Goal: Contribute content: Contribute content

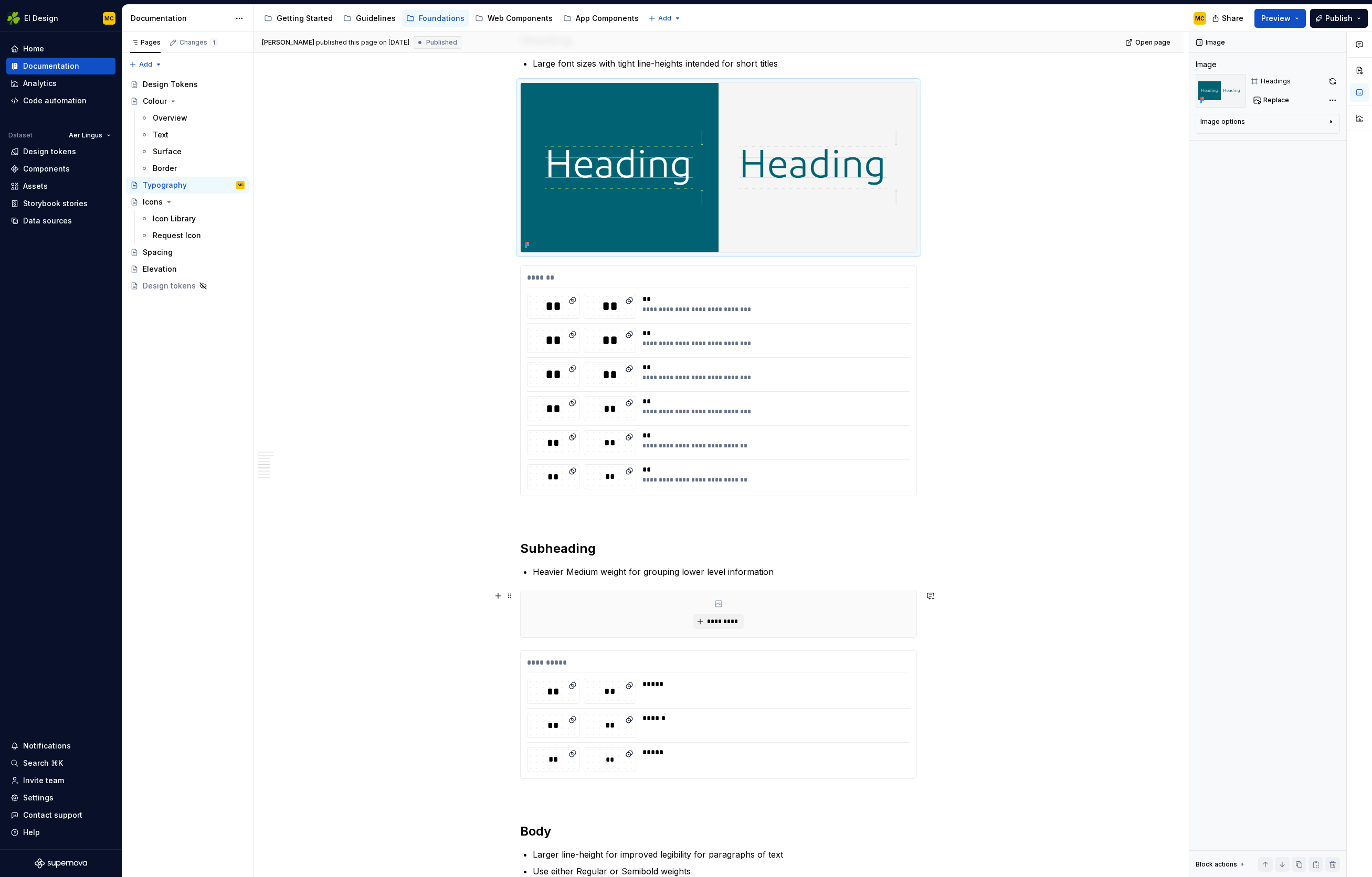
scroll to position [1034, 0]
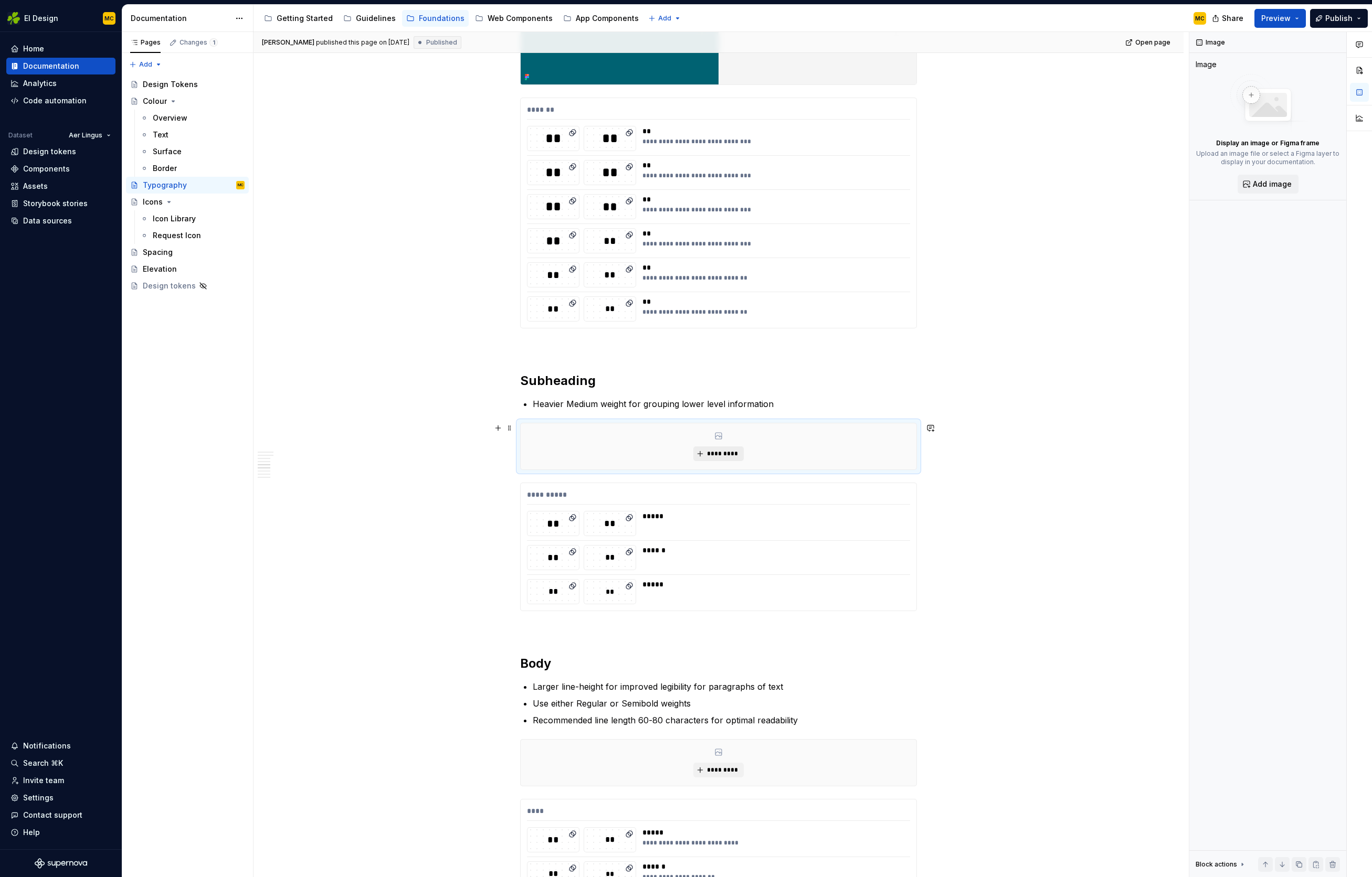
click at [724, 454] on span "*********" at bounding box center [723, 454] width 32 height 8
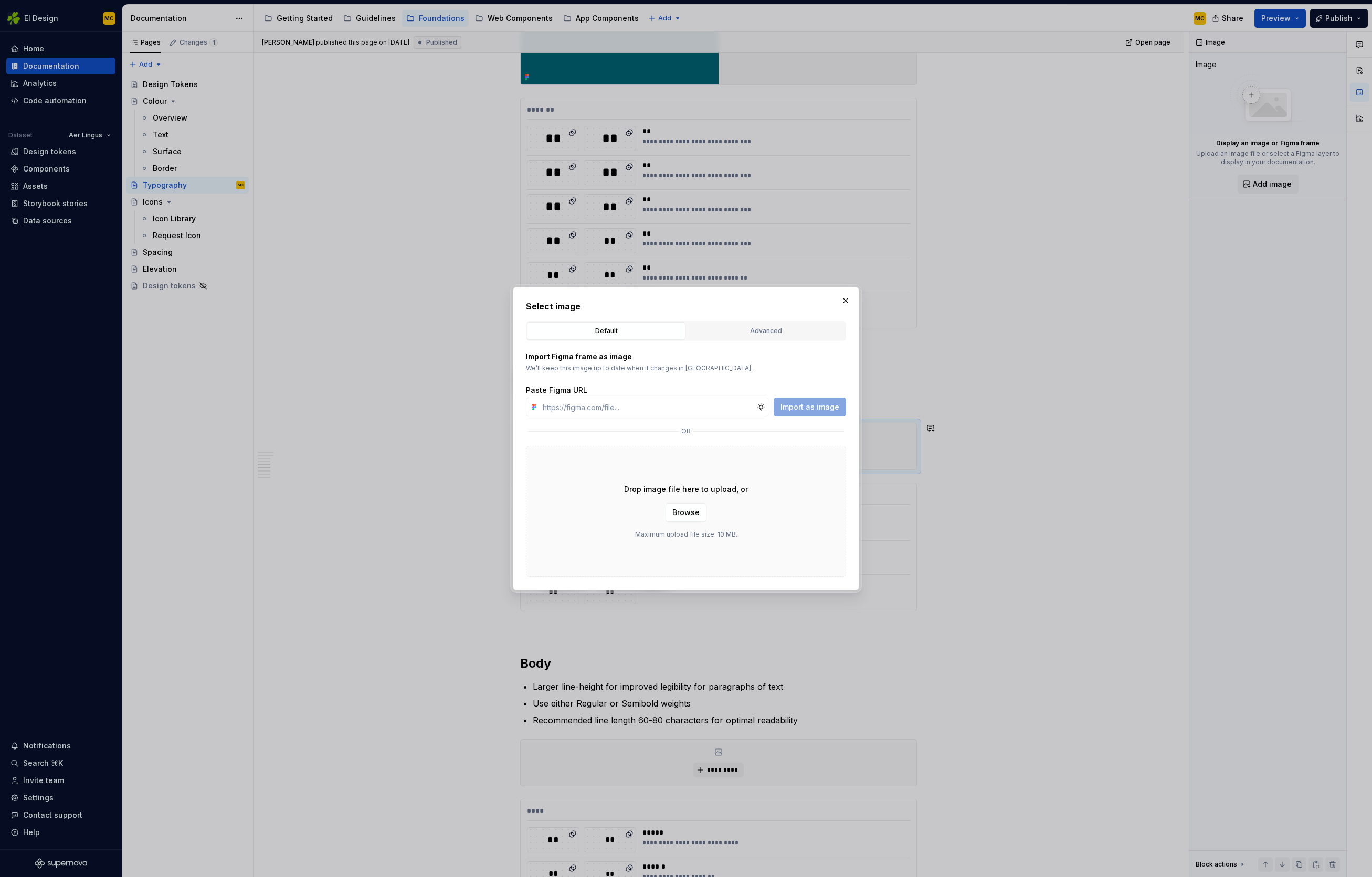
type textarea "*"
type input "[URL][DOMAIN_NAME]"
click at [817, 408] on span "Import as image" at bounding box center [810, 407] width 59 height 11
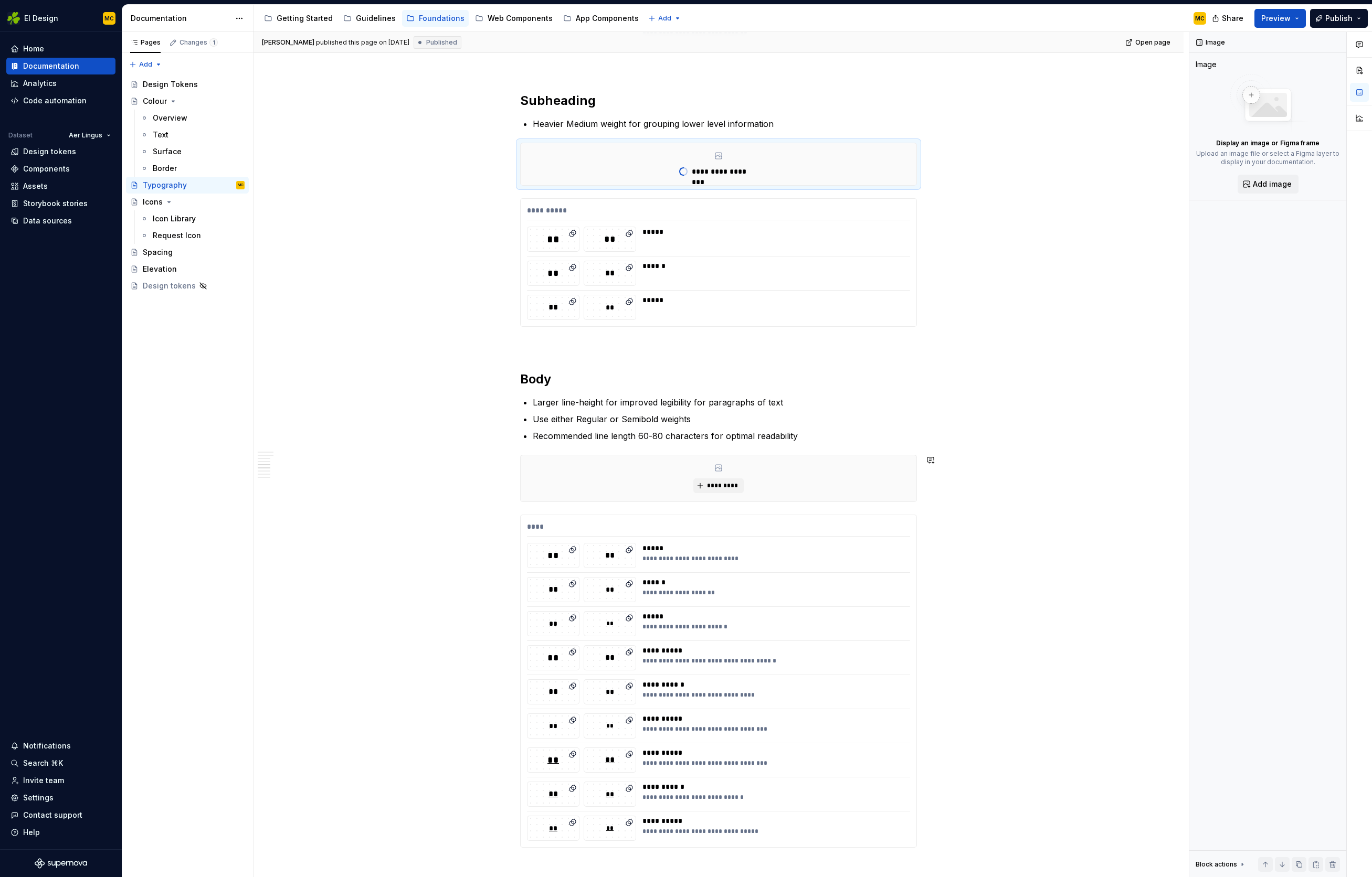
scroll to position [1318, 0]
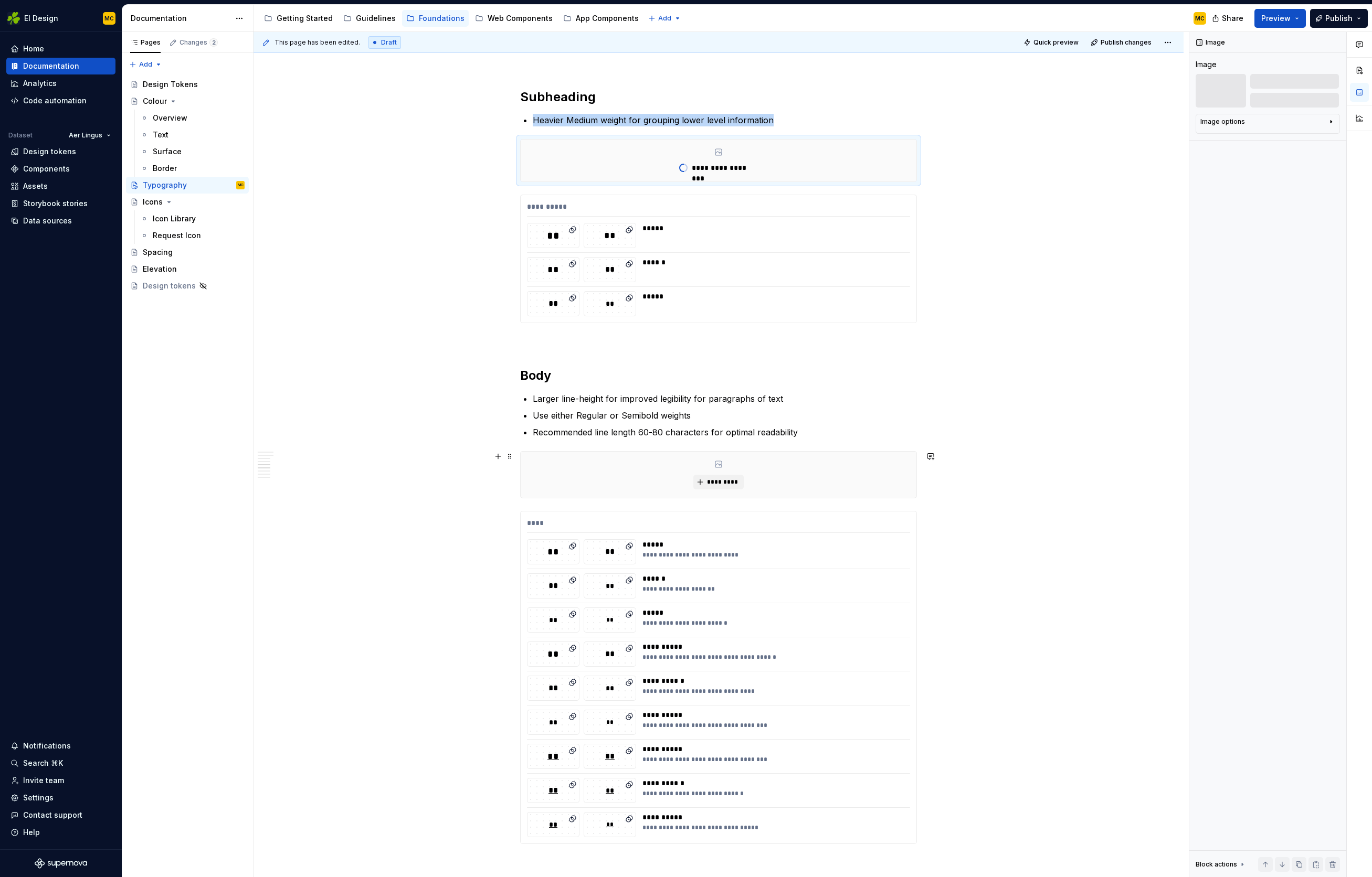
type textarea "*"
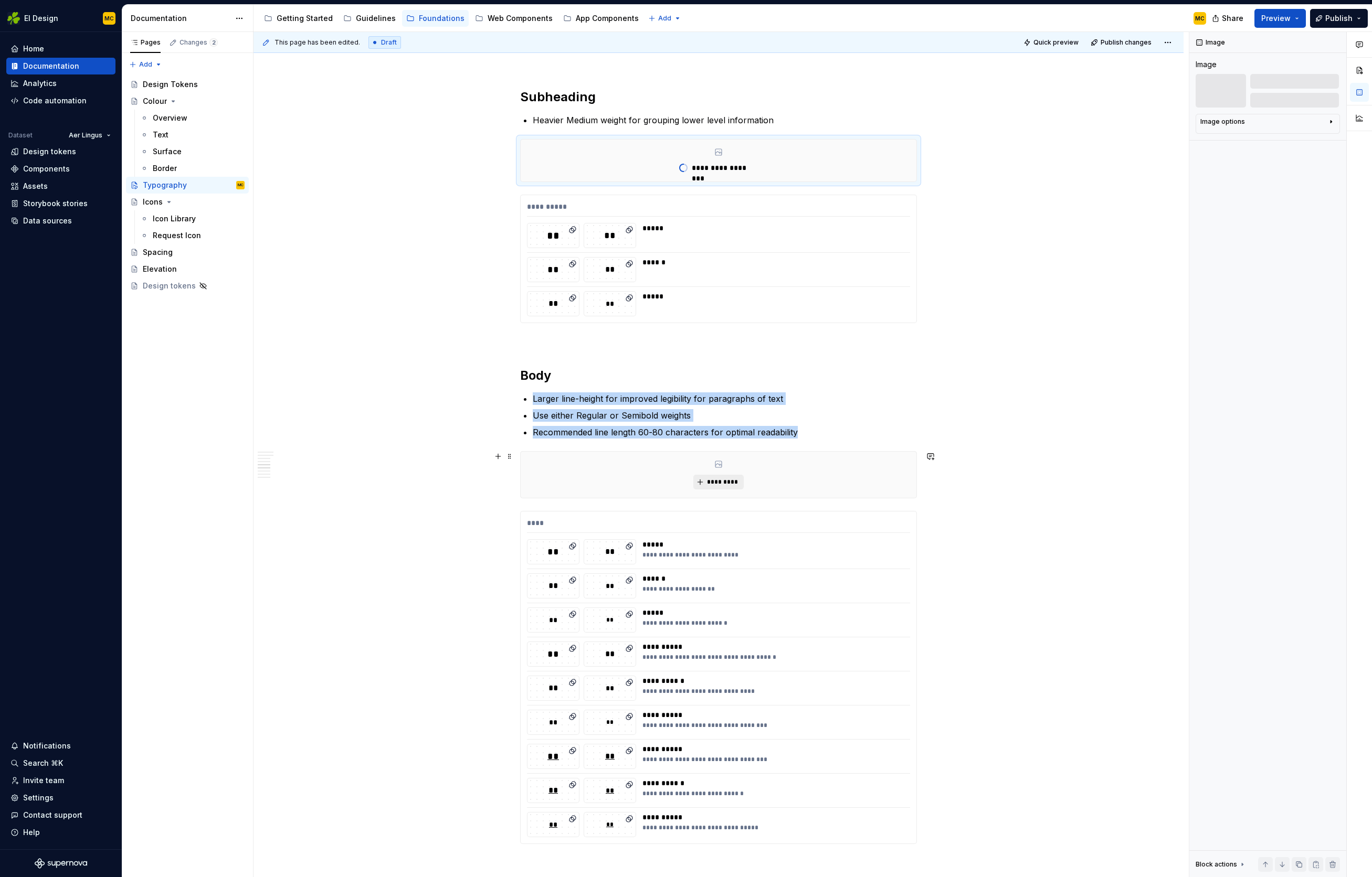
click at [724, 481] on span "*********" at bounding box center [723, 482] width 32 height 8
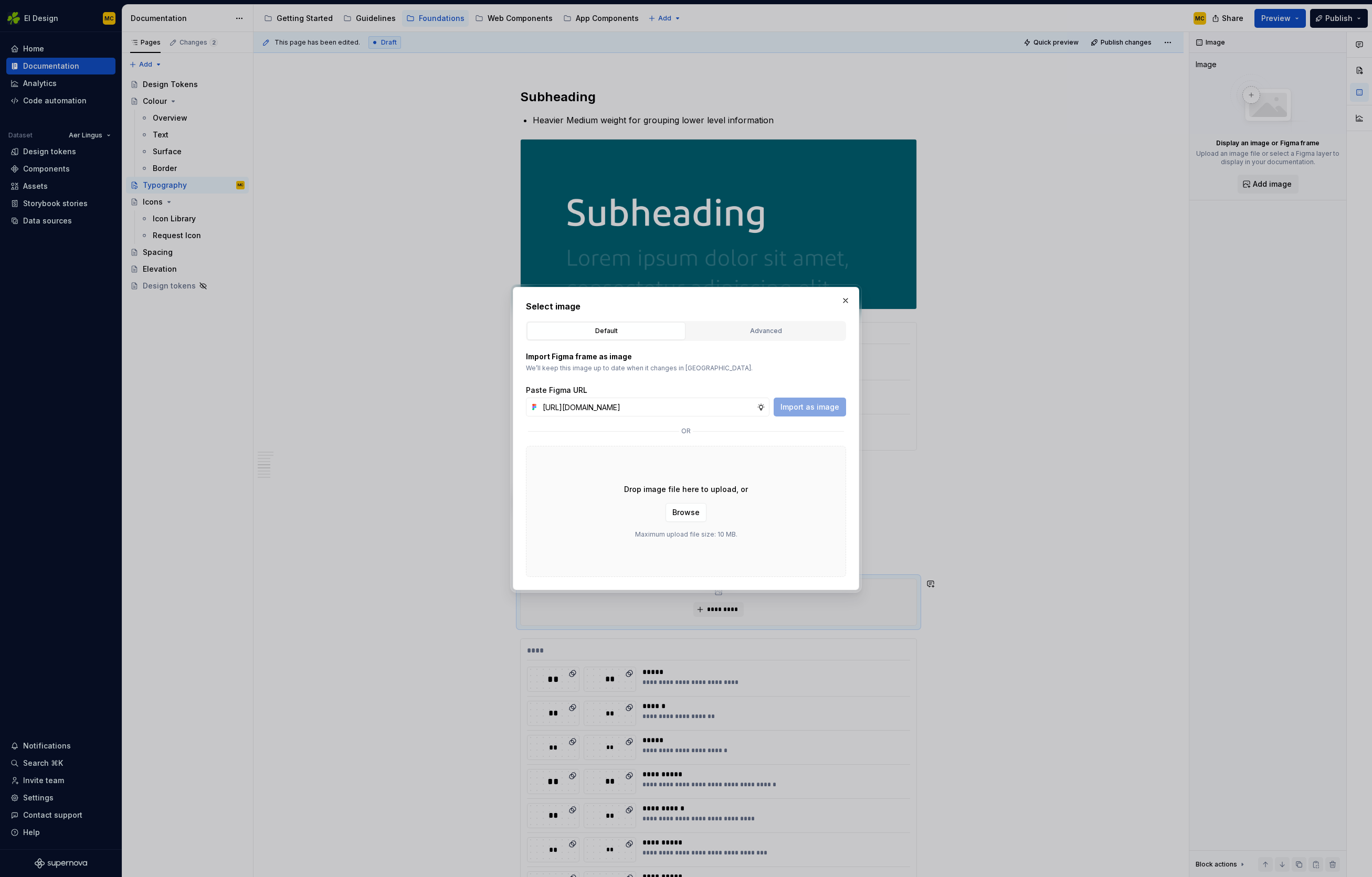
scroll to position [0, 232]
type input "[URL][DOMAIN_NAME]"
click at [807, 408] on span "Import as image" at bounding box center [810, 407] width 59 height 11
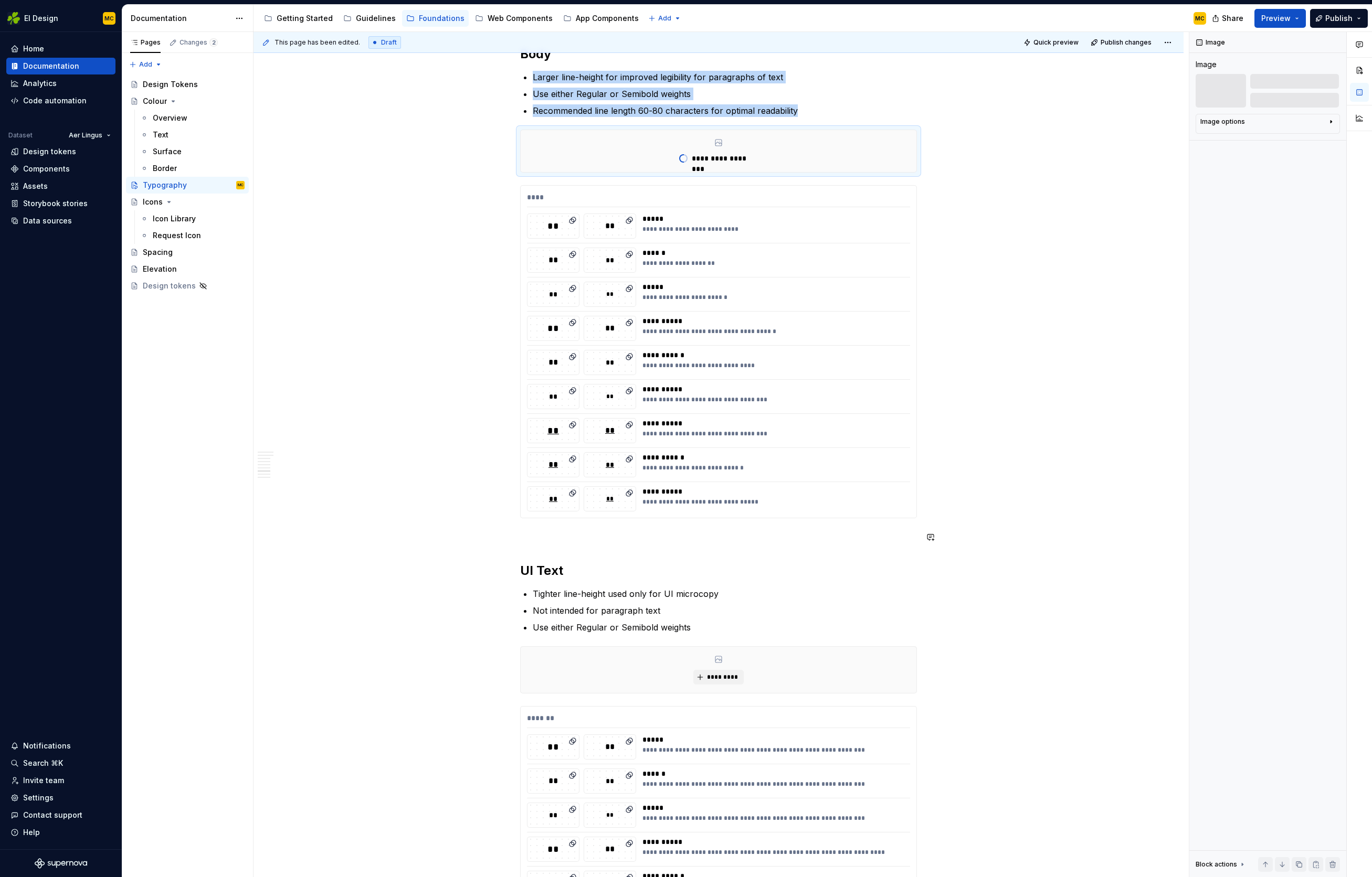
scroll to position [1842, 0]
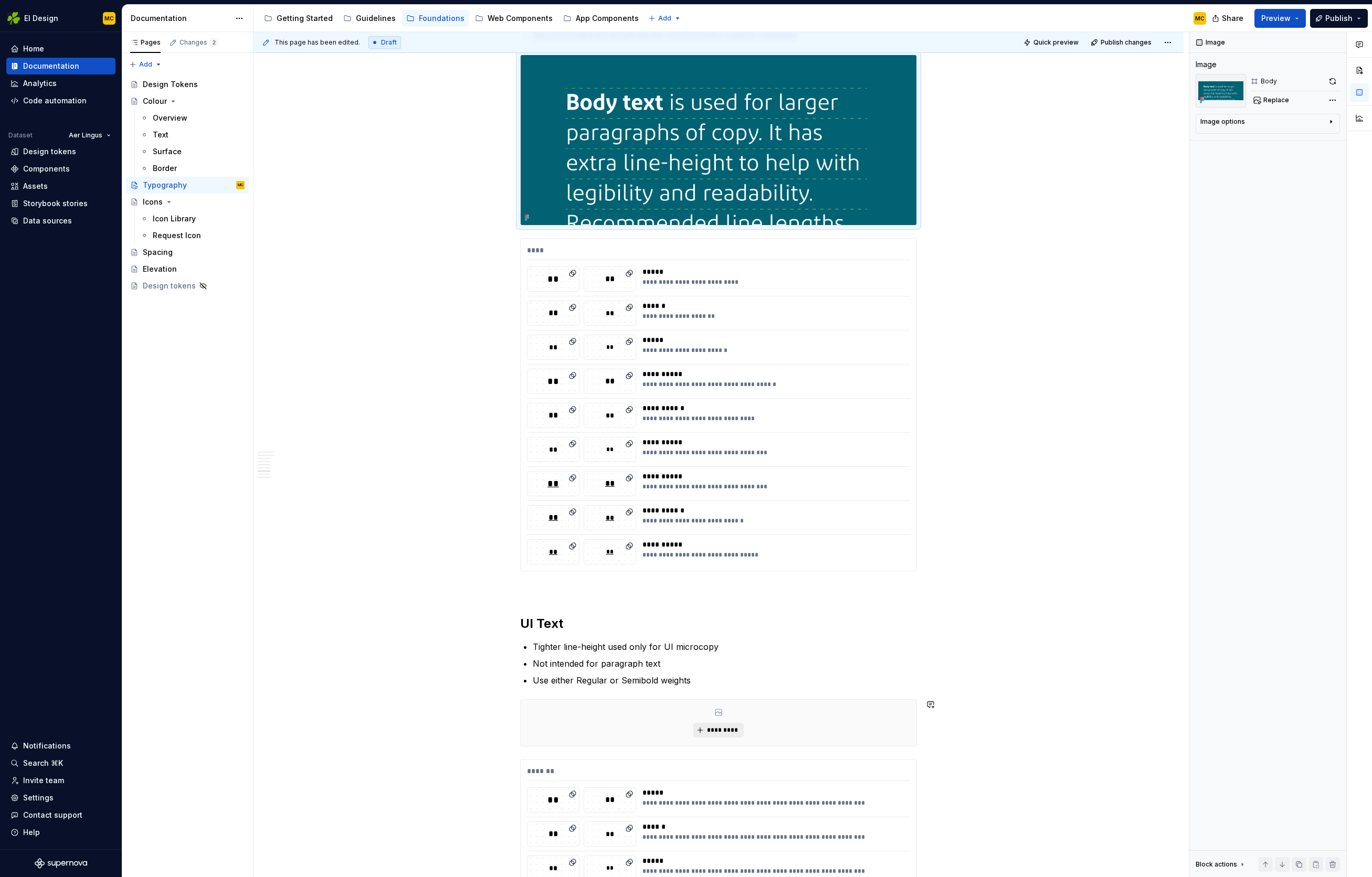
type textarea "*"
click at [725, 731] on span "*********" at bounding box center [723, 731] width 32 height 8
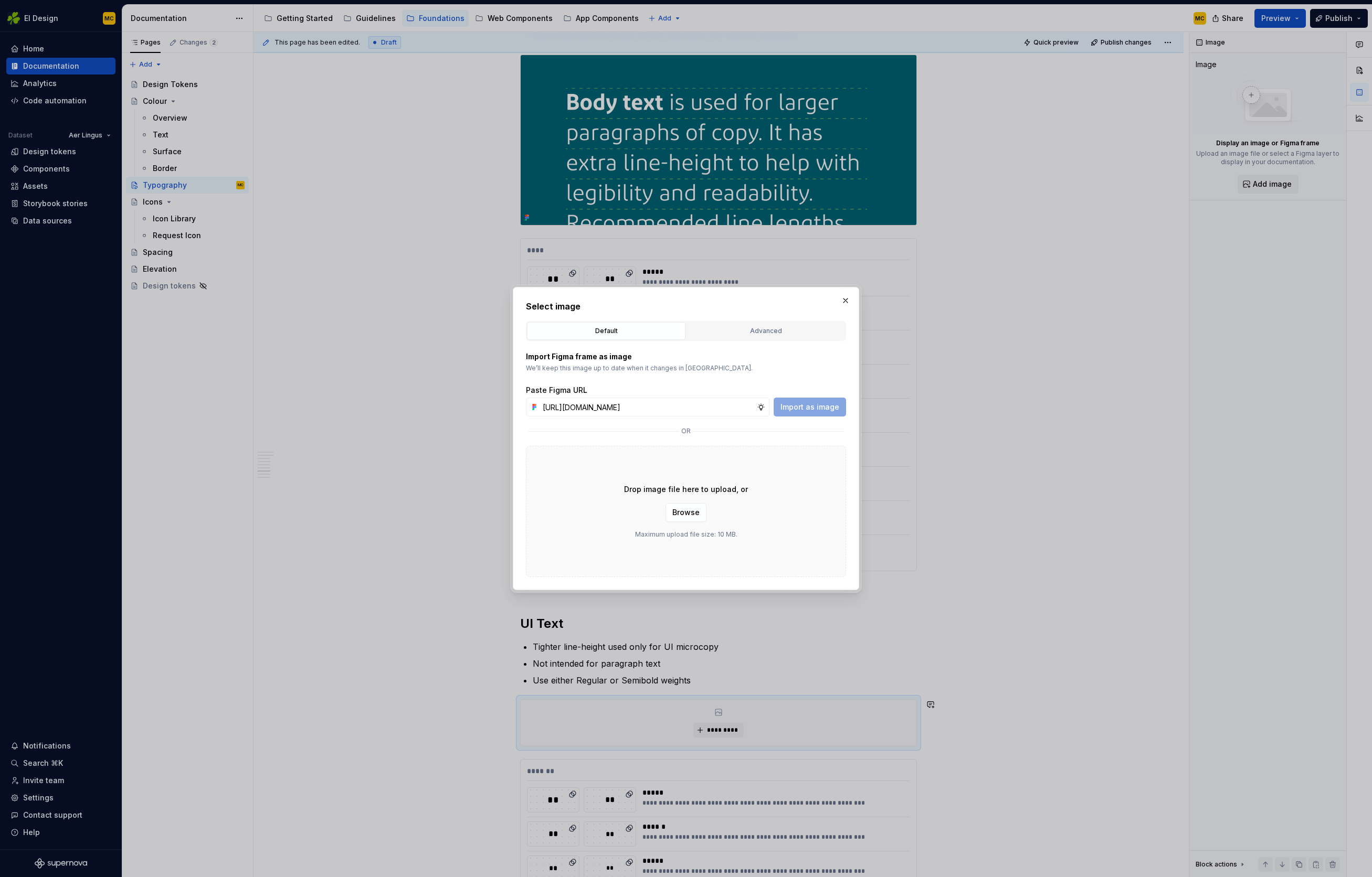
scroll to position [0, 231]
type input "[URL][DOMAIN_NAME]"
click at [836, 406] on span "Import as image" at bounding box center [810, 407] width 59 height 11
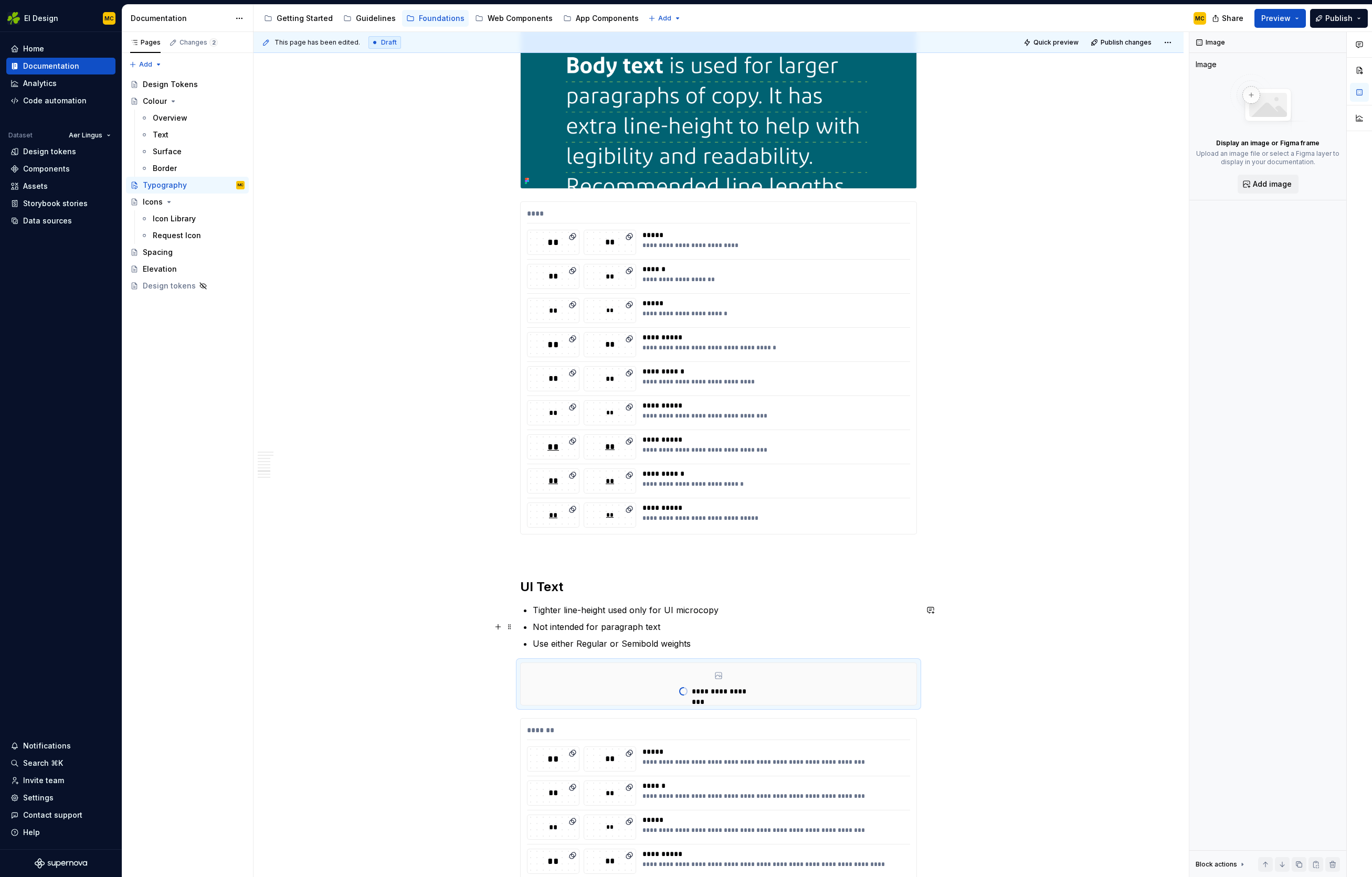
scroll to position [2151, 0]
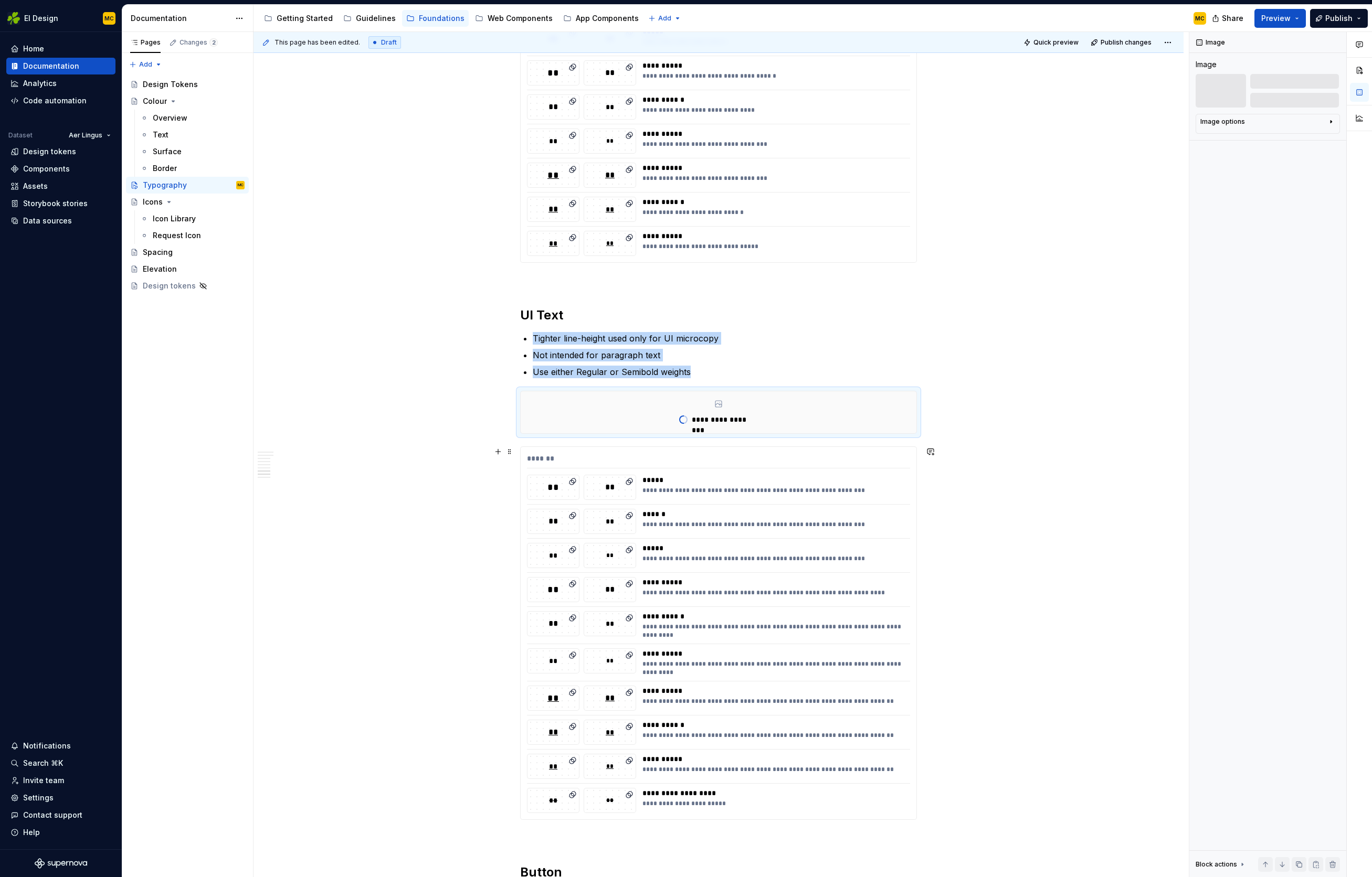
type textarea "*"
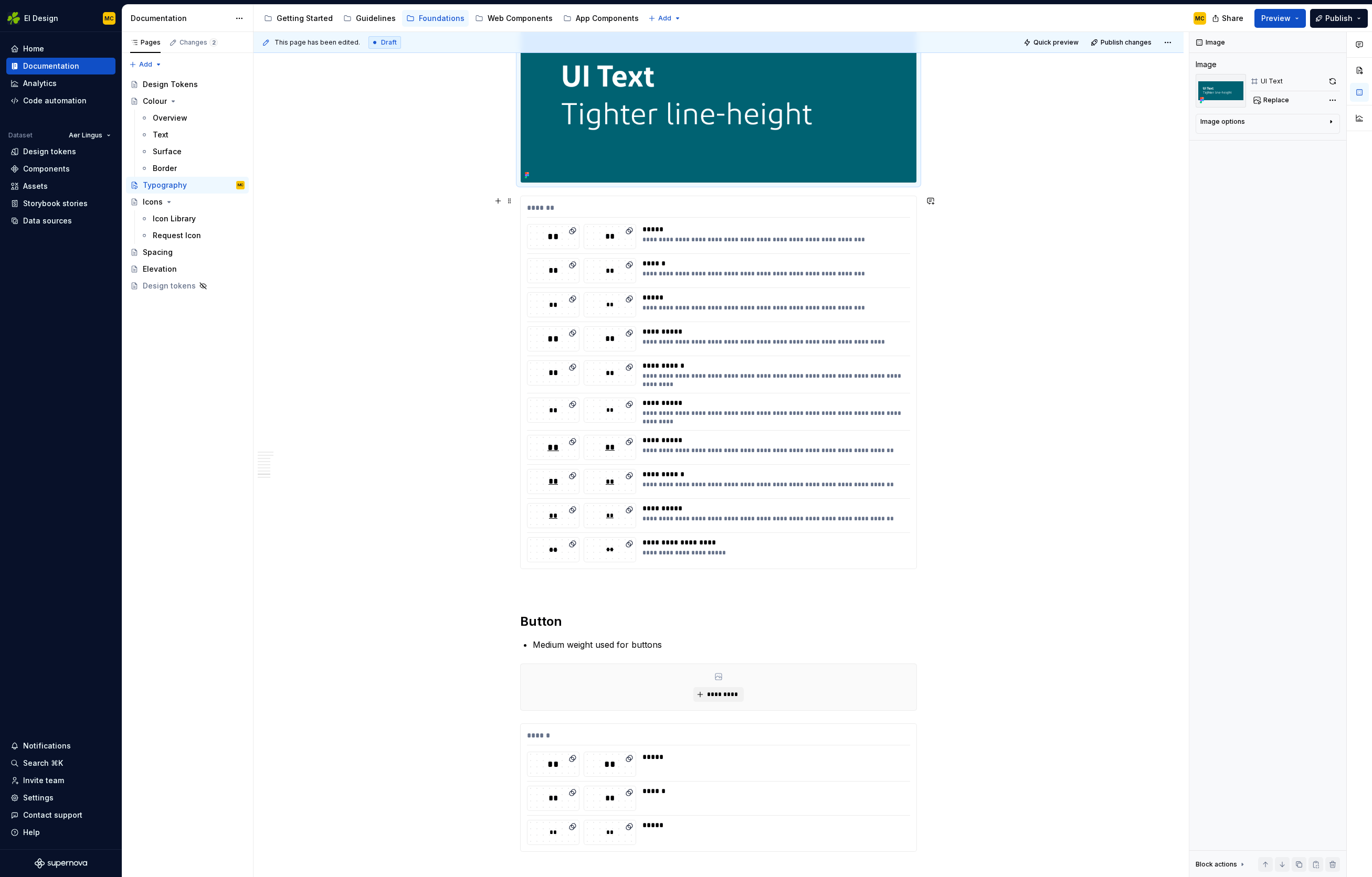
scroll to position [2543, 0]
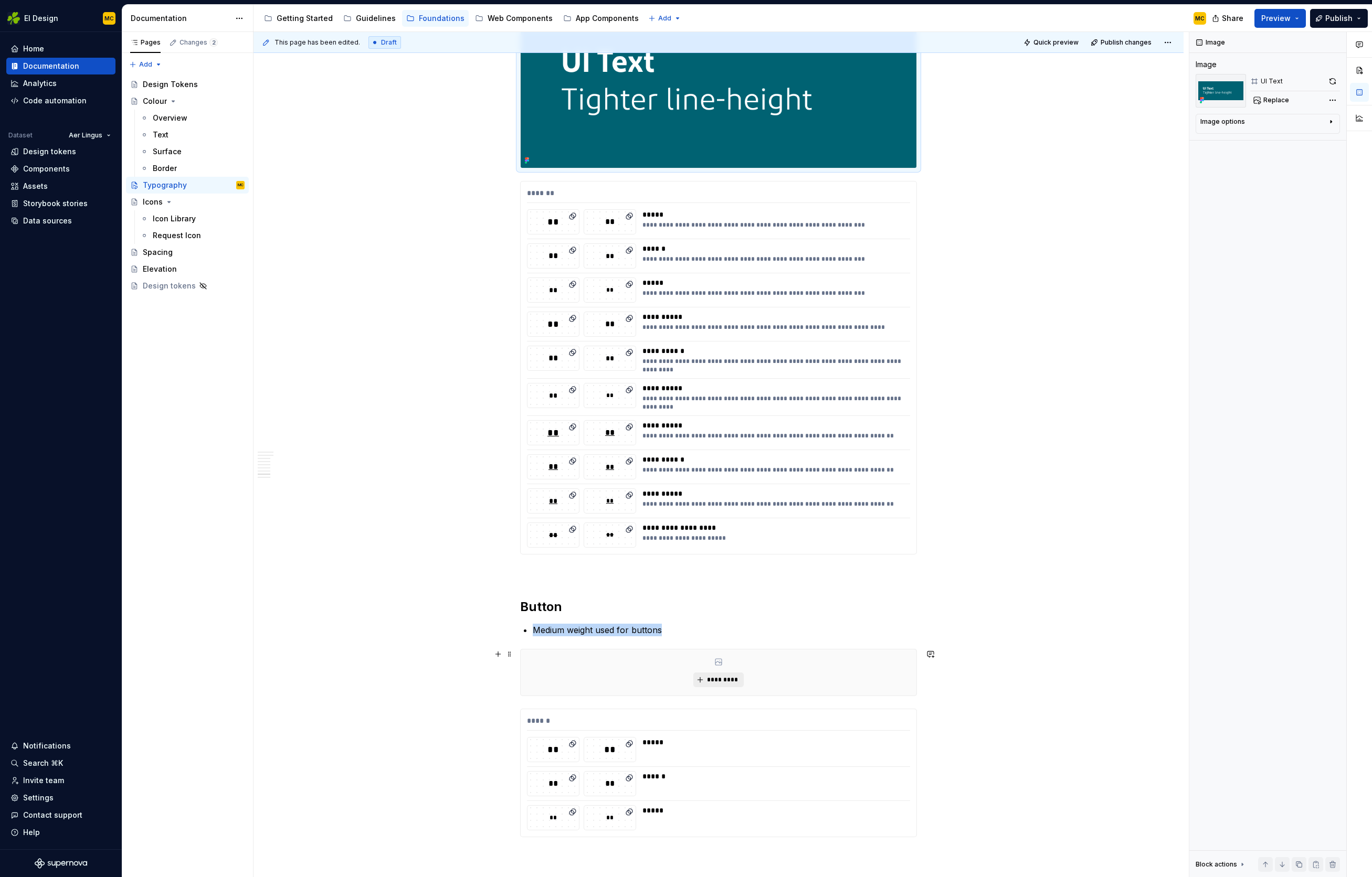
click at [718, 680] on span "*********" at bounding box center [723, 680] width 32 height 8
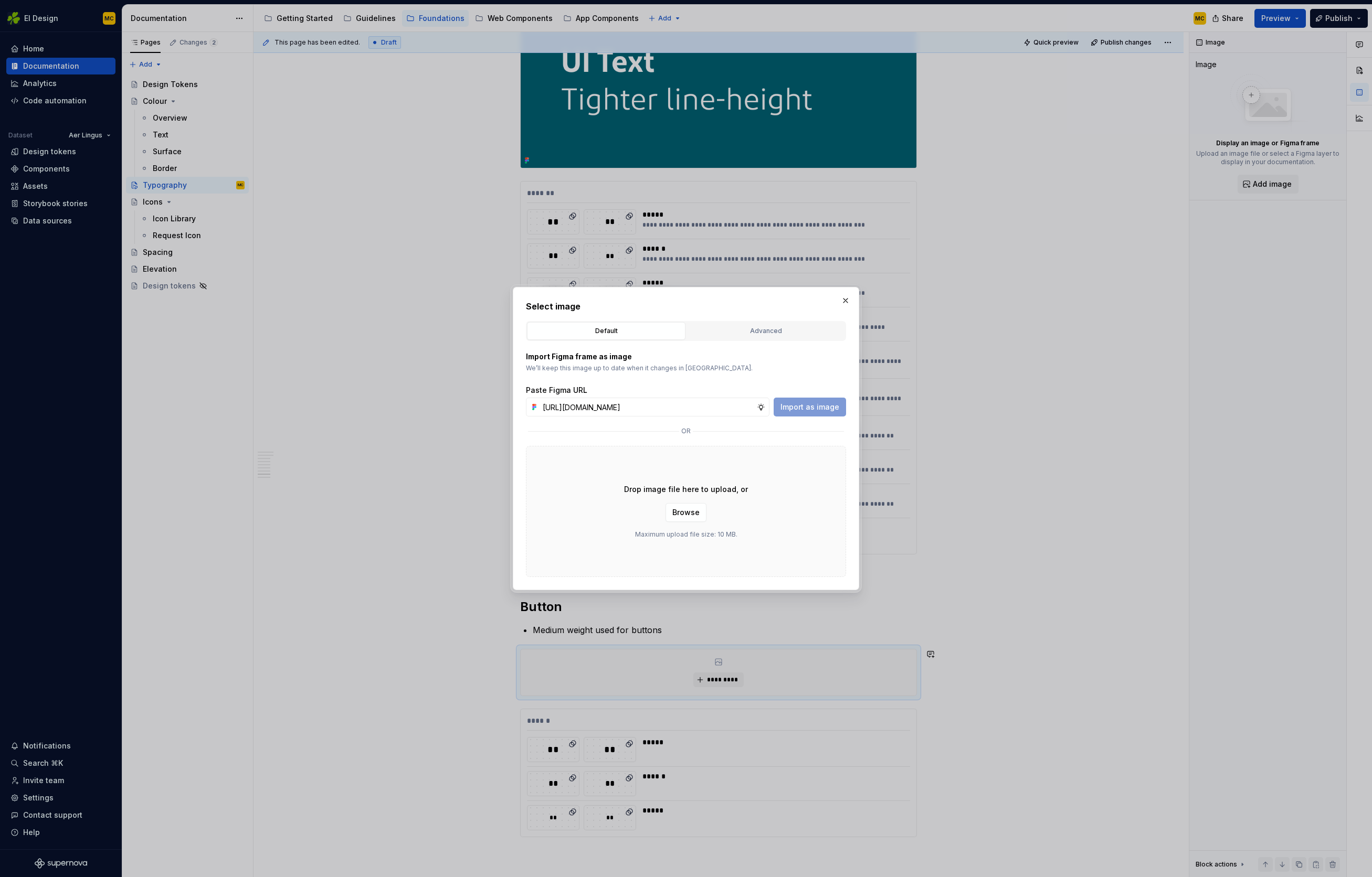
scroll to position [0, 232]
type input "[URL][DOMAIN_NAME]"
click at [823, 406] on span "Import as image" at bounding box center [810, 407] width 59 height 11
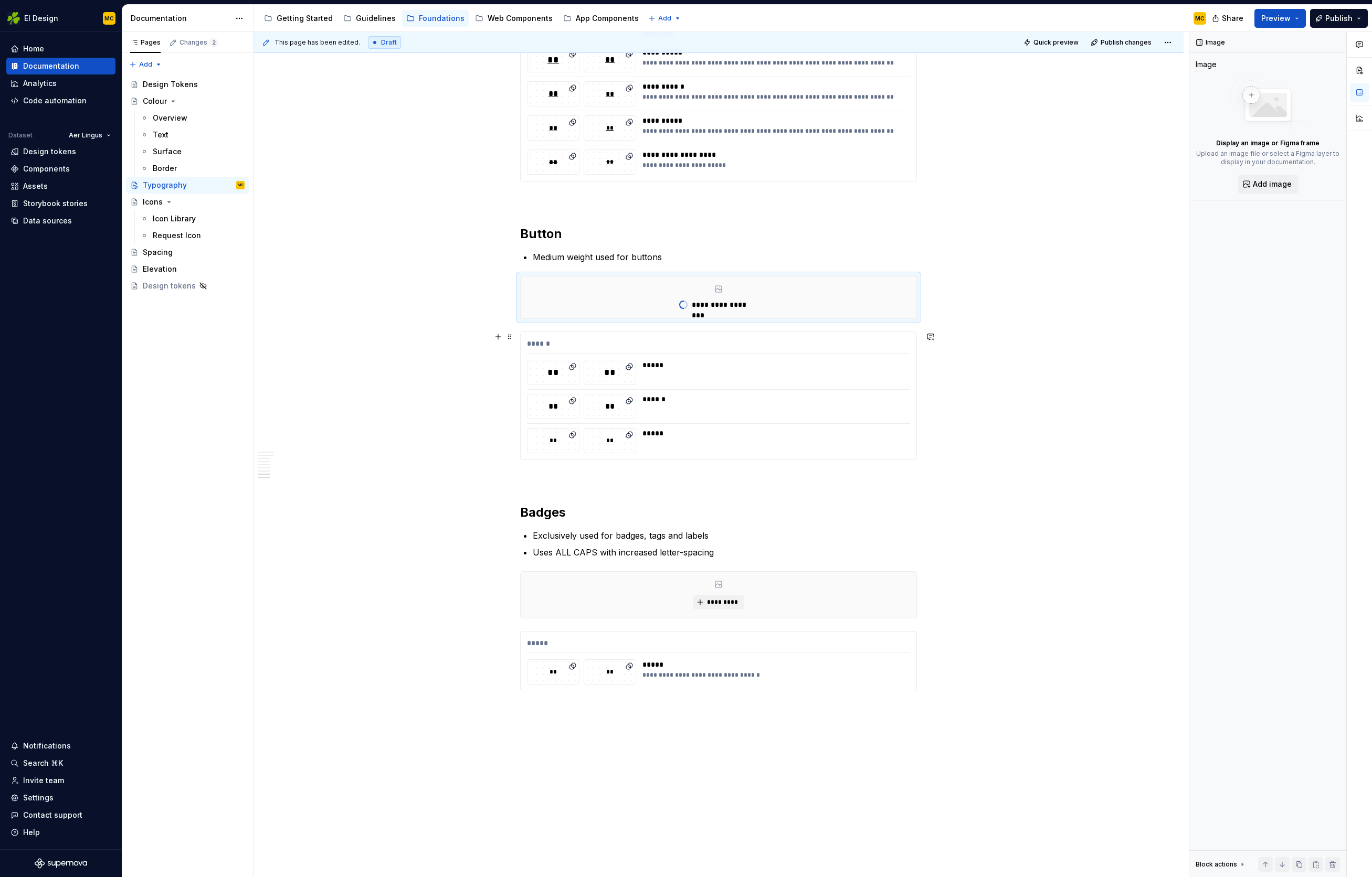
scroll to position [2947, 0]
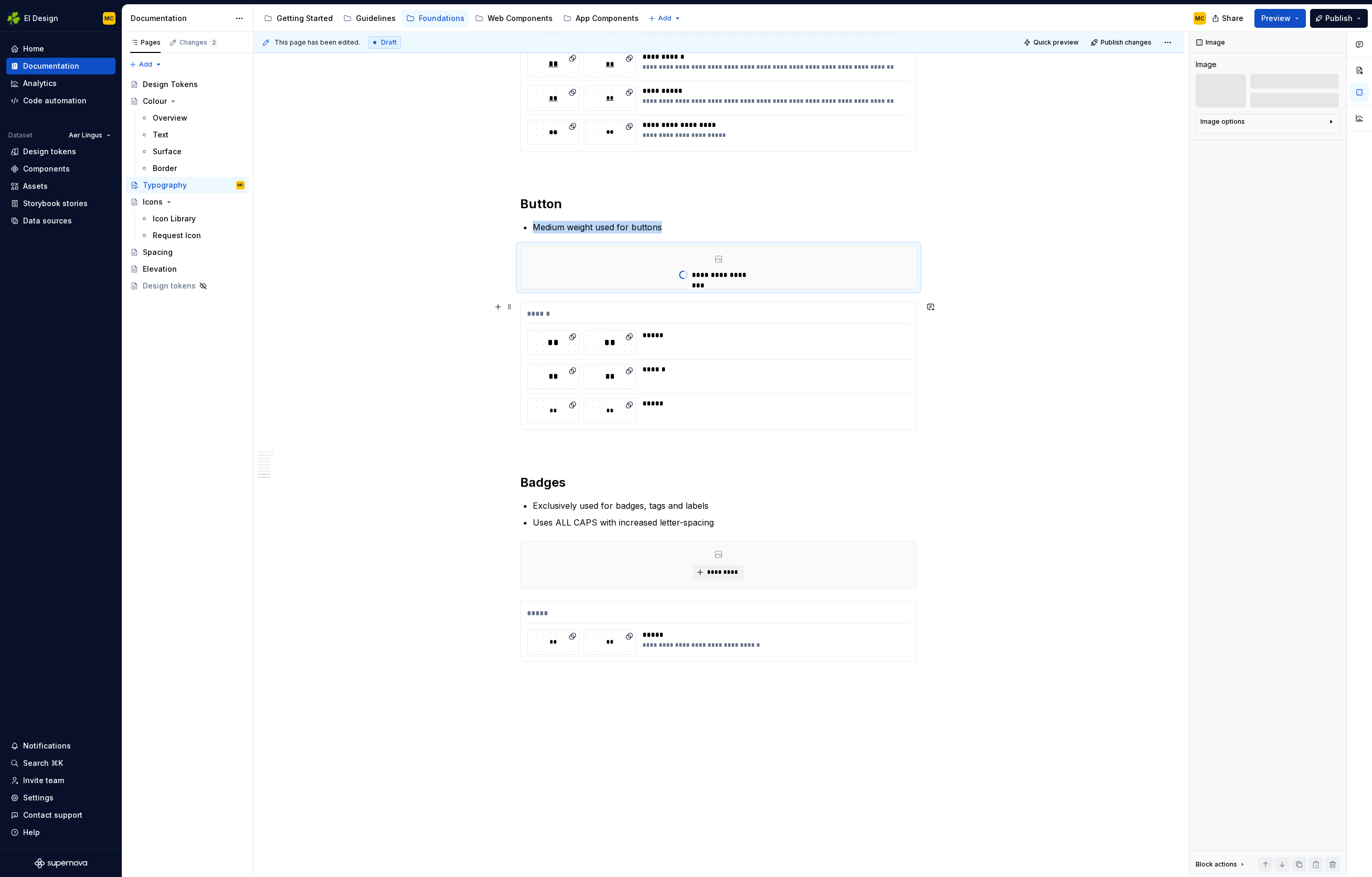
type textarea "*"
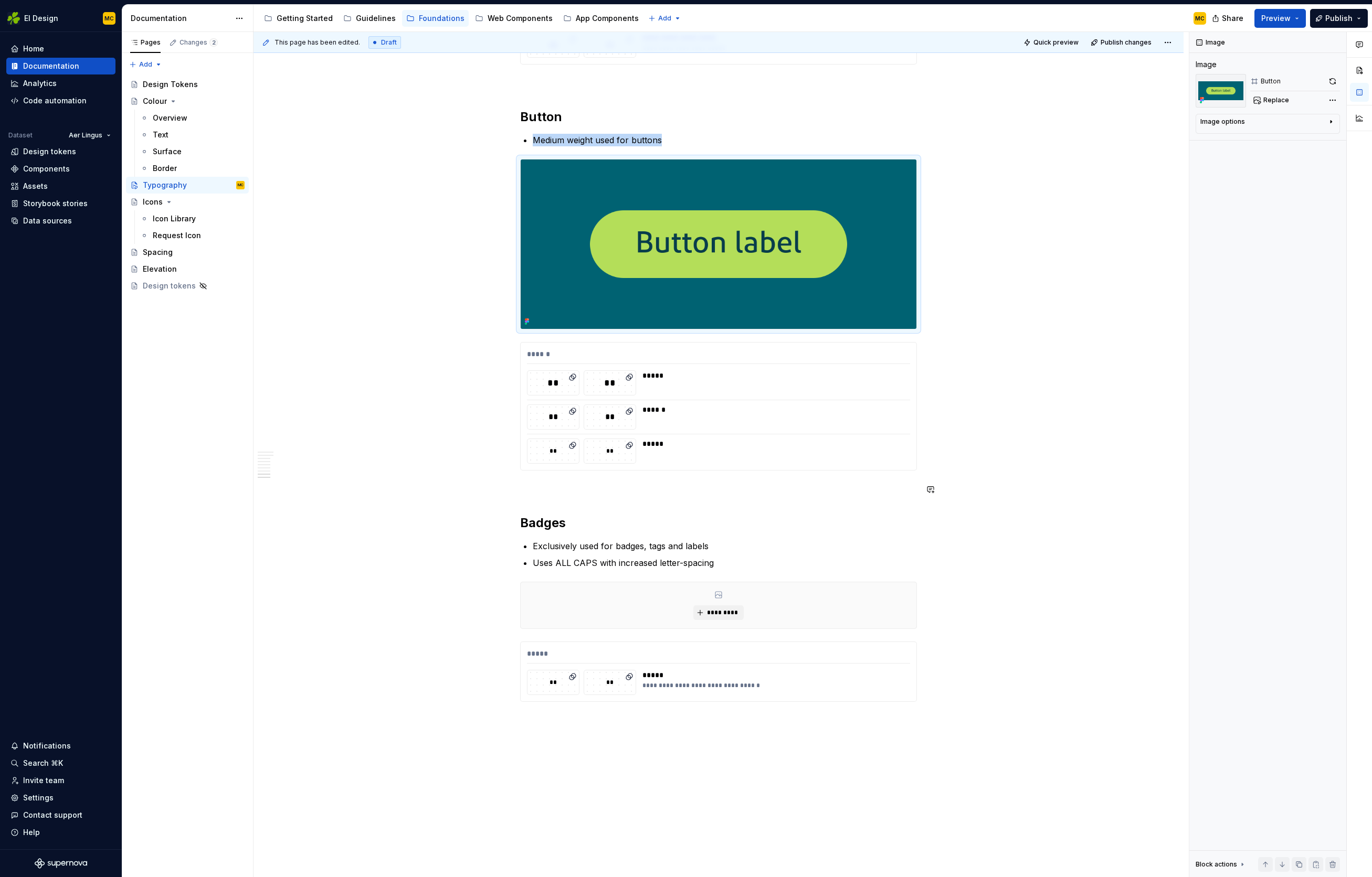
scroll to position [3038, 0]
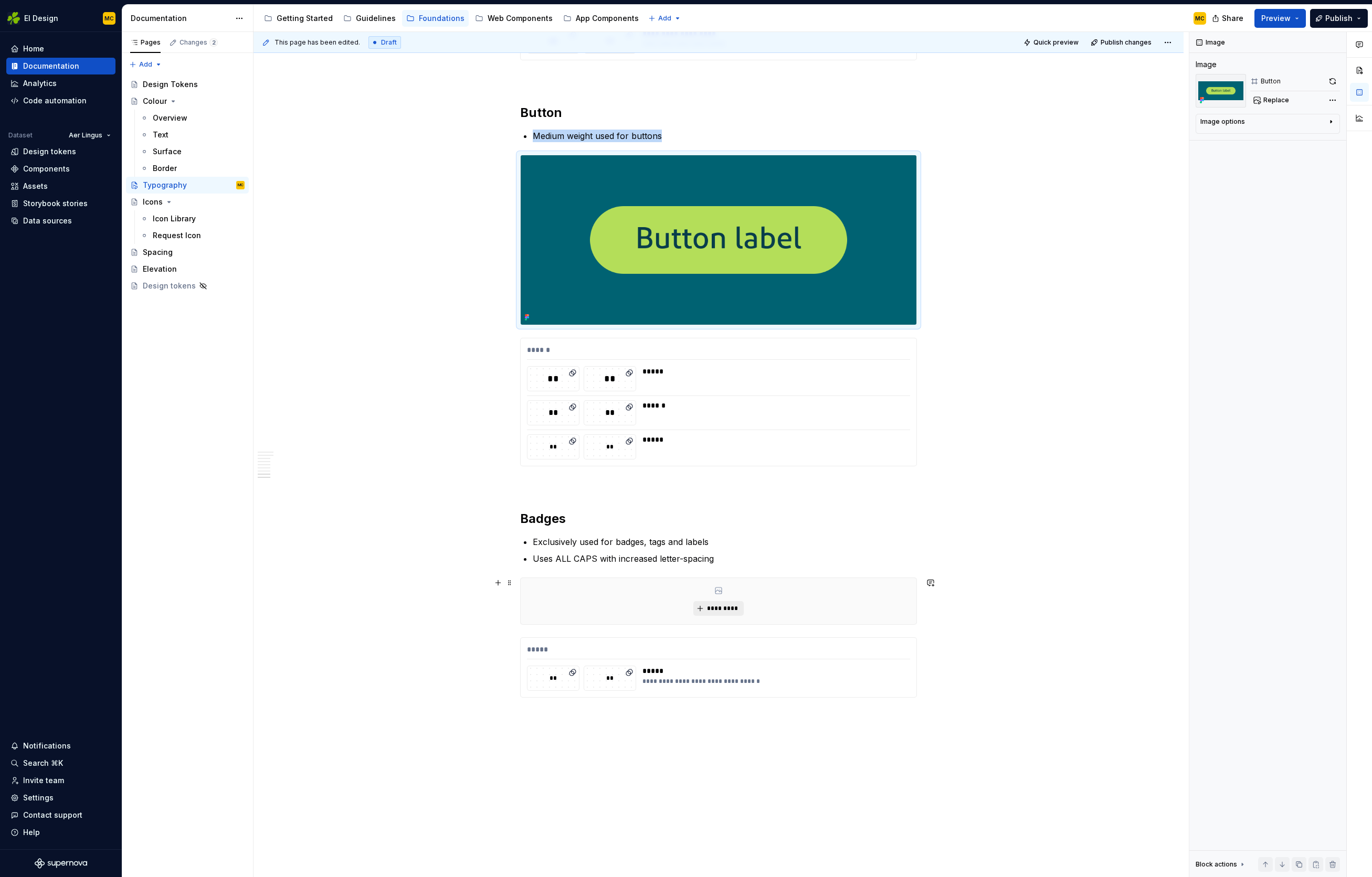
click at [713, 610] on span "*********" at bounding box center [723, 608] width 32 height 8
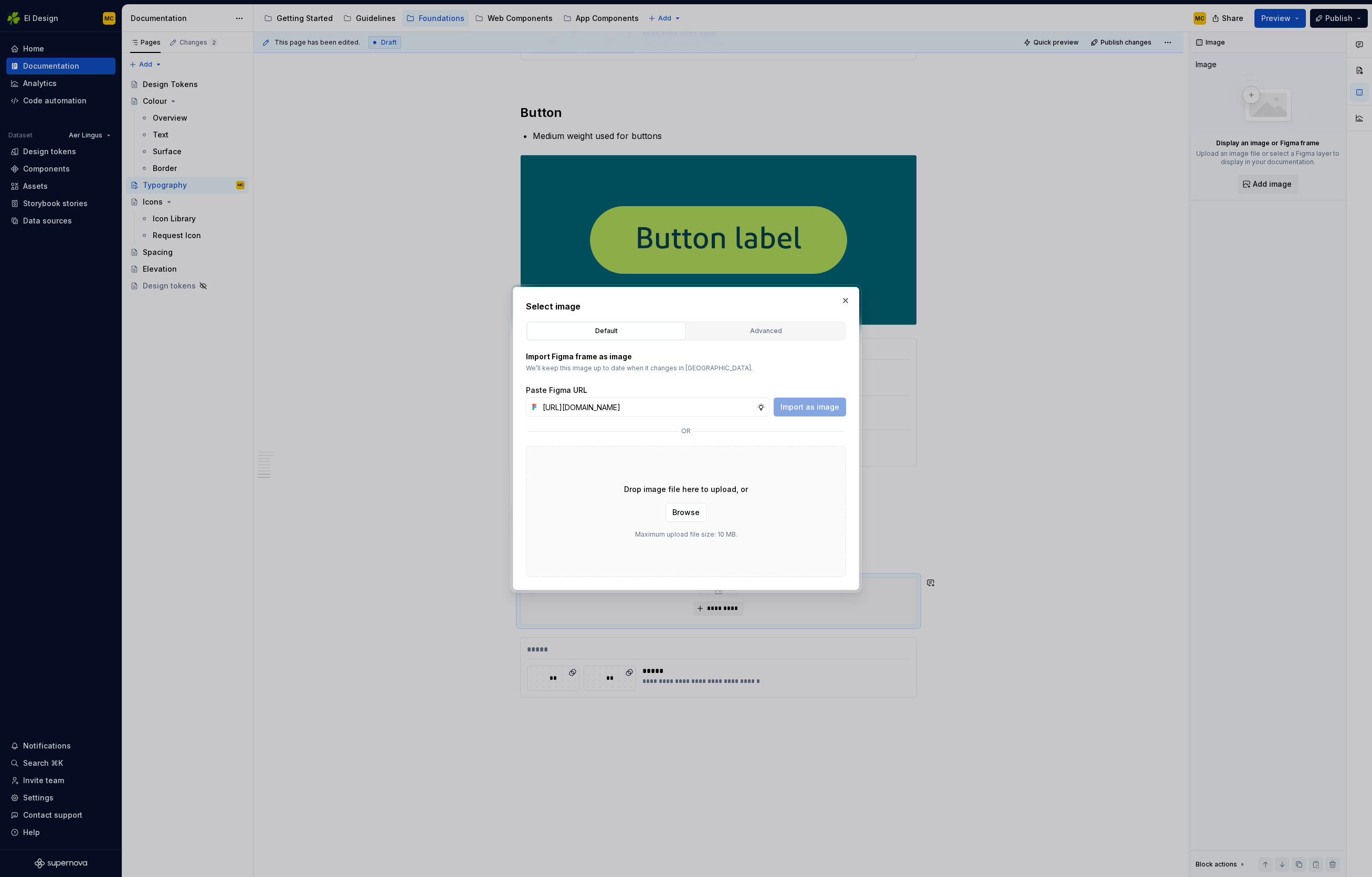
scroll to position [0, 232]
type input "[URL][DOMAIN_NAME]"
click at [816, 407] on span "Import as image" at bounding box center [810, 407] width 59 height 11
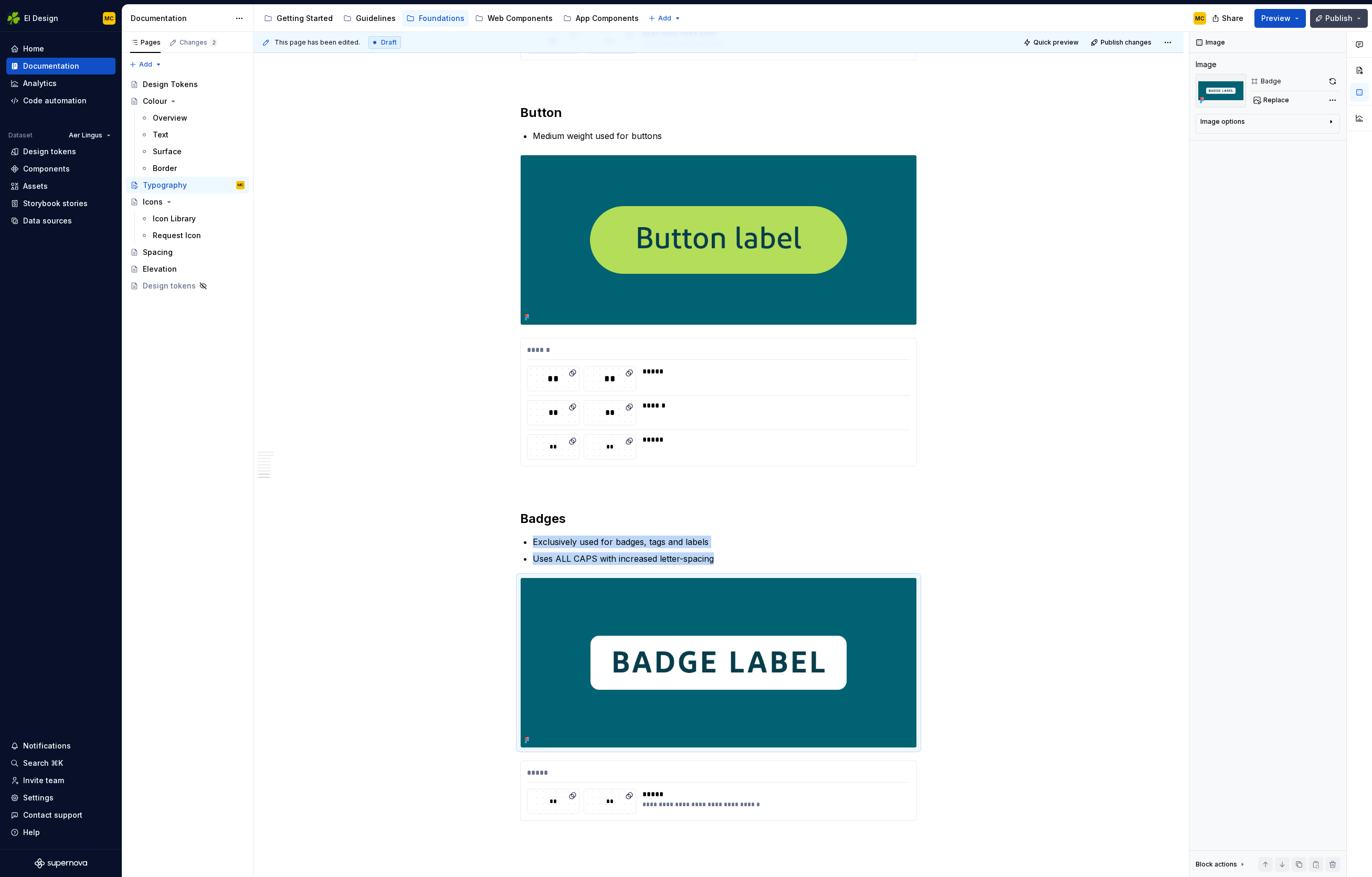
click at [1361, 19] on button "Publish" at bounding box center [1340, 18] width 58 height 19
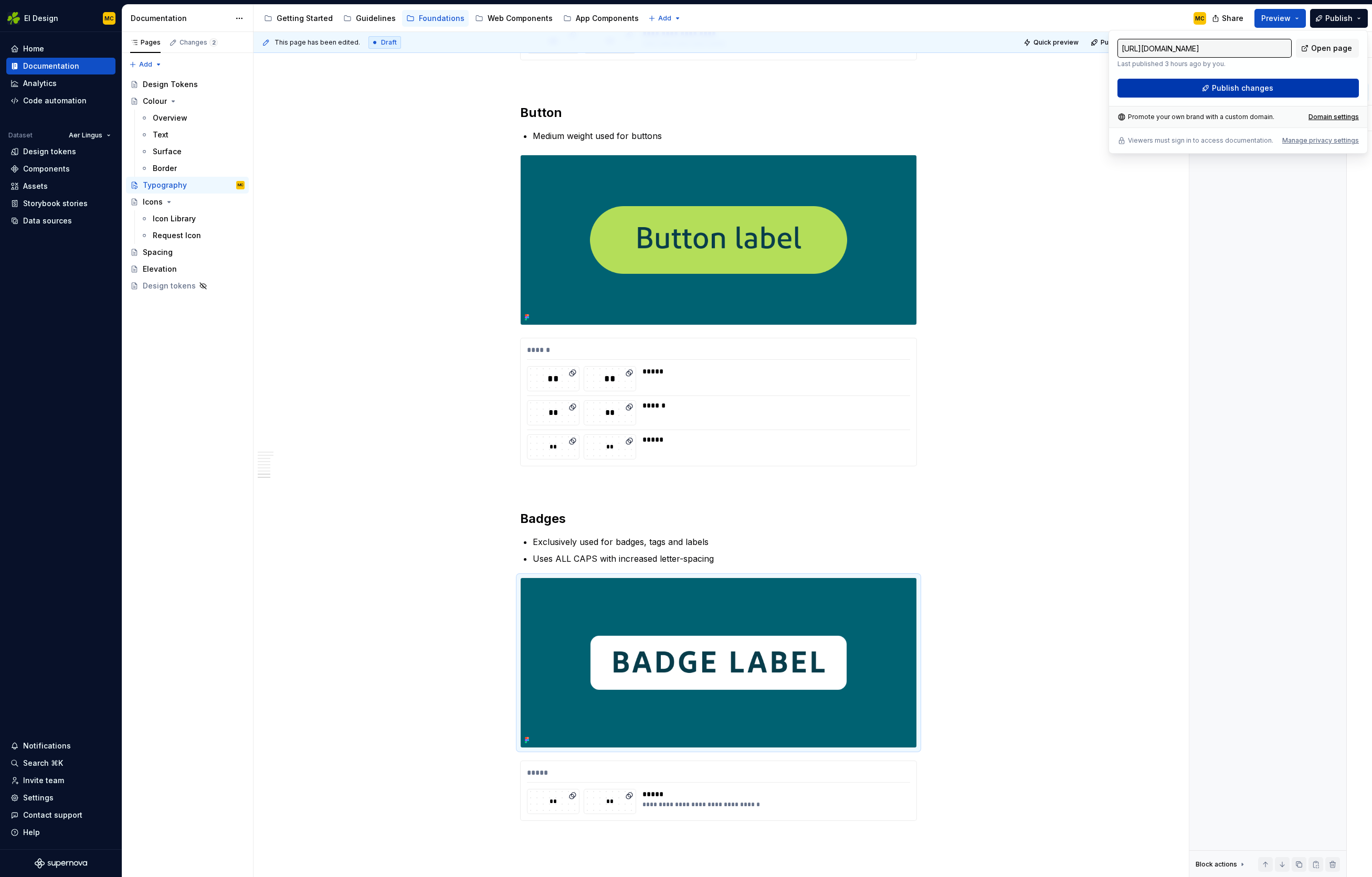
click at [1251, 88] on span "Publish changes" at bounding box center [1243, 88] width 61 height 11
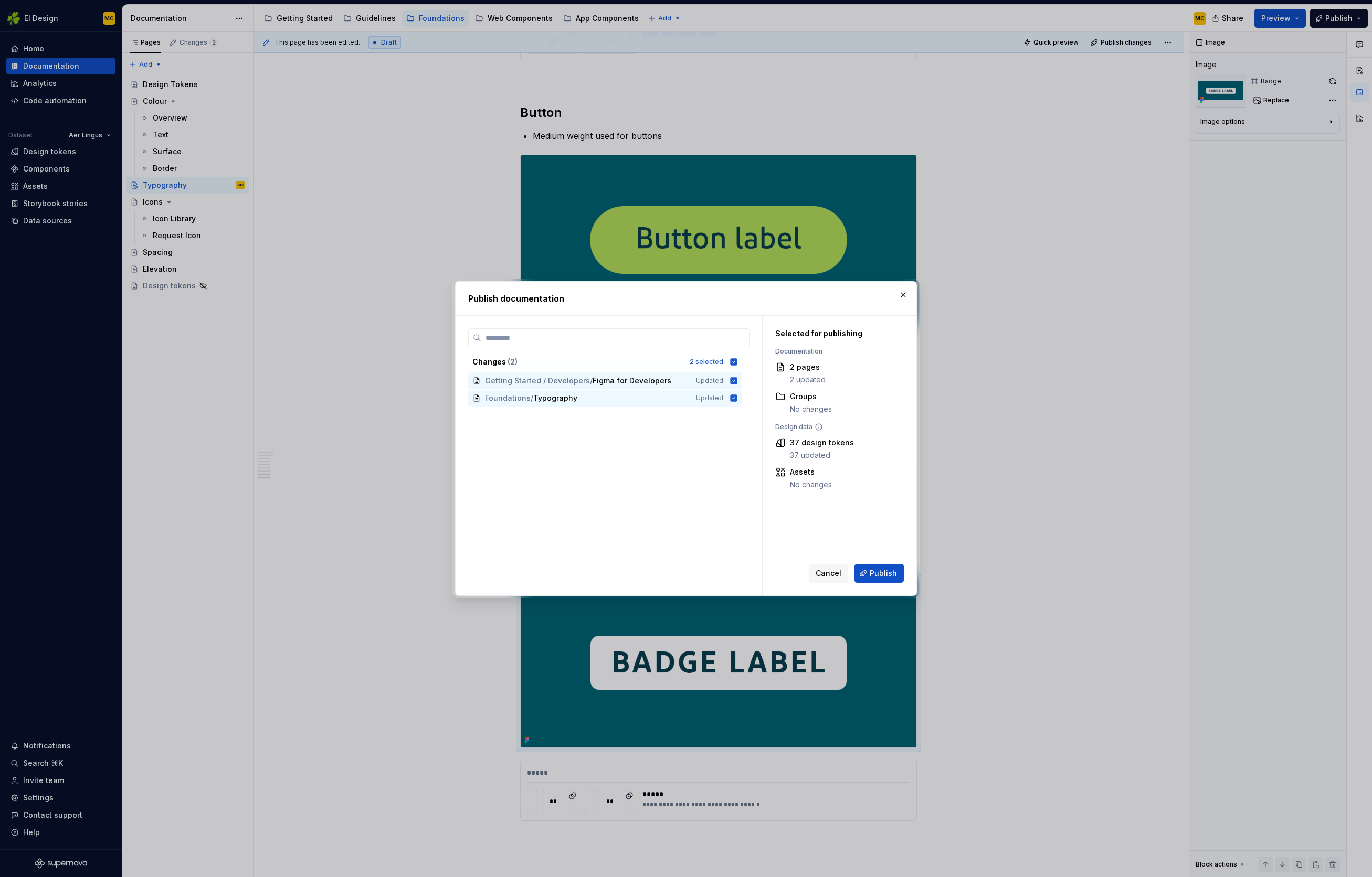
click at [885, 567] on button "Publish" at bounding box center [880, 573] width 50 height 19
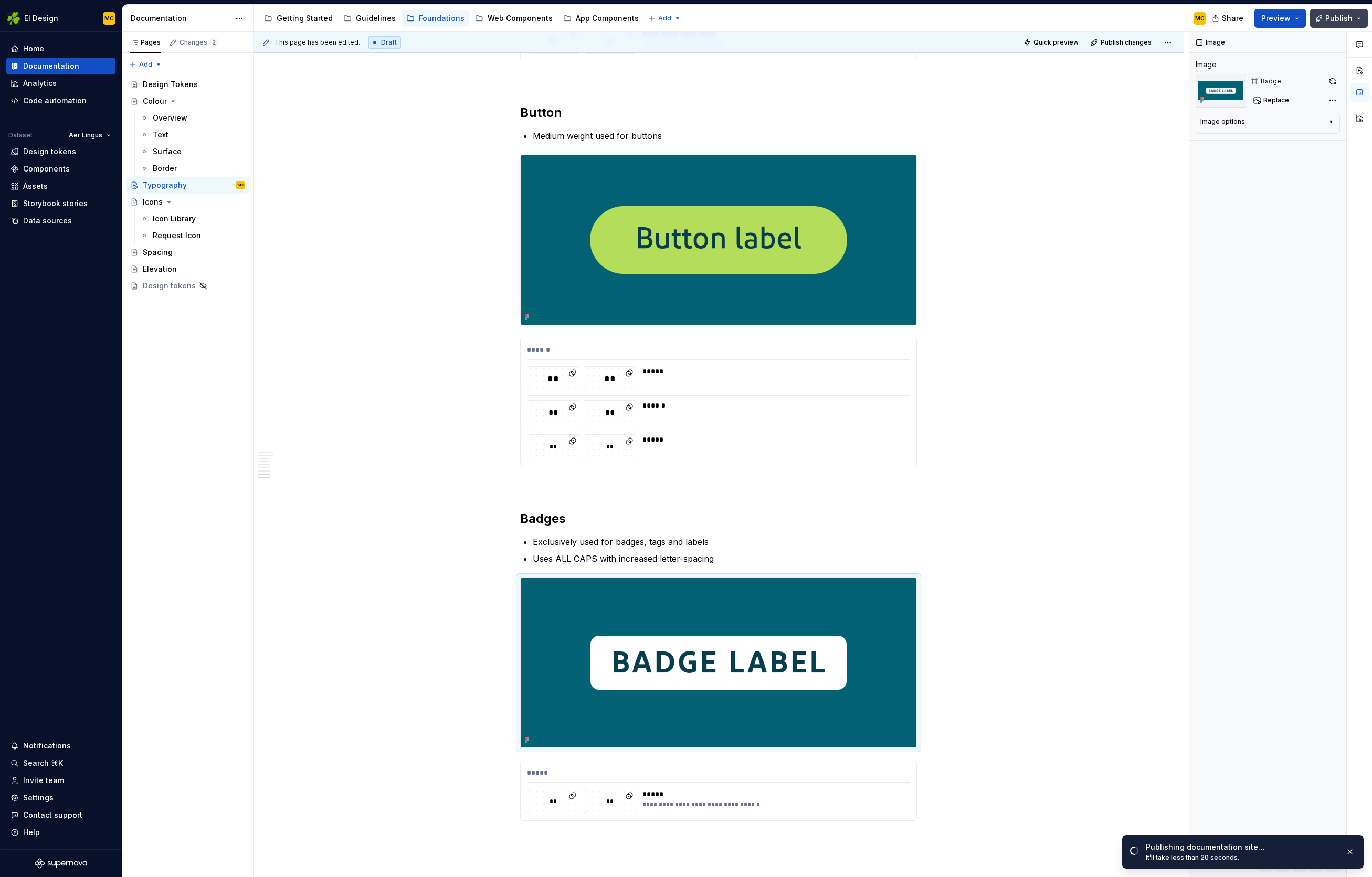
click at [1356, 18] on button "Publish" at bounding box center [1340, 18] width 58 height 19
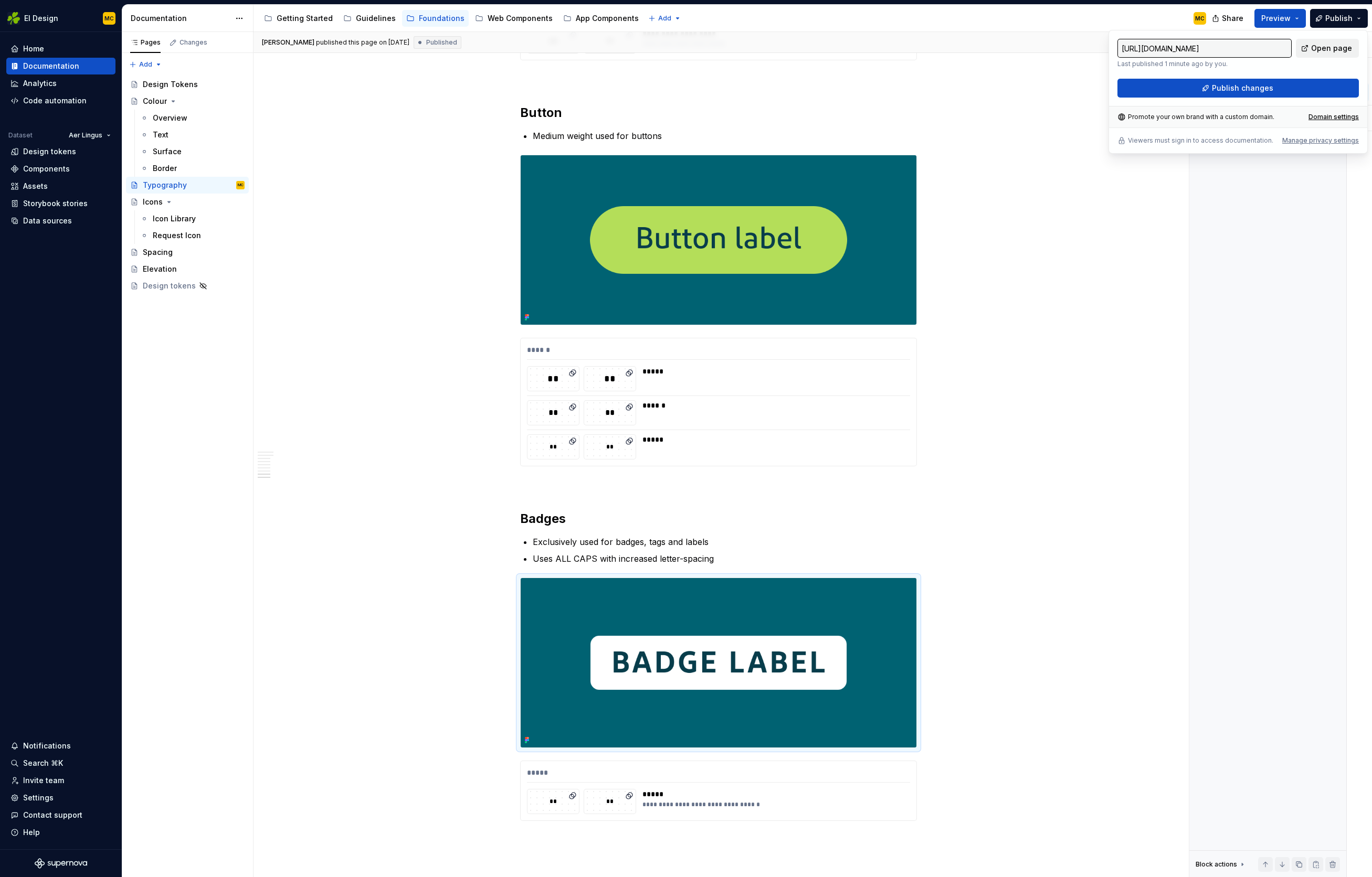
click at [1345, 49] on span "Open page" at bounding box center [1332, 48] width 41 height 11
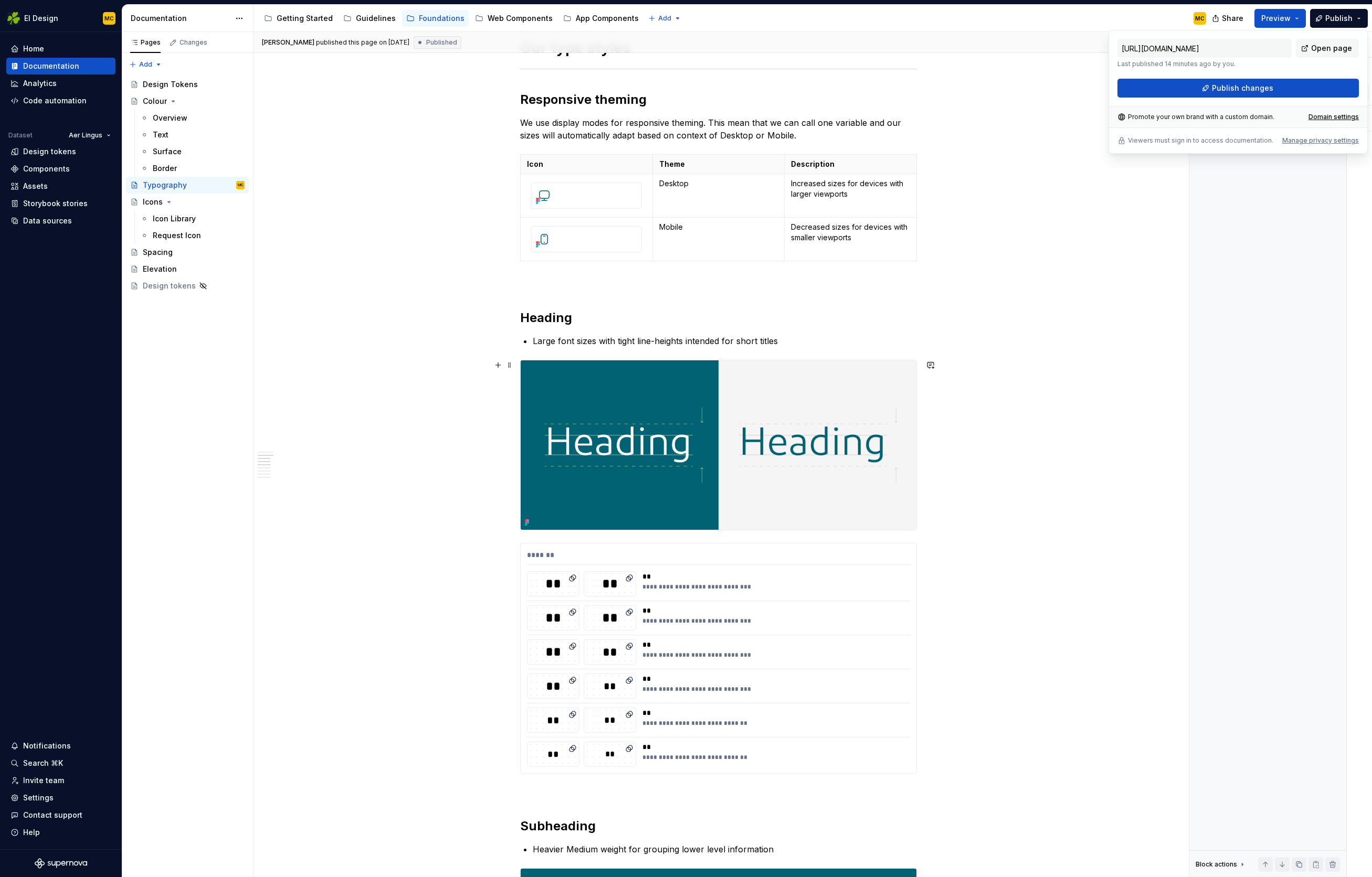
scroll to position [612, 0]
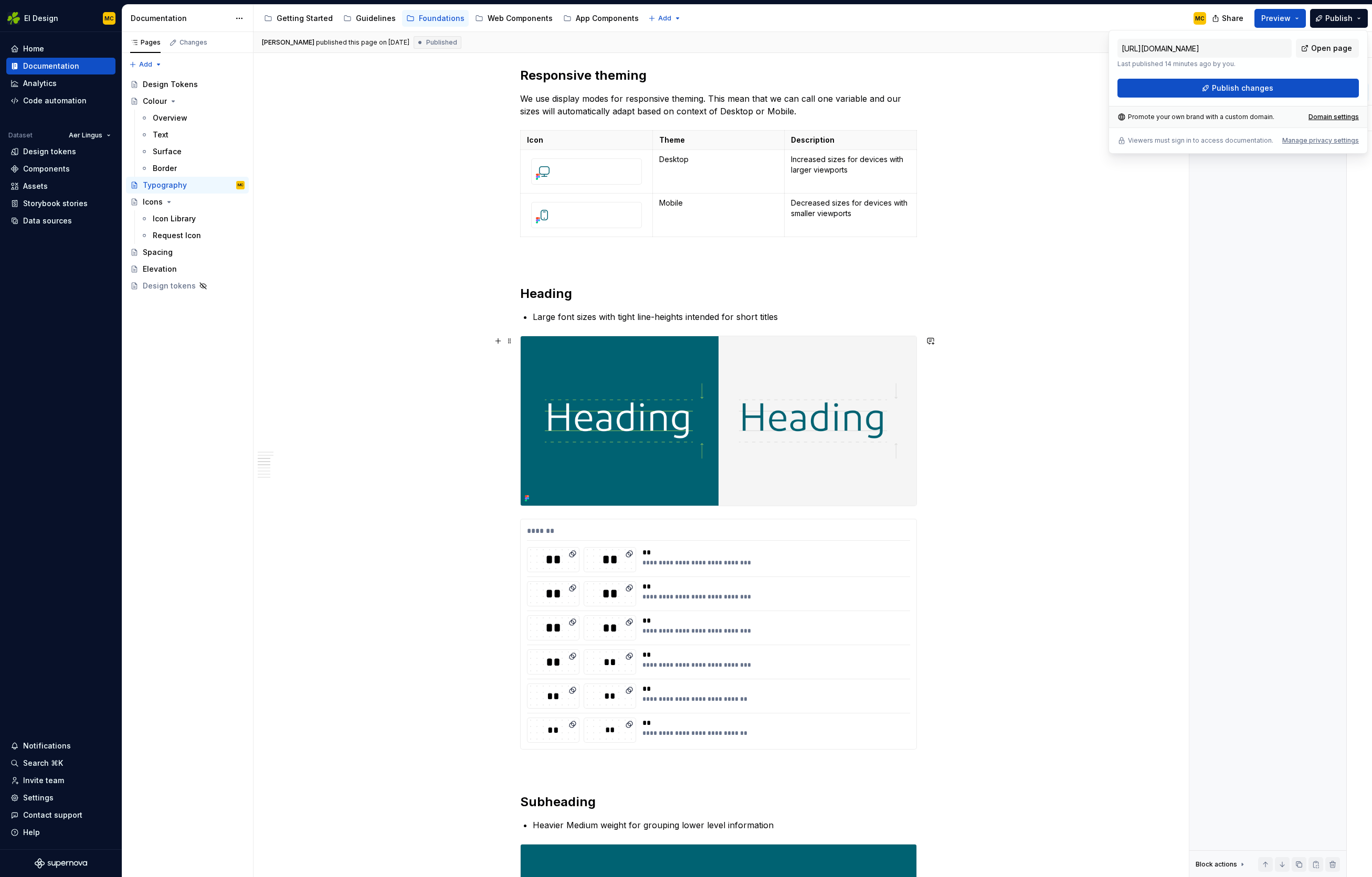
click at [816, 455] on img at bounding box center [719, 421] width 396 height 169
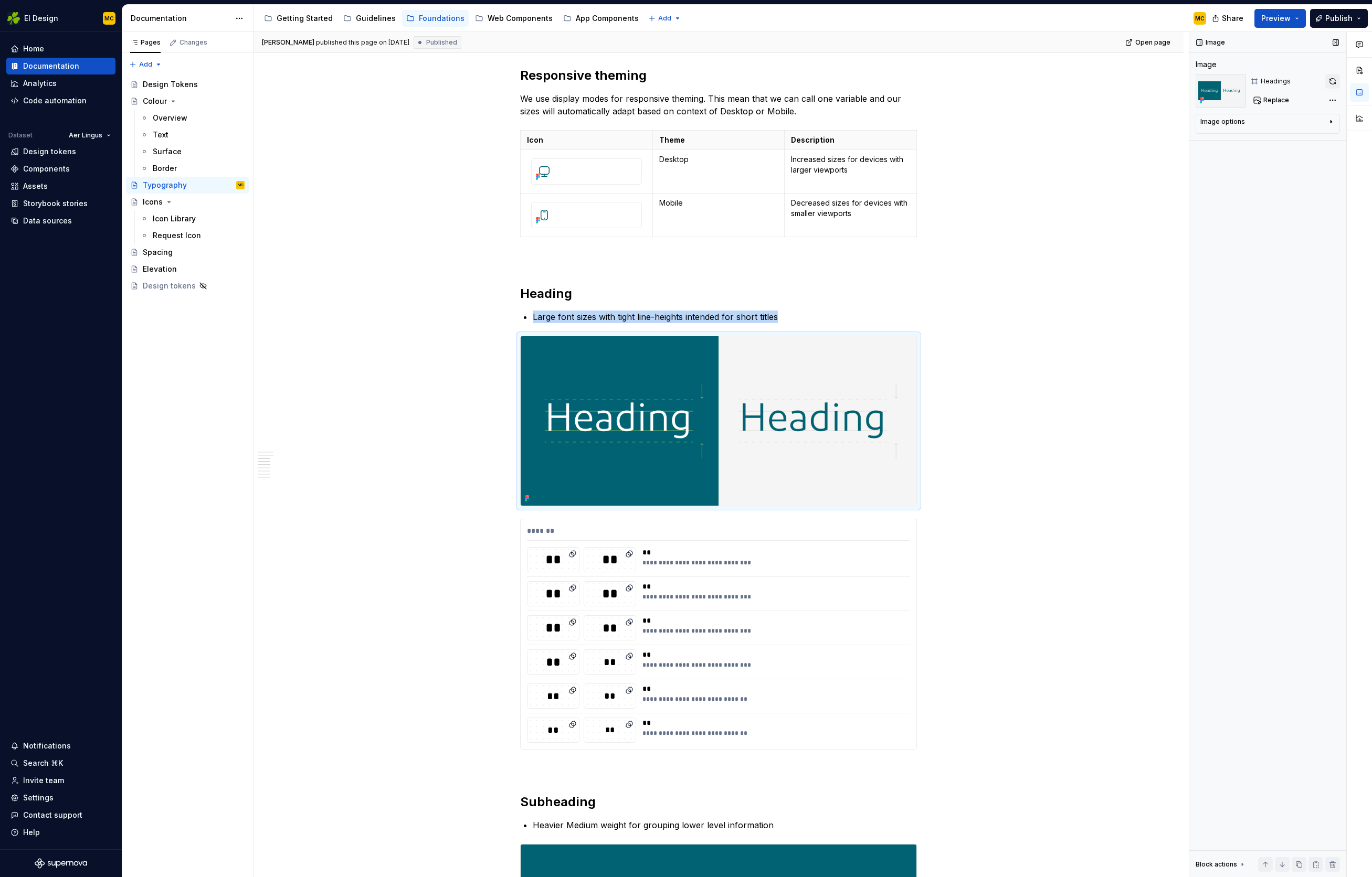
click at [1336, 80] on button "button" at bounding box center [1333, 82] width 15 height 15
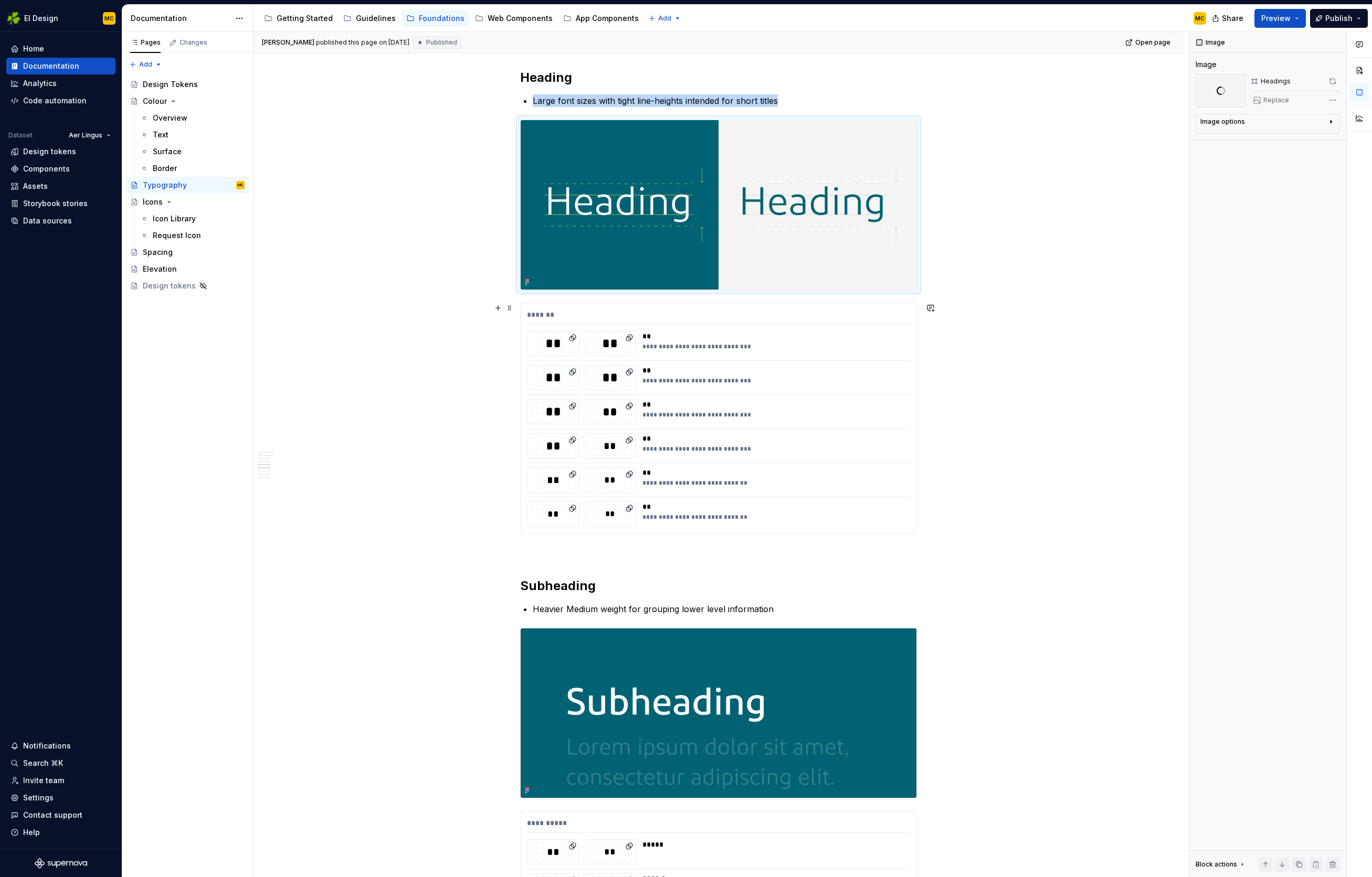
scroll to position [1087, 0]
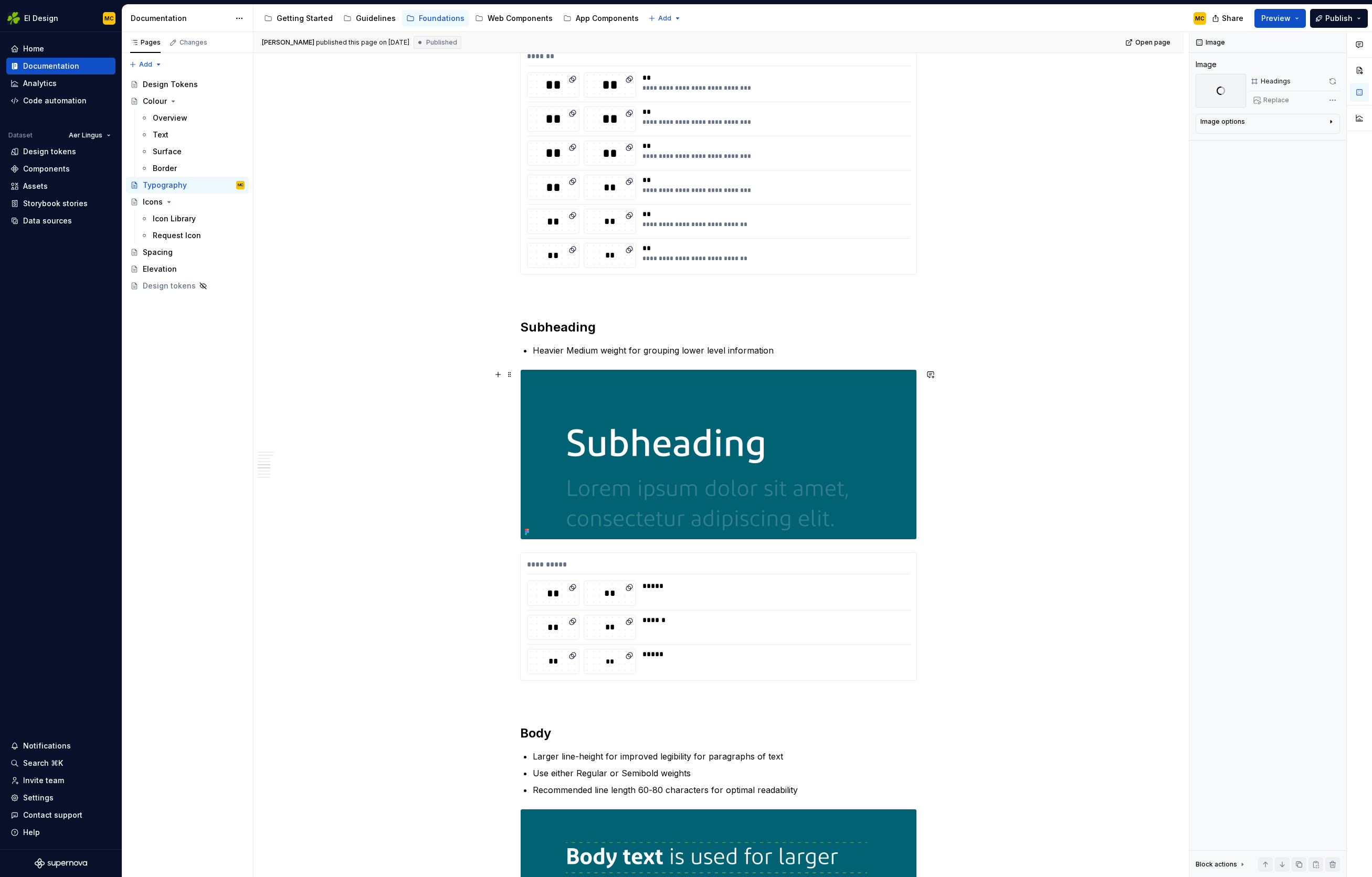
click at [868, 437] on img at bounding box center [719, 455] width 396 height 169
click at [1335, 80] on button "button" at bounding box center [1333, 82] width 15 height 15
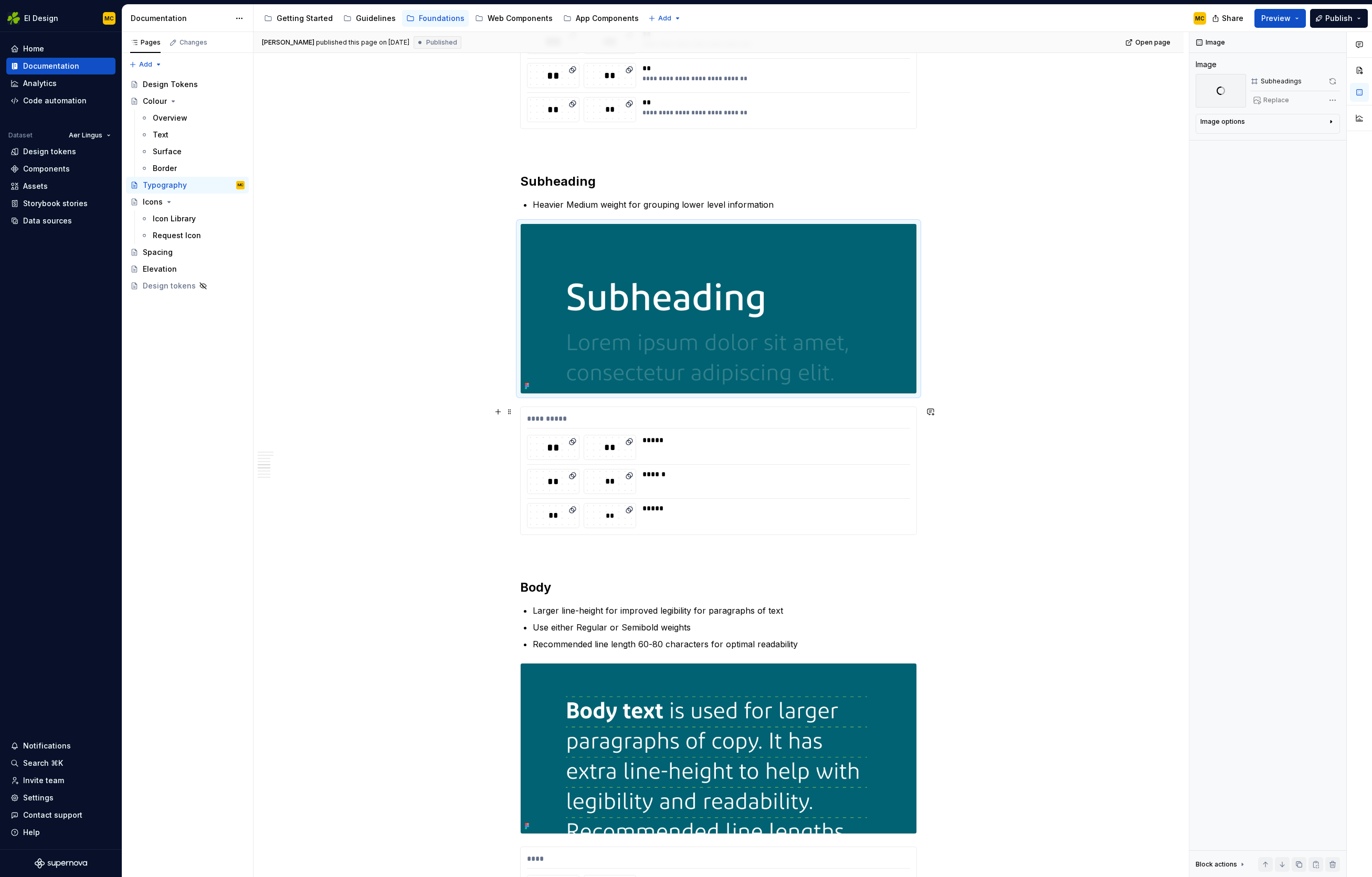
scroll to position [1359, 0]
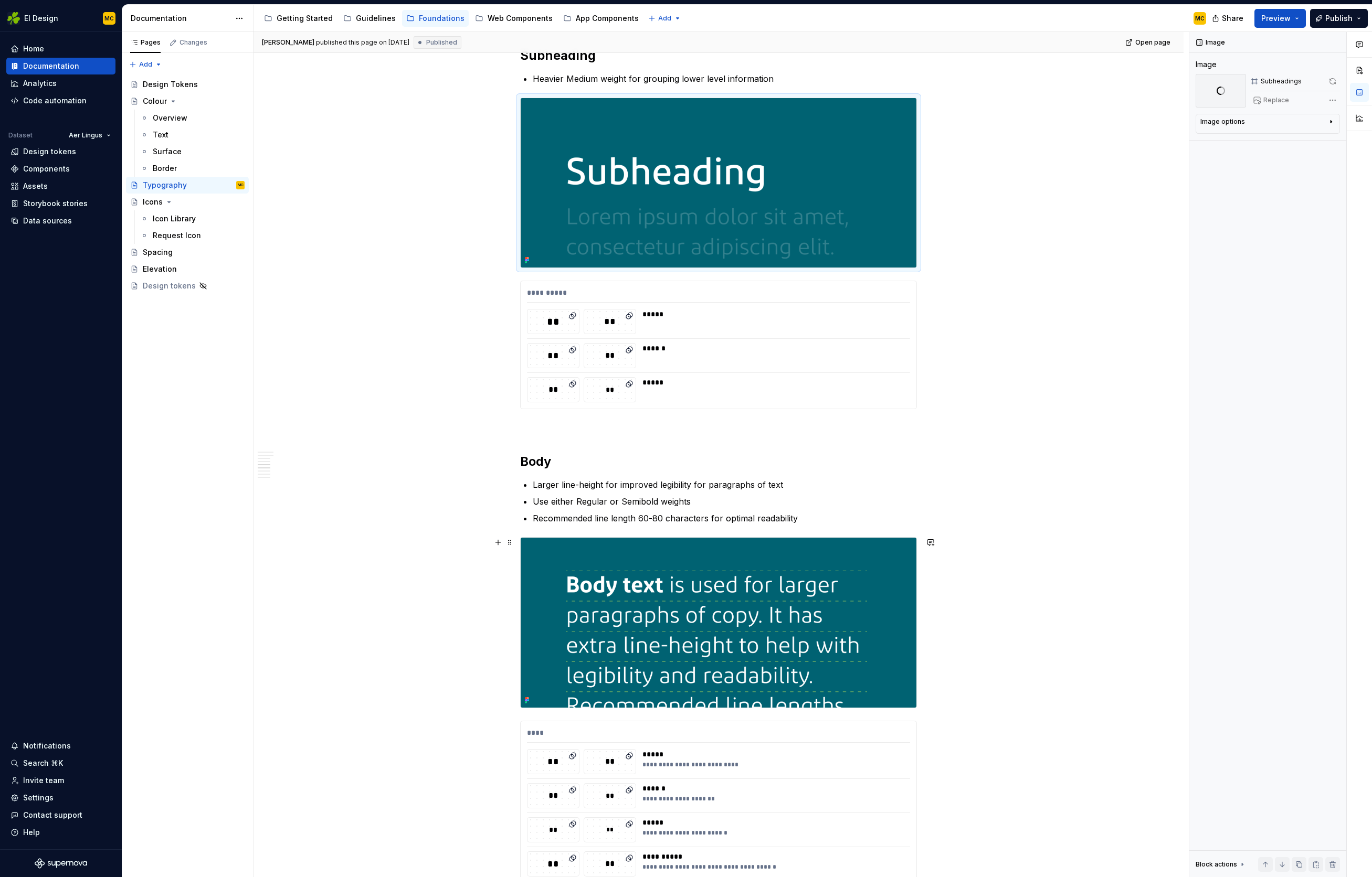
click at [873, 561] on img at bounding box center [719, 622] width 396 height 169
click at [1336, 82] on button "button" at bounding box center [1333, 82] width 15 height 15
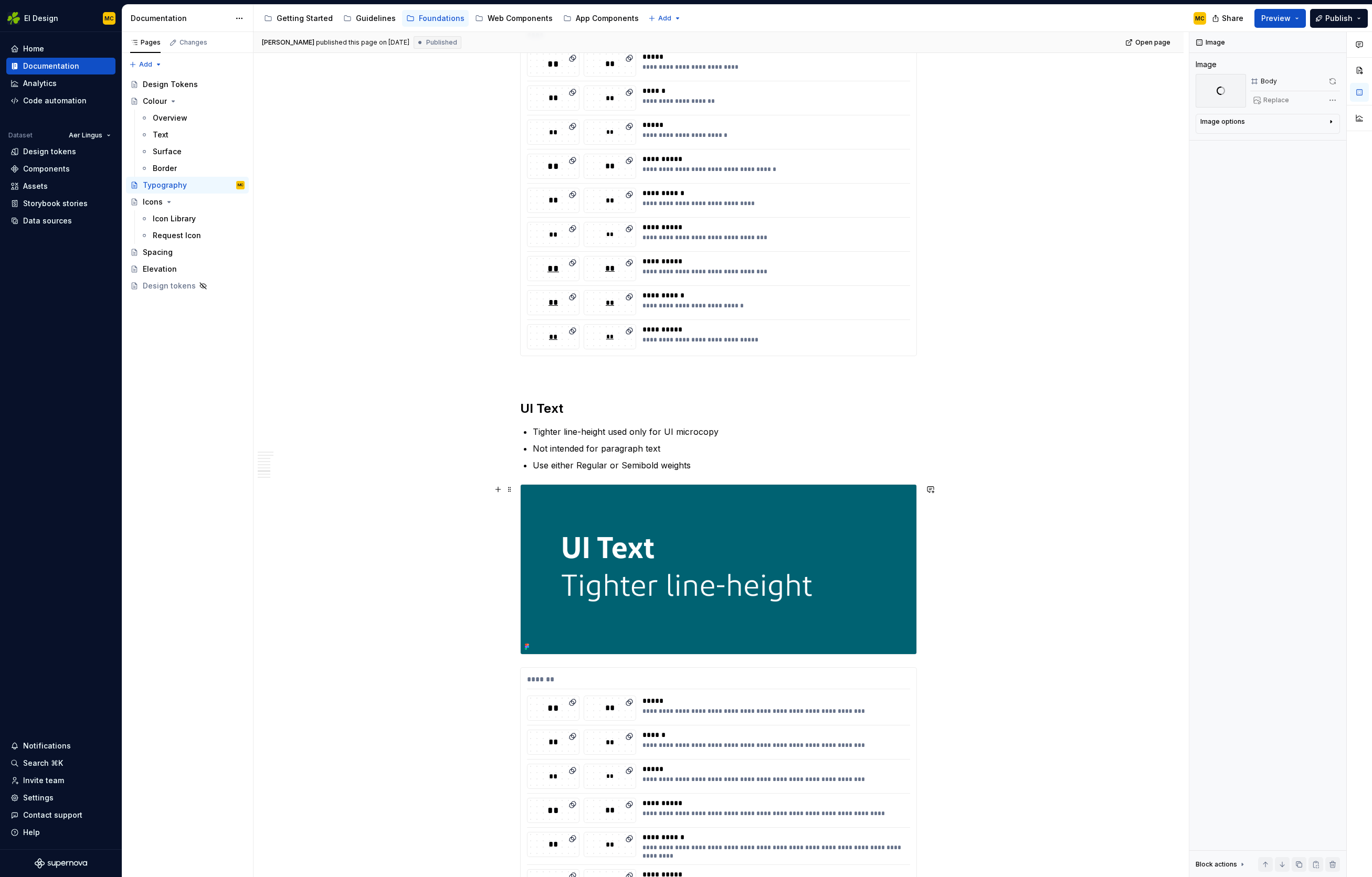
scroll to position [2060, 0]
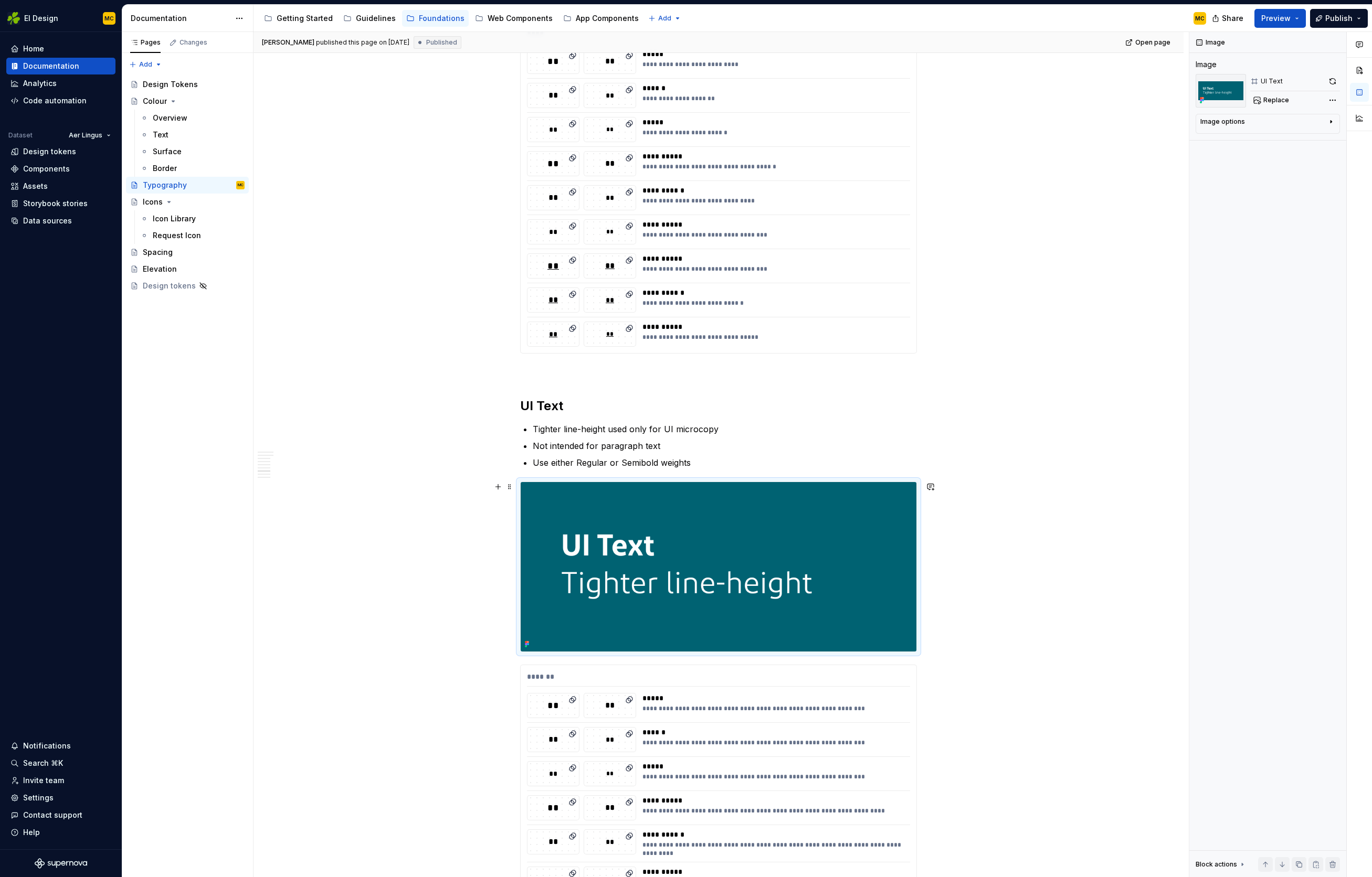
click at [910, 541] on img at bounding box center [719, 566] width 396 height 169
click at [1331, 80] on button "button" at bounding box center [1333, 82] width 15 height 15
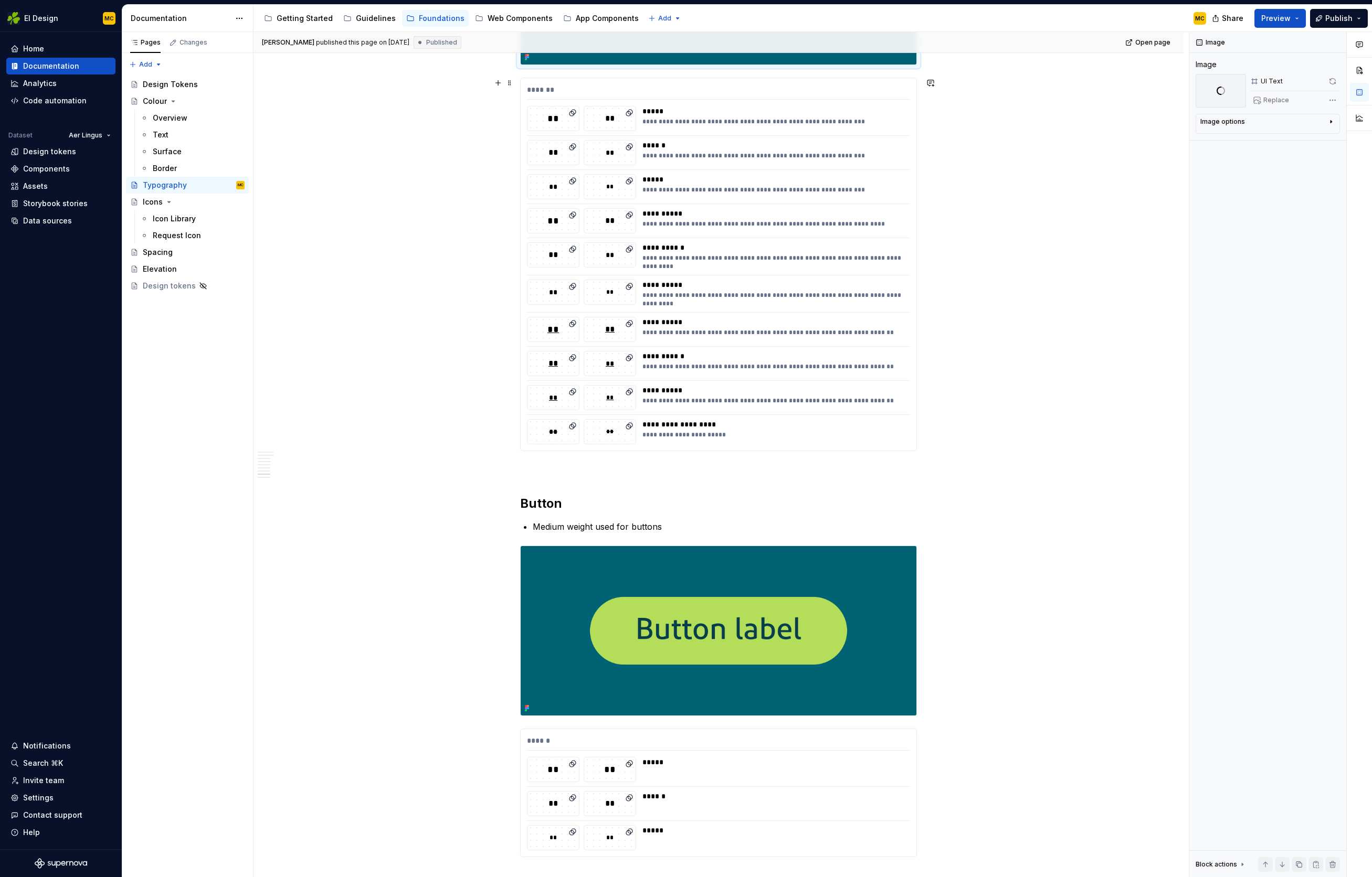
scroll to position [2649, 0]
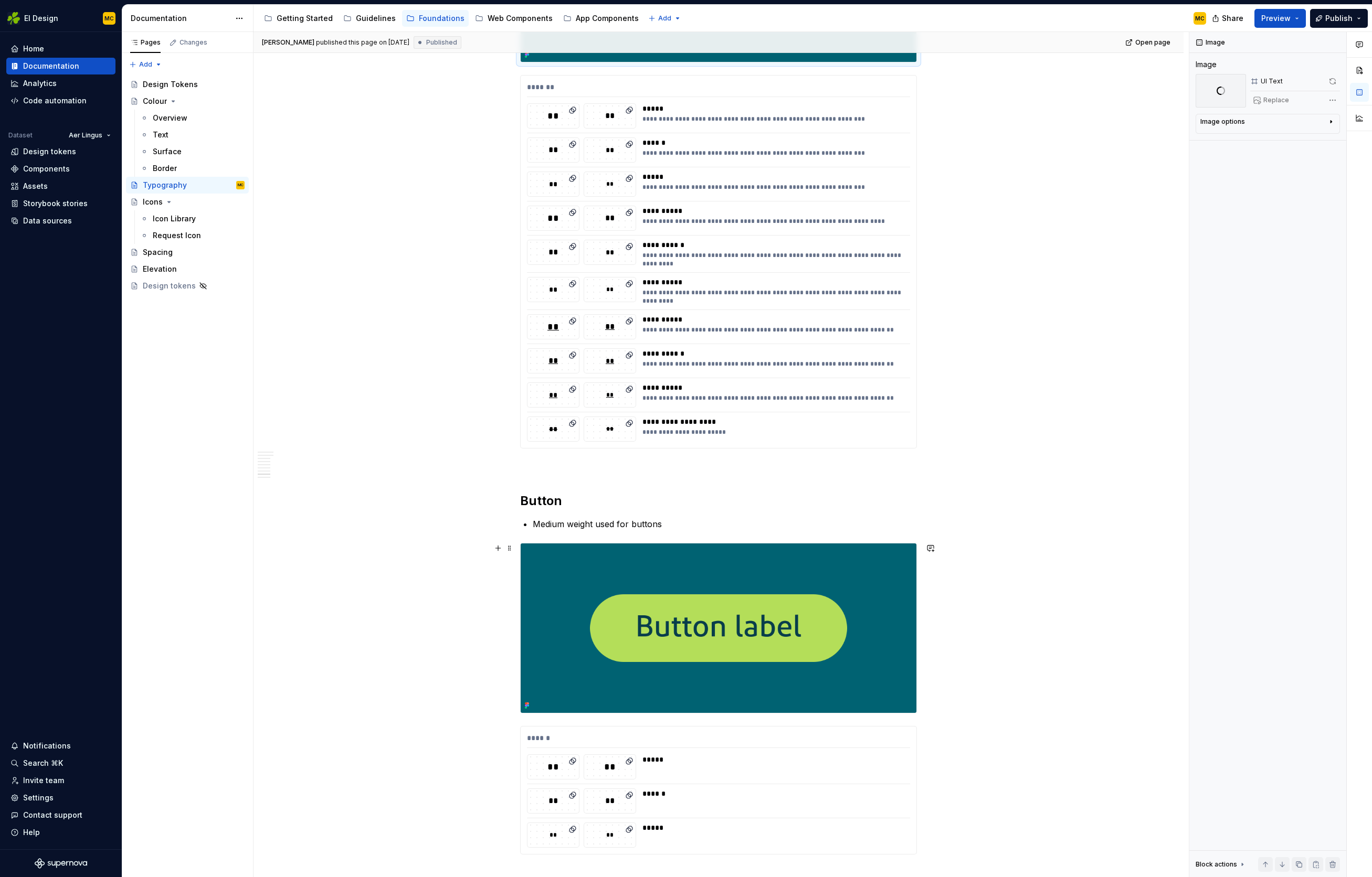
click at [905, 564] on img at bounding box center [719, 628] width 396 height 169
click at [1334, 81] on button "button" at bounding box center [1333, 82] width 15 height 15
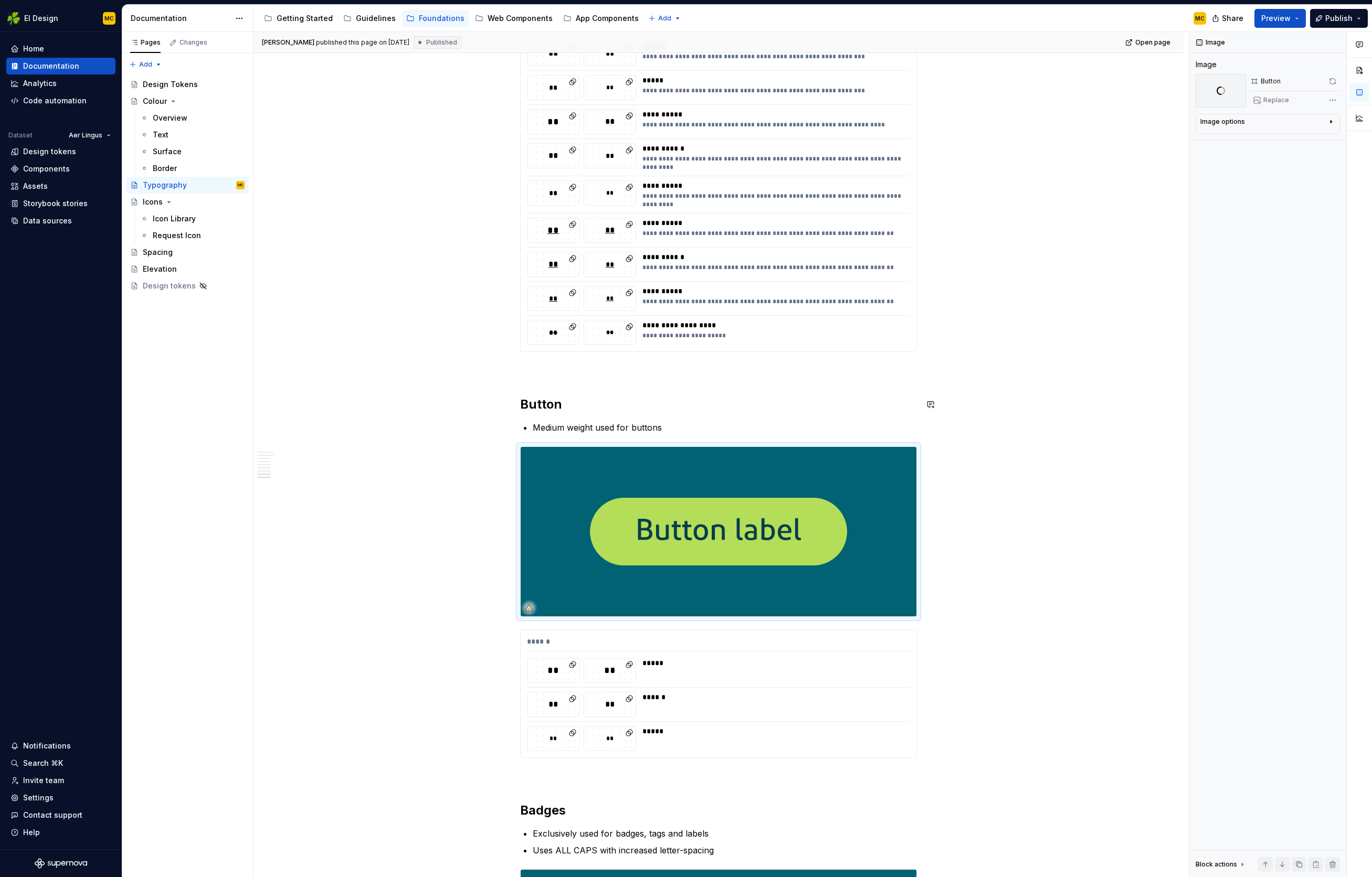
scroll to position [2939, 0]
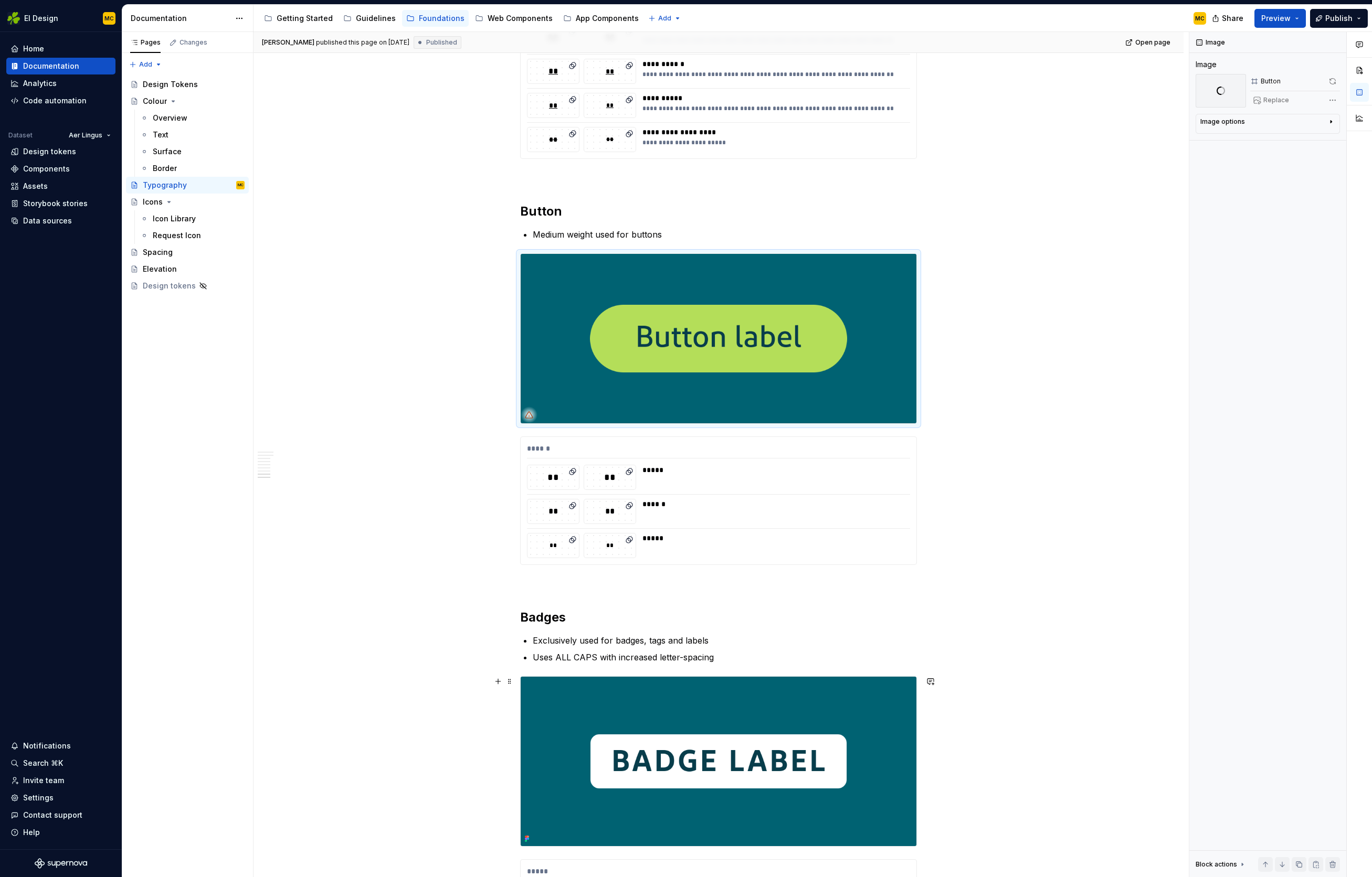
click at [895, 703] on img at bounding box center [719, 761] width 396 height 169
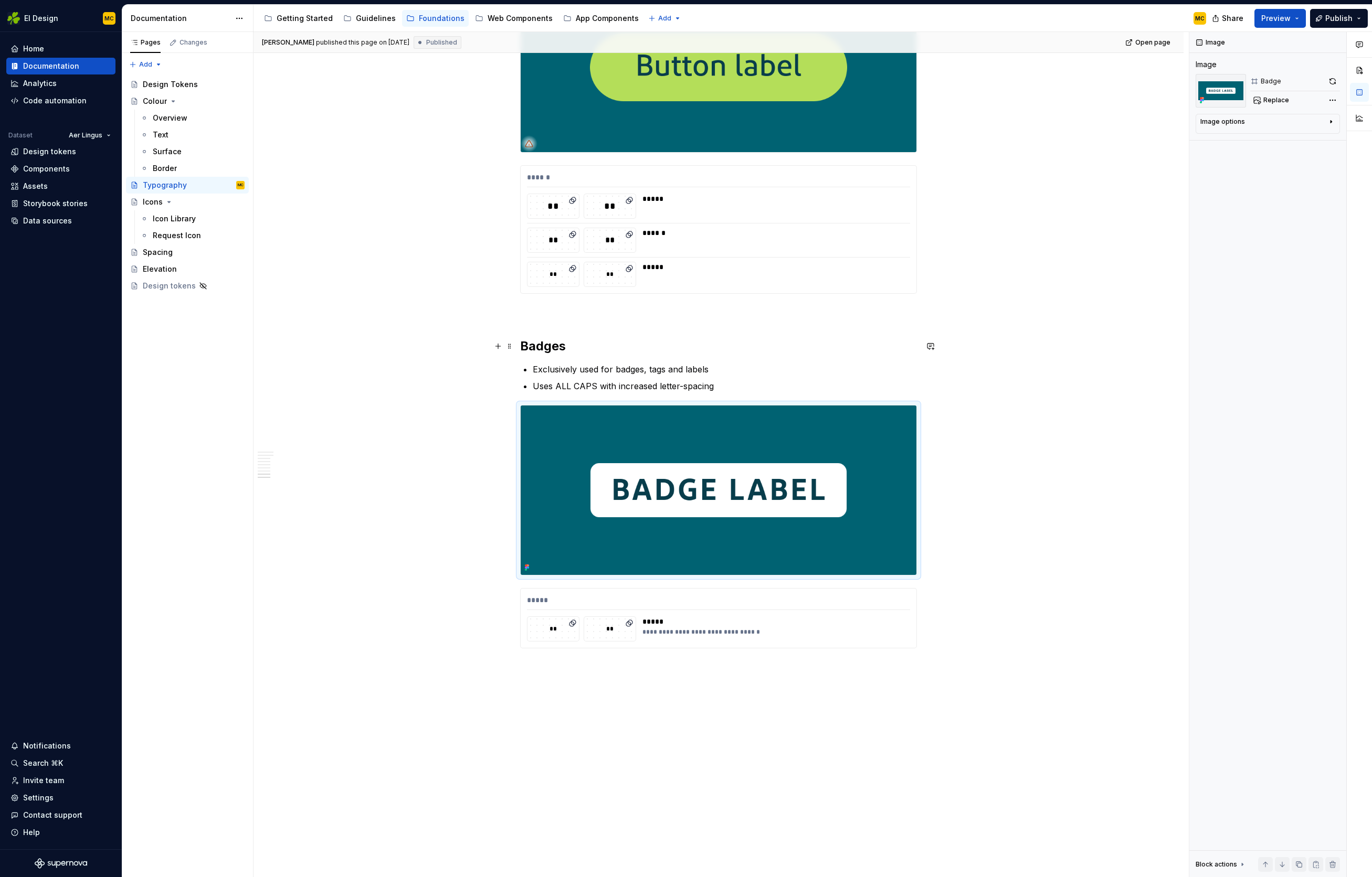
scroll to position [3258, 0]
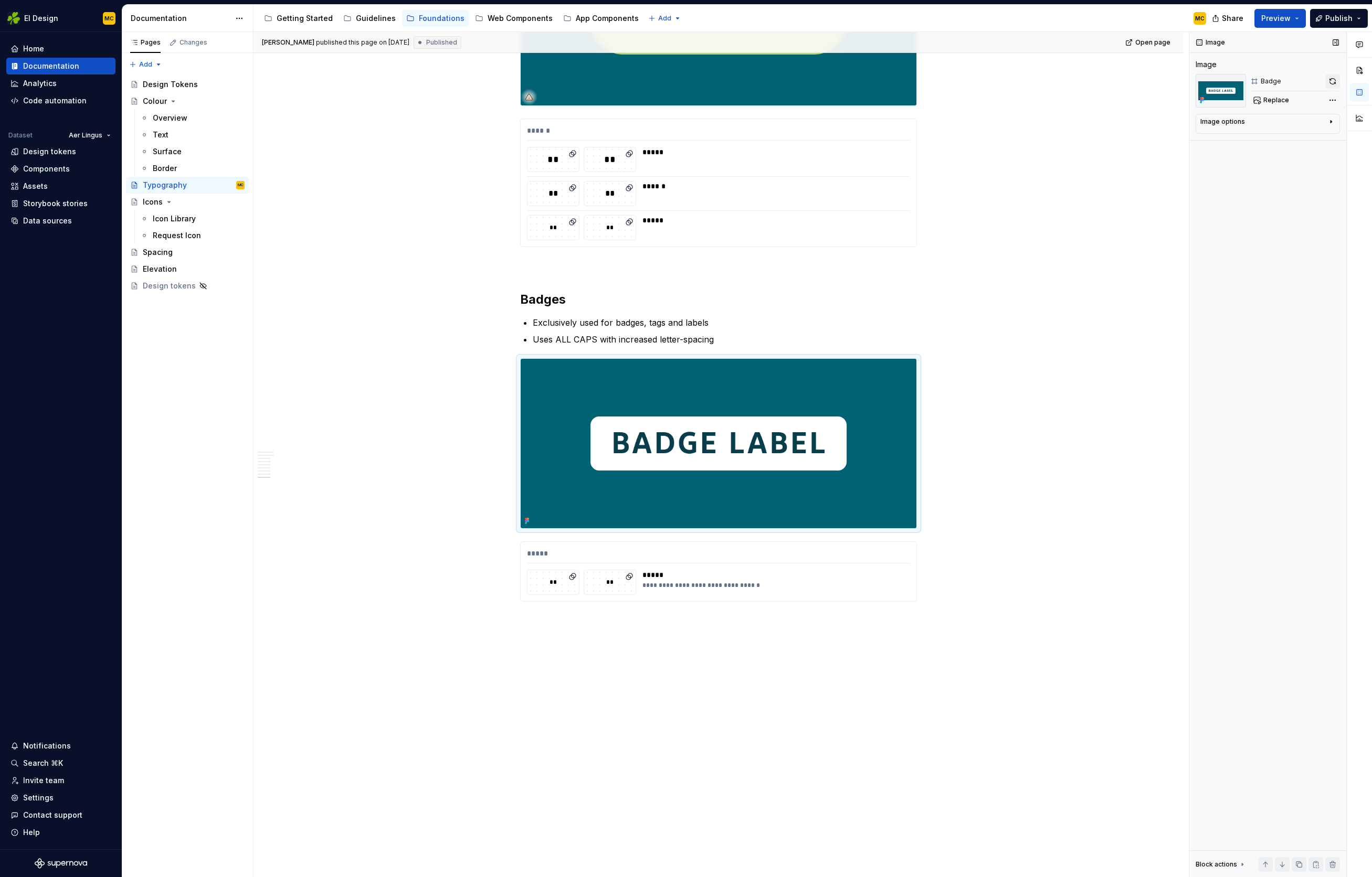
click at [1332, 82] on button "button" at bounding box center [1333, 82] width 15 height 15
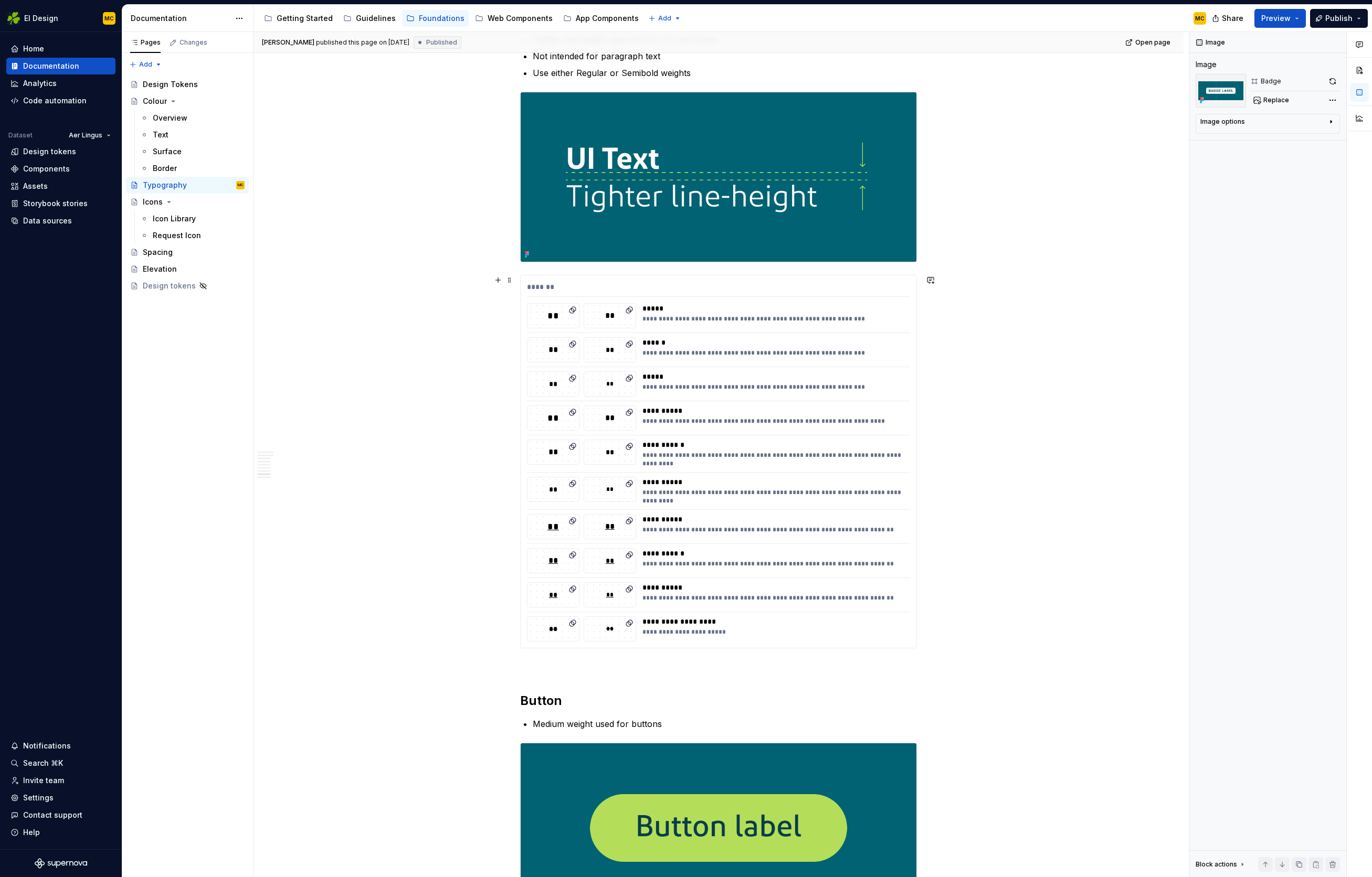
scroll to position [2449, 0]
click at [890, 192] on img at bounding box center [719, 177] width 396 height 169
click at [1335, 81] on button "button" at bounding box center [1333, 82] width 15 height 15
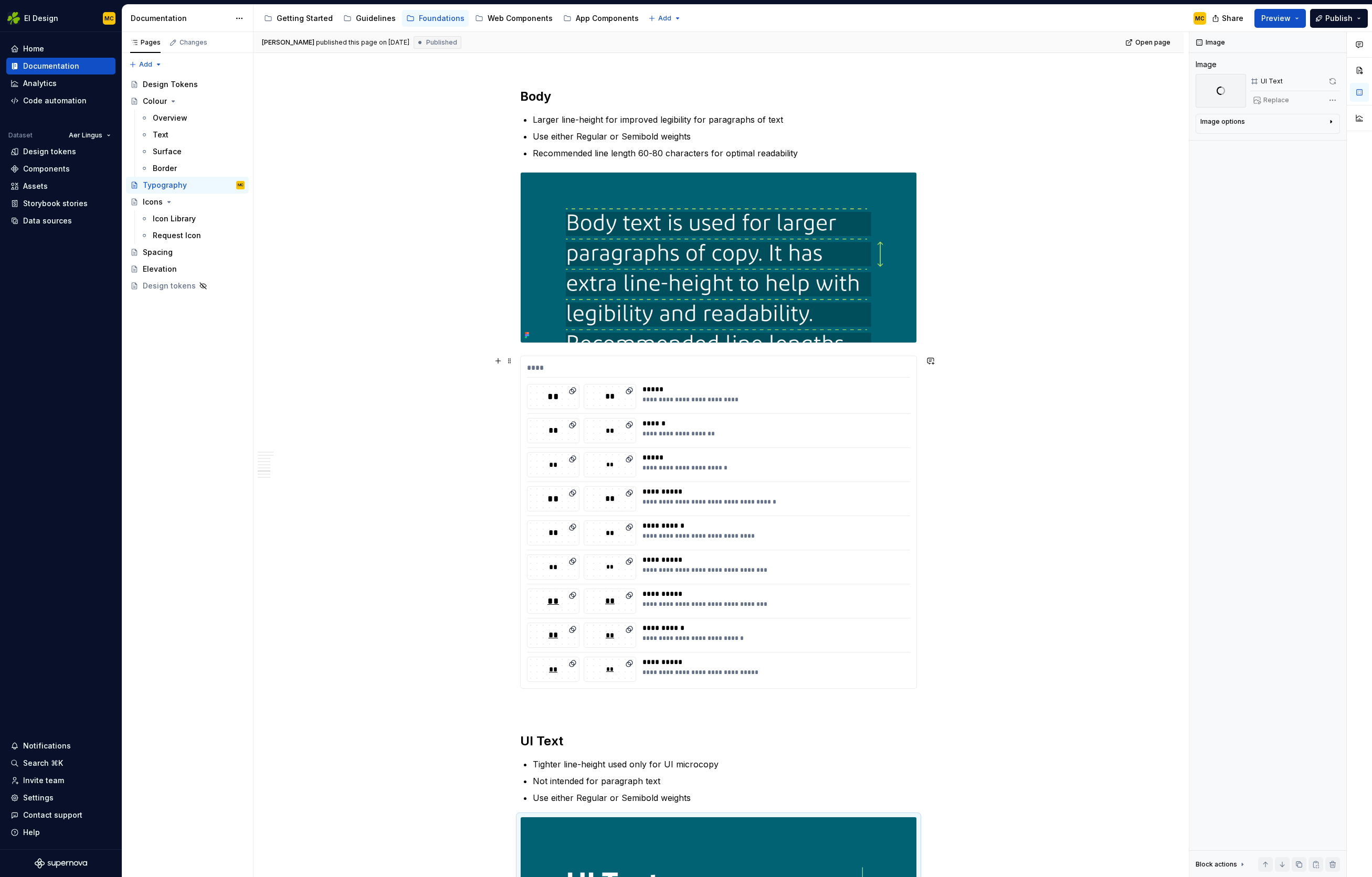
scroll to position [1701, 0]
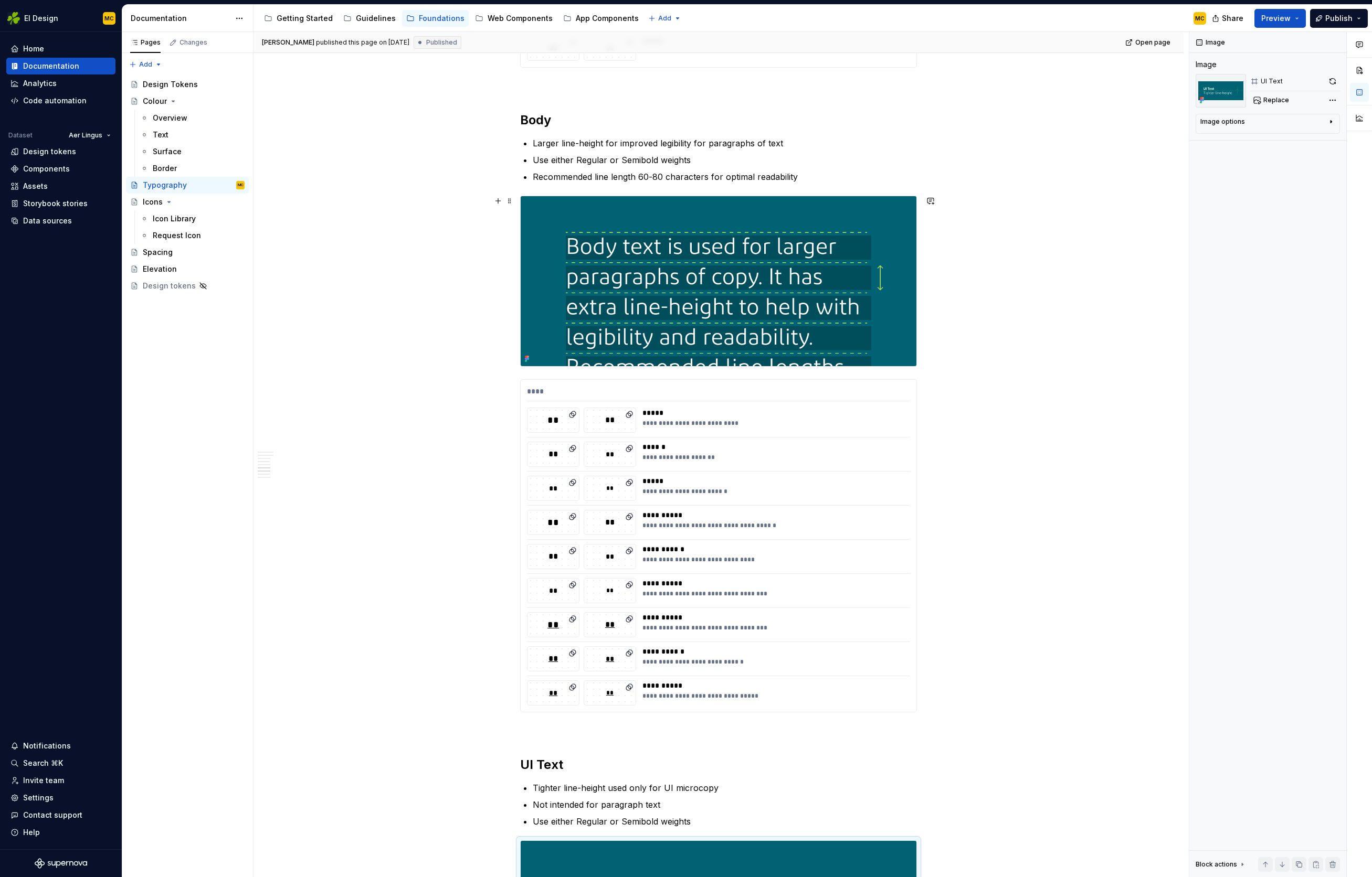
click at [914, 298] on img at bounding box center [719, 280] width 396 height 169
click at [1334, 80] on button "button" at bounding box center [1333, 82] width 15 height 15
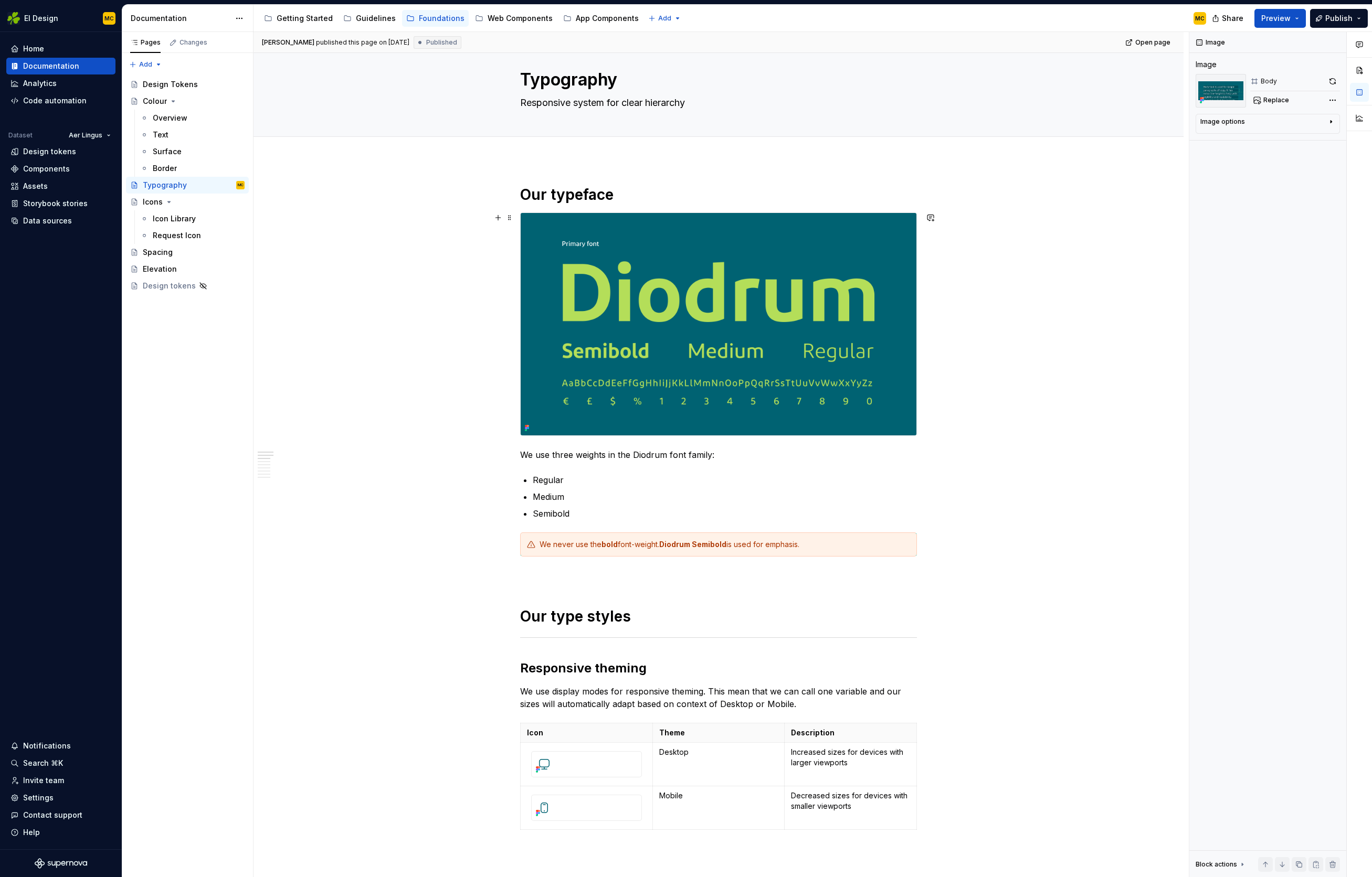
scroll to position [0, 0]
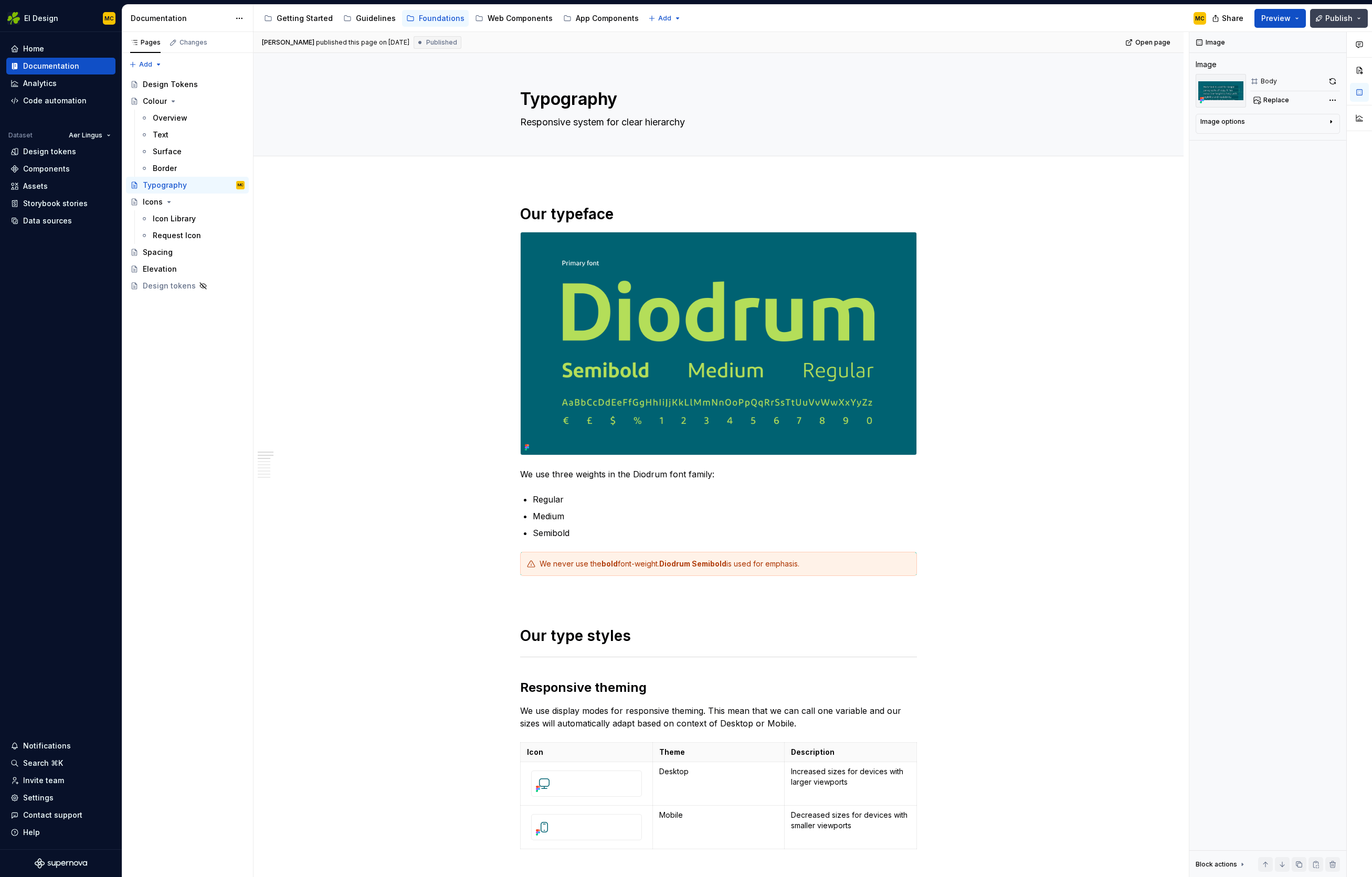
click at [1360, 14] on button "Publish" at bounding box center [1340, 18] width 58 height 19
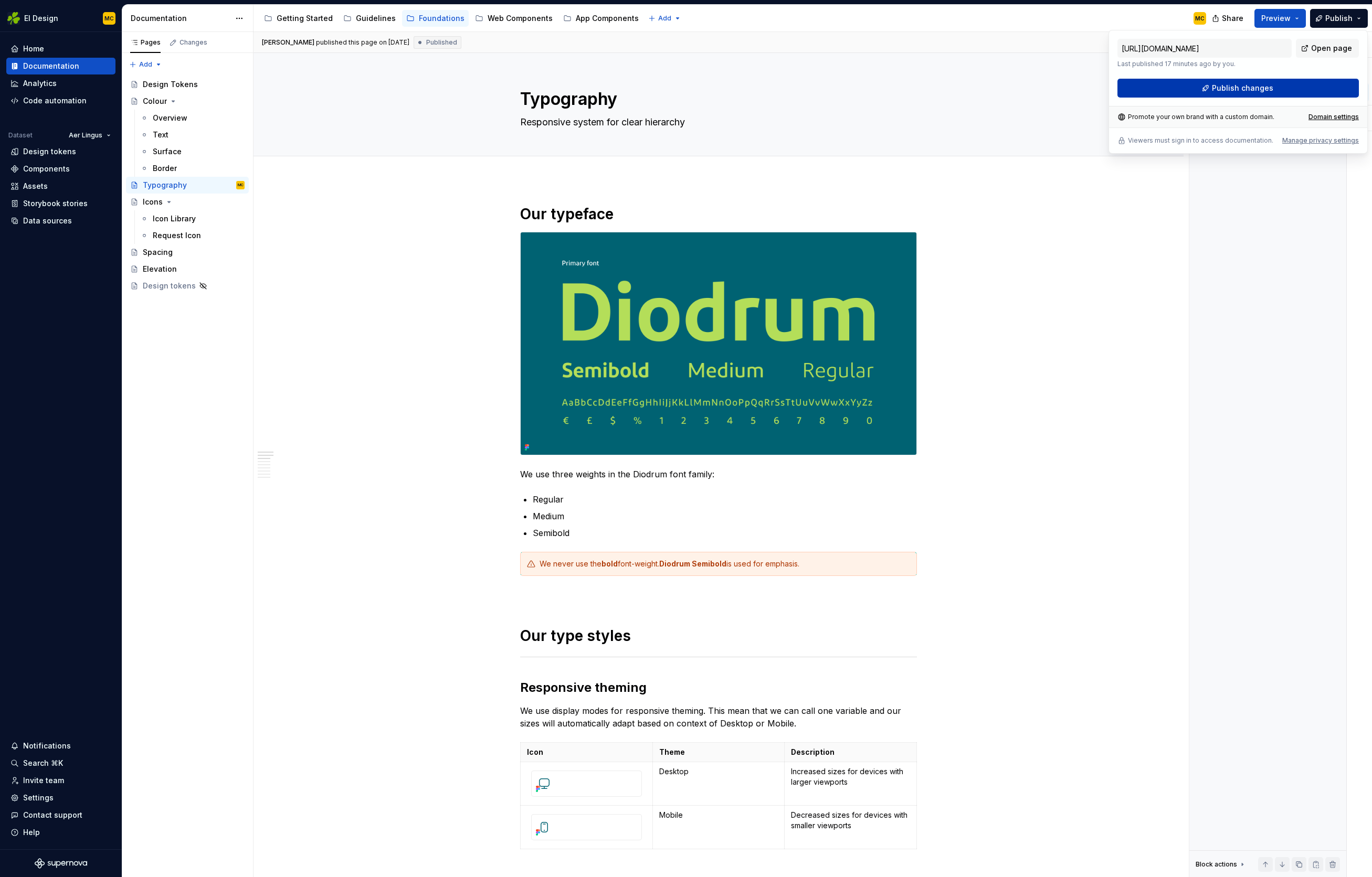
click at [1298, 86] on button "Publish changes" at bounding box center [1239, 88] width 241 height 19
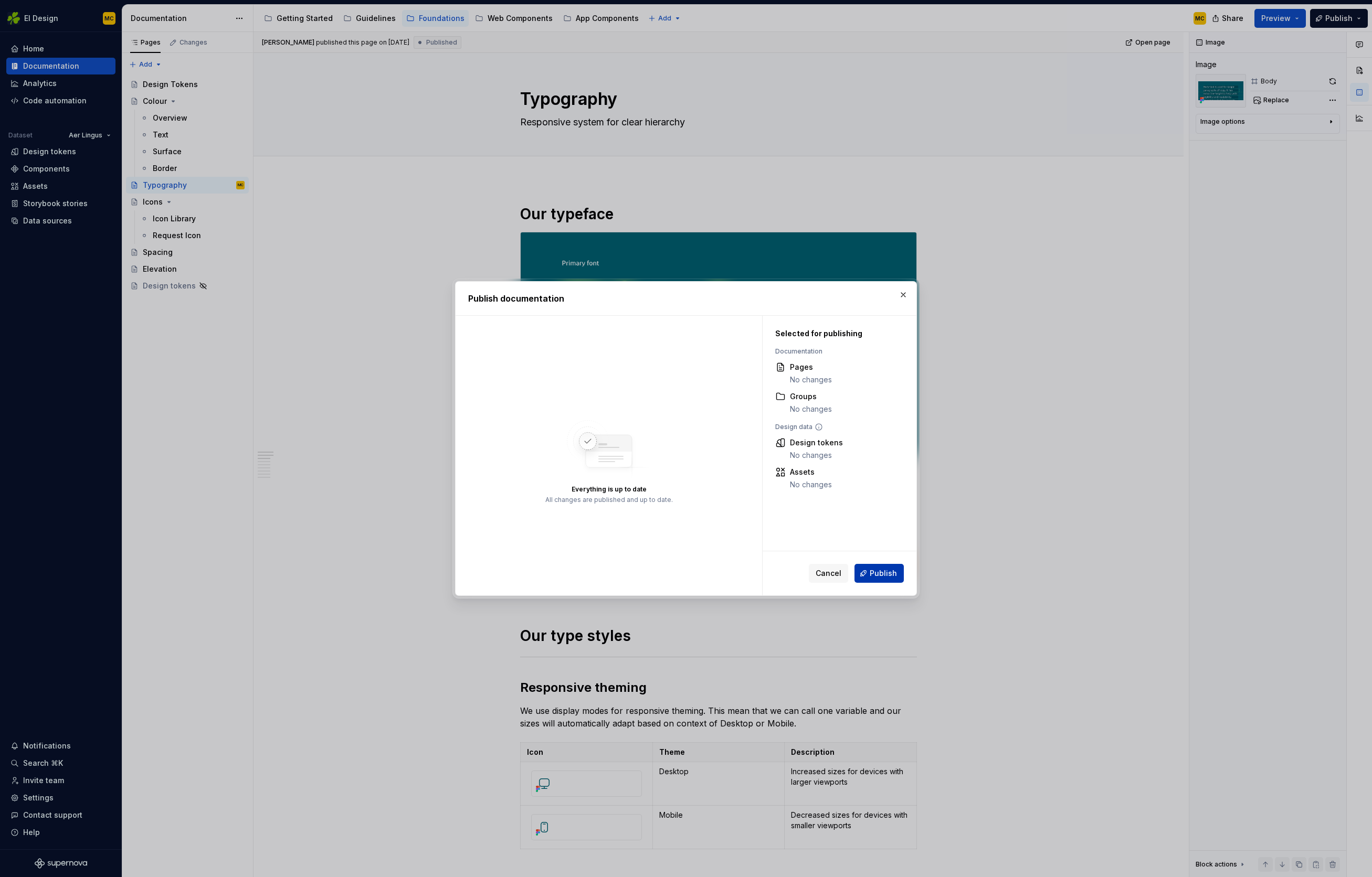
click at [877, 575] on span "Publish" at bounding box center [883, 574] width 27 height 11
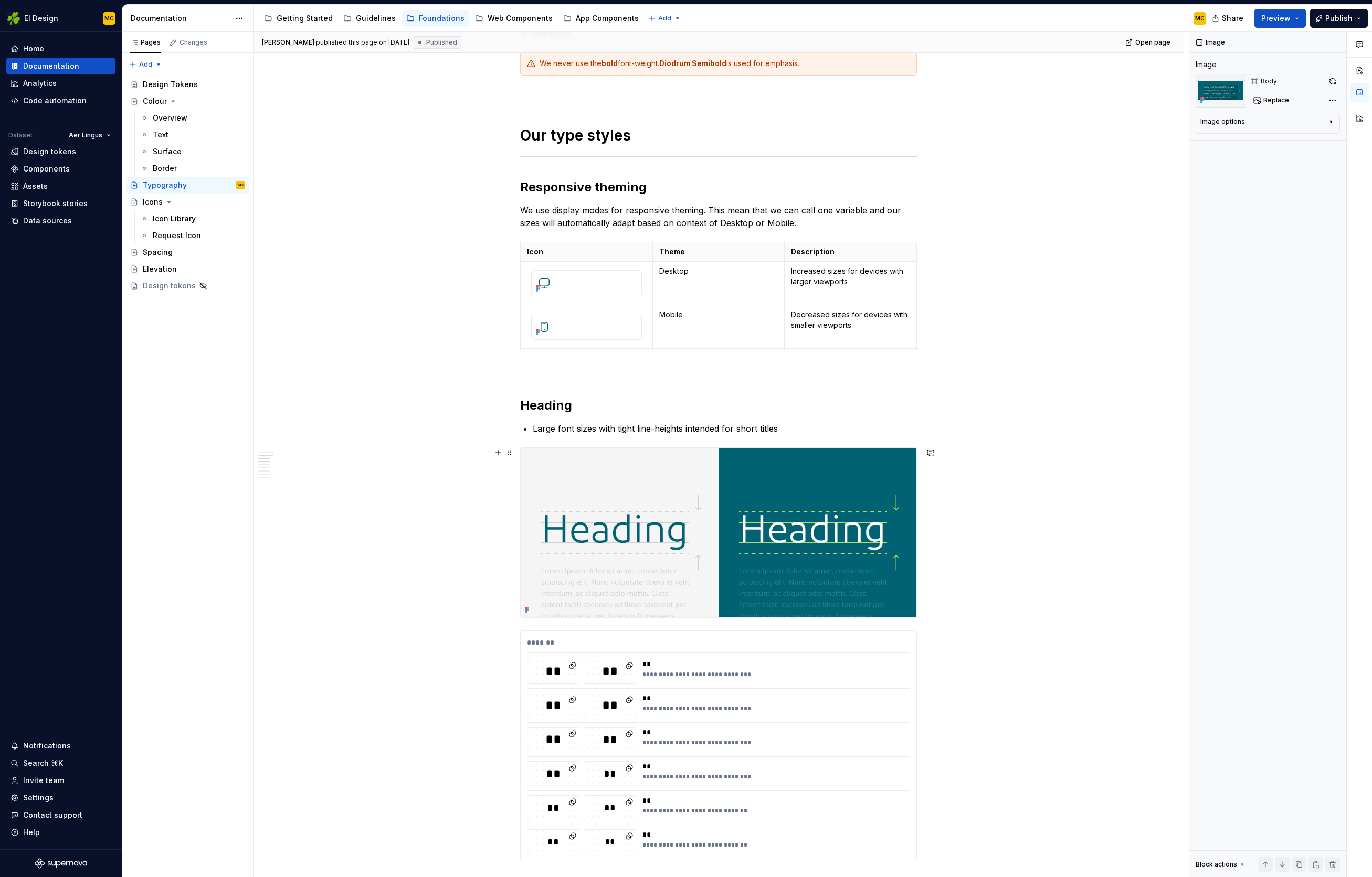
scroll to position [503, 0]
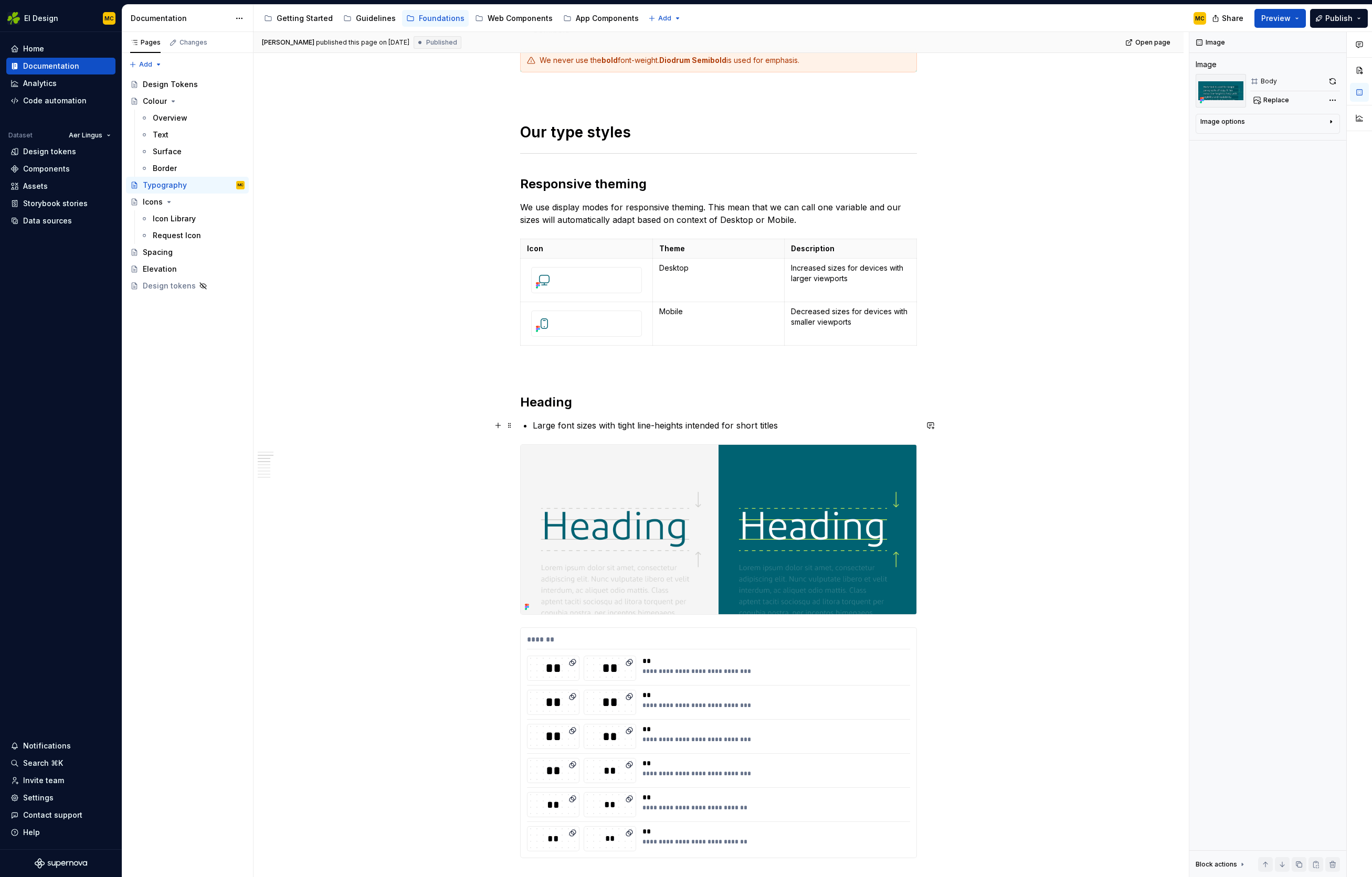
click at [550, 426] on p "Large font sizes with tight line-heights intended for short titles" at bounding box center [724, 425] width 385 height 12
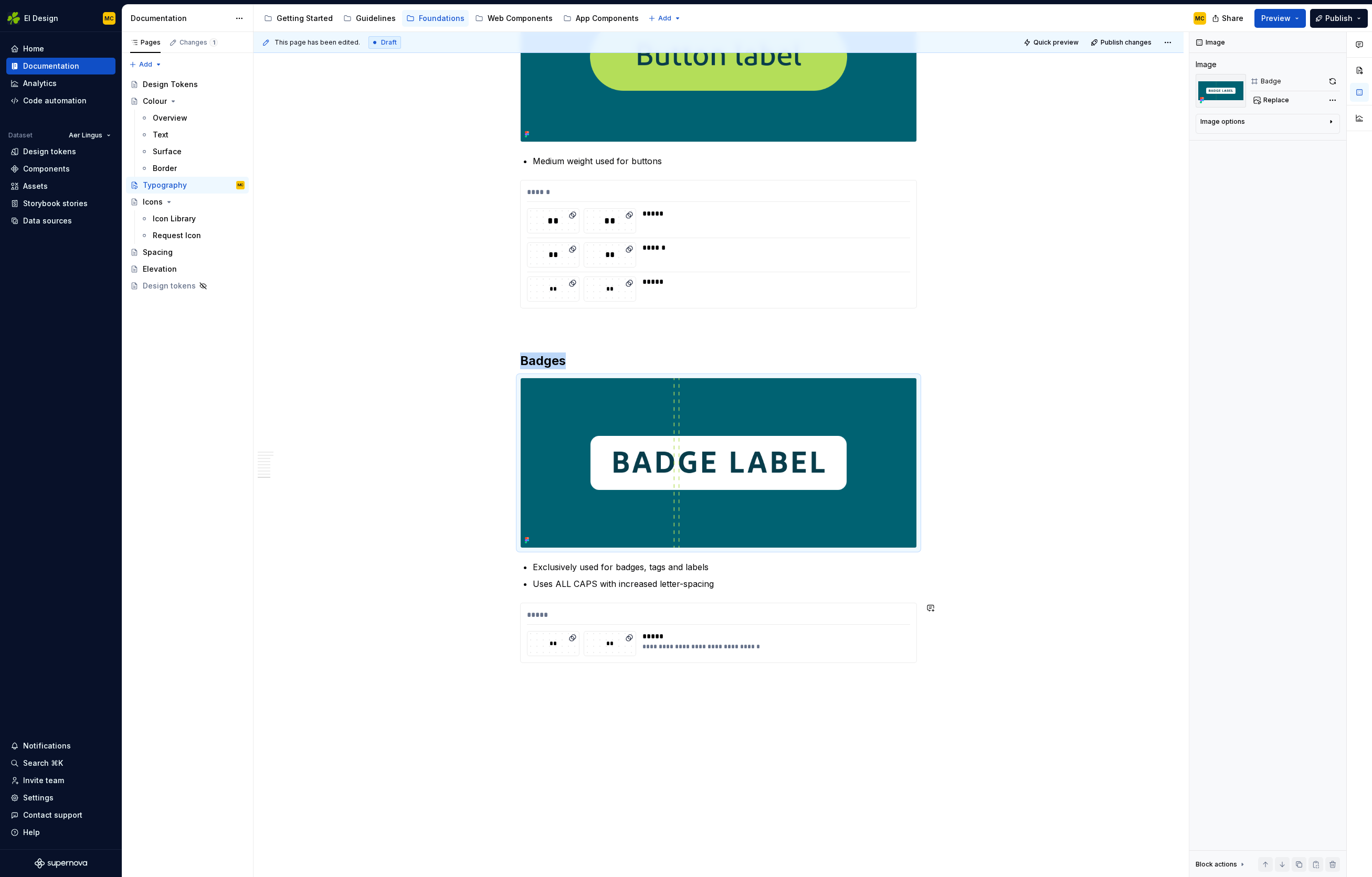
scroll to position [3196, 0]
click at [1355, 13] on button "Publish" at bounding box center [1340, 18] width 58 height 19
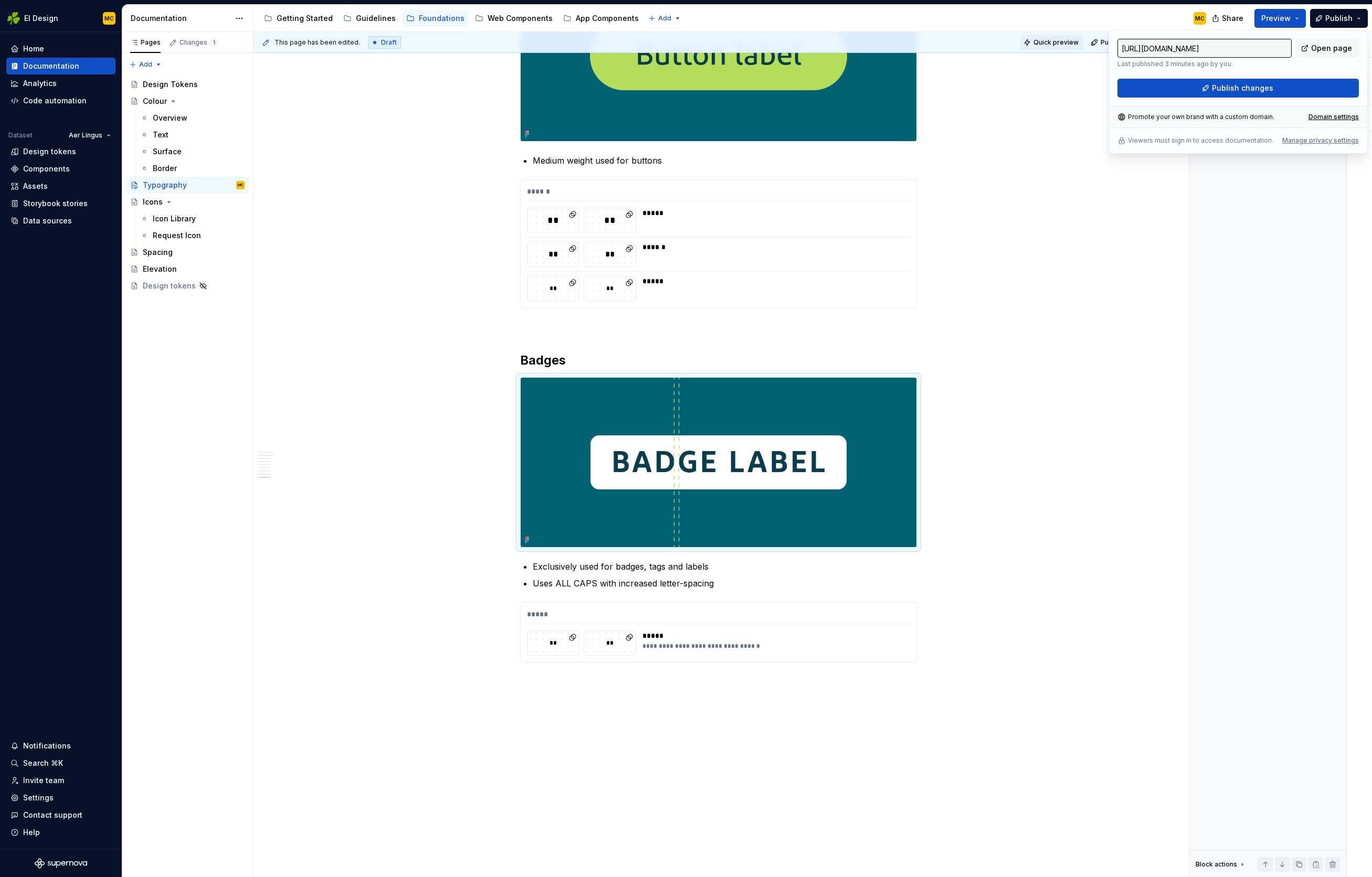
click at [1057, 44] on span "Quick preview" at bounding box center [1056, 42] width 45 height 8
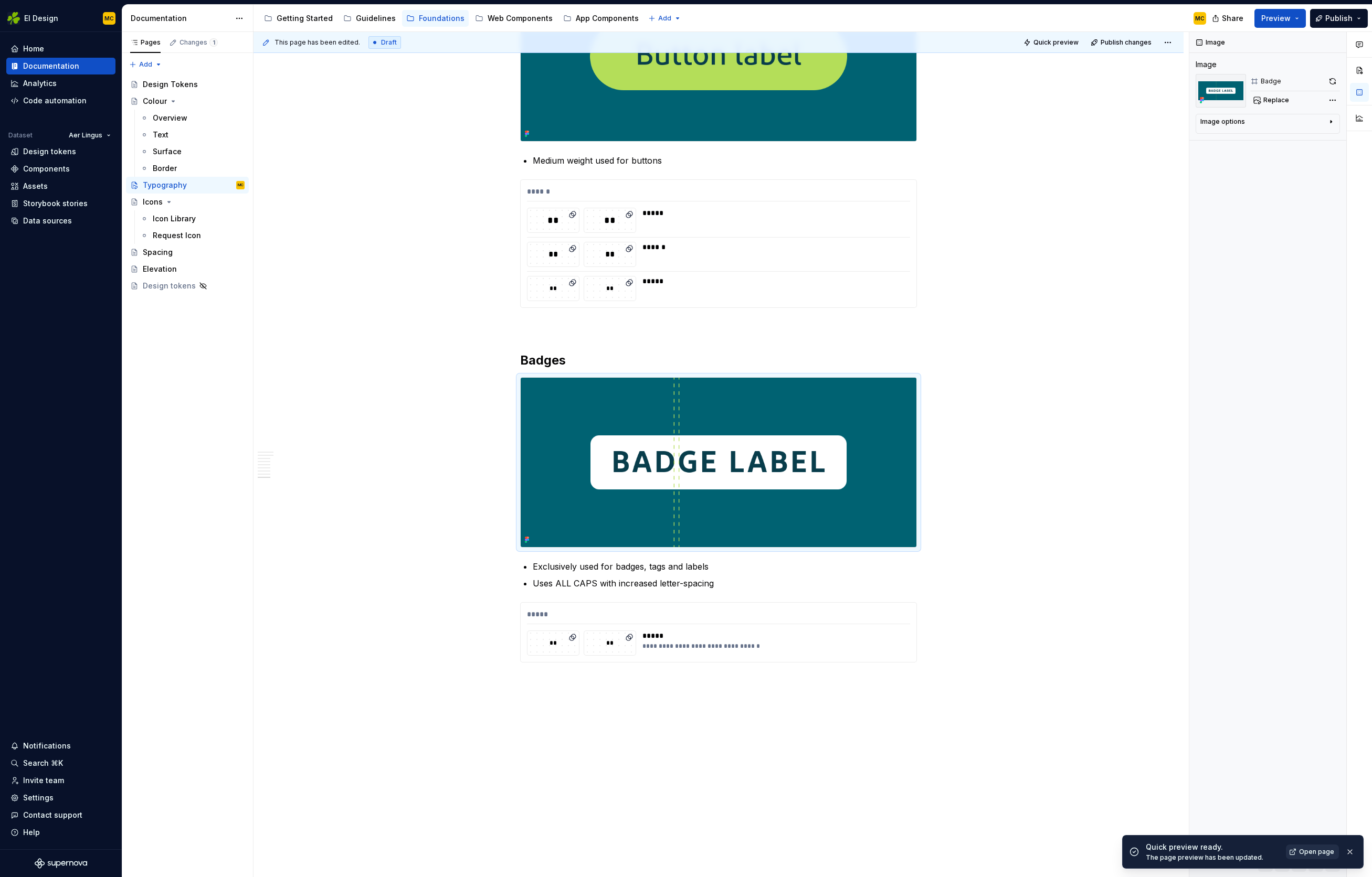
click at [1316, 854] on span "Open page" at bounding box center [1317, 852] width 36 height 8
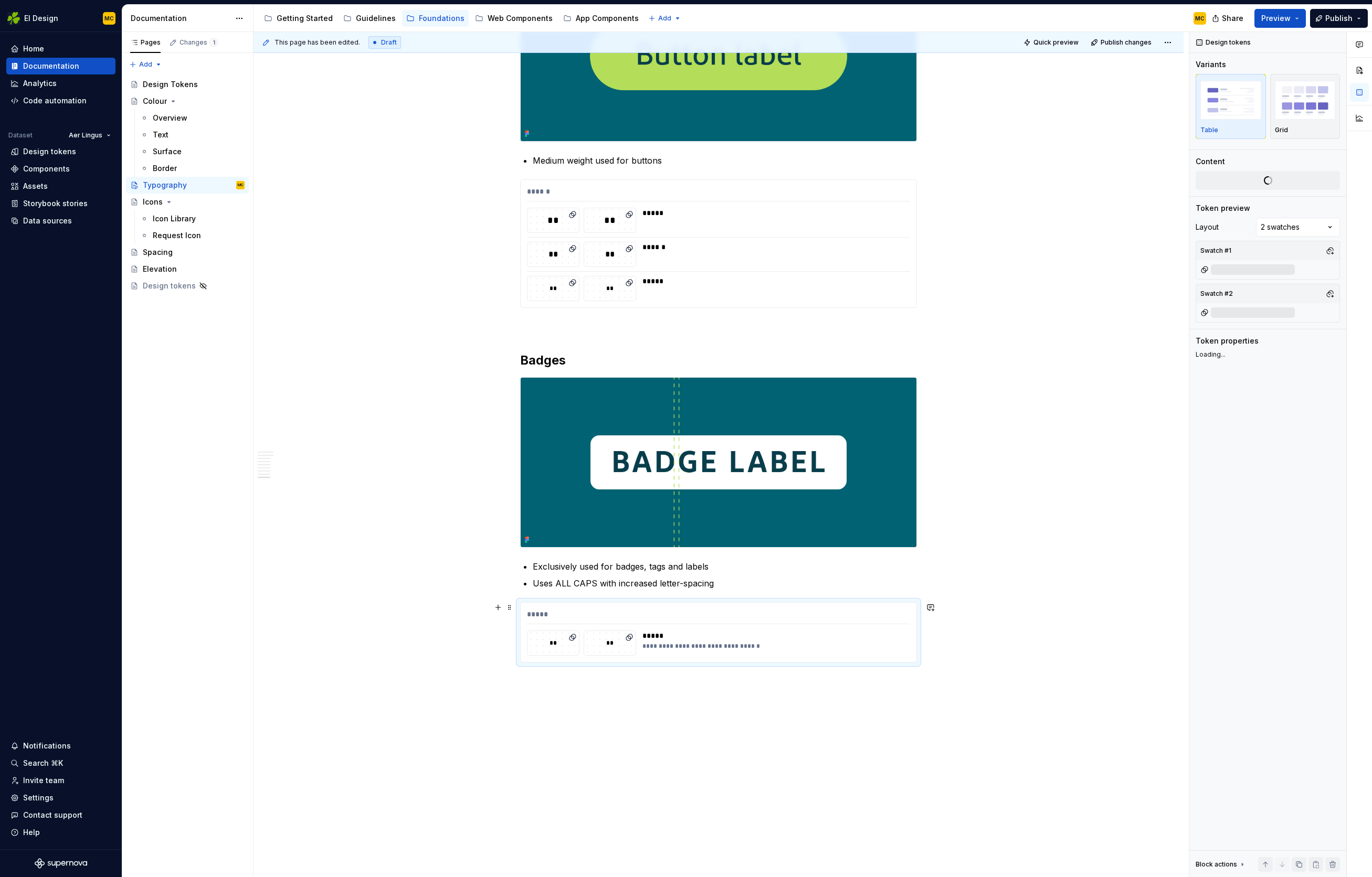
click at [798, 627] on div "**********" at bounding box center [719, 632] width 396 height 60
click at [1303, 89] on img "button" at bounding box center [1306, 100] width 61 height 38
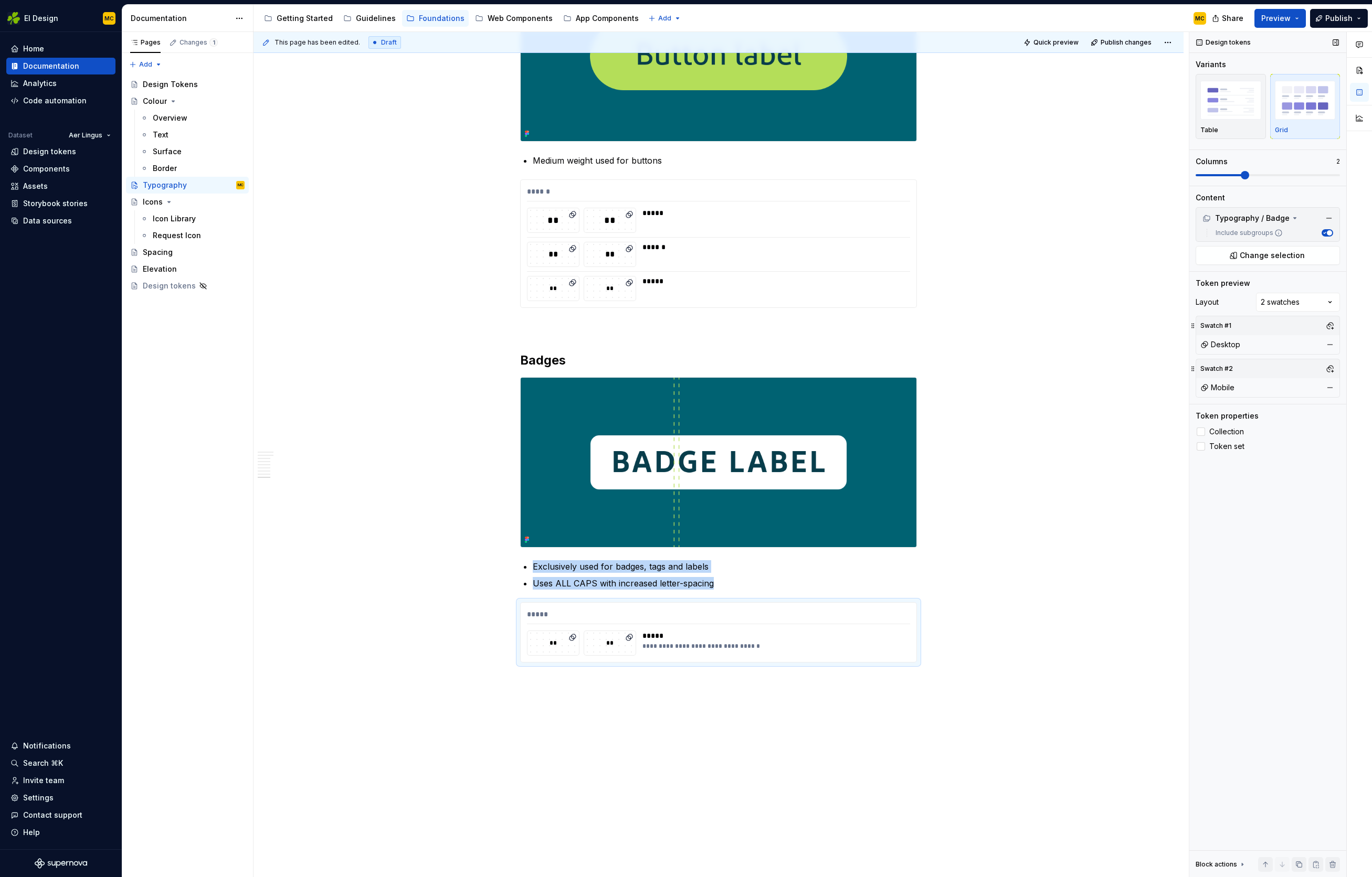
click at [1250, 176] on span at bounding box center [1245, 175] width 8 height 8
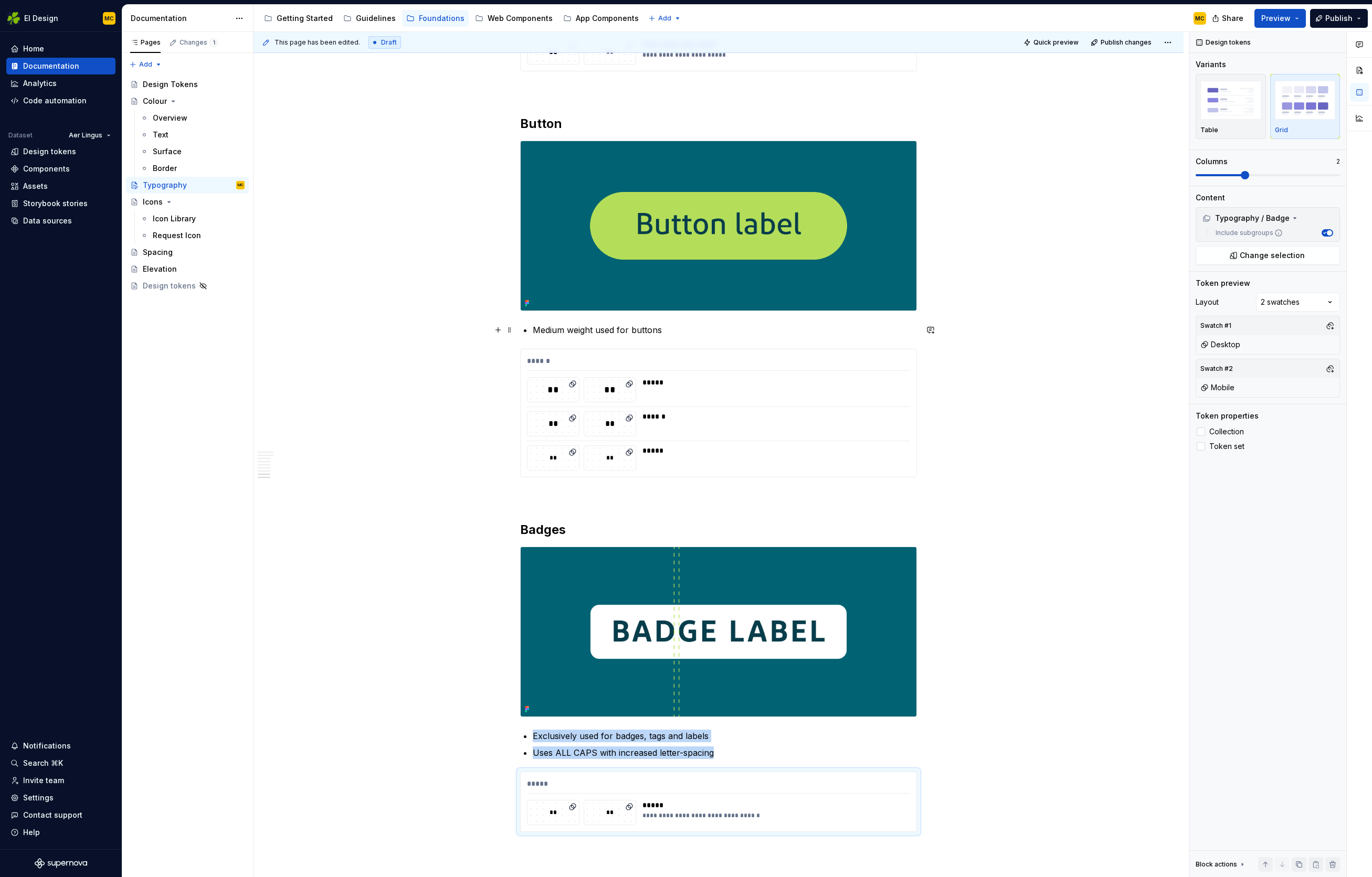
scroll to position [3020, 0]
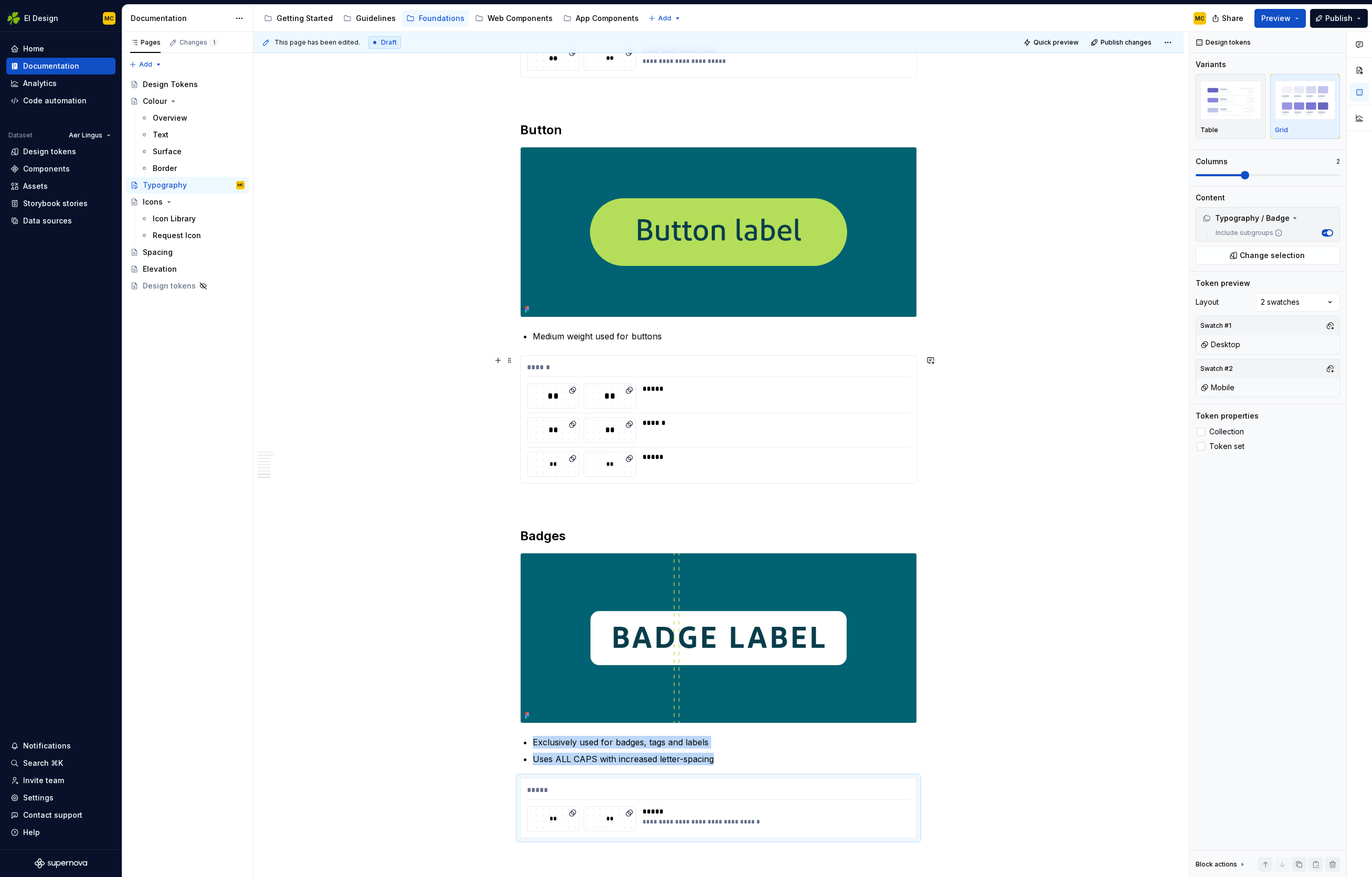
click at [911, 366] on div "******" at bounding box center [718, 369] width 383 height 15
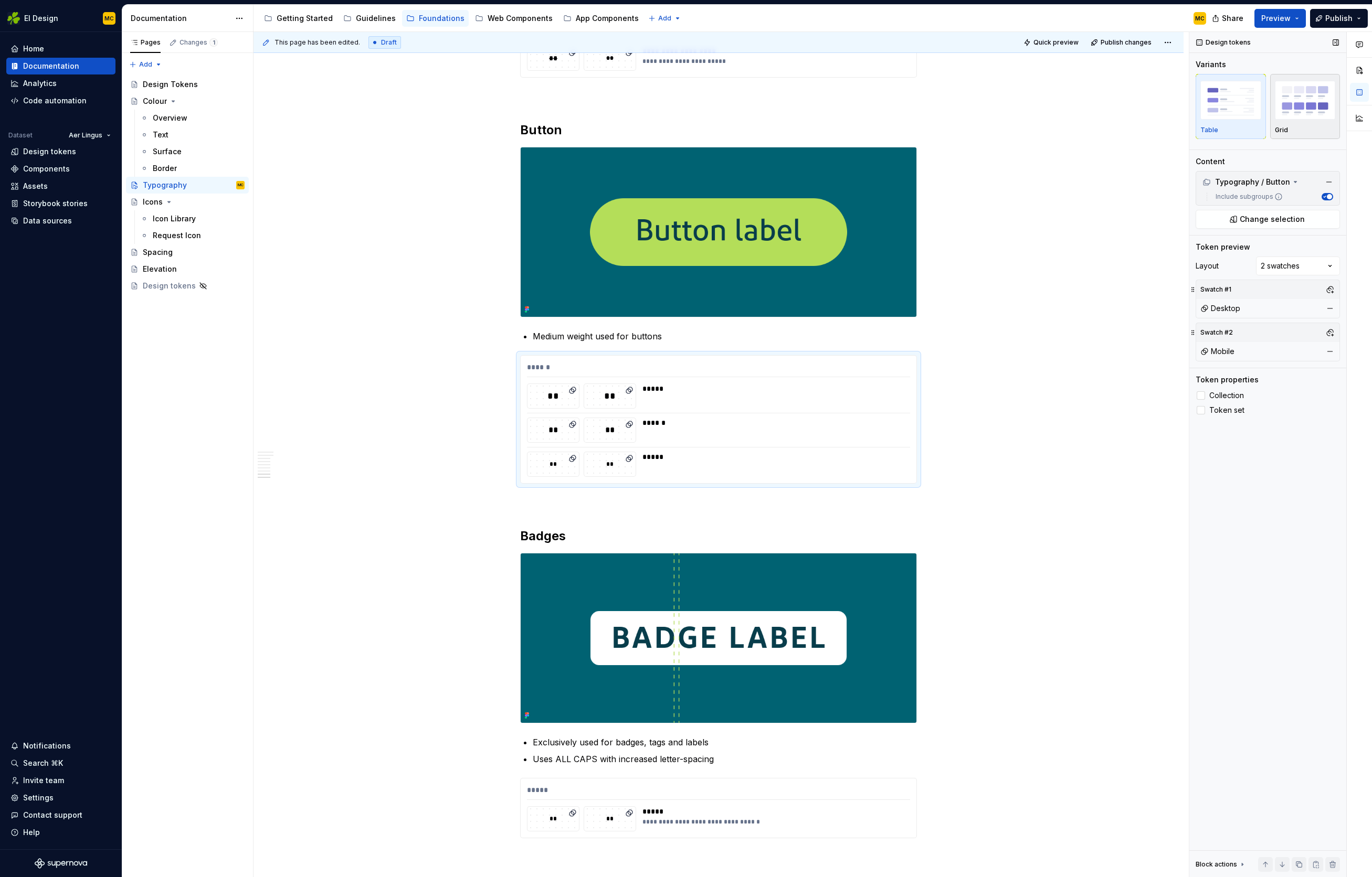
click at [1298, 123] on div "Grid" at bounding box center [1306, 106] width 61 height 55
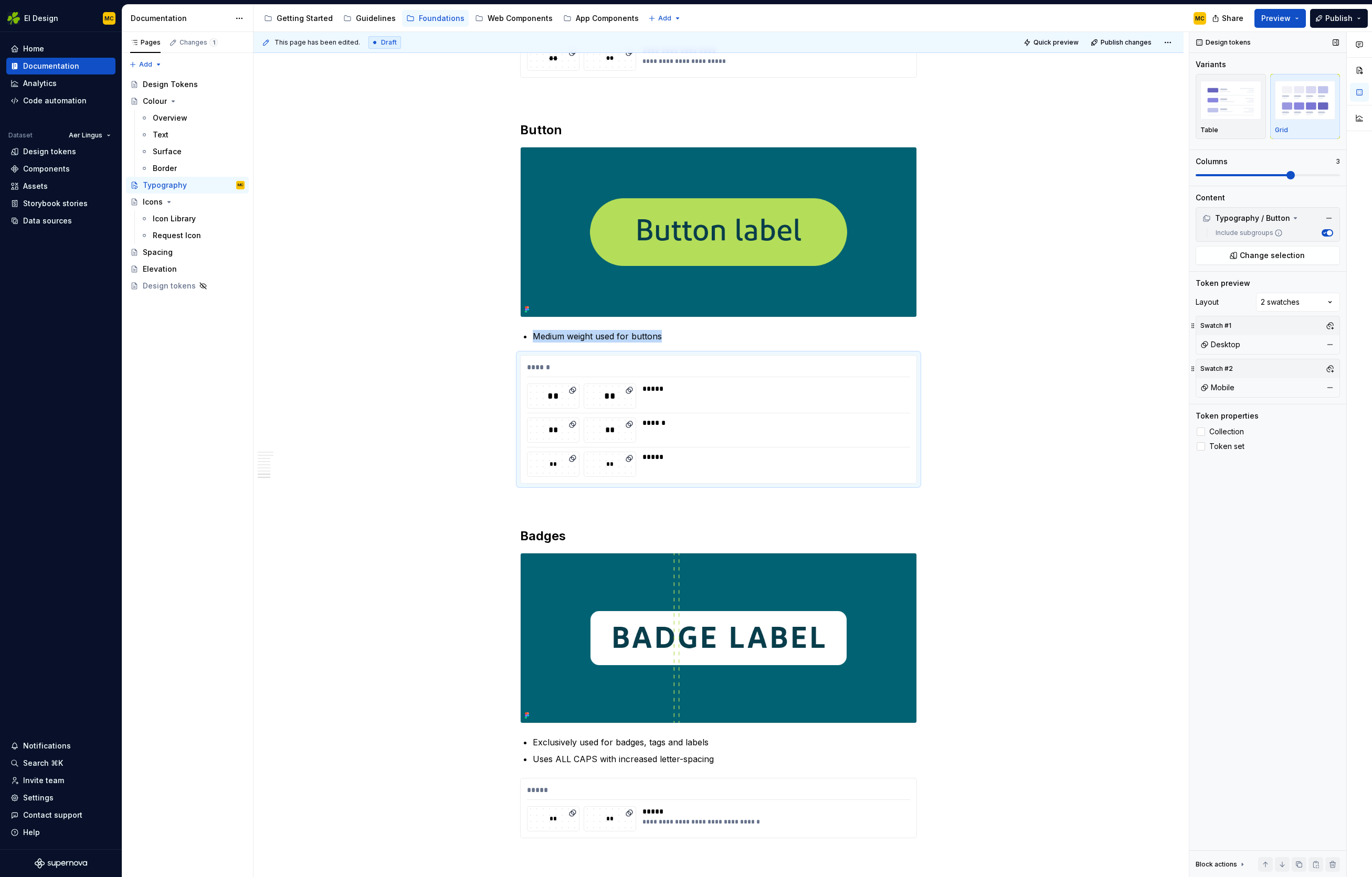
click at [1295, 176] on span at bounding box center [1291, 175] width 8 height 8
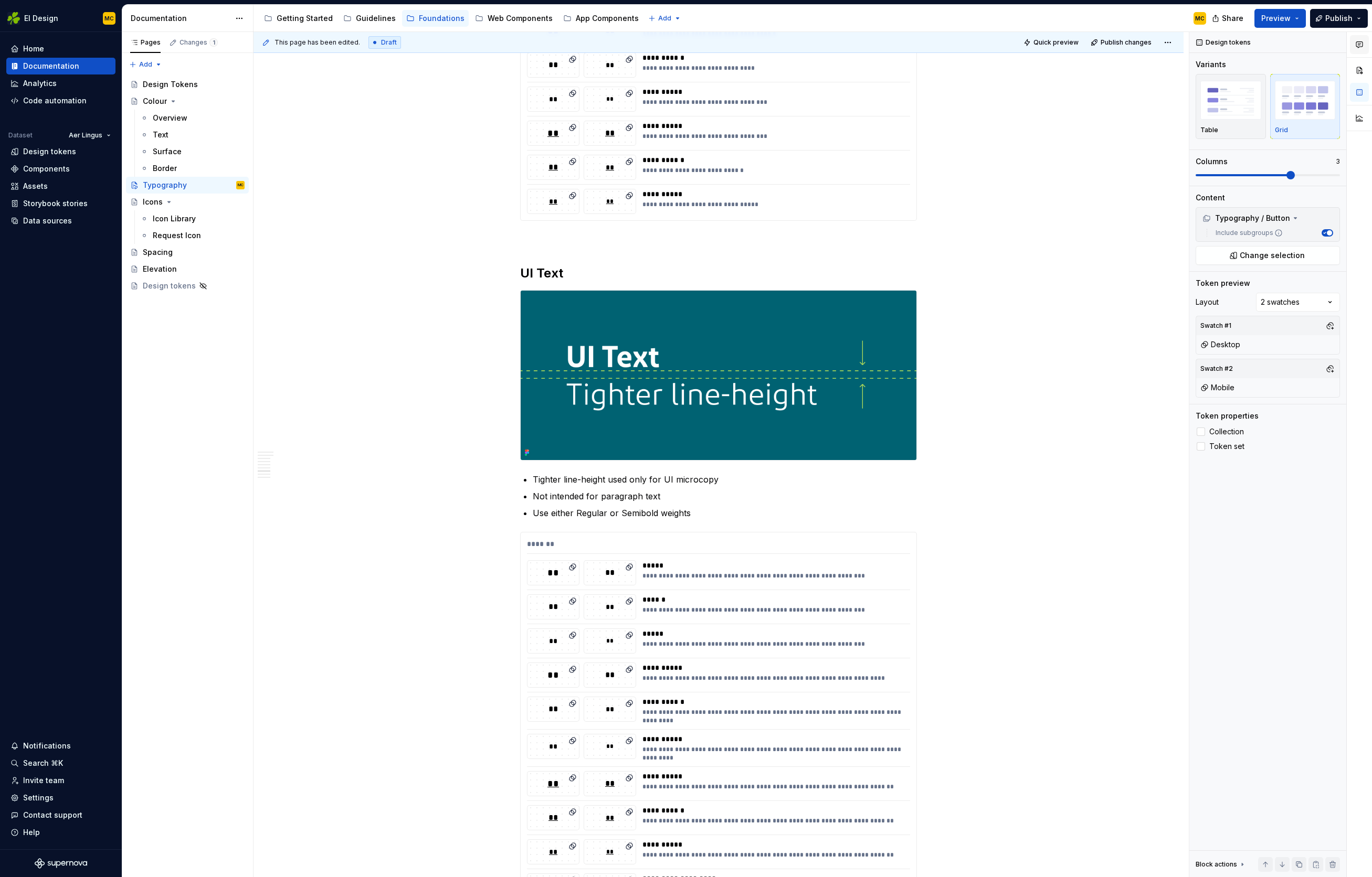
scroll to position [2185, 0]
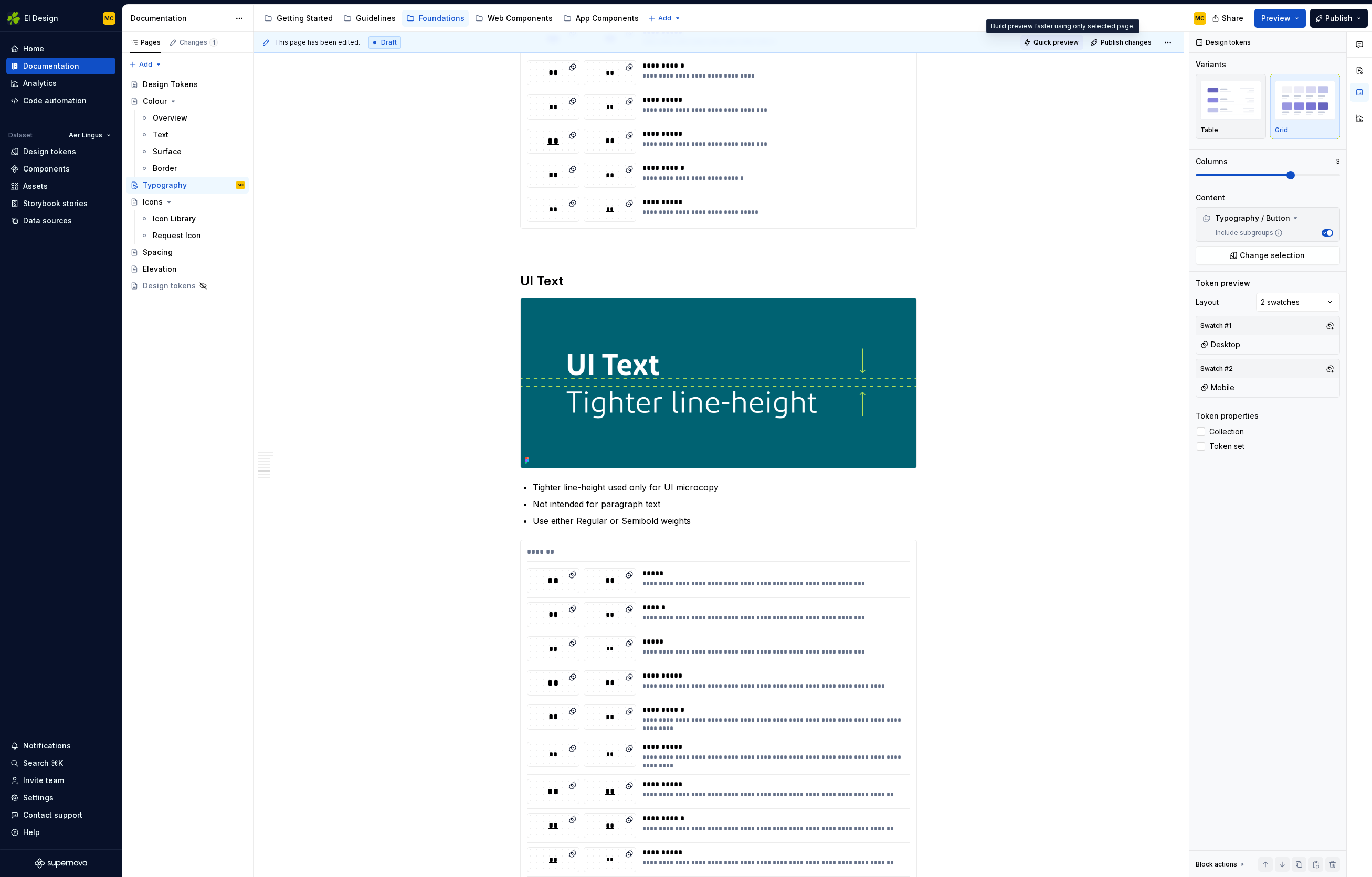
click at [1071, 43] on span "Quick preview" at bounding box center [1056, 42] width 45 height 8
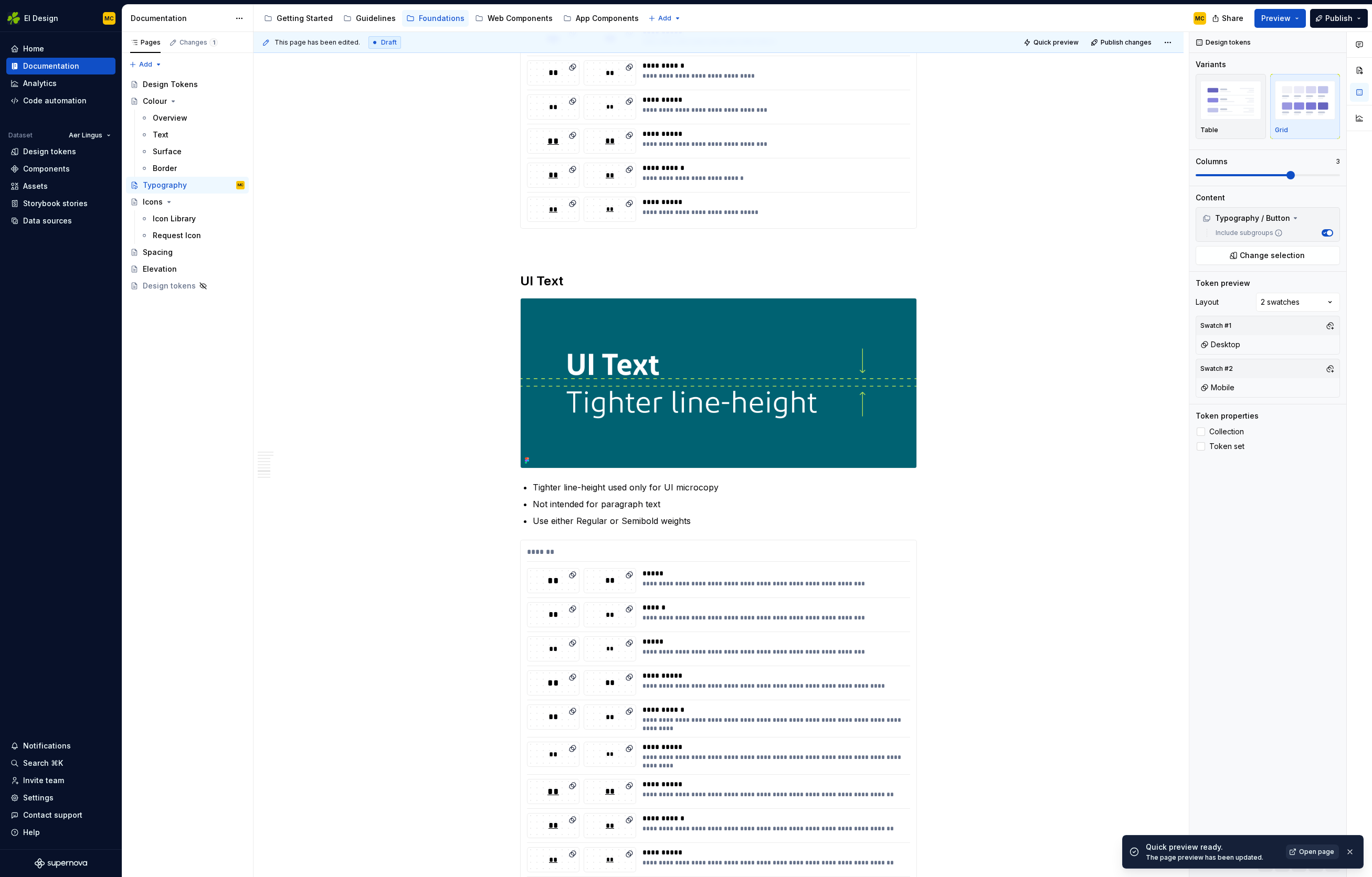
click at [1299, 852] on link "Open page" at bounding box center [1312, 852] width 53 height 15
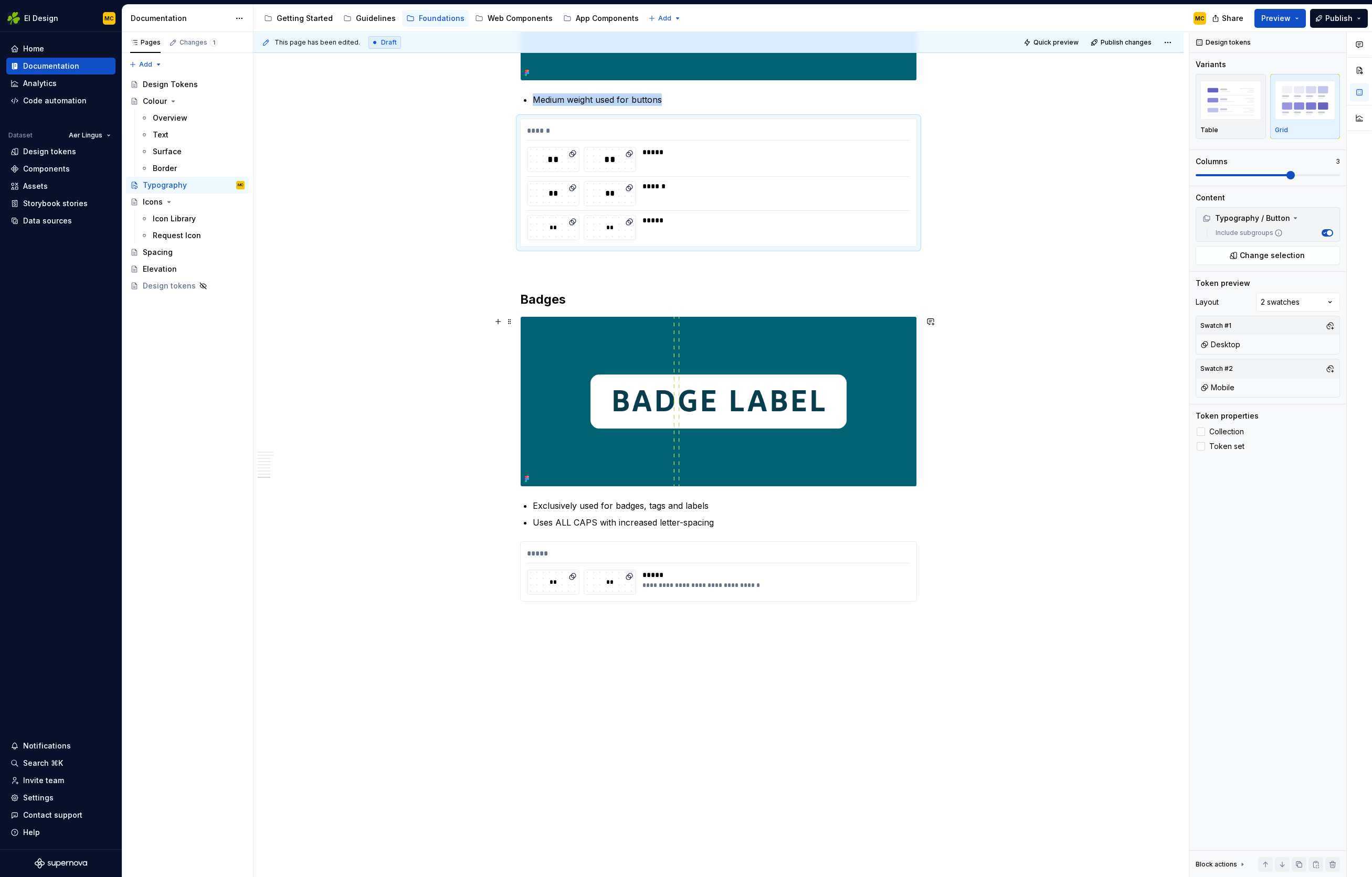
scroll to position [3258, 0]
click at [823, 570] on div "*****" at bounding box center [773, 574] width 261 height 11
click at [1198, 176] on span at bounding box center [1200, 175] width 8 height 8
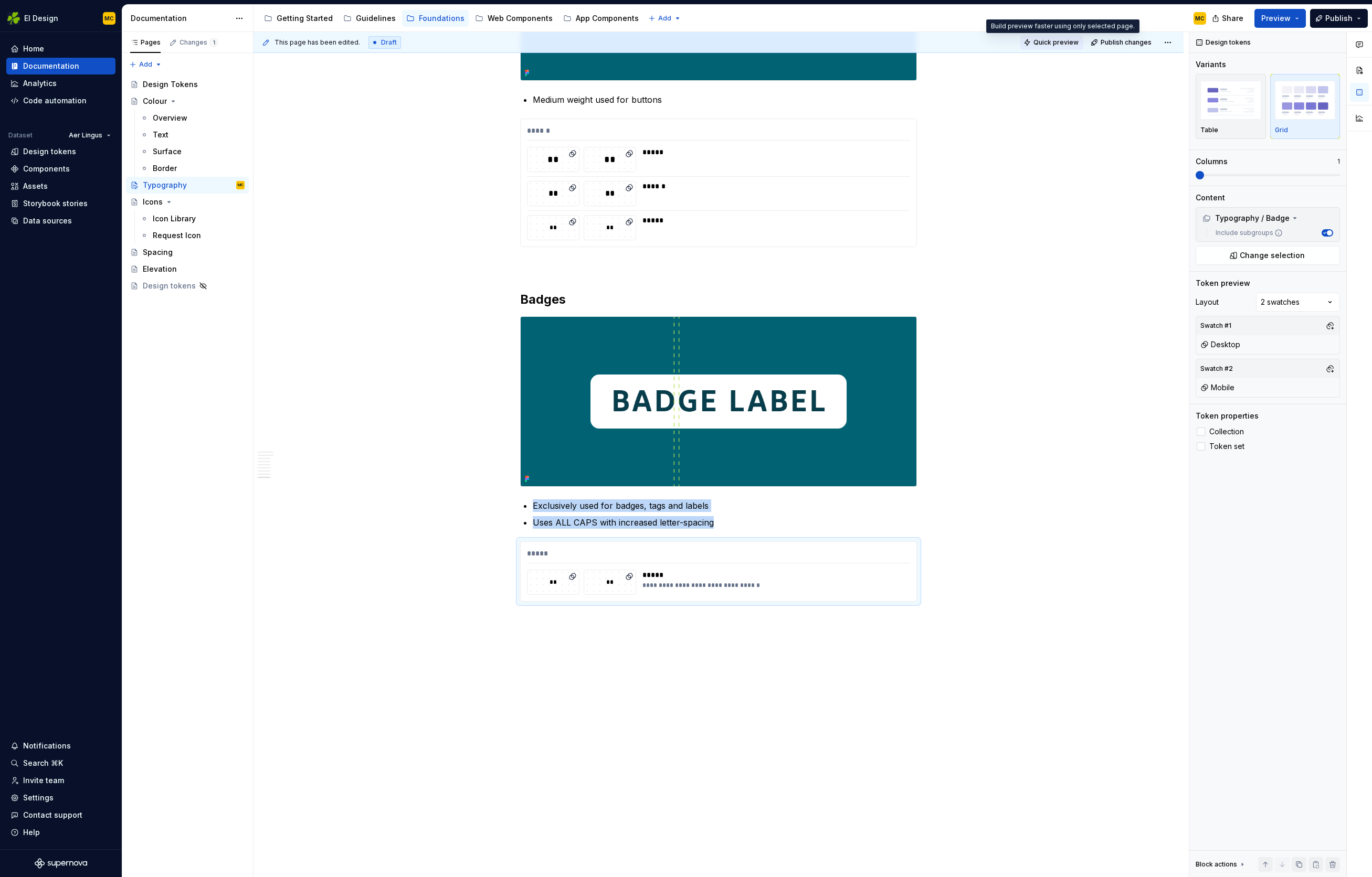
click at [1066, 45] on span "Quick preview" at bounding box center [1056, 42] width 45 height 8
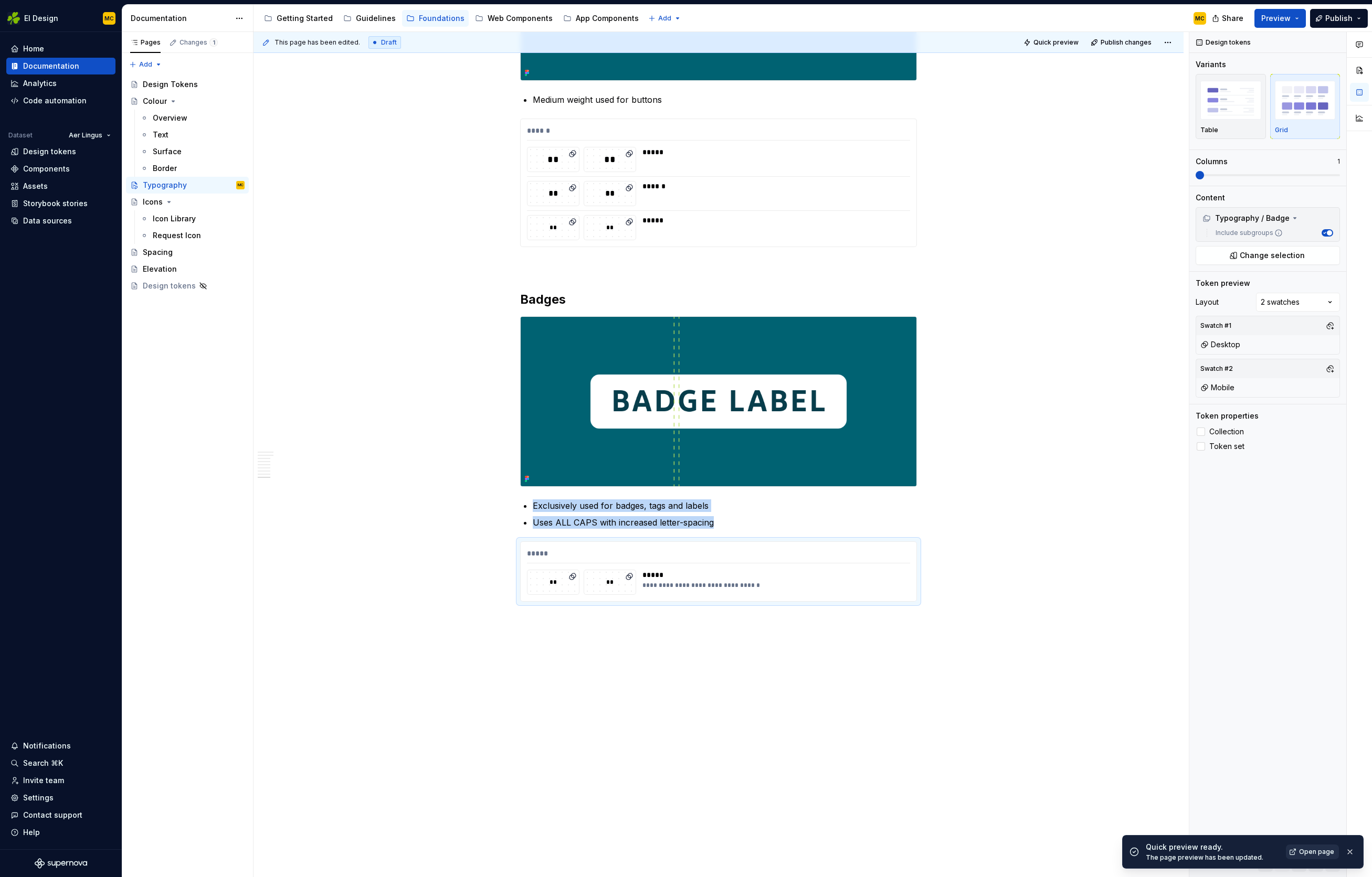
click at [1296, 853] on link "Open page" at bounding box center [1312, 852] width 53 height 15
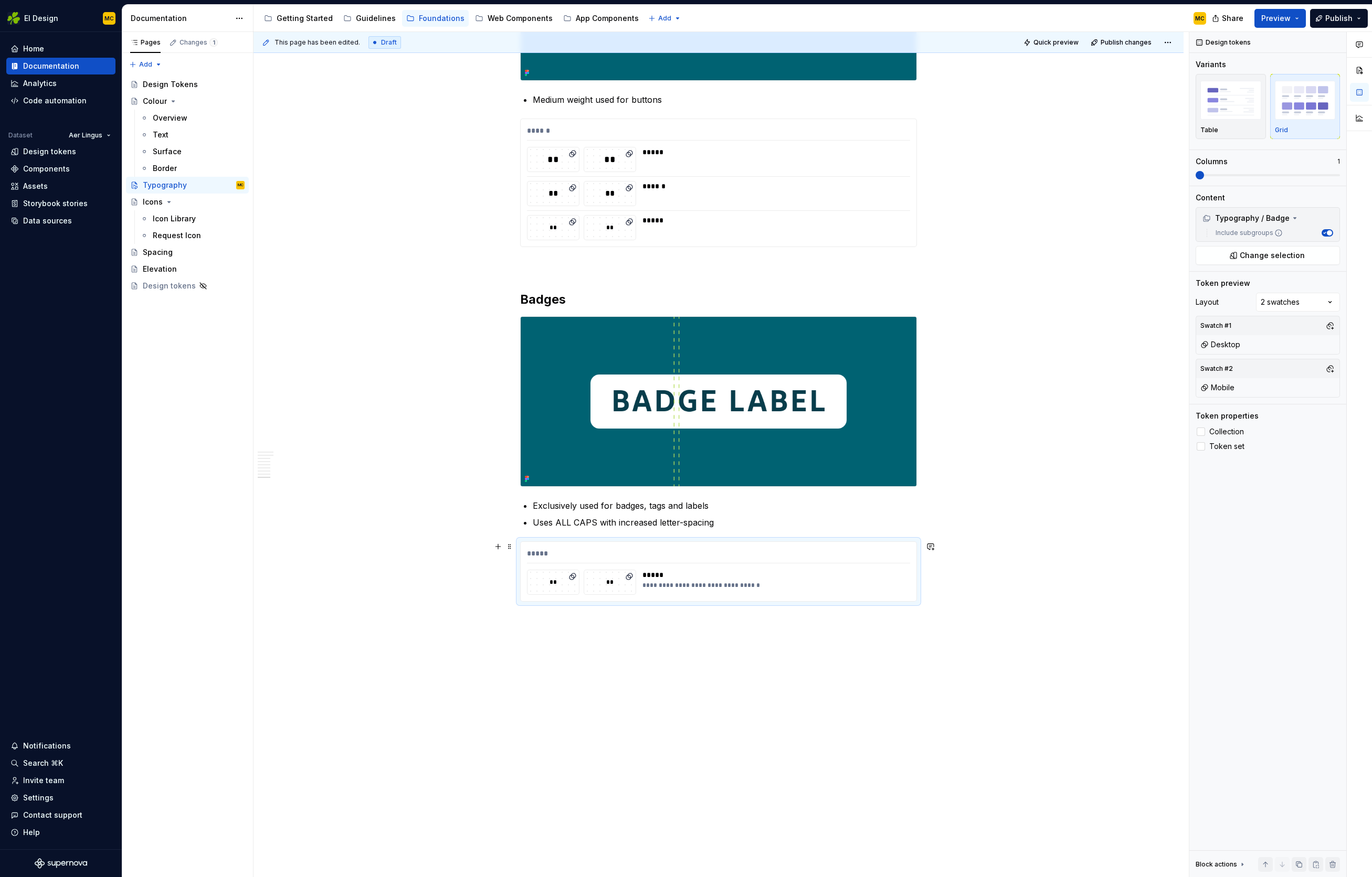
click at [779, 557] on div "*****" at bounding box center [718, 555] width 383 height 15
click at [1301, 22] on button "Preview" at bounding box center [1280, 18] width 51 height 19
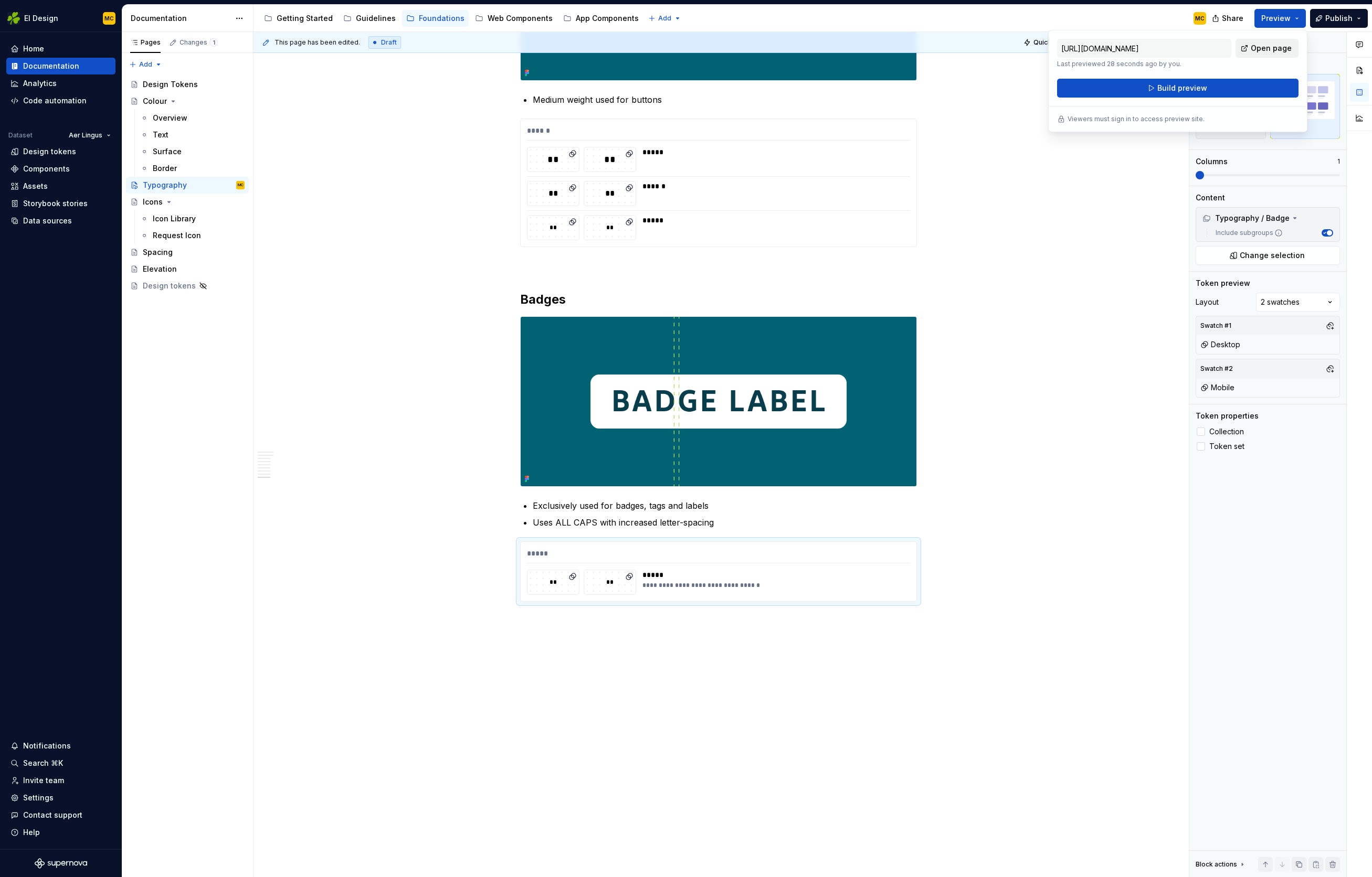
click at [1280, 46] on span "Open page" at bounding box center [1272, 48] width 41 height 11
click at [760, 544] on div "**********" at bounding box center [719, 572] width 396 height 60
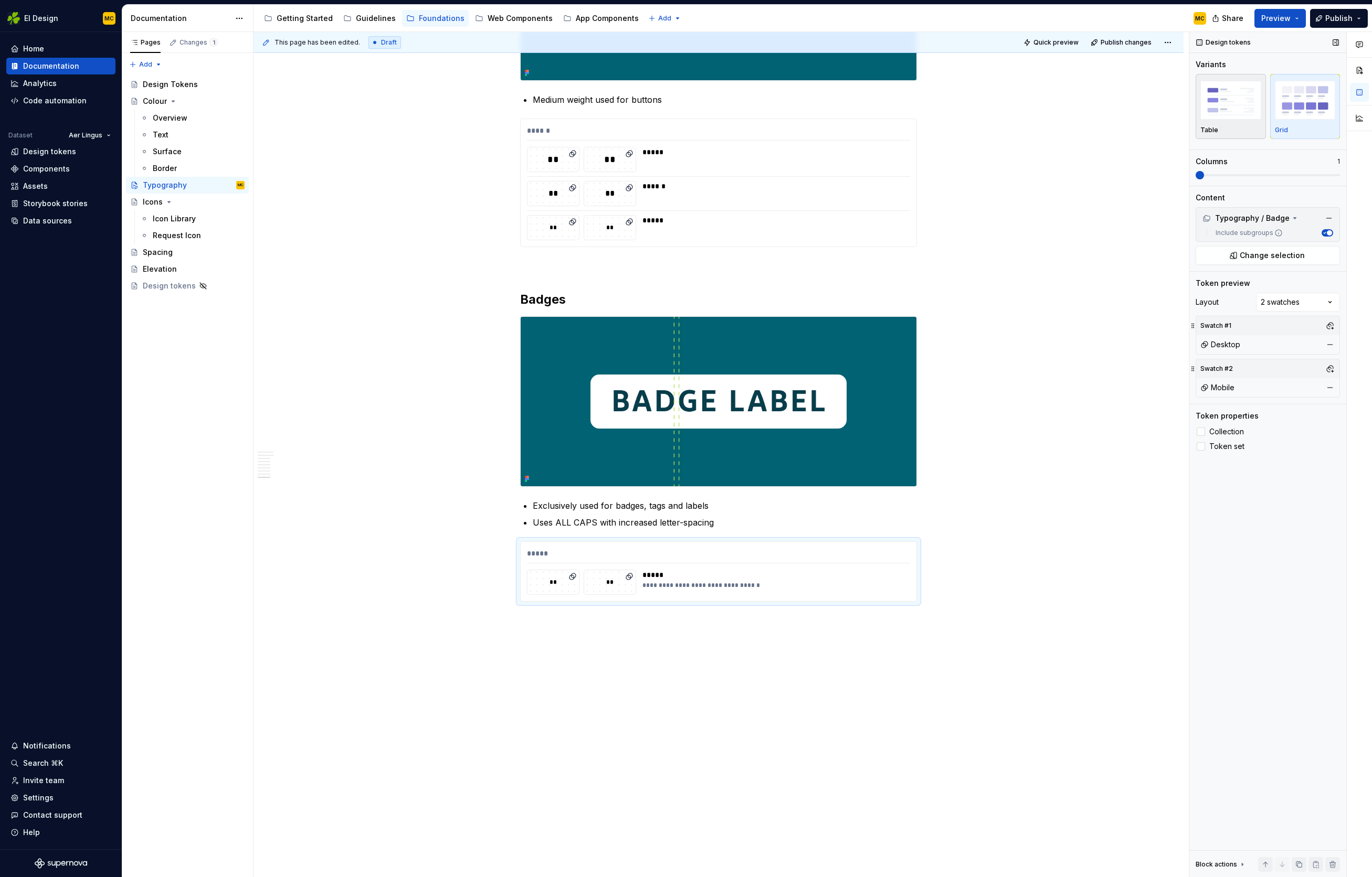
click at [1229, 118] on img "button" at bounding box center [1231, 100] width 61 height 38
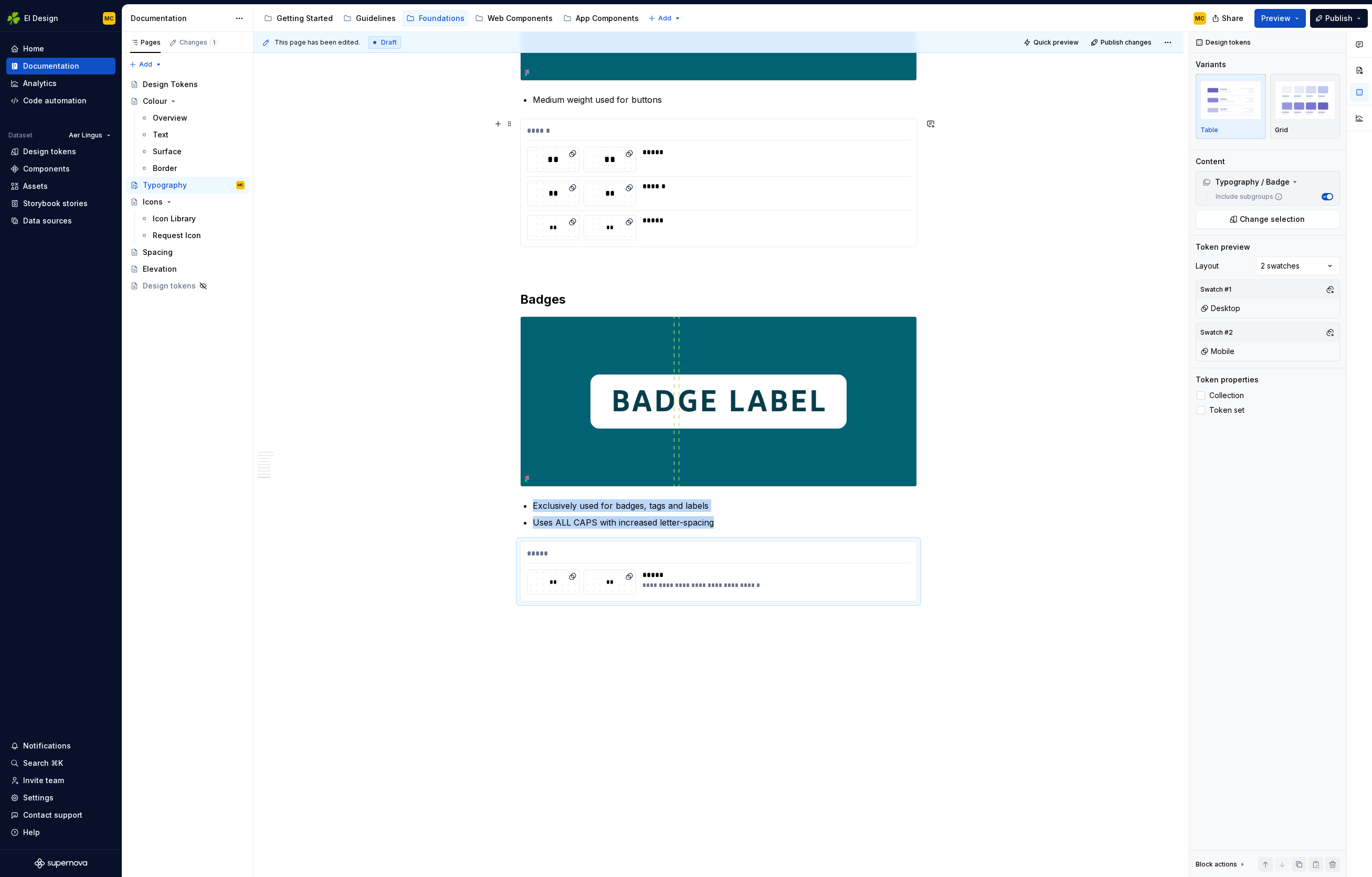
click at [733, 212] on div "****** ** ** ***** ** ** ****** ** ** *****" at bounding box center [719, 183] width 396 height 127
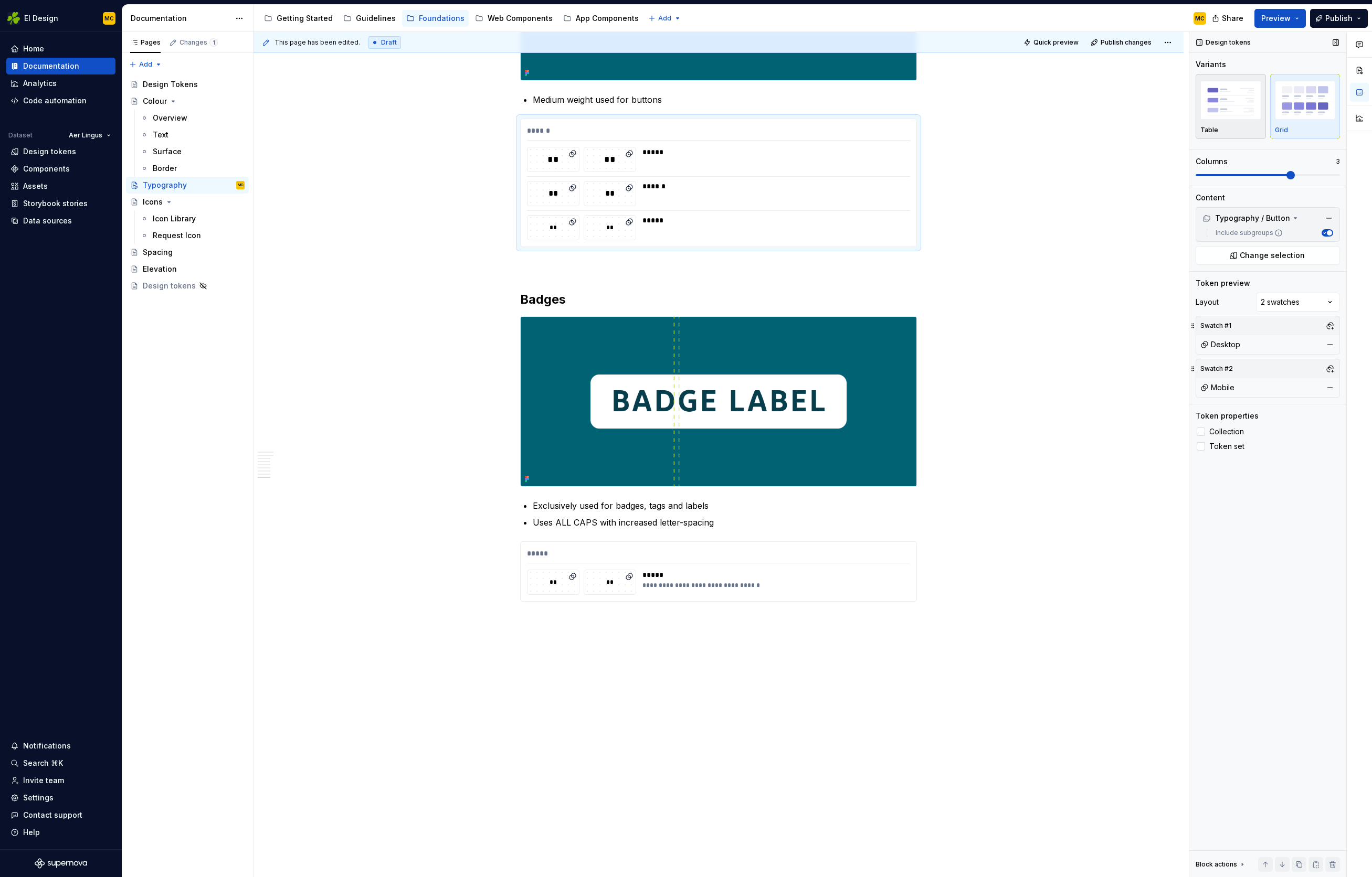
click at [1239, 129] on div "Table" at bounding box center [1231, 130] width 61 height 8
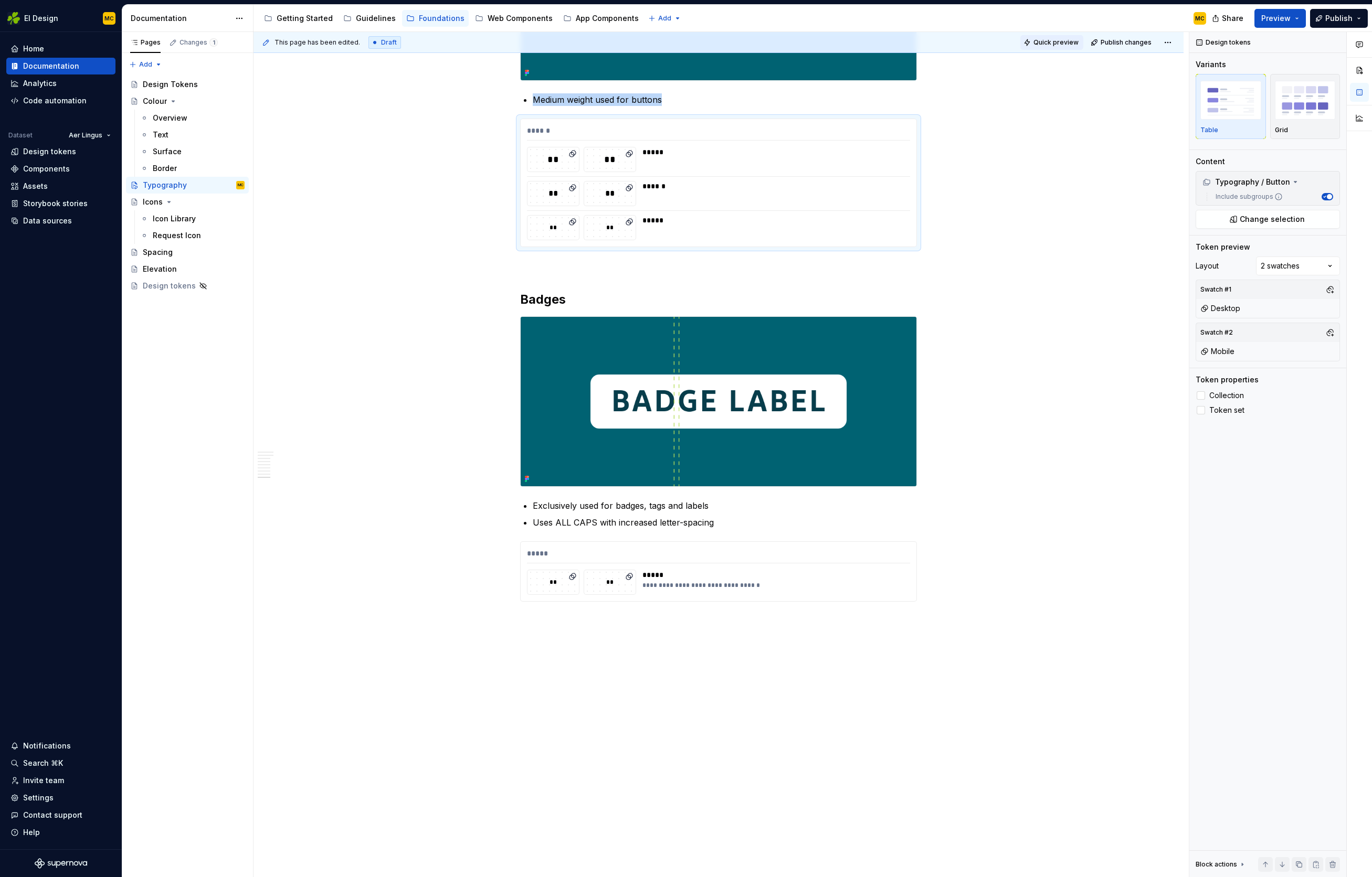
click at [1074, 42] on span "Quick preview" at bounding box center [1056, 42] width 45 height 8
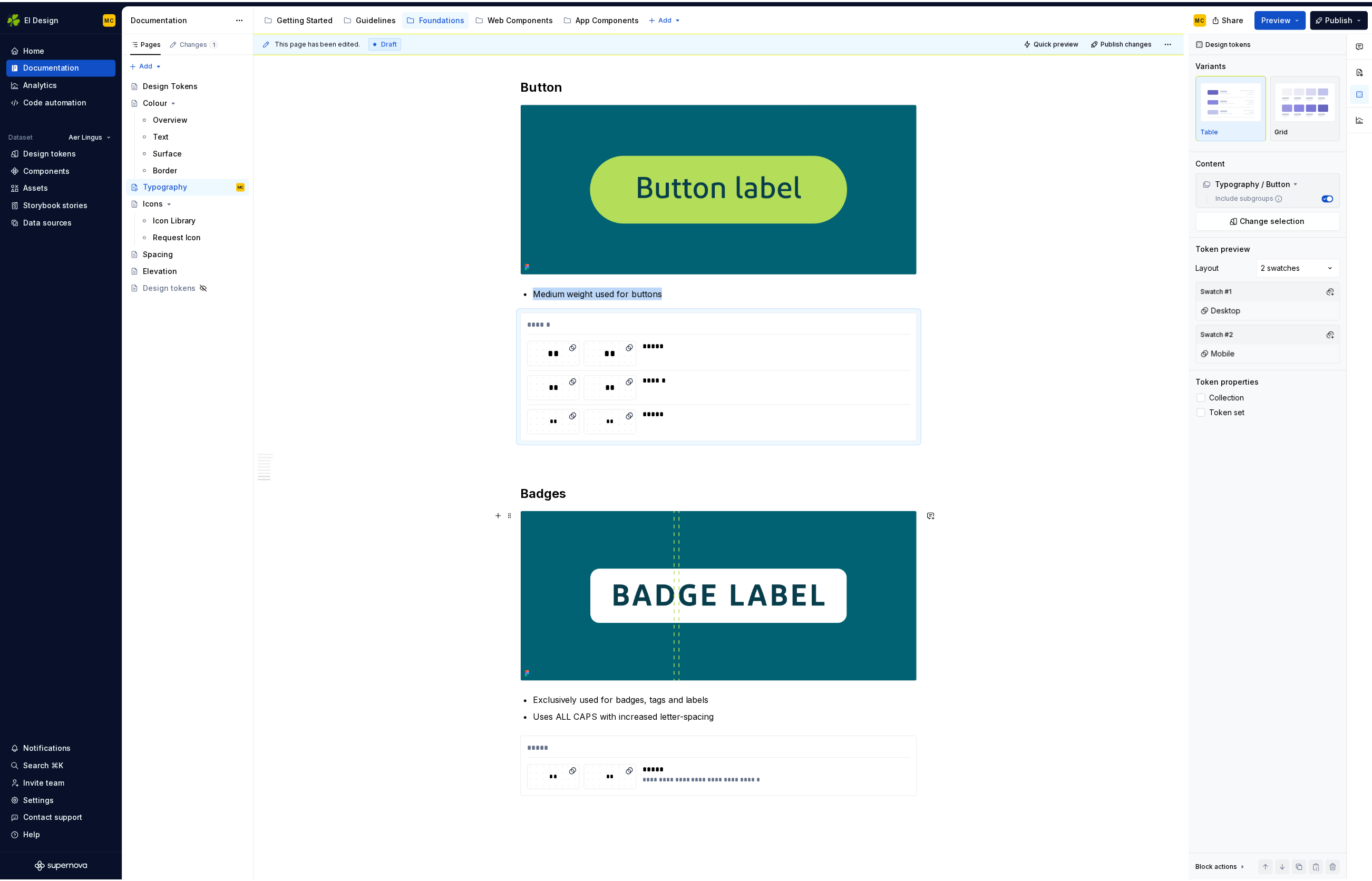
scroll to position [3086, 0]
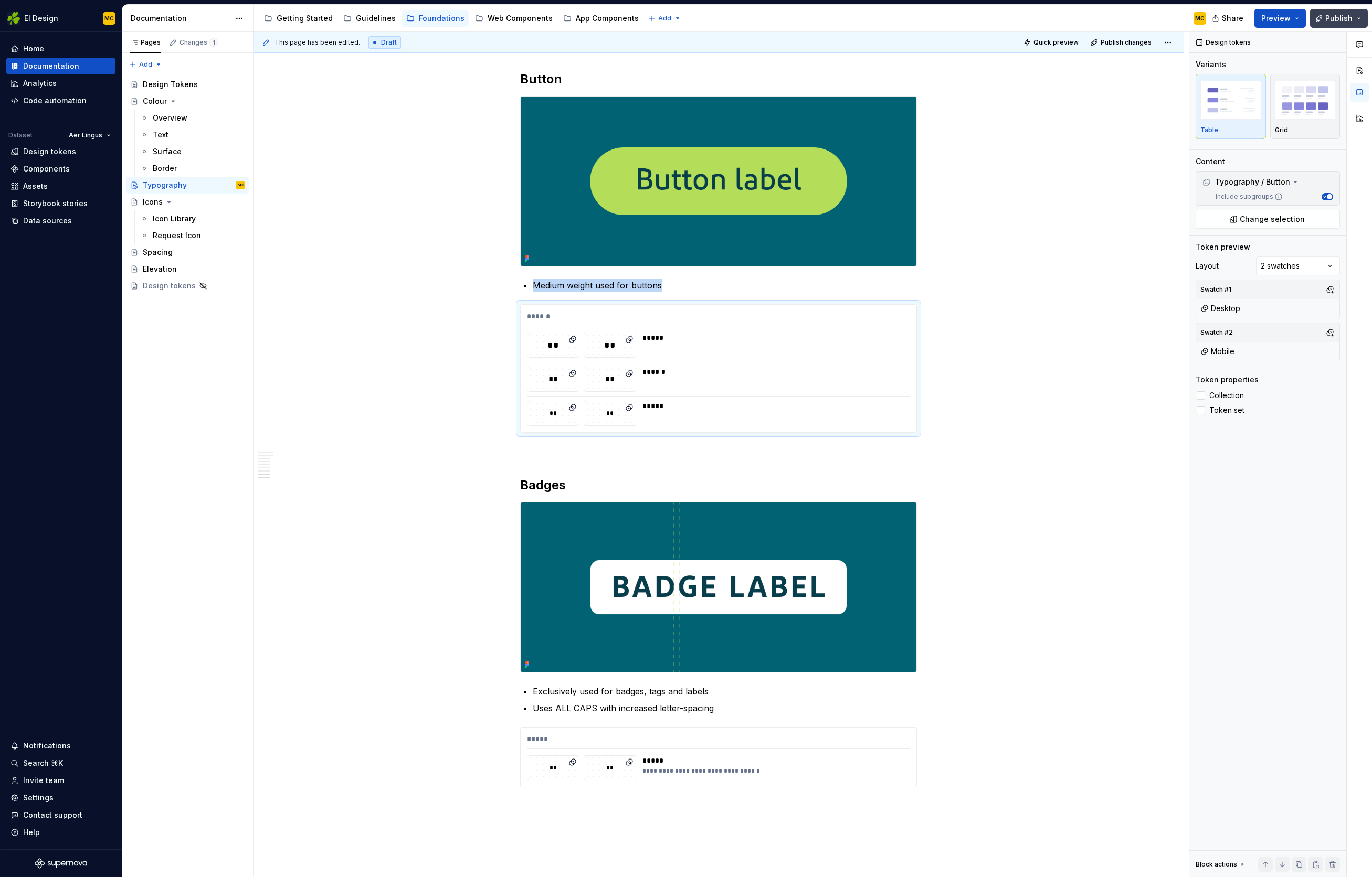
click at [1327, 18] on span "Publish" at bounding box center [1339, 18] width 27 height 11
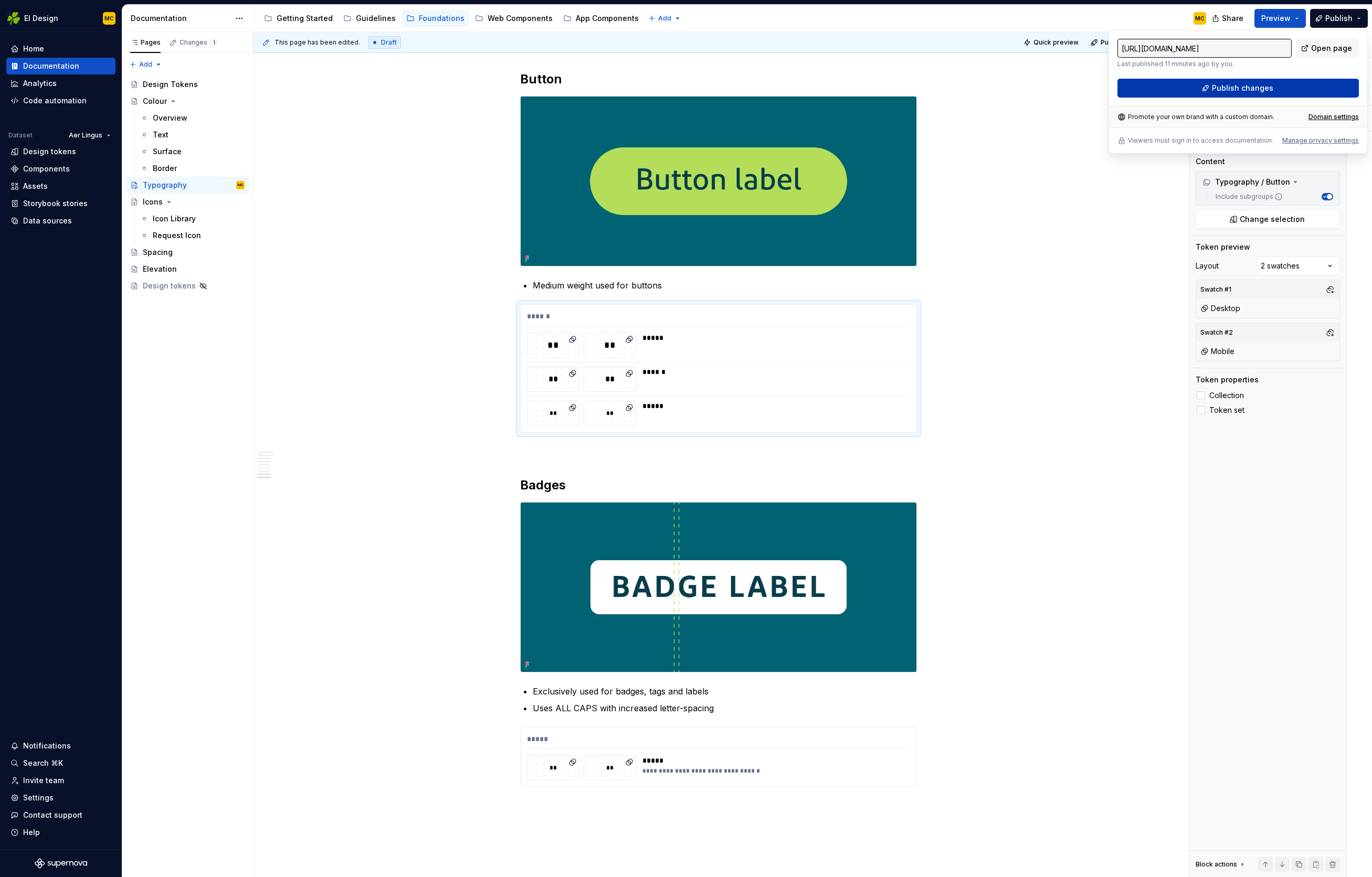
click at [1245, 93] on button "Publish changes" at bounding box center [1239, 88] width 241 height 19
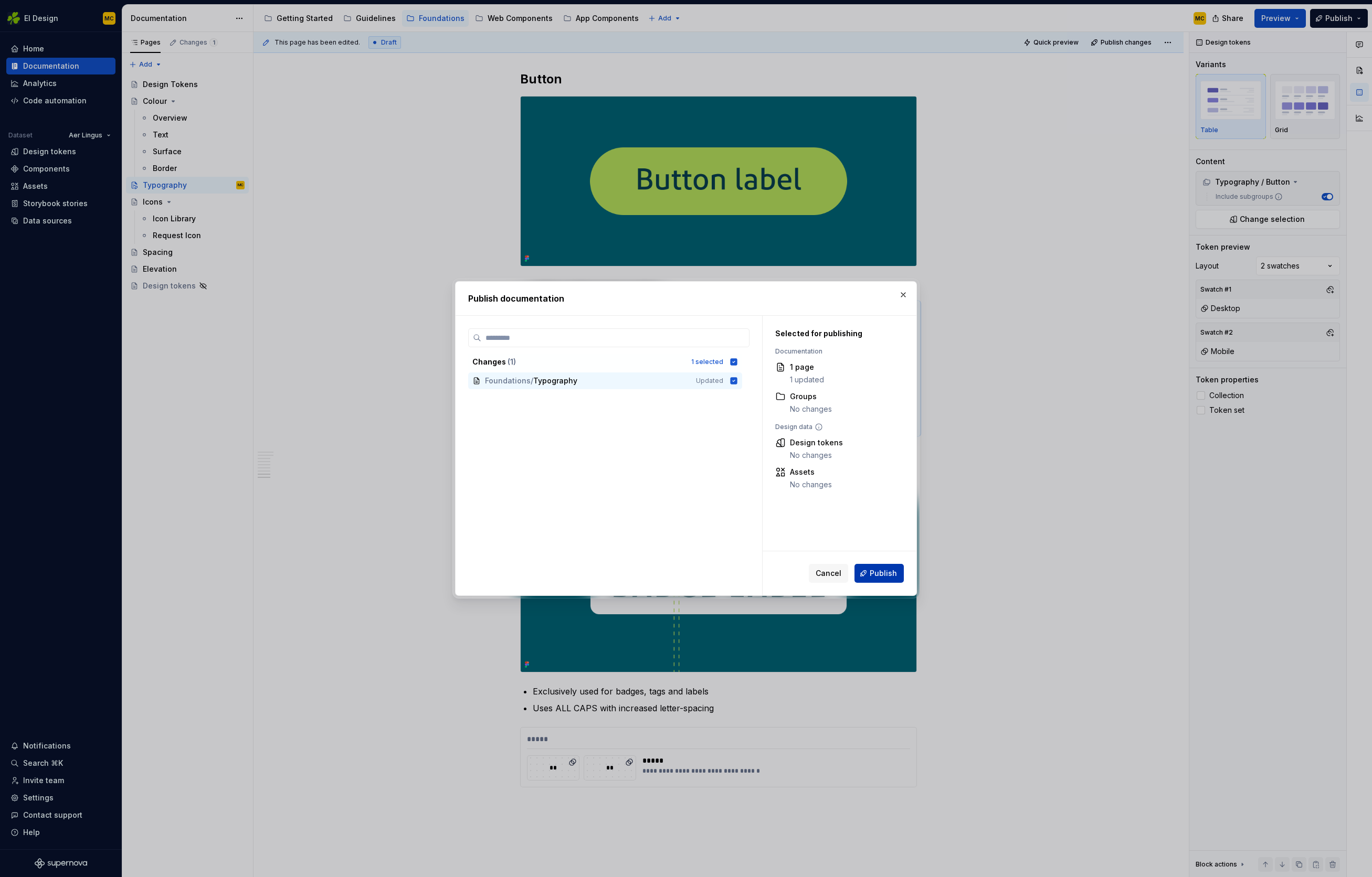
click at [879, 577] on span "Publish" at bounding box center [883, 574] width 27 height 11
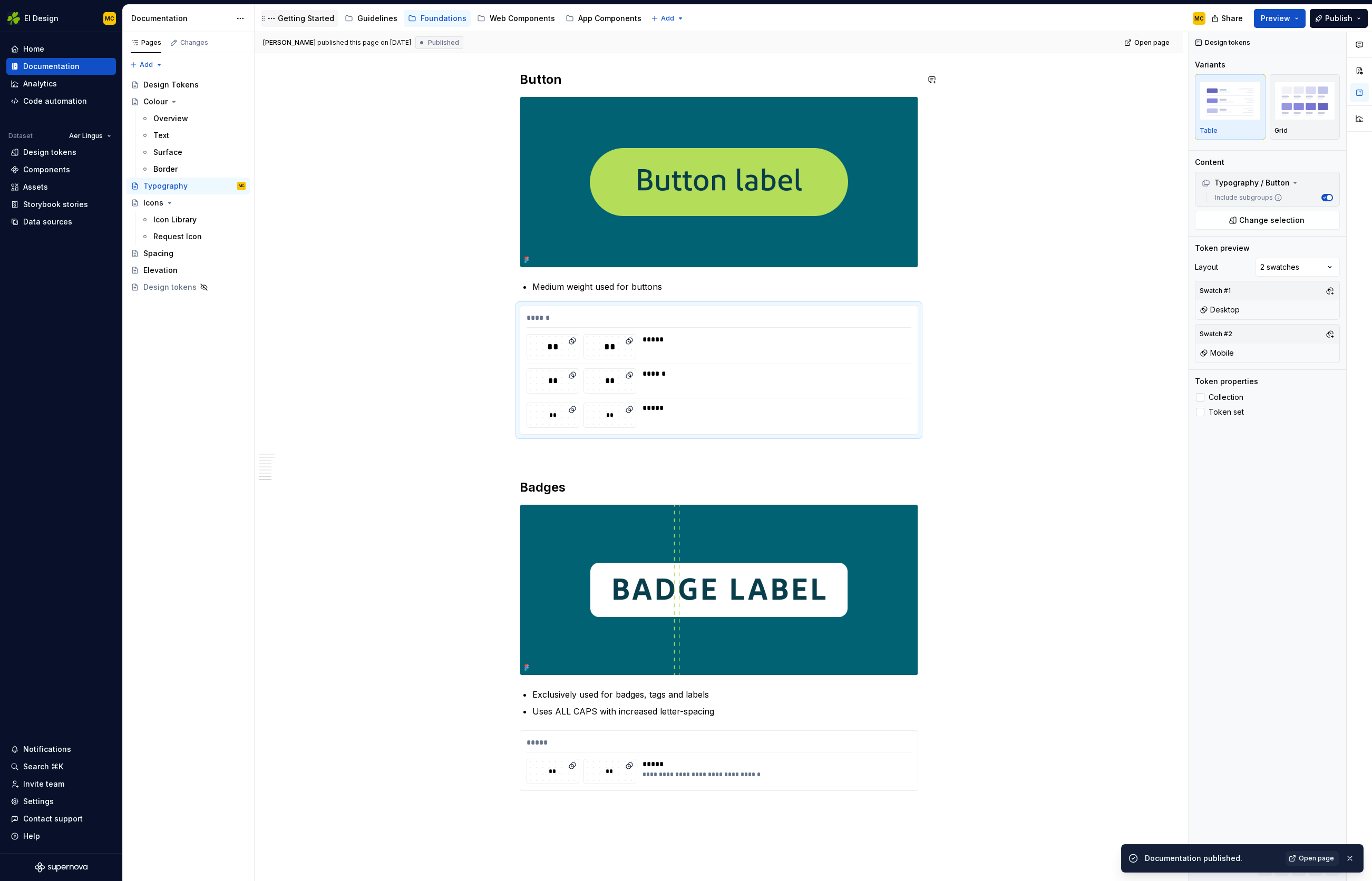
click at [321, 16] on div "Getting Started" at bounding box center [306, 18] width 56 height 11
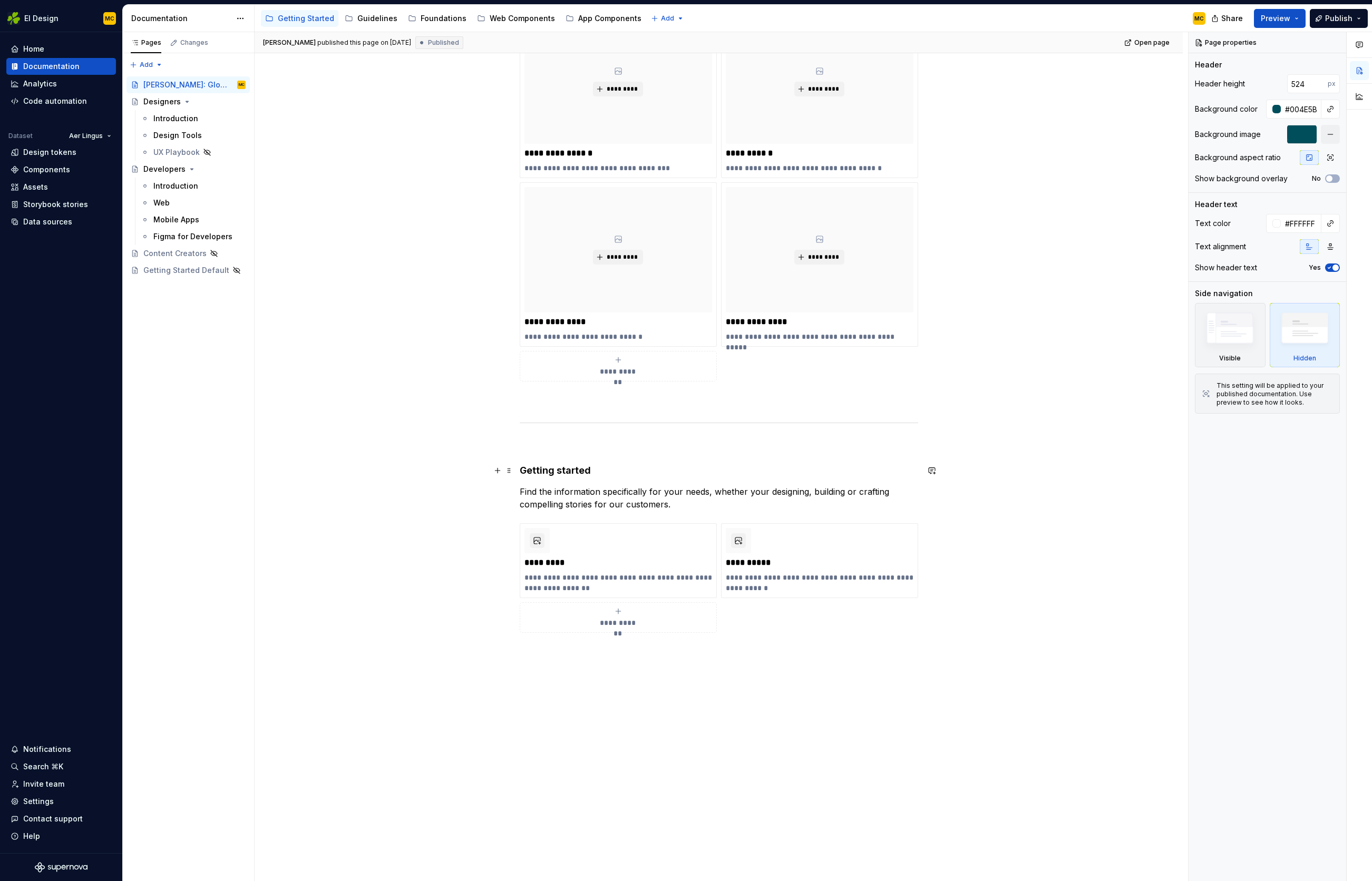
scroll to position [392, 0]
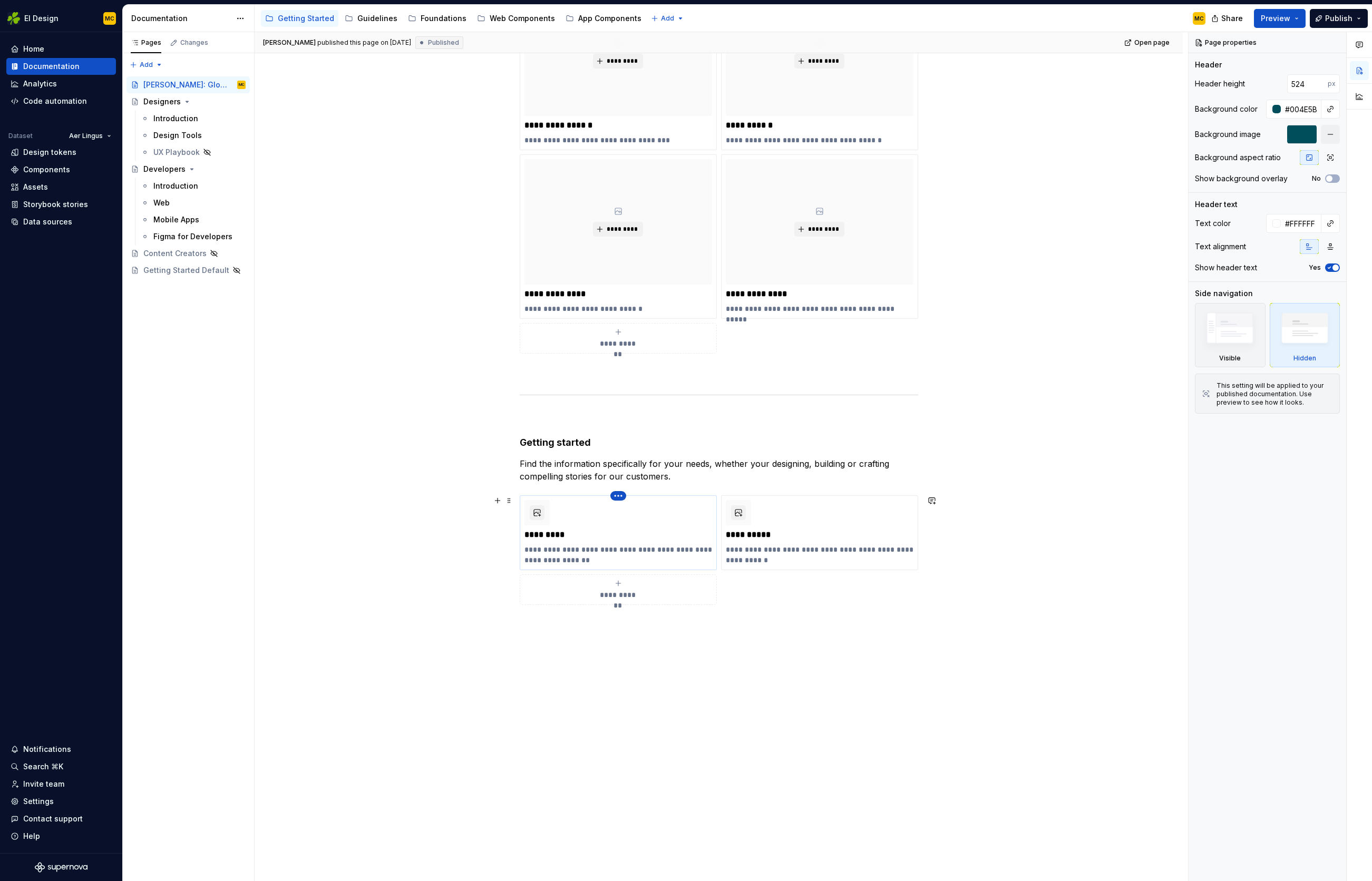
click at [621, 496] on html "EI Design MC Home Documentation Analytics Code automation Dataset Aer Lingus De…" at bounding box center [686, 440] width 1372 height 881
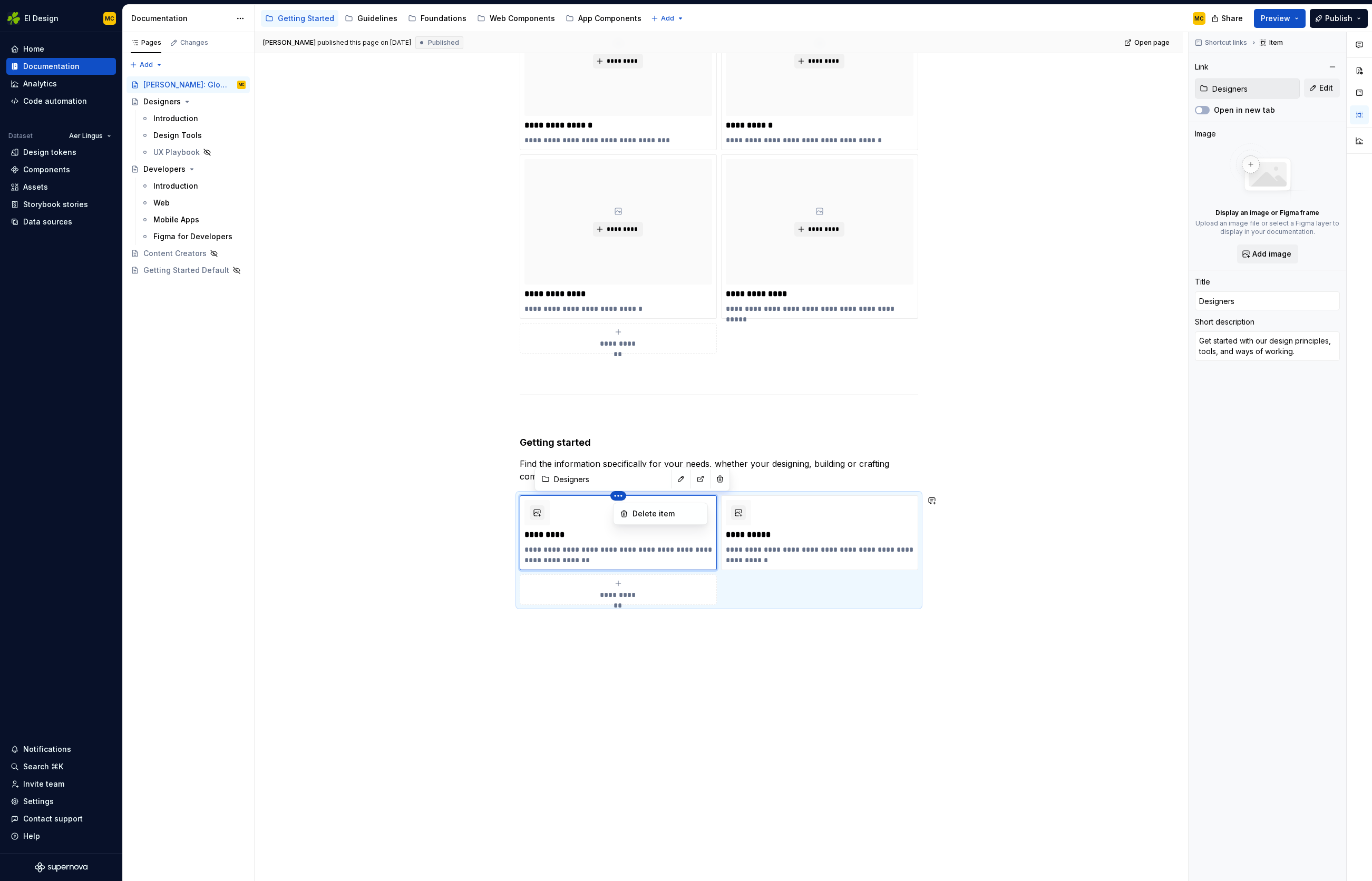
click at [588, 524] on html "EI Design MC Home Documentation Analytics Code automation Dataset Aer Lingus De…" at bounding box center [686, 440] width 1372 height 881
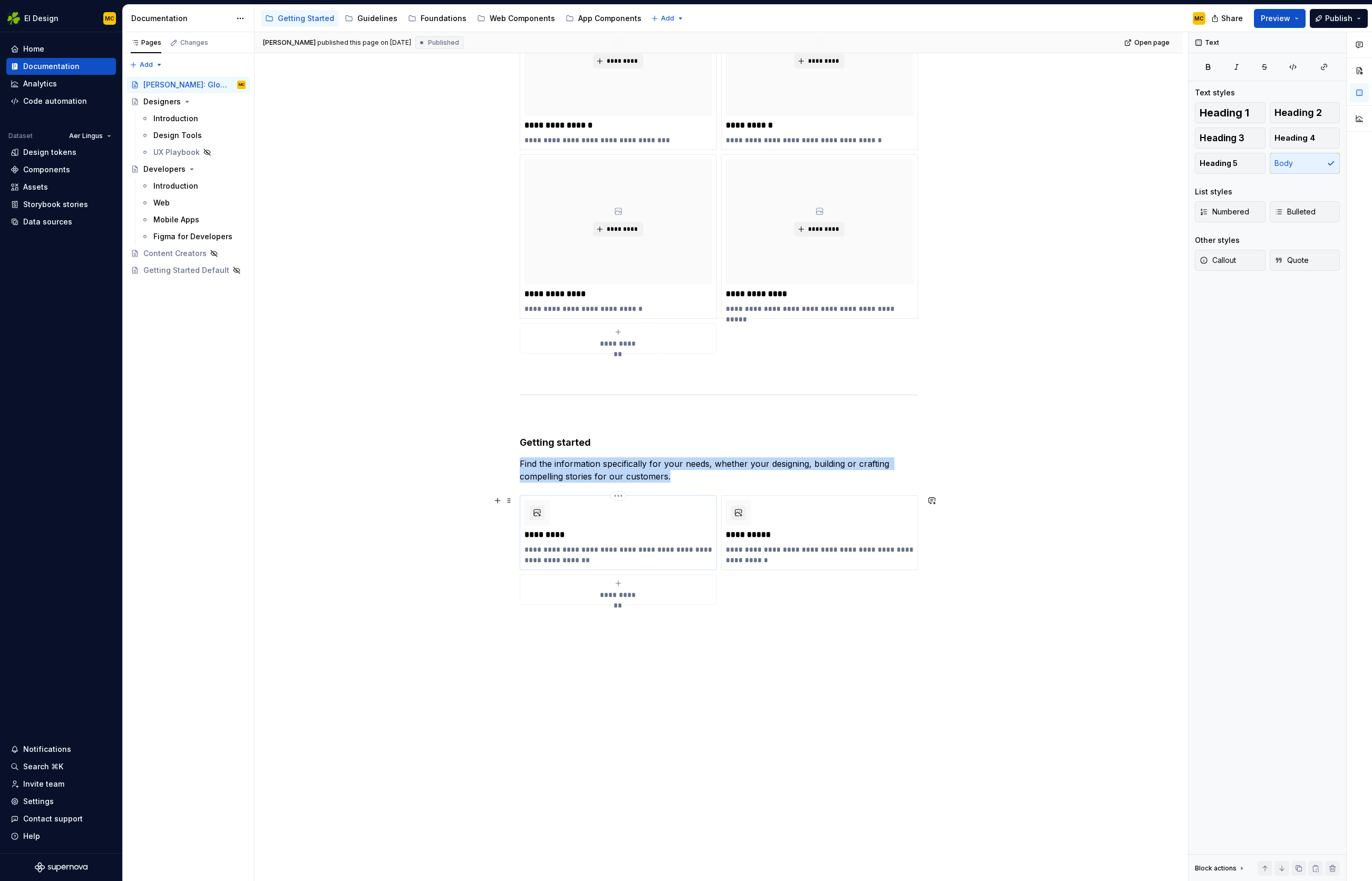
click at [693, 516] on div "**********" at bounding box center [618, 532] width 188 height 66
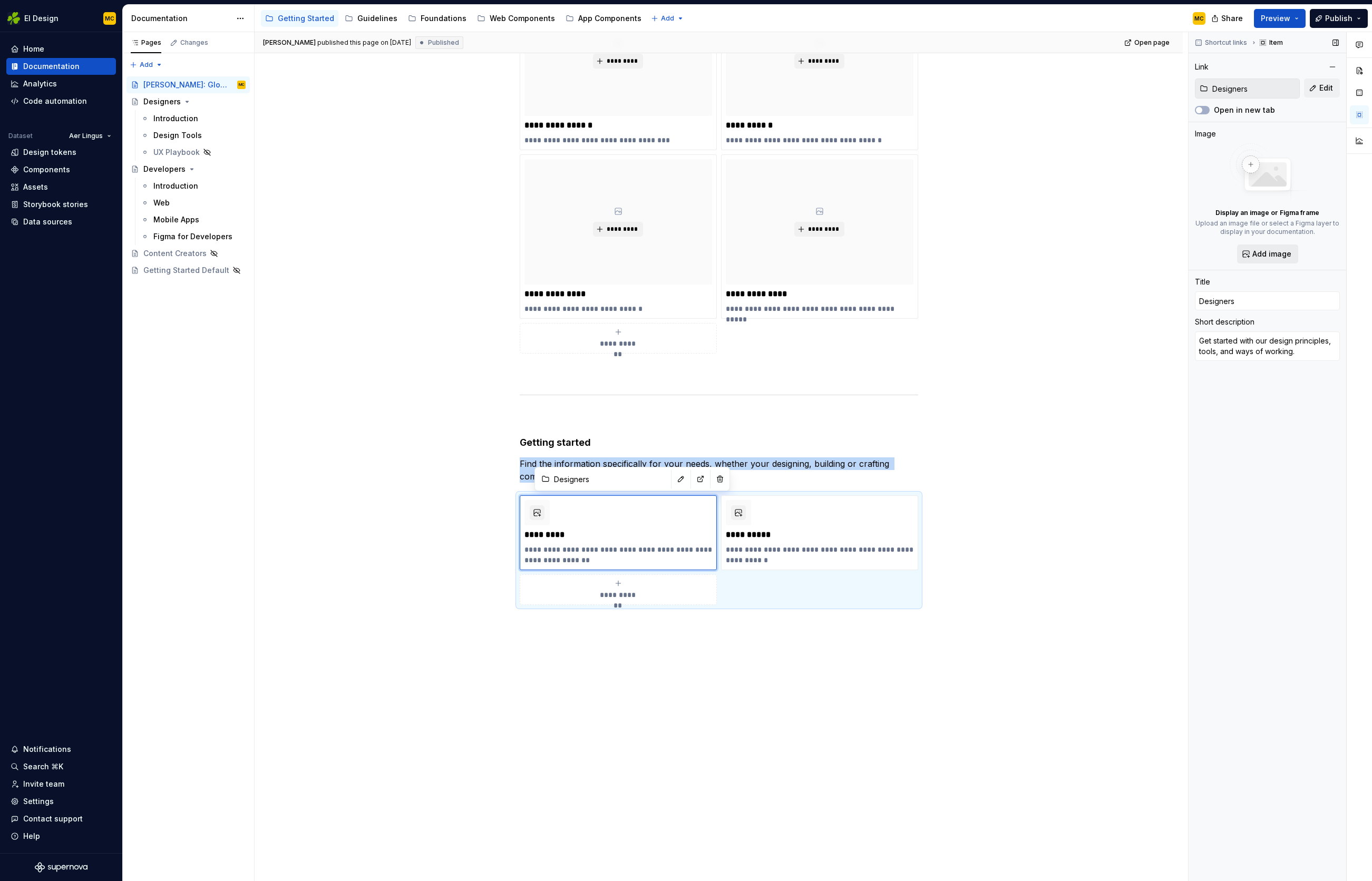
click at [1261, 259] on span "Add image" at bounding box center [1271, 254] width 39 height 11
type textarea "*"
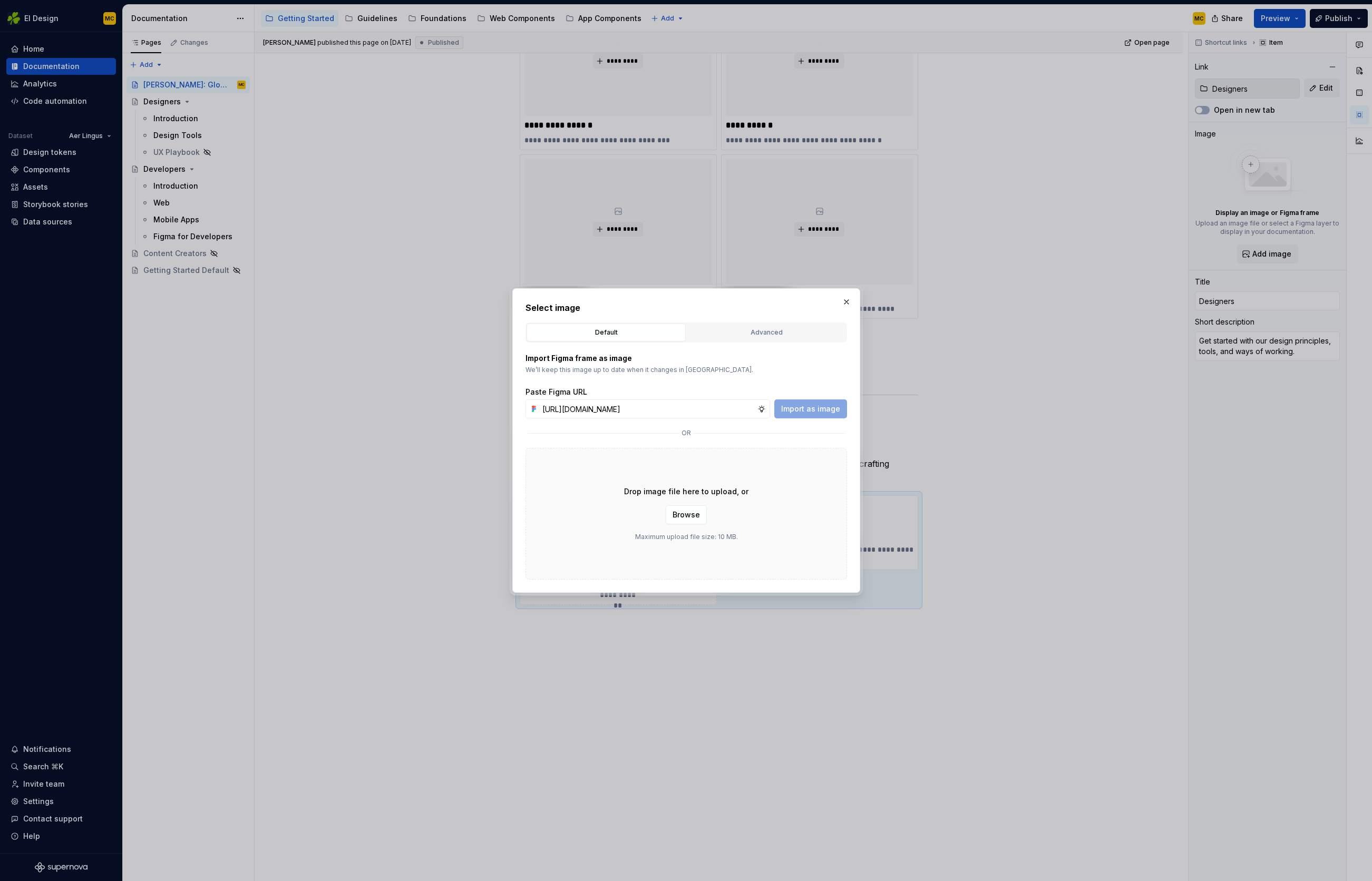
scroll to position [0, 232]
type input "[URL][DOMAIN_NAME]"
click at [836, 409] on span "Import as image" at bounding box center [810, 409] width 59 height 11
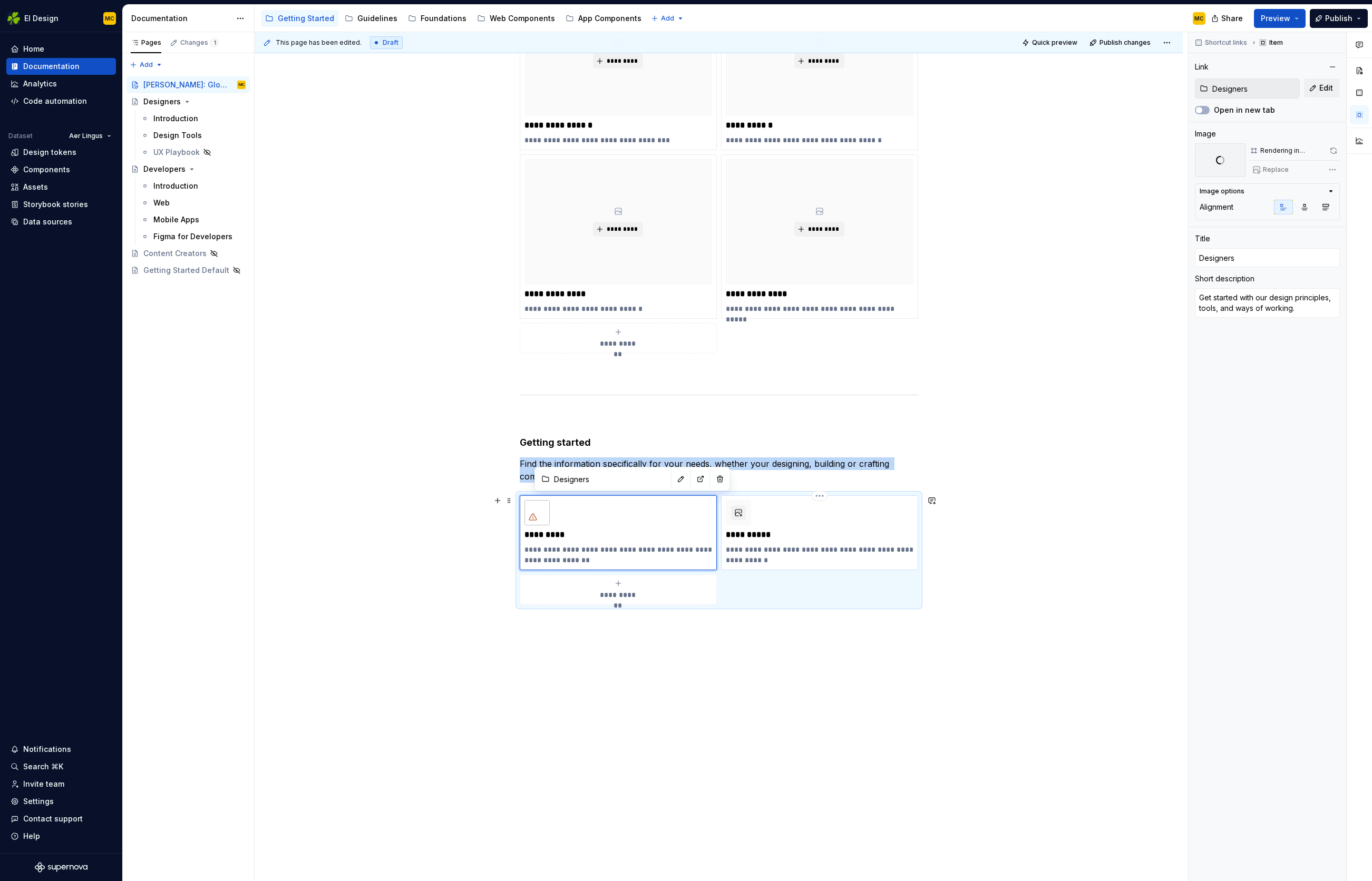
type textarea "*"
type input "Developers"
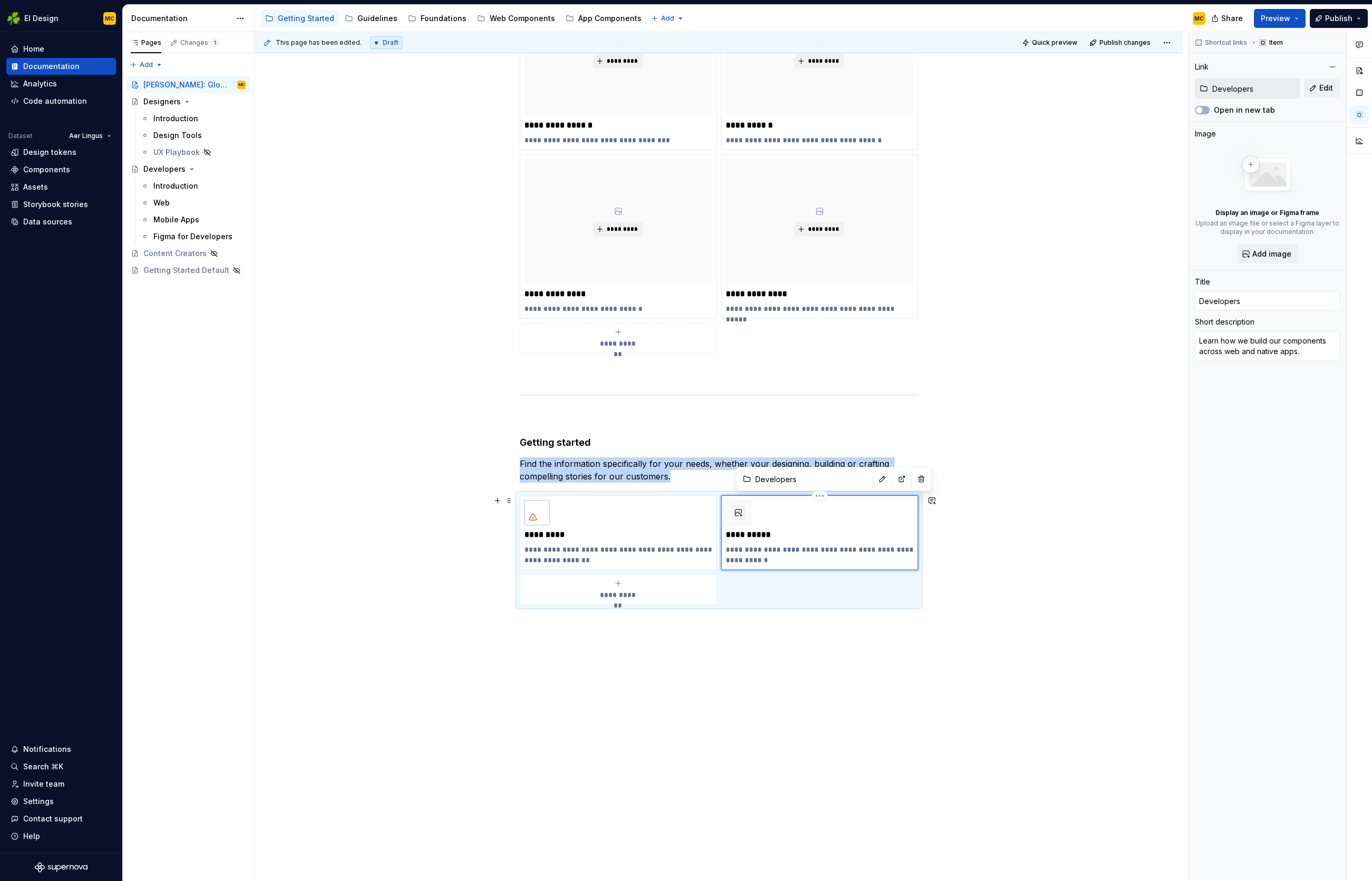
click at [832, 517] on div "**********" at bounding box center [819, 532] width 188 height 66
click at [1263, 252] on span "Add image" at bounding box center [1271, 254] width 39 height 11
type textarea "*"
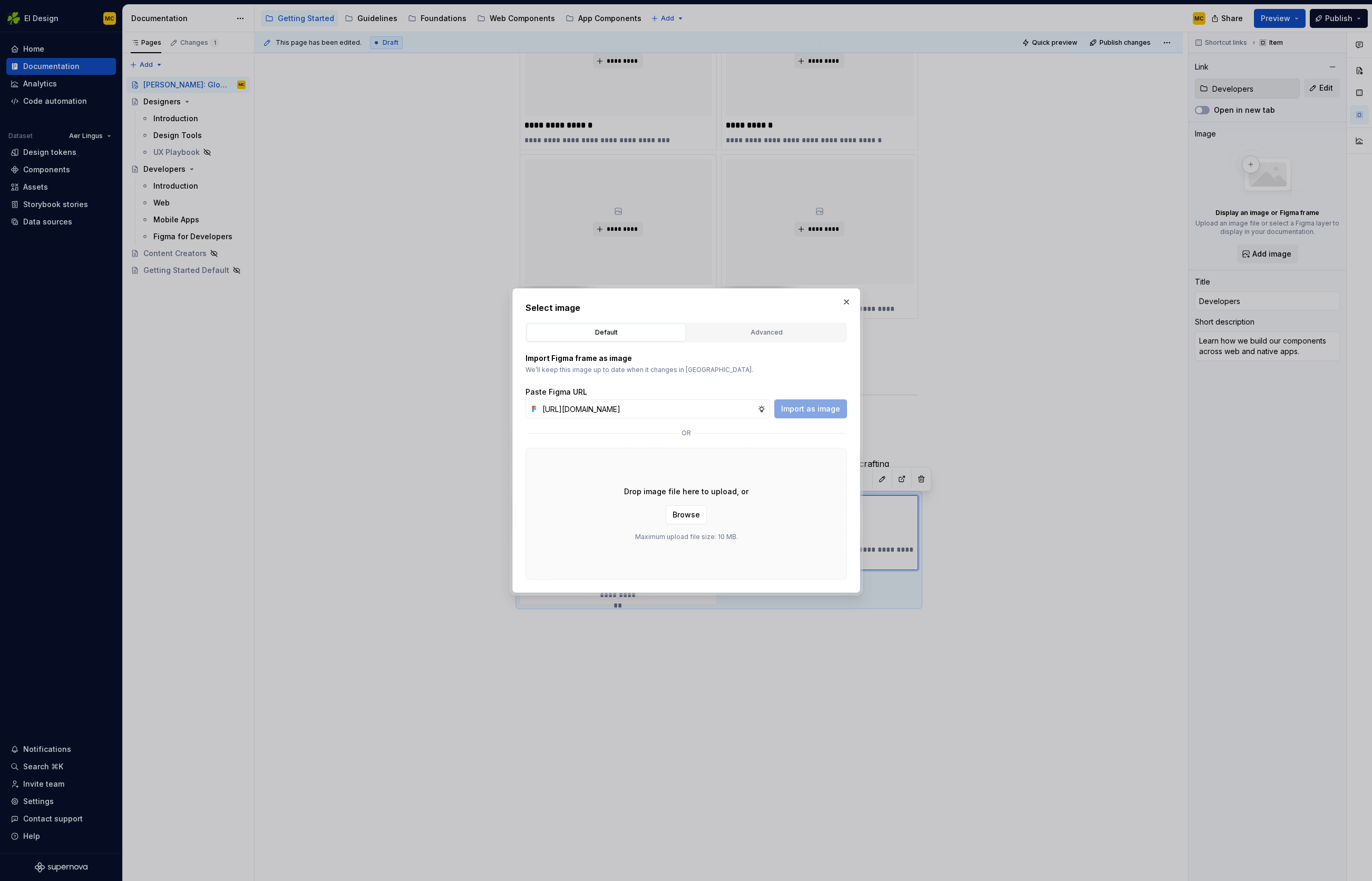
scroll to position [0, 234]
type input "[URL][DOMAIN_NAME]"
click at [809, 409] on span "Import as image" at bounding box center [810, 409] width 59 height 11
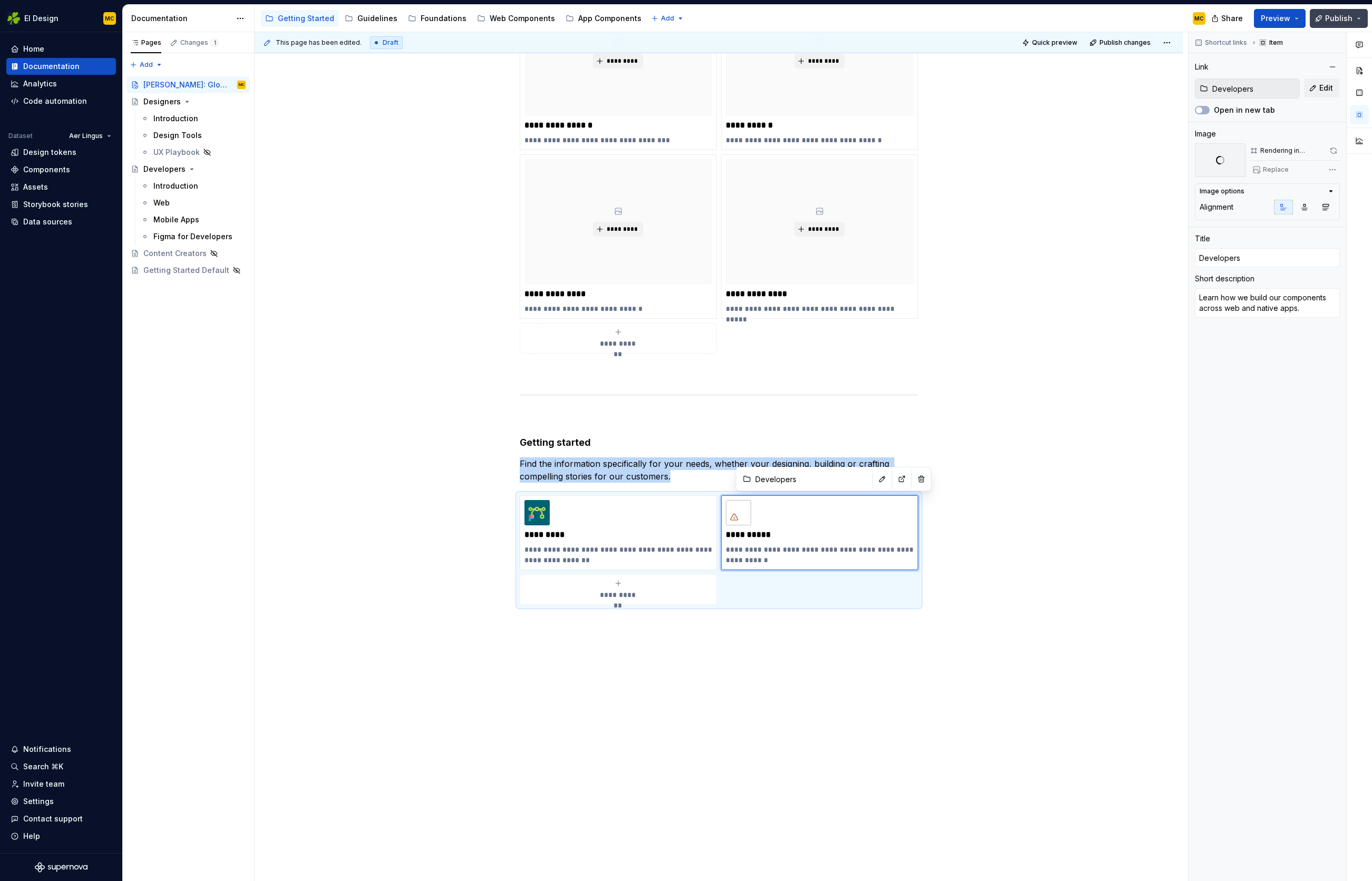
click at [1336, 20] on span "Publish" at bounding box center [1338, 18] width 27 height 11
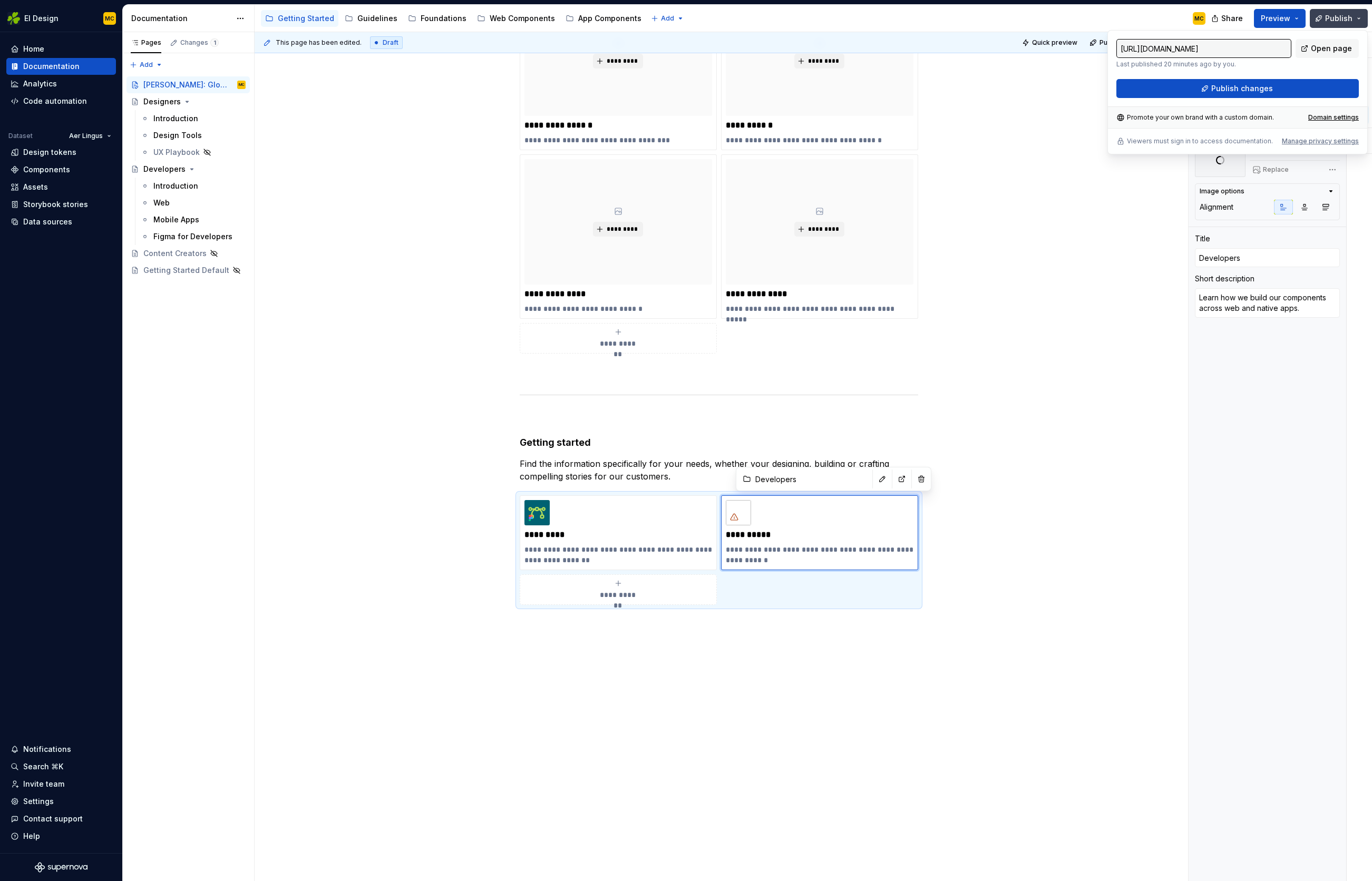
click at [1336, 20] on span "Publish" at bounding box center [1338, 18] width 27 height 11
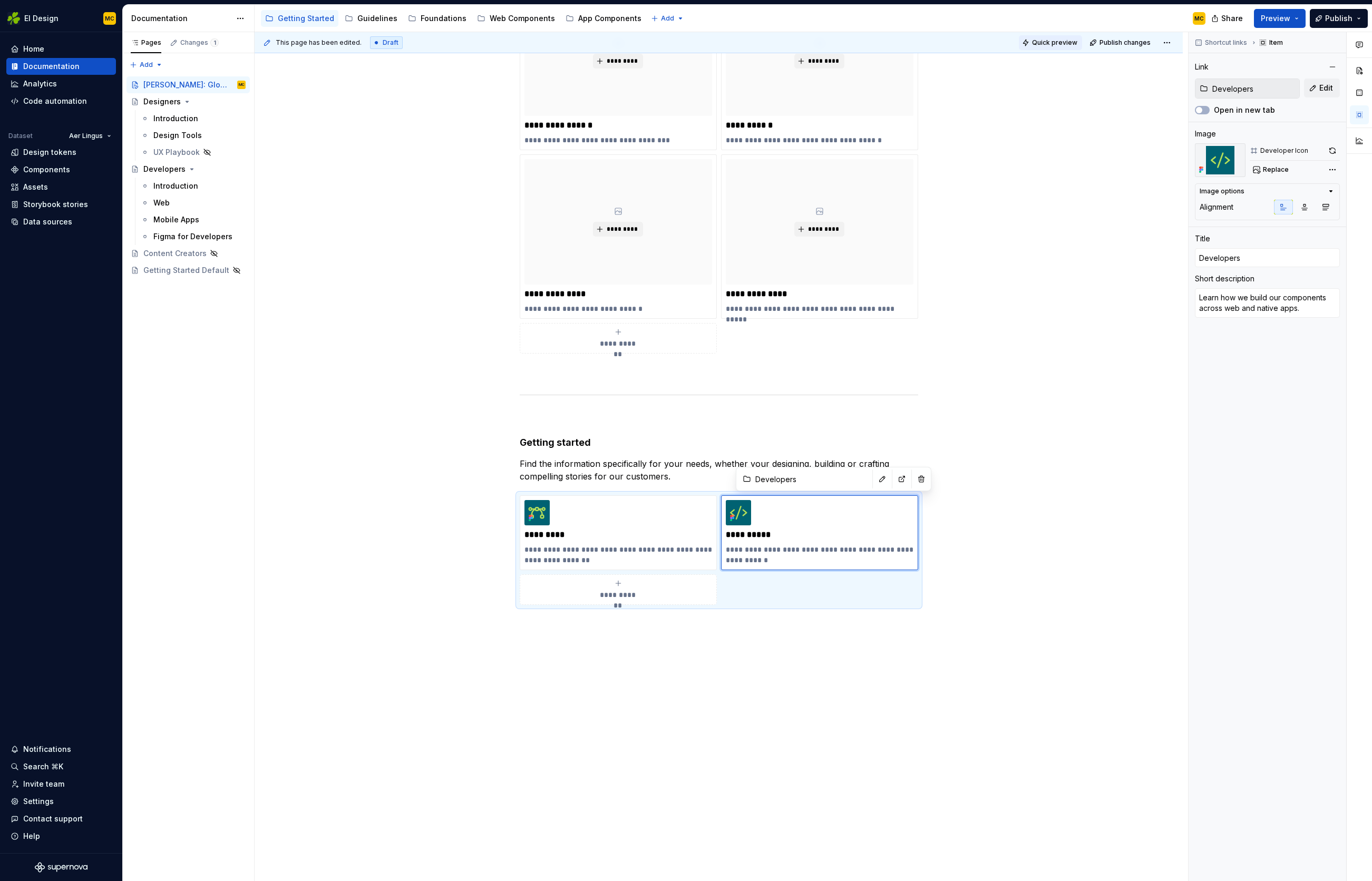
click at [1062, 40] on span "Quick preview" at bounding box center [1054, 42] width 46 height 8
click at [1308, 855] on span "Open page" at bounding box center [1316, 856] width 36 height 8
click at [779, 583] on div "**********" at bounding box center [719, 551] width 398 height 110
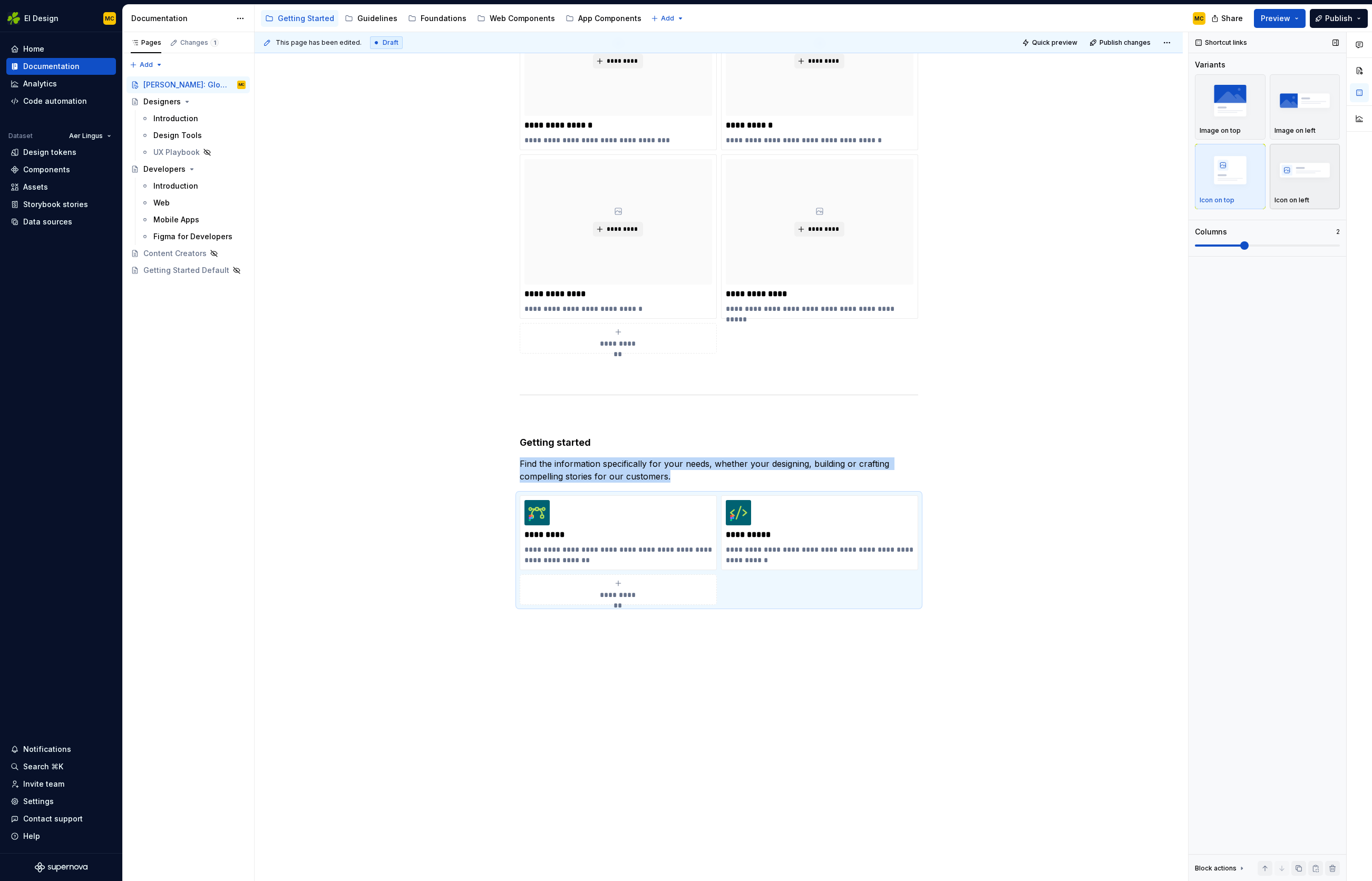
click at [1295, 184] on img "button" at bounding box center [1305, 170] width 61 height 38
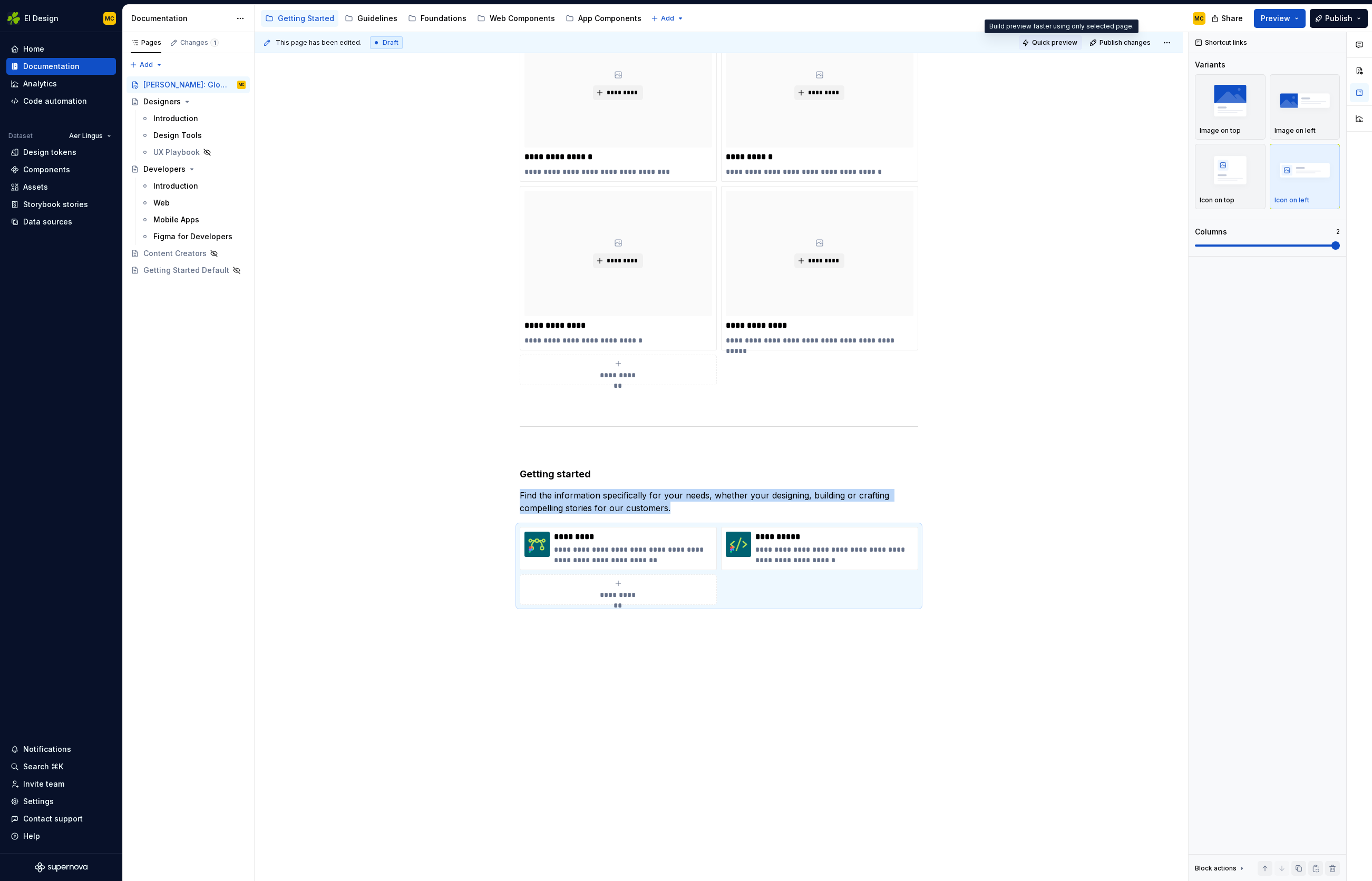
click at [1051, 40] on span "Quick preview" at bounding box center [1054, 42] width 46 height 8
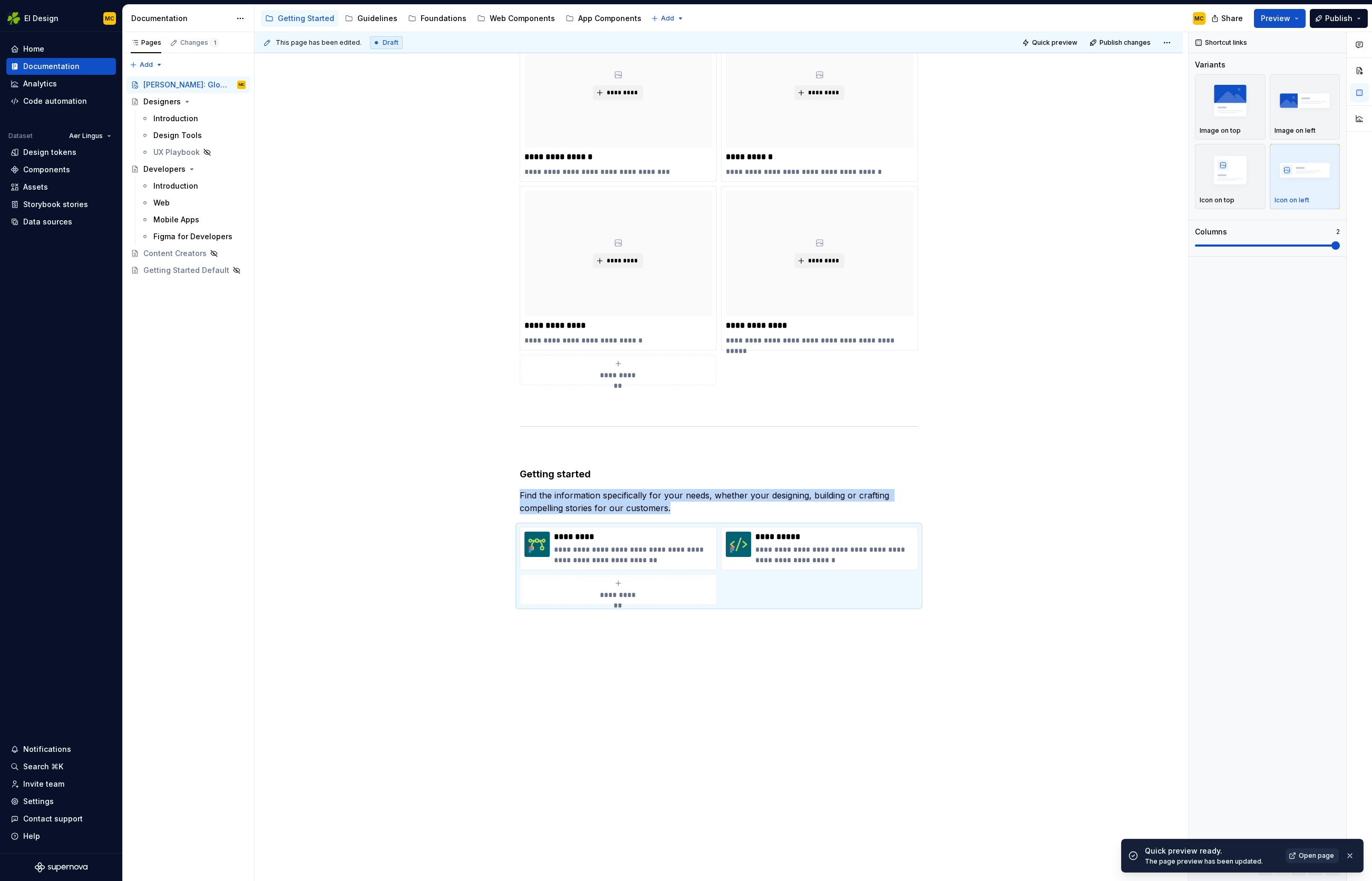
click at [1313, 856] on span "Open page" at bounding box center [1316, 856] width 36 height 8
click at [1296, 21] on button "Preview" at bounding box center [1279, 18] width 51 height 19
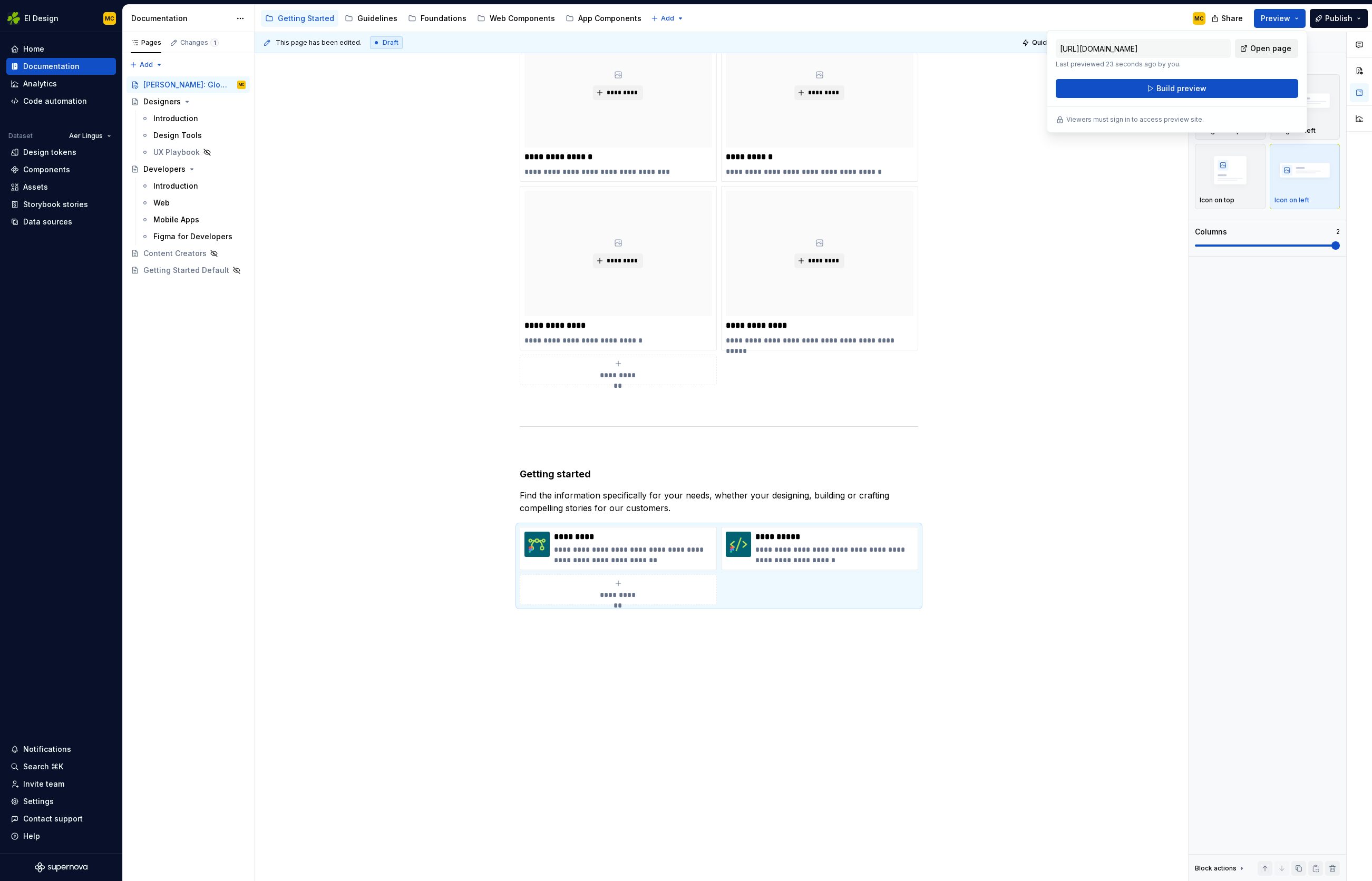
click at [1289, 44] on span "Open page" at bounding box center [1271, 48] width 42 height 11
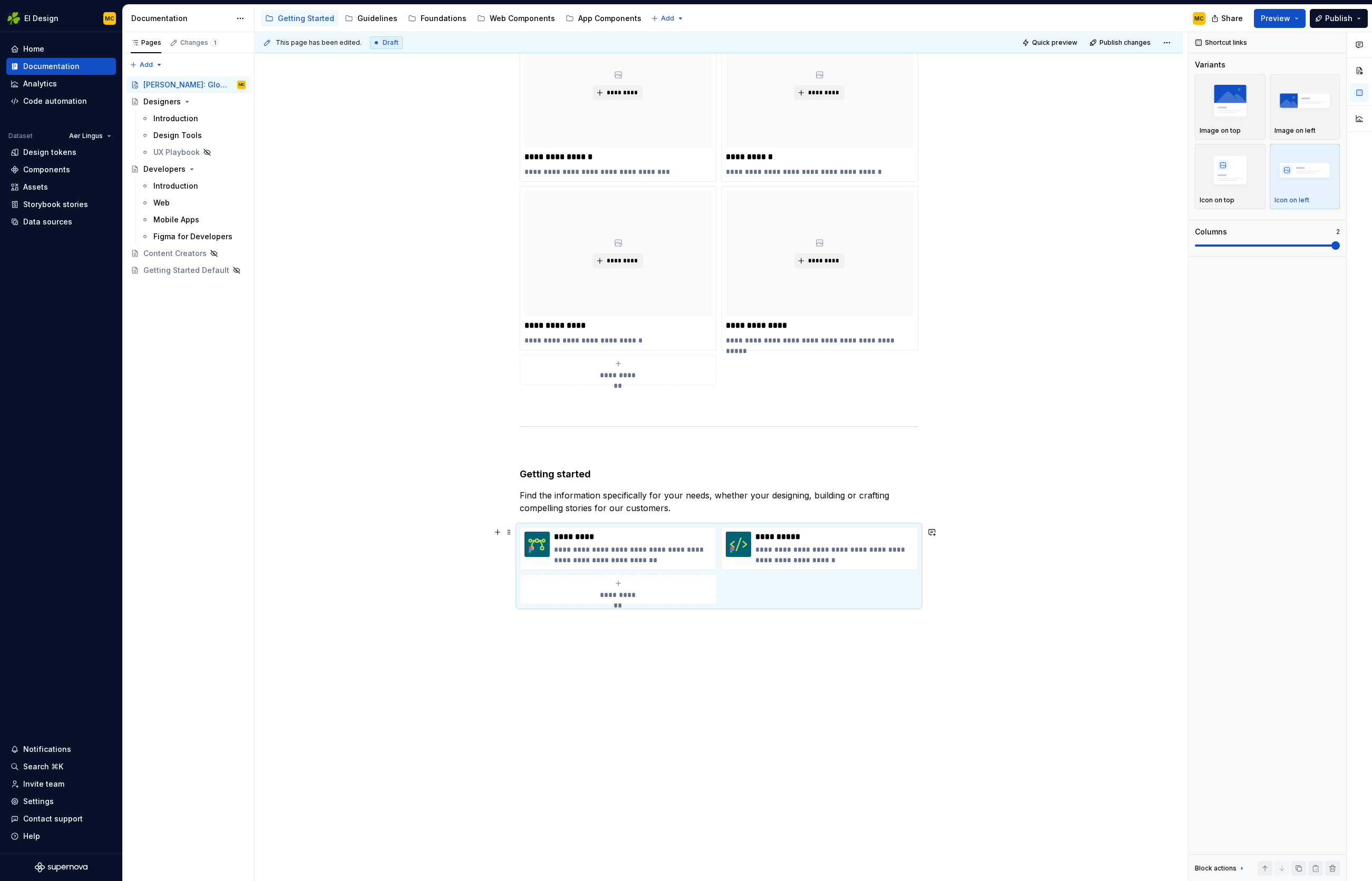
click at [841, 581] on div "**********" at bounding box center [719, 566] width 398 height 78
click at [1060, 38] on span "Quick preview" at bounding box center [1054, 42] width 46 height 8
click at [1316, 858] on span "Open page" at bounding box center [1316, 856] width 36 height 8
click at [1316, 95] on img "button" at bounding box center [1305, 100] width 61 height 38
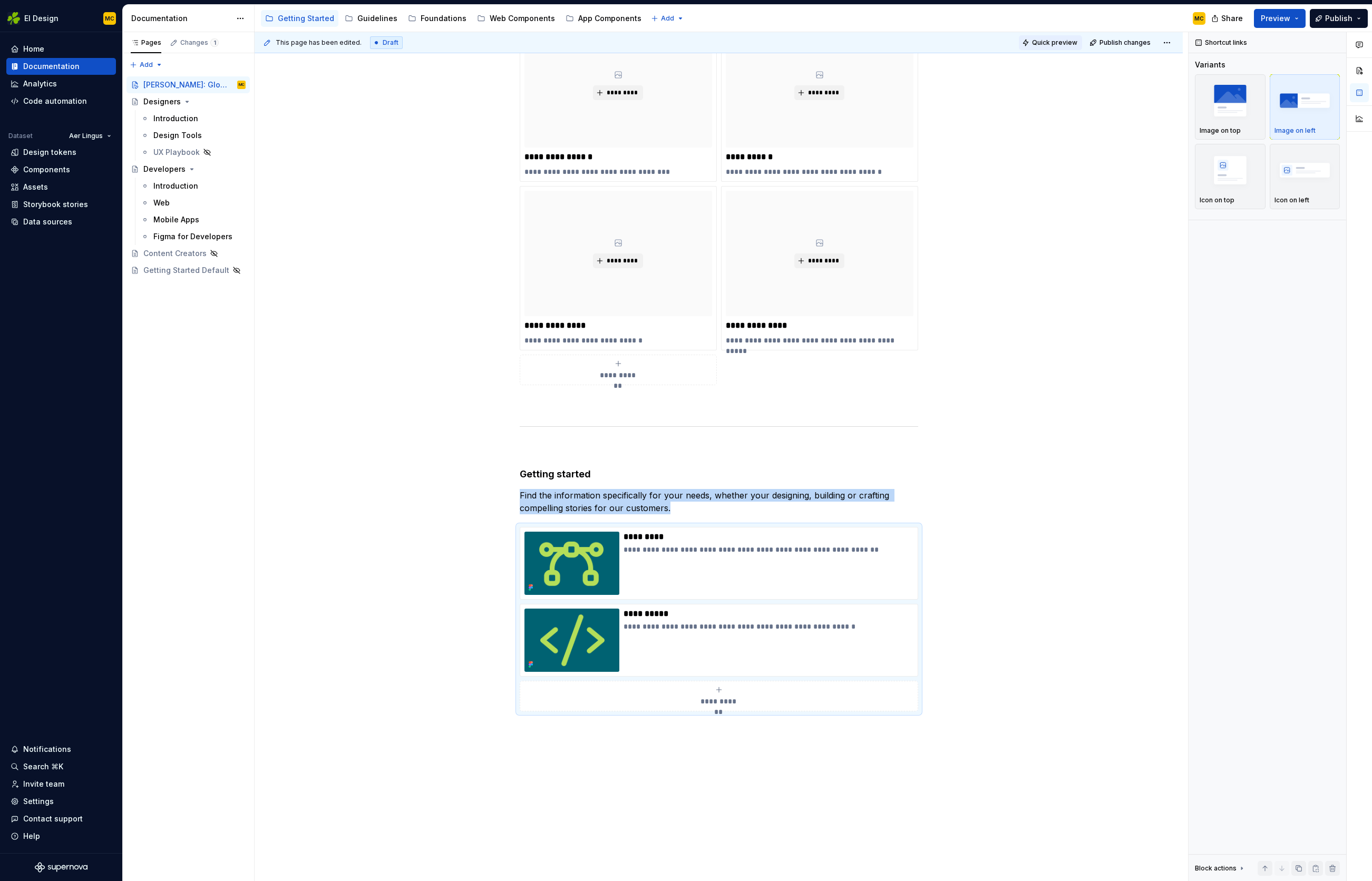
click at [1053, 43] on span "Quick preview" at bounding box center [1054, 42] width 46 height 8
click at [1307, 857] on span "Open page" at bounding box center [1316, 856] width 36 height 8
click at [1225, 177] on img "button" at bounding box center [1230, 170] width 61 height 38
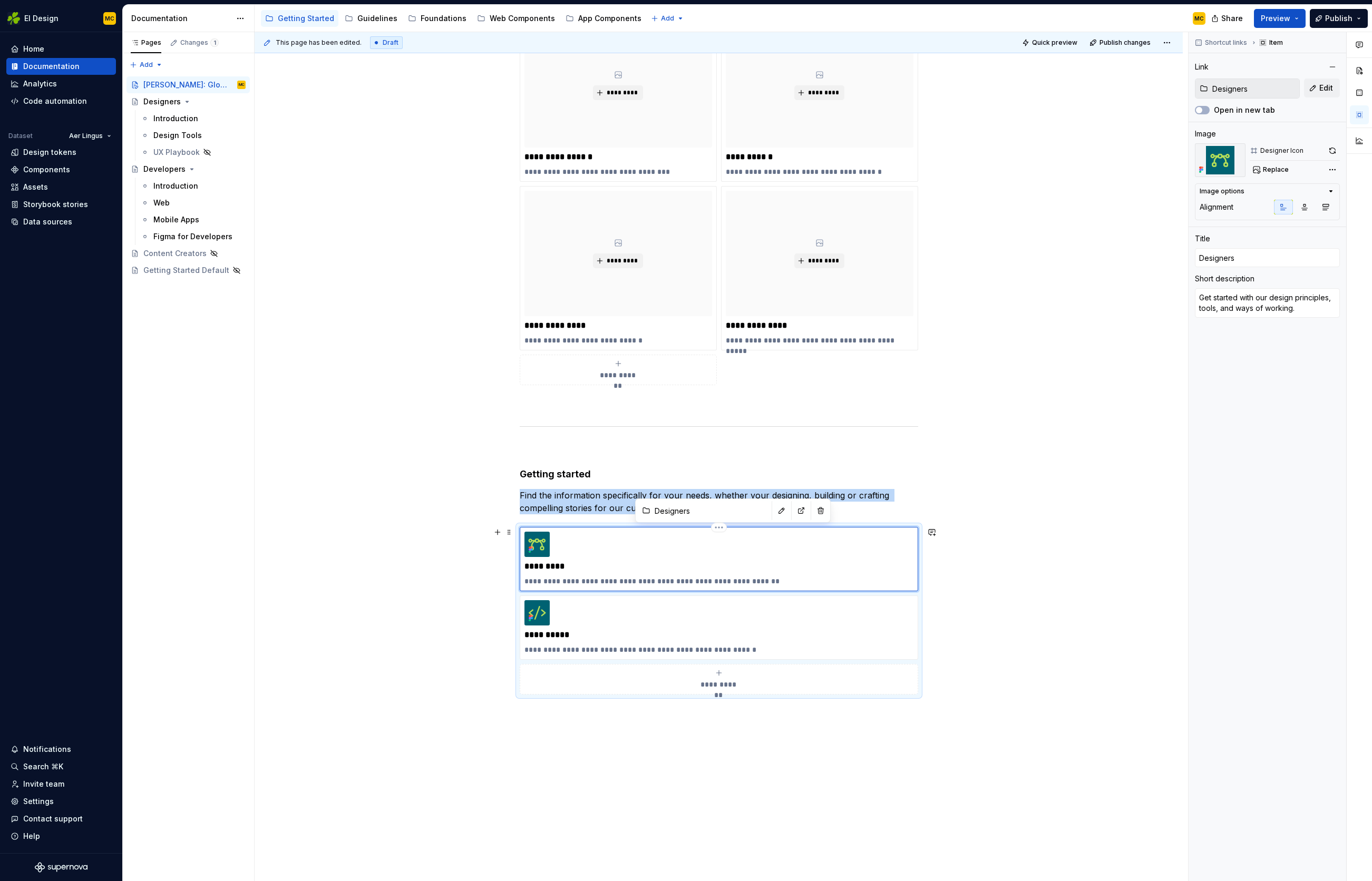
click at [660, 546] on div "**********" at bounding box center [719, 560] width 389 height 55
click at [1282, 169] on span "Replace" at bounding box center [1275, 169] width 26 height 8
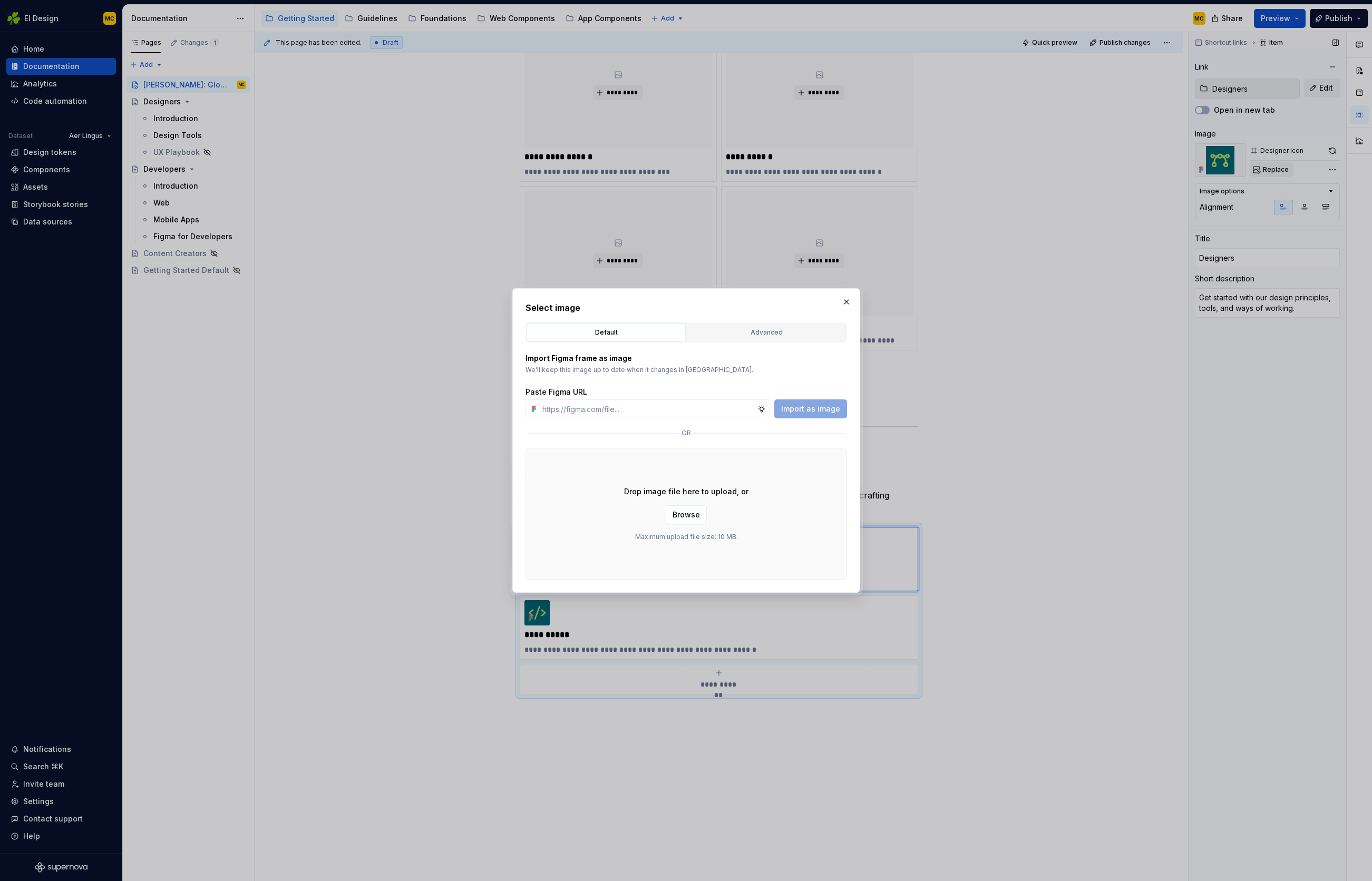
type textarea "*"
type input "[URL][DOMAIN_NAME]"
click at [798, 407] on span "Import as image" at bounding box center [810, 409] width 59 height 11
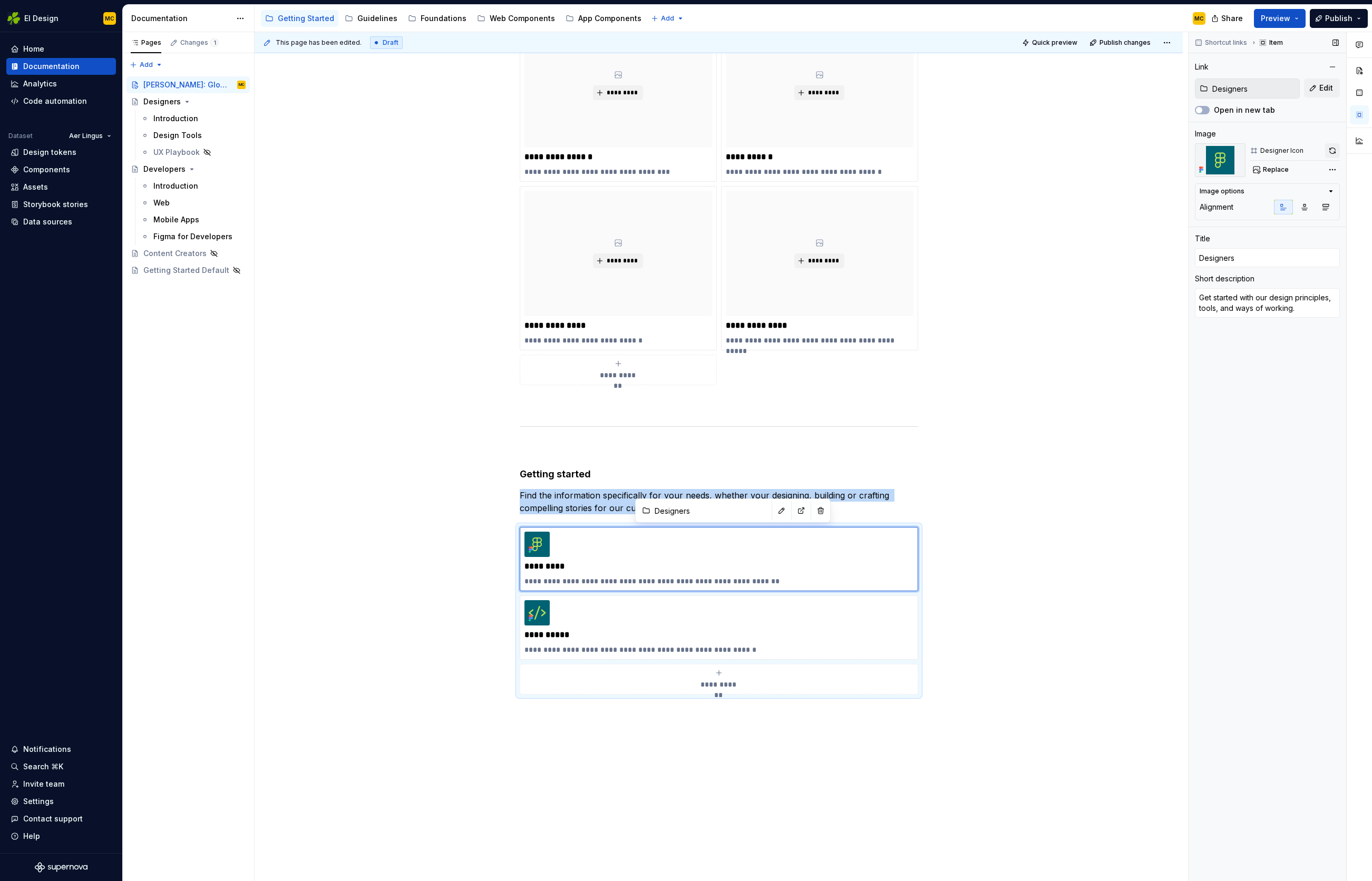
click at [1331, 149] on button "button" at bounding box center [1332, 151] width 15 height 15
click at [846, 631] on p "**********" at bounding box center [719, 635] width 389 height 11
type textarea "*"
type input "Developers"
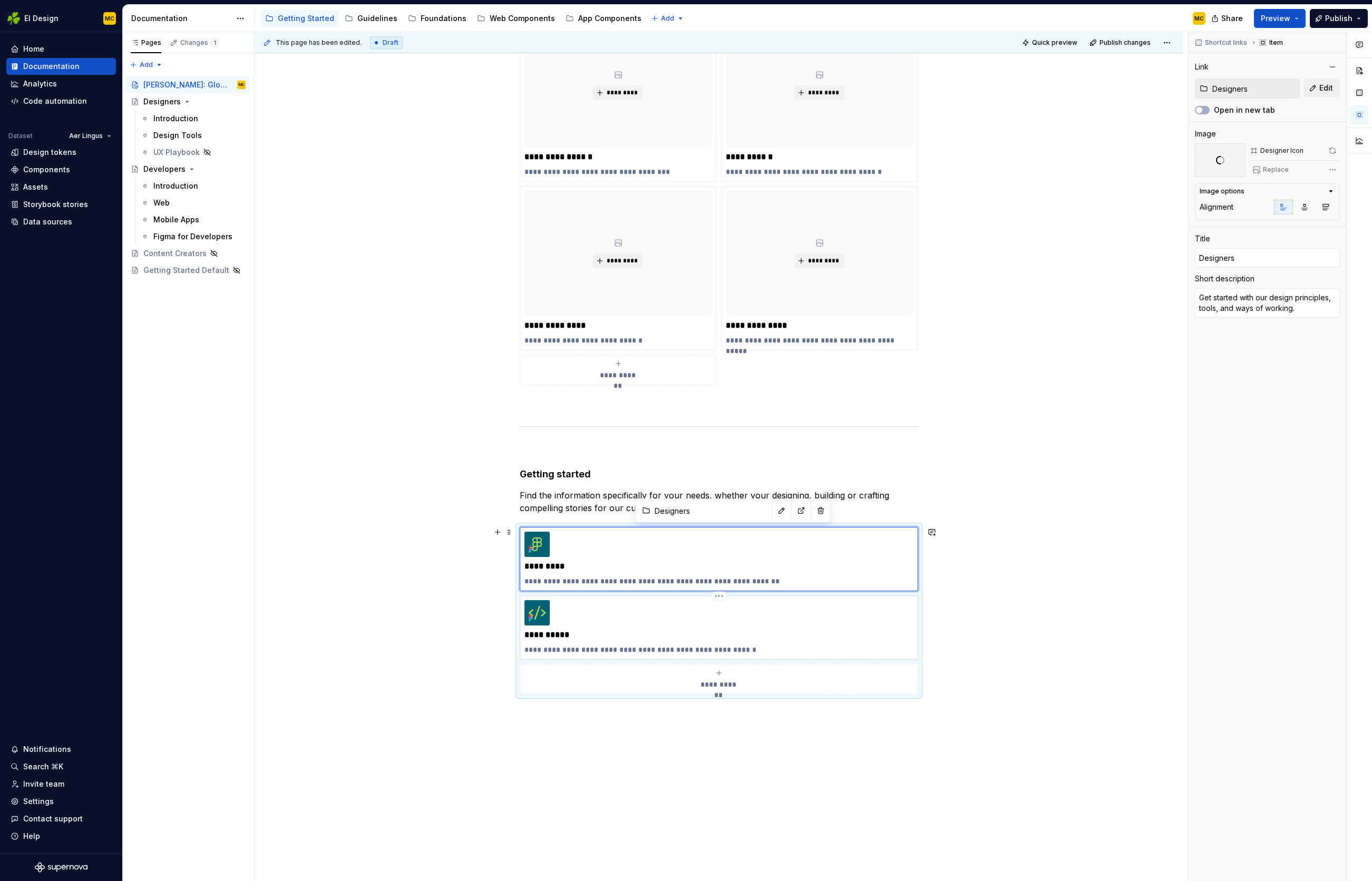
type input "Developers"
type textarea "Learn how we build our components across web and native apps."
click at [1333, 152] on button "button" at bounding box center [1332, 151] width 15 height 15
click at [1335, 149] on button "button" at bounding box center [1332, 151] width 15 height 15
click at [1341, 21] on span "Publish" at bounding box center [1338, 18] width 27 height 11
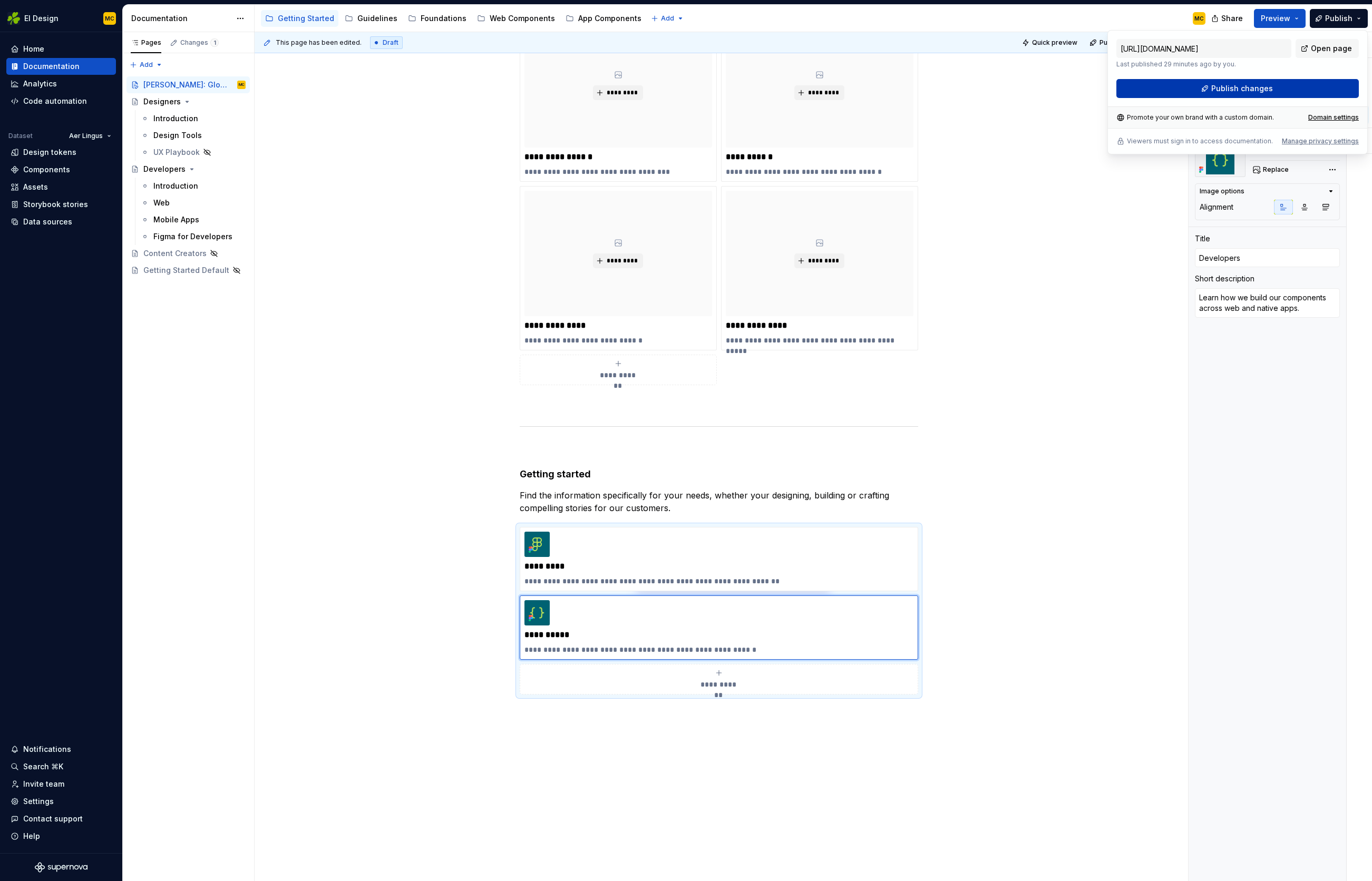
click at [1247, 86] on span "Publish changes" at bounding box center [1242, 88] width 61 height 11
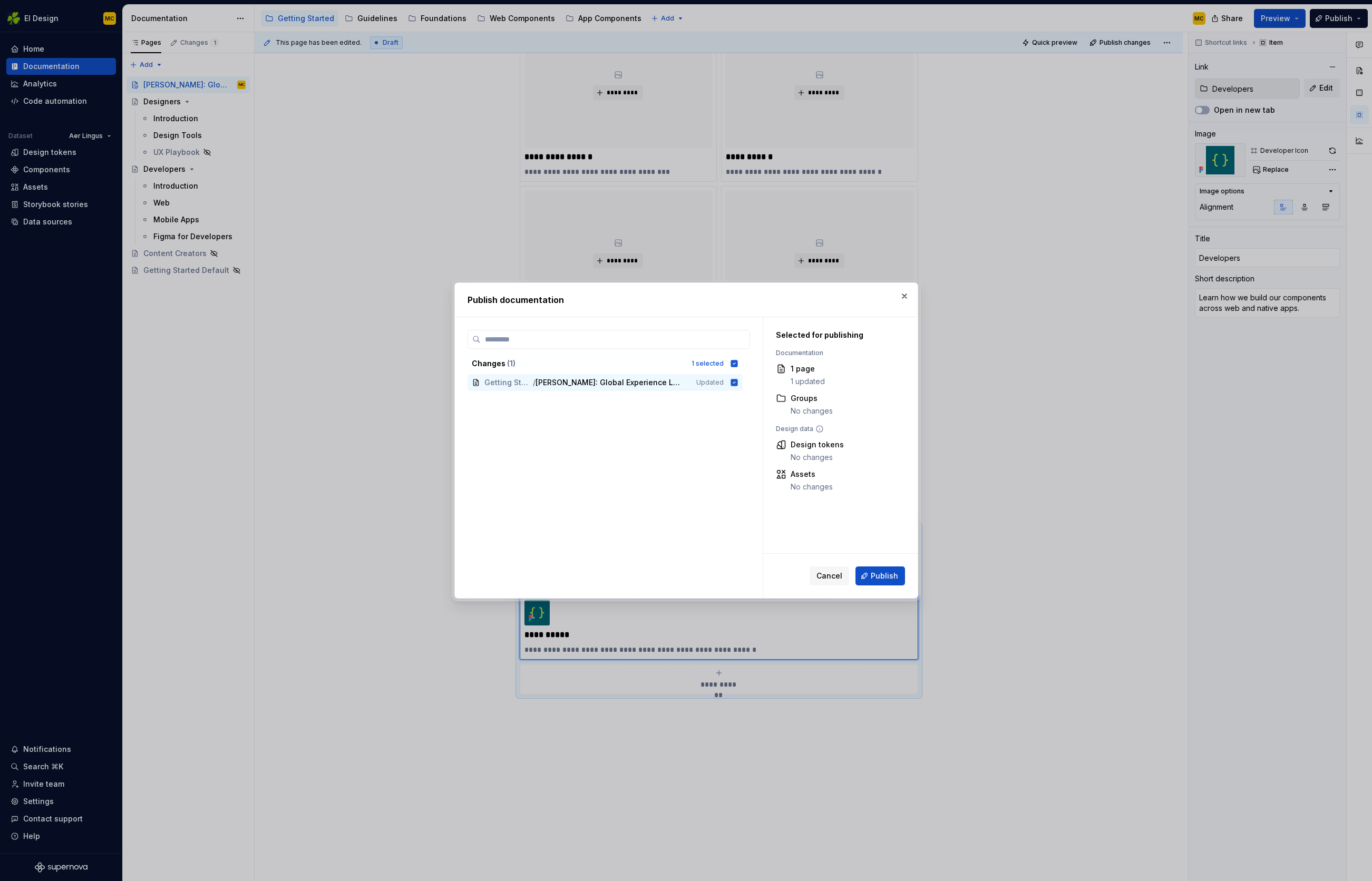
click at [880, 574] on span "Publish" at bounding box center [884, 576] width 27 height 11
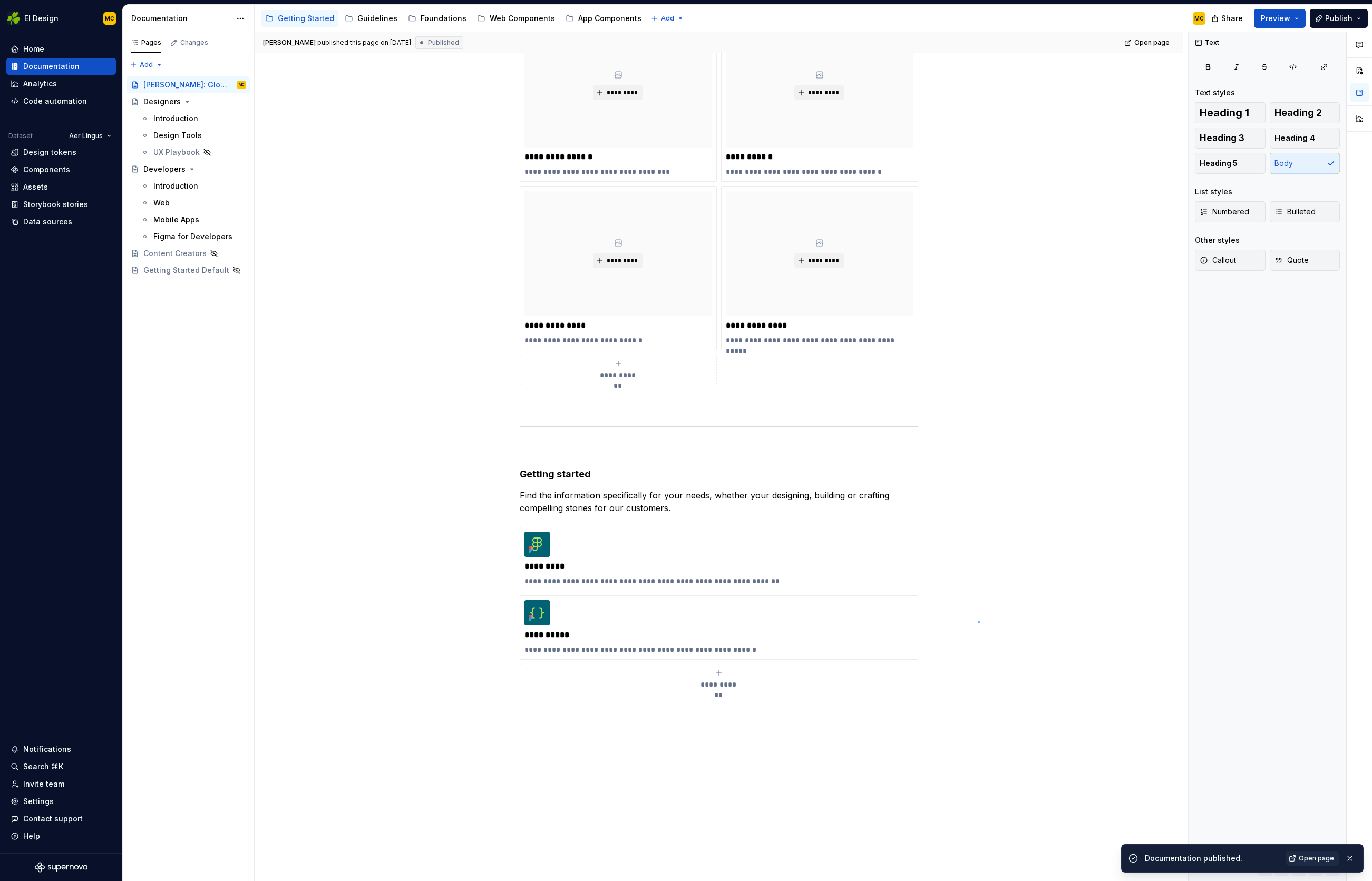
drag, startPoint x: 978, startPoint y: 621, endPoint x: 974, endPoint y: 629, distance: 8.9
click at [976, 624] on div "**********" at bounding box center [721, 457] width 933 height 849
click at [918, 663] on div "**********" at bounding box center [719, 611] width 398 height 168
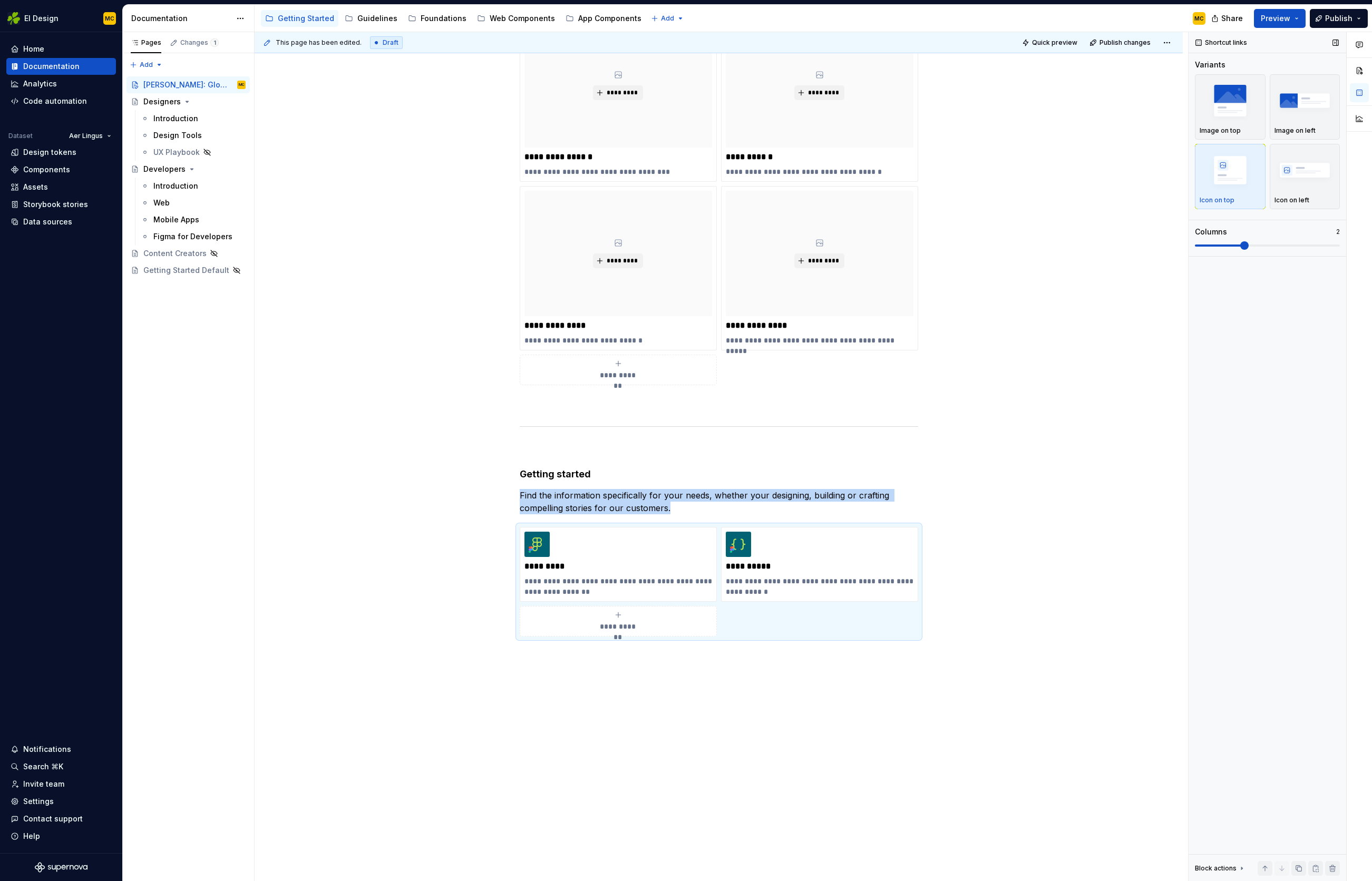
click at [1240, 242] on span at bounding box center [1244, 246] width 8 height 8
click at [1333, 19] on span "Publish" at bounding box center [1338, 18] width 27 height 11
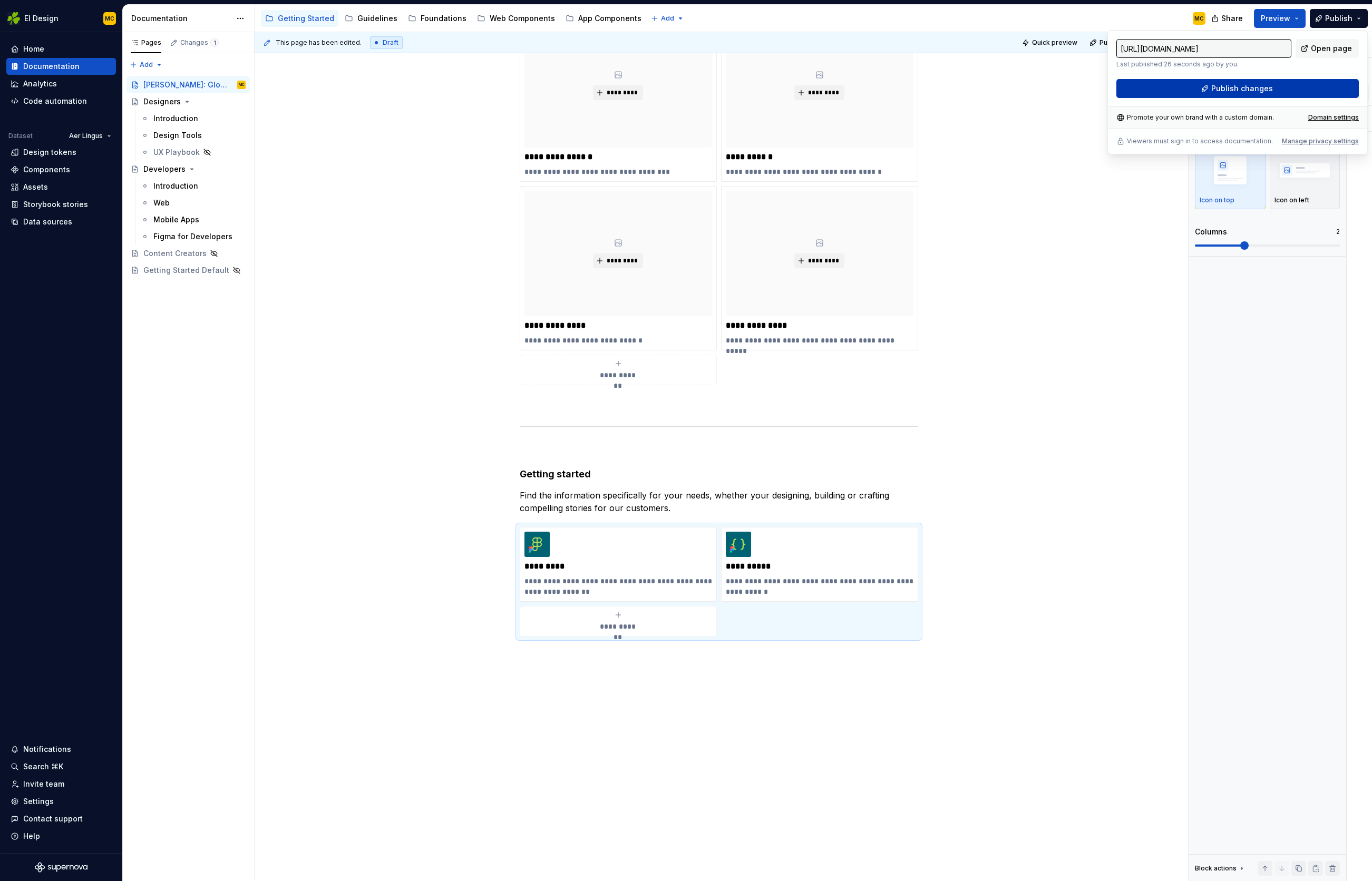
click at [1262, 91] on span "Publish changes" at bounding box center [1242, 88] width 61 height 11
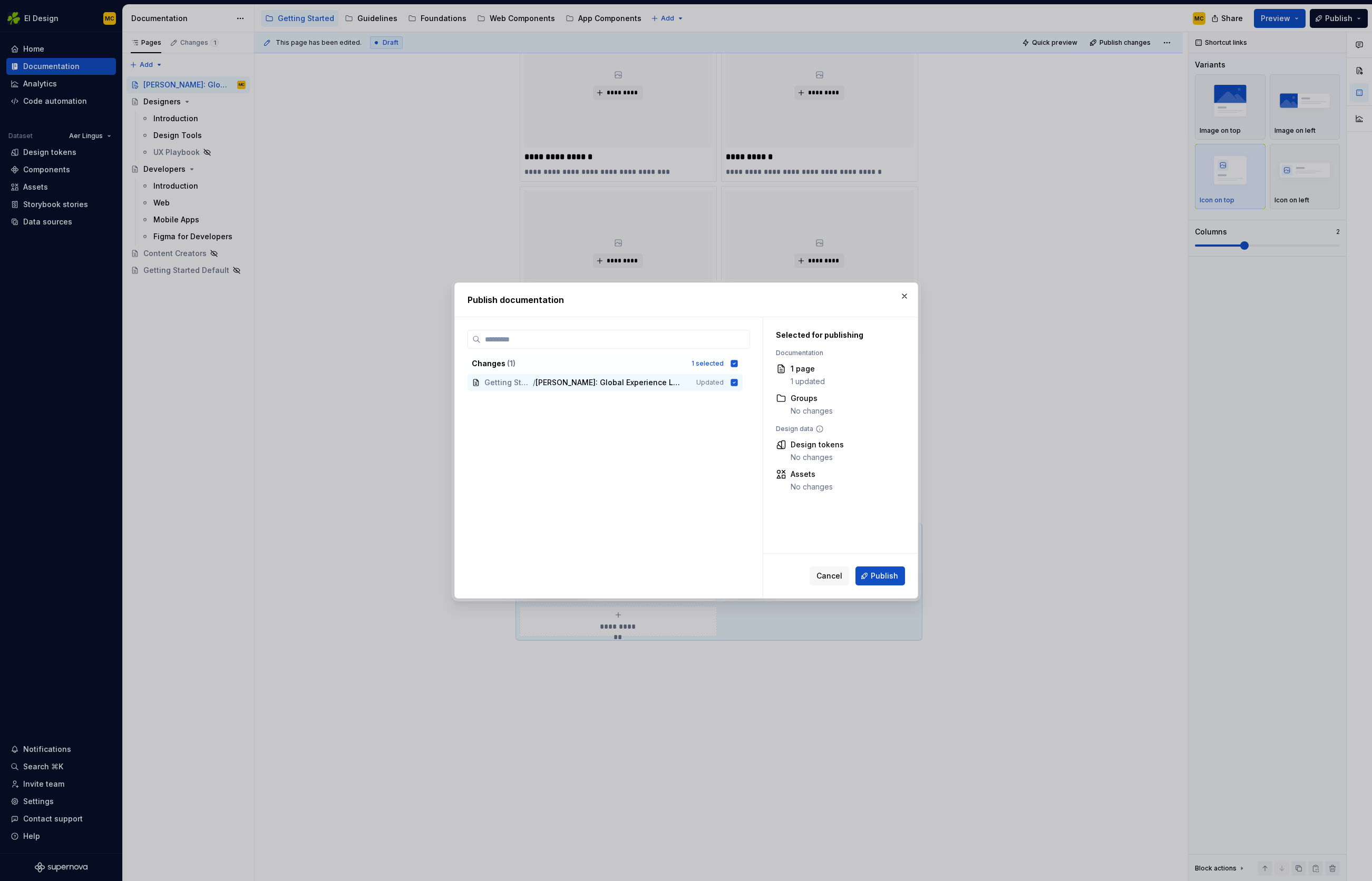
click at [886, 574] on span "Publish" at bounding box center [884, 576] width 27 height 11
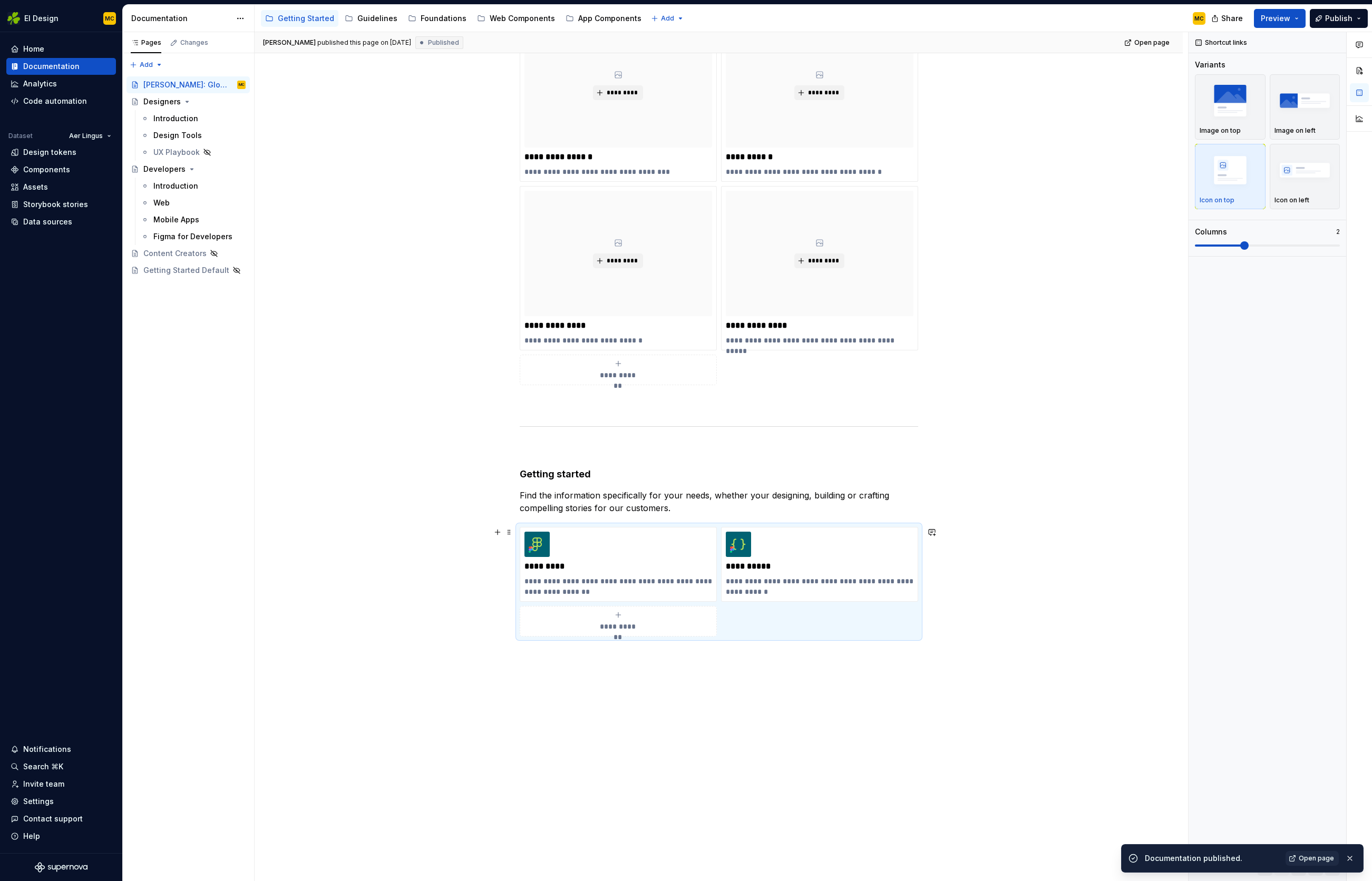
click at [802, 626] on div "**********" at bounding box center [719, 582] width 398 height 110
click at [512, 533] on span at bounding box center [509, 532] width 8 height 15
click at [554, 549] on div "Duplicate" at bounding box center [561, 549] width 69 height 11
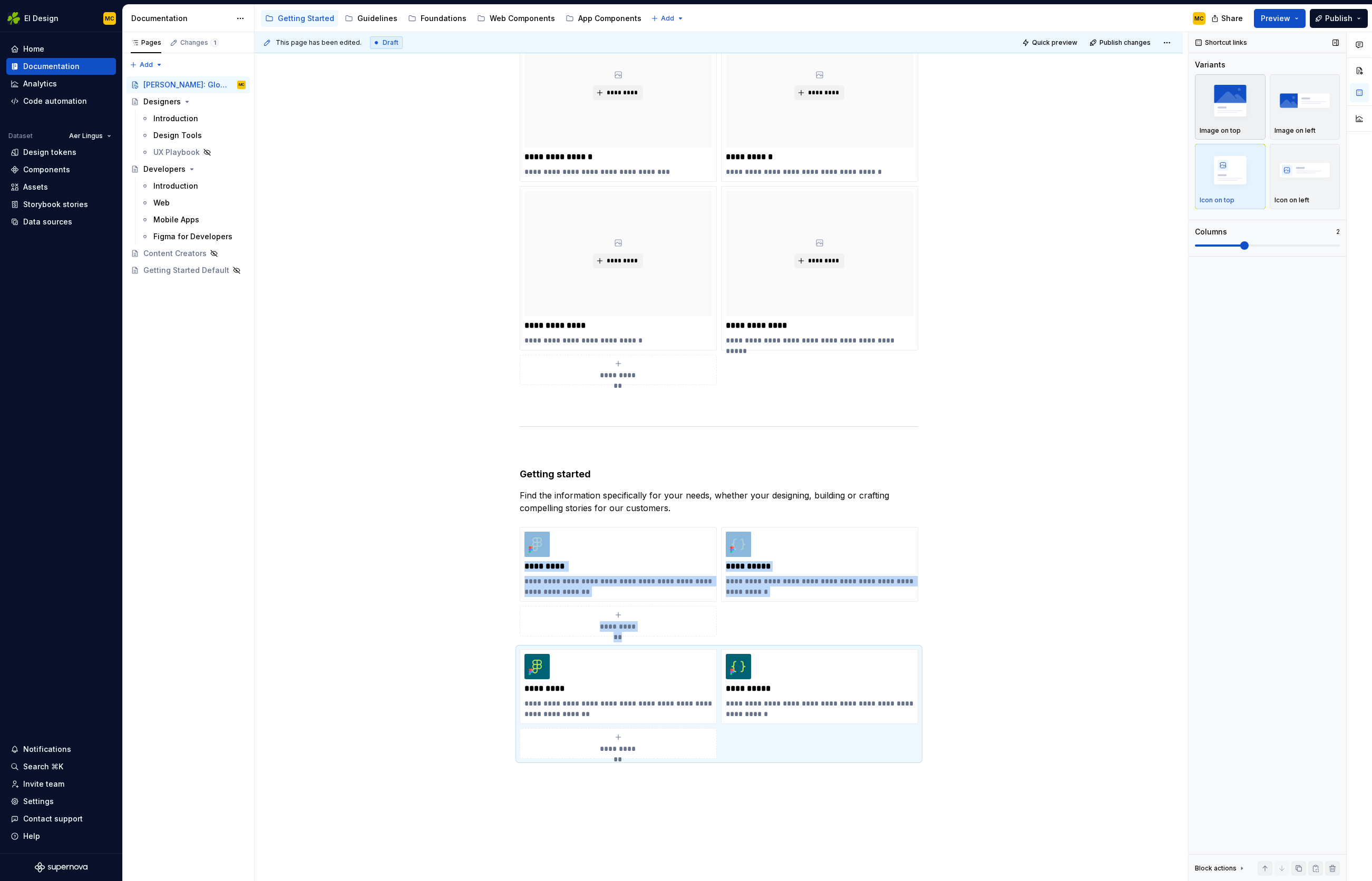
click at [1239, 119] on img "button" at bounding box center [1230, 100] width 61 height 38
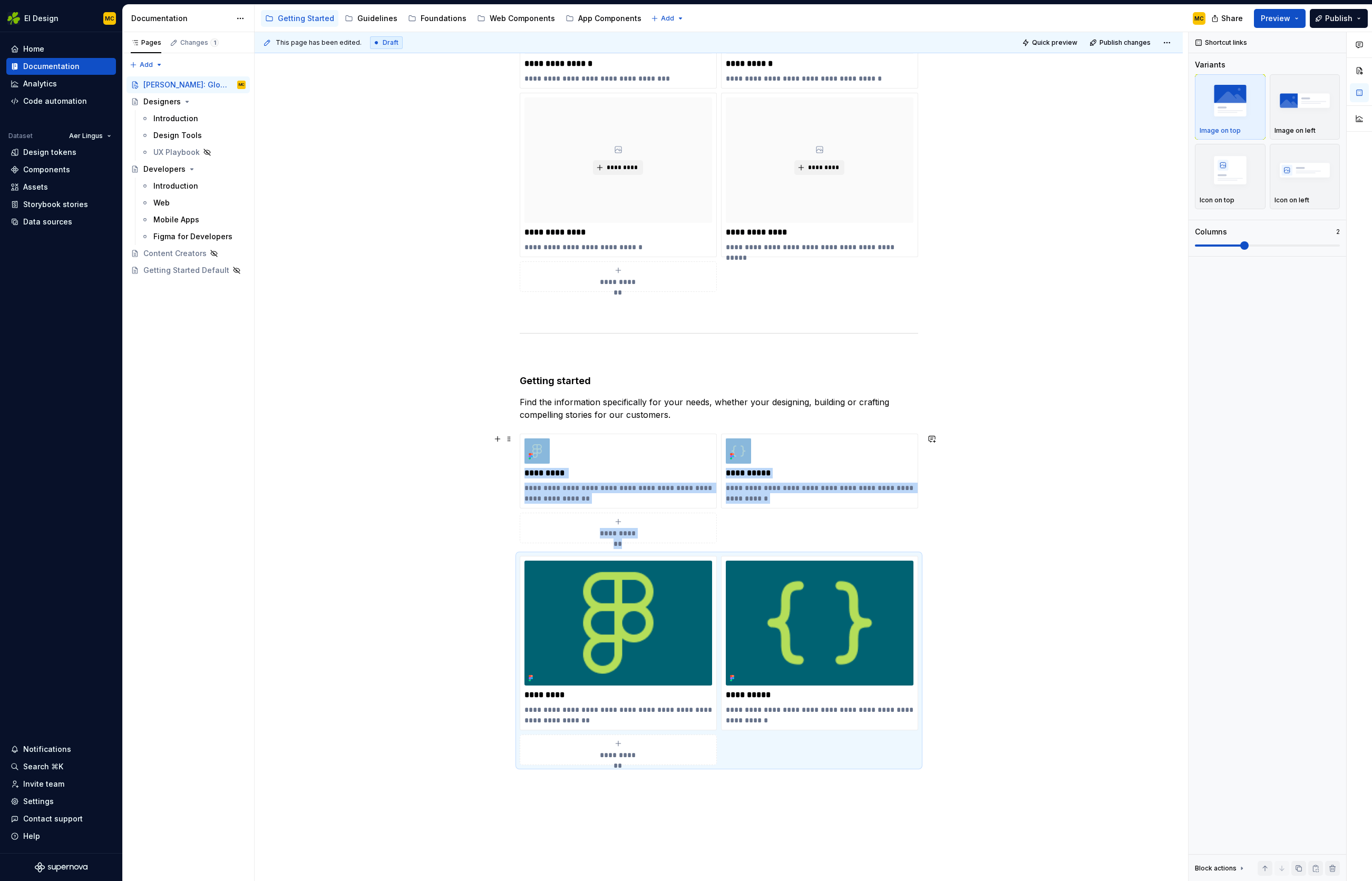
scroll to position [456, 0]
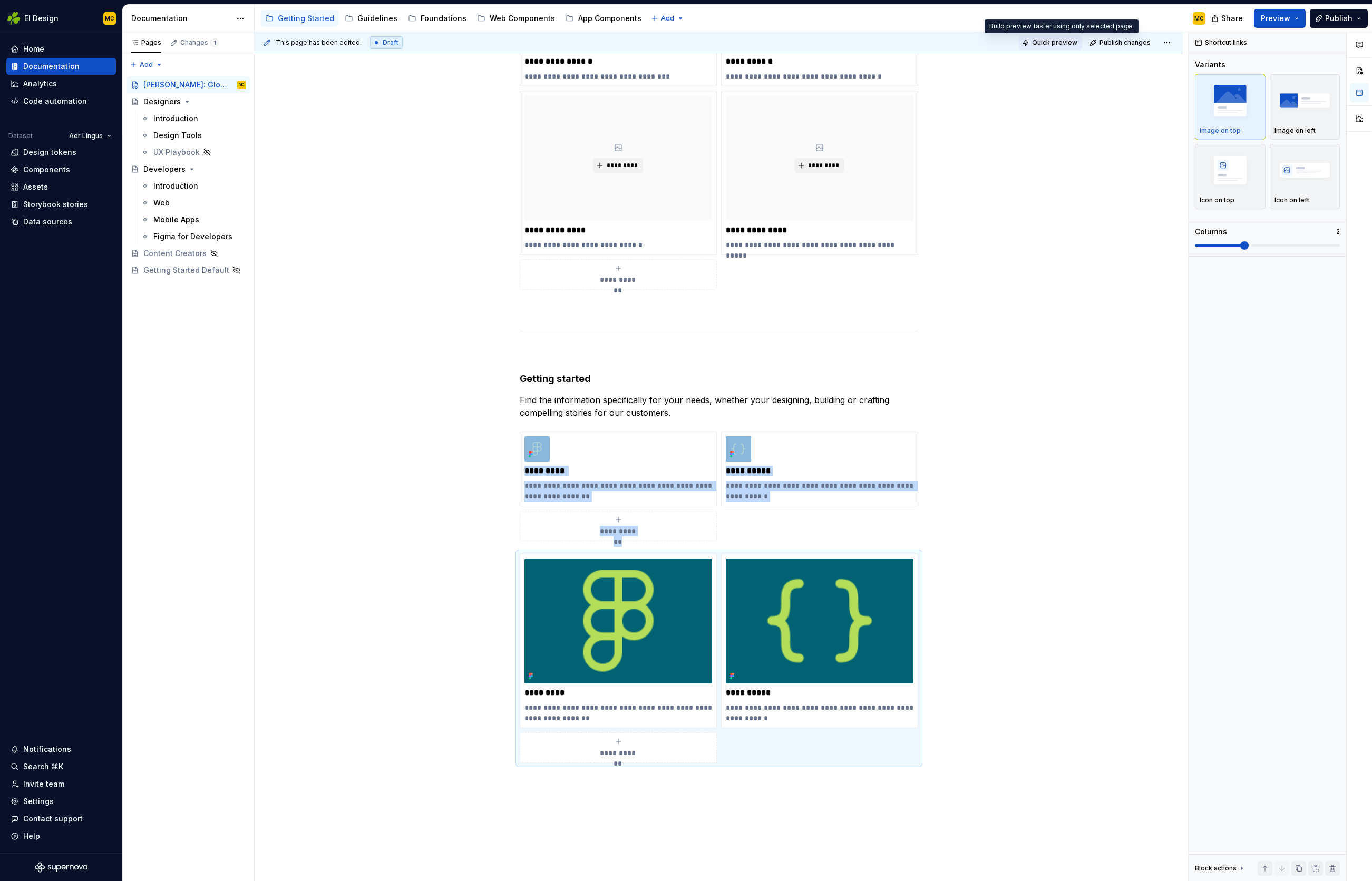
click at [1058, 42] on span "Quick preview" at bounding box center [1054, 42] width 46 height 8
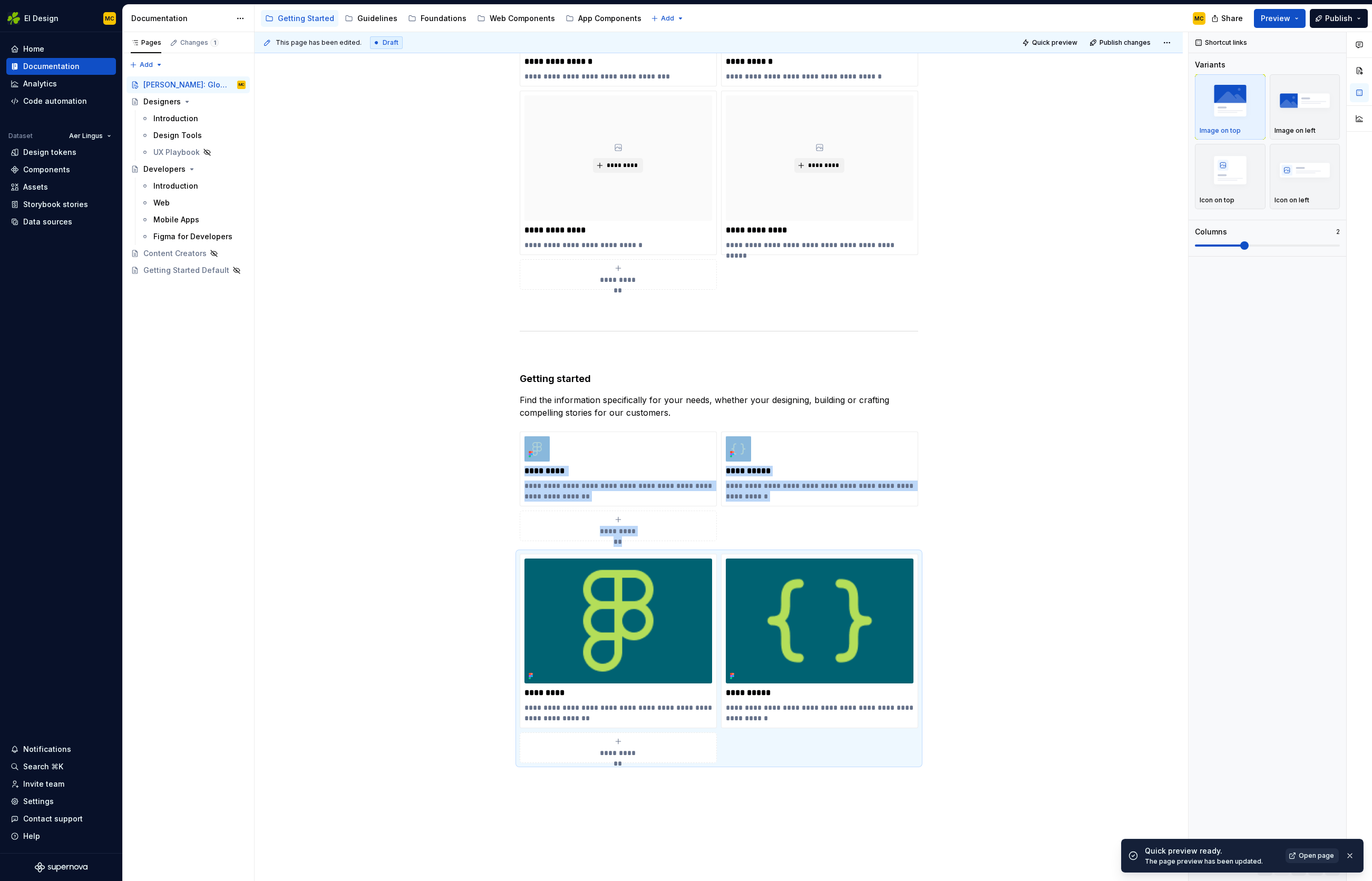
click at [1304, 854] on span "Open page" at bounding box center [1316, 856] width 36 height 8
click at [647, 644] on img at bounding box center [618, 621] width 188 height 125
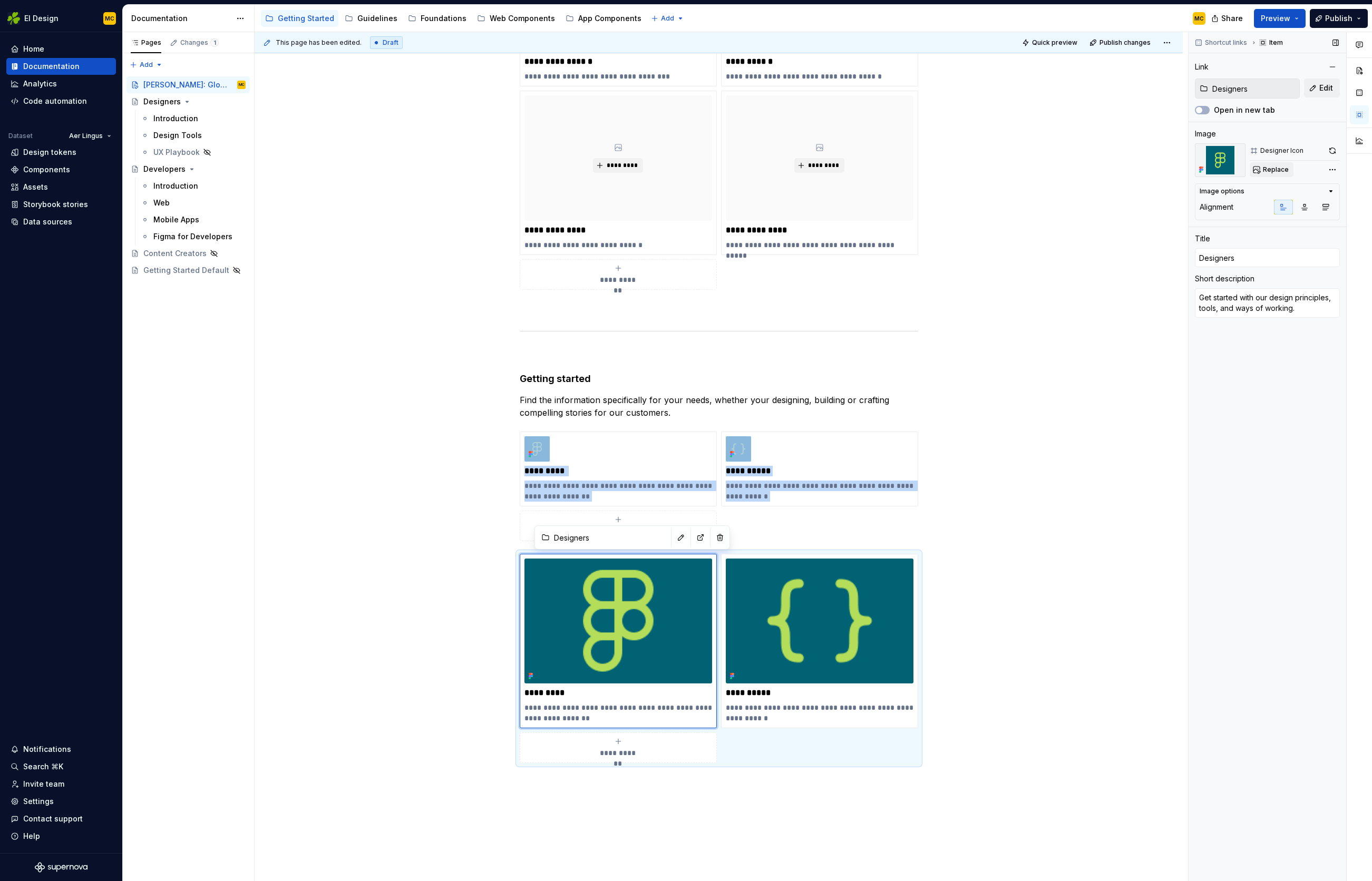
click at [1282, 169] on span "Replace" at bounding box center [1275, 169] width 26 height 8
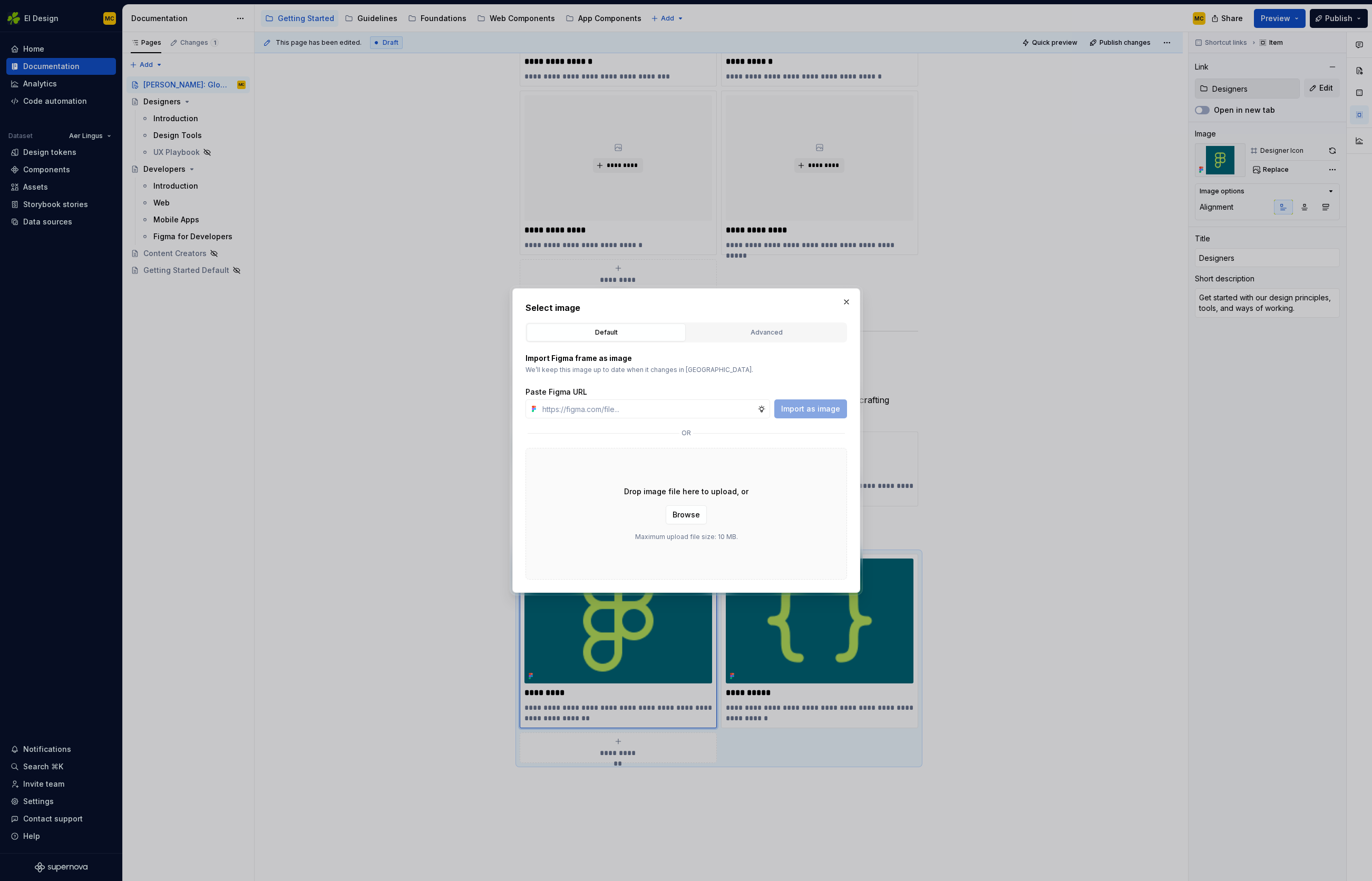
type textarea "*"
type input "[URL][DOMAIN_NAME]"
type textarea "*"
type input "[URL][DOMAIN_NAME]"
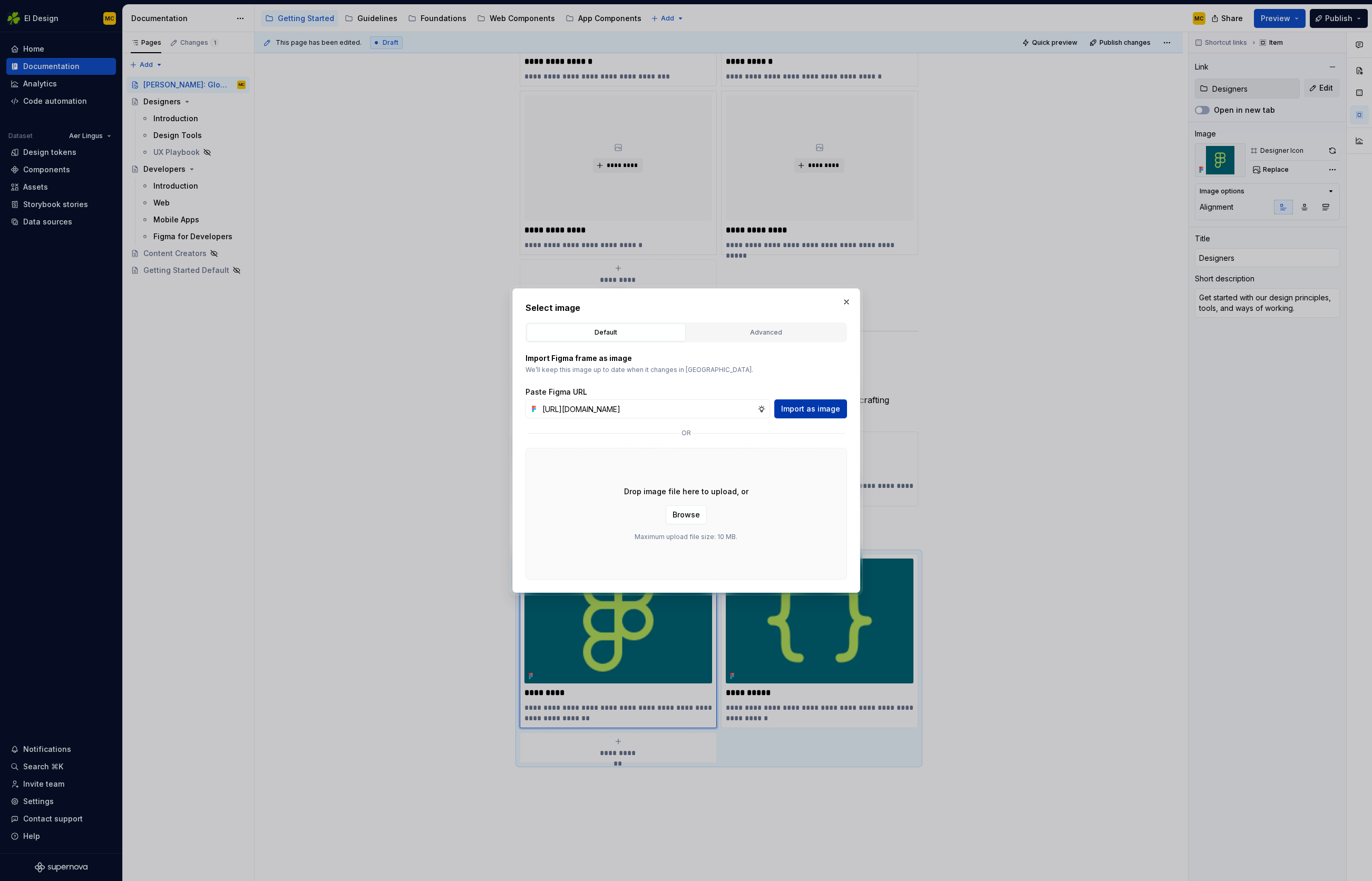
click at [816, 411] on span "Import as image" at bounding box center [810, 409] width 59 height 11
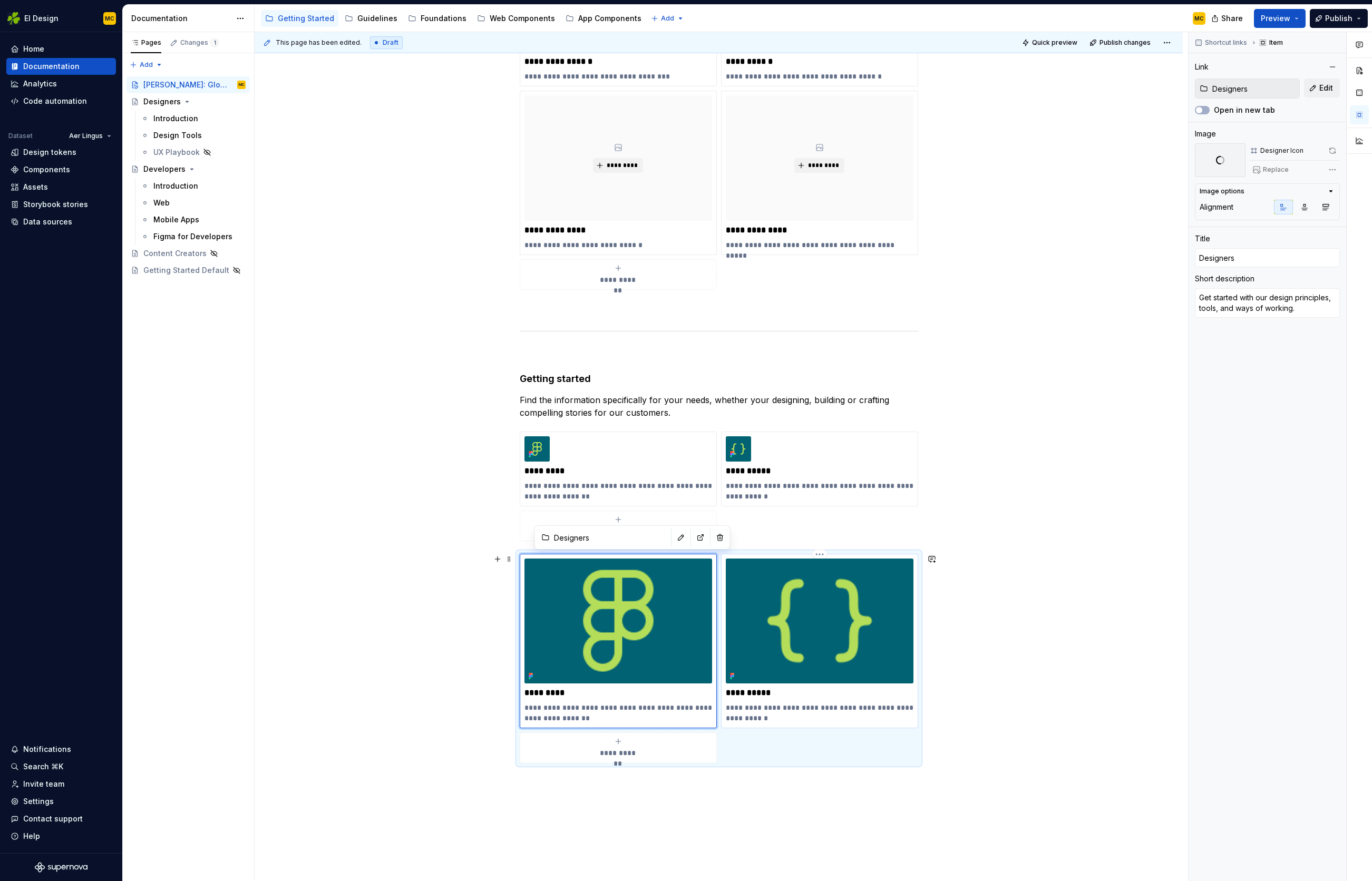
type textarea "*"
type input "Developers"
type textarea "Learn how we build our components across web and native apps."
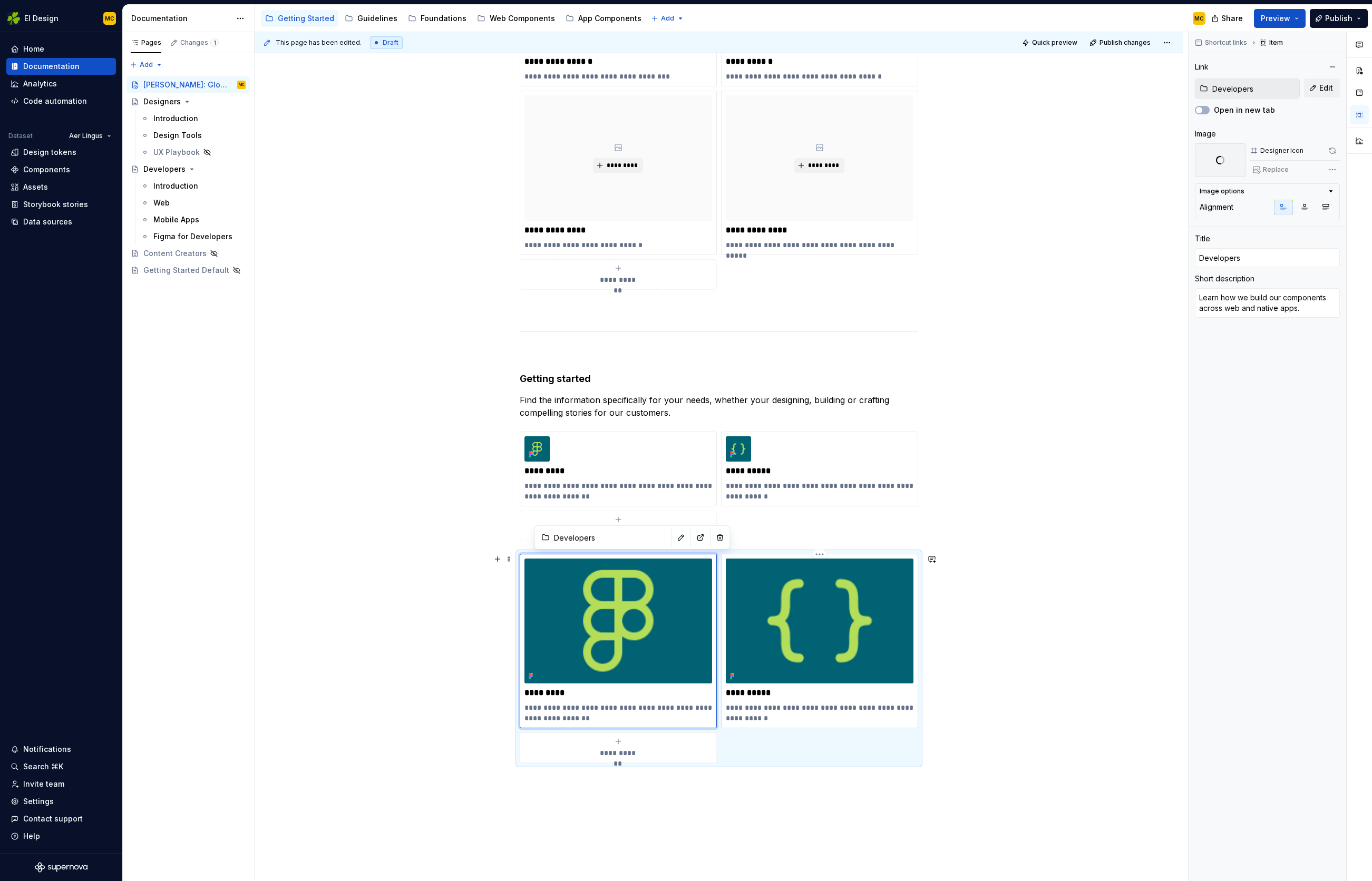
click at [790, 614] on img at bounding box center [819, 621] width 188 height 125
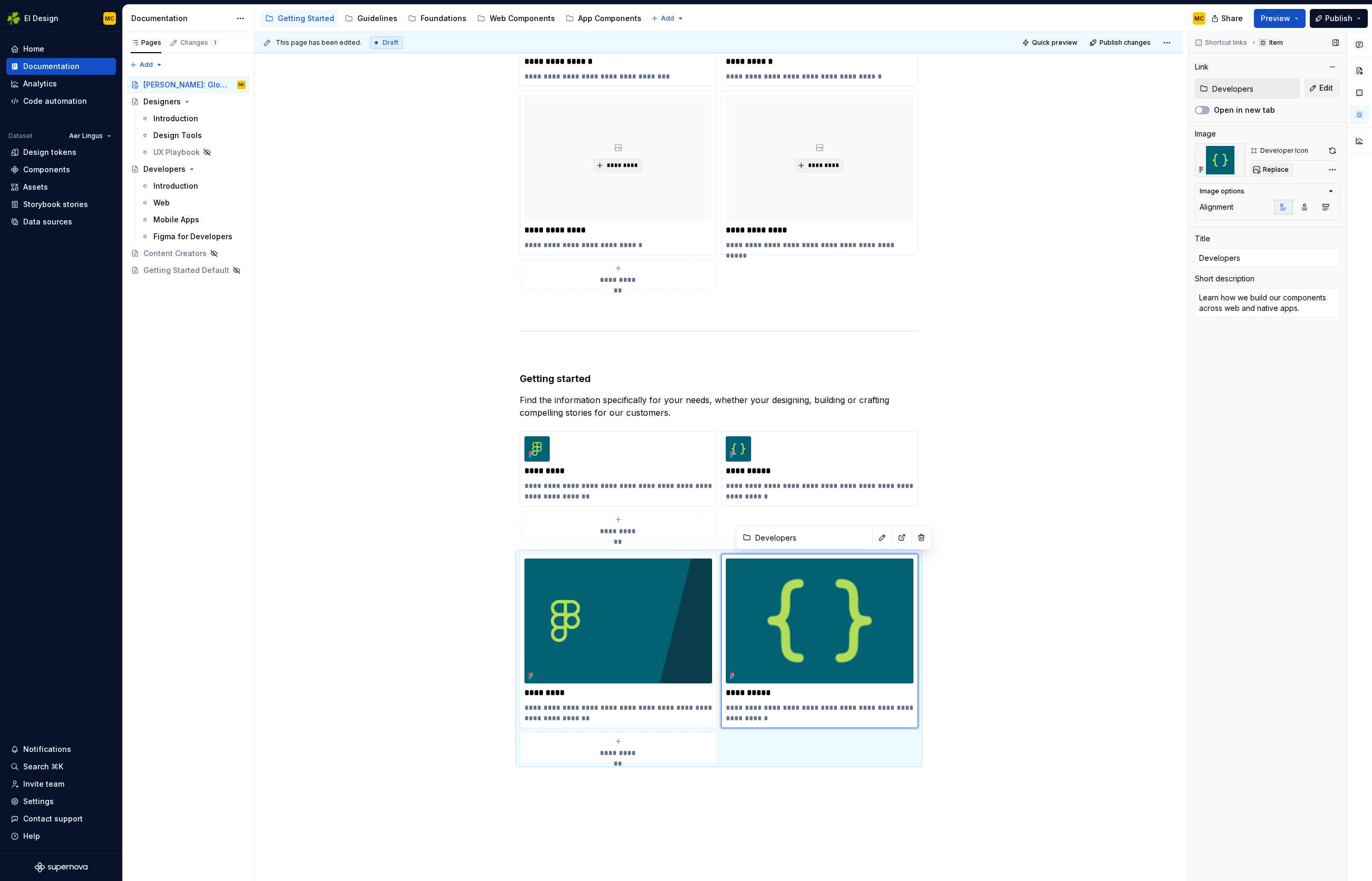
click at [1274, 169] on span "Replace" at bounding box center [1275, 169] width 26 height 8
type textarea "*"
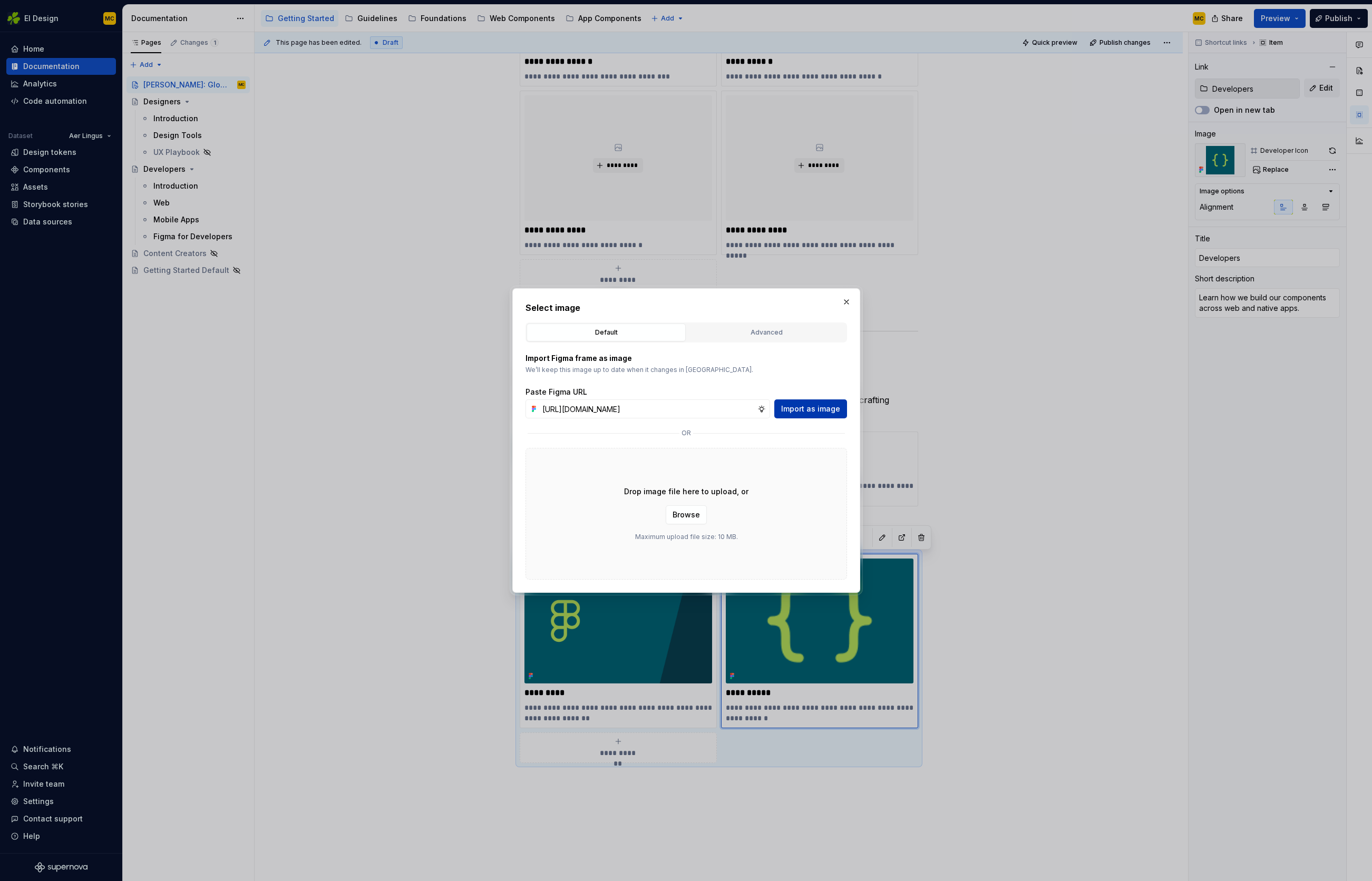
type input "[URL][DOMAIN_NAME]"
click at [797, 403] on button "Import as image" at bounding box center [811, 409] width 73 height 19
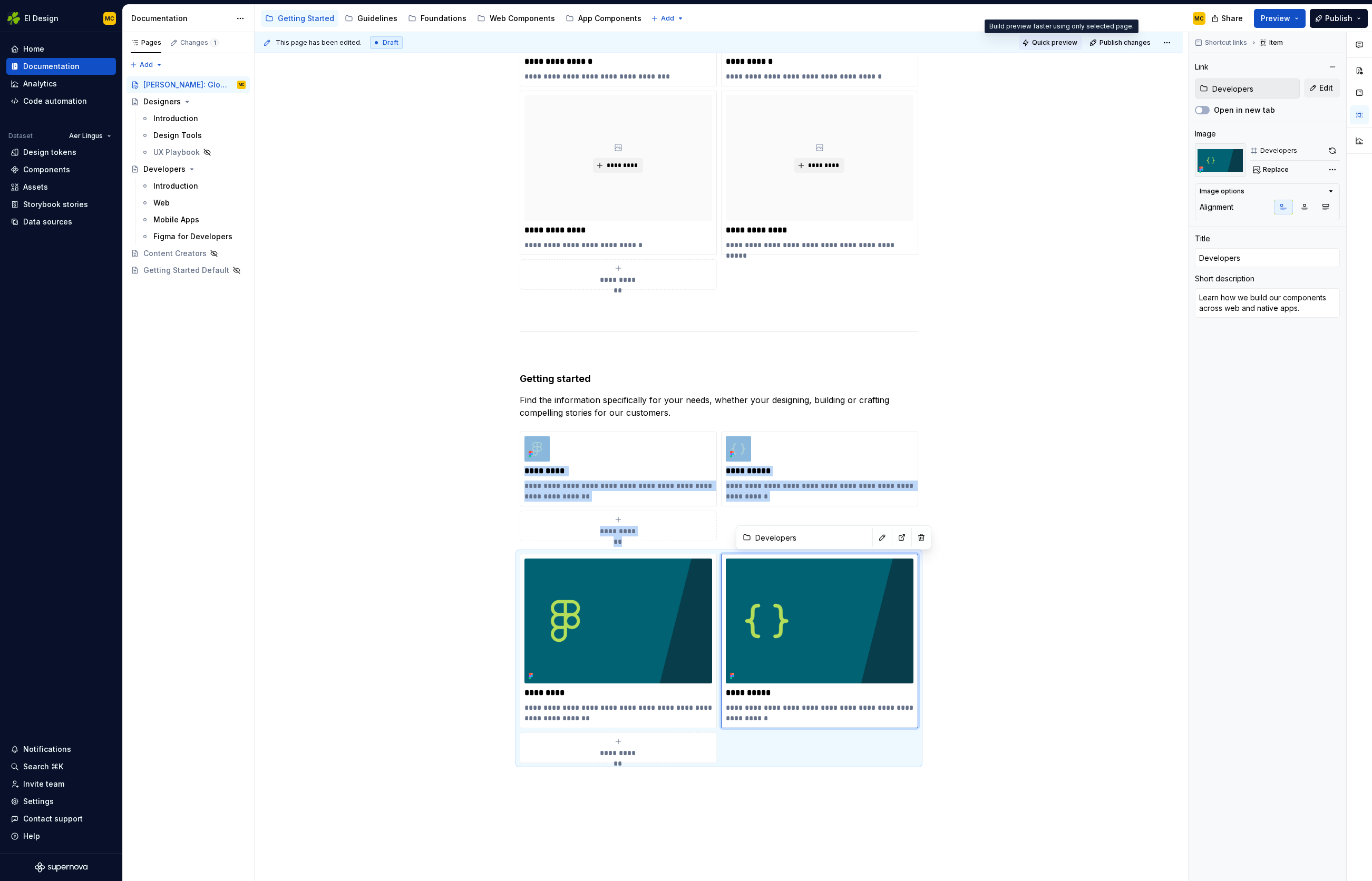
click at [1061, 44] on span "Quick preview" at bounding box center [1054, 42] width 46 height 8
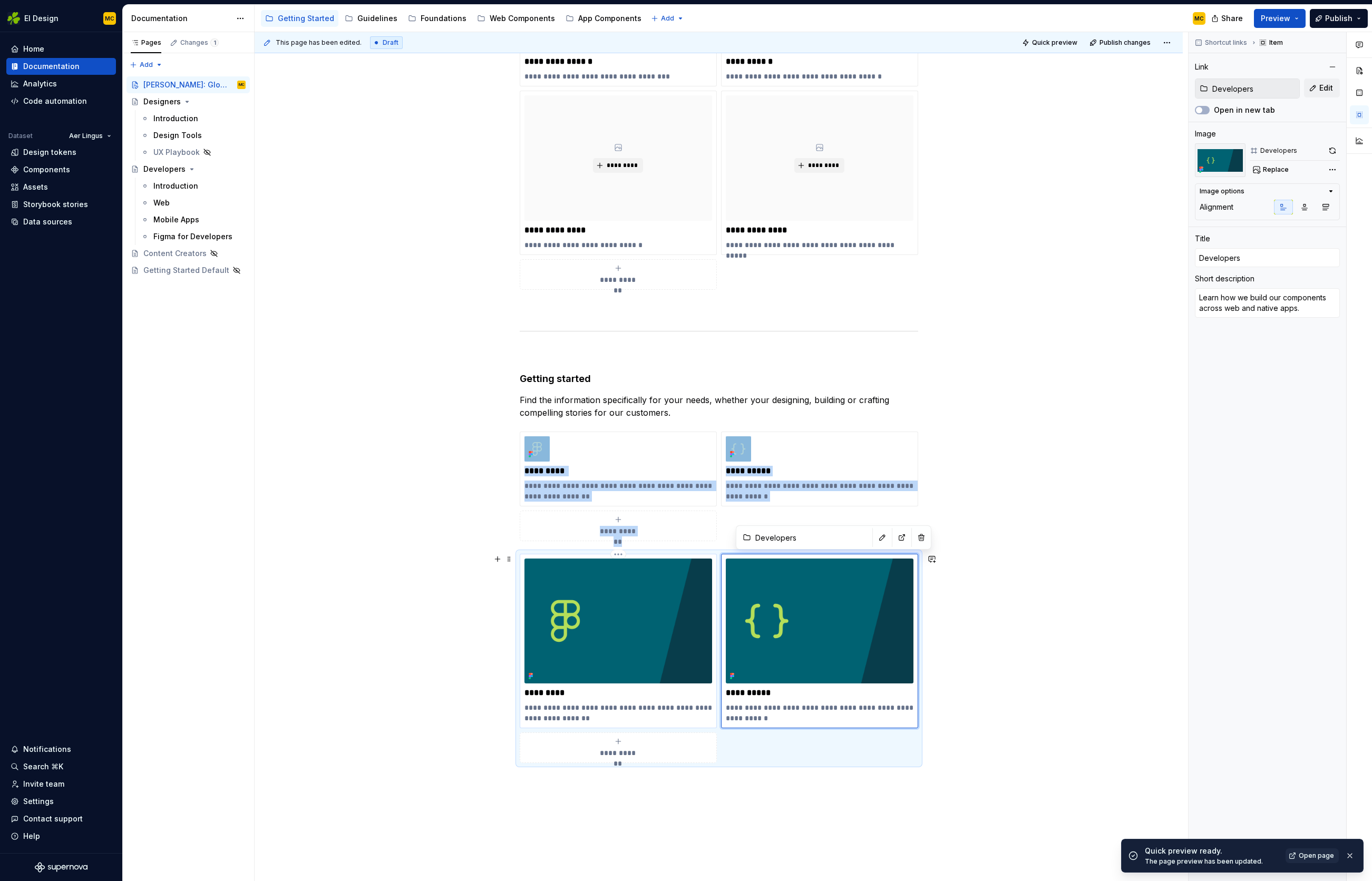
type textarea "*"
type input "Designers"
type textarea "Get started with our design principles, tools, and ways of working."
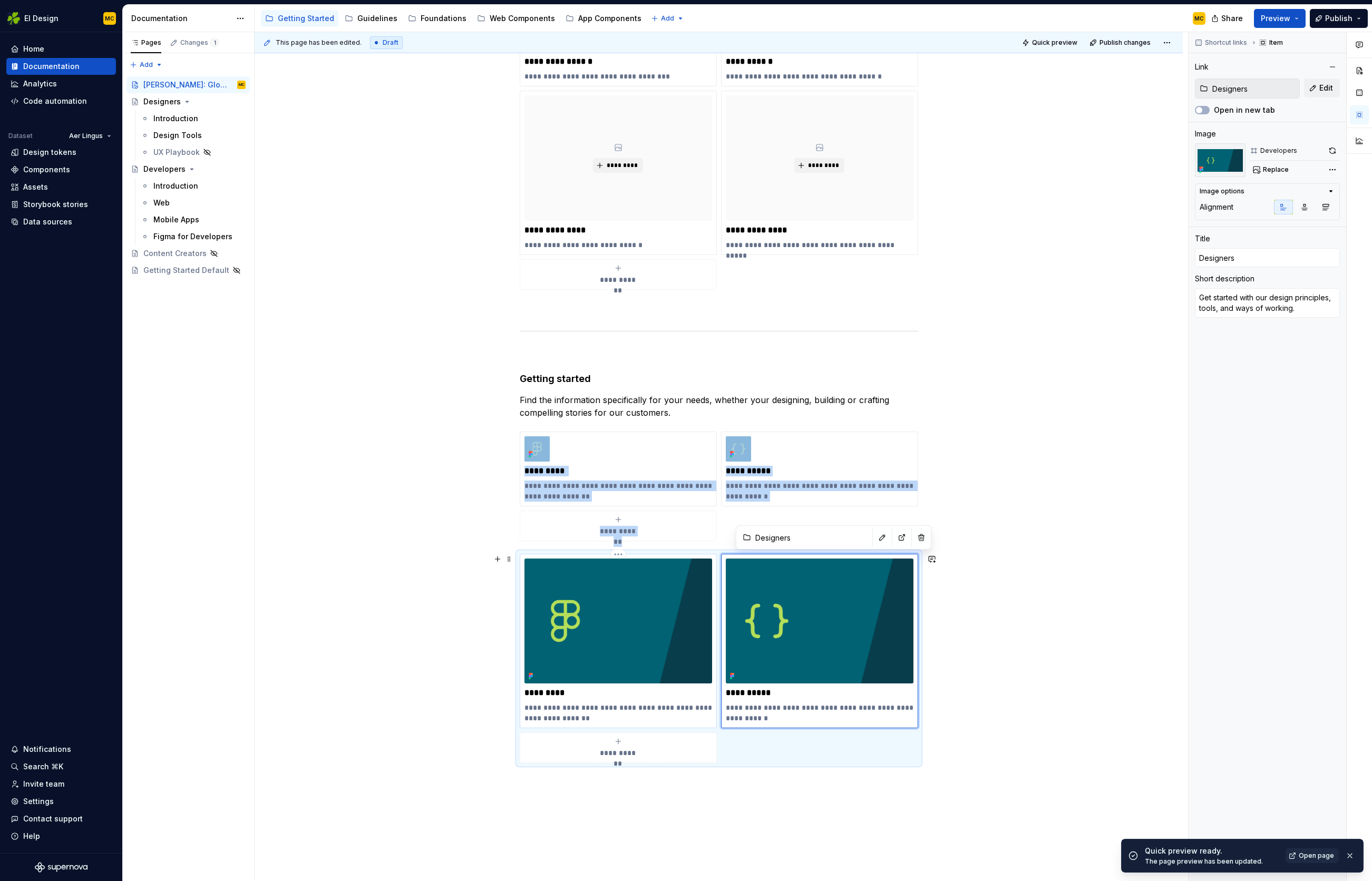
click at [601, 612] on img at bounding box center [618, 621] width 188 height 125
click at [1271, 169] on span "Replace" at bounding box center [1275, 169] width 26 height 8
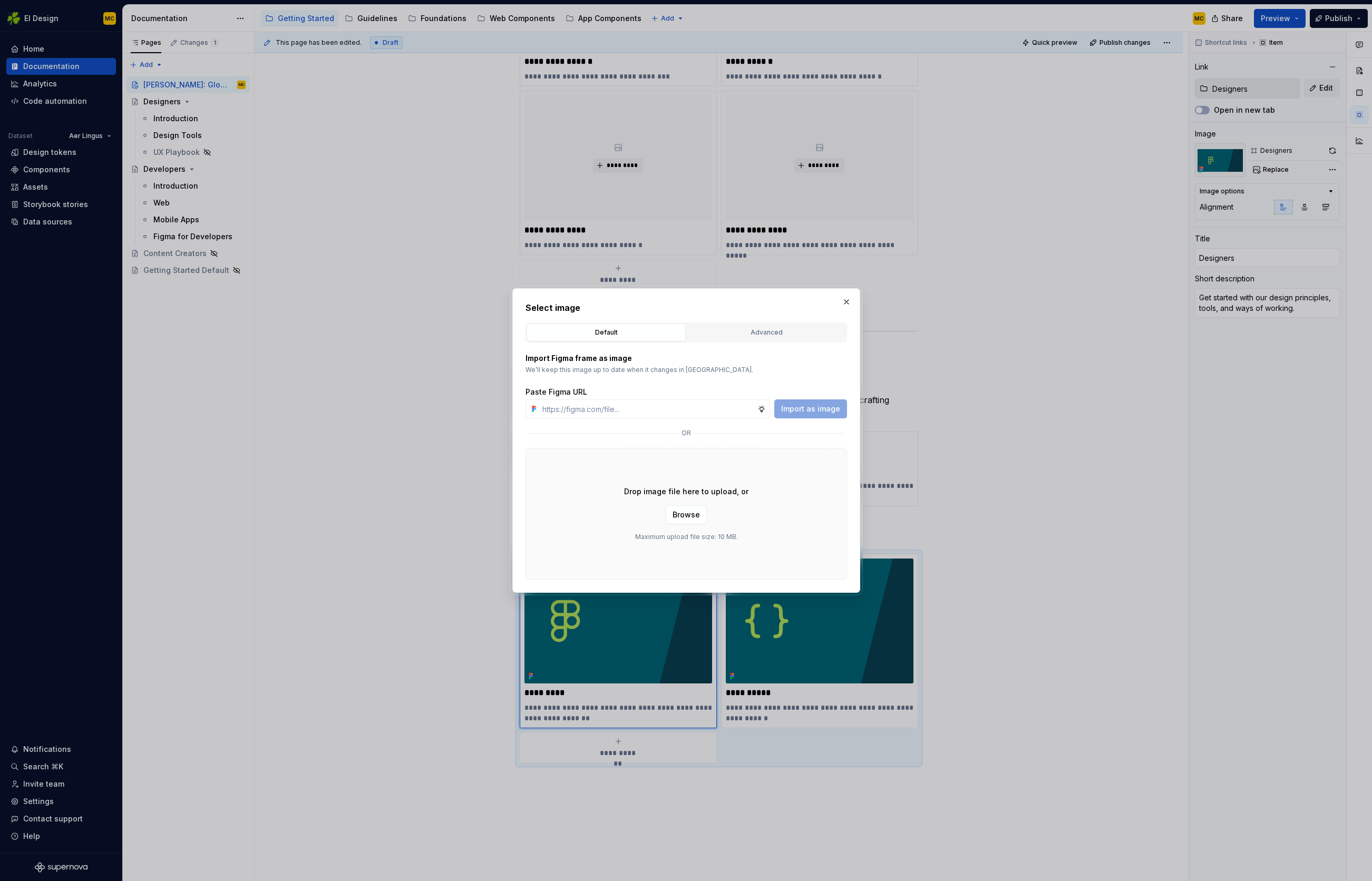
type textarea "*"
type input "[URL][DOMAIN_NAME]"
type textarea "*"
type input "[URL][DOMAIN_NAME]"
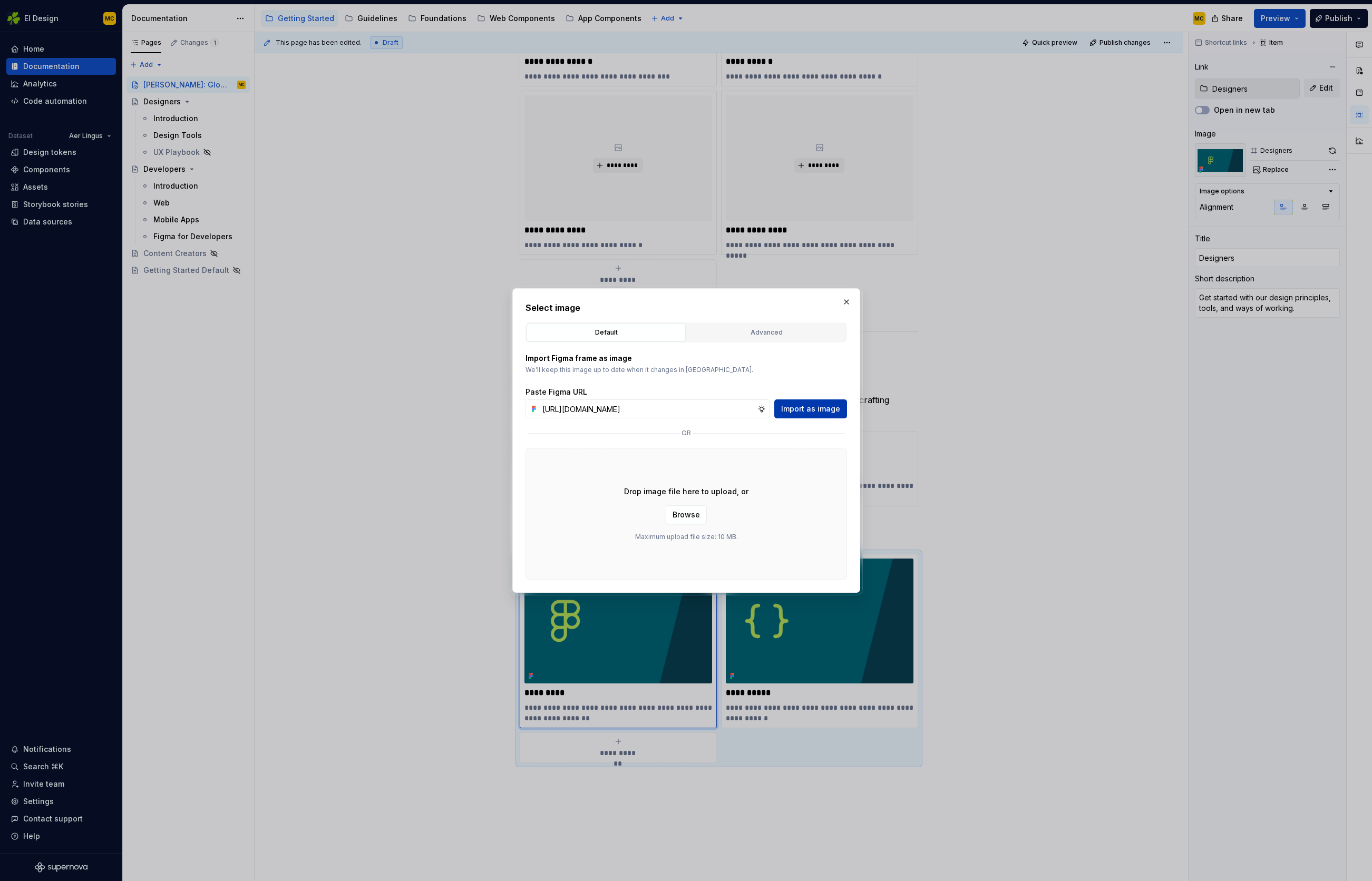
click at [826, 409] on span "Import as image" at bounding box center [810, 409] width 59 height 11
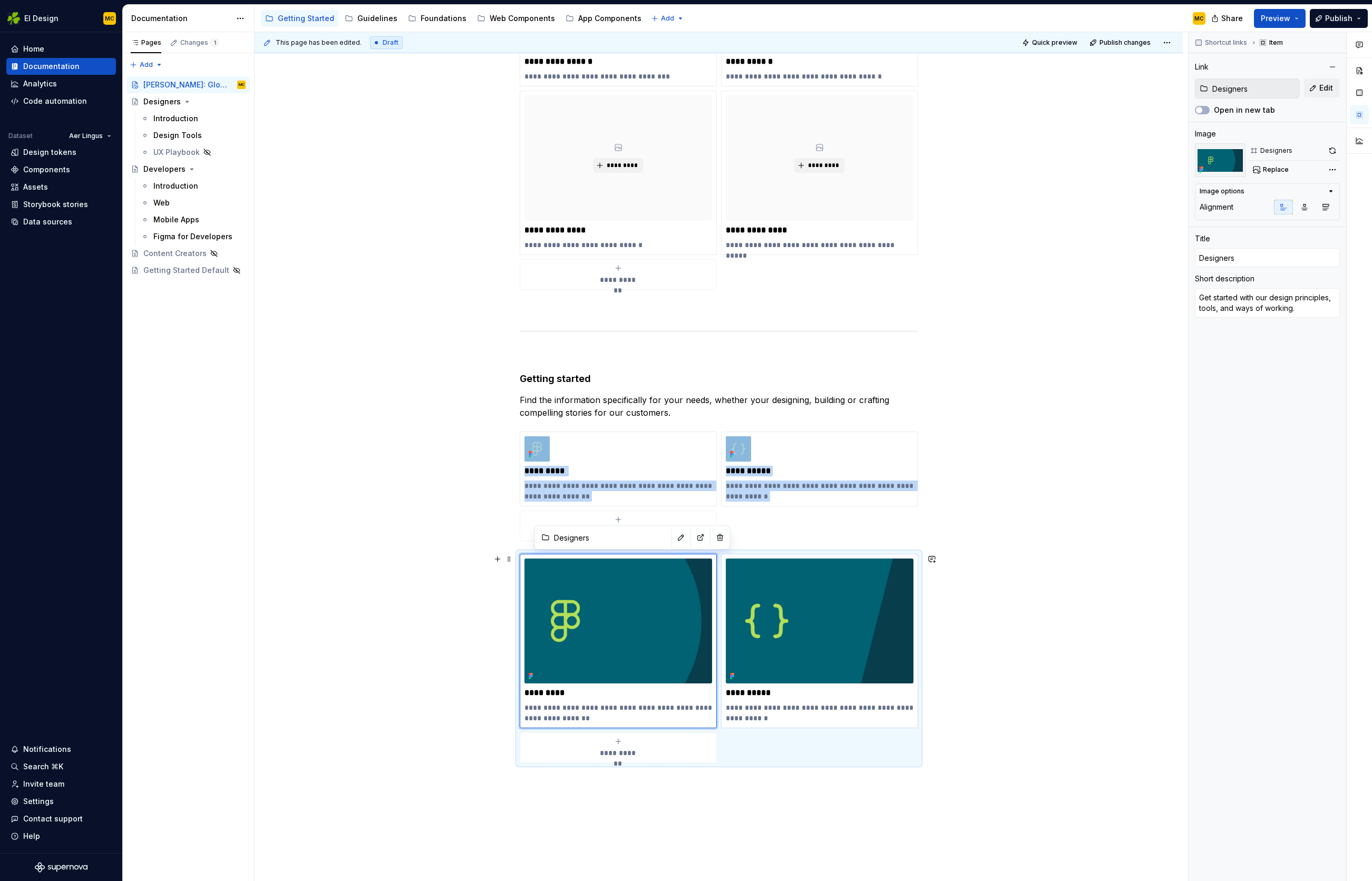
type textarea "*"
type input "Developers"
type textarea "Learn how we build our components across web and native apps."
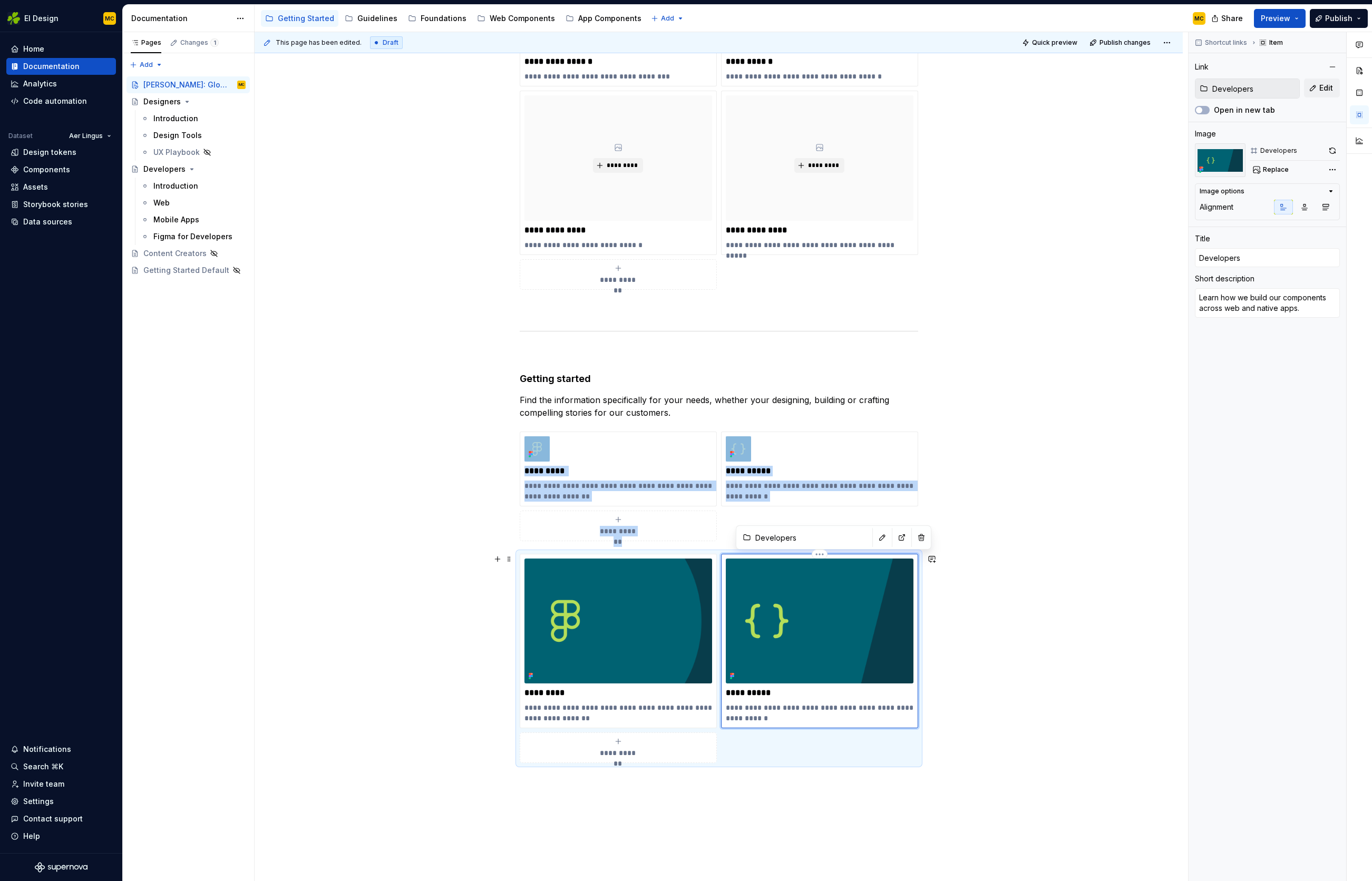
click at [851, 644] on img at bounding box center [819, 621] width 188 height 125
click at [1277, 169] on span "Replace" at bounding box center [1275, 169] width 26 height 8
type textarea "*"
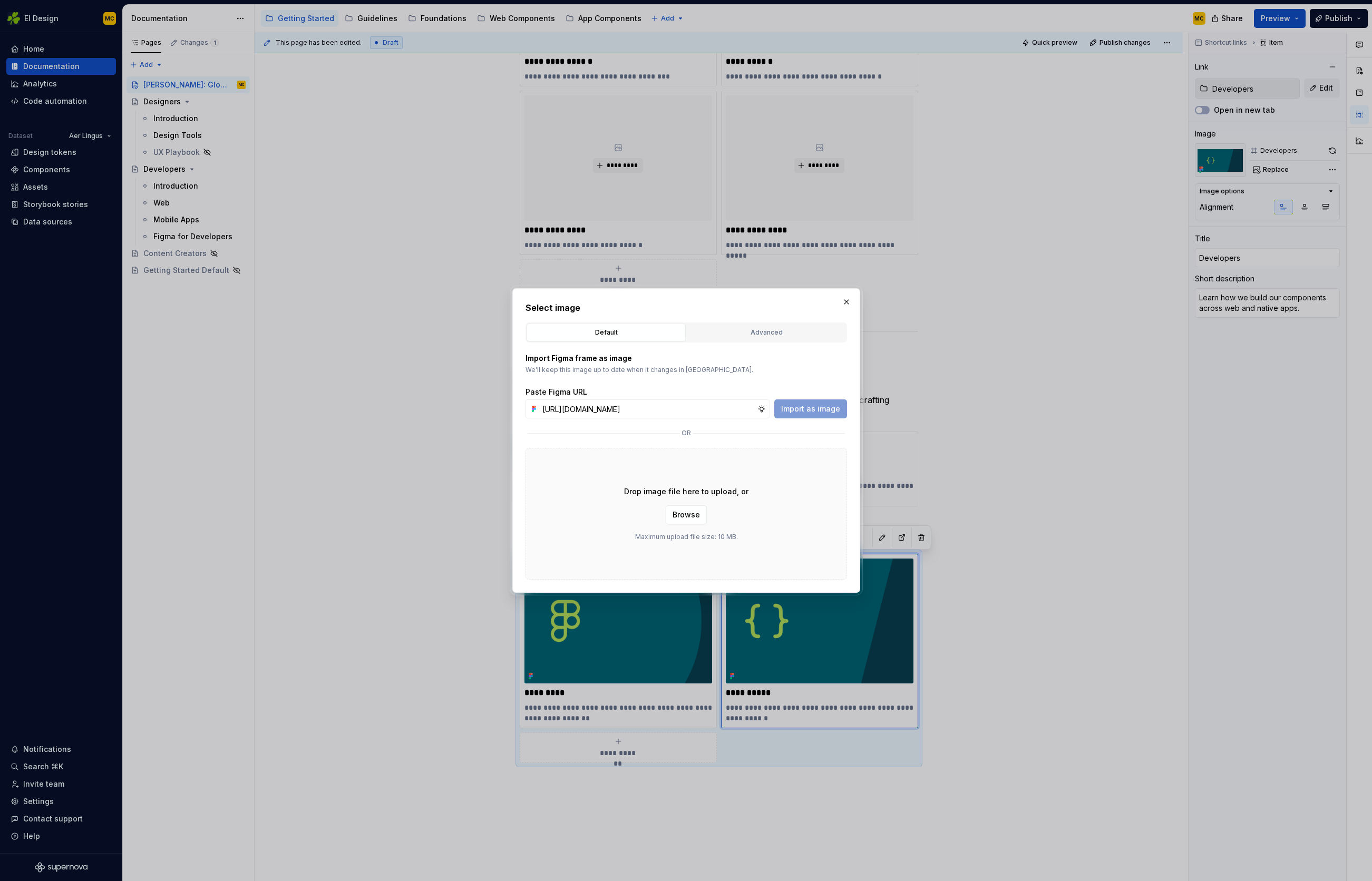
scroll to position [0, 233]
type input "[URL][DOMAIN_NAME]"
click at [803, 409] on span "Import as image" at bounding box center [810, 409] width 59 height 11
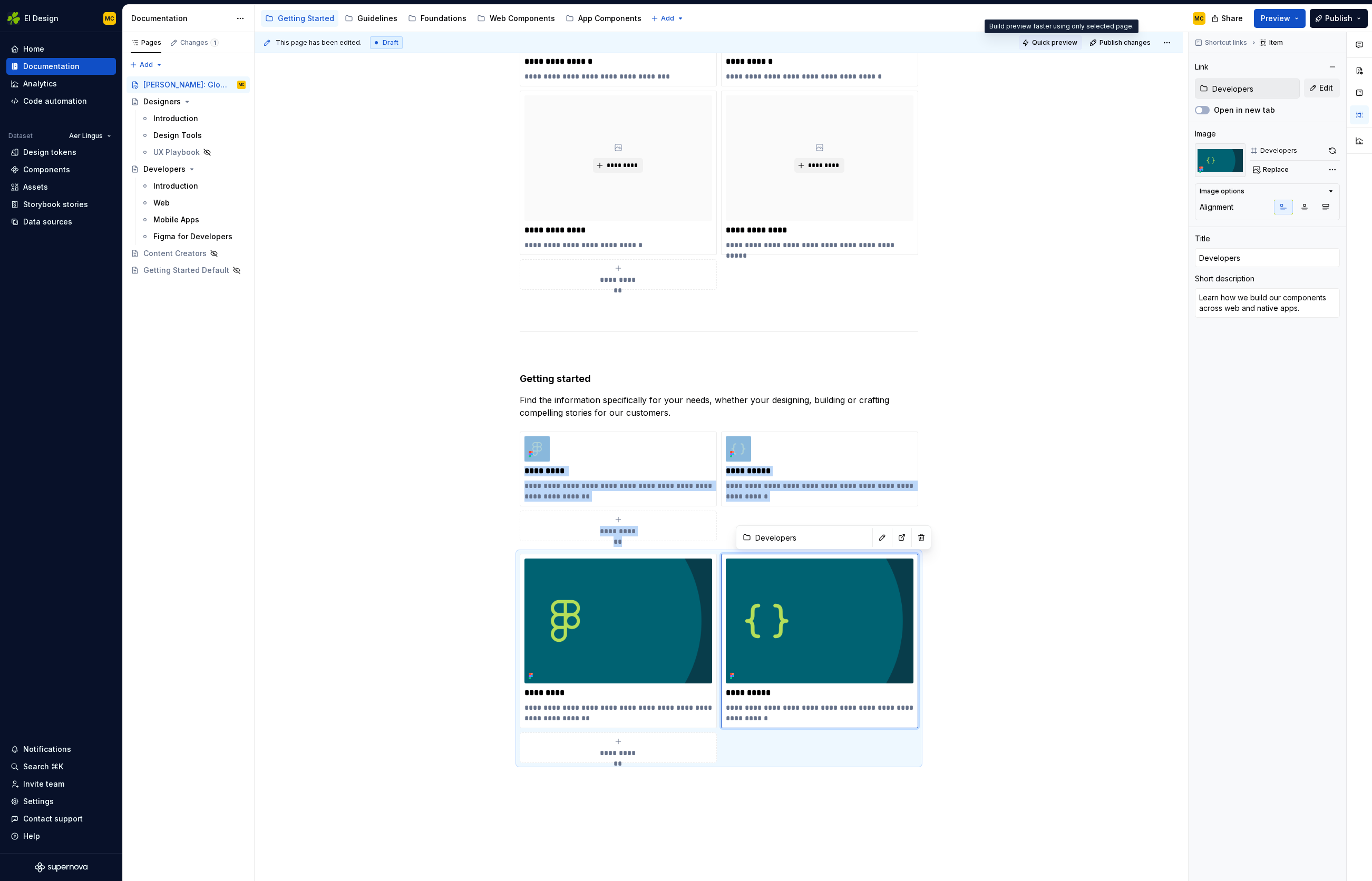
click at [1056, 42] on span "Quick preview" at bounding box center [1054, 42] width 46 height 8
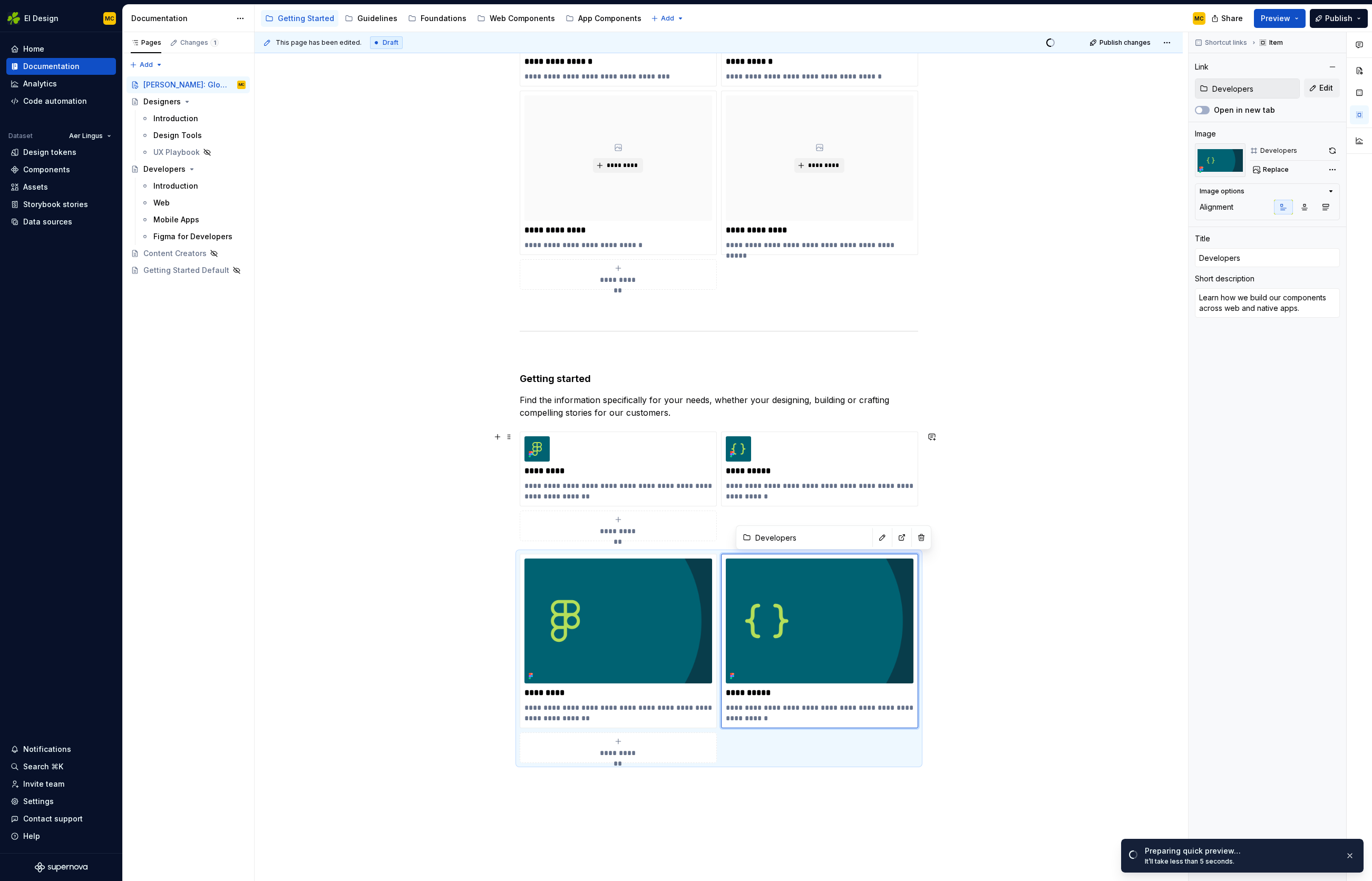
click at [939, 519] on div "**********" at bounding box center [719, 468] width 928 height 1143
click at [515, 531] on div "**********" at bounding box center [719, 468] width 928 height 1143
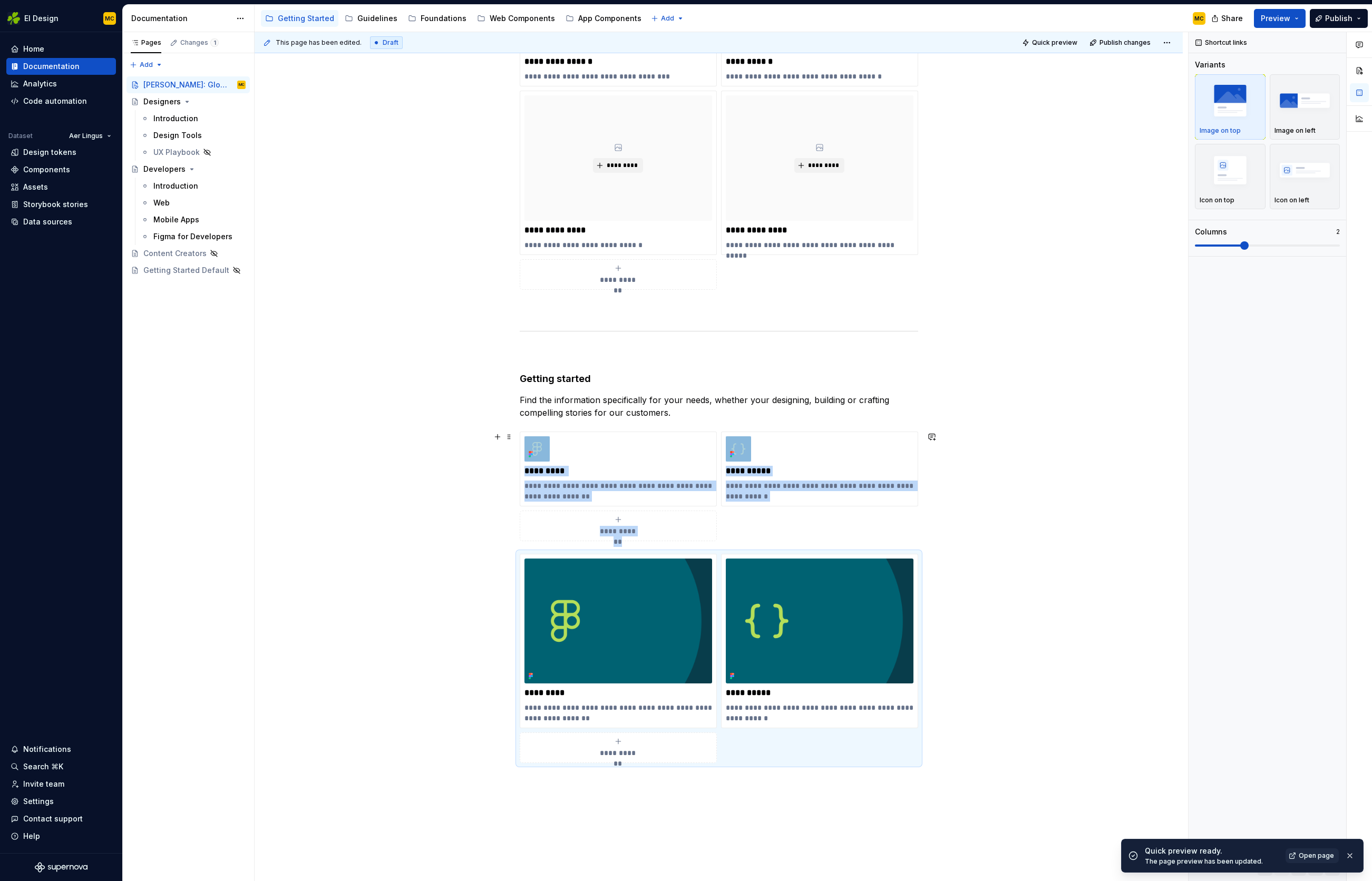
click at [523, 522] on button "**********" at bounding box center [618, 526] width 197 height 31
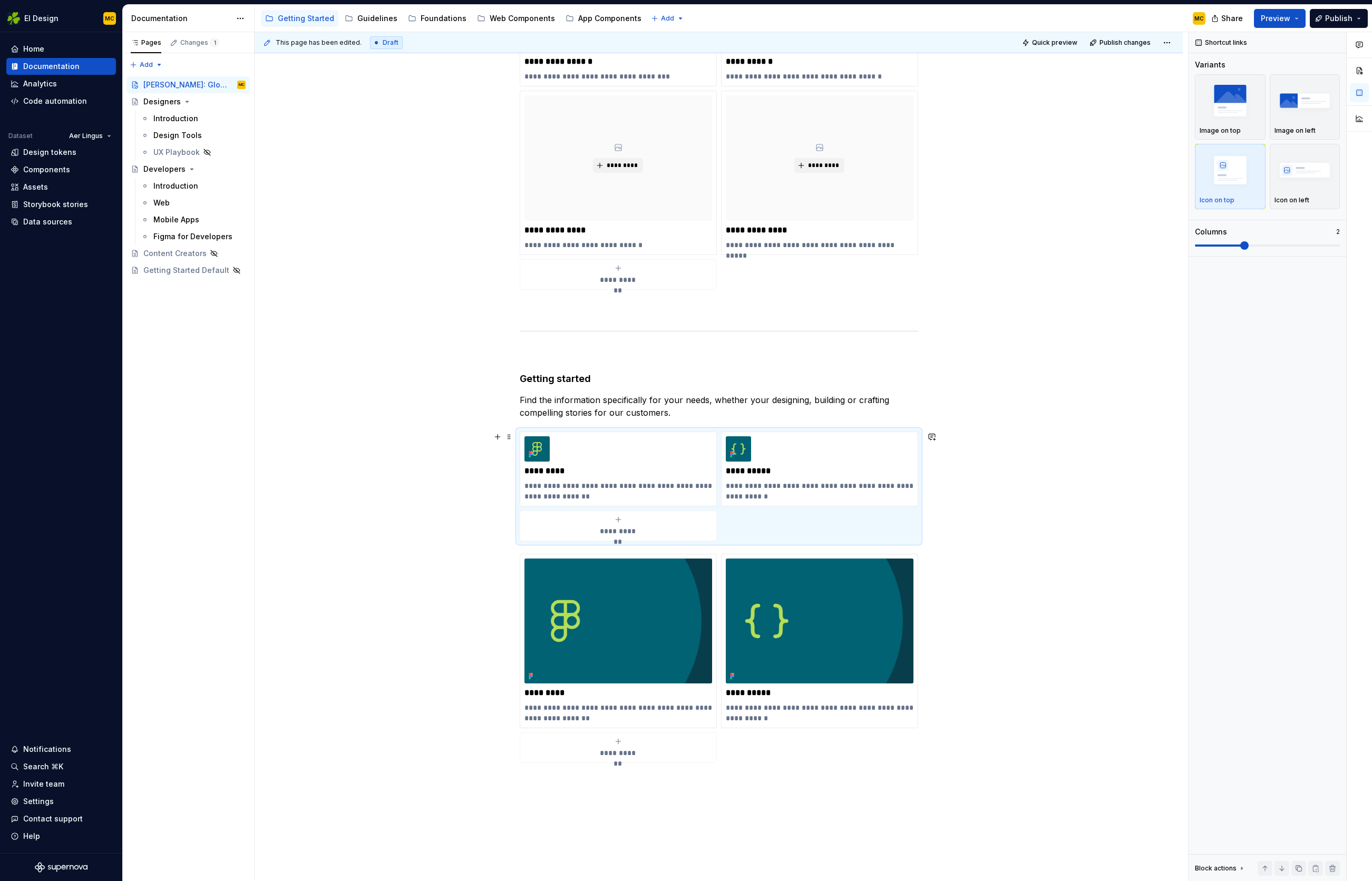
click at [912, 526] on div "**********" at bounding box center [719, 487] width 398 height 110
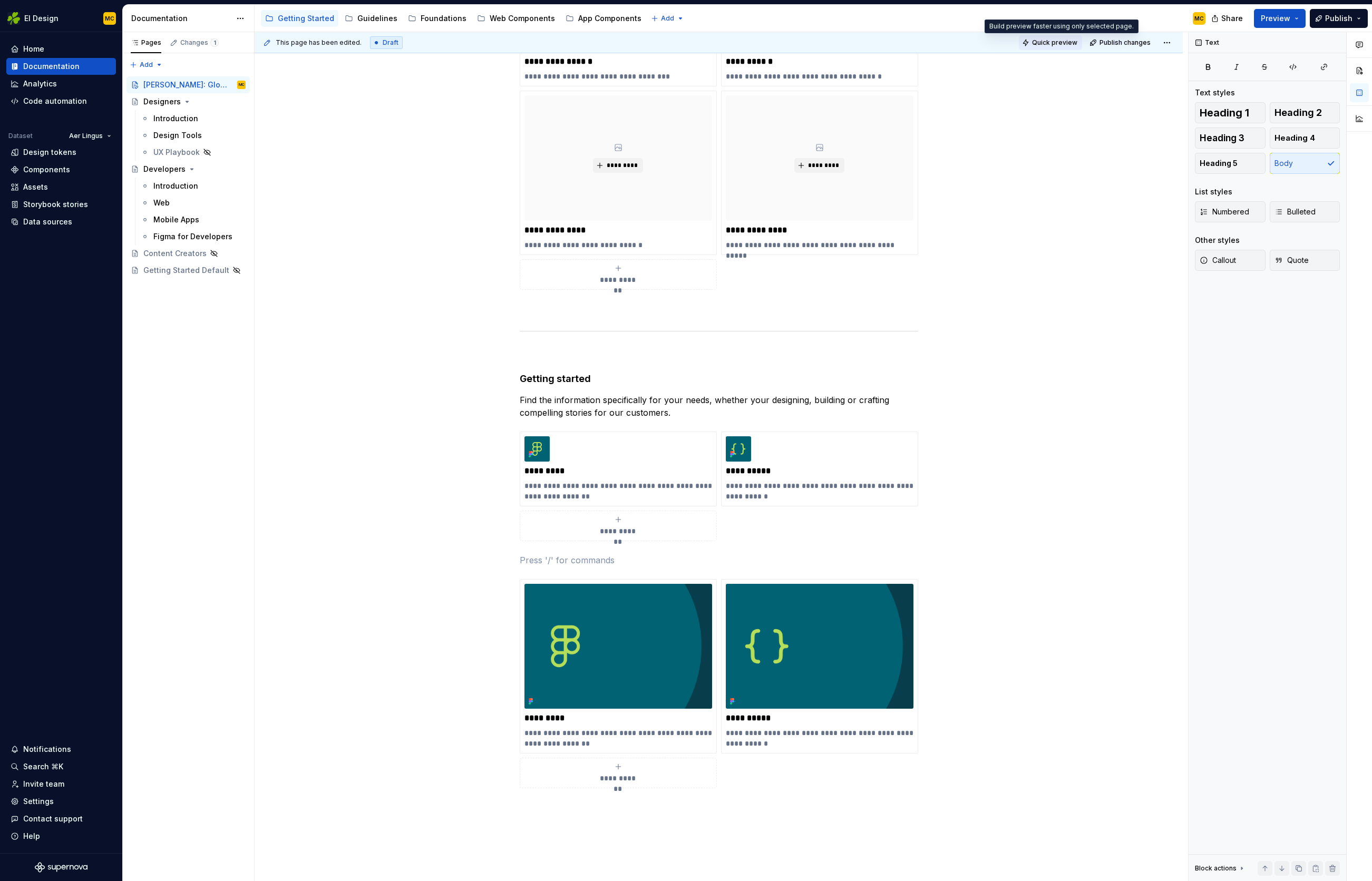
click at [1062, 45] on span "Quick preview" at bounding box center [1054, 42] width 46 height 8
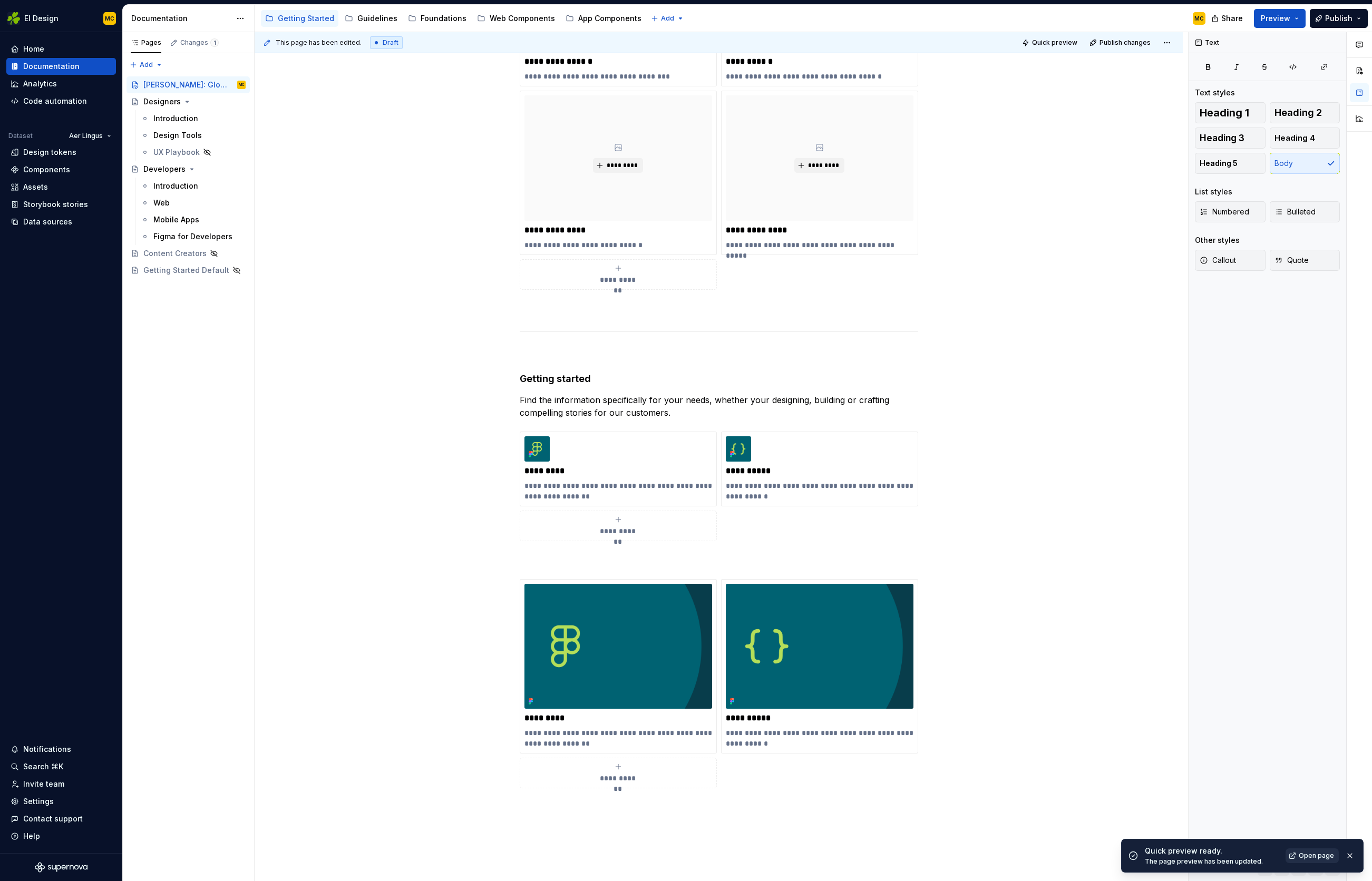
click at [1311, 854] on span "Open page" at bounding box center [1316, 856] width 36 height 8
click at [1322, 19] on button "Publish" at bounding box center [1339, 18] width 58 height 19
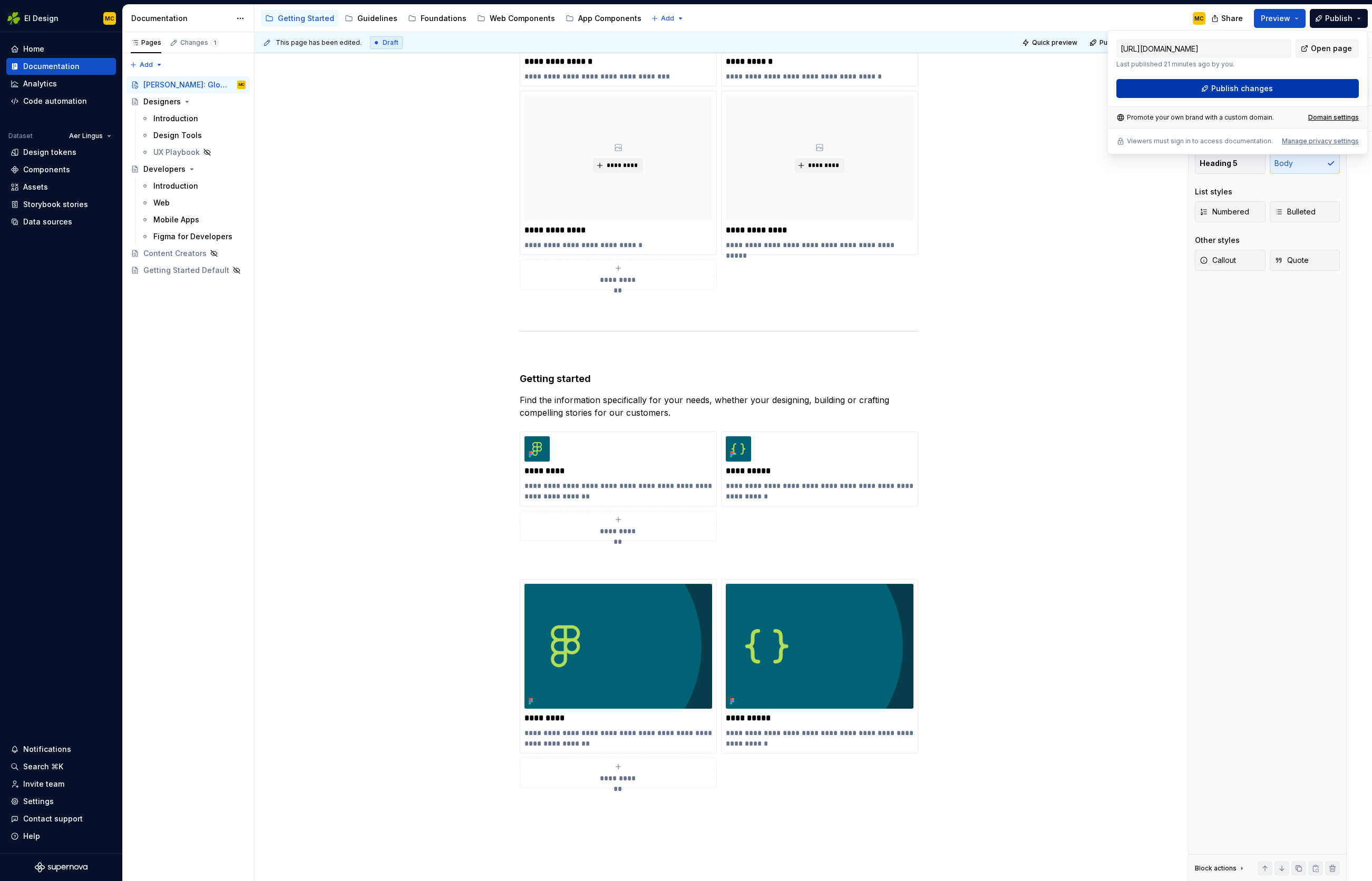
click at [1211, 83] on button "Publish changes" at bounding box center [1238, 88] width 242 height 19
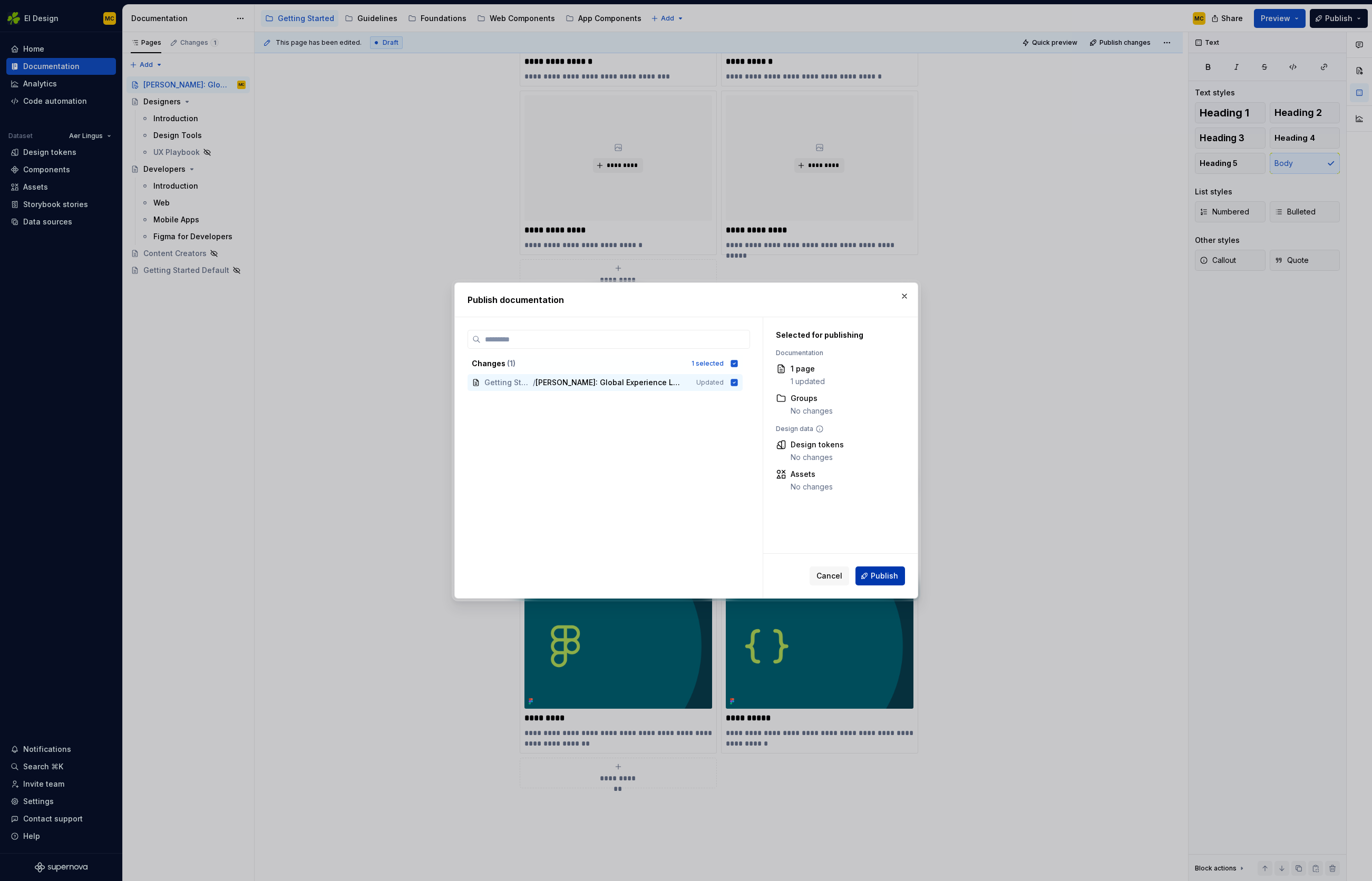
click at [885, 575] on span "Publish" at bounding box center [884, 576] width 27 height 11
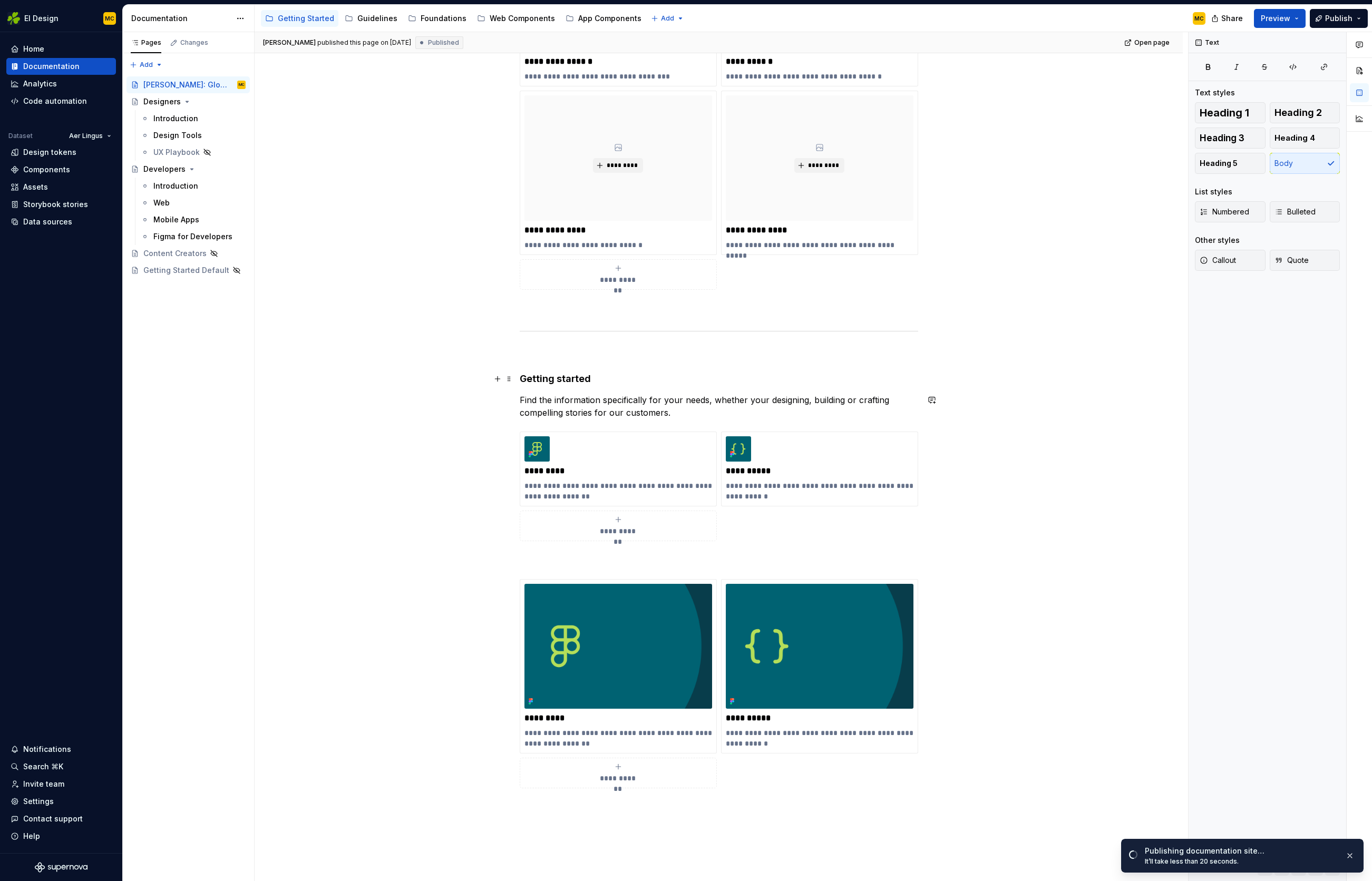
click at [616, 382] on h4 "Getting started" at bounding box center [719, 379] width 398 height 12
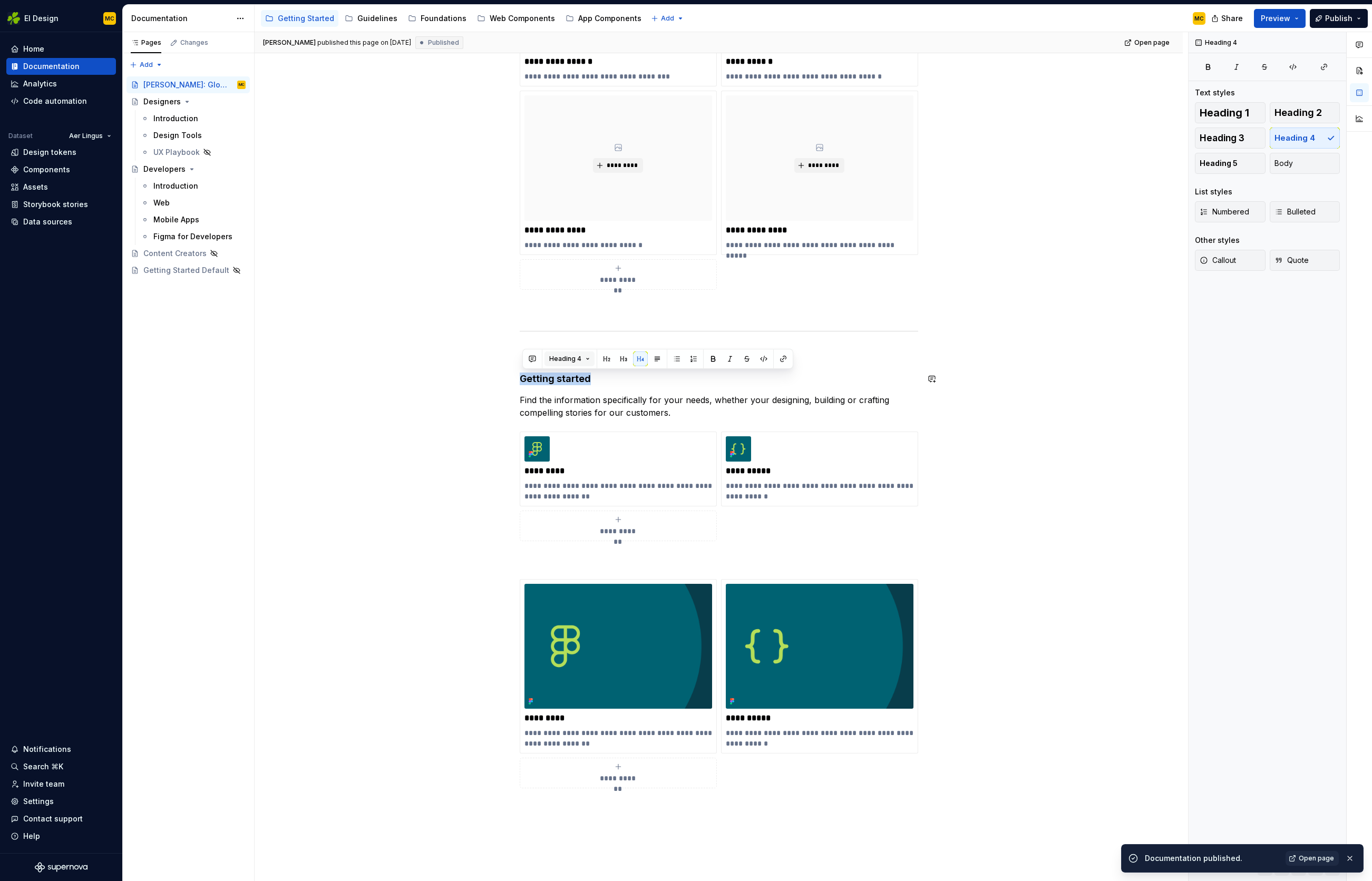
click at [583, 355] on button "Heading 4" at bounding box center [569, 359] width 50 height 15
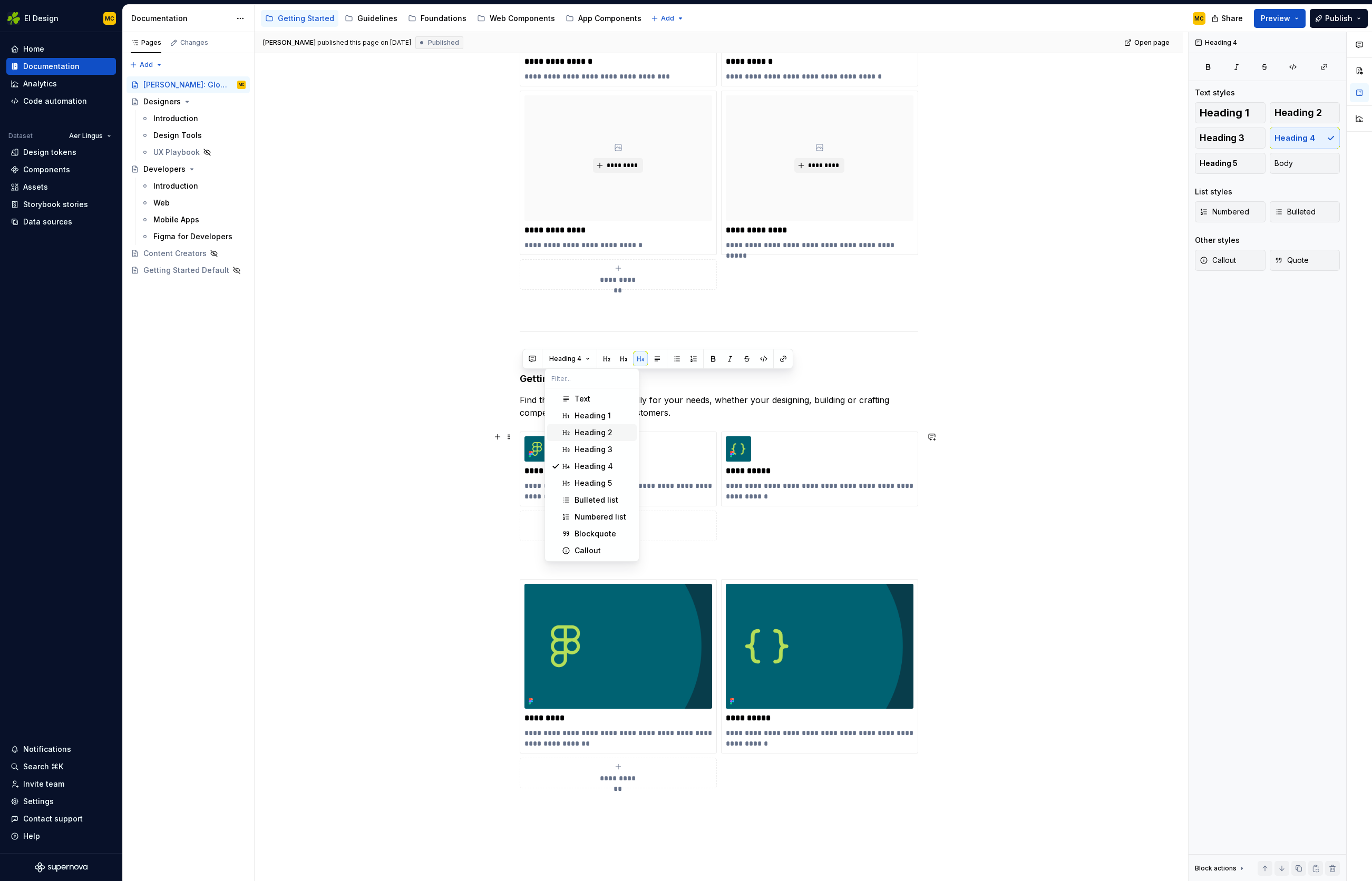
click at [606, 433] on div "Heading 2" at bounding box center [593, 433] width 38 height 11
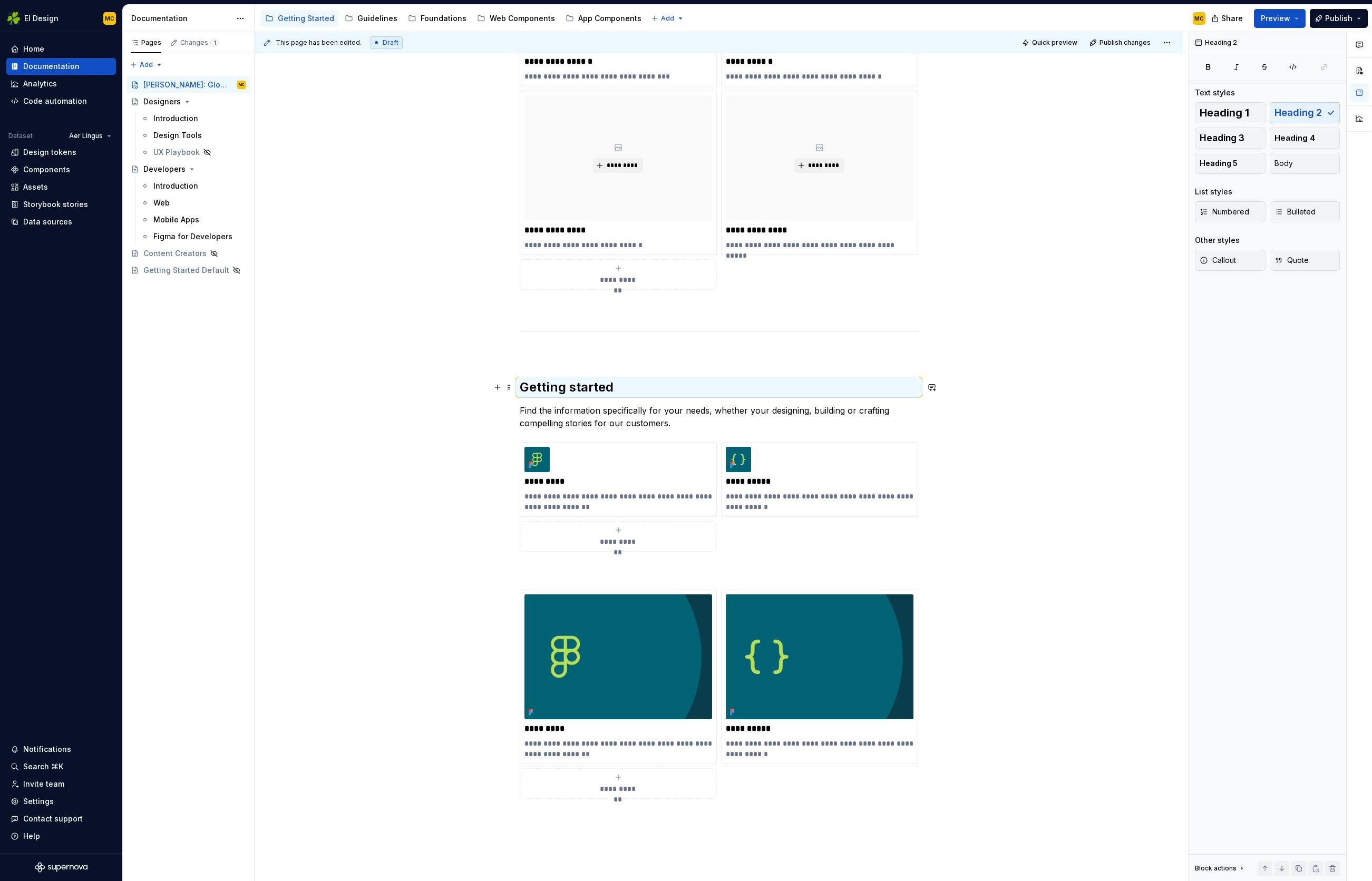
click at [637, 387] on h2 "Getting started" at bounding box center [719, 387] width 398 height 17
click at [1052, 45] on span "Quick preview" at bounding box center [1054, 42] width 46 height 8
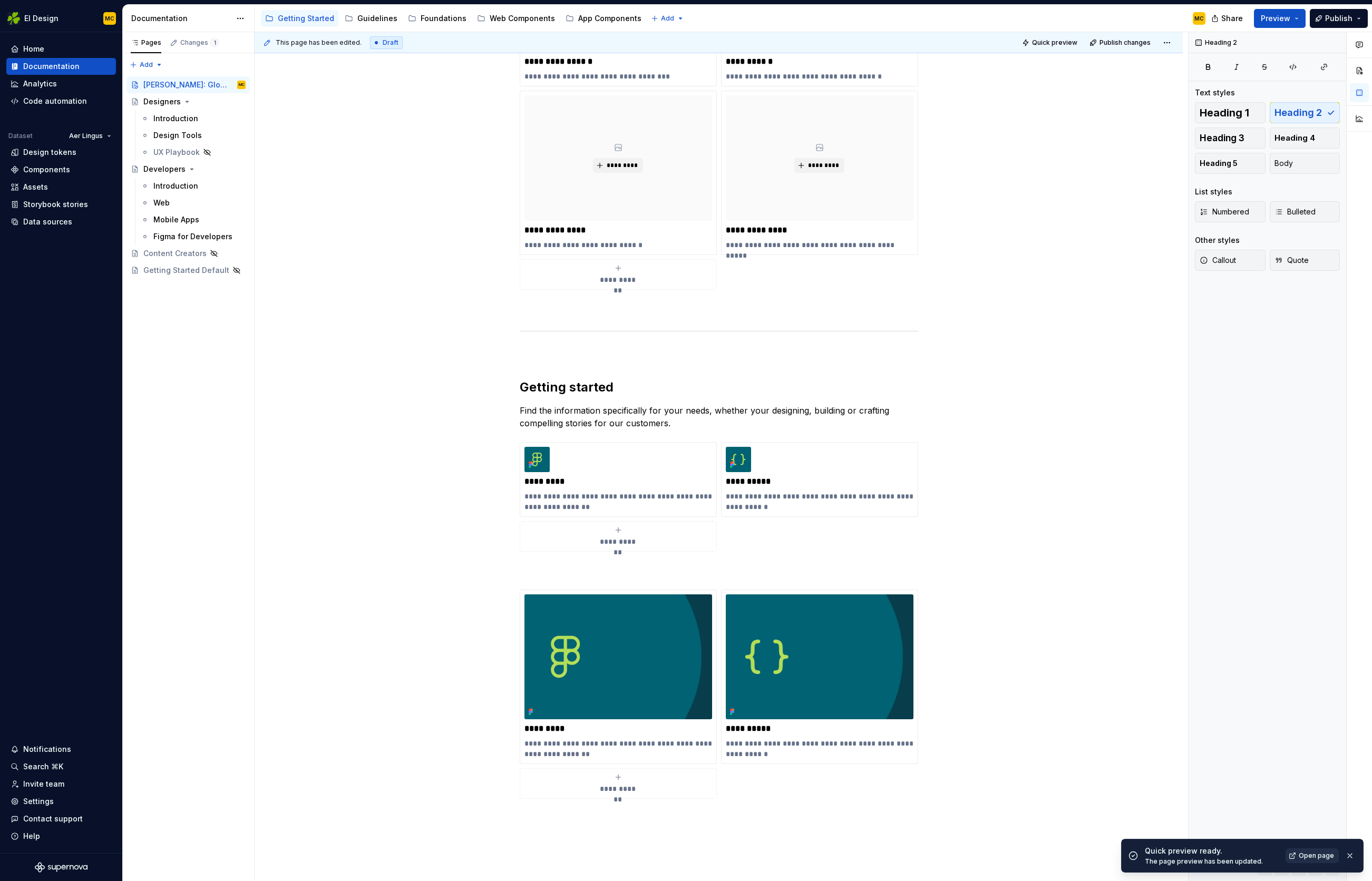
click at [1304, 854] on span "Open page" at bounding box center [1316, 856] width 36 height 8
click at [617, 381] on h2 "Getting started" at bounding box center [719, 387] width 398 height 17
click at [1243, 115] on span "Heading 1" at bounding box center [1224, 113] width 50 height 11
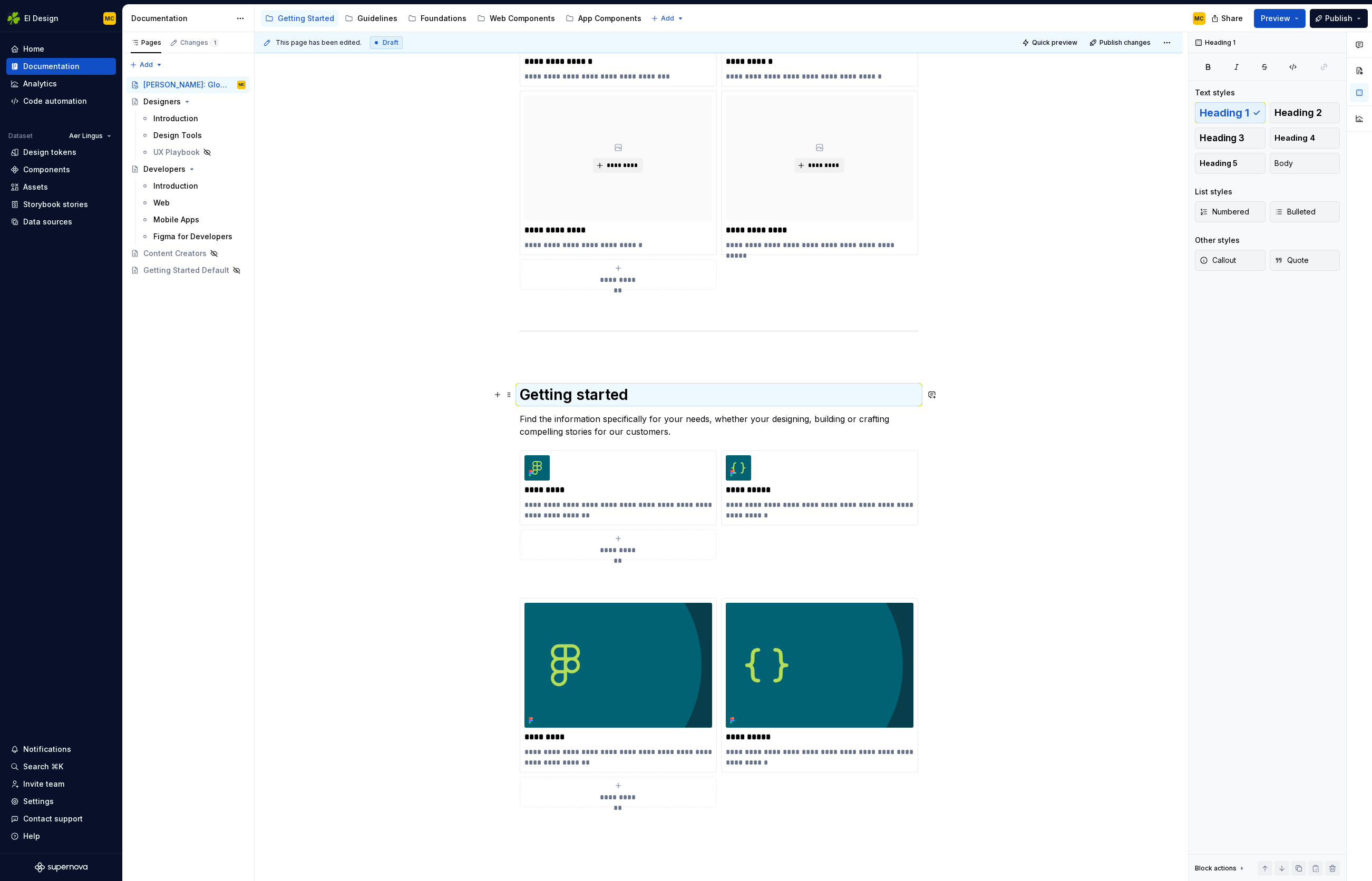
click at [1033, 396] on div "**********" at bounding box center [719, 491] width 928 height 1187
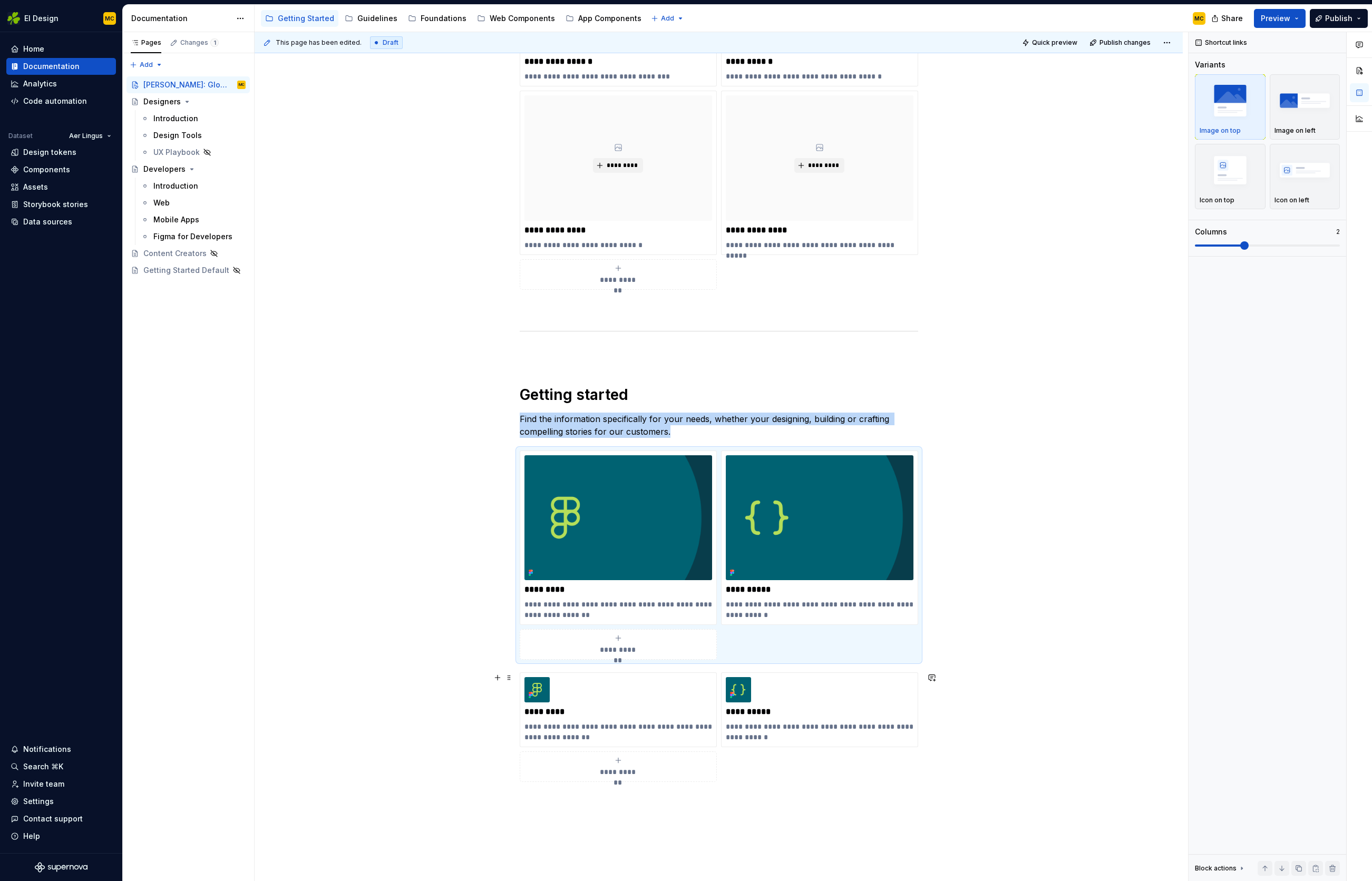
click at [956, 704] on div "**********" at bounding box center [719, 491] width 928 height 1187
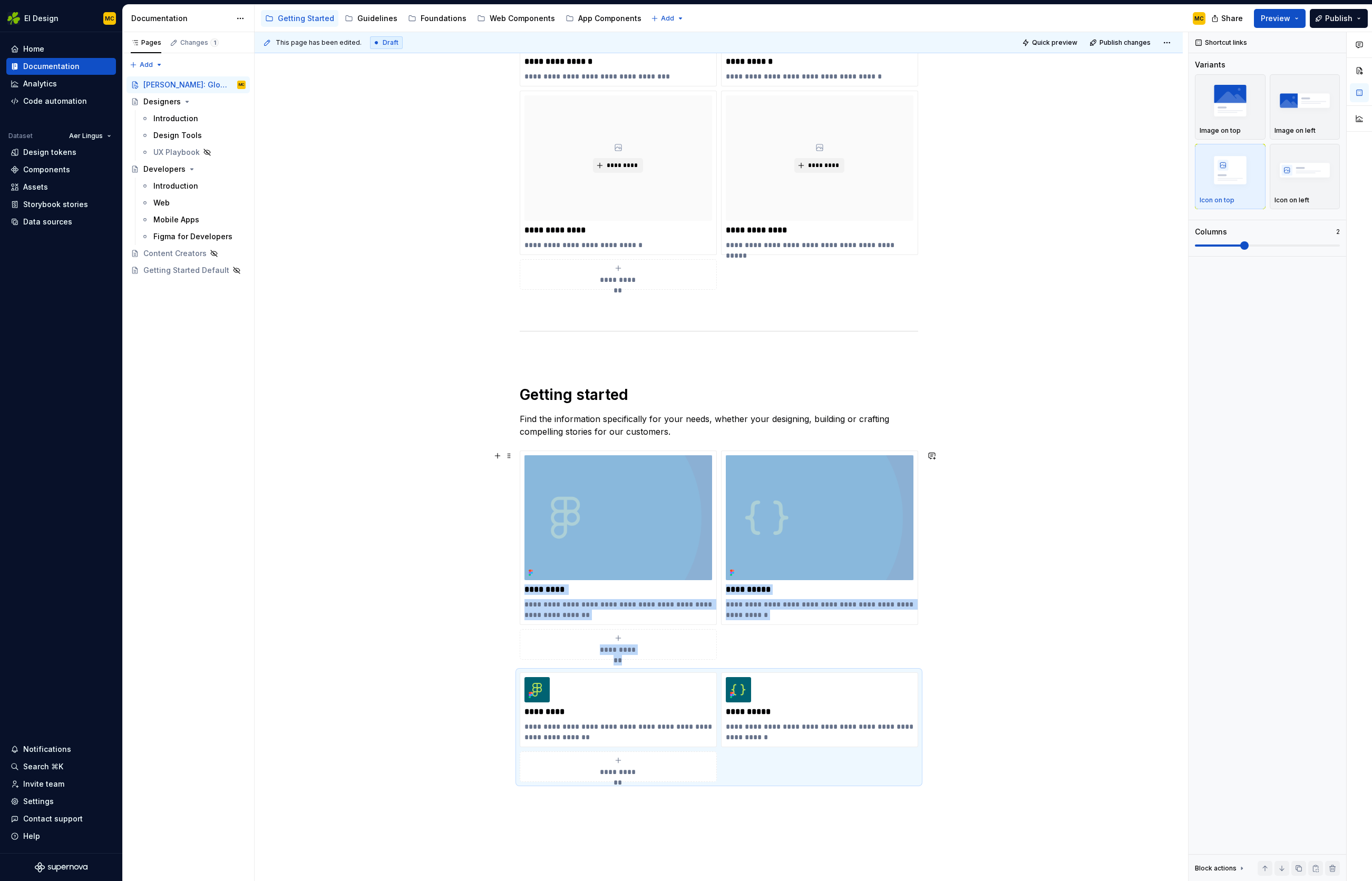
click at [942, 640] on div "**********" at bounding box center [719, 491] width 928 height 1187
click at [940, 630] on div "**********" at bounding box center [719, 491] width 928 height 1187
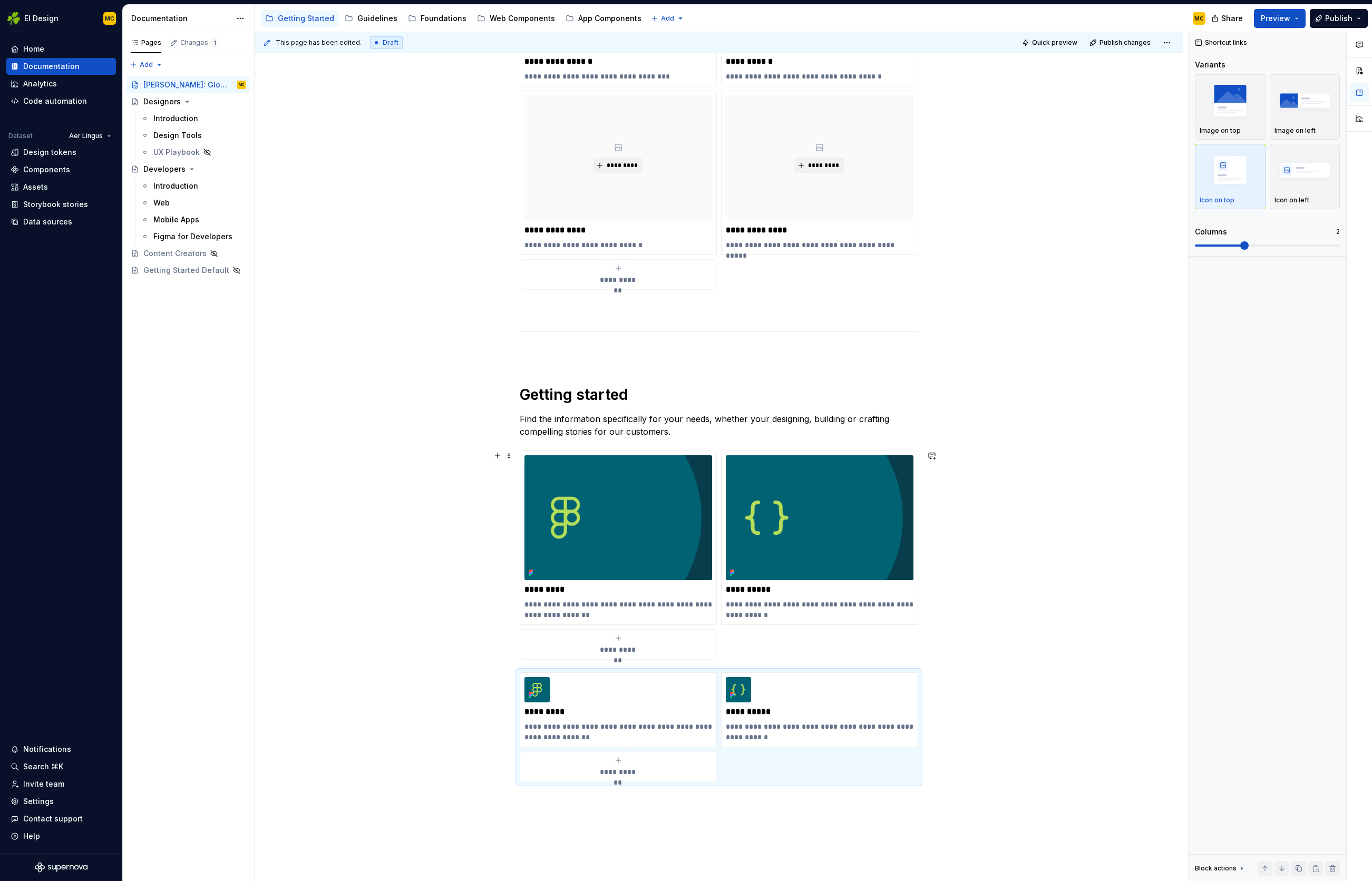
click at [911, 641] on div "**********" at bounding box center [719, 556] width 398 height 209
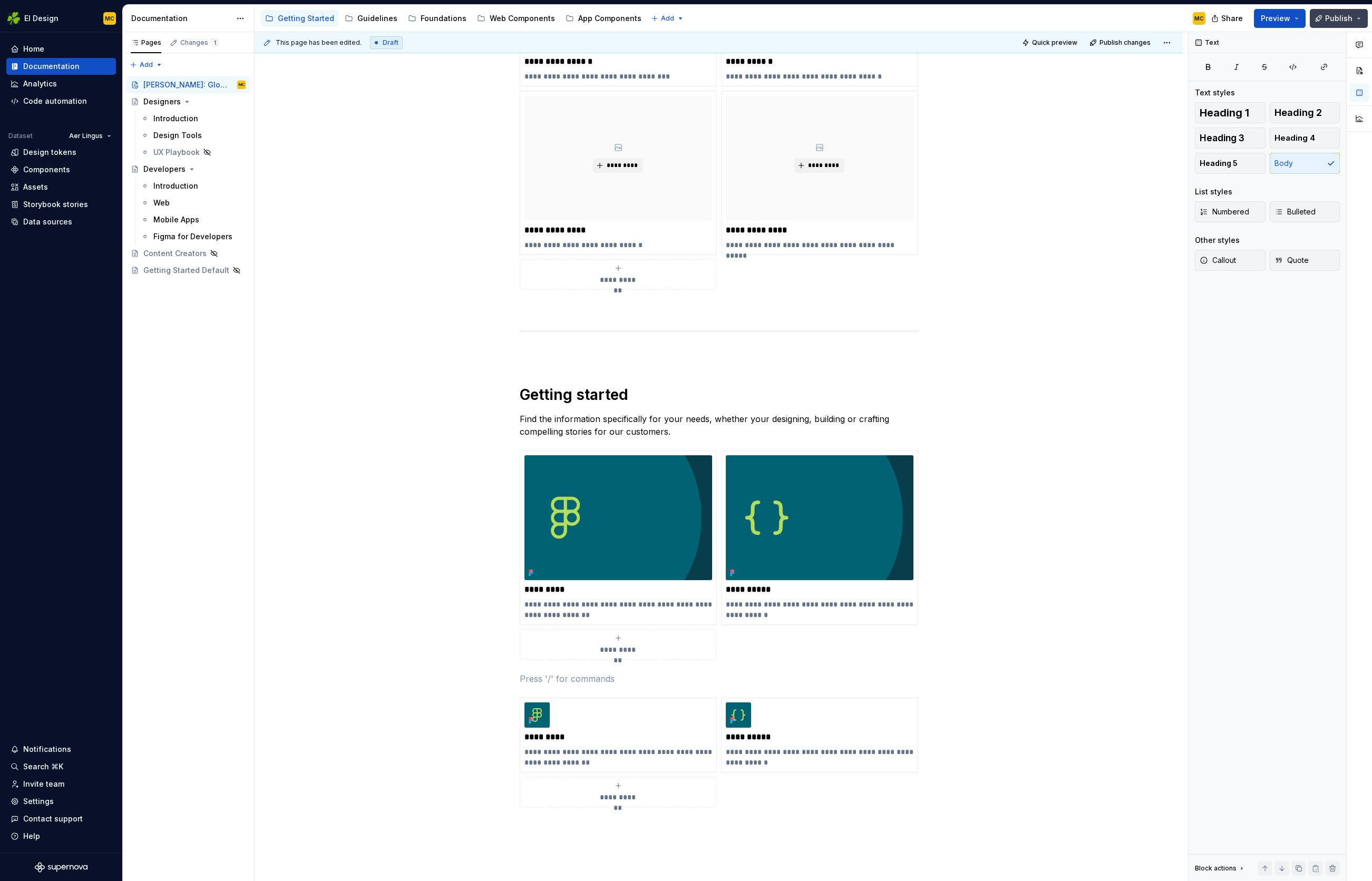
click at [1337, 20] on span "Publish" at bounding box center [1338, 18] width 27 height 11
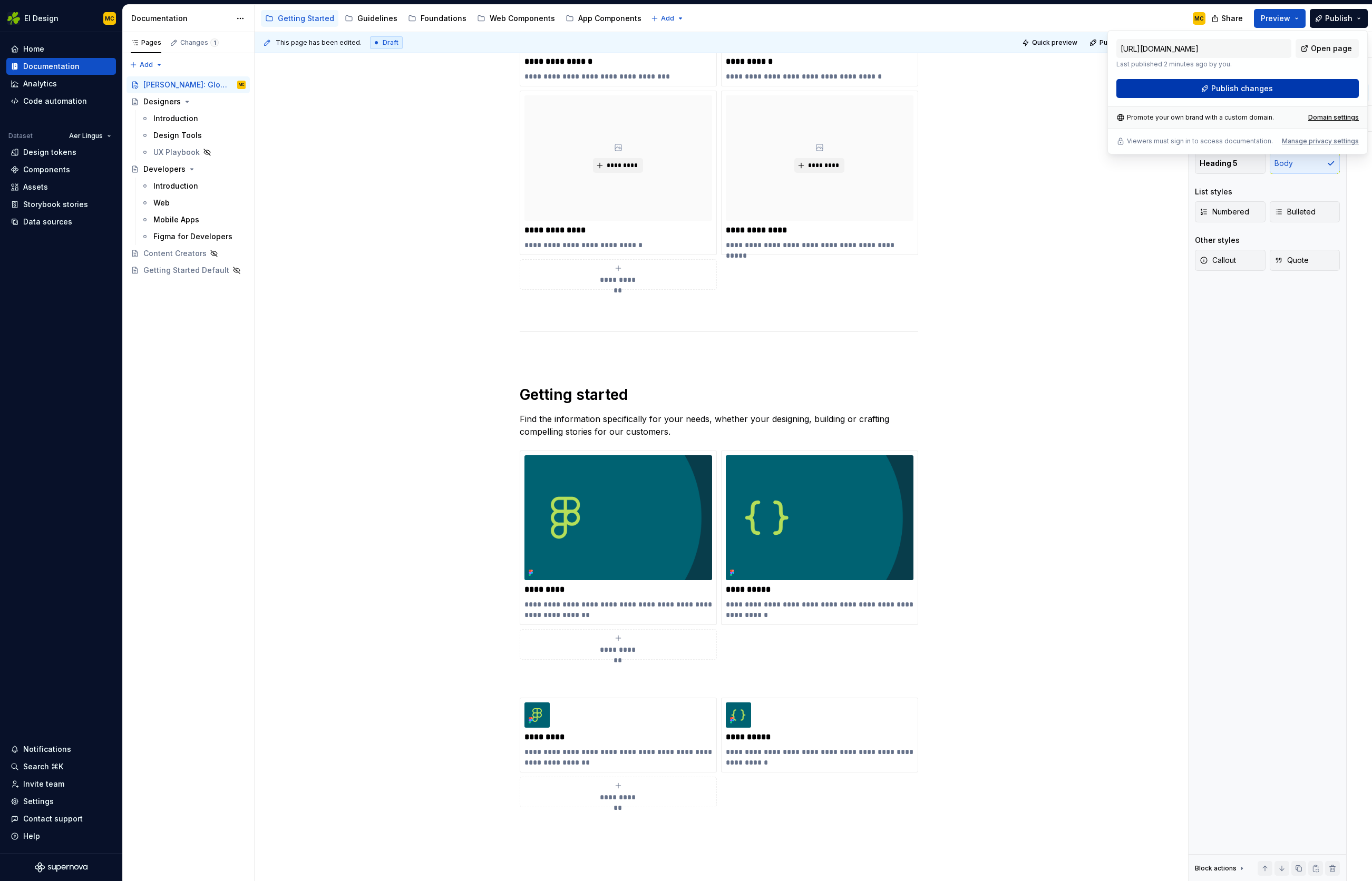
click at [1295, 86] on button "Publish changes" at bounding box center [1238, 88] width 242 height 19
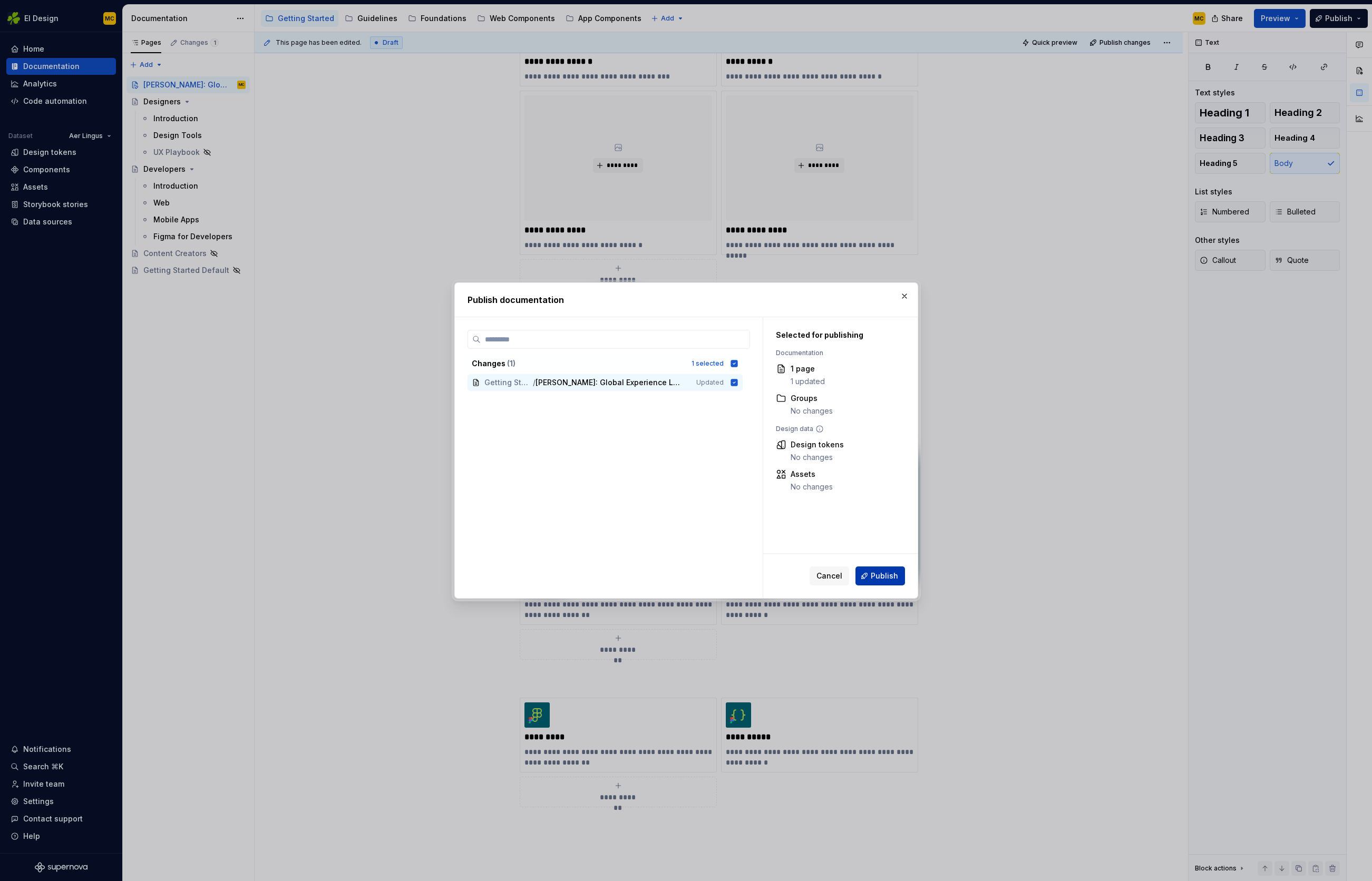
click at [890, 572] on span "Publish" at bounding box center [884, 576] width 27 height 11
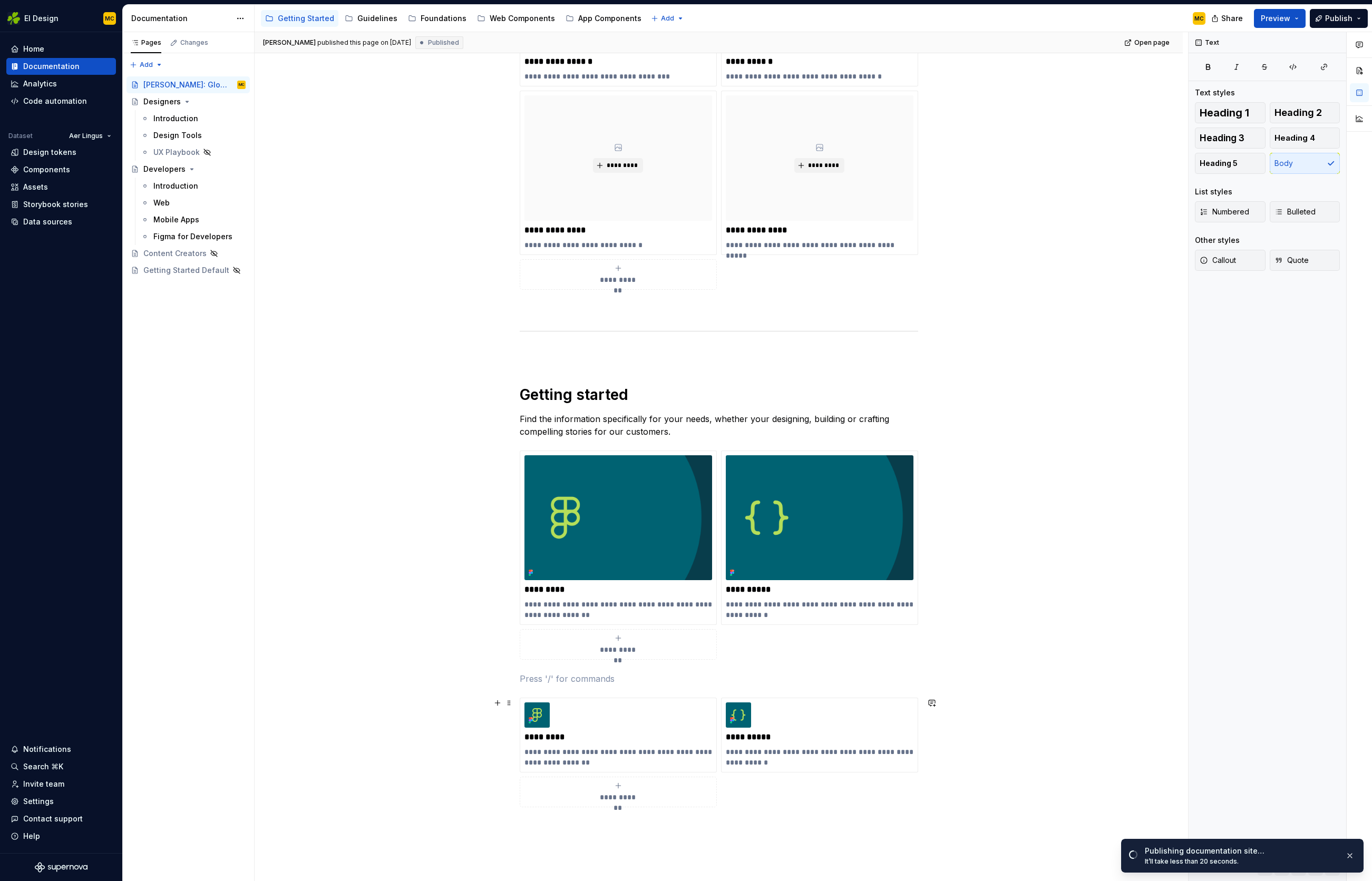
click at [759, 782] on div "**********" at bounding box center [719, 753] width 398 height 110
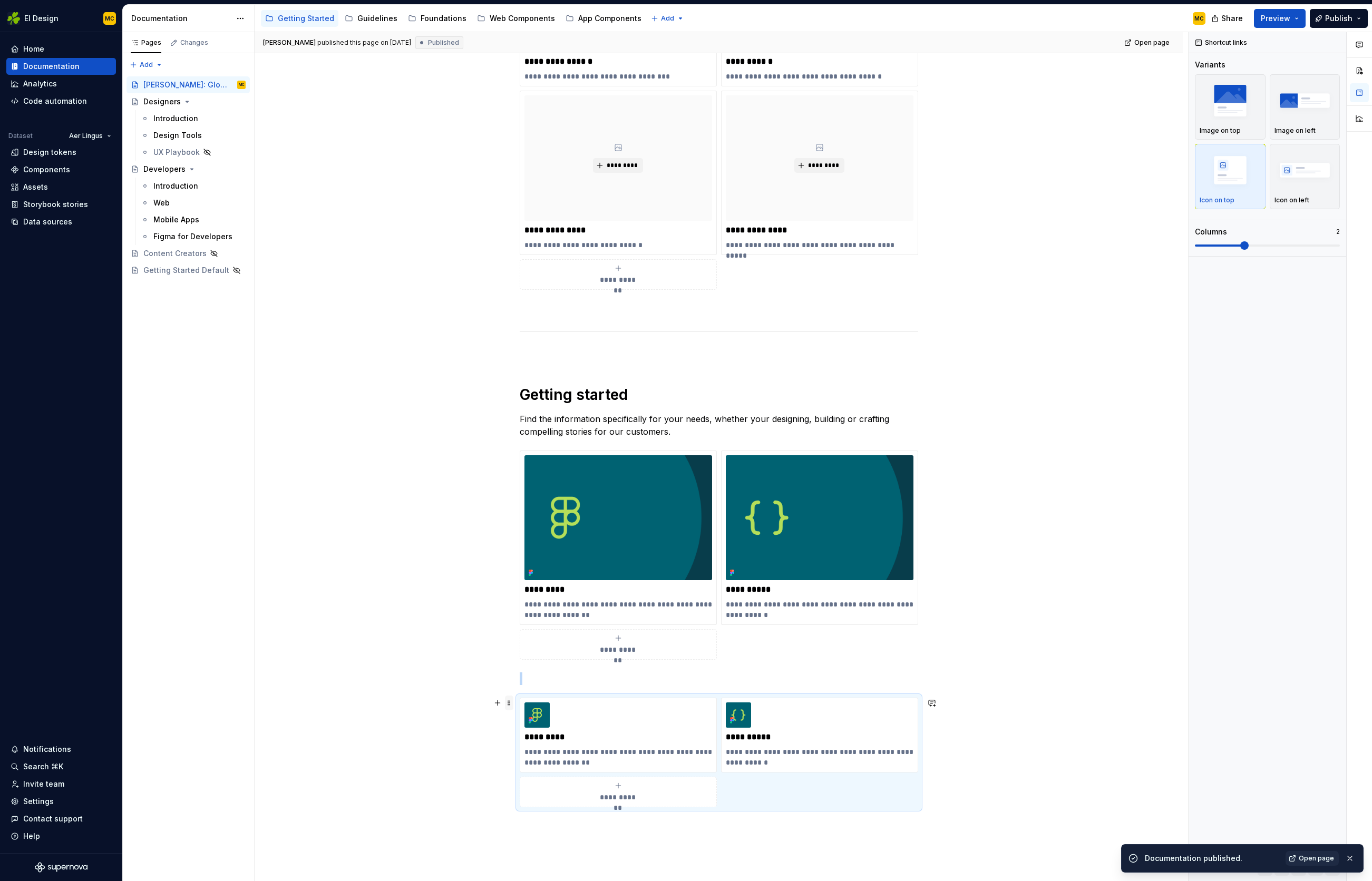
click at [512, 704] on span at bounding box center [509, 703] width 8 height 15
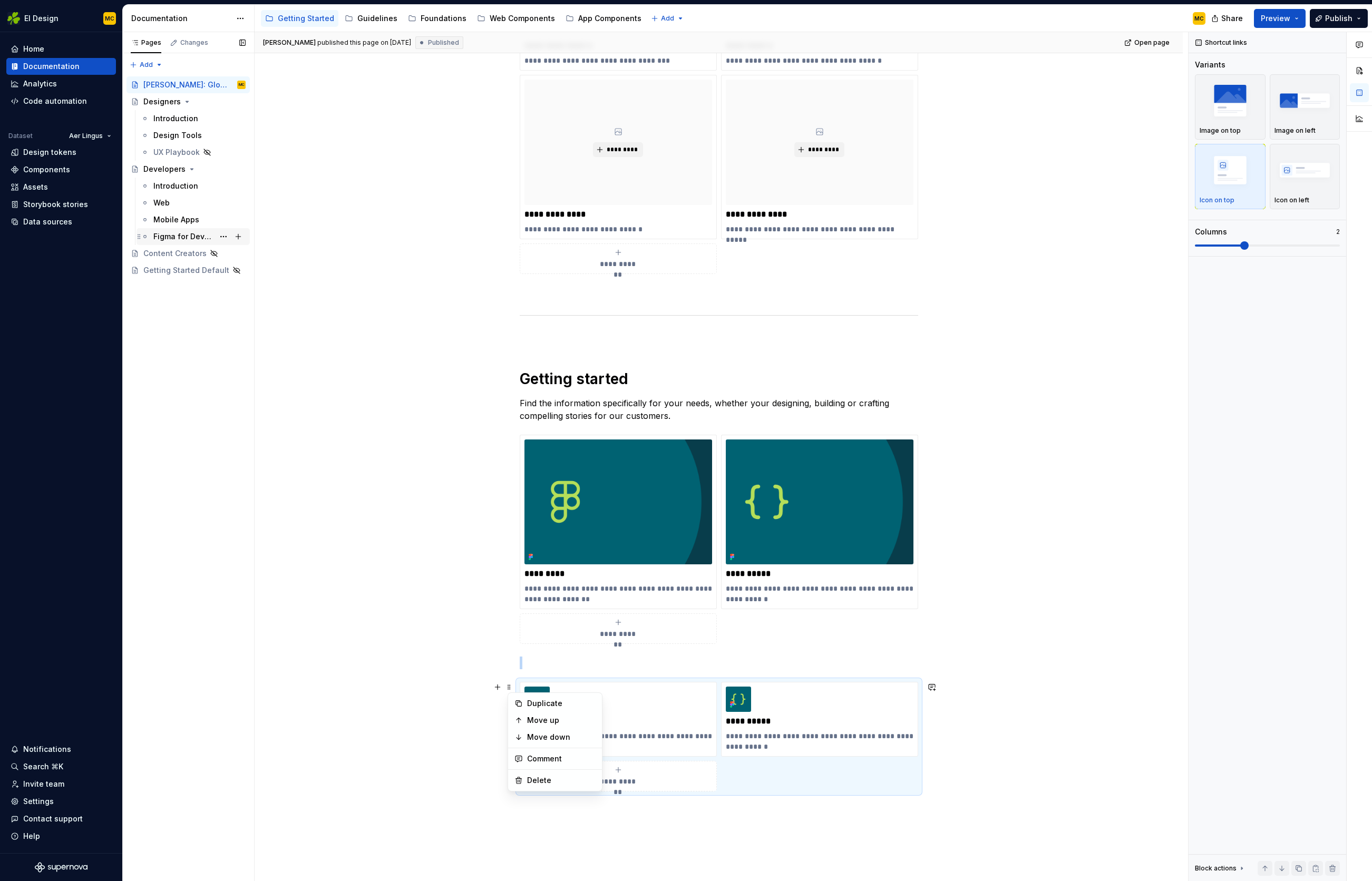
click at [183, 235] on div "Figma for Developers" at bounding box center [183, 237] width 61 height 11
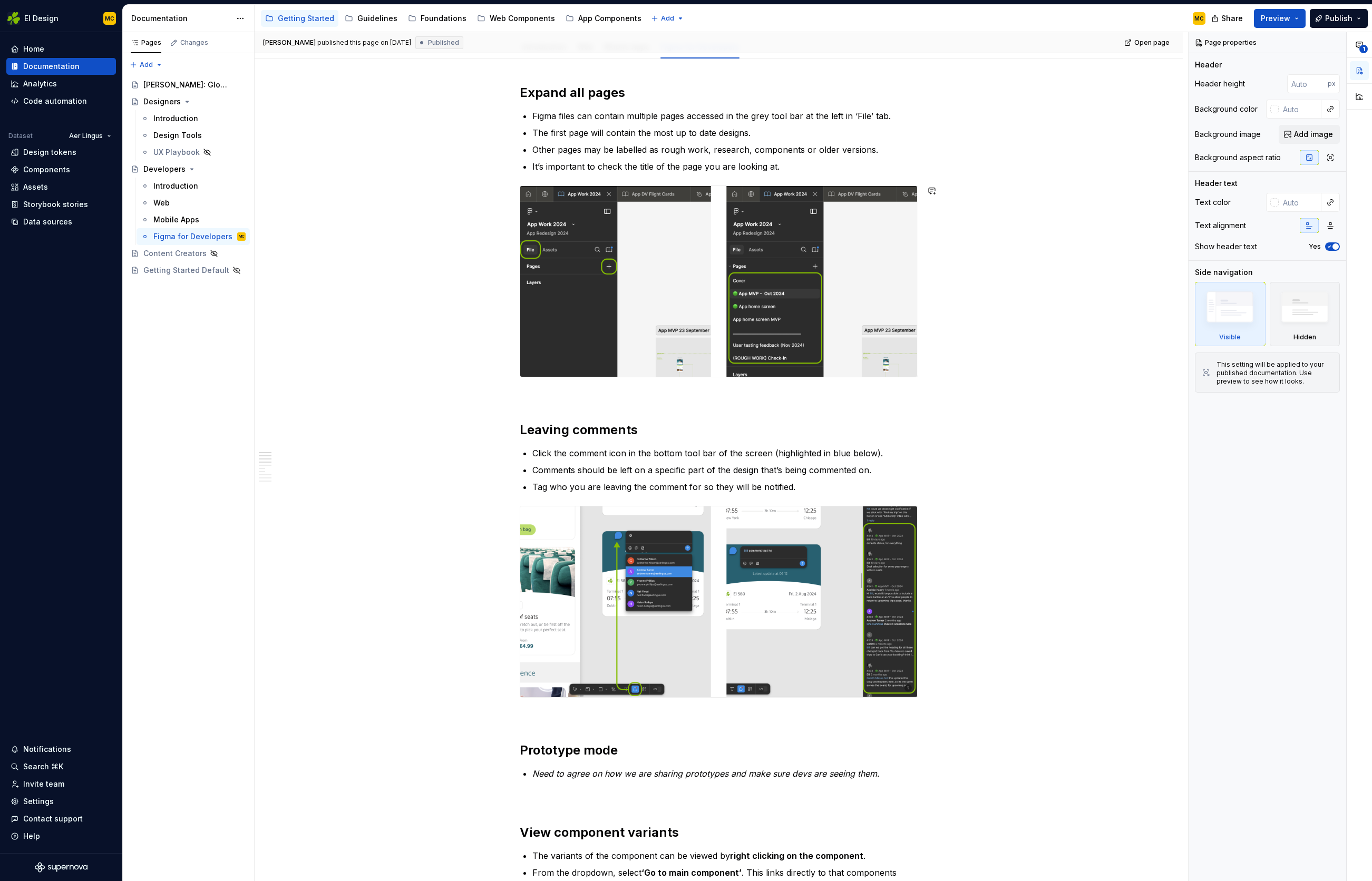
scroll to position [125, 0]
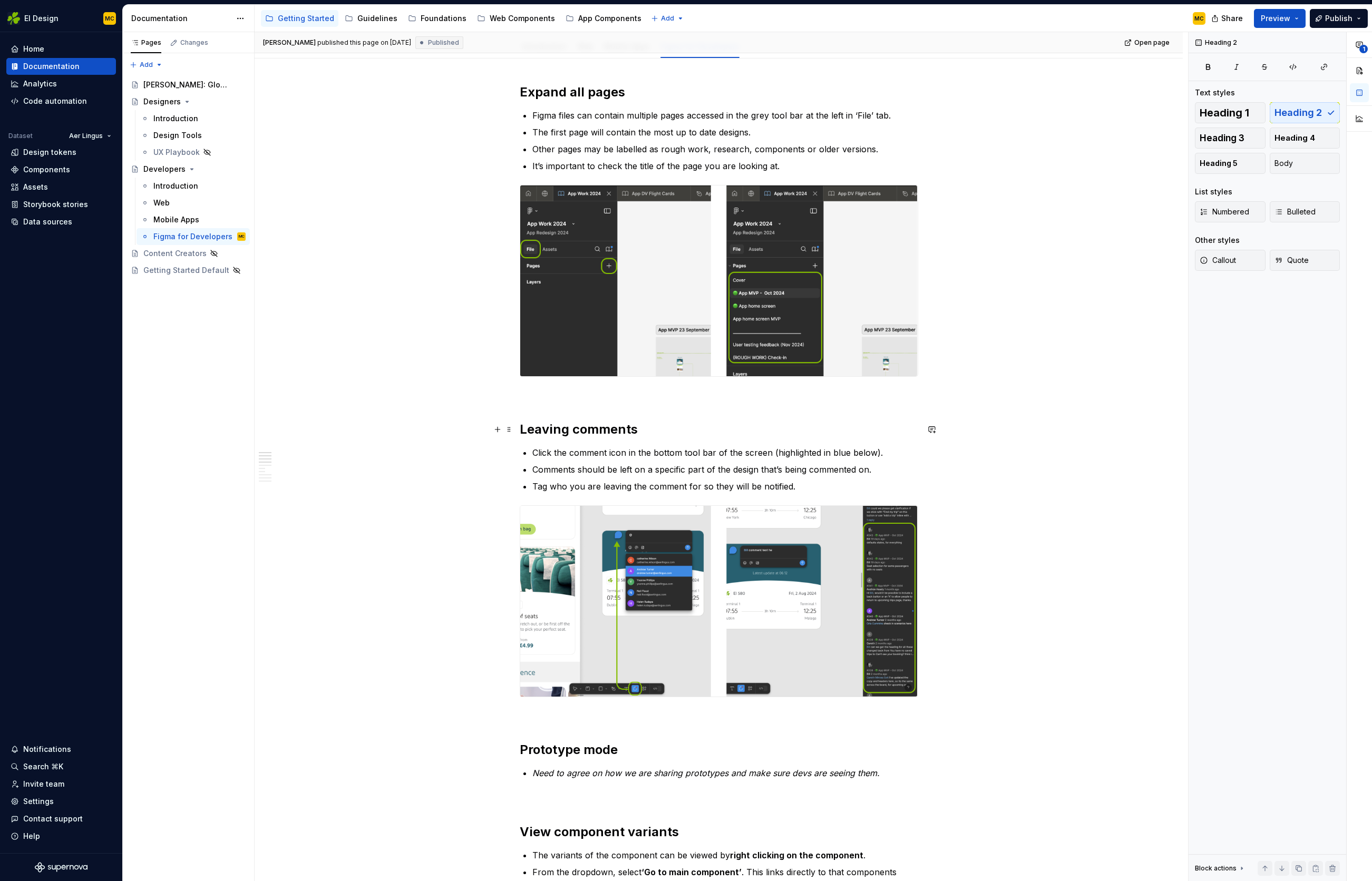
click at [634, 432] on h2 "Leaving comments" at bounding box center [719, 429] width 398 height 17
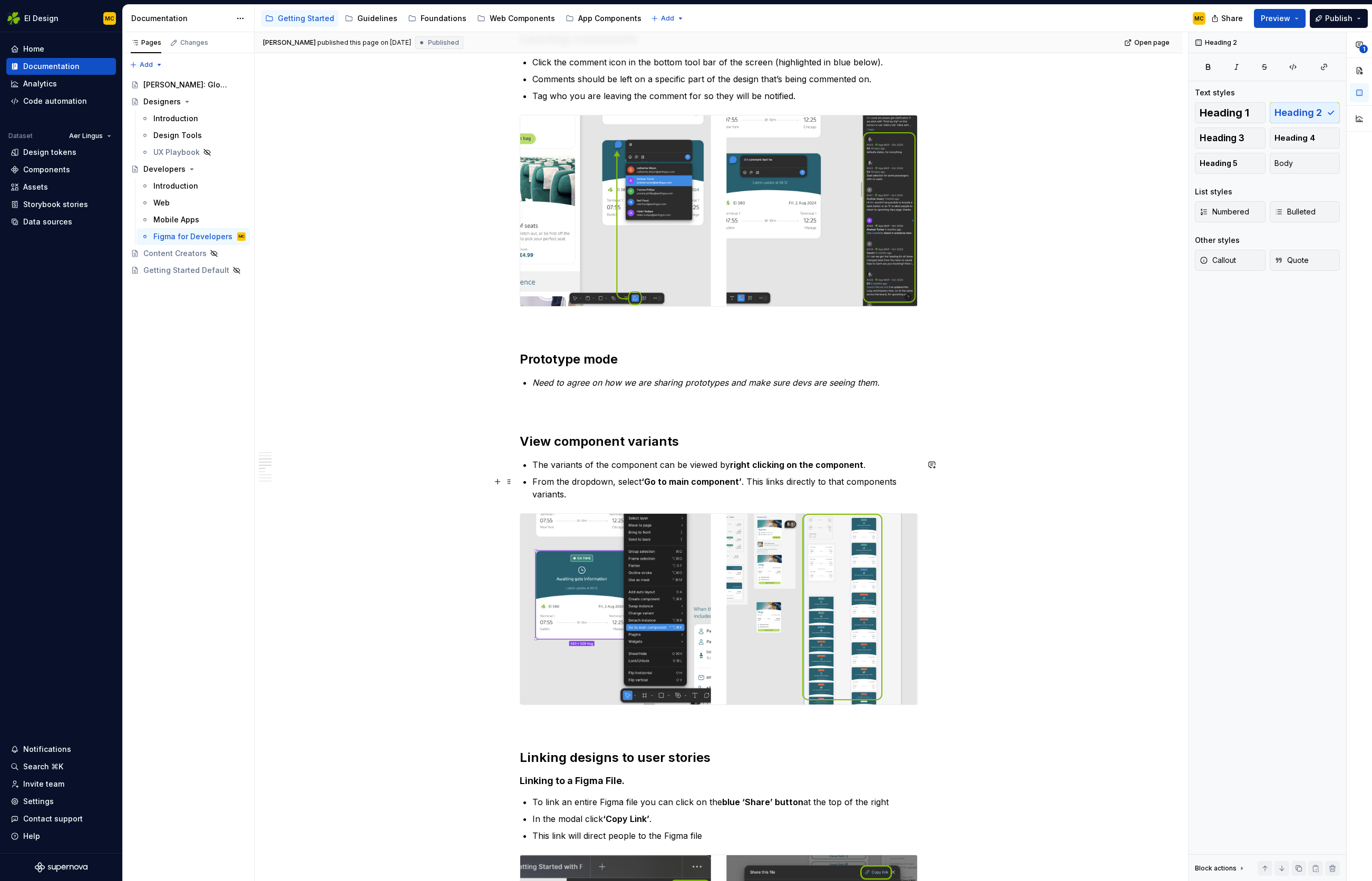
scroll to position [564, 0]
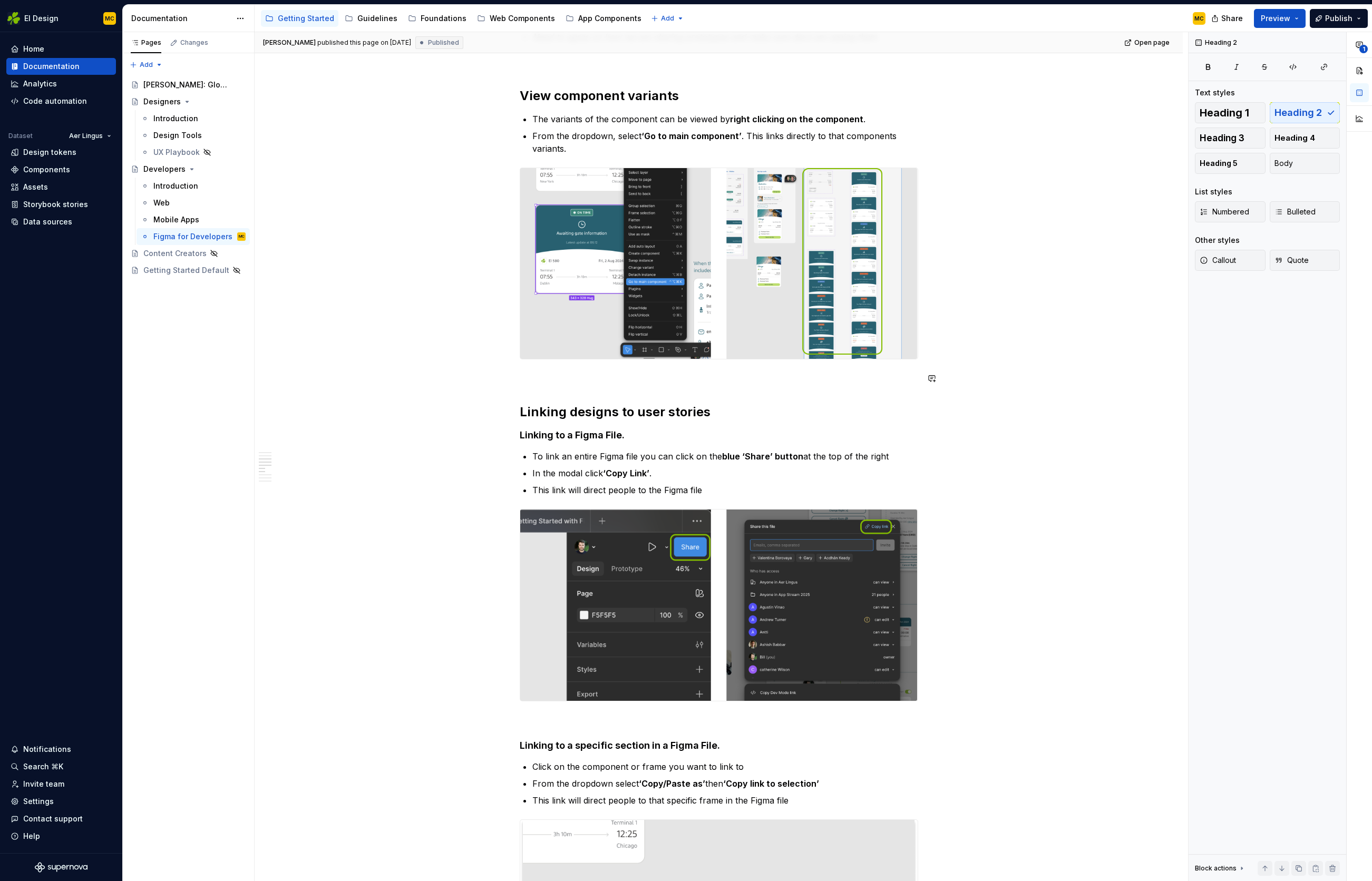
type textarea "*"
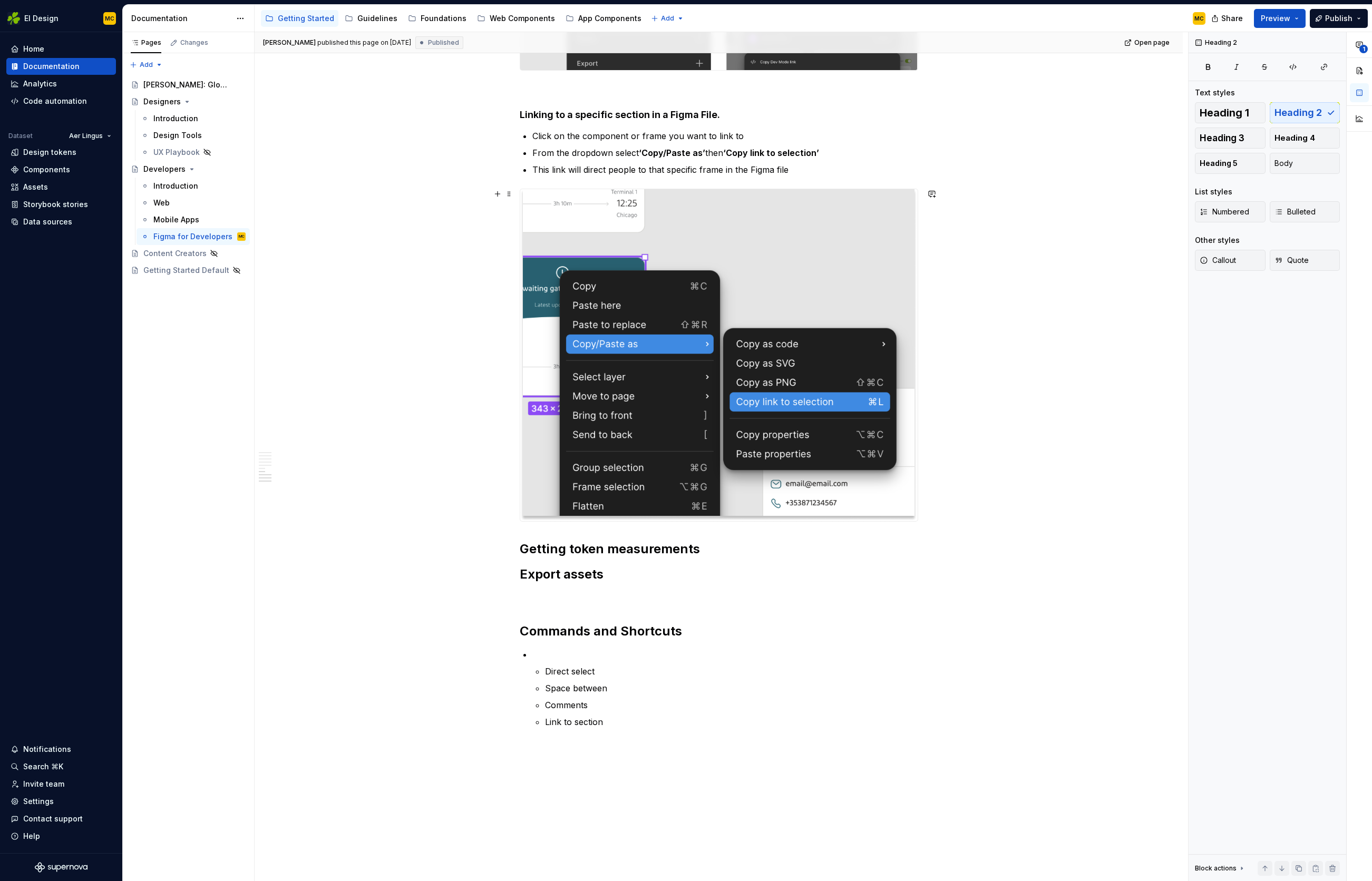
scroll to position [1506, 0]
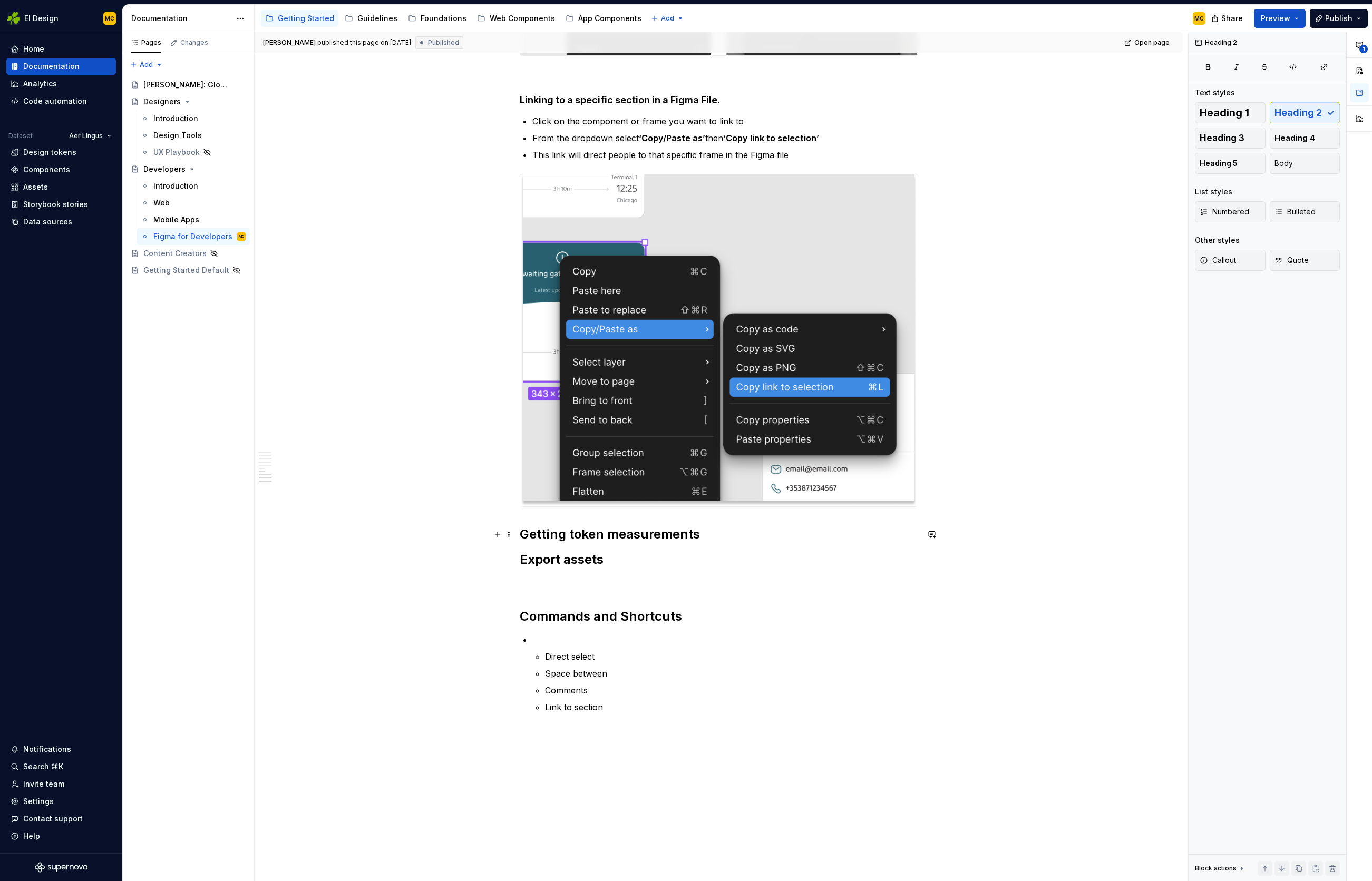
click at [725, 537] on h2 "Getting token measurements" at bounding box center [719, 535] width 398 height 17
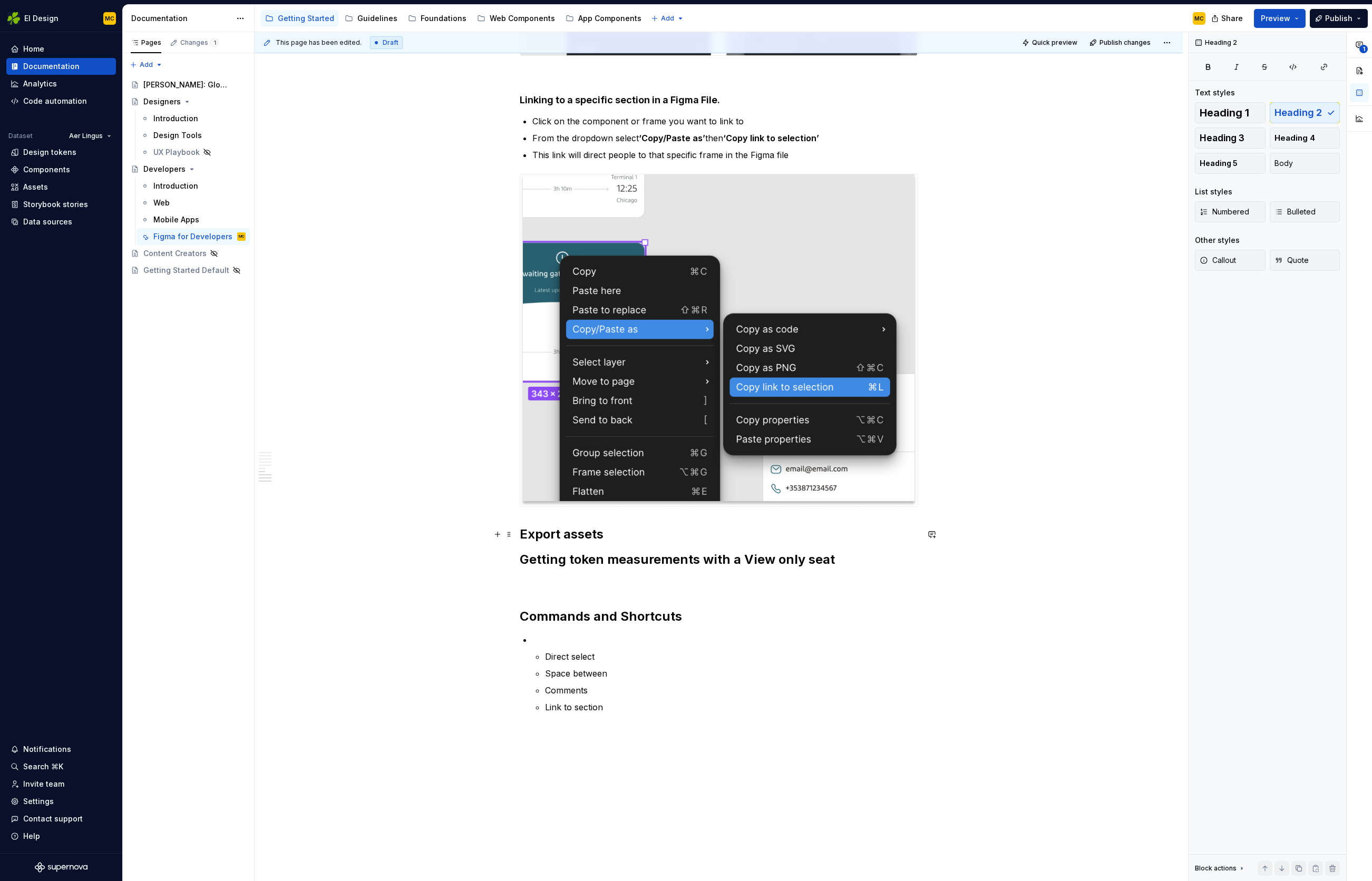
click at [618, 532] on h2 "Export assets" at bounding box center [719, 535] width 398 height 17
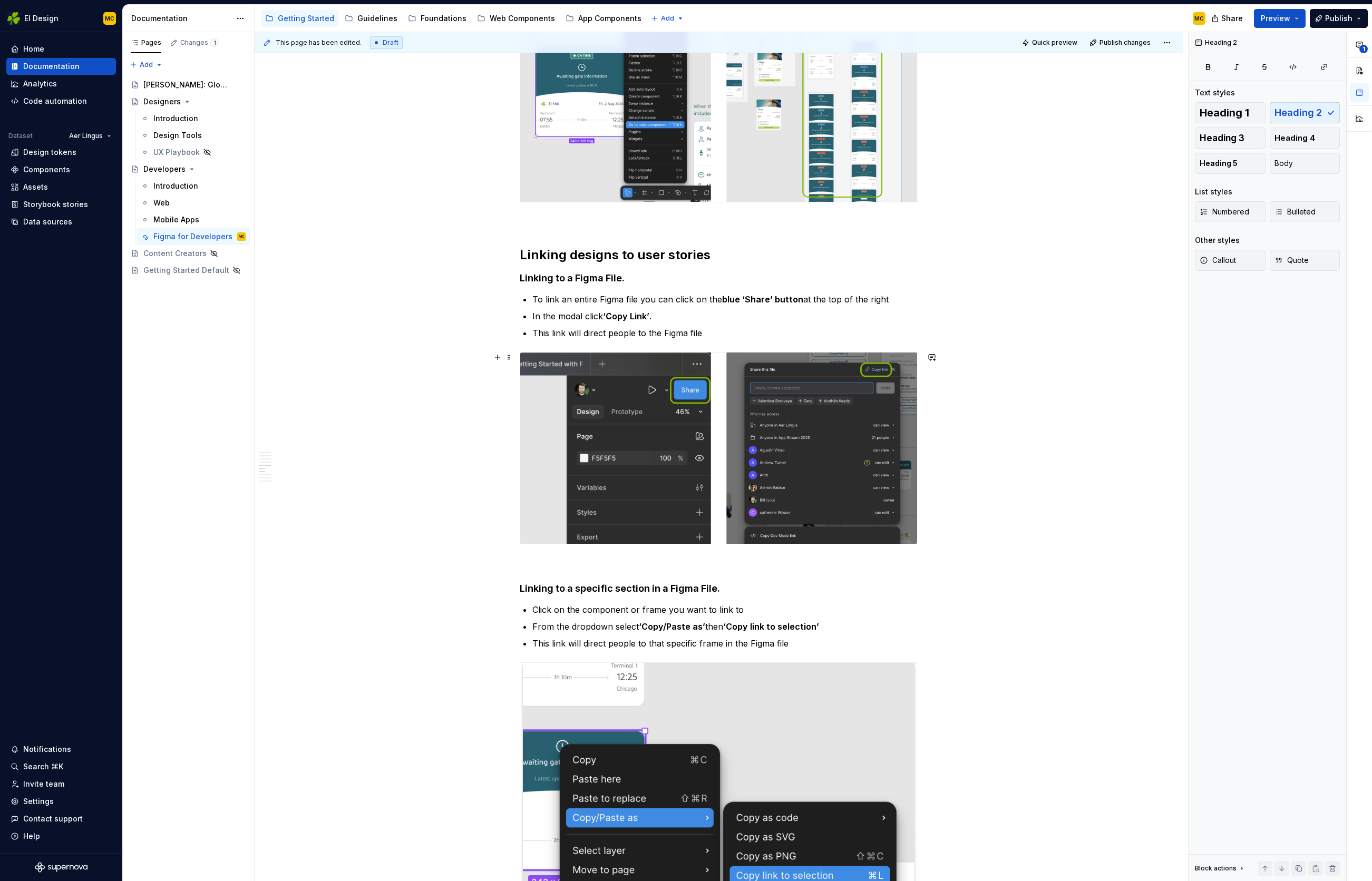
scroll to position [947, 0]
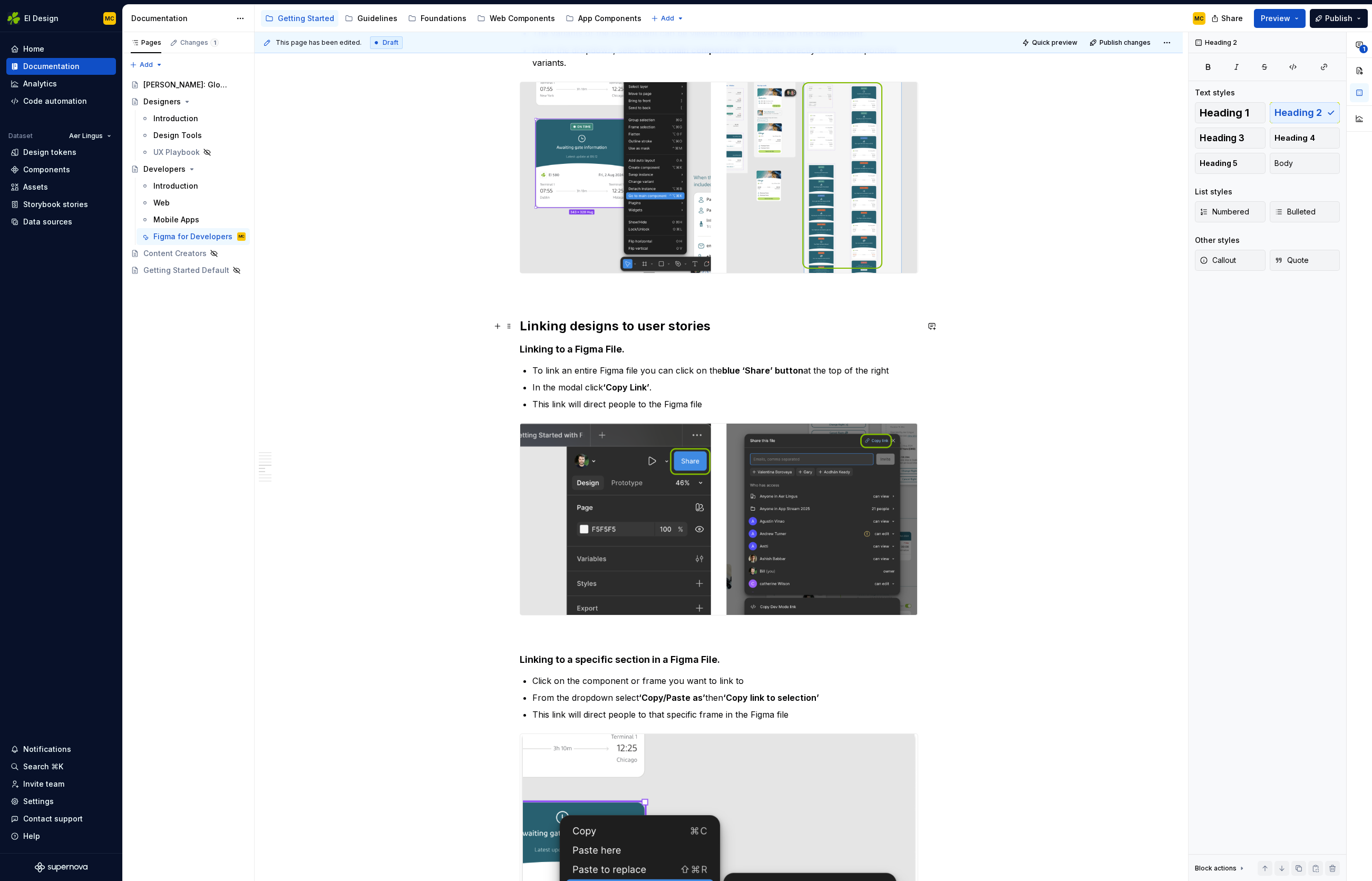
click at [652, 325] on h2 "Linking designs to user stories" at bounding box center [719, 326] width 398 height 17
click at [612, 350] on strong "Linking to a Figma File." at bounding box center [572, 349] width 105 height 11
click at [643, 328] on h2 "Linking designs to user stories" at bounding box center [719, 326] width 398 height 17
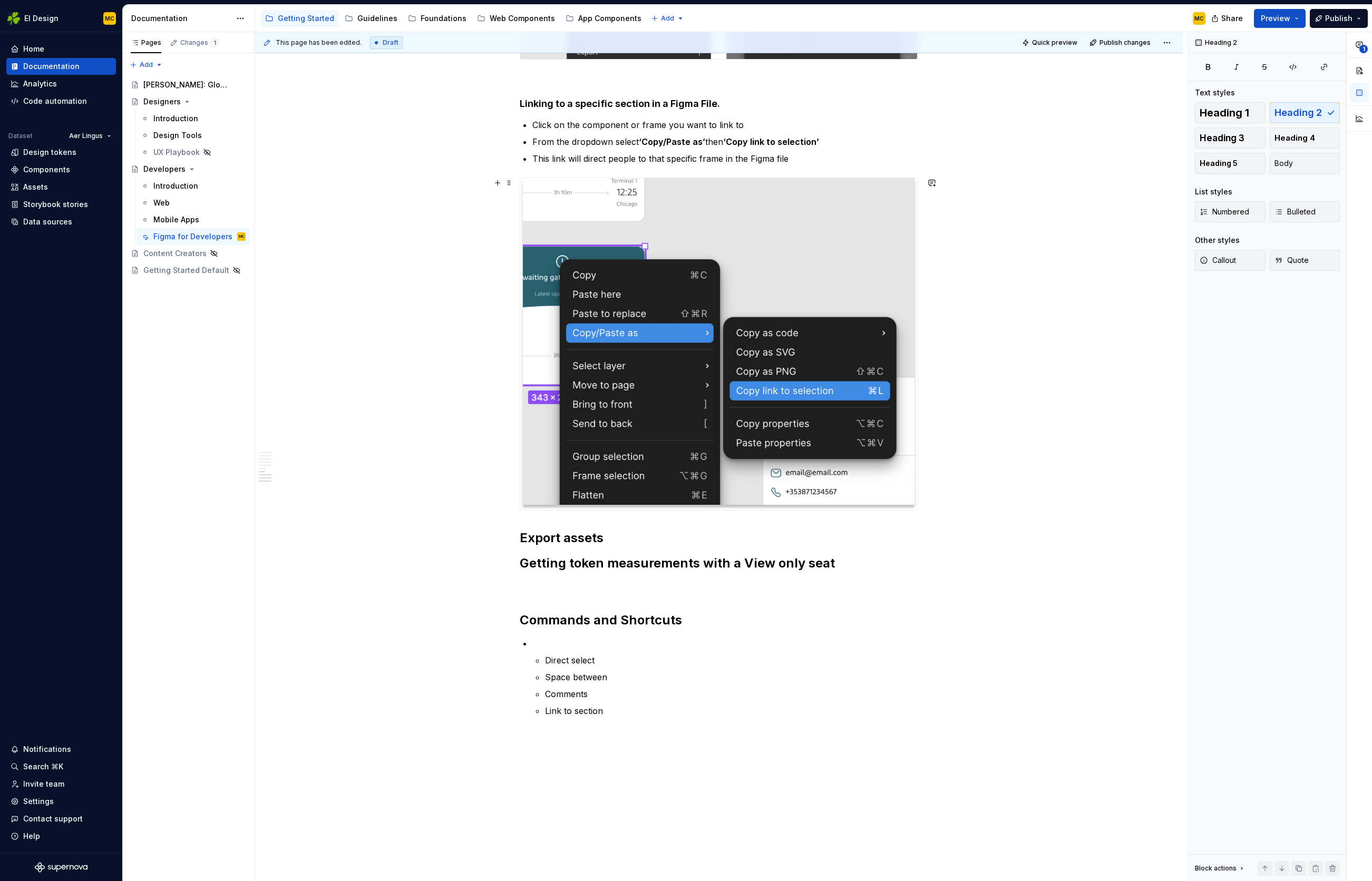
scroll to position [1504, 0]
click at [569, 539] on h2 "Export assets" at bounding box center [719, 537] width 398 height 17
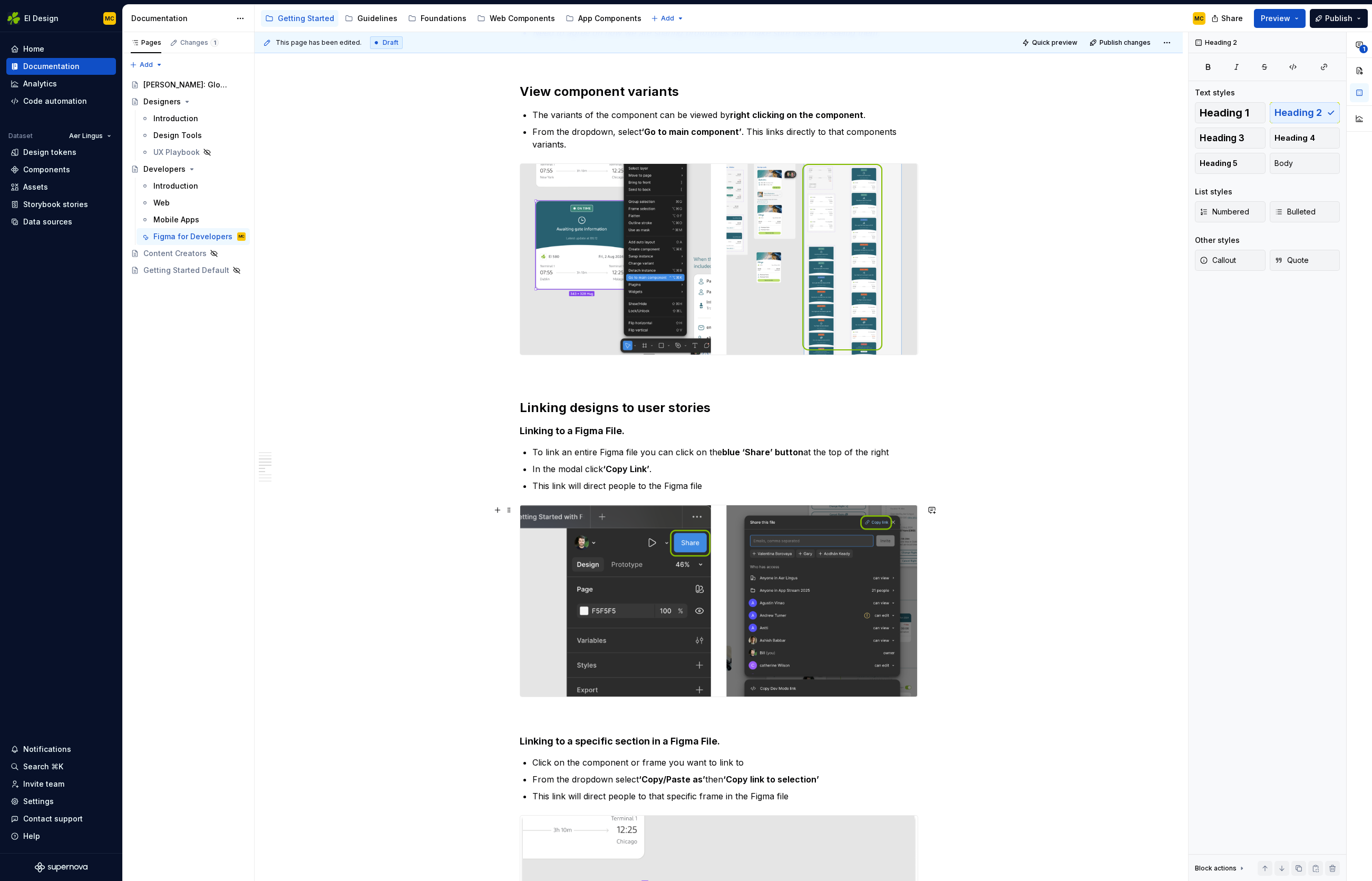
scroll to position [845, 0]
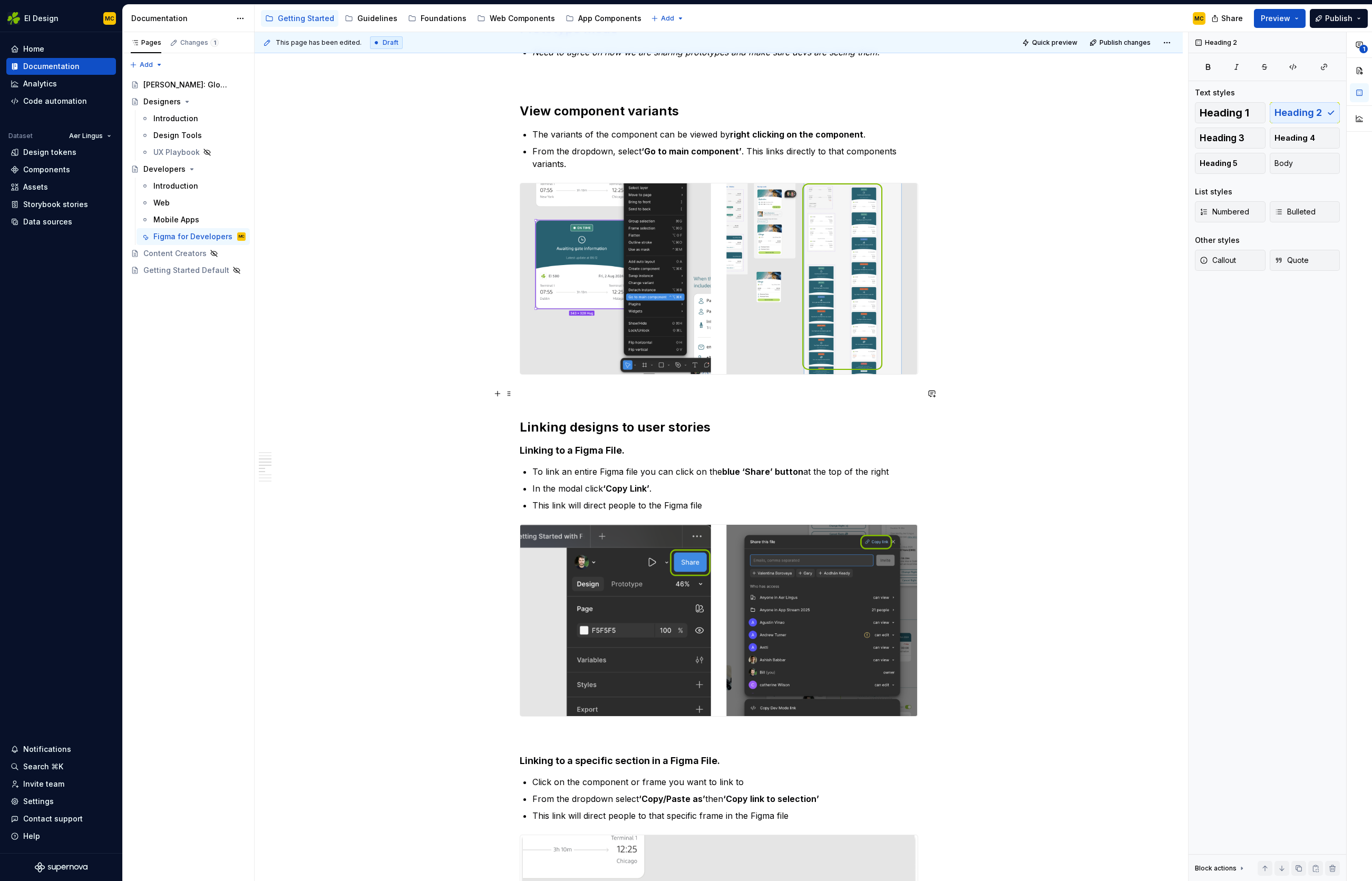
click at [561, 396] on p at bounding box center [719, 394] width 398 height 12
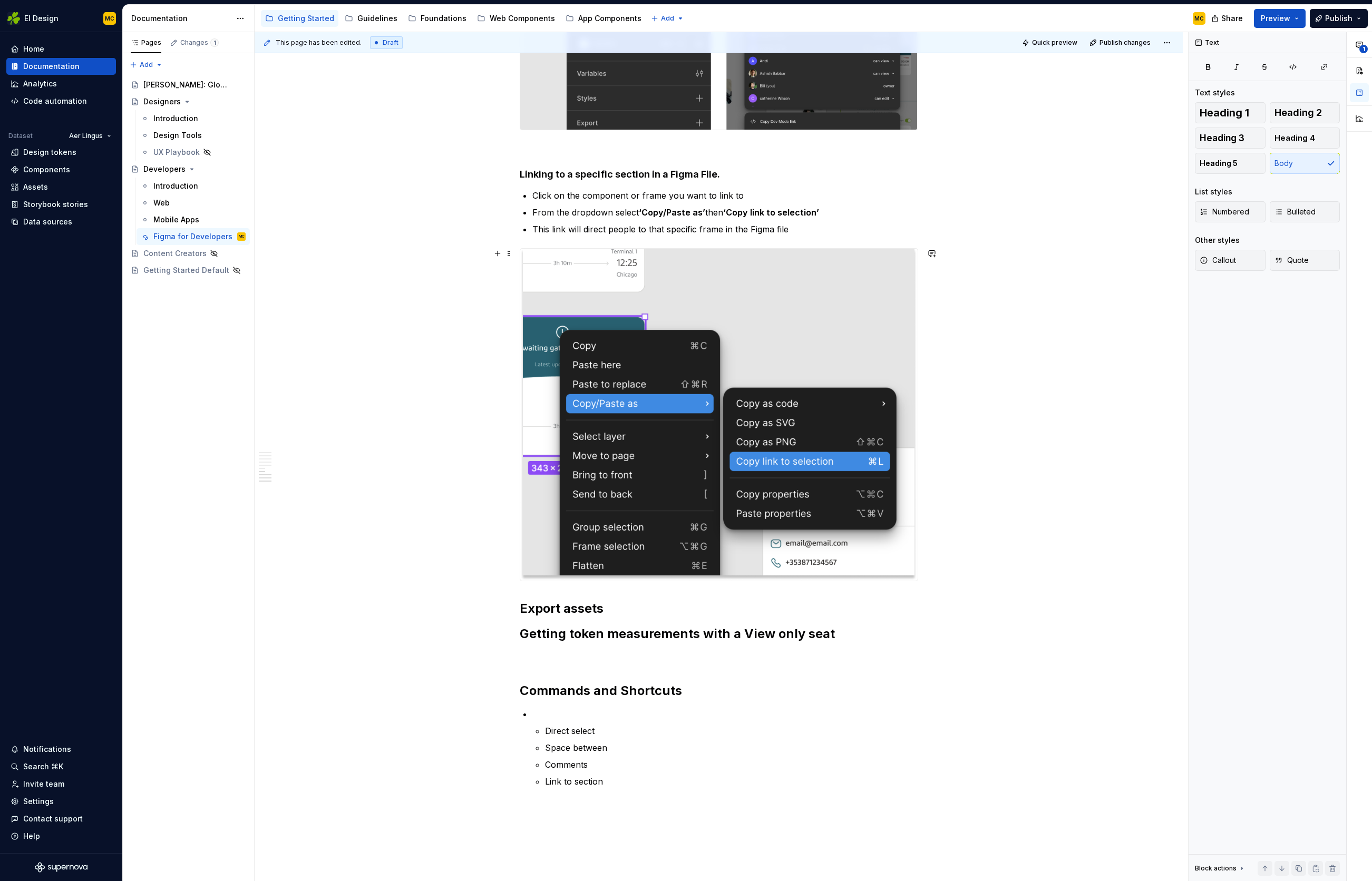
scroll to position [1451, 0]
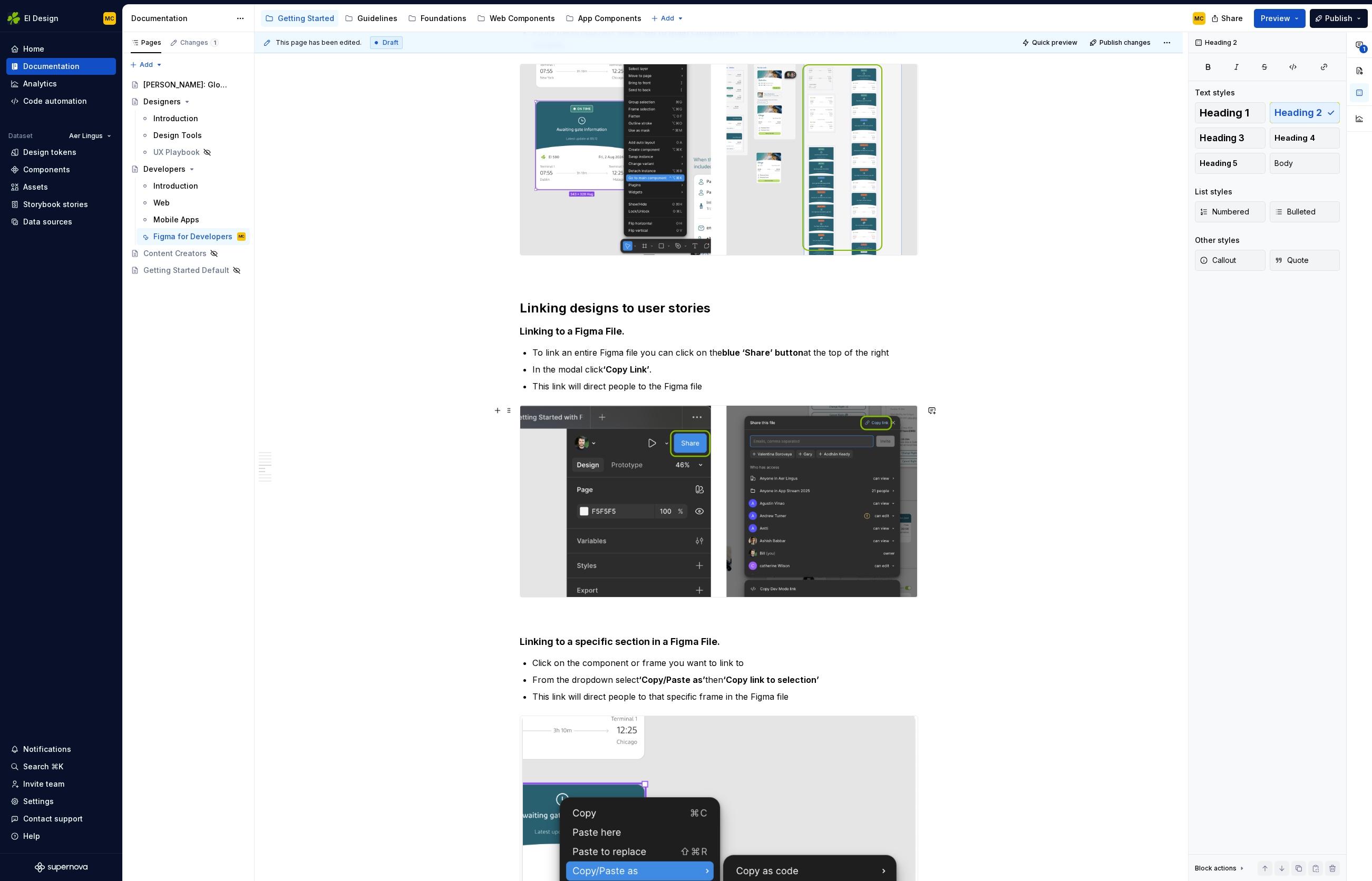
scroll to position [808, 0]
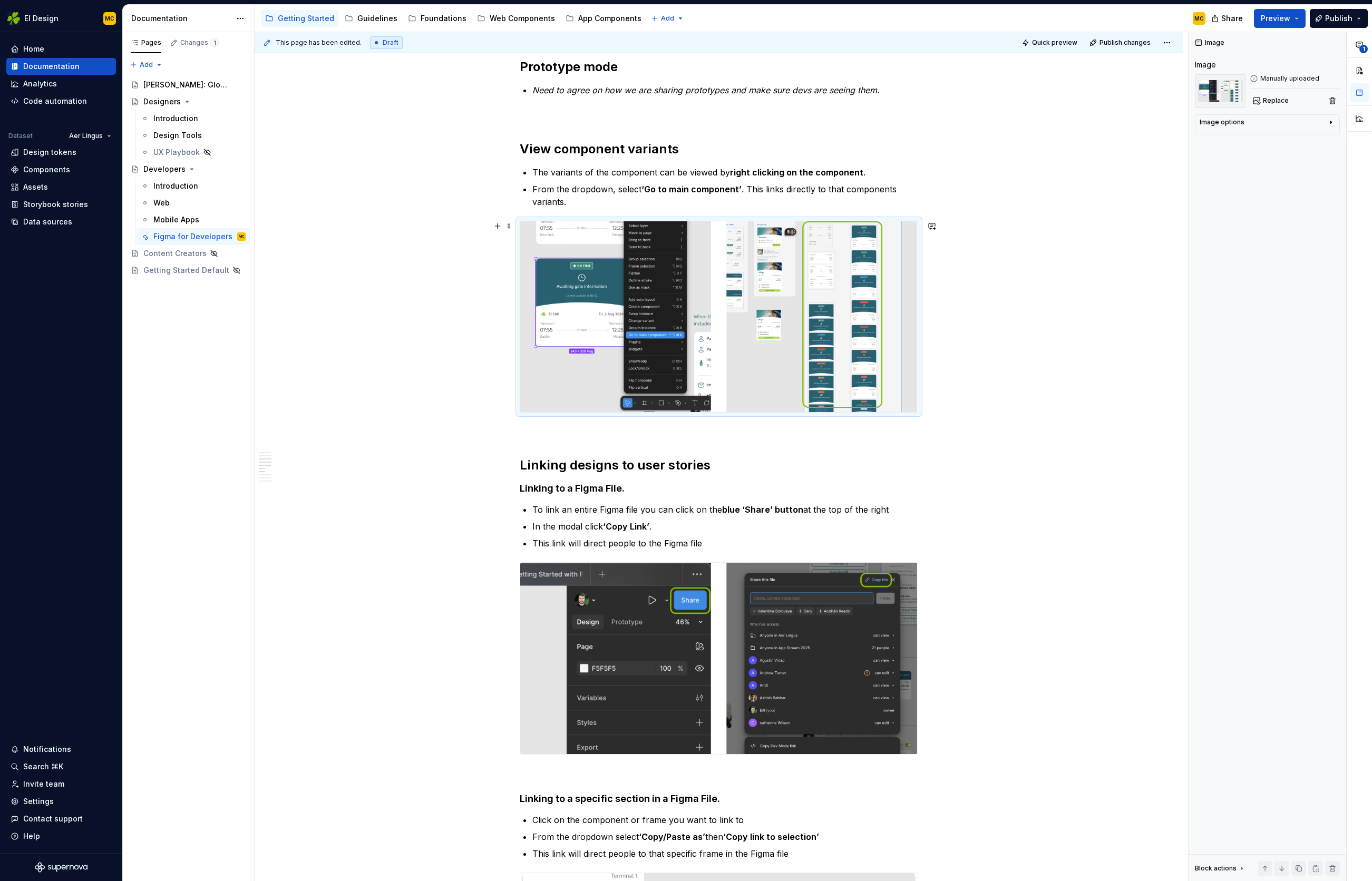
click at [595, 321] on img at bounding box center [719, 317] width 398 height 191
click at [1013, 323] on div "Expand all pages Figma files can contain multiple pages accessed in the grey to…" at bounding box center [719, 574] width 928 height 2396
click at [1064, 332] on div "Expand all pages Figma files can contain multiple pages accessed in the grey to…" at bounding box center [719, 574] width 928 height 2396
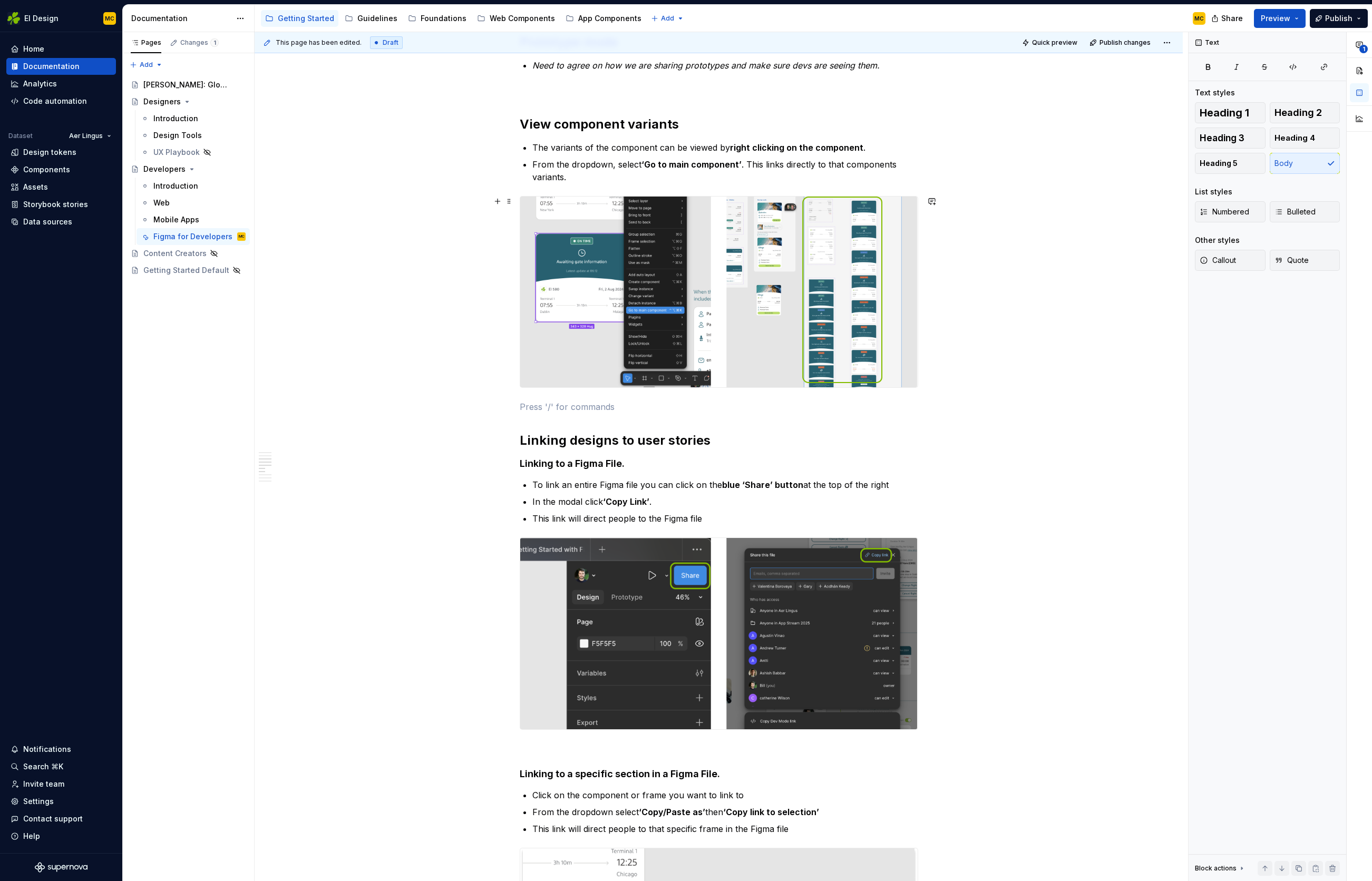
scroll to position [834, 0]
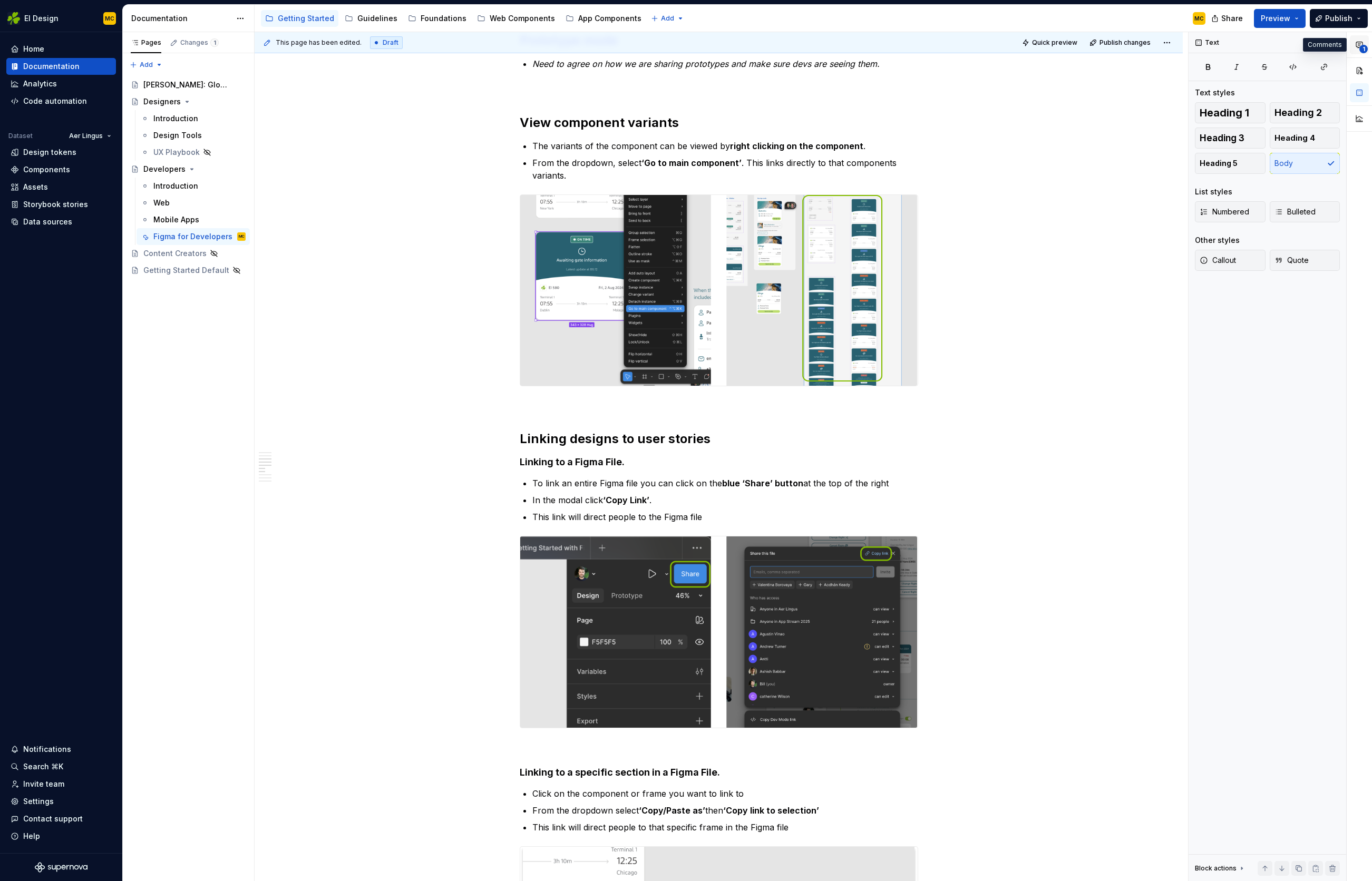
click at [1356, 50] on button "1" at bounding box center [1359, 45] width 19 height 19
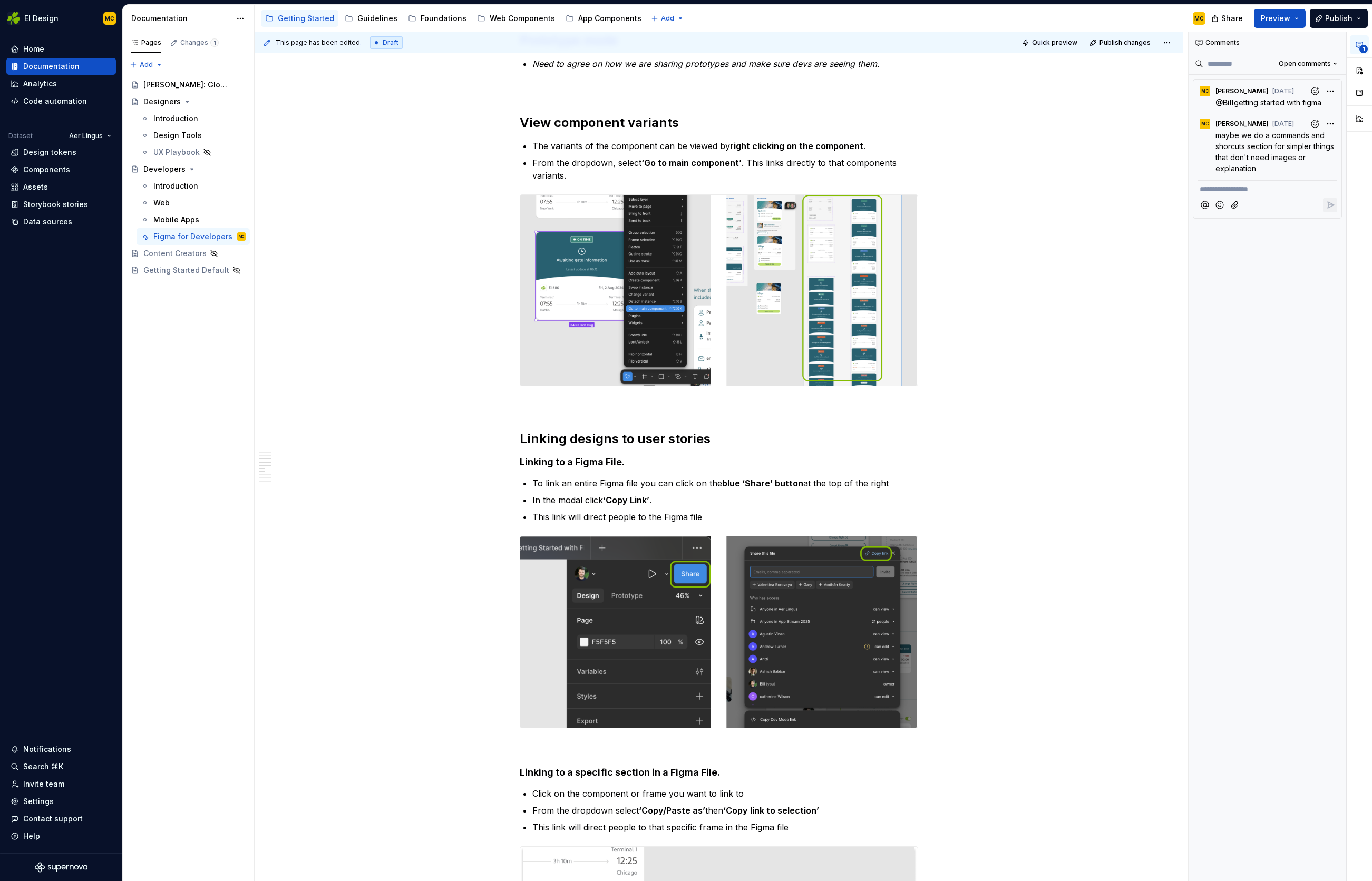
click at [1356, 43] on icon "button" at bounding box center [1359, 45] width 8 height 8
click at [1300, 126] on div "MC [PERSON_NAME] [DATE]" at bounding box center [1267, 121] width 139 height 14
click at [1331, 91] on div "**********" at bounding box center [1280, 457] width 183 height 849
click at [1260, 73] on div "**********" at bounding box center [1280, 457] width 183 height 849
click at [1313, 64] on span "Open comments" at bounding box center [1304, 64] width 52 height 8
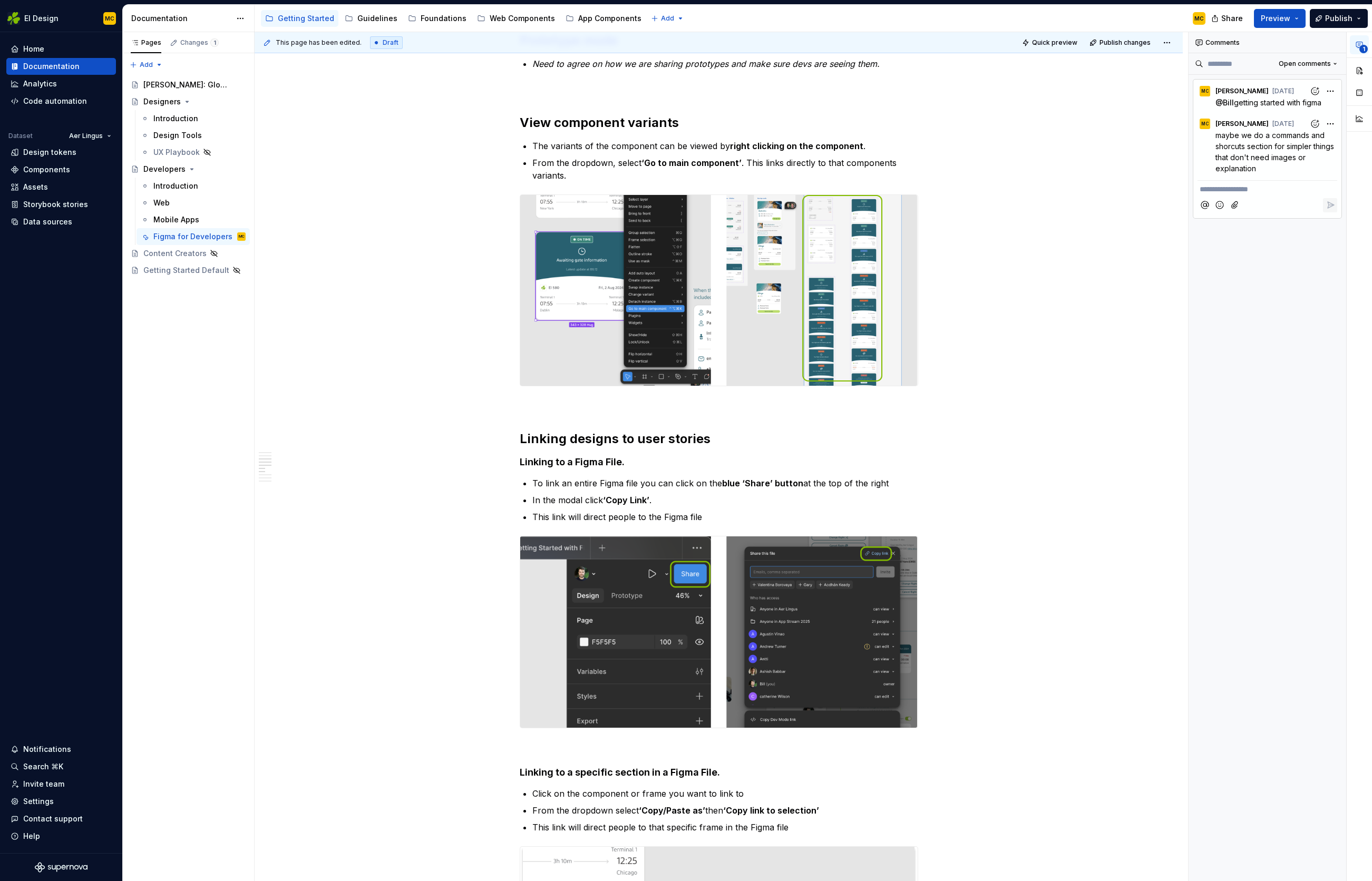
click at [1287, 242] on div "**********" at bounding box center [1280, 457] width 183 height 849
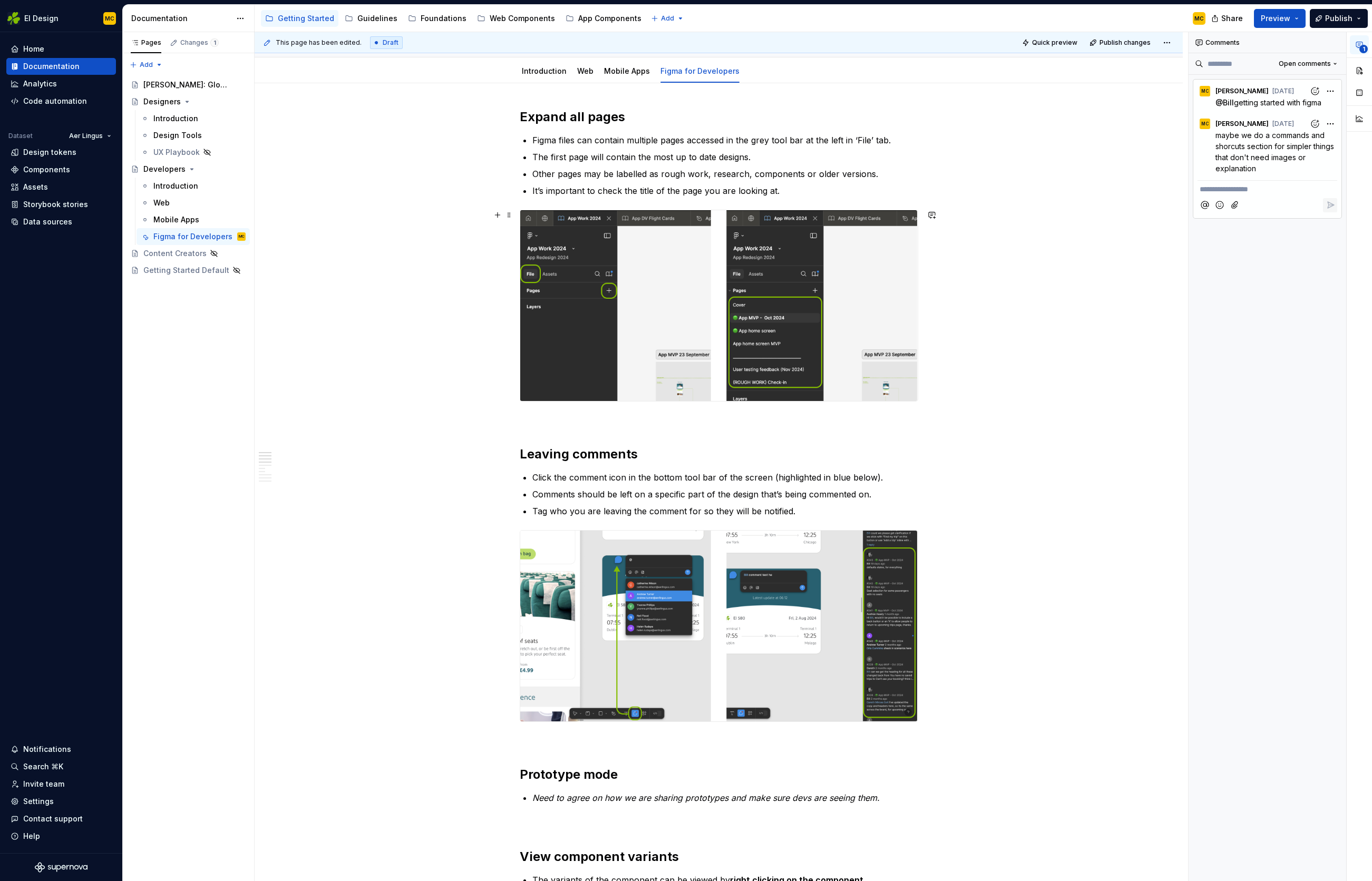
scroll to position [0, 0]
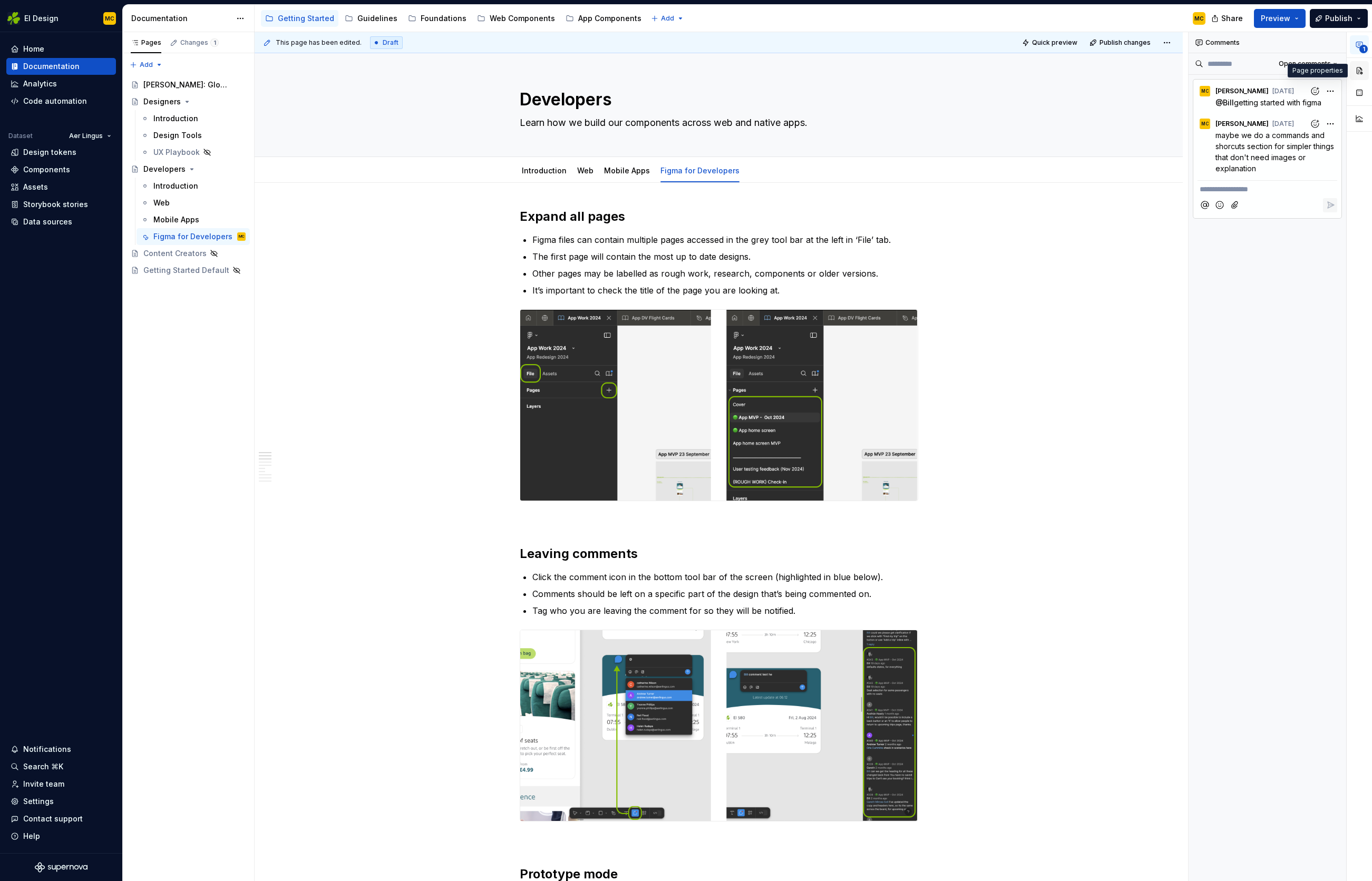
click at [1360, 73] on button "button" at bounding box center [1359, 71] width 19 height 19
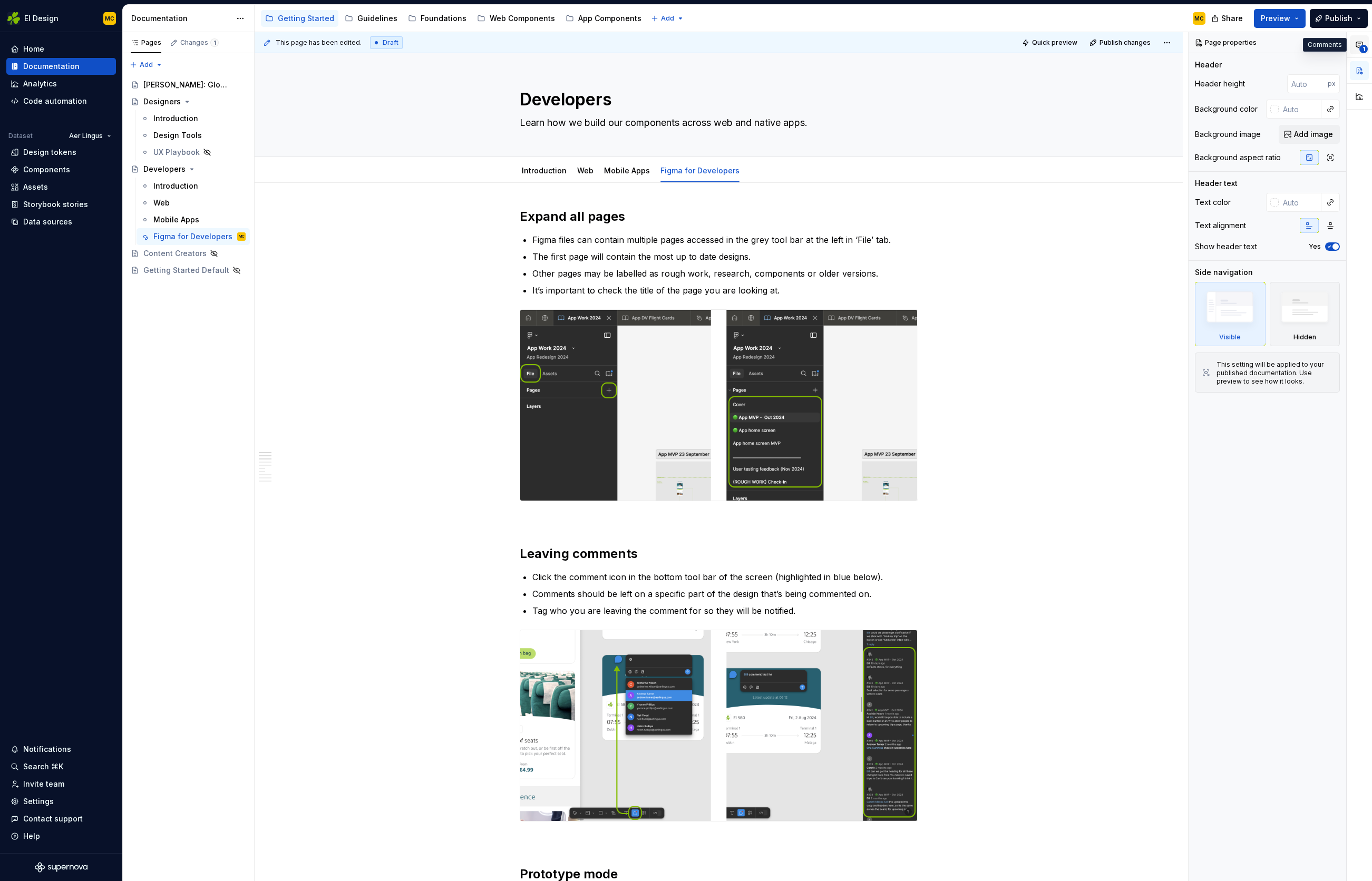
click at [1360, 51] on span "1" at bounding box center [1363, 49] width 8 height 8
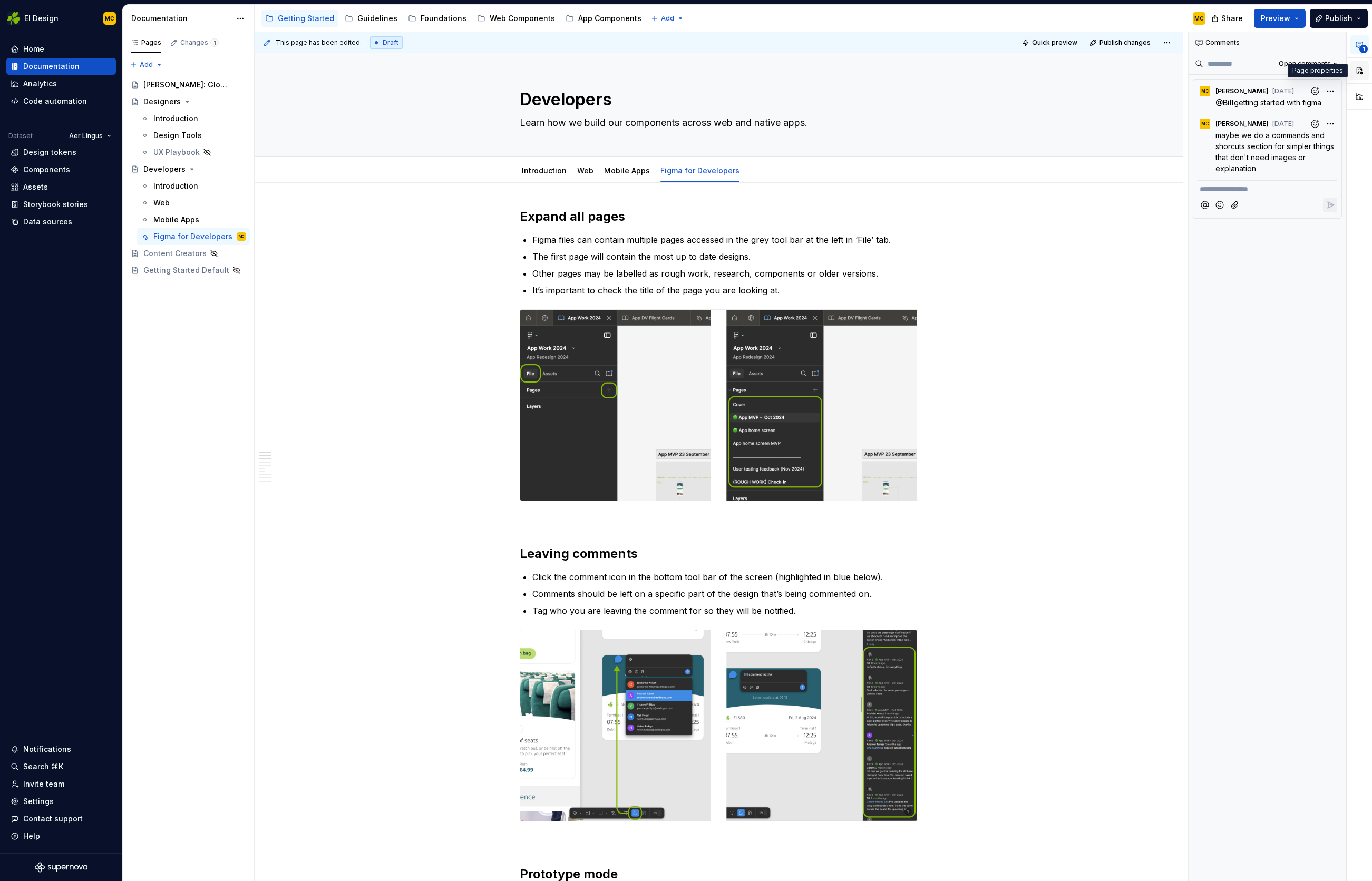
click at [1359, 73] on button "button" at bounding box center [1359, 71] width 19 height 19
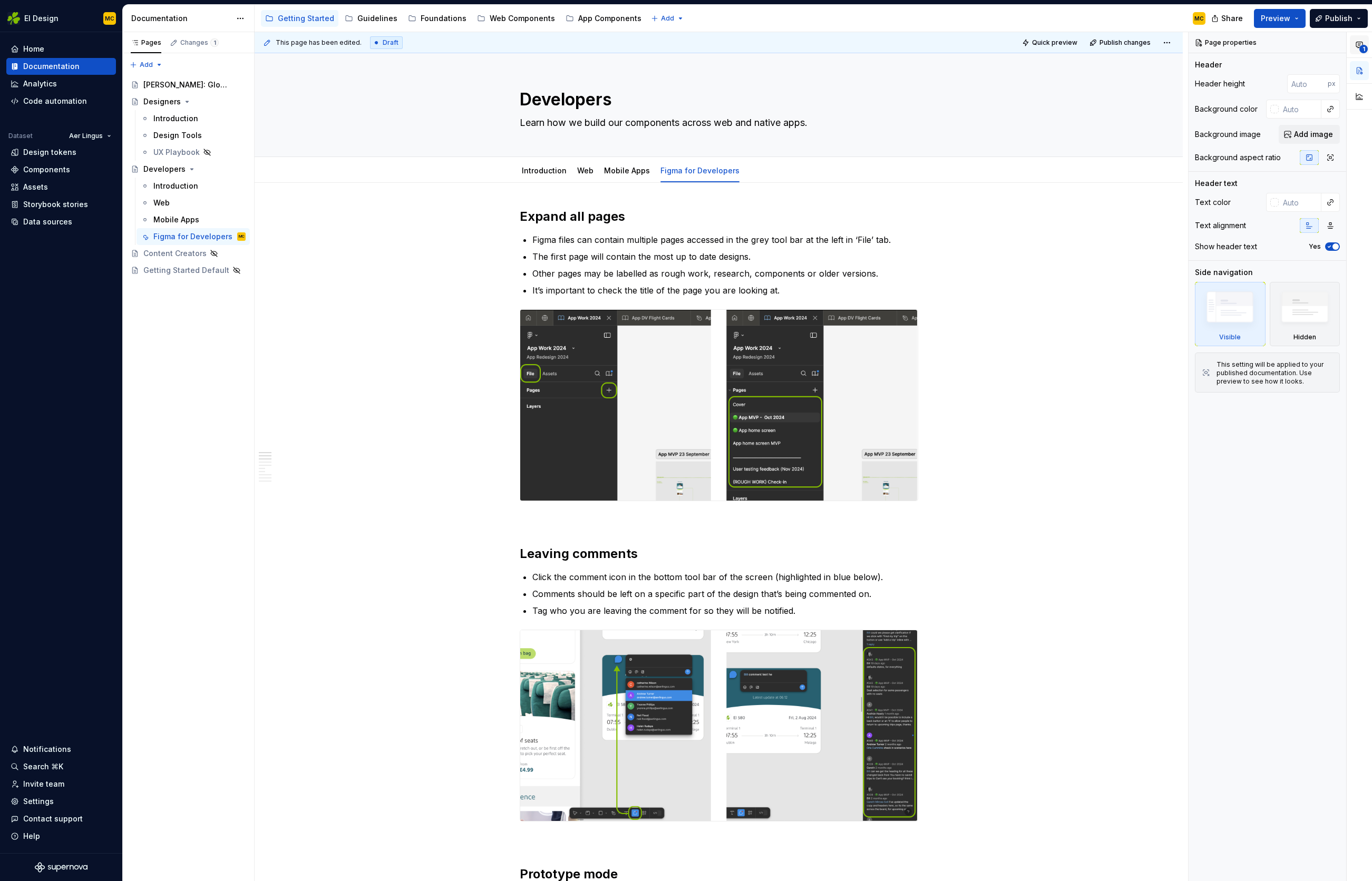
click at [1357, 45] on icon "button" at bounding box center [1359, 45] width 7 height 6
type textarea "*"
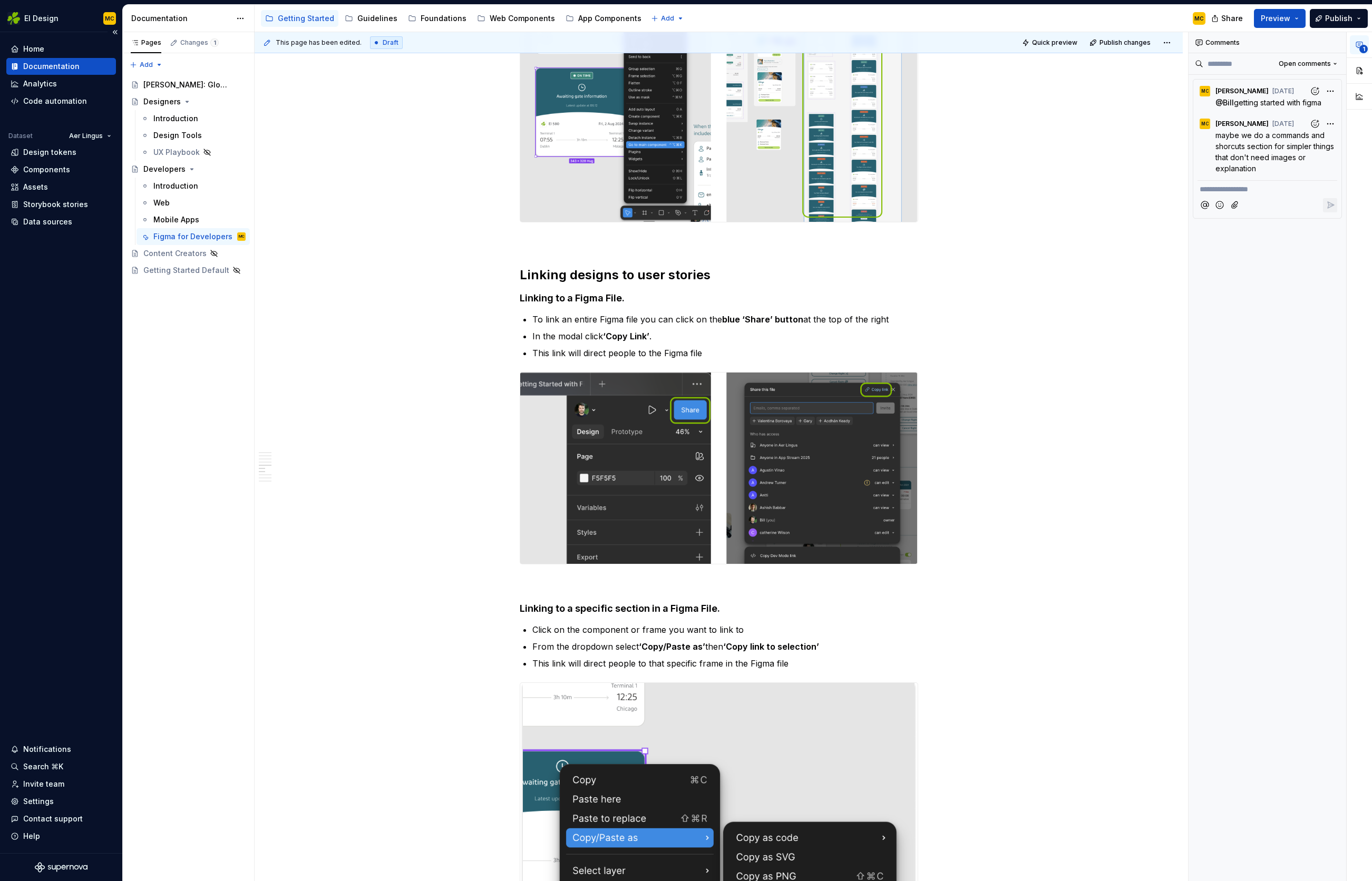
scroll to position [996, 0]
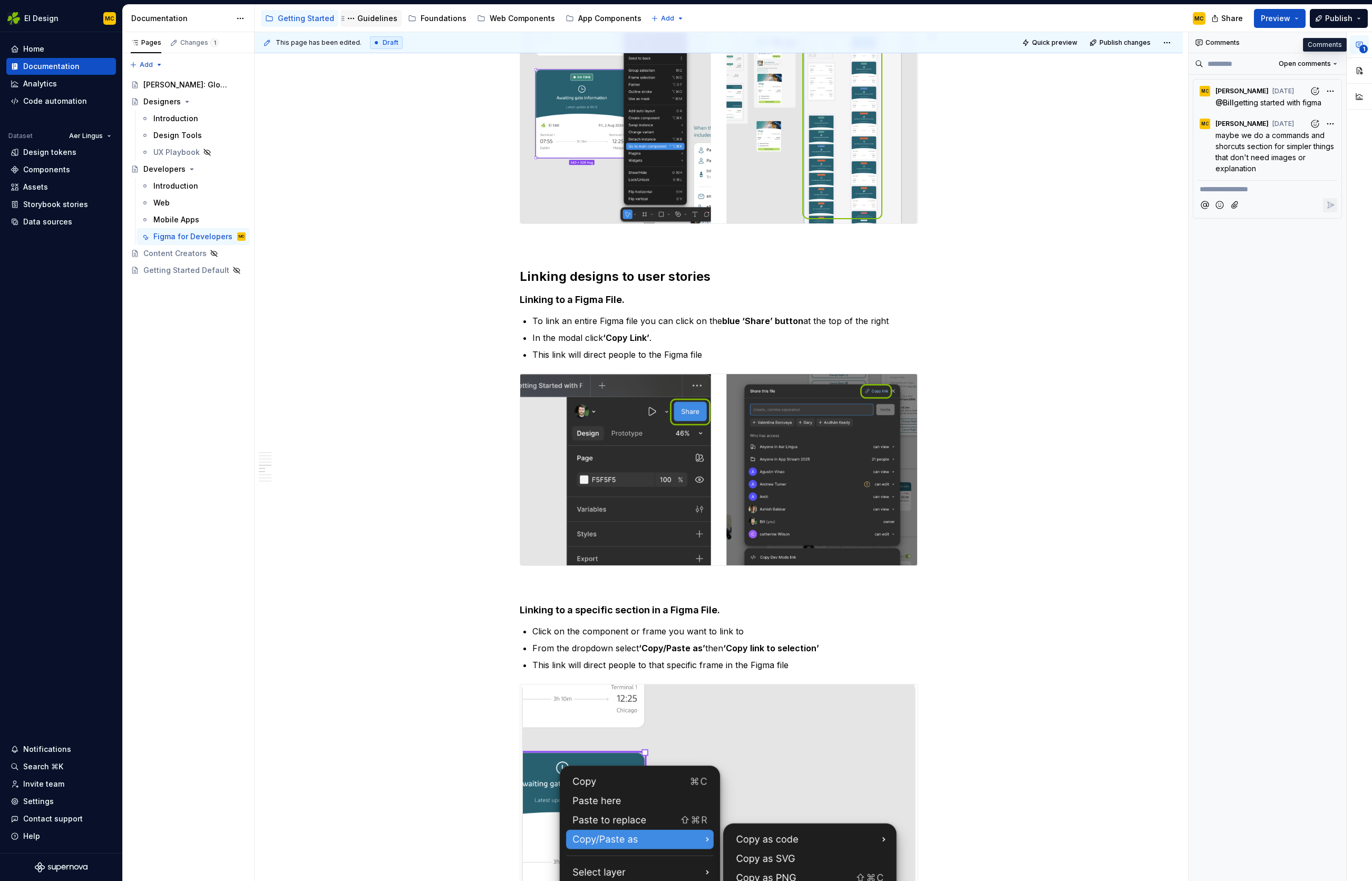
click at [369, 15] on div "Guidelines" at bounding box center [377, 18] width 40 height 11
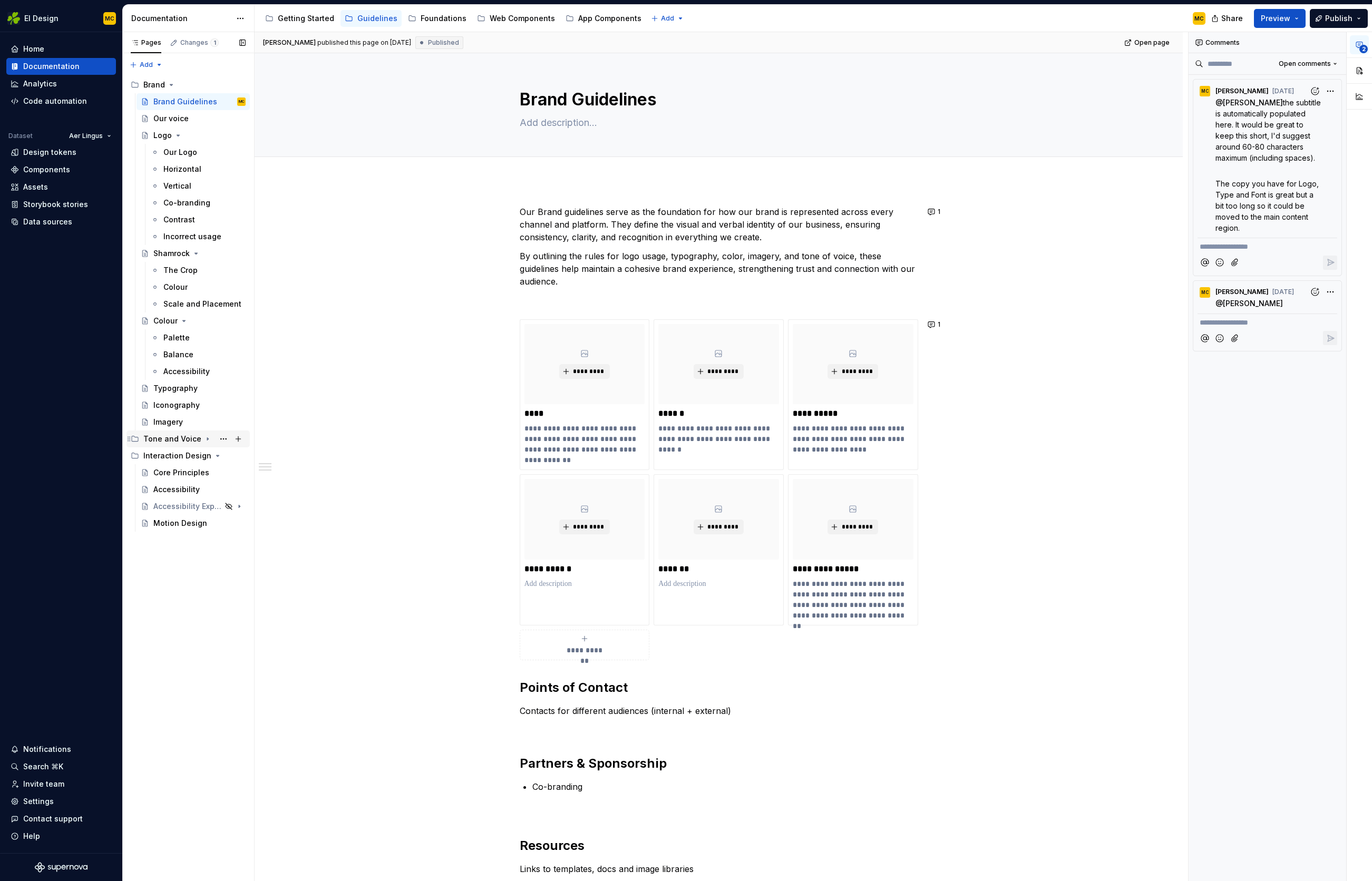
click at [207, 439] on icon "Page tree" at bounding box center [207, 439] width 1 height 2
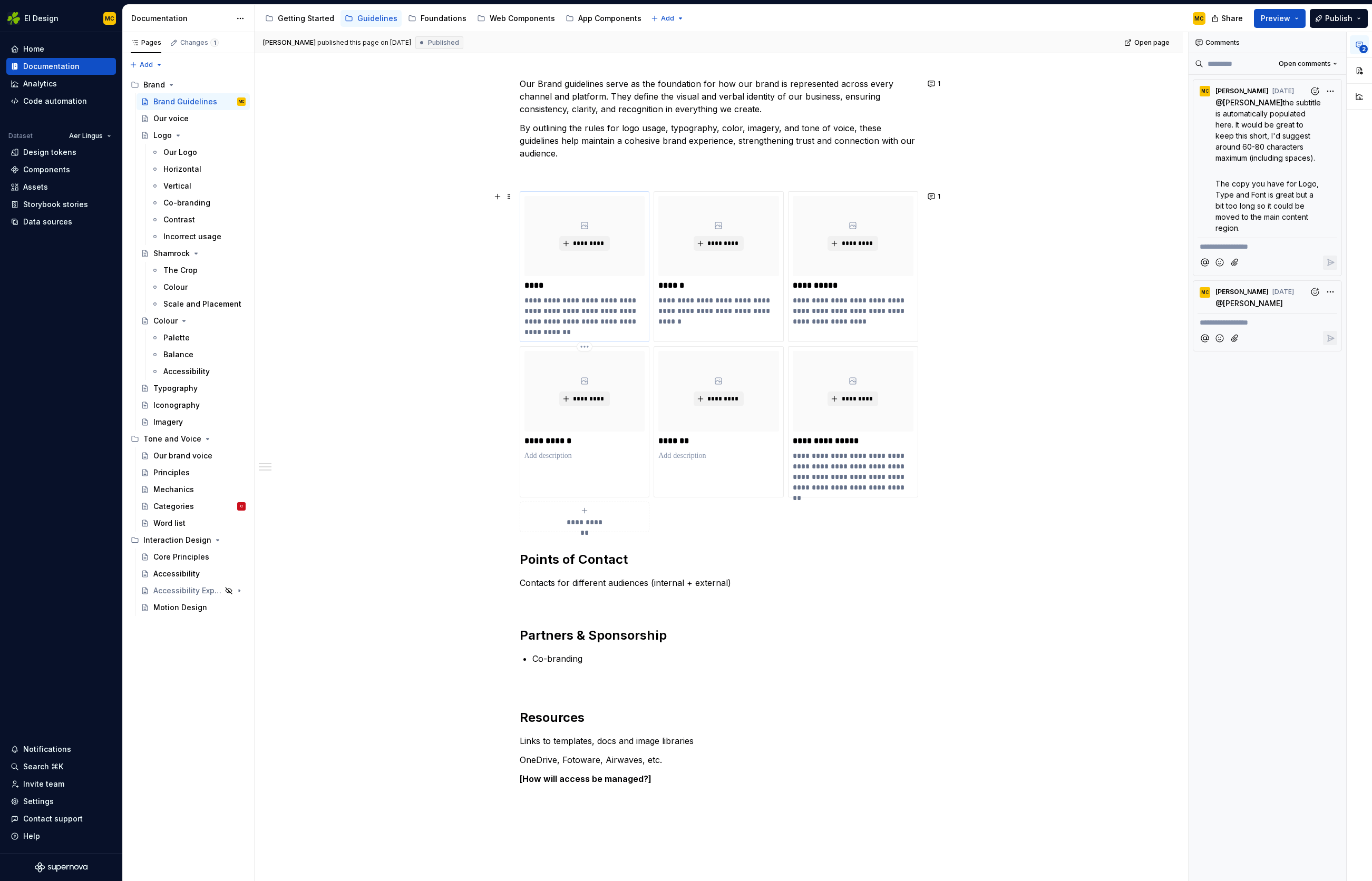
scroll to position [187, 0]
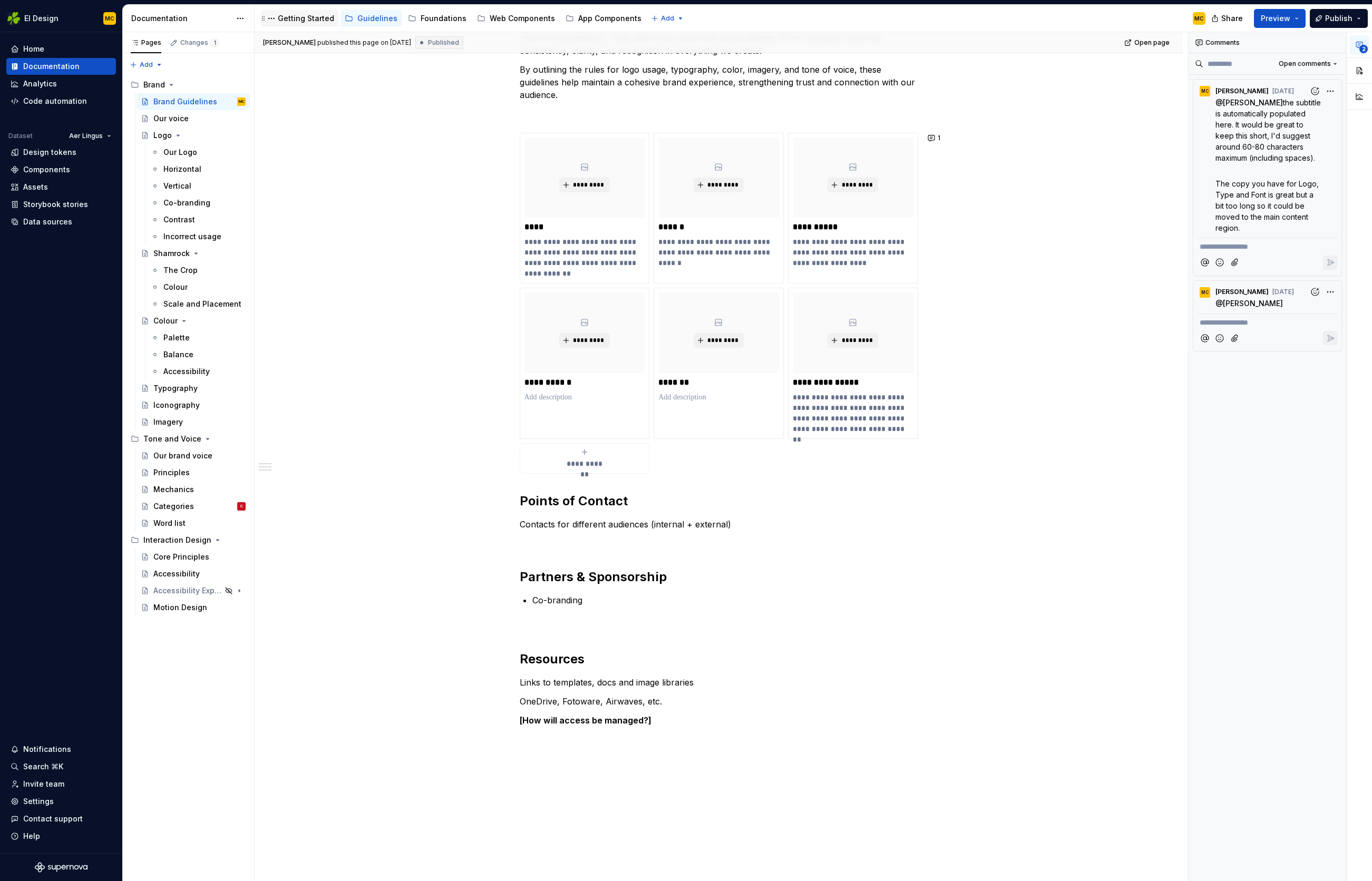
click at [278, 13] on div "Getting Started" at bounding box center [306, 18] width 56 height 11
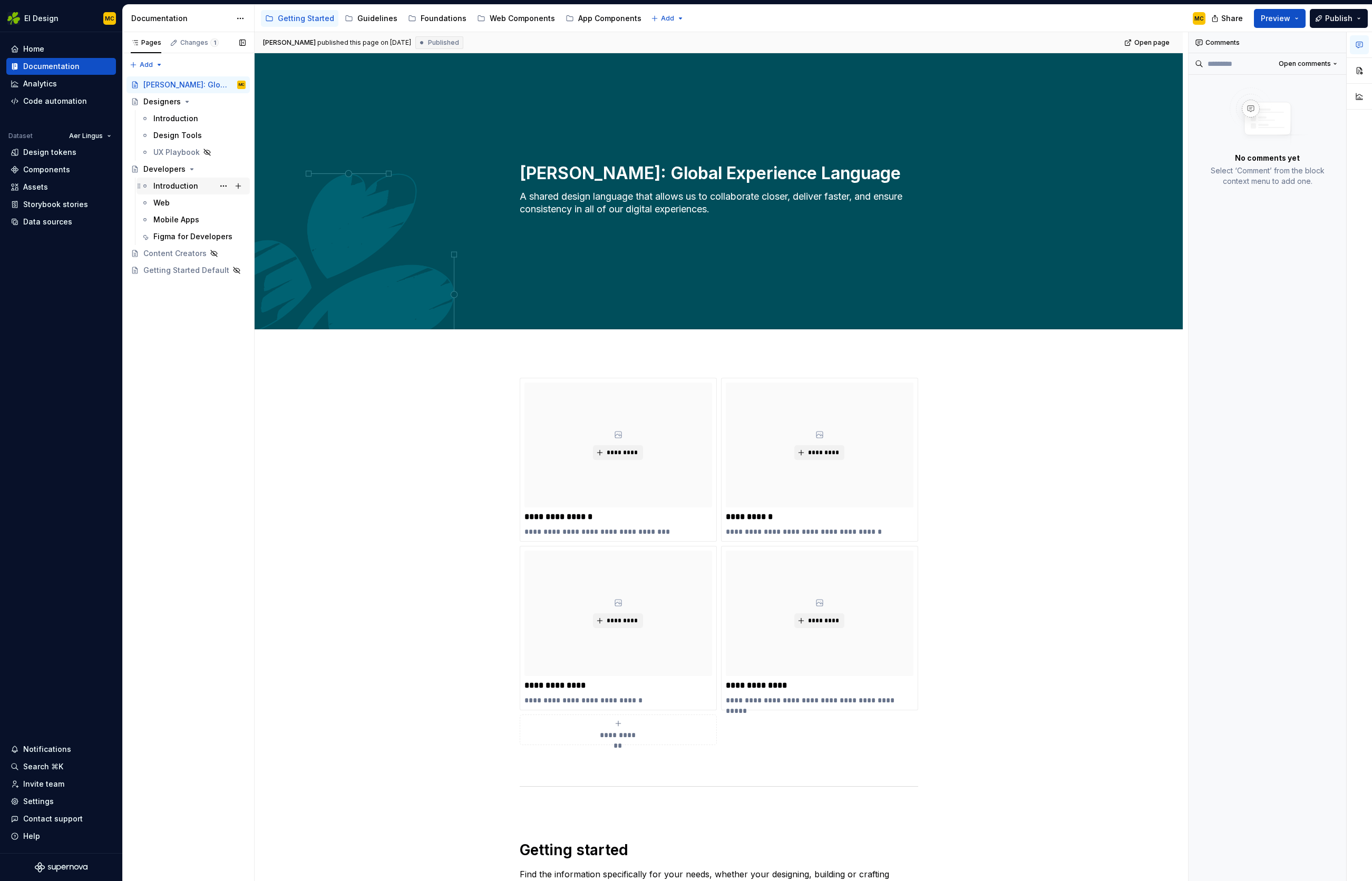
click at [179, 187] on div "Introduction" at bounding box center [176, 186] width 45 height 11
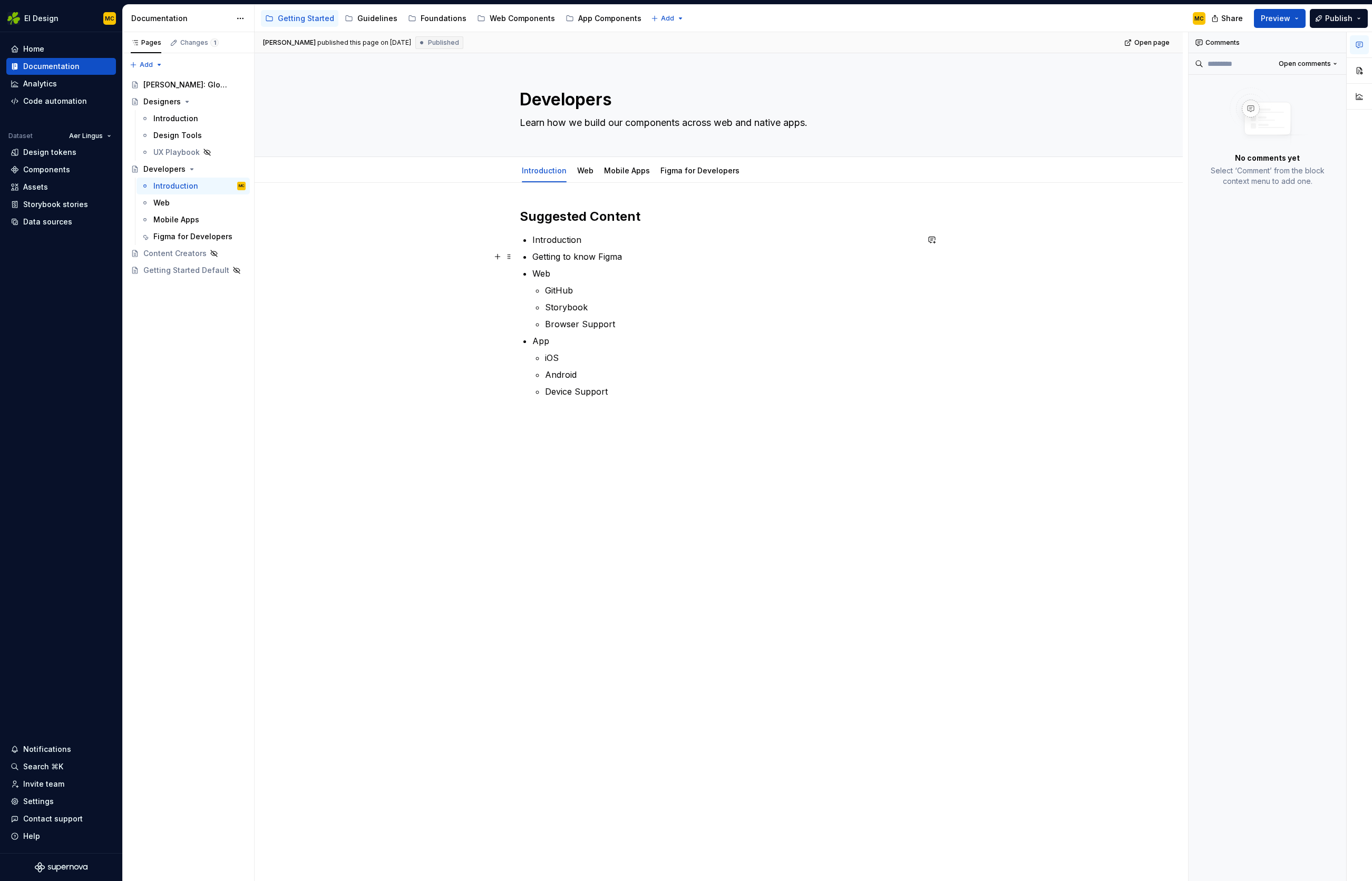
click at [640, 257] on p "Getting to know Figma" at bounding box center [725, 257] width 386 height 12
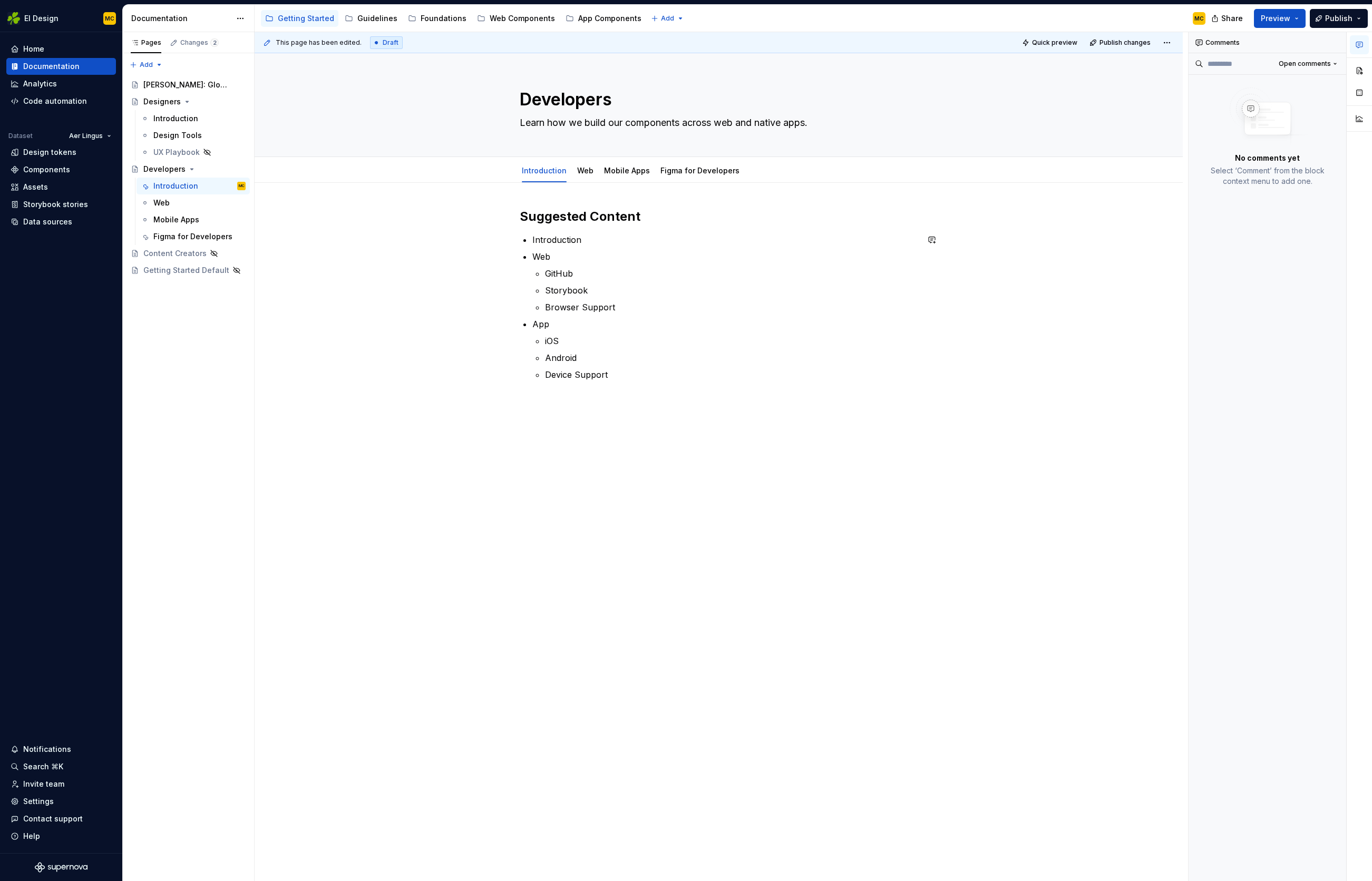
type textarea "*"
paste div
click at [549, 461] on div "Suggested Content Introduction Web GitHub Storybook Browser Support App iOS And…" at bounding box center [719, 428] width 928 height 492
click at [127, 369] on div "Pages Changes 2 Add Accessibility guide for tree Page tree. Navigate the tree w…" at bounding box center [188, 457] width 132 height 849
click at [438, 21] on div "Foundations" at bounding box center [443, 18] width 46 height 11
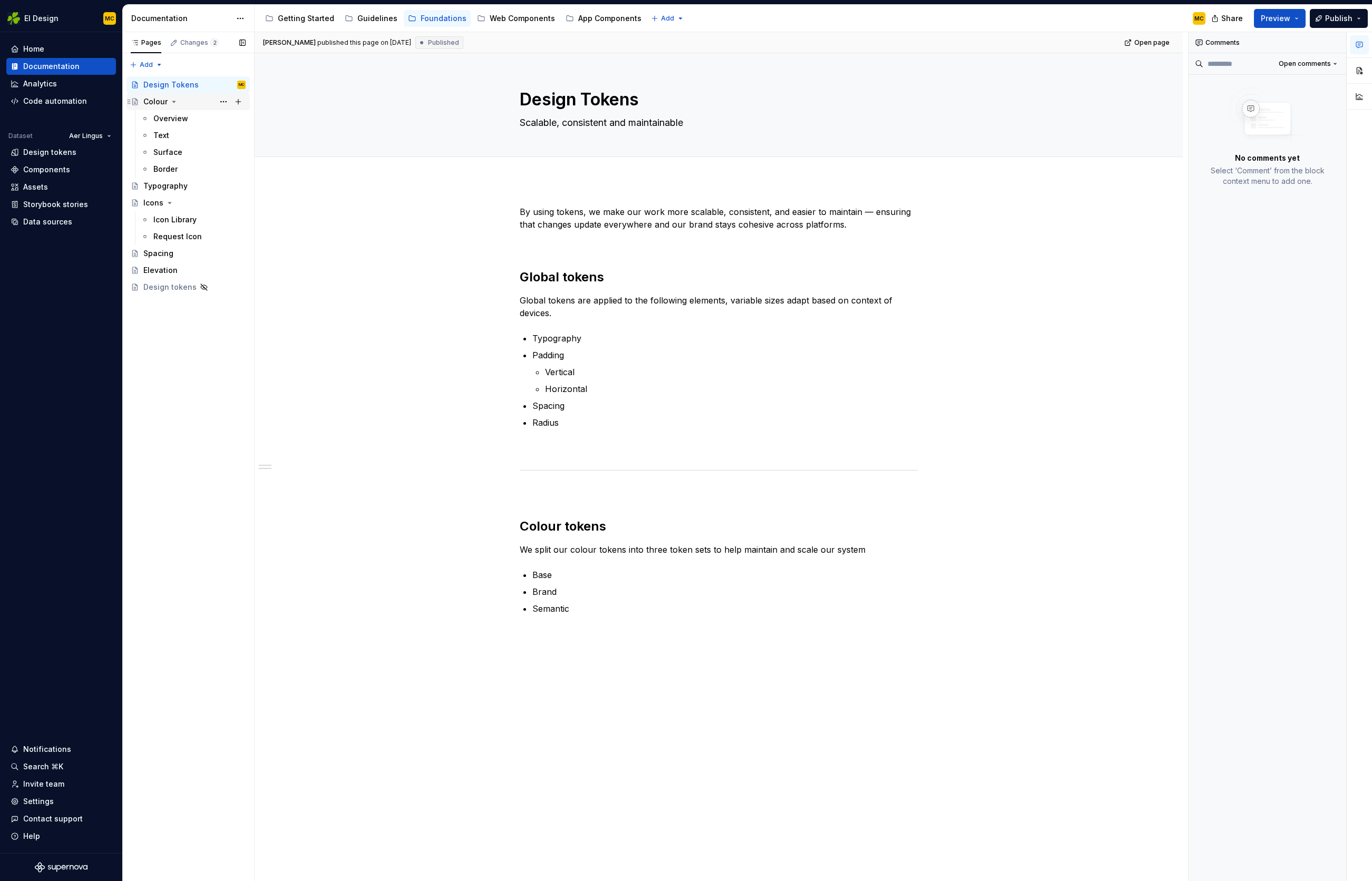
click at [158, 103] on div "Colour" at bounding box center [155, 101] width 24 height 11
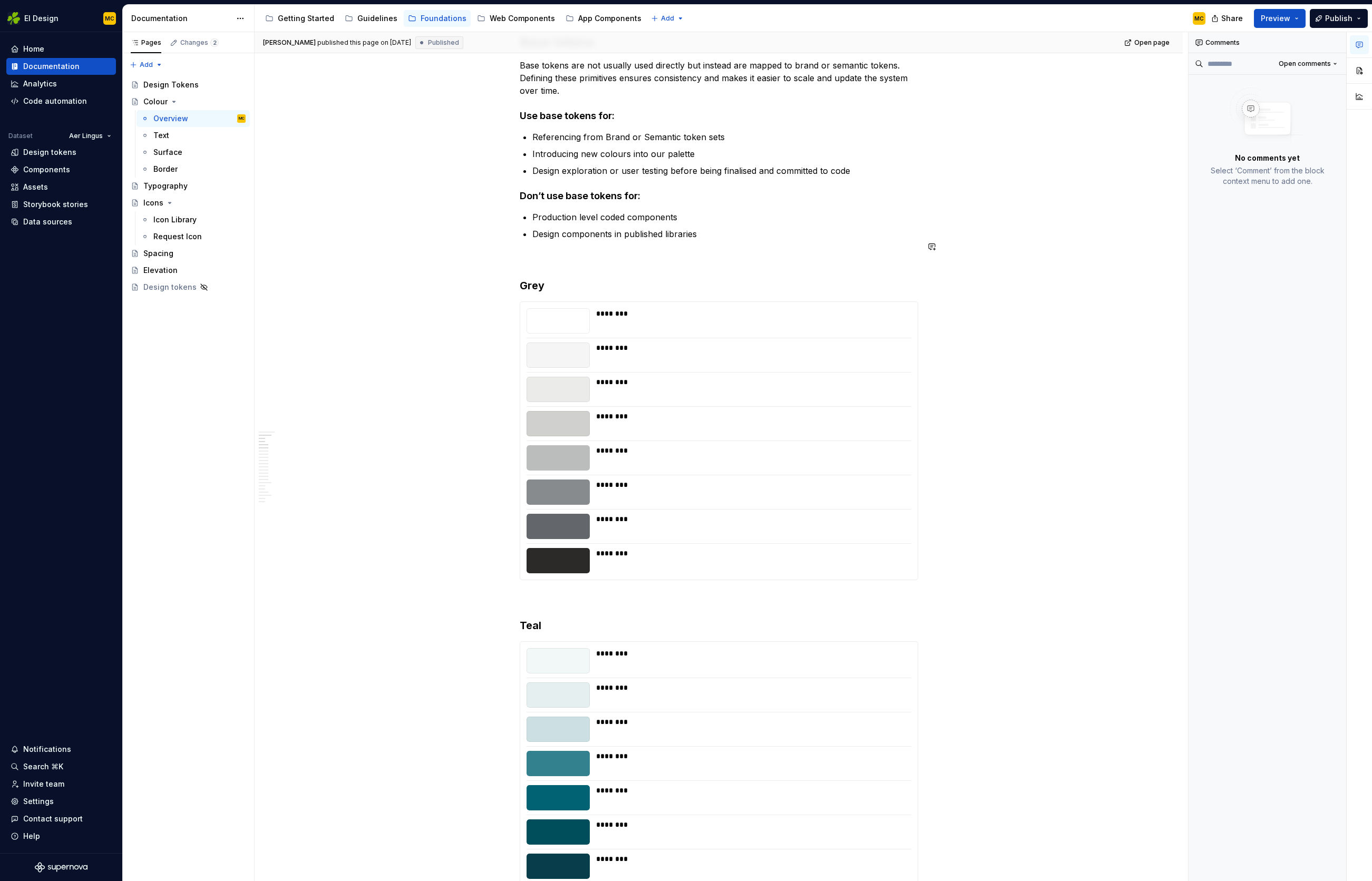
scroll to position [443, 0]
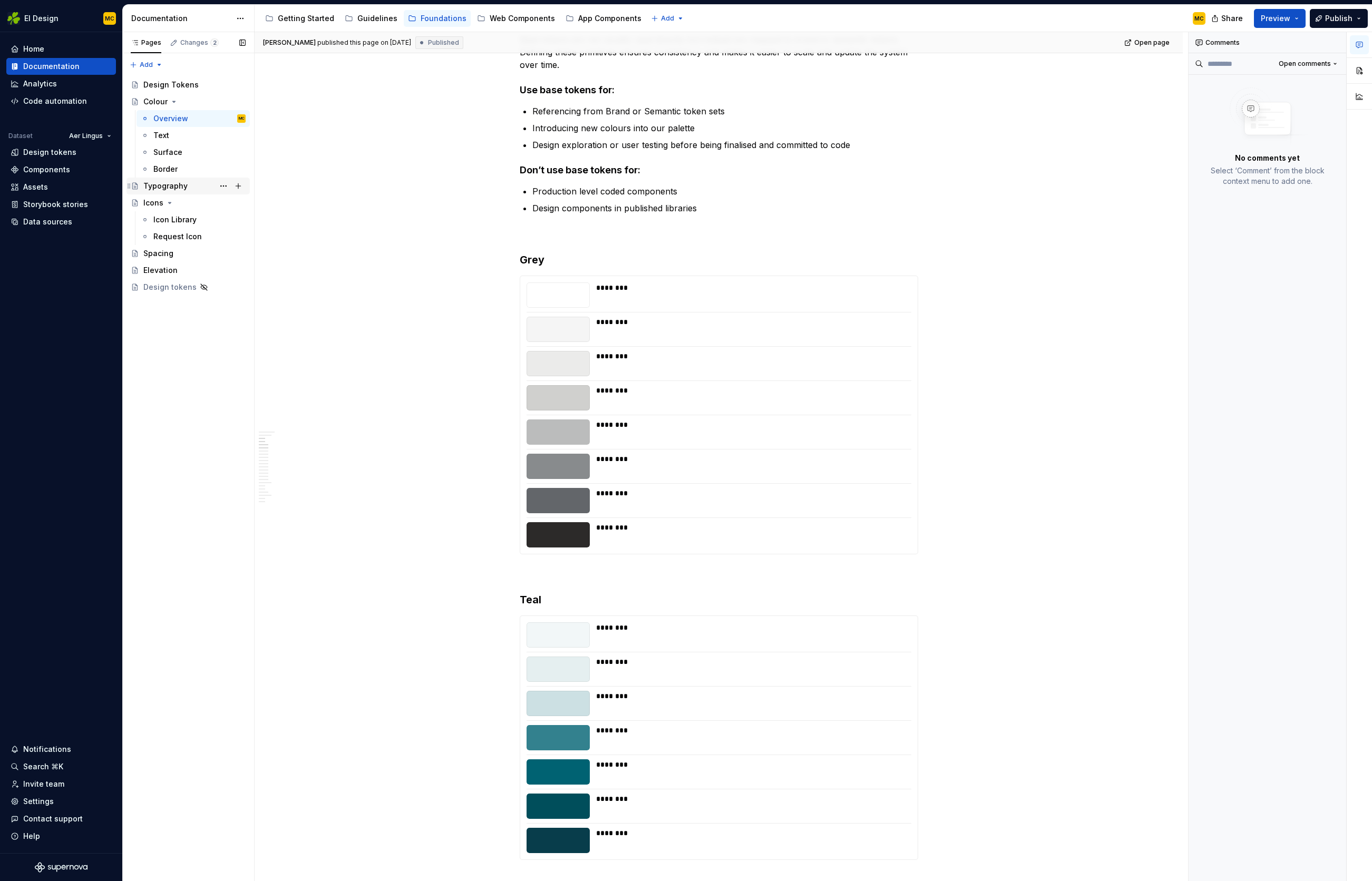
click at [193, 188] on div "Typography" at bounding box center [194, 186] width 102 height 15
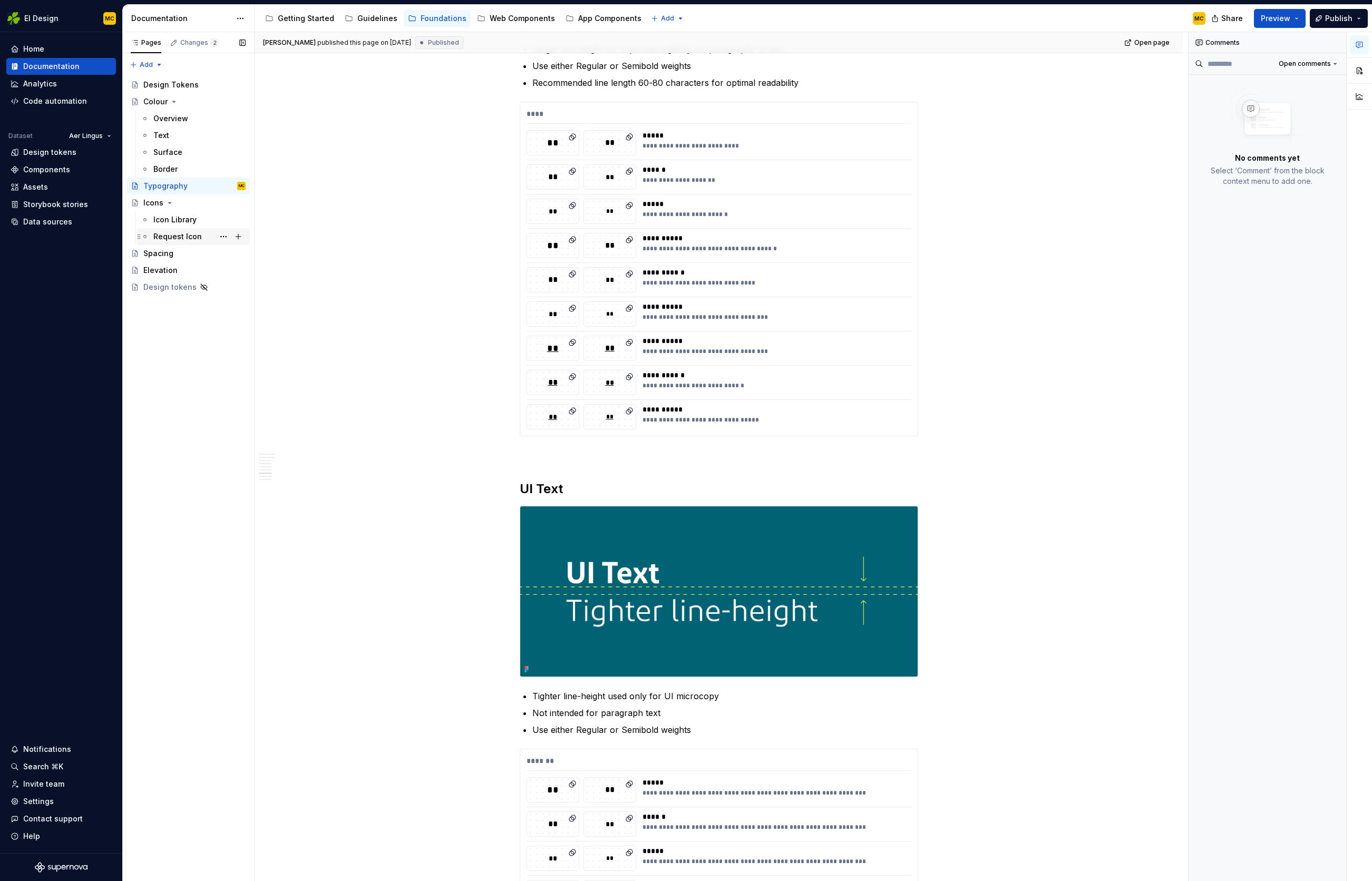
scroll to position [1990, 0]
click at [144, 204] on div "Icons" at bounding box center [154, 203] width 20 height 11
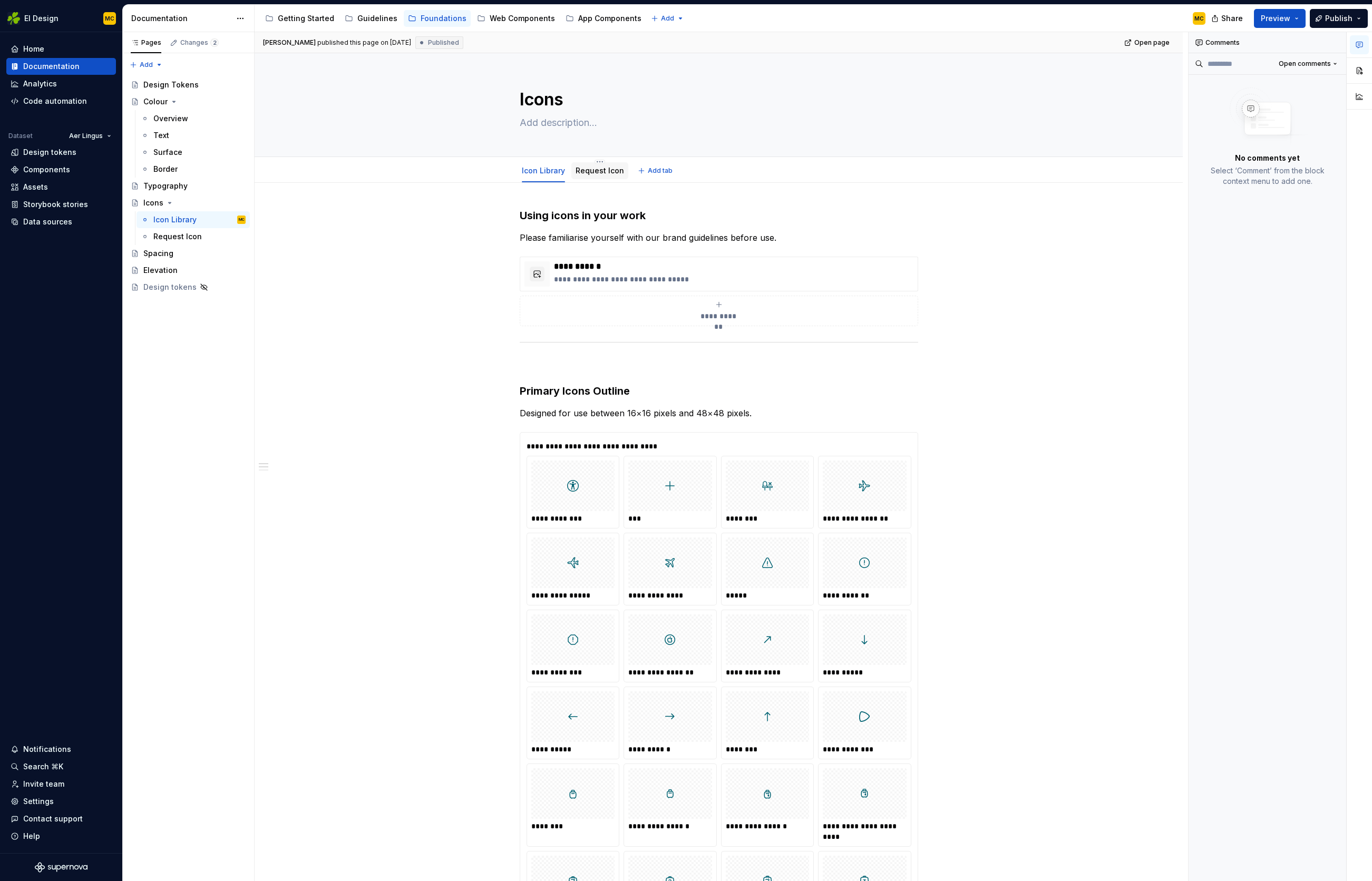
click at [608, 174] on link "Request Icon" at bounding box center [599, 170] width 48 height 9
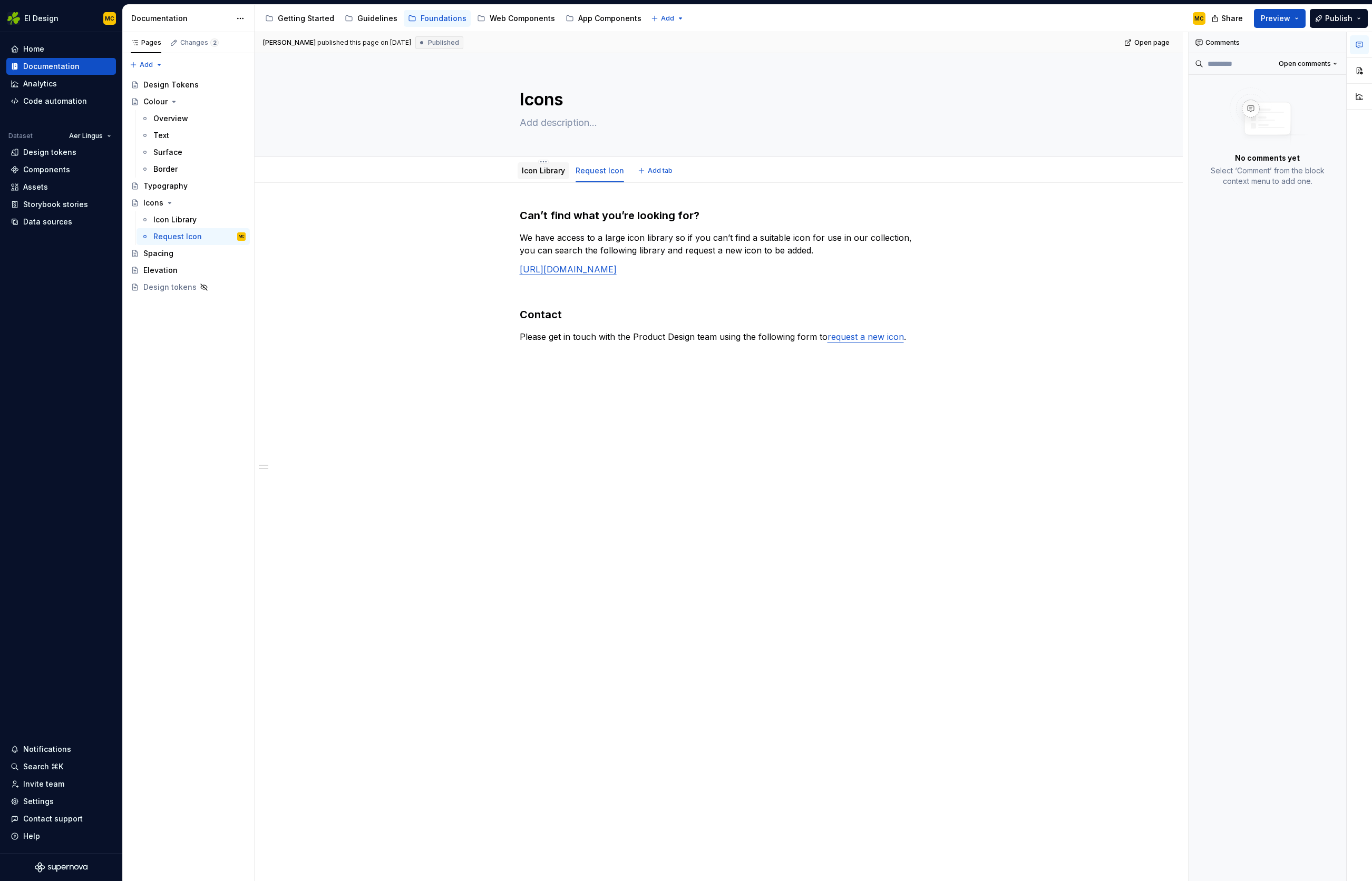
click at [551, 169] on link "Icon Library" at bounding box center [544, 170] width 43 height 9
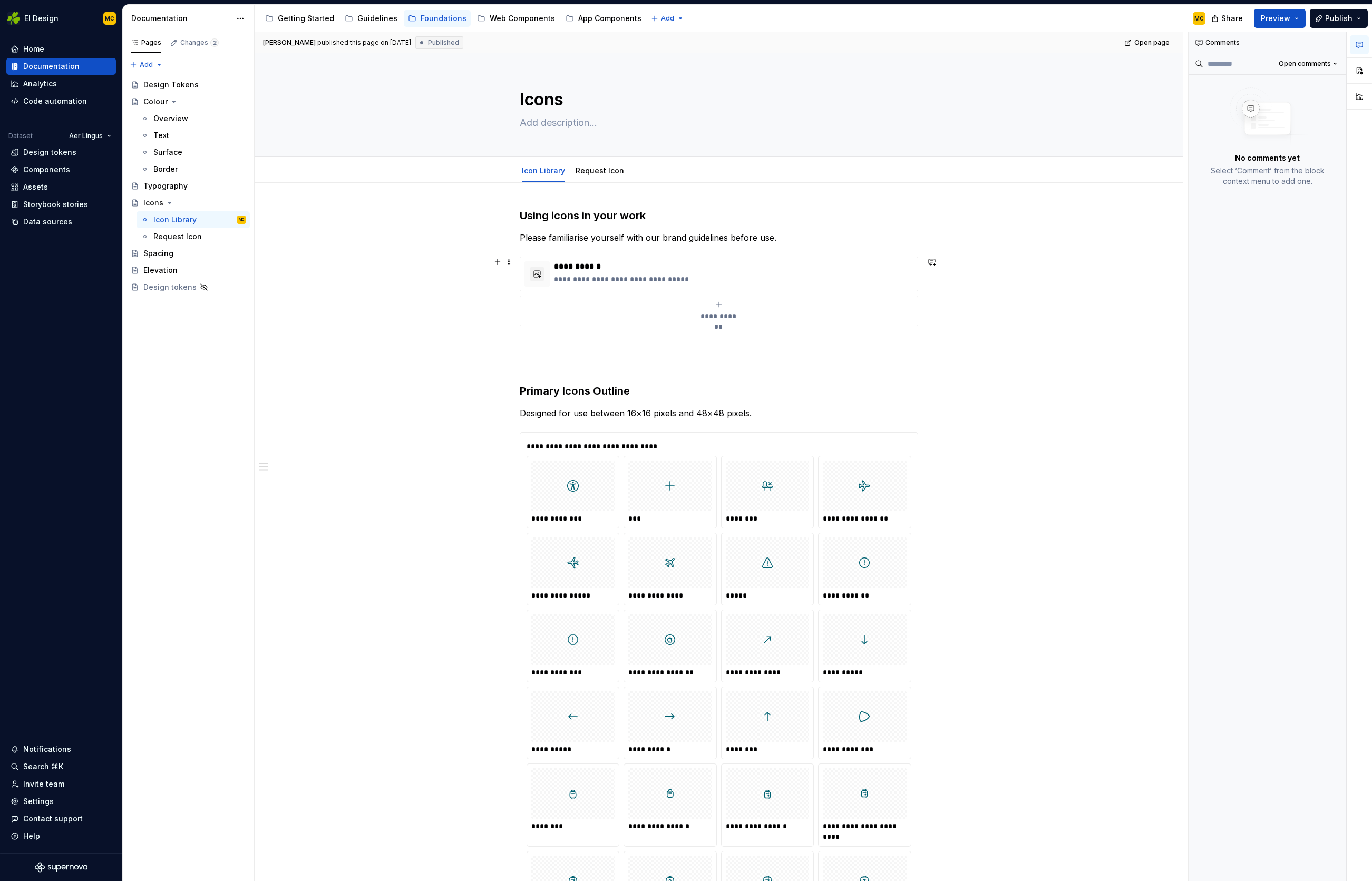
click at [723, 308] on icon "submit" at bounding box center [719, 305] width 8 height 8
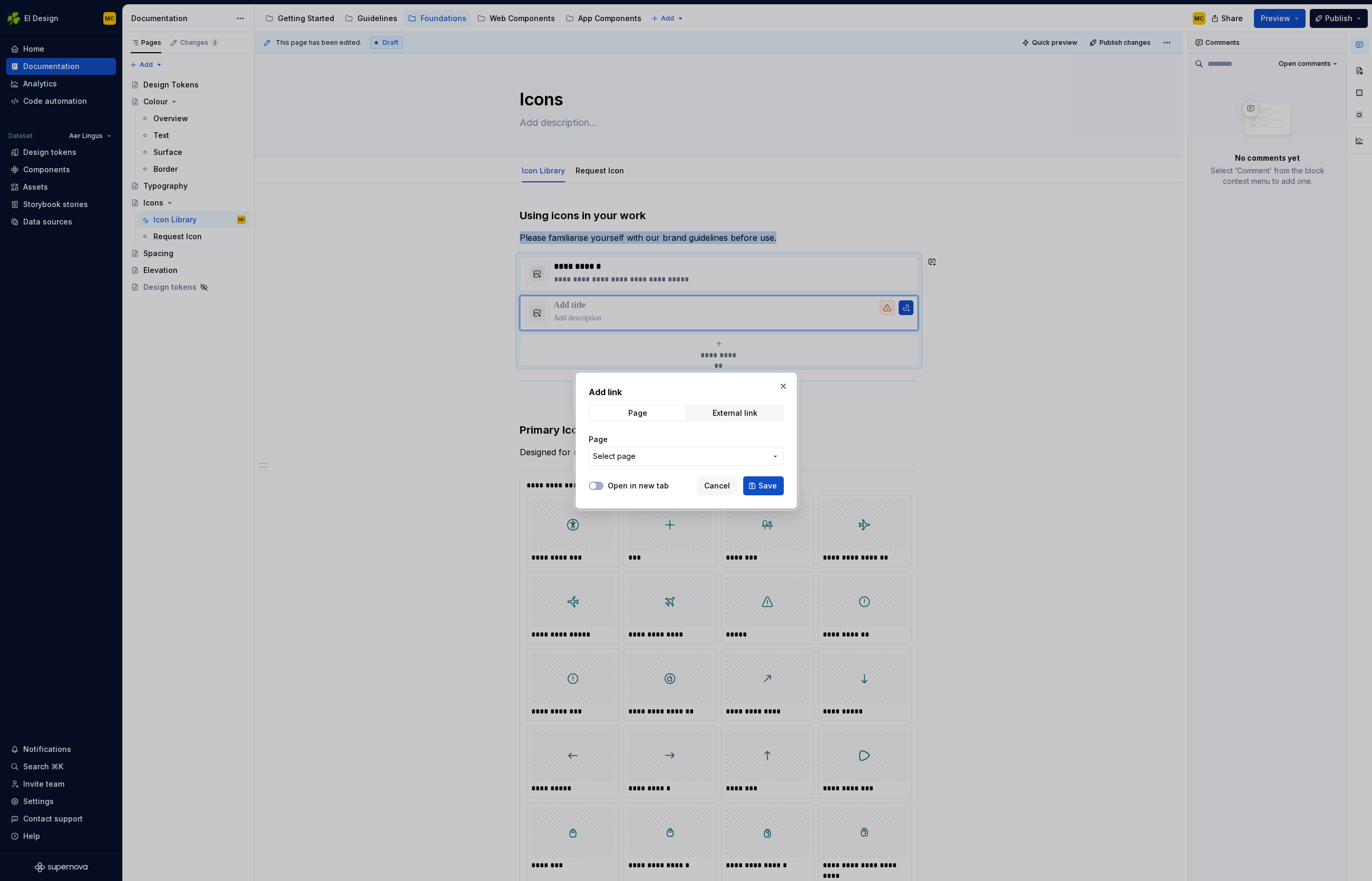
click at [666, 457] on span "Select page" at bounding box center [680, 456] width 174 height 11
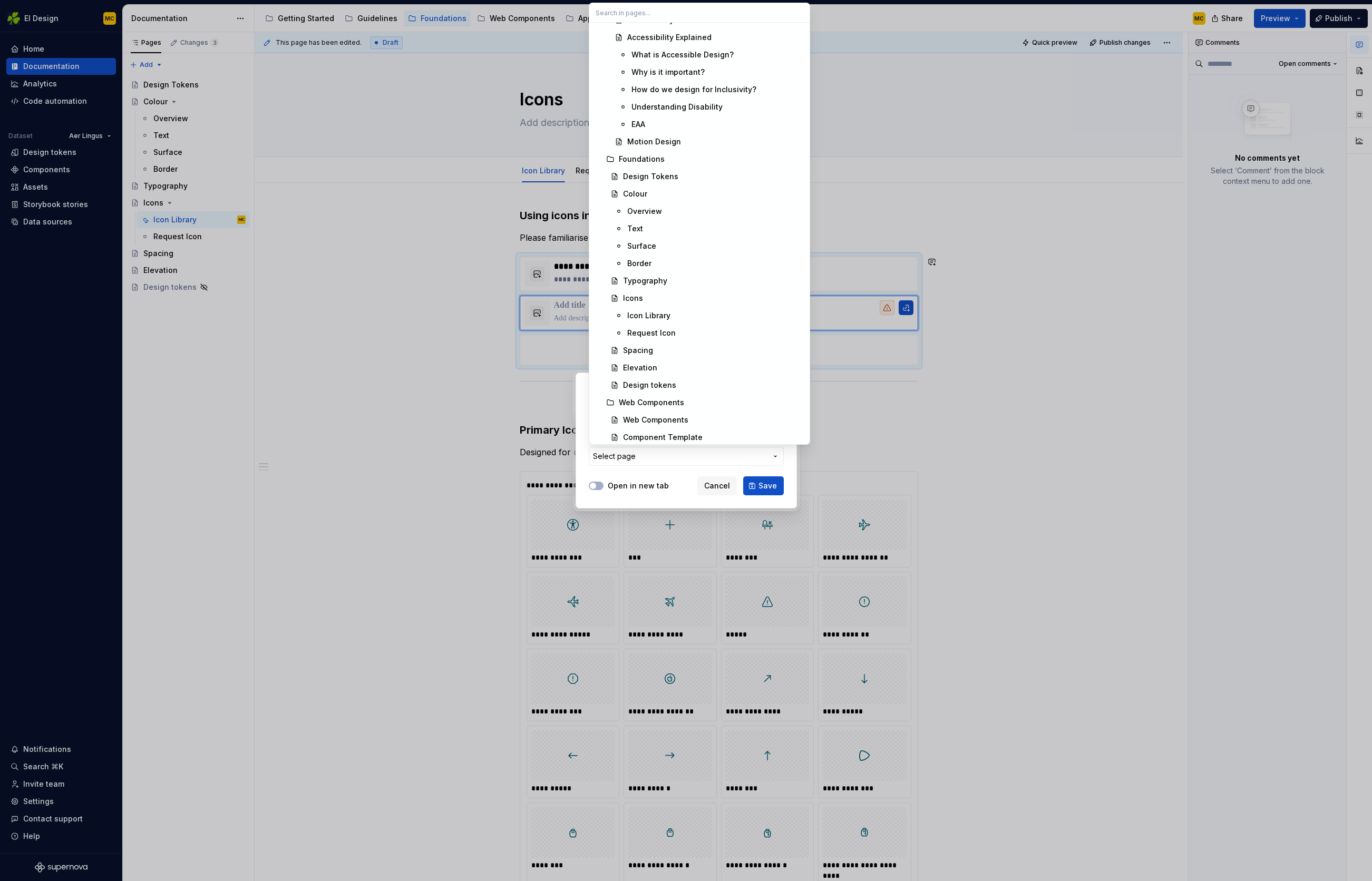
scroll to position [781, 0]
click at [669, 330] on div "Request Icon" at bounding box center [651, 330] width 48 height 11
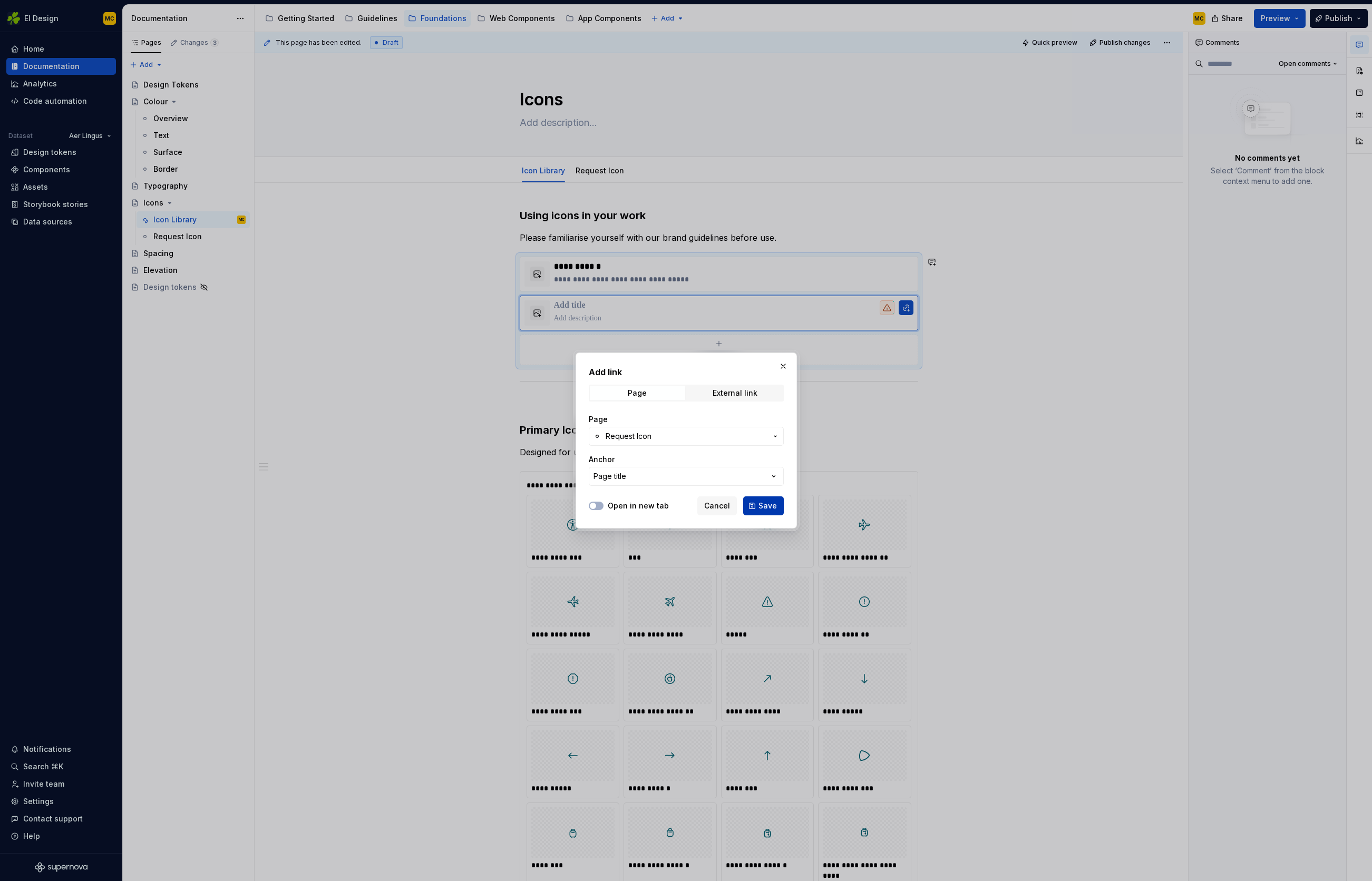
click at [765, 508] on span "Save" at bounding box center [768, 506] width 18 height 11
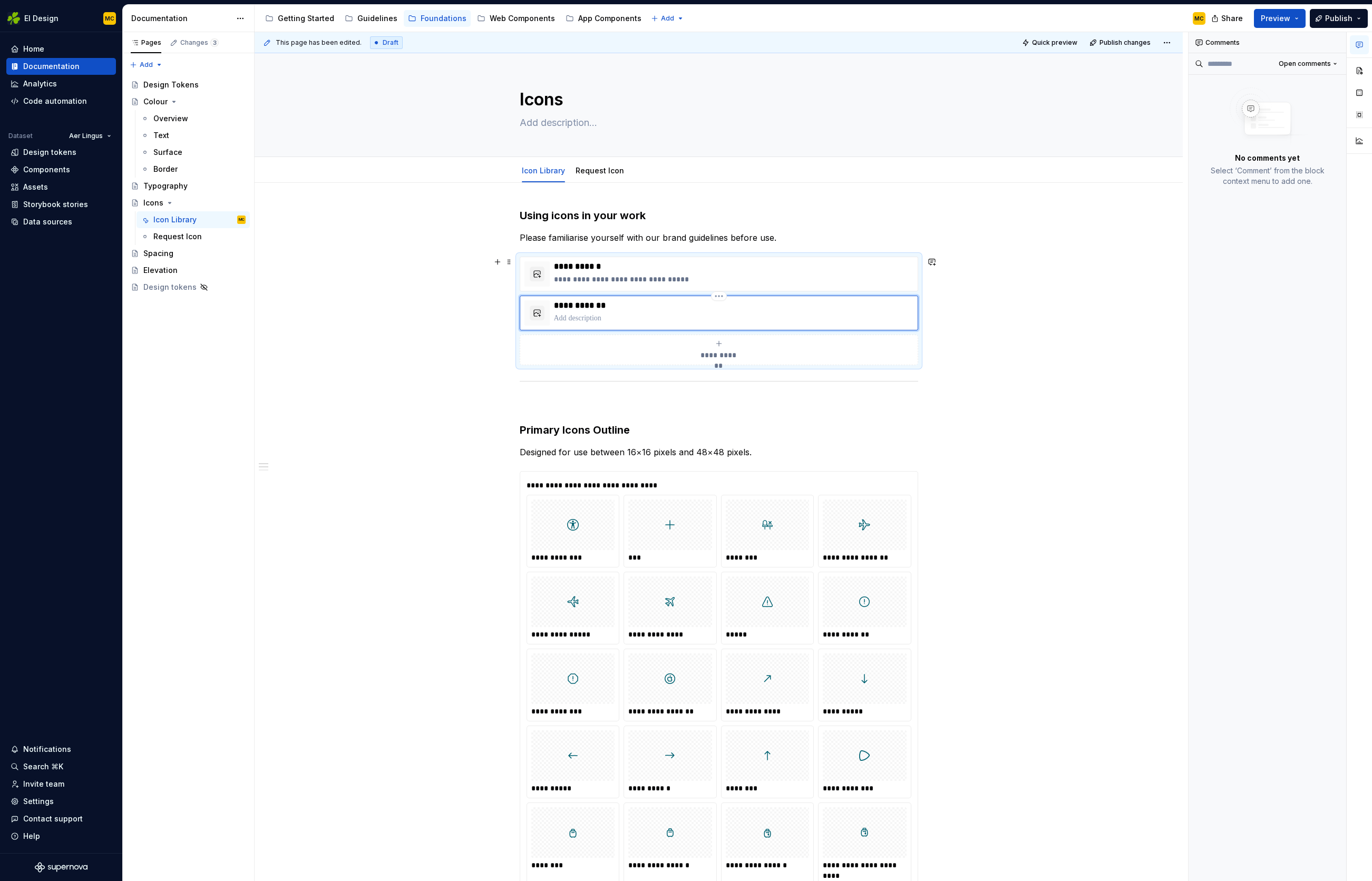
click at [650, 321] on p at bounding box center [733, 318] width 359 height 11
type textarea "*"
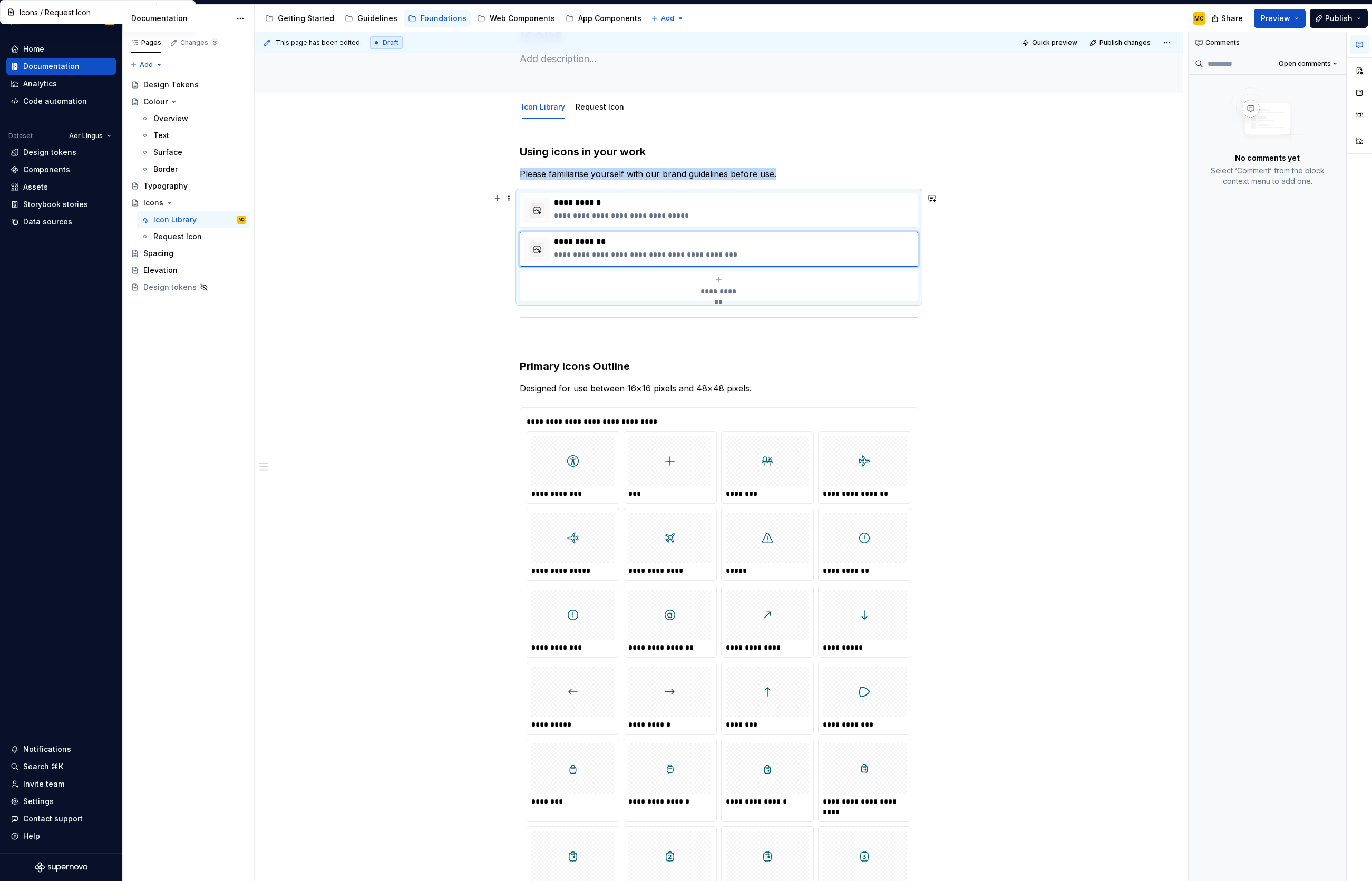
click at [906, 301] on div "**********" at bounding box center [719, 247] width 398 height 109
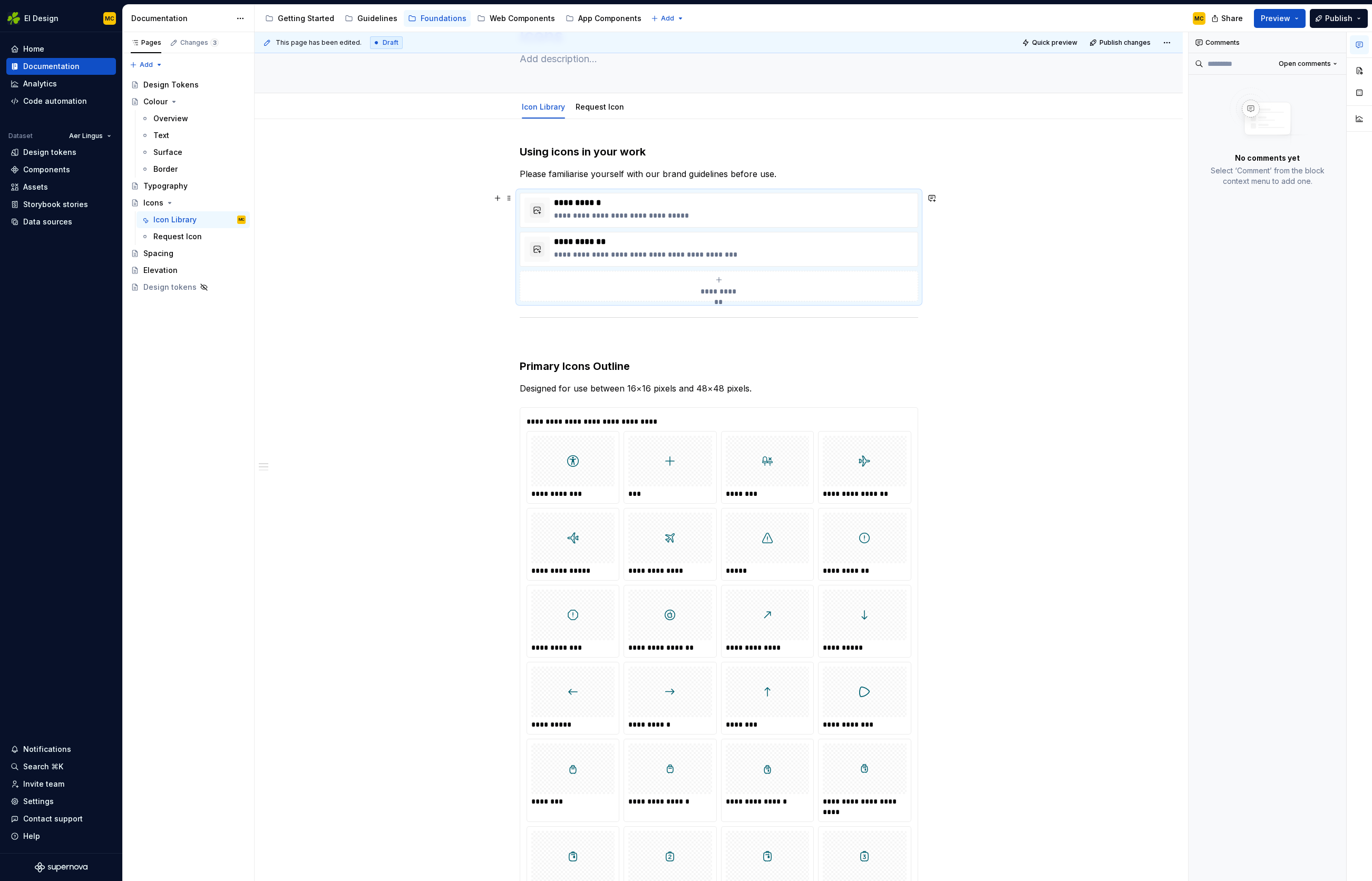
click at [918, 294] on div "**********" at bounding box center [719, 247] width 398 height 109
click at [915, 301] on div "**********" at bounding box center [719, 247] width 398 height 109
click at [773, 171] on p "Please familiarise yourself with our brand guidelines before use." at bounding box center [719, 174] width 398 height 12
click at [779, 199] on p "**********" at bounding box center [733, 203] width 359 height 11
click at [918, 301] on div "**********" at bounding box center [719, 247] width 398 height 109
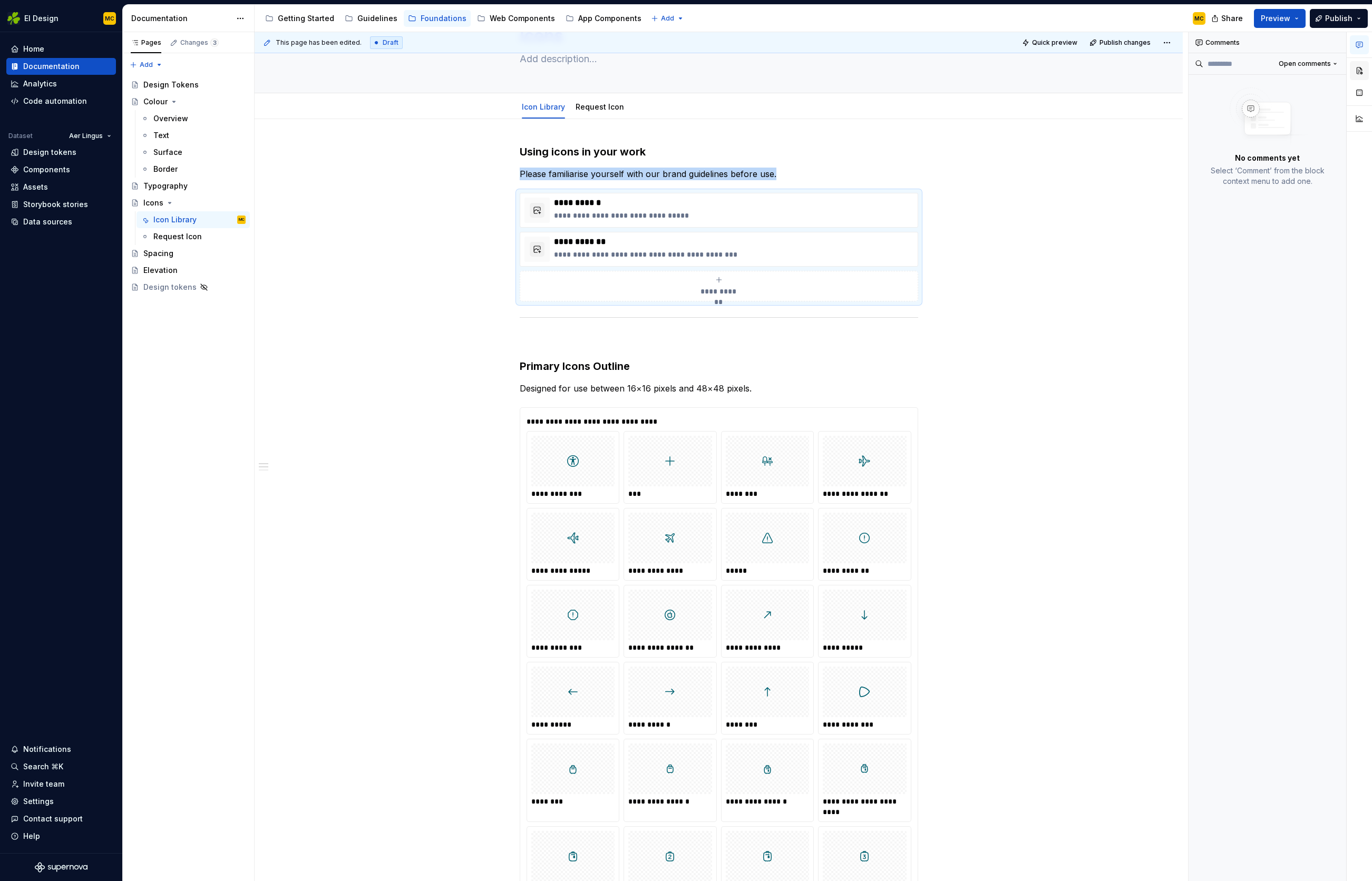
click at [1355, 70] on button "button" at bounding box center [1359, 71] width 19 height 19
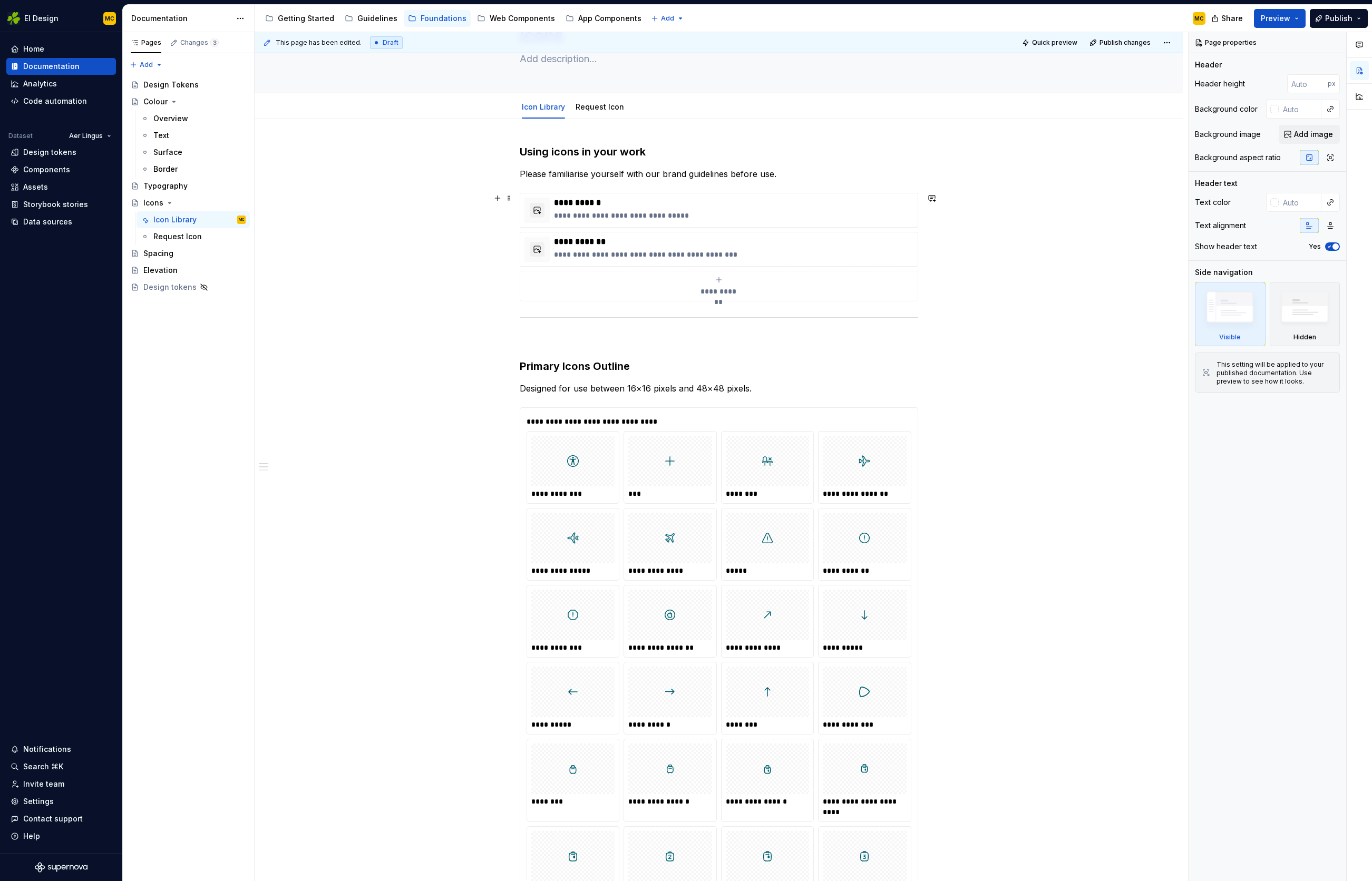
click at [777, 291] on div "**********" at bounding box center [719, 286] width 389 height 21
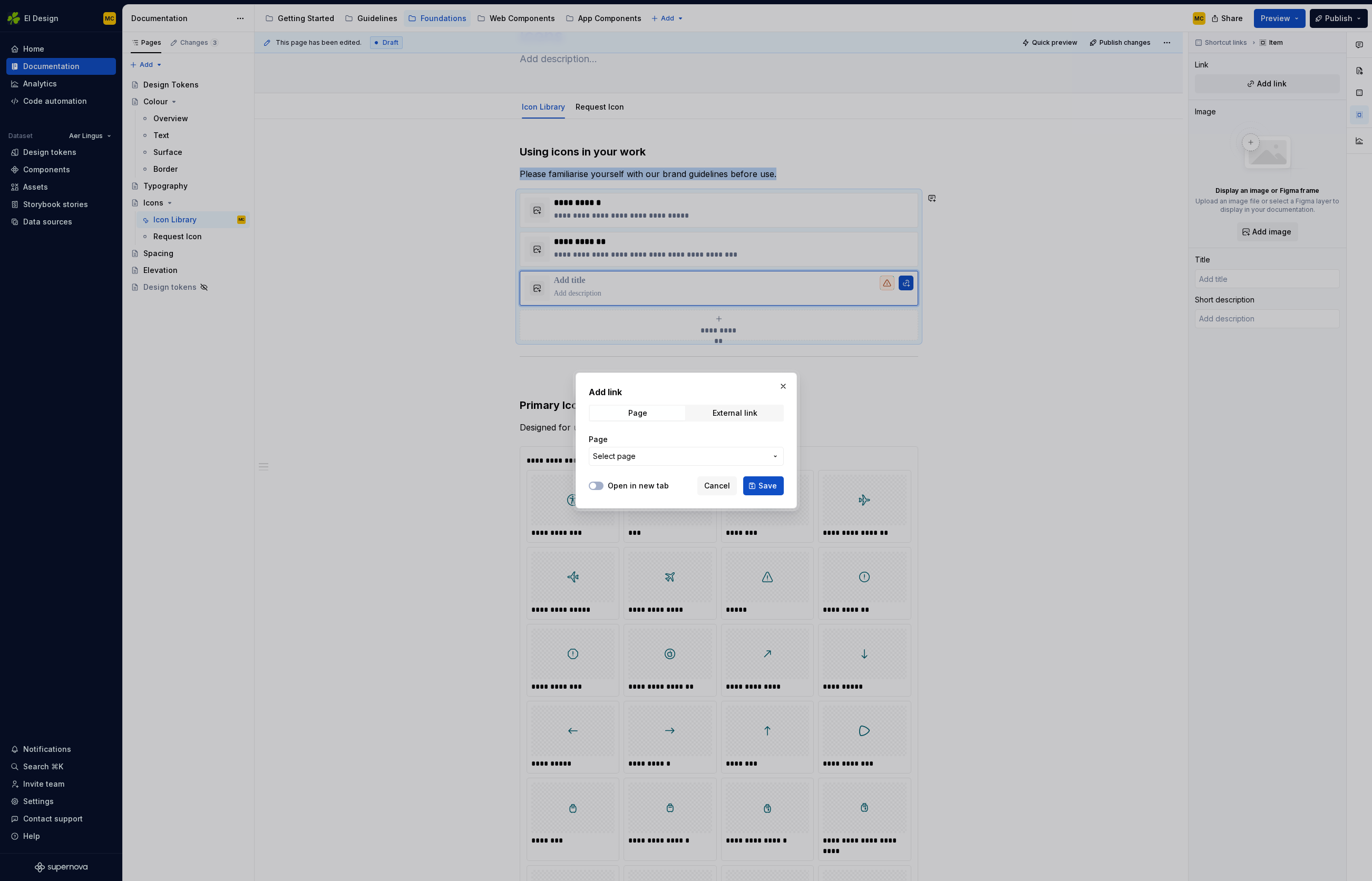
click at [722, 481] on span "Cancel" at bounding box center [716, 486] width 26 height 11
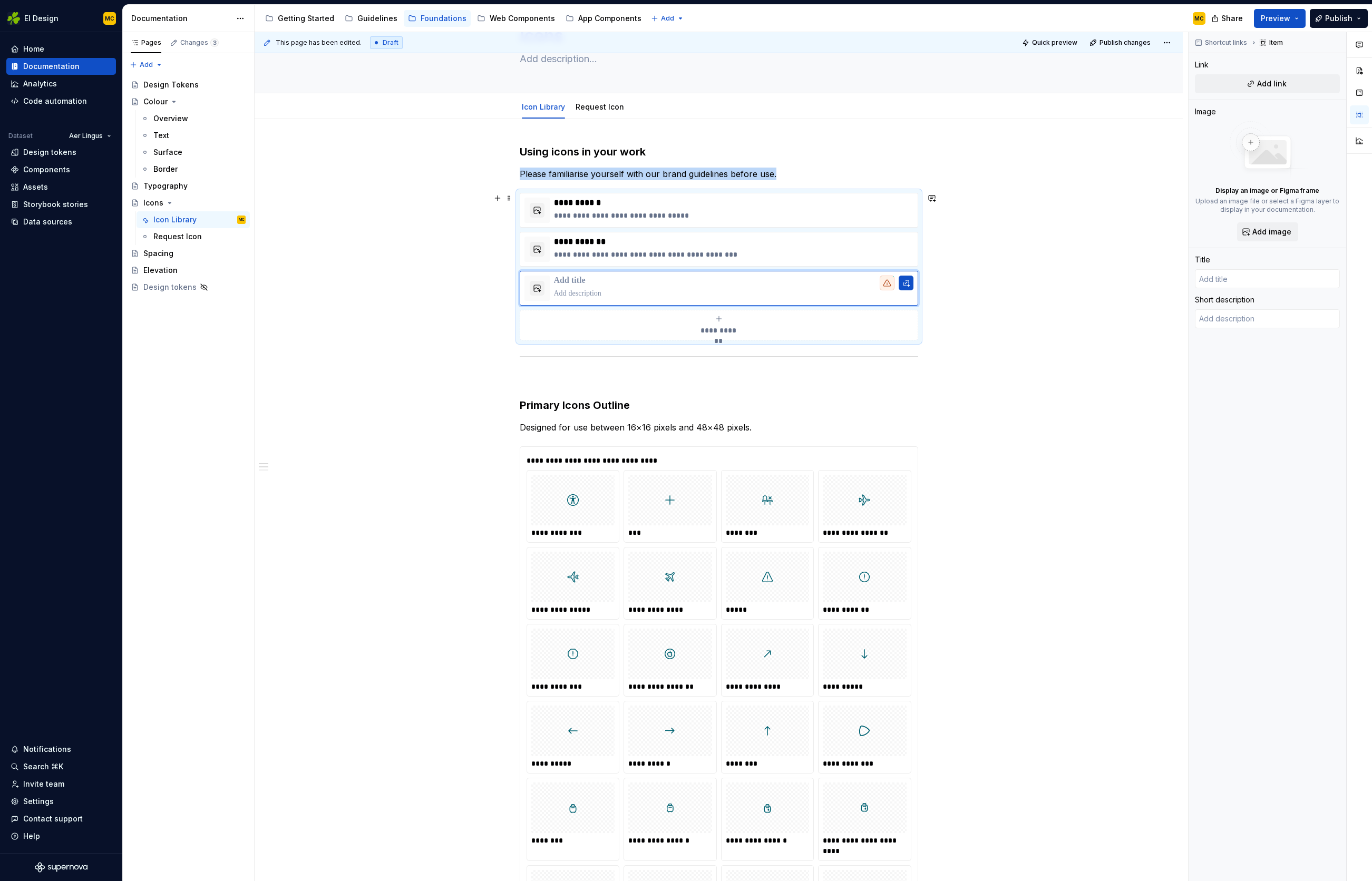
click at [720, 272] on html "EI Design MC Home Documentation Analytics Code automation Dataset Aer Lingus De…" at bounding box center [686, 440] width 1372 height 881
click at [737, 289] on div "Delete item" at bounding box center [767, 289] width 69 height 11
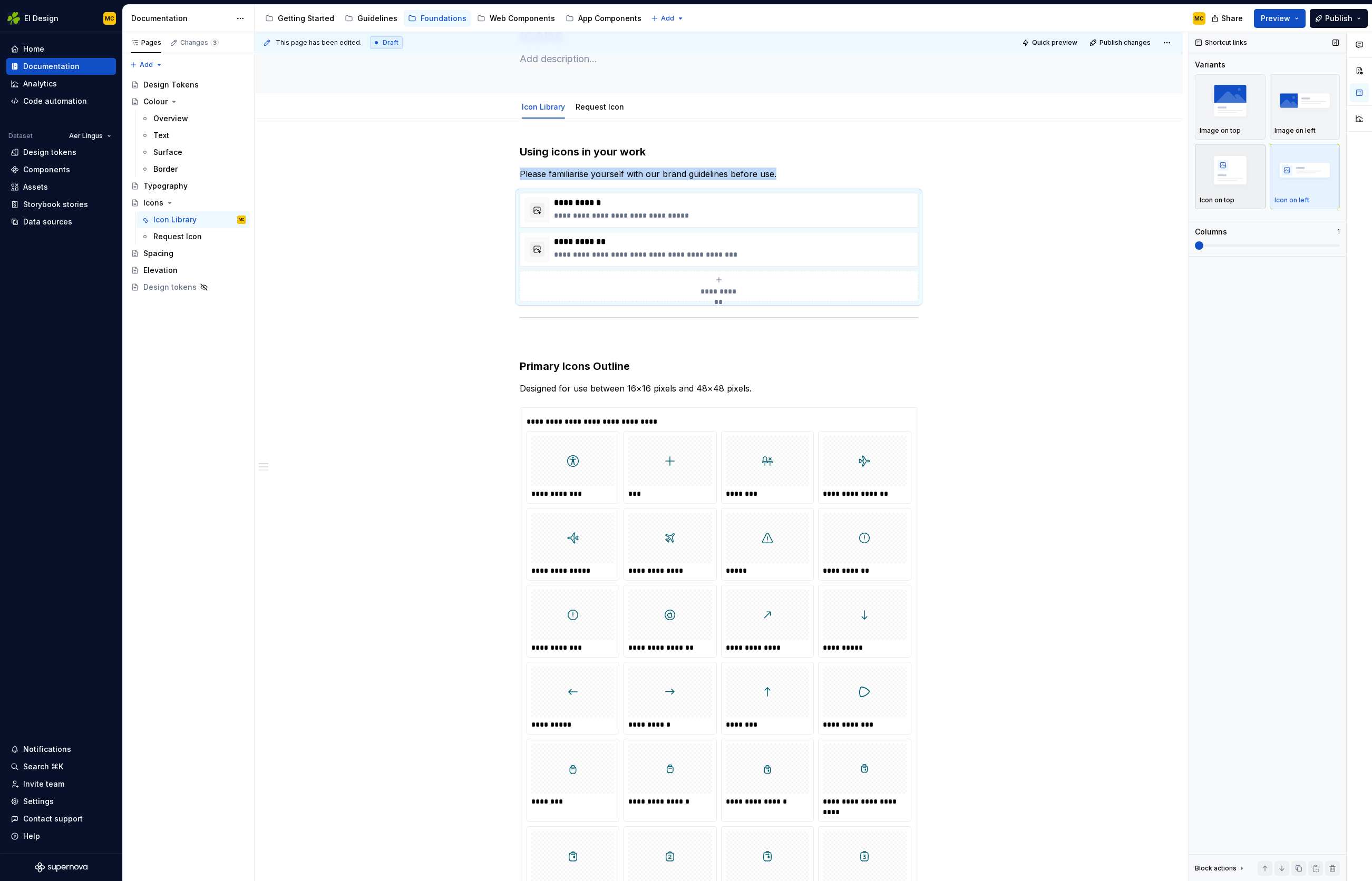
click at [1247, 164] on img "button" at bounding box center [1230, 170] width 61 height 38
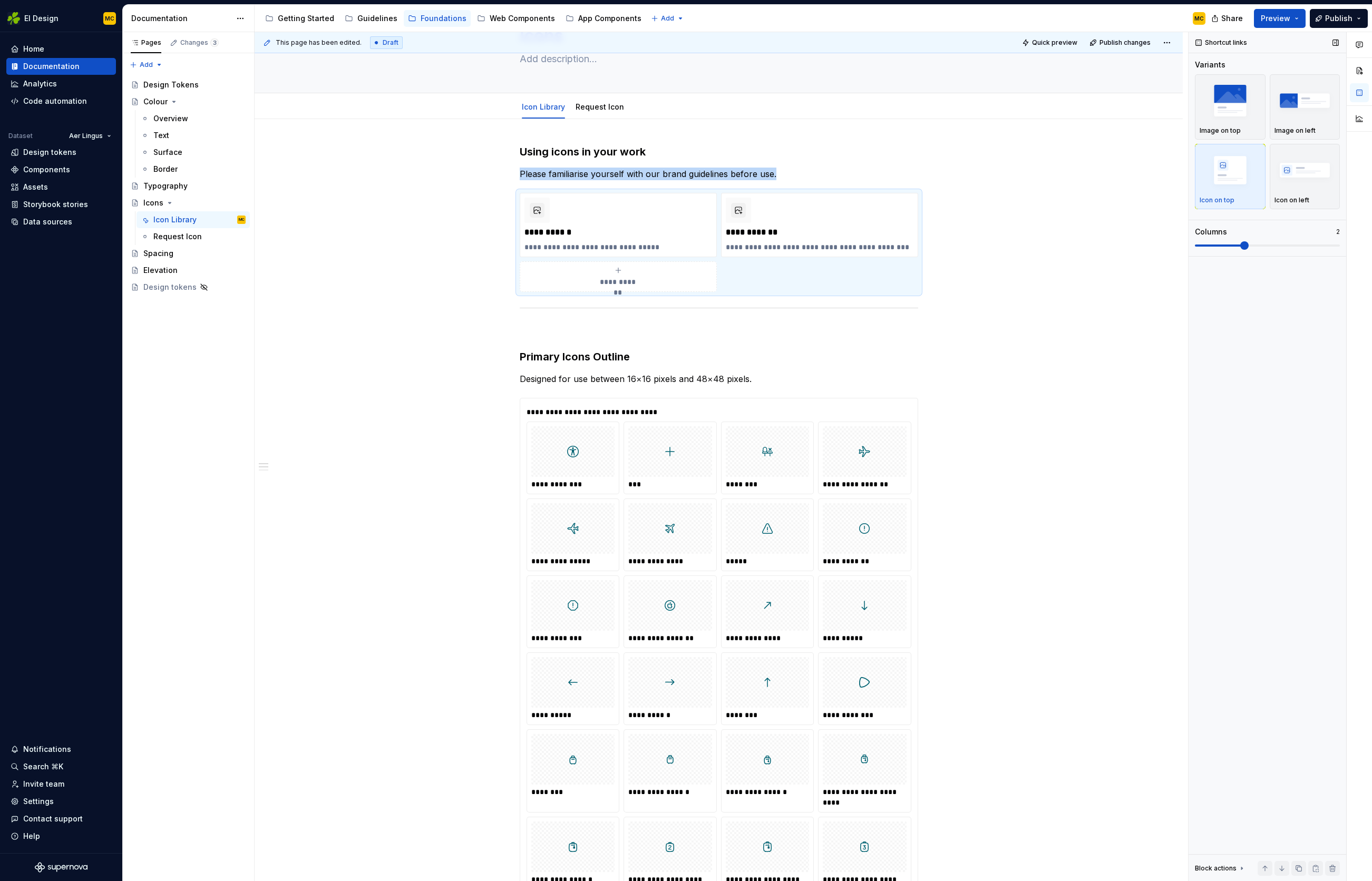
click at [1240, 243] on span at bounding box center [1244, 246] width 8 height 8
click at [1331, 17] on span "Publish" at bounding box center [1338, 18] width 27 height 11
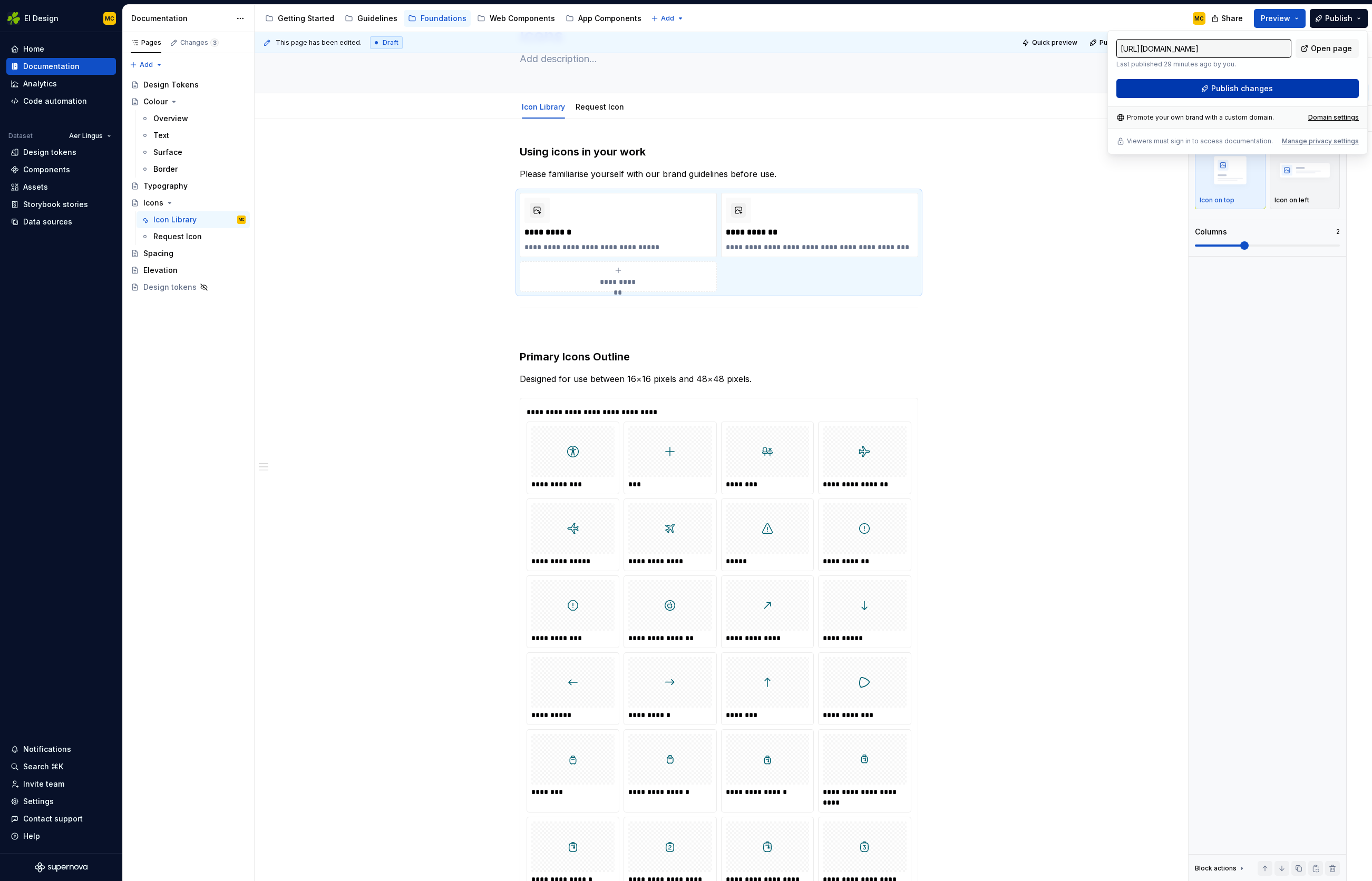
click at [1224, 90] on span "Publish changes" at bounding box center [1242, 88] width 61 height 11
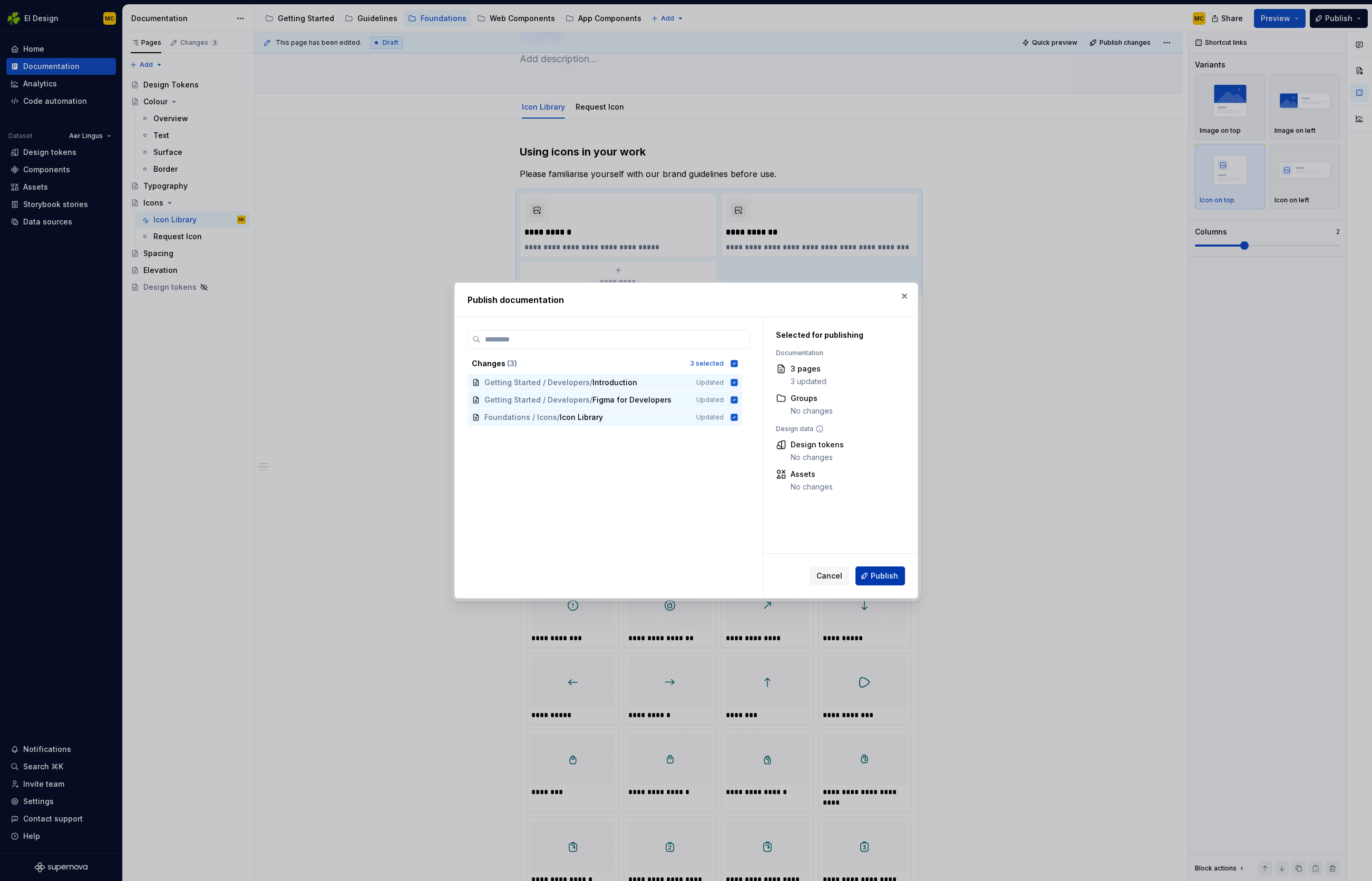
click at [894, 578] on span "Publish" at bounding box center [884, 576] width 27 height 11
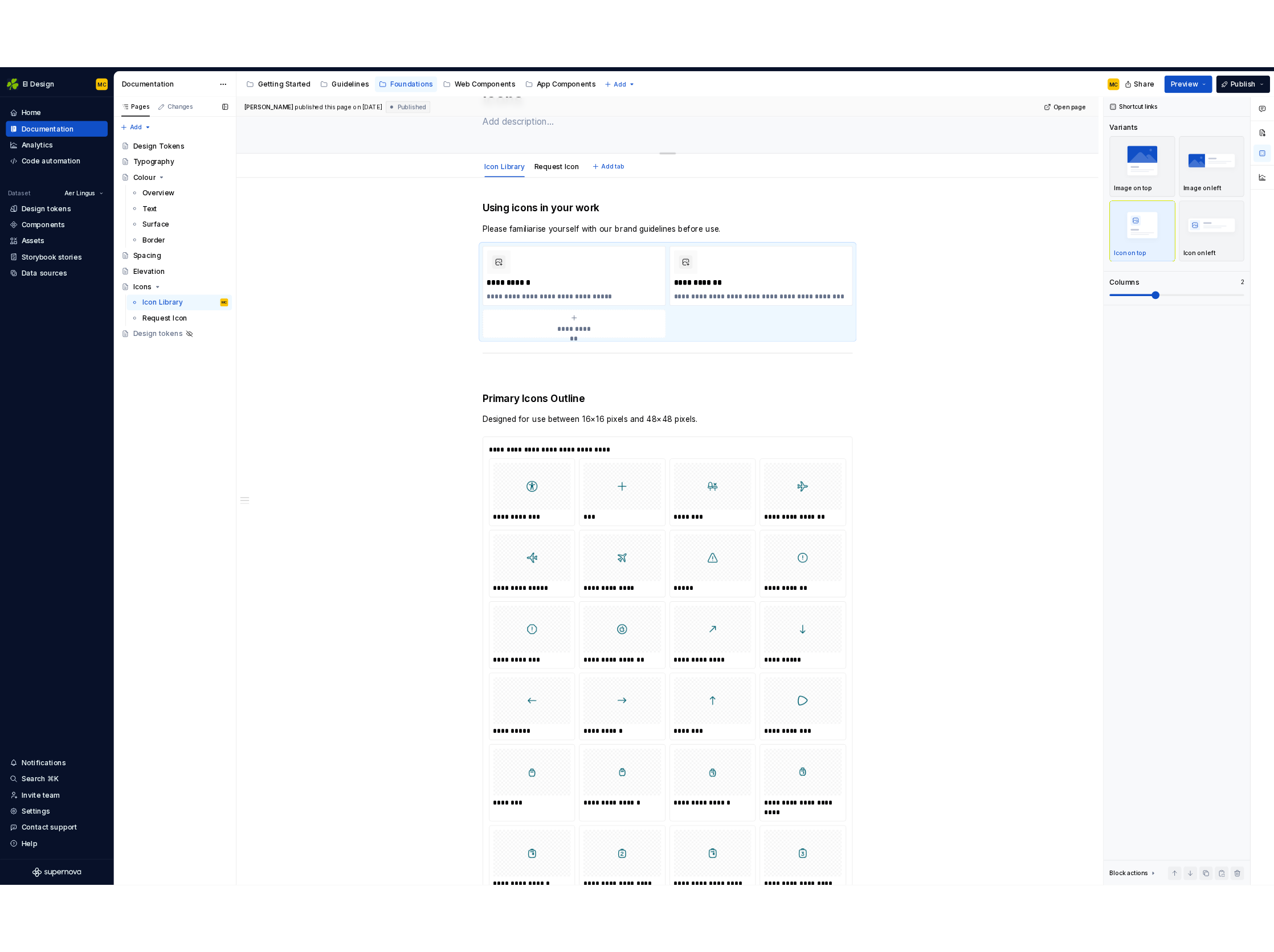
scroll to position [0, 0]
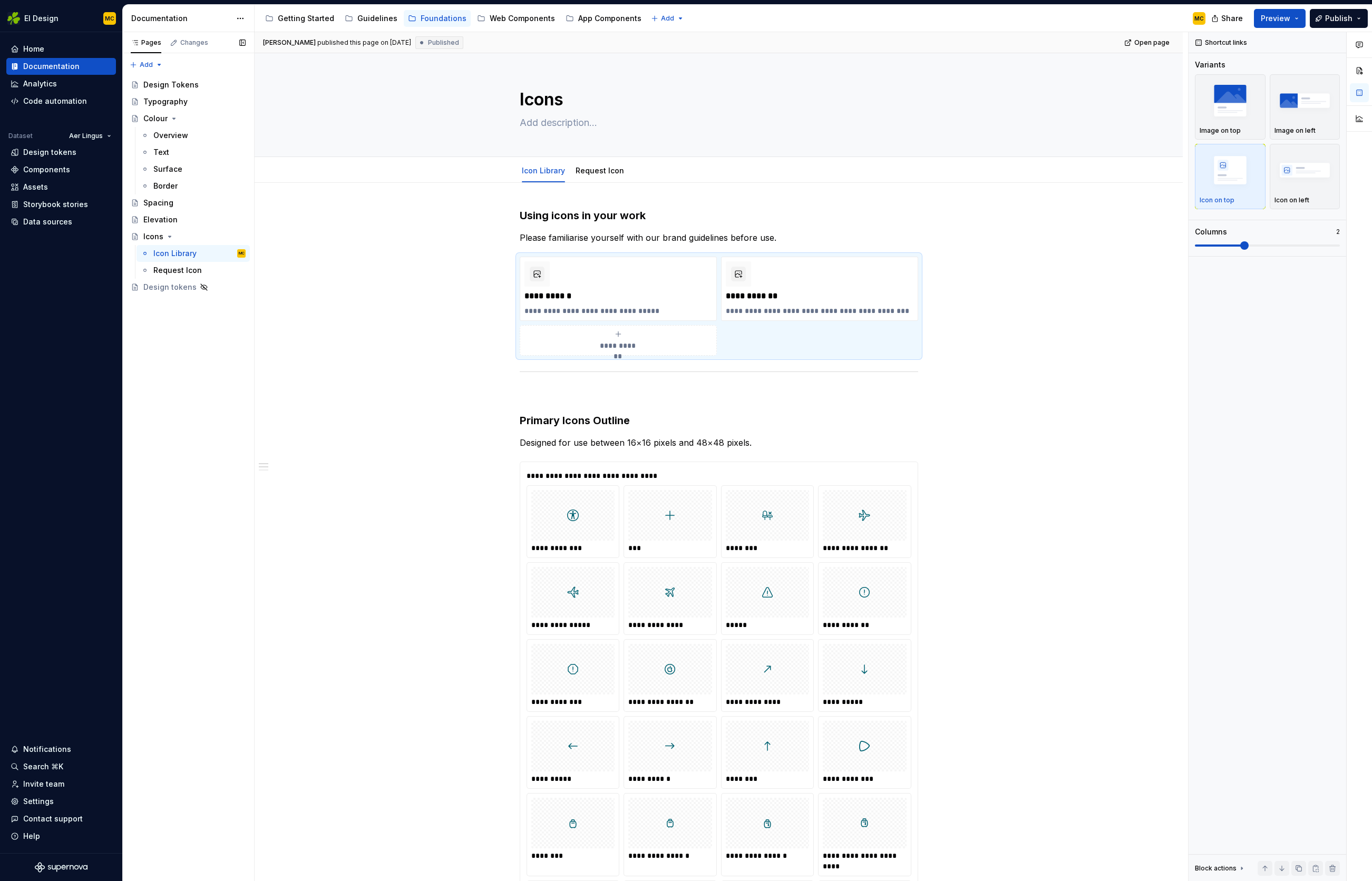
drag, startPoint x: 130, startPoint y: 204, endPoint x: 786, endPoint y: 26, distance: 679.7
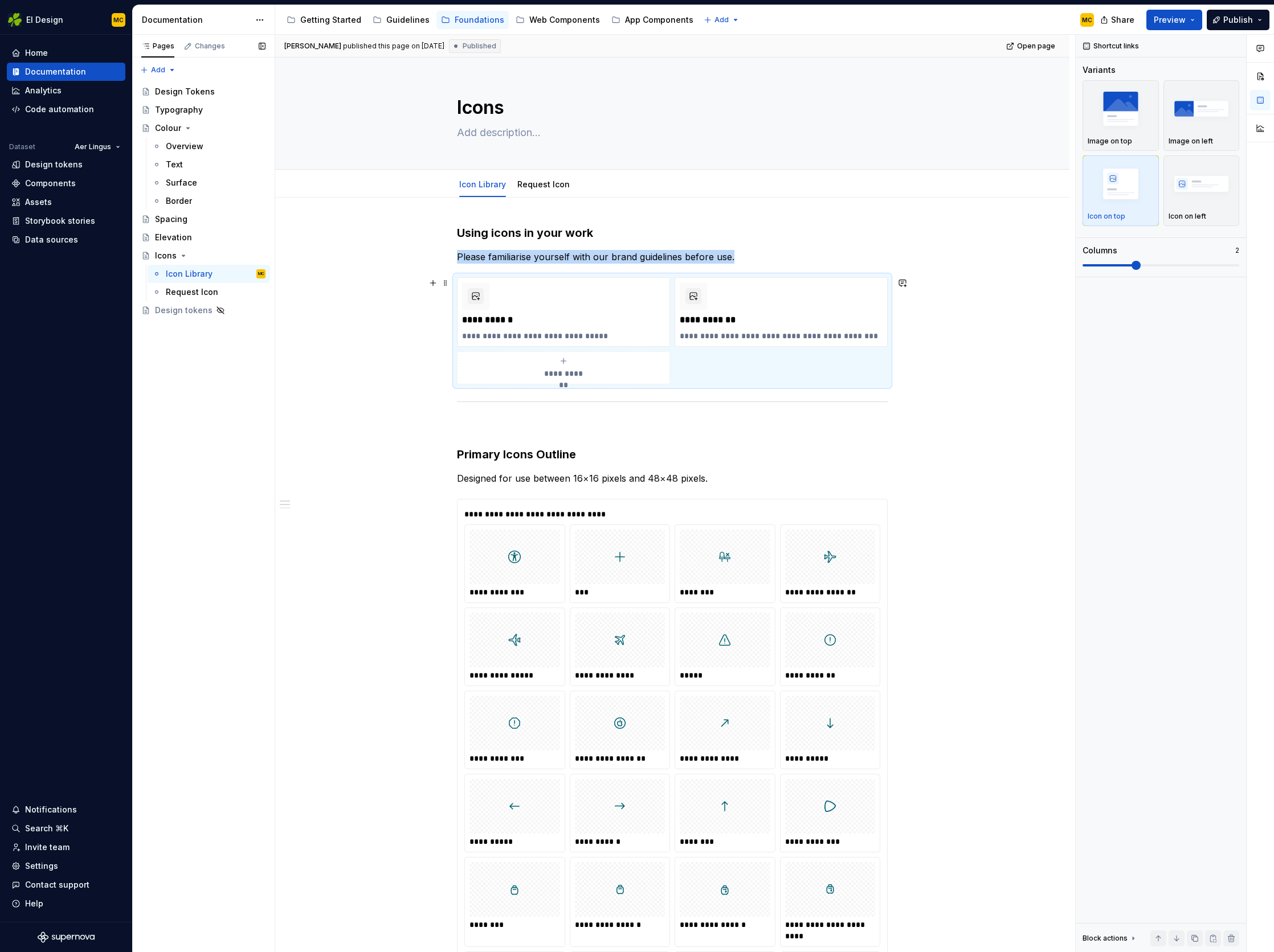
click at [757, 369] on div "**********" at bounding box center [672, 330] width 431 height 107
click at [786, 277] on html "EI Design MC Home Documentation Analytics Code automation Dataset Aer Lingus De…" at bounding box center [637, 476] width 1274 height 952
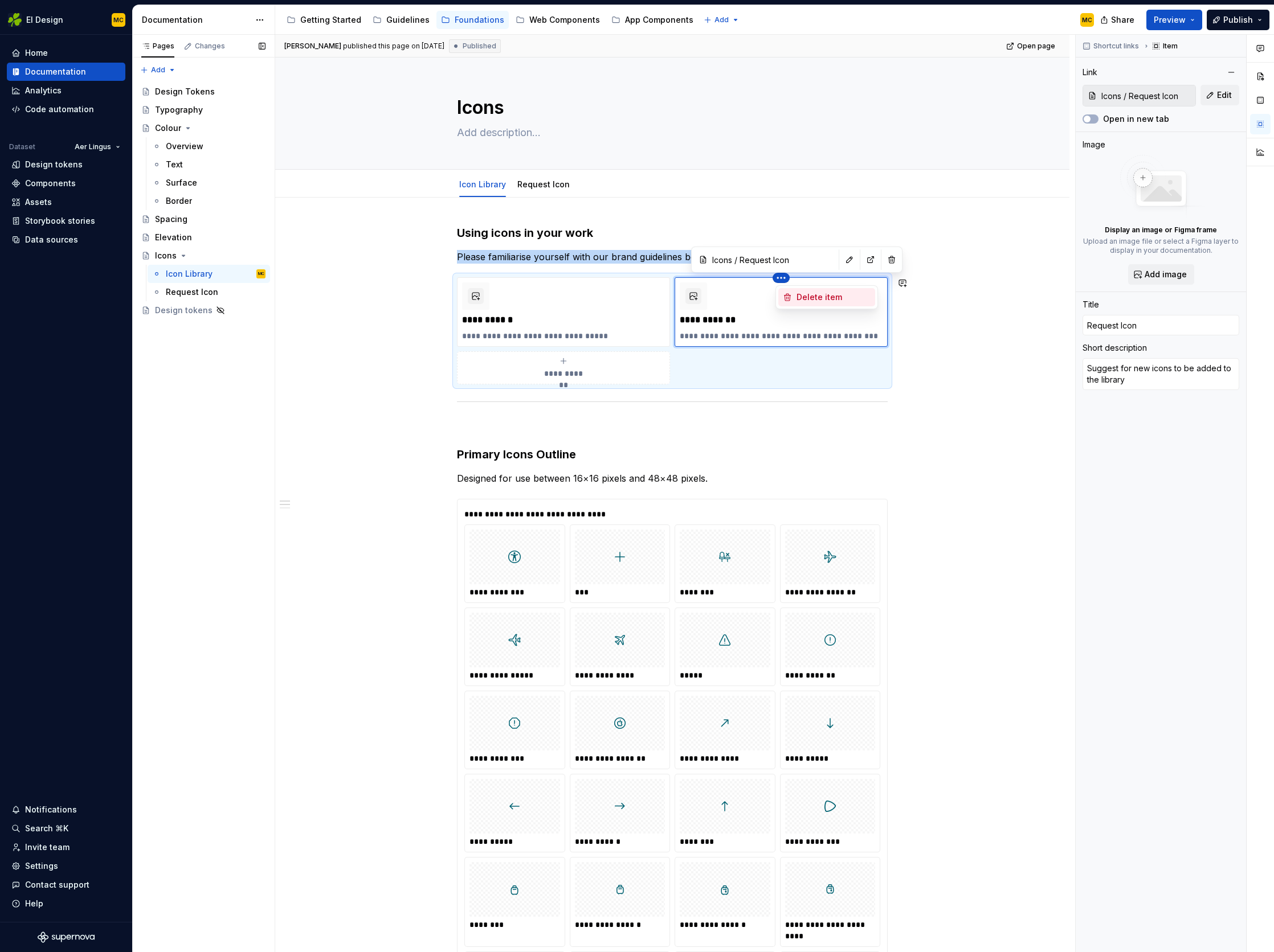
click at [800, 301] on div "Delete item" at bounding box center [833, 297] width 74 height 12
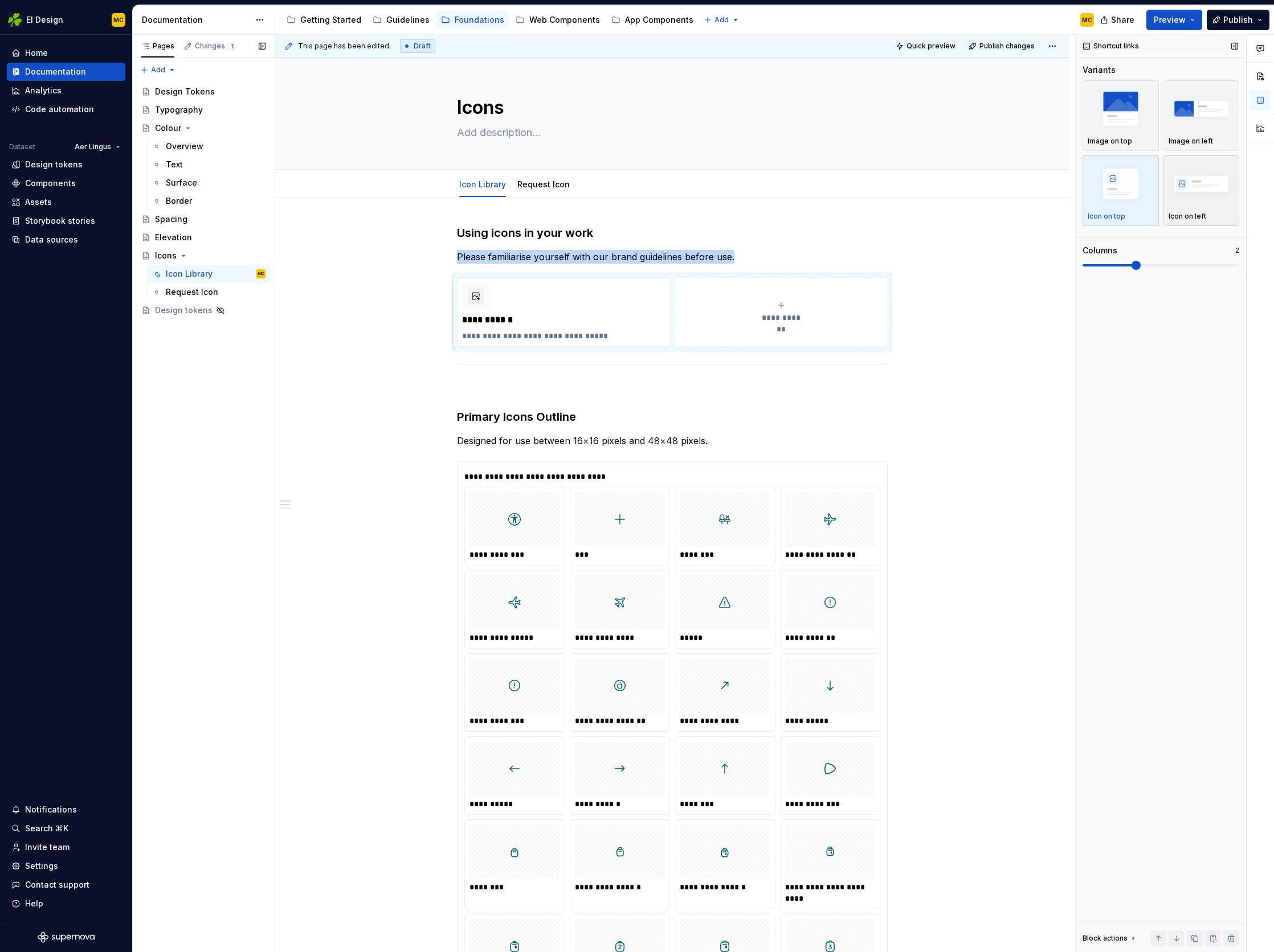
click at [1209, 183] on img "button" at bounding box center [1201, 184] width 66 height 41
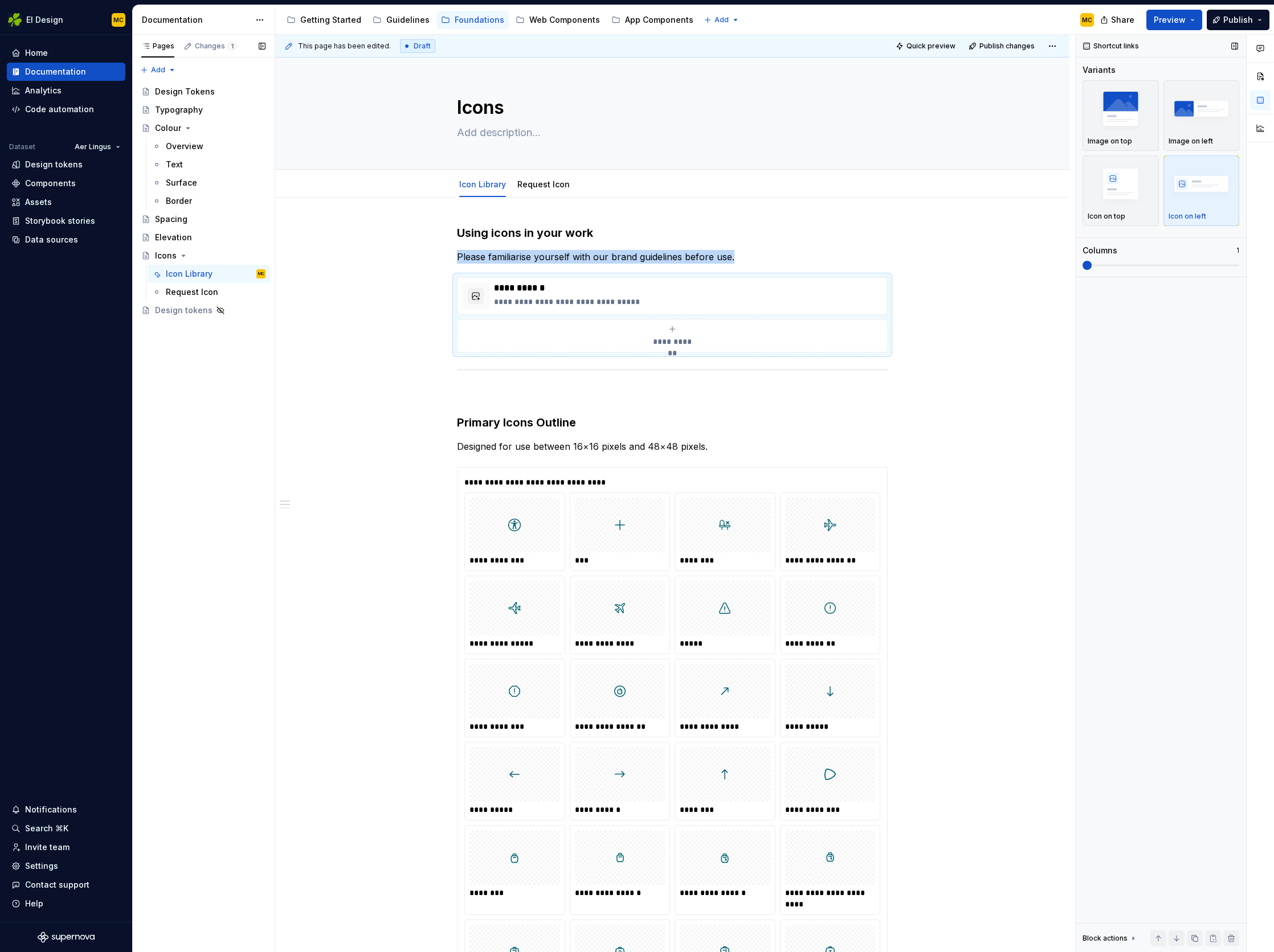
click at [1082, 261] on span at bounding box center [1086, 266] width 9 height 9
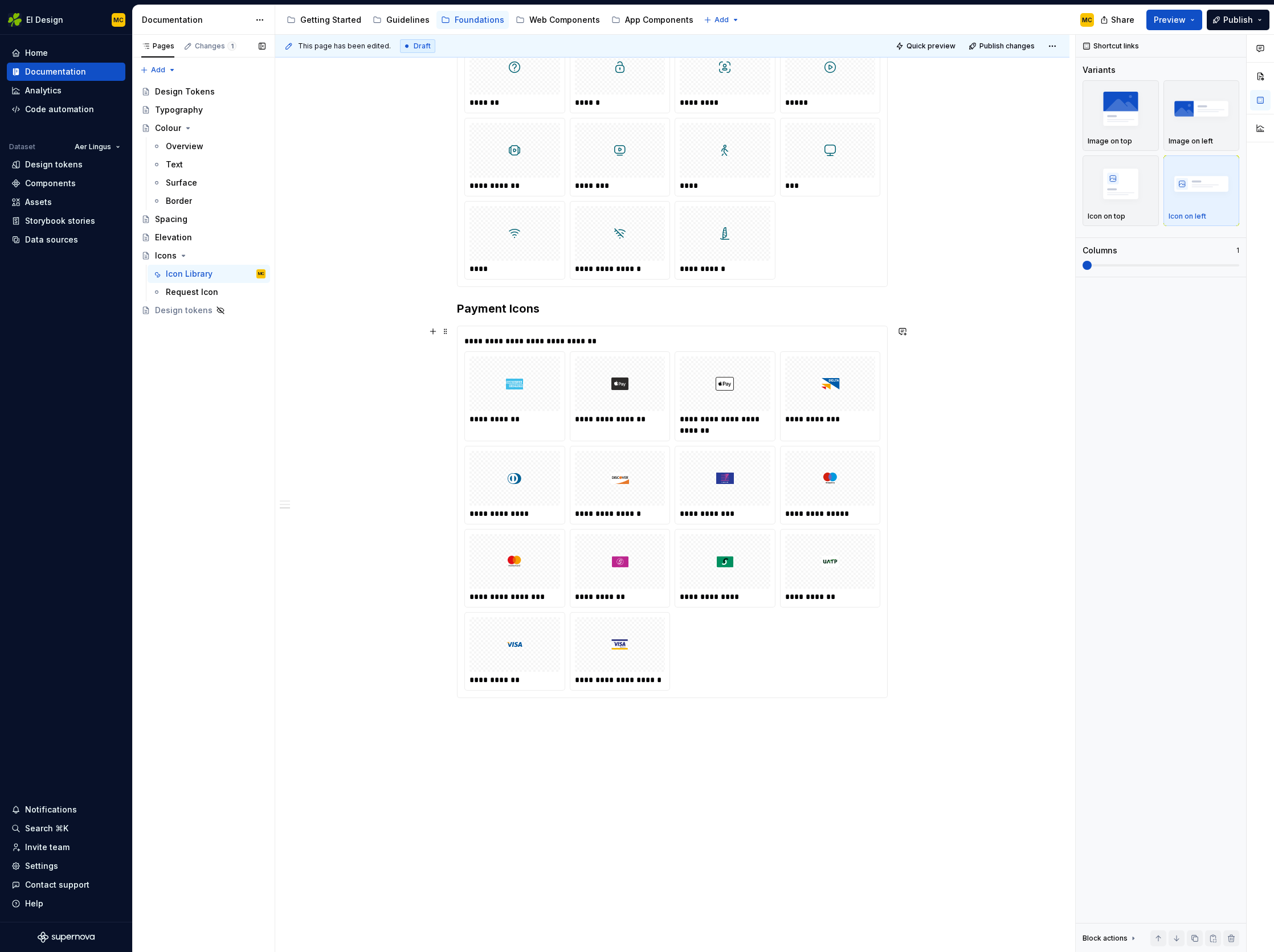
scroll to position [4208, 0]
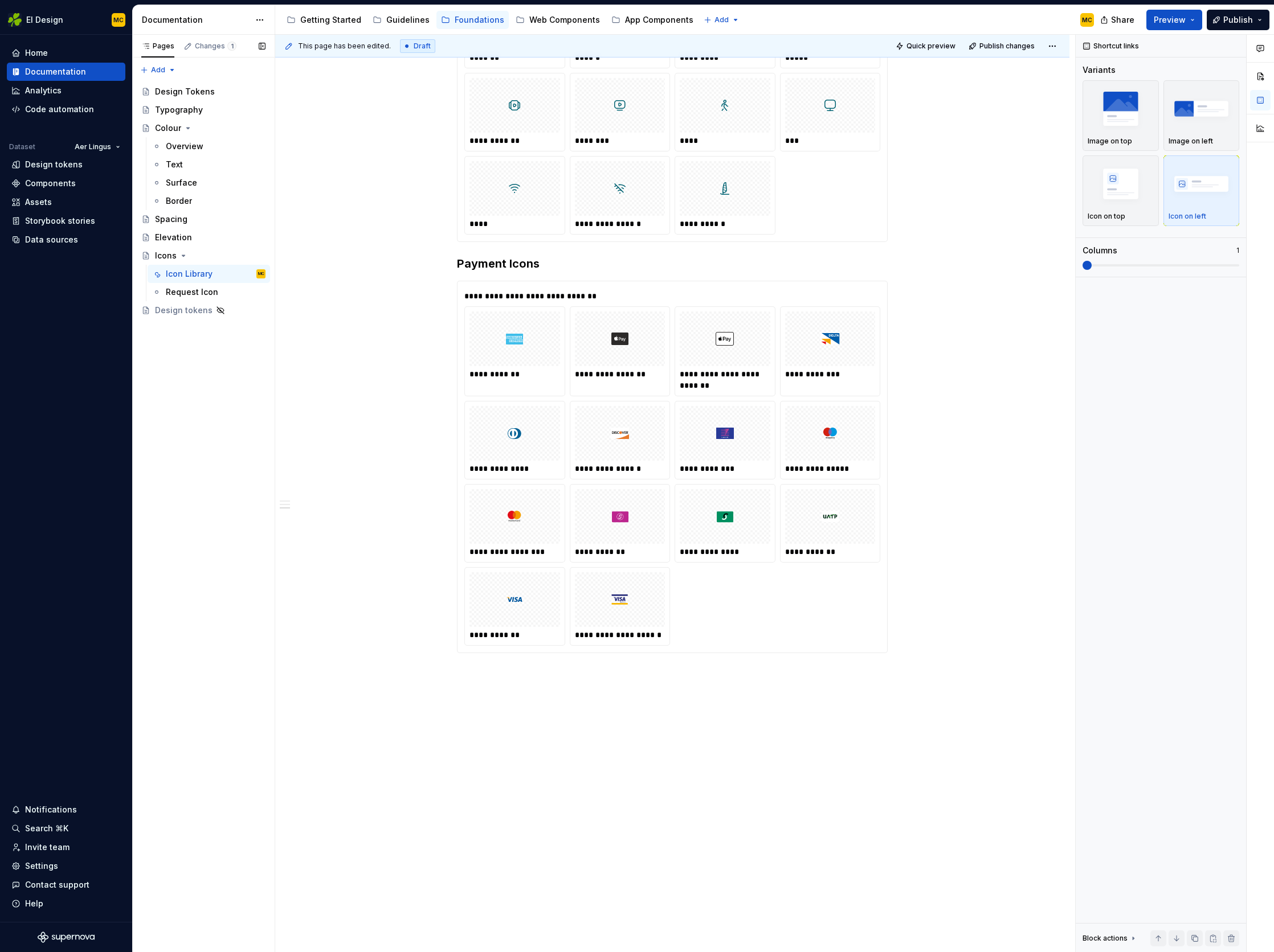
type textarea "*"
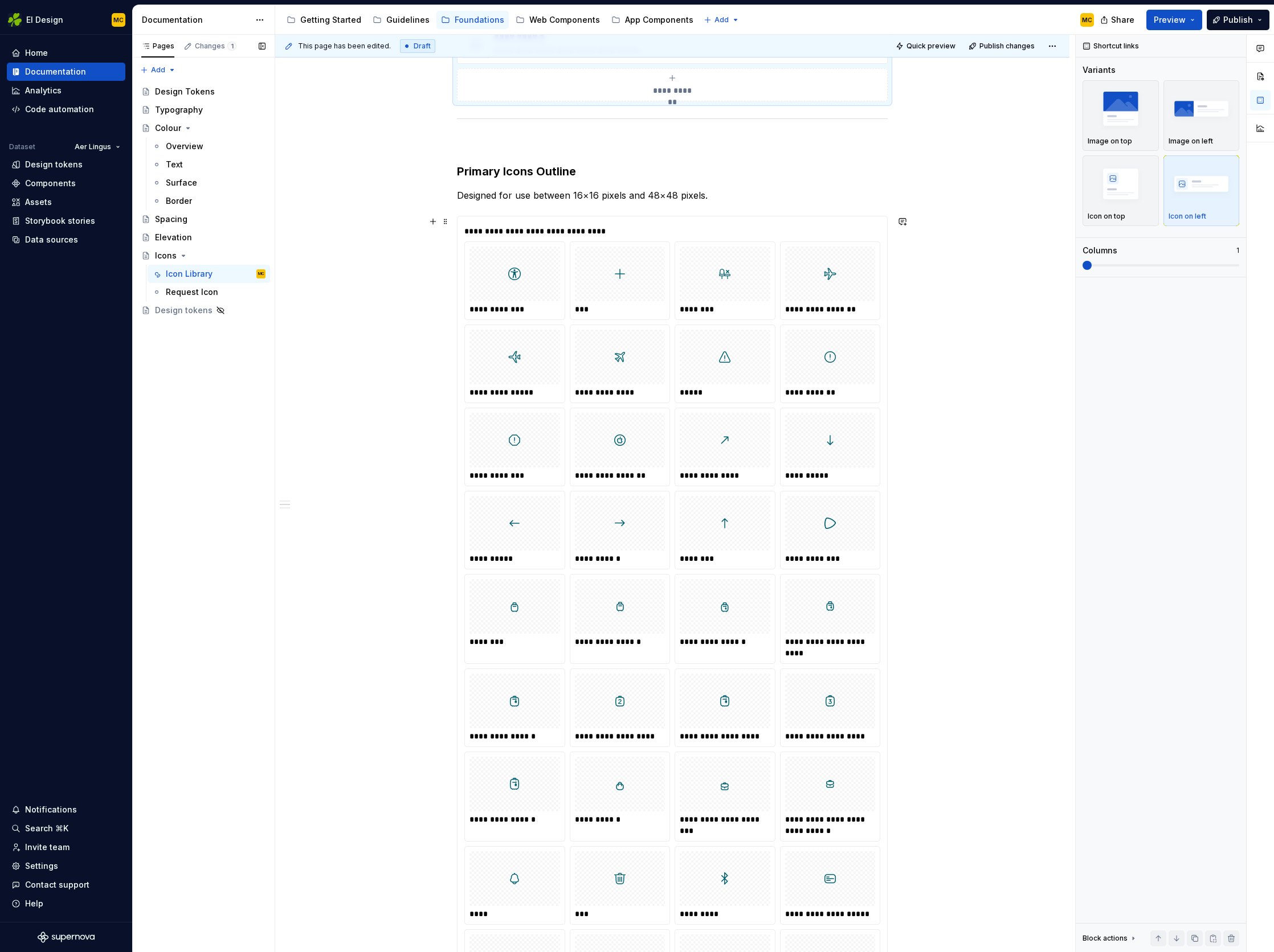
scroll to position [0, 0]
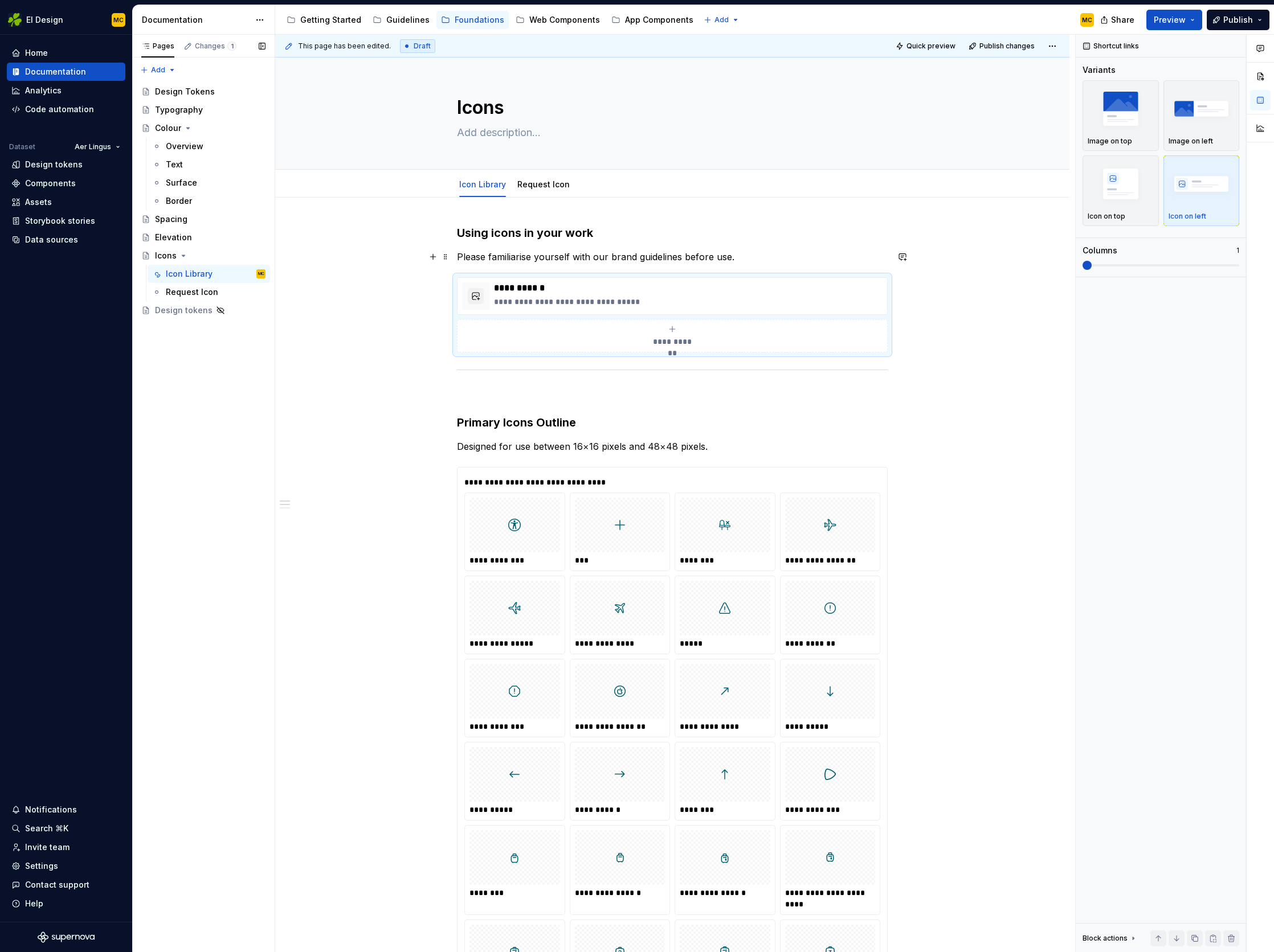
click at [748, 257] on p "Please familiarise yourself with our brand guidelines before use." at bounding box center [672, 257] width 431 height 13
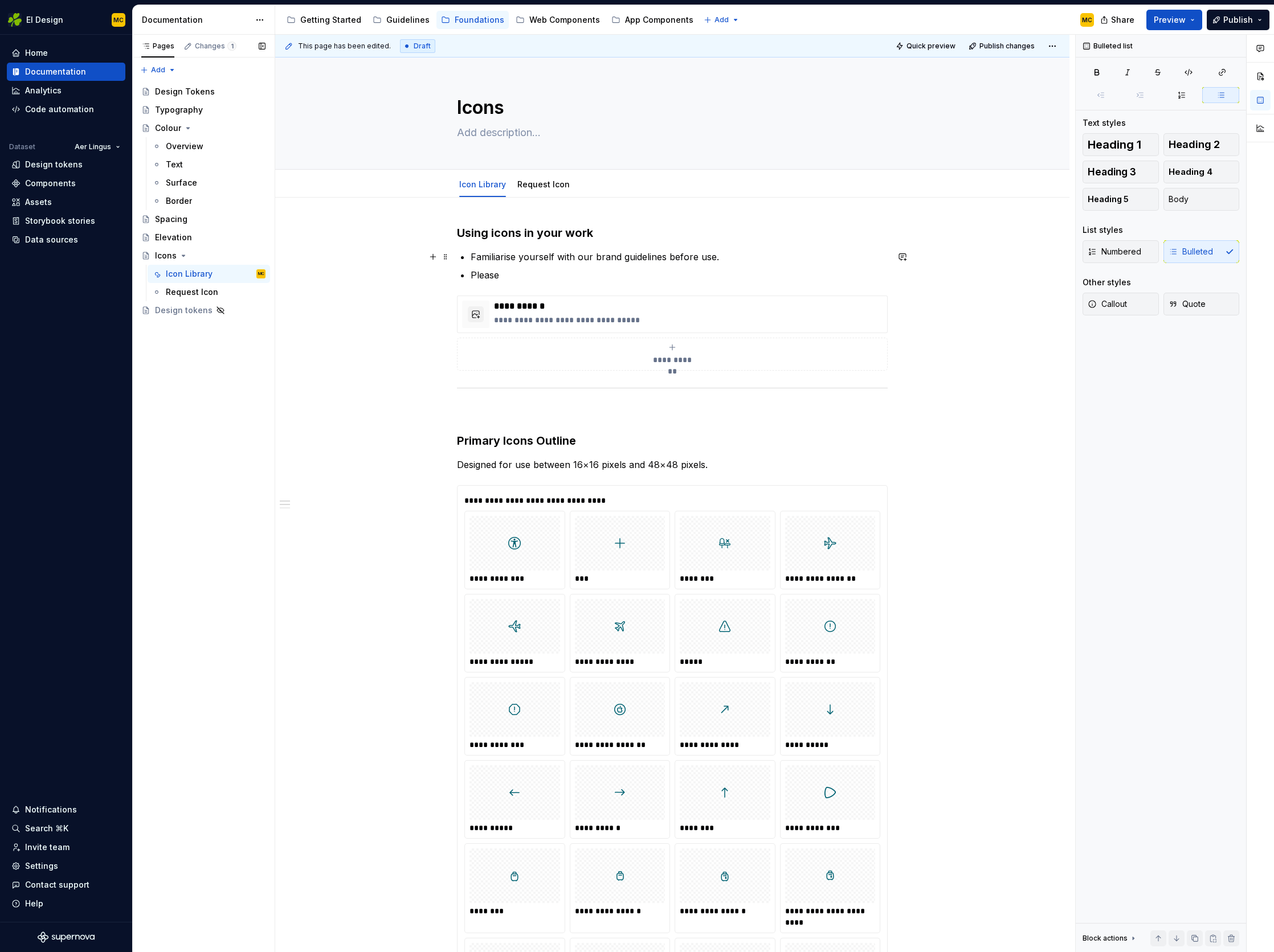
click at [725, 260] on p "Familiarise yourself with our brand guidelines before use." at bounding box center [678, 257] width 417 height 13
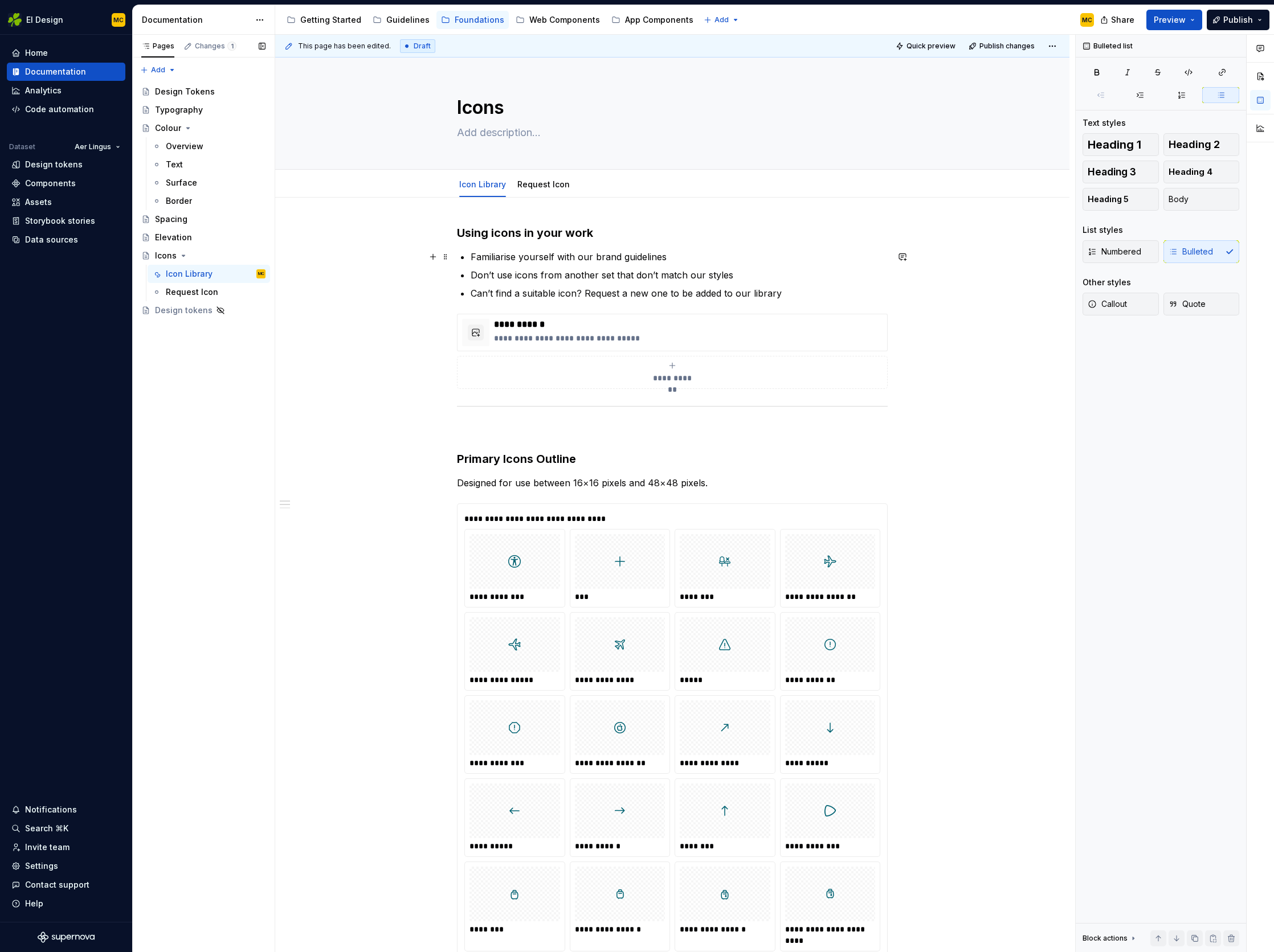
click at [594, 255] on p "Familiarise yourself with our brand guidelines" at bounding box center [678, 257] width 417 height 13
click at [689, 375] on span "**********" at bounding box center [672, 378] width 49 height 12
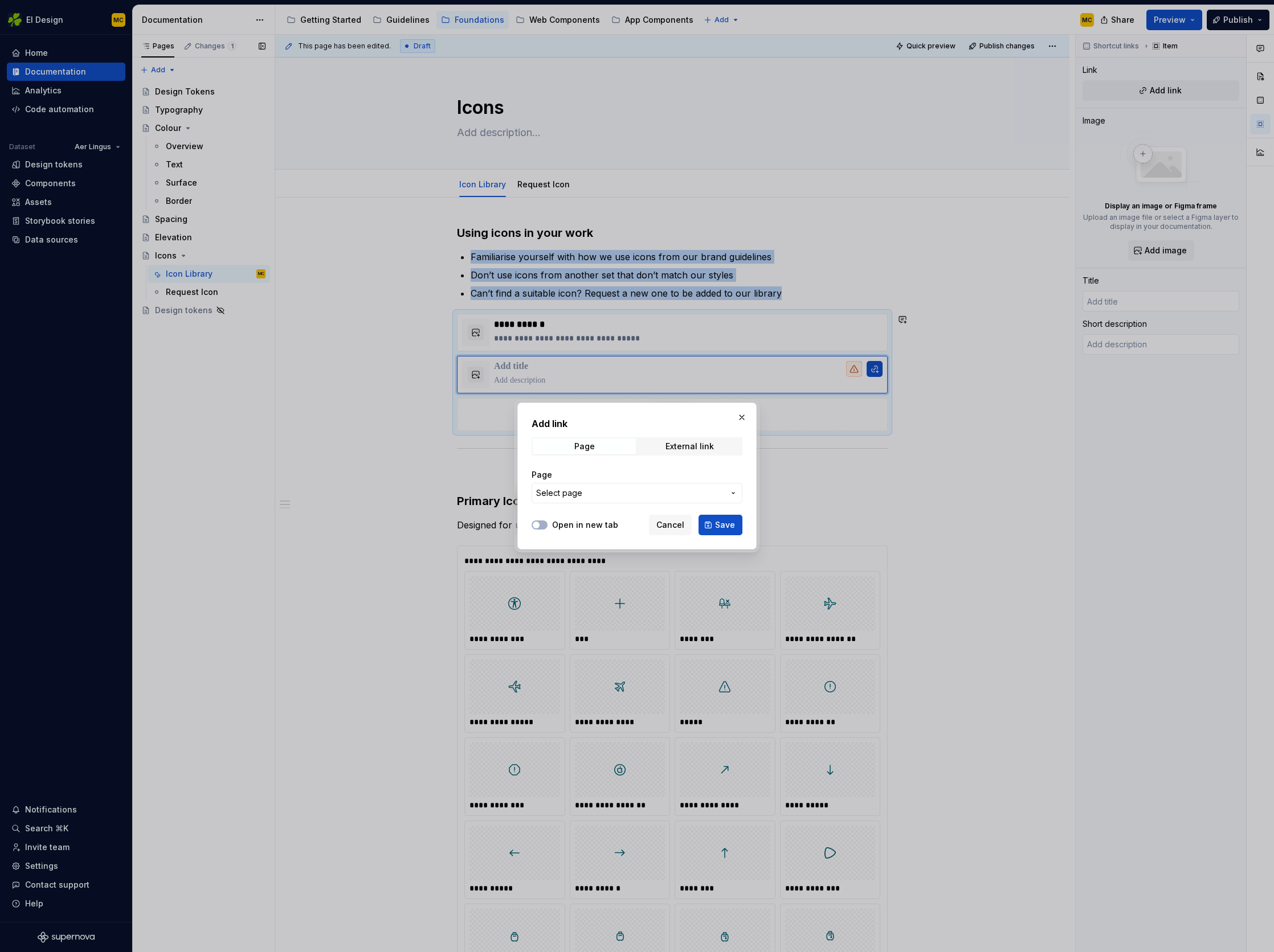
click at [654, 500] on button "Select page" at bounding box center [636, 493] width 211 height 21
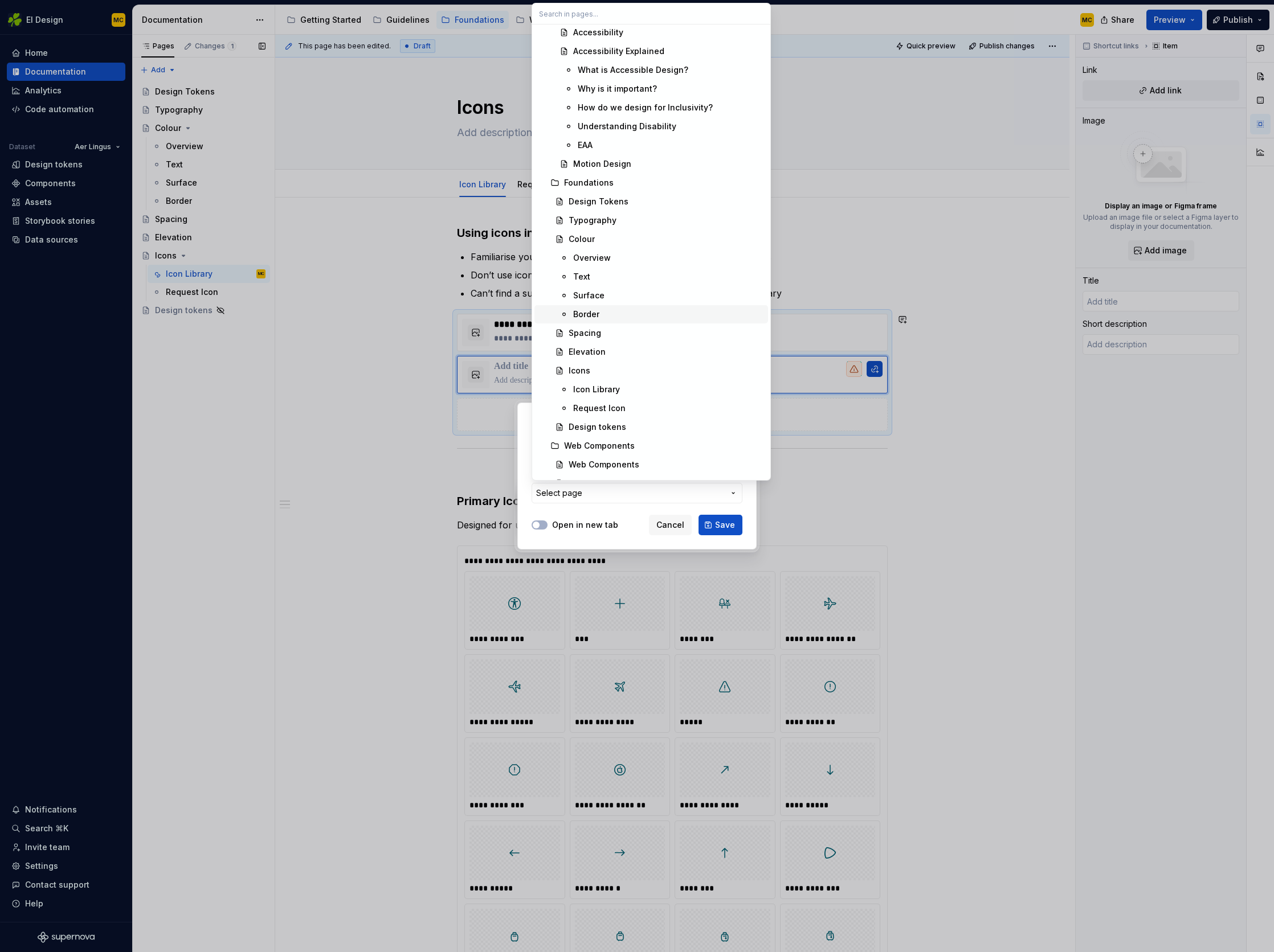
scroll to position [832, 0]
click at [605, 405] on div "Request Icon" at bounding box center [599, 407] width 52 height 12
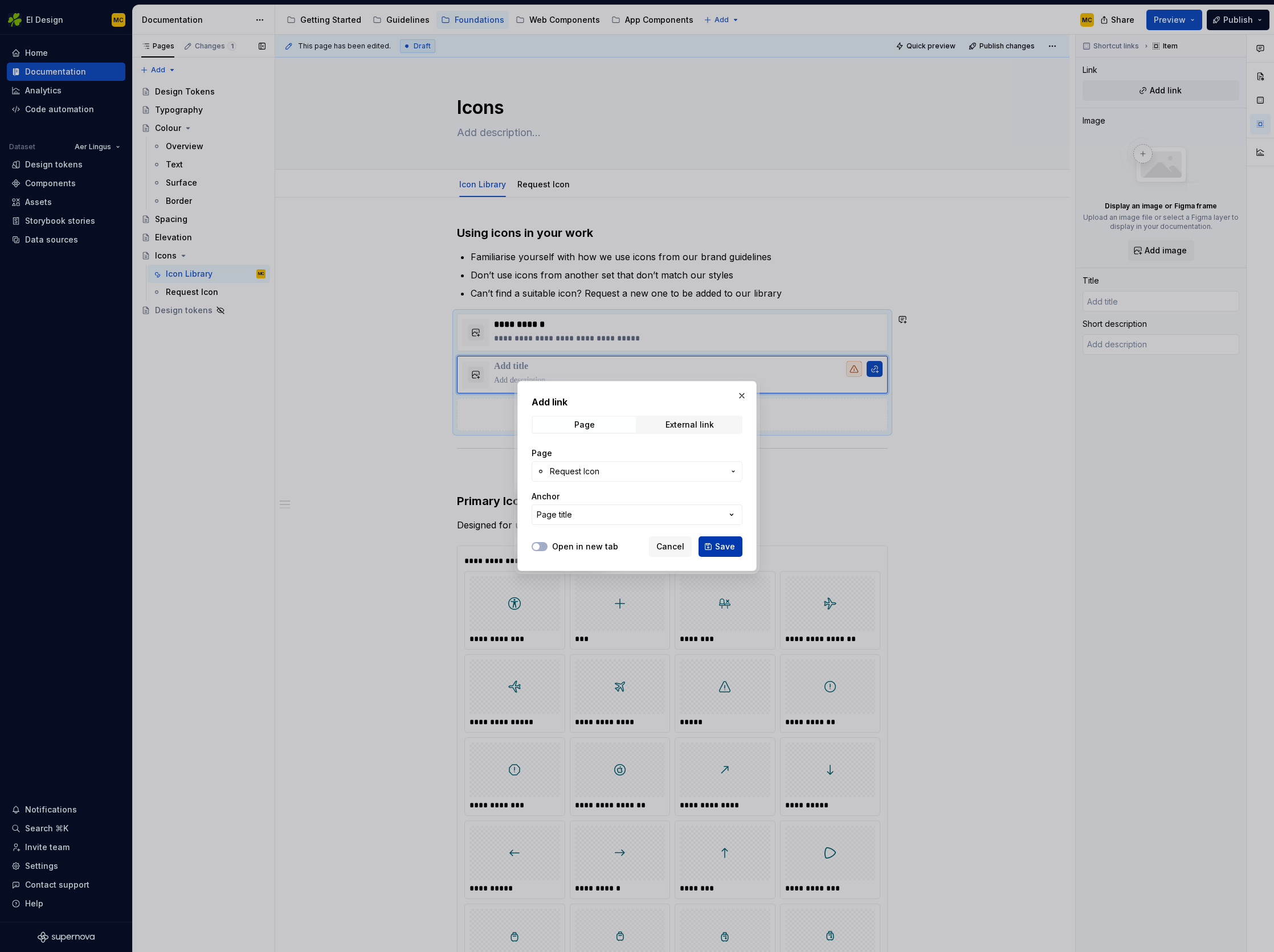
click at [720, 544] on span "Save" at bounding box center [725, 546] width 20 height 12
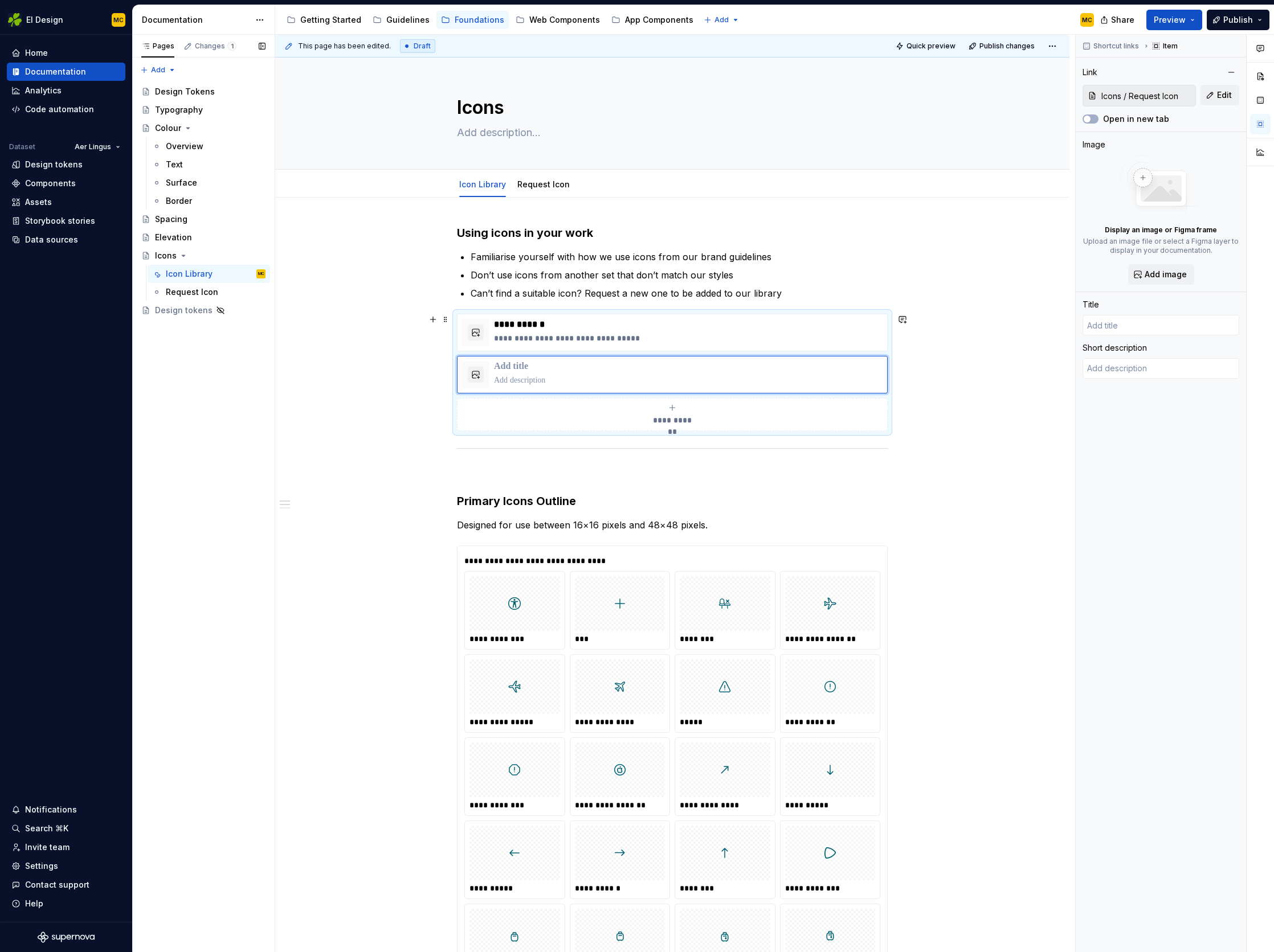
click at [887, 432] on div "**********" at bounding box center [672, 372] width 431 height 118
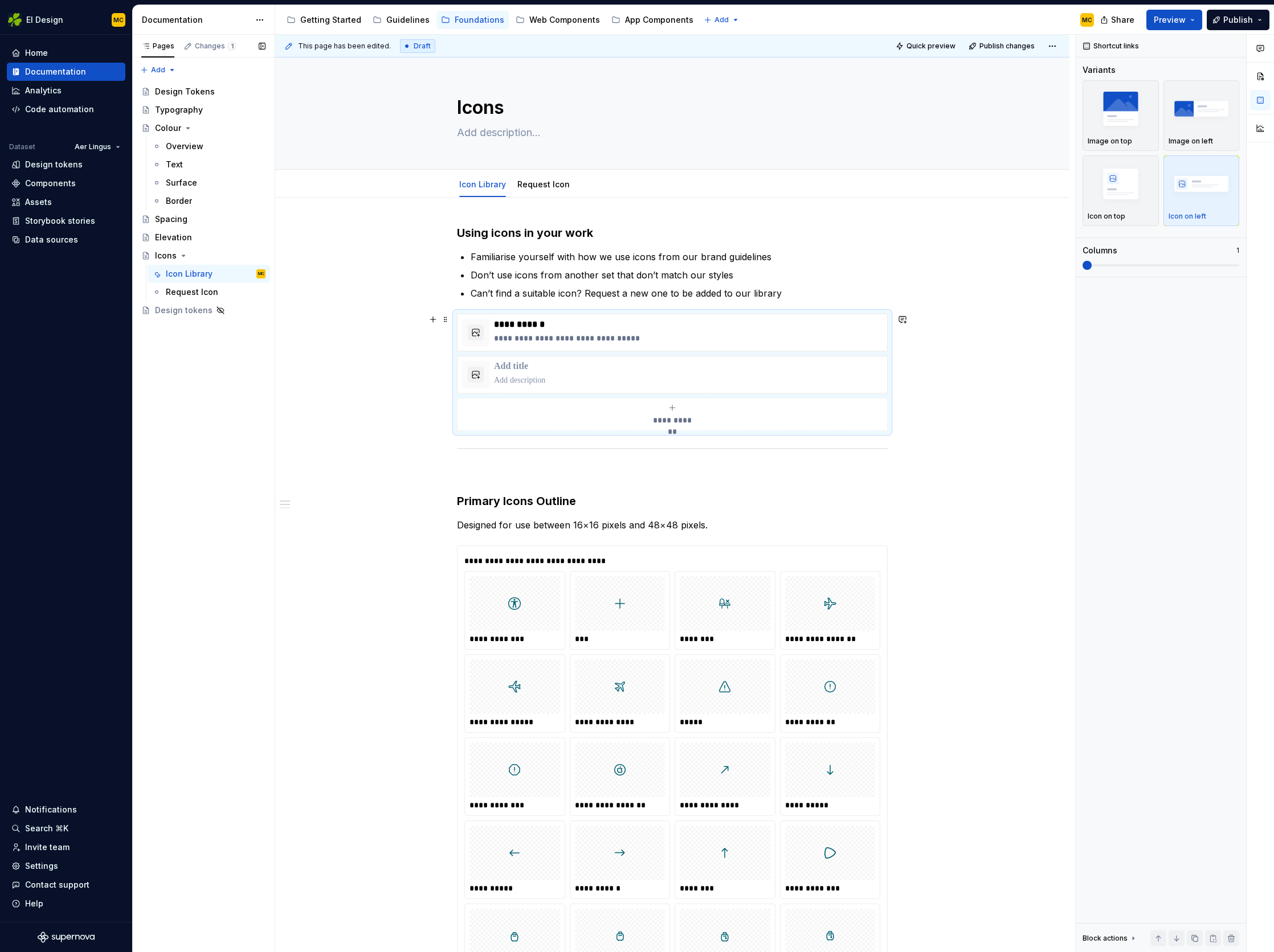
click at [887, 432] on div "**********" at bounding box center [672, 372] width 431 height 118
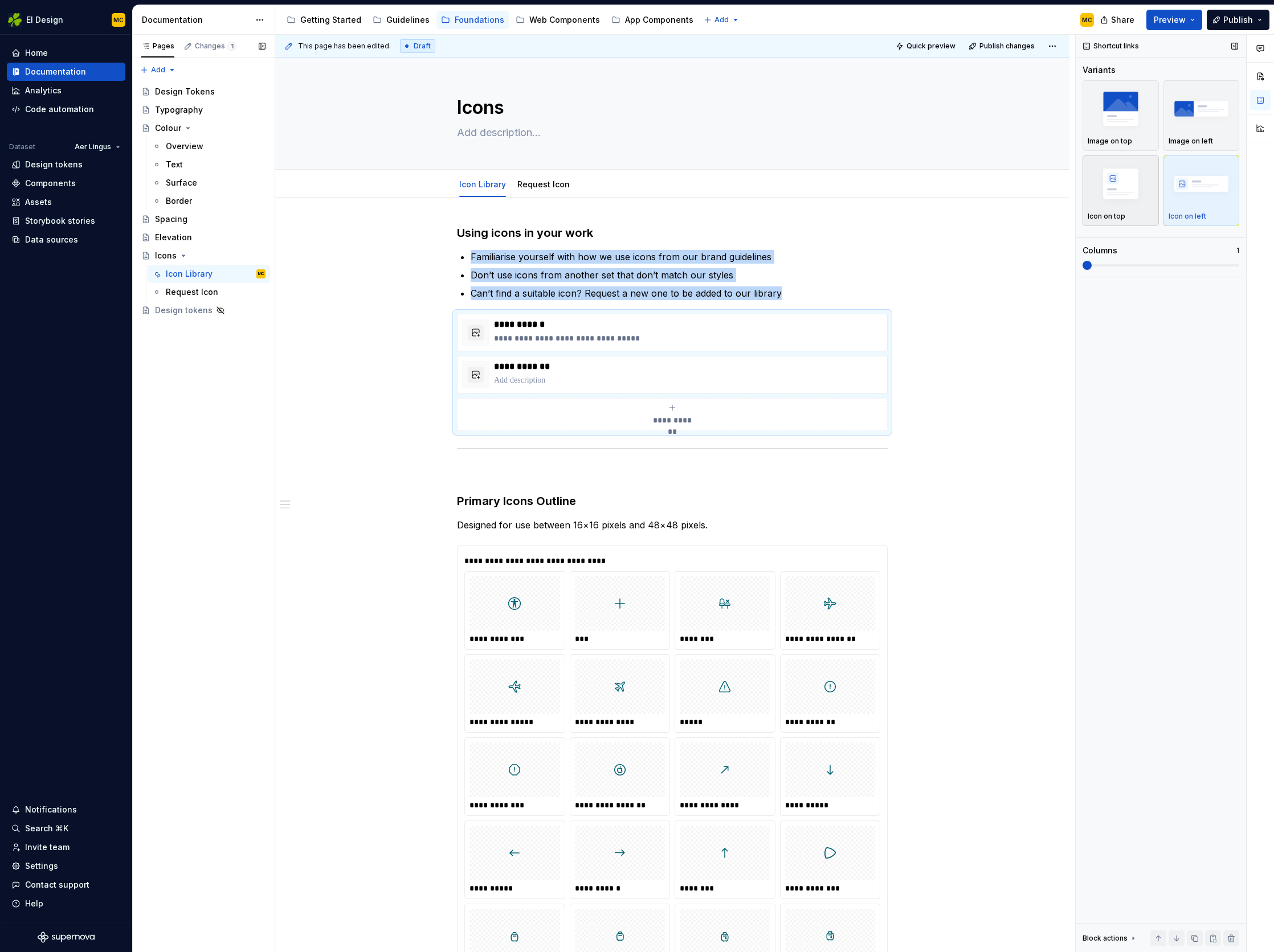
drag, startPoint x: 1143, startPoint y: 163, endPoint x: 1141, endPoint y: 170, distance: 7.3
click at [1143, 163] on img "button" at bounding box center [1121, 184] width 66 height 41
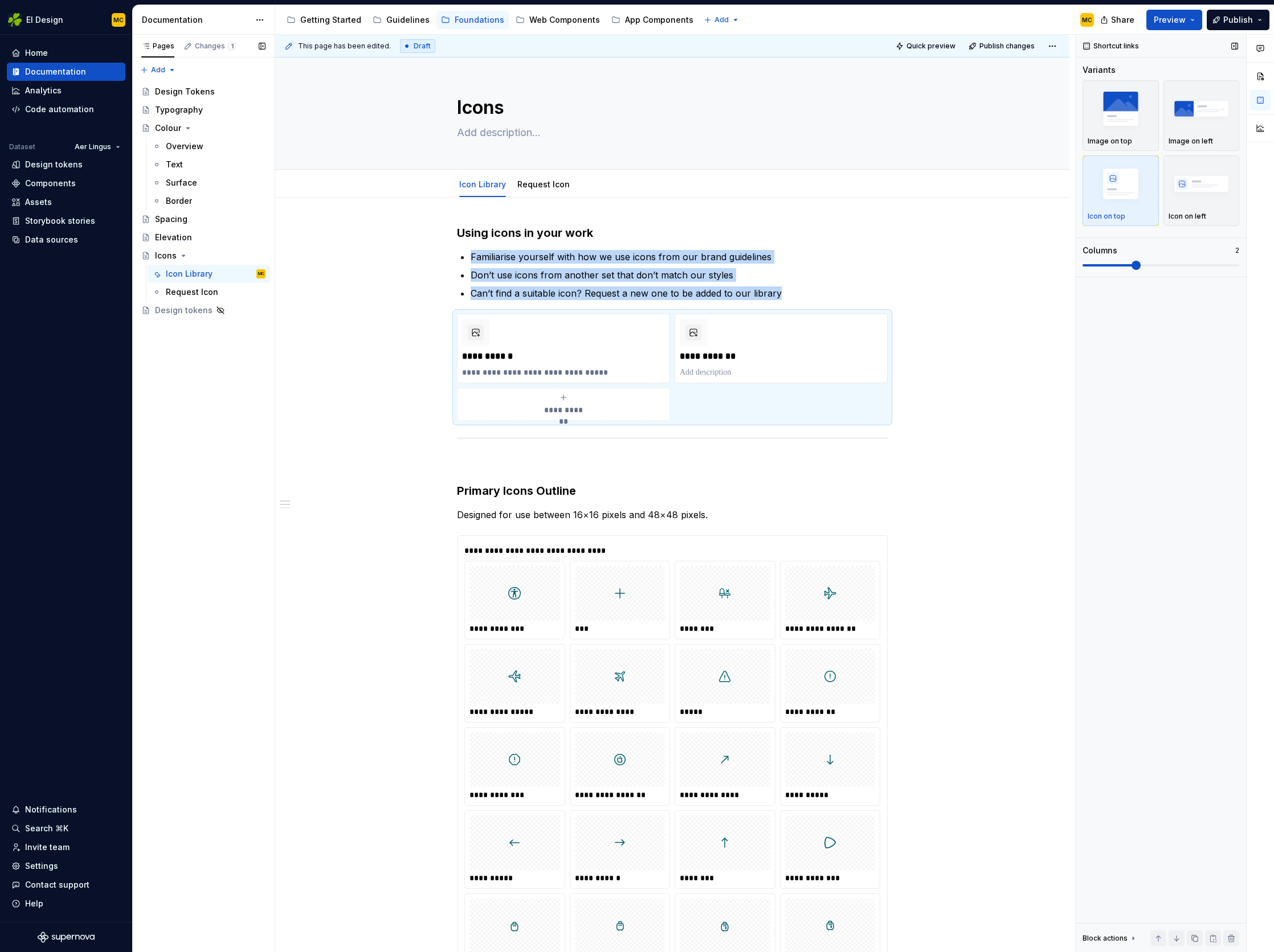
click at [1156, 264] on span at bounding box center [1160, 266] width 157 height 9
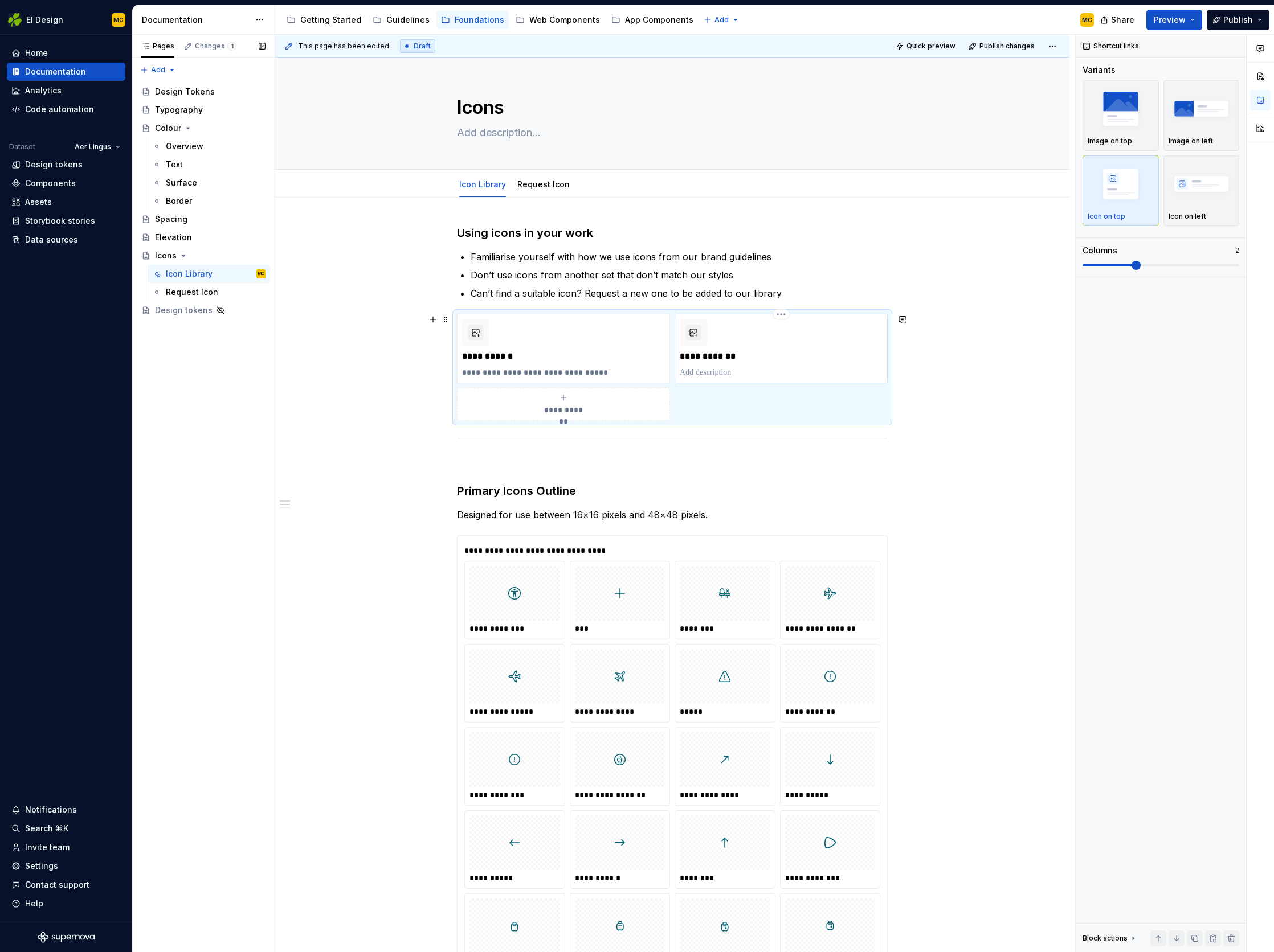
click at [736, 372] on p at bounding box center [781, 372] width 203 height 12
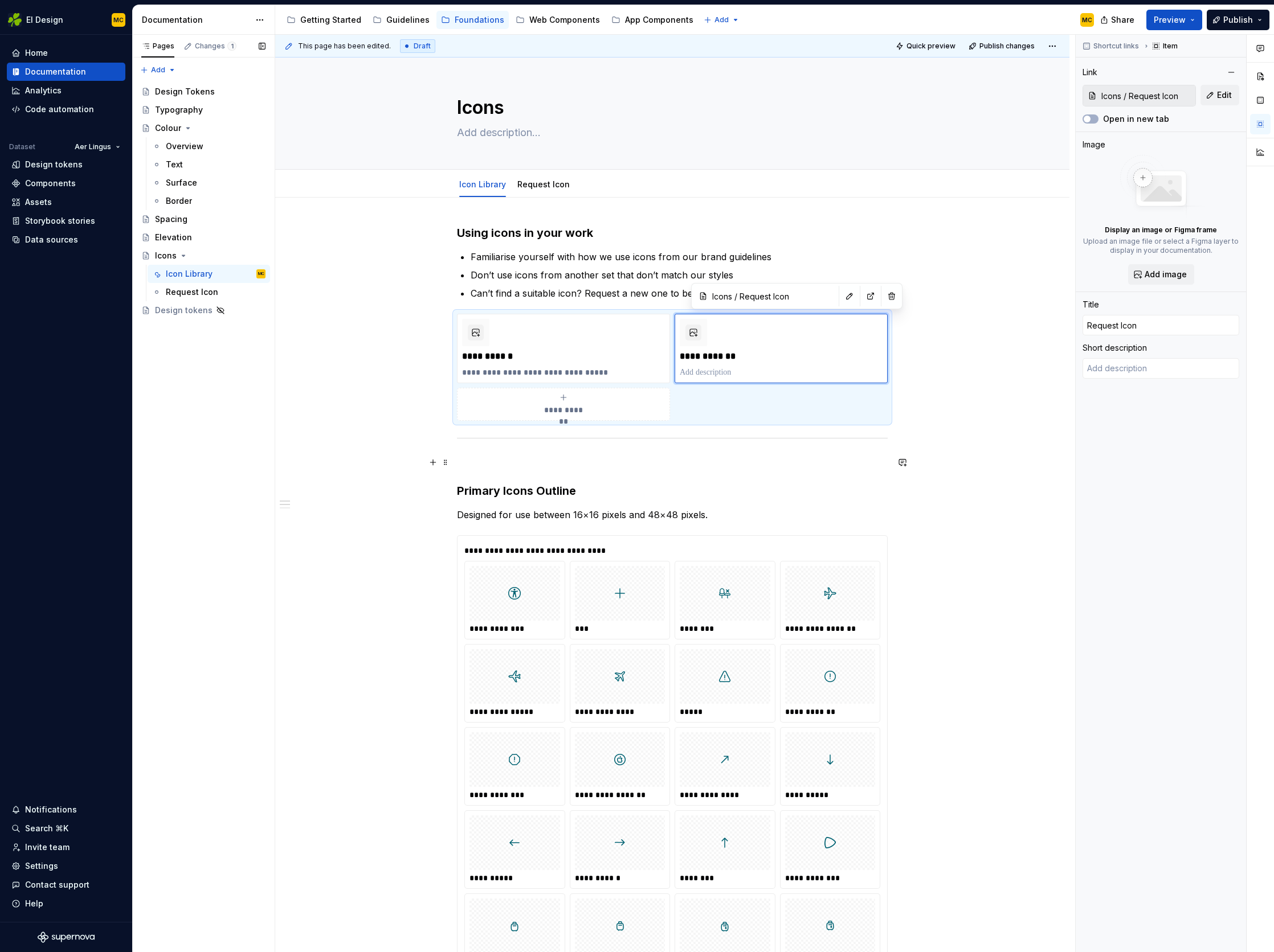
type textarea "*"
type textarea "A"
type textarea "*"
type textarea "Am"
type textarea "*"
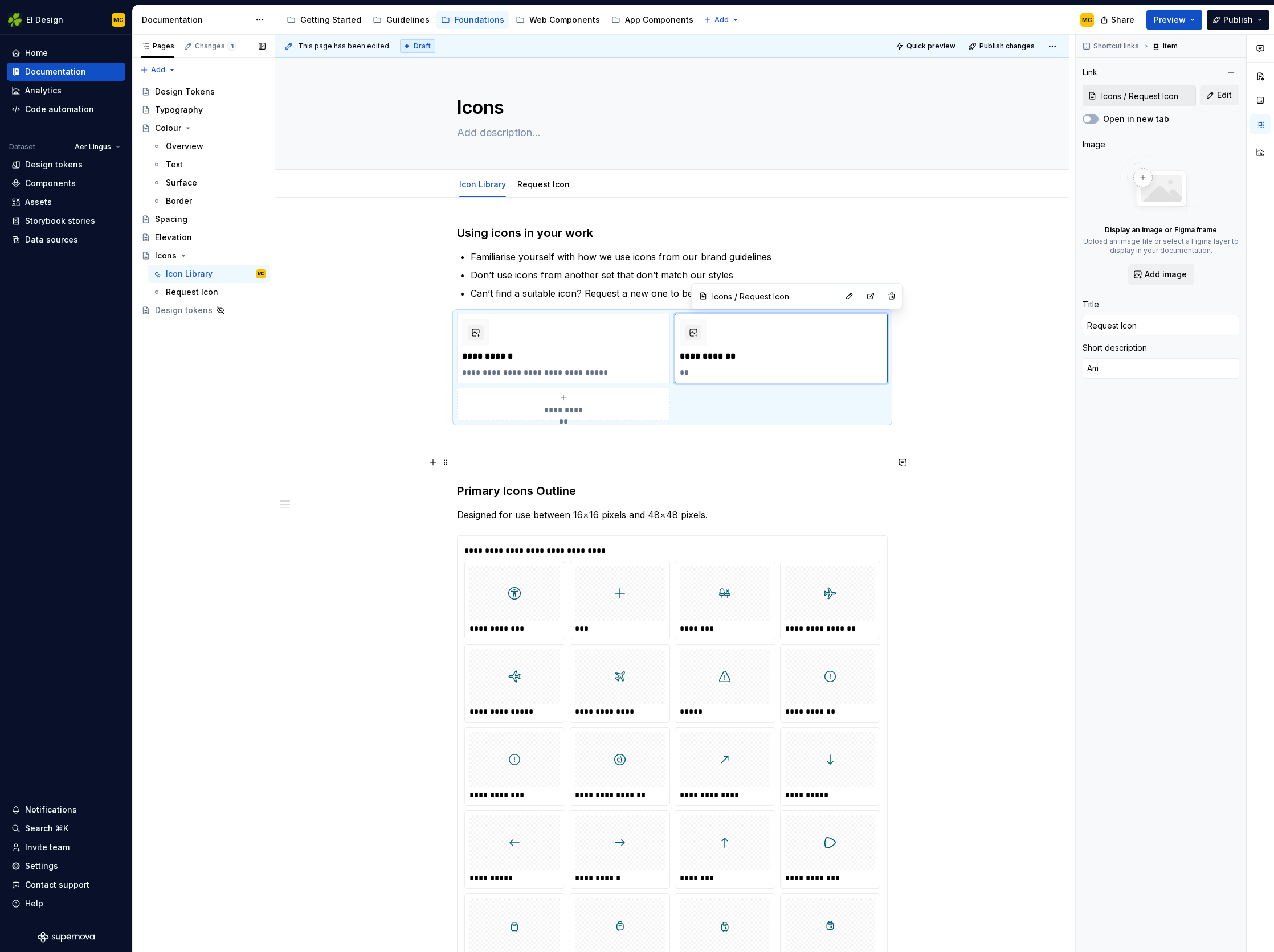
type textarea "Ame"
type textarea "*"
type textarea "[MEDICAL_DATA]"
type textarea "*"
type textarea "Amend"
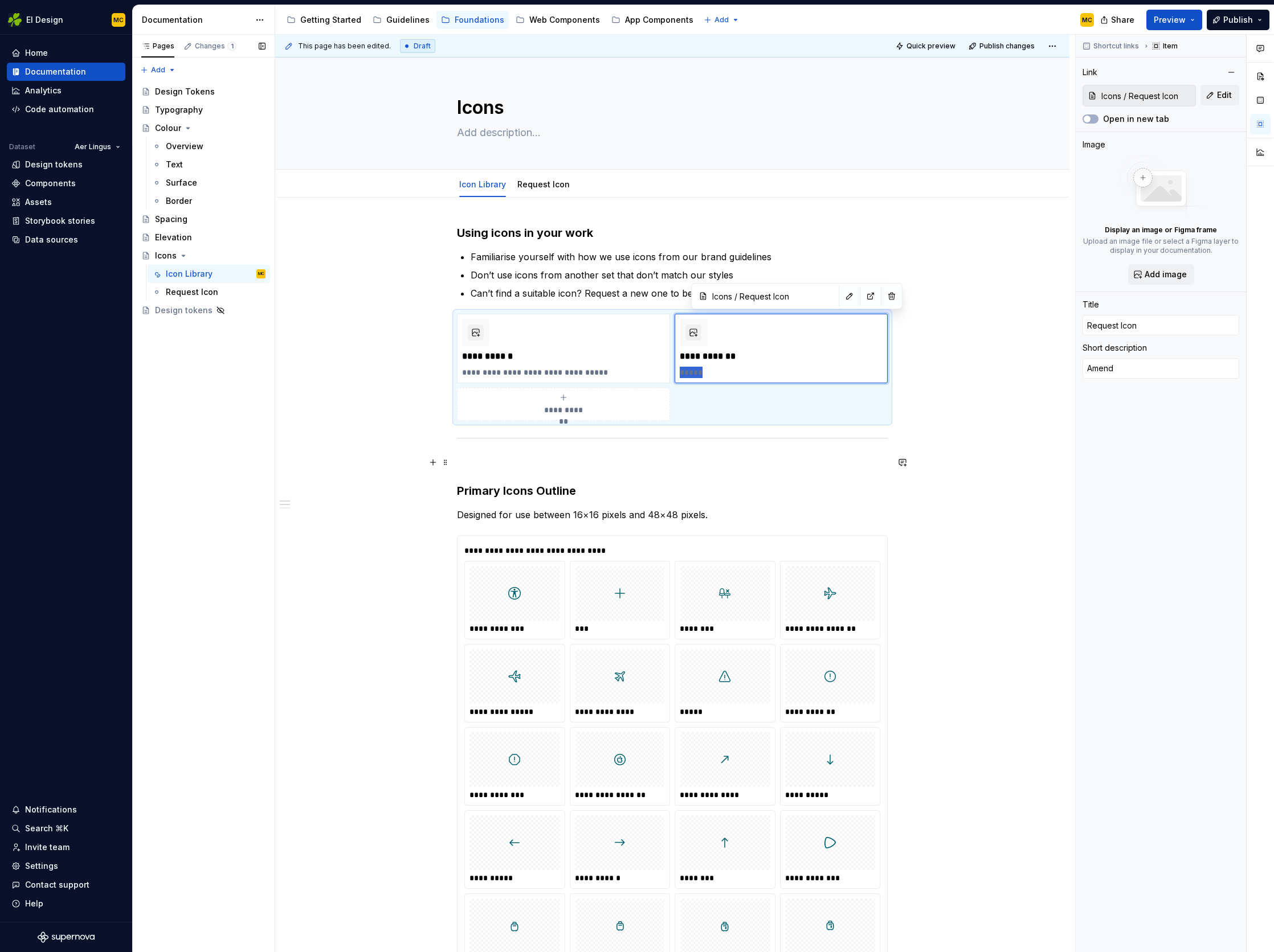
type textarea "*"
type textarea "L"
type textarea "*"
type textarea "Le"
type textarea "*"
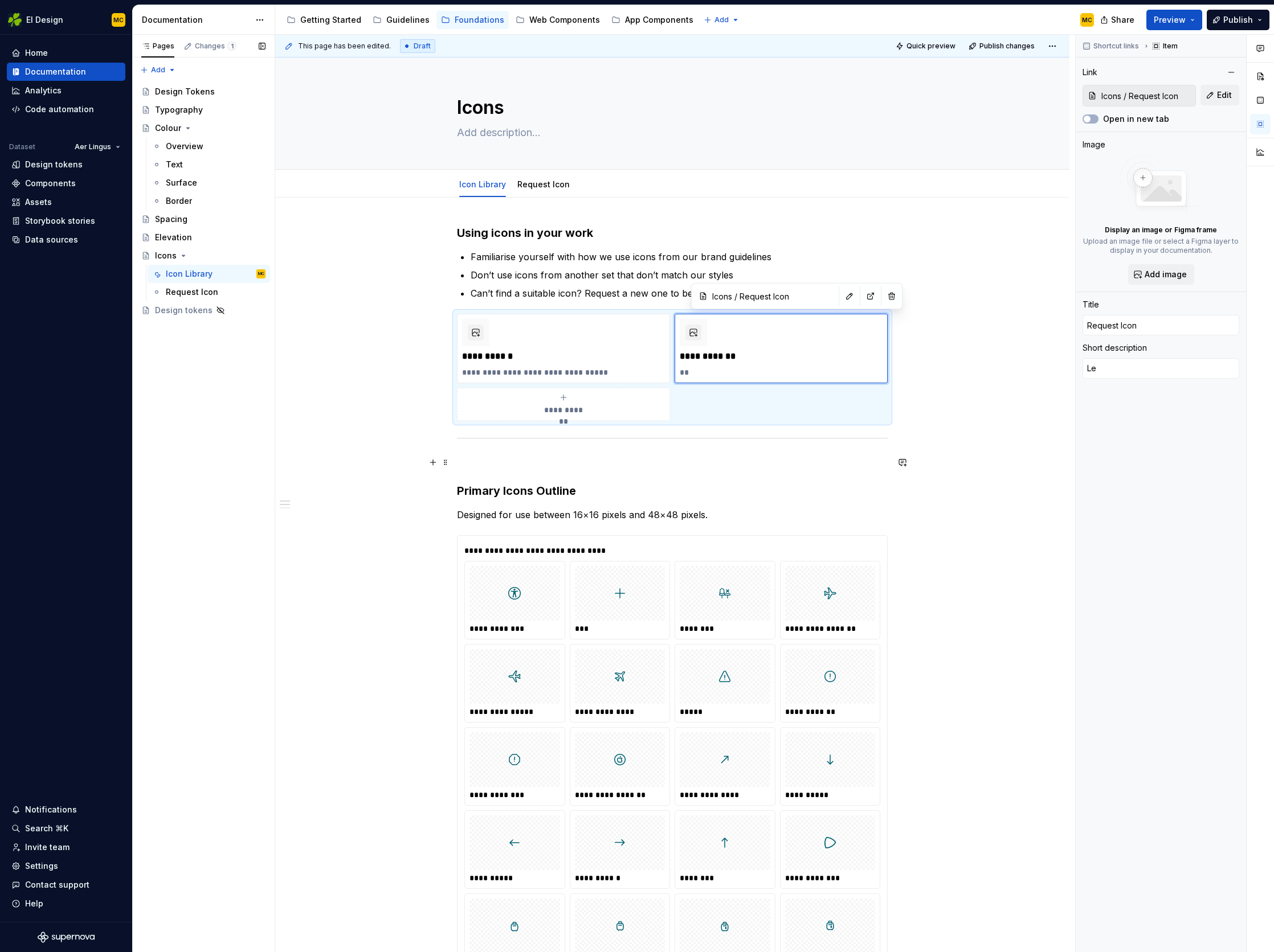
type textarea "Let"
type textarea "*"
type textarea "Let"
type textarea "*"
type textarea "Let u"
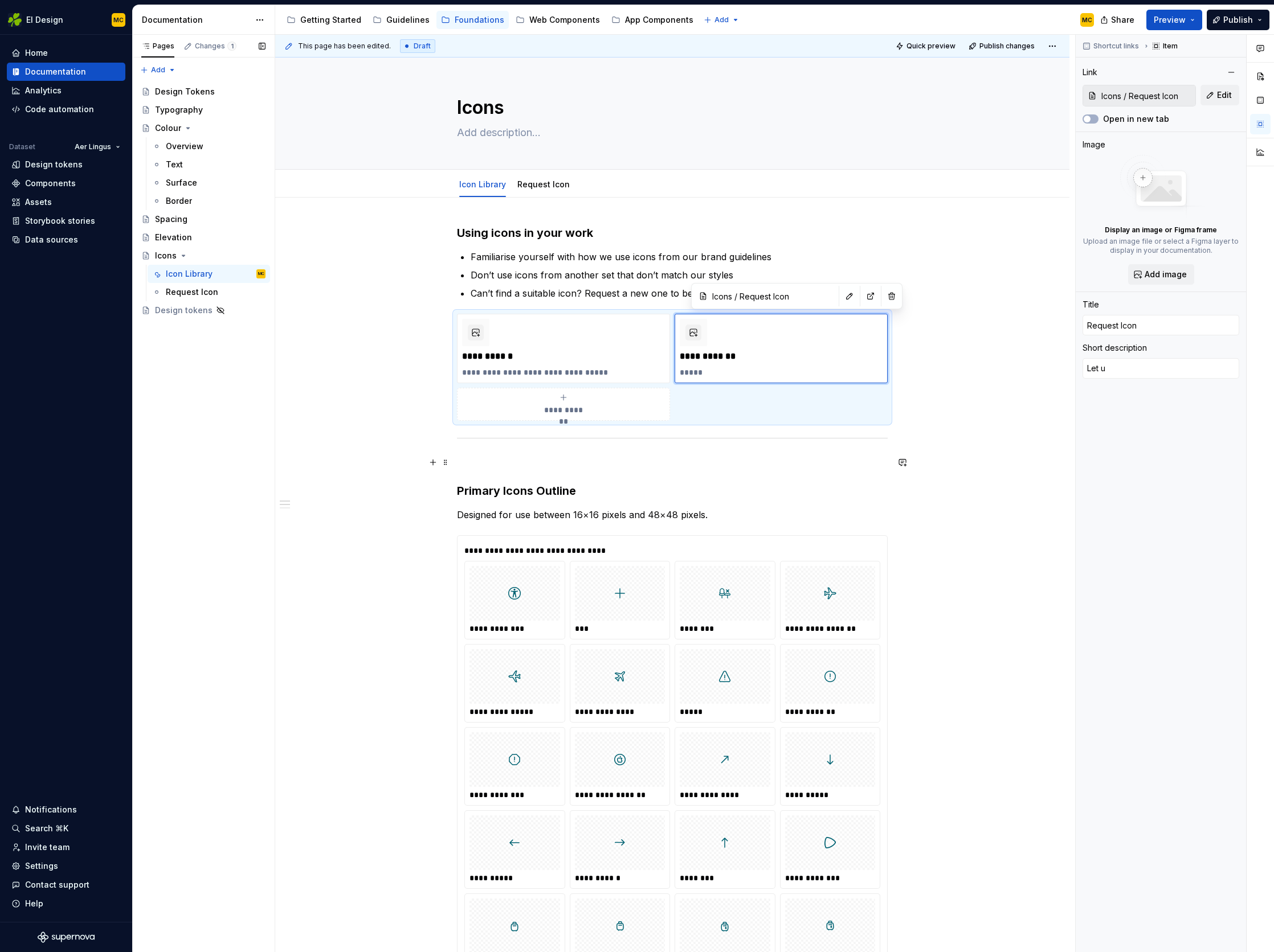
type textarea "*"
type textarea "Let us"
type textarea "*"
type textarea "Let us"
type textarea "*"
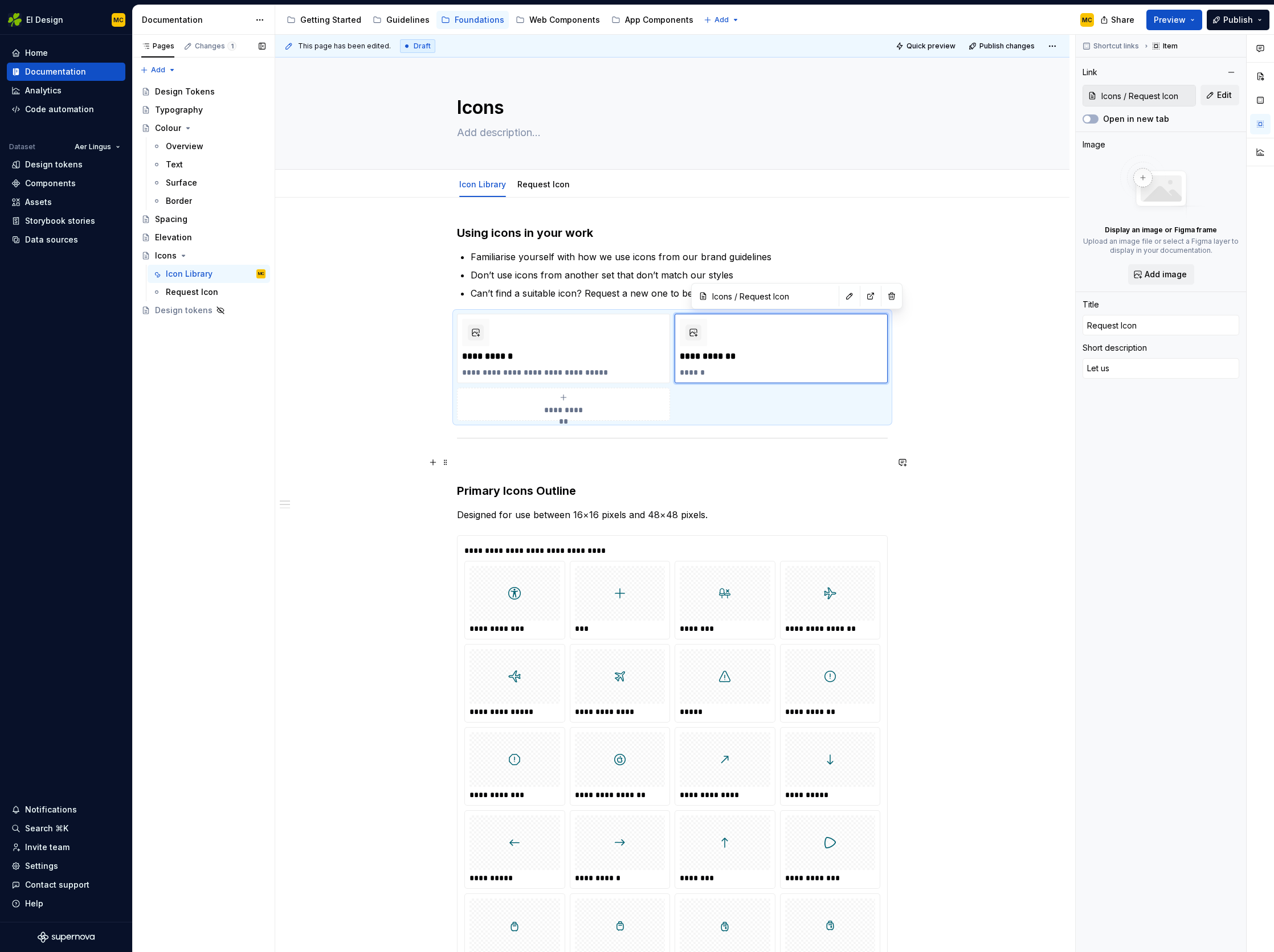
type textarea "Let us k"
type textarea "*"
type textarea "Let us kn"
type textarea "*"
type textarea "Let us kno"
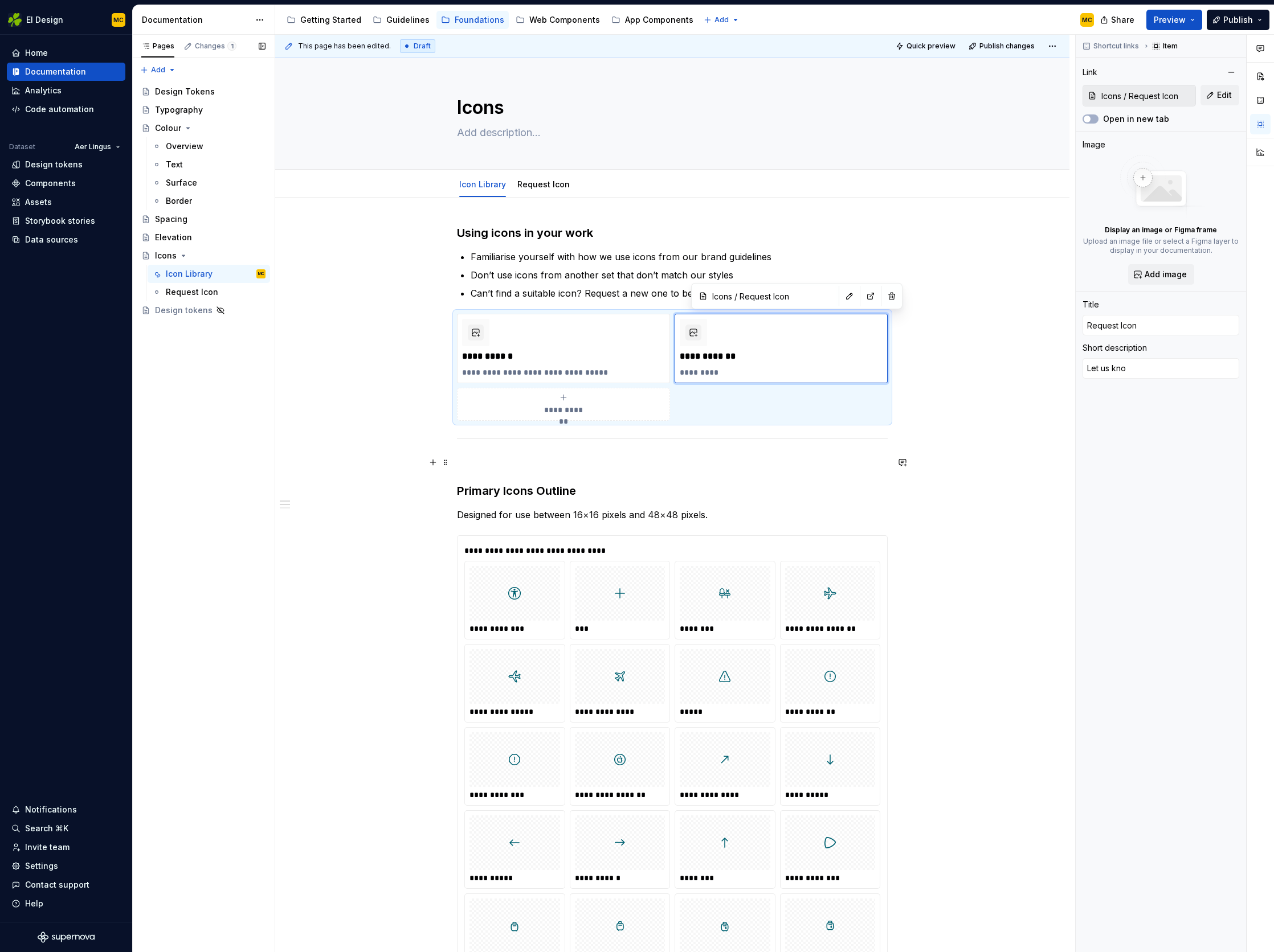
type textarea "*"
type textarea "Let us know"
type textarea "*"
type textarea "Let us know"
type textarea "*"
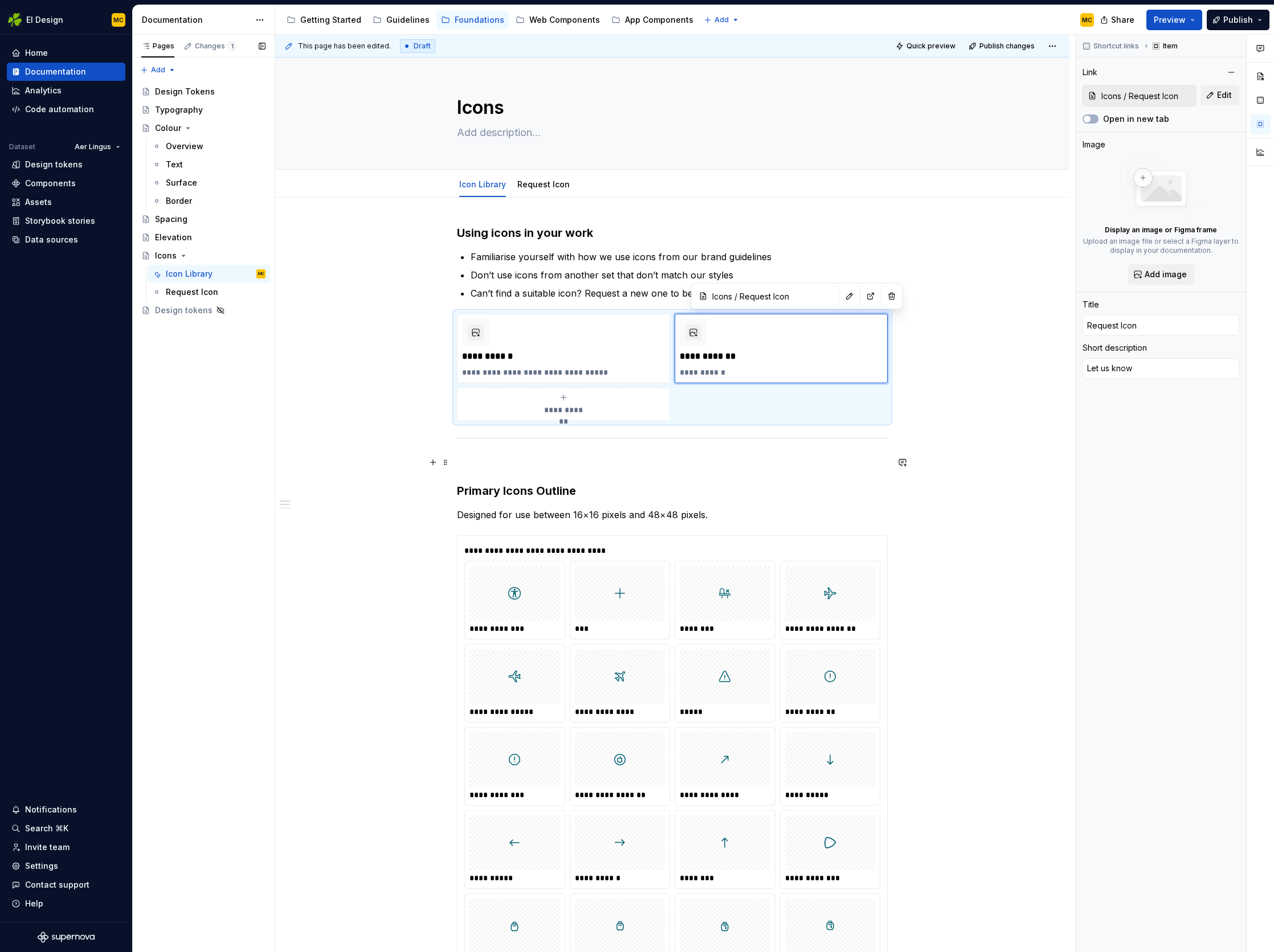
type textarea "Let us know y"
type textarea "*"
type textarea "Let us know you"
type textarea "*"
type textarea "Let us know your"
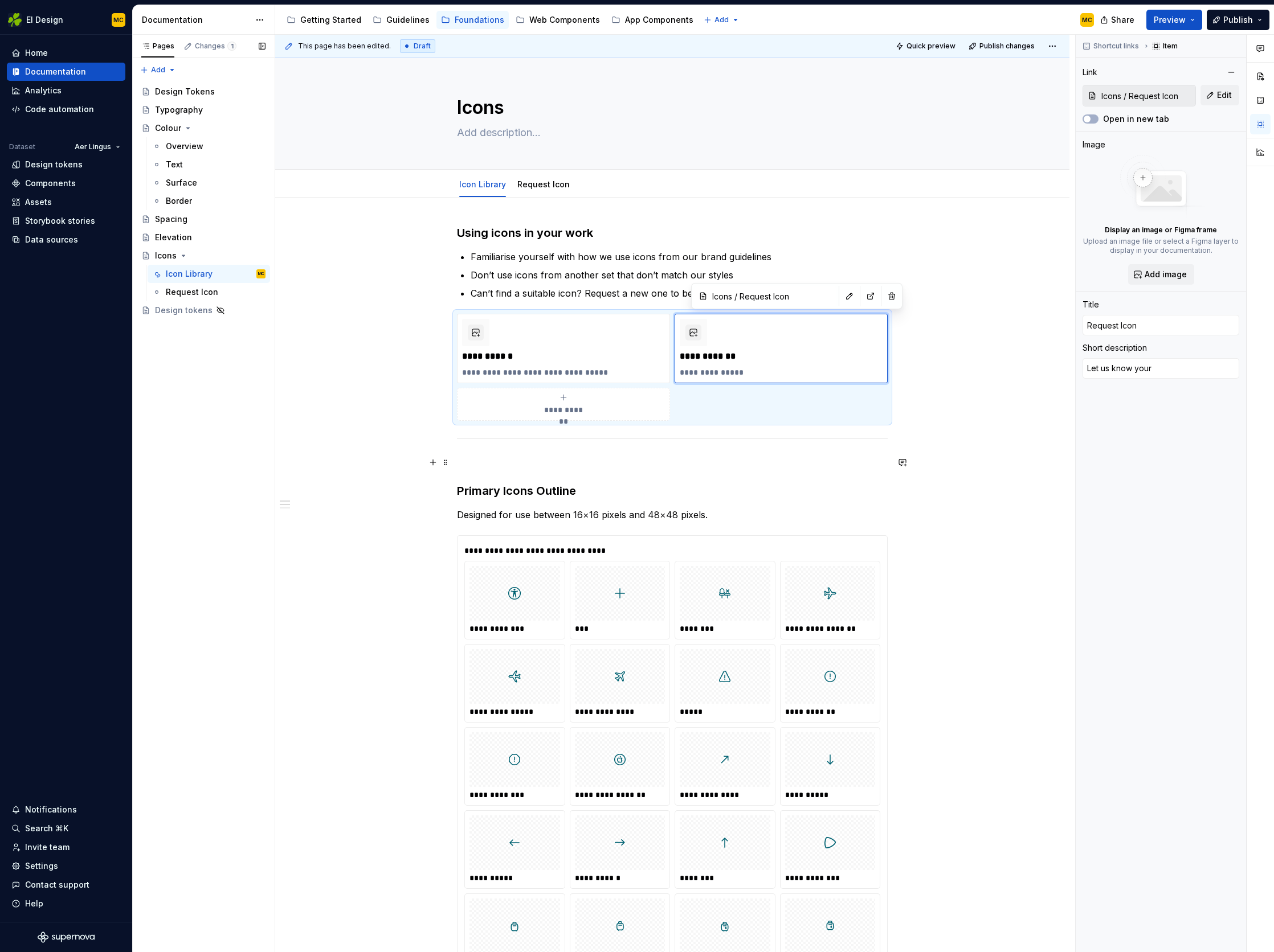
type textarea "*"
type textarea "Let us know your"
type textarea "*"
type textarea "Let us know your r"
type textarea "*"
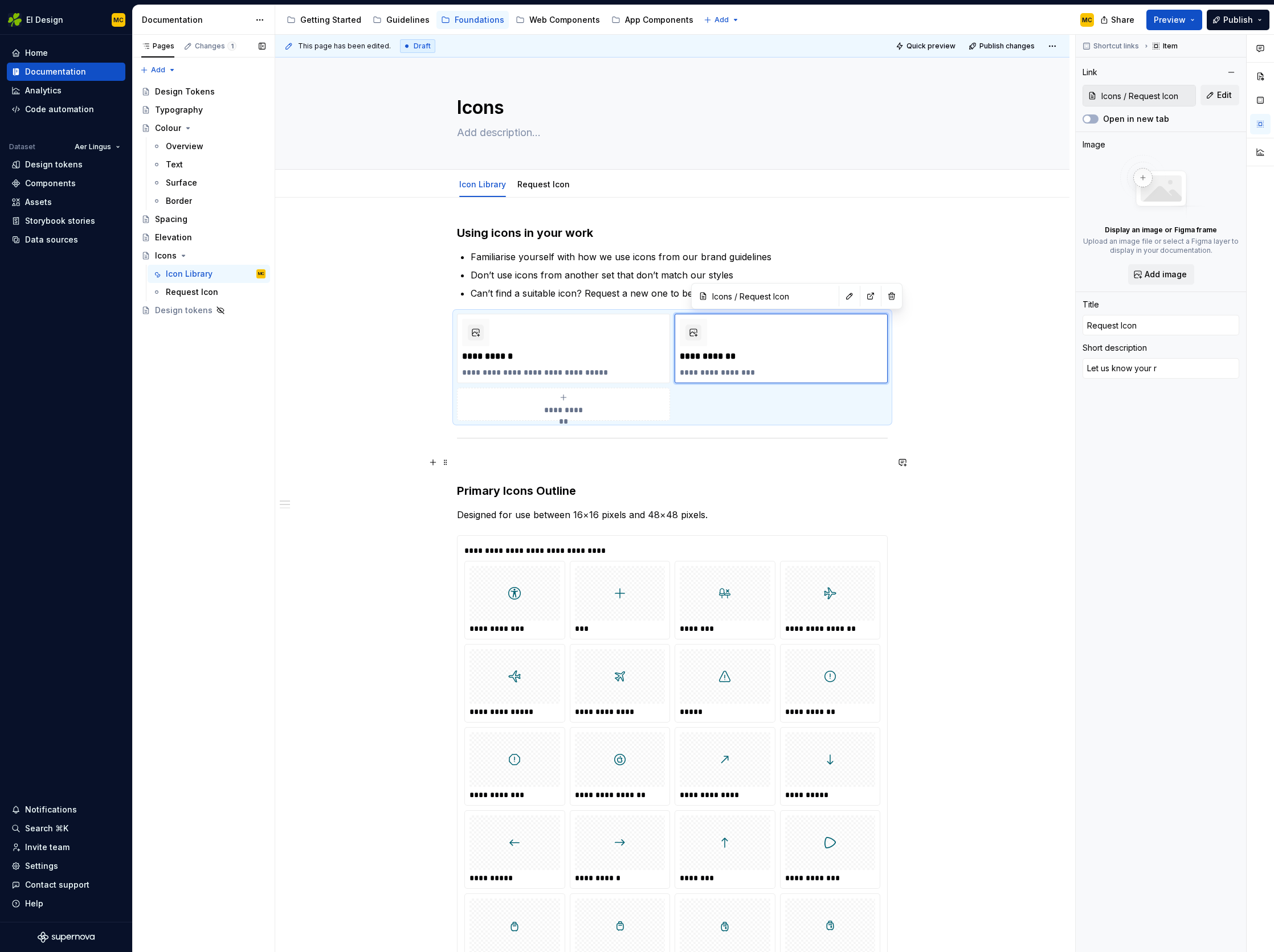
type textarea "Let us know your re"
type textarea "*"
type textarea "Let us know your req"
type textarea "*"
type textarea "Let us know your reqy"
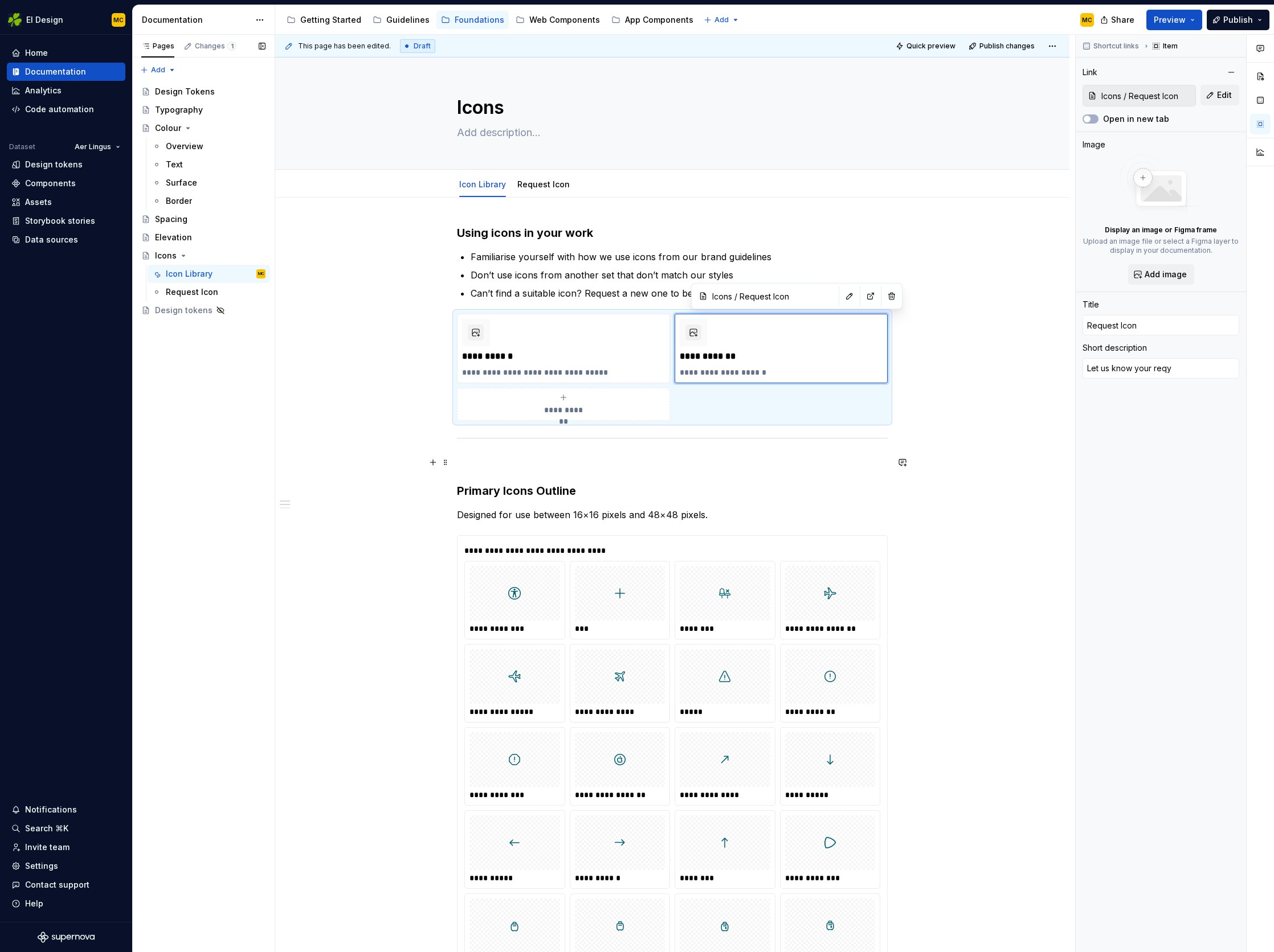
type textarea "*"
type textarea "Let us know your req"
type textarea "*"
type textarea "Let us know your requ"
type textarea "*"
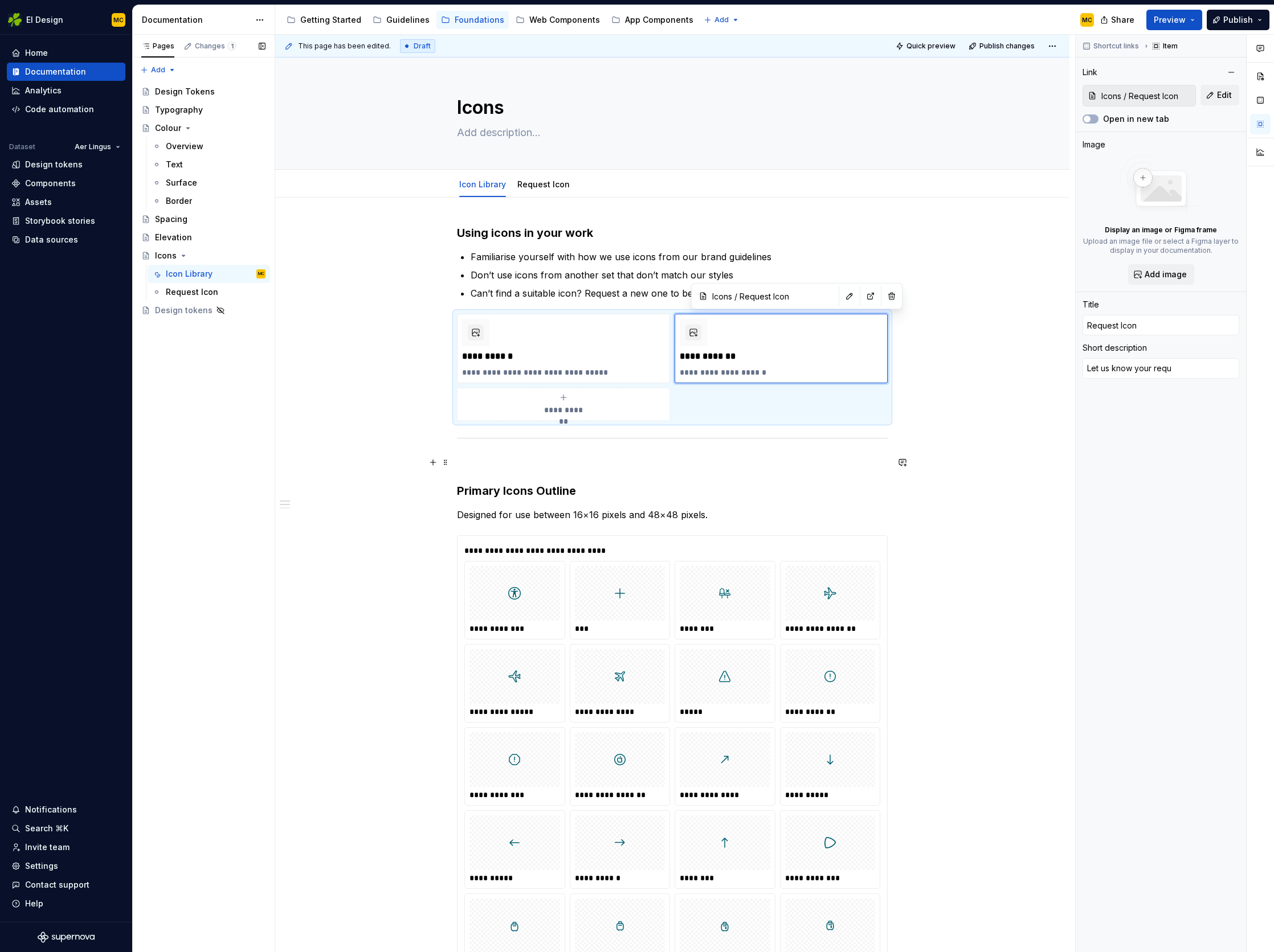
type textarea "Let us know your requi"
type textarea "*"
type textarea "Let us know your requir"
type textarea "*"
type textarea "Let us know your require"
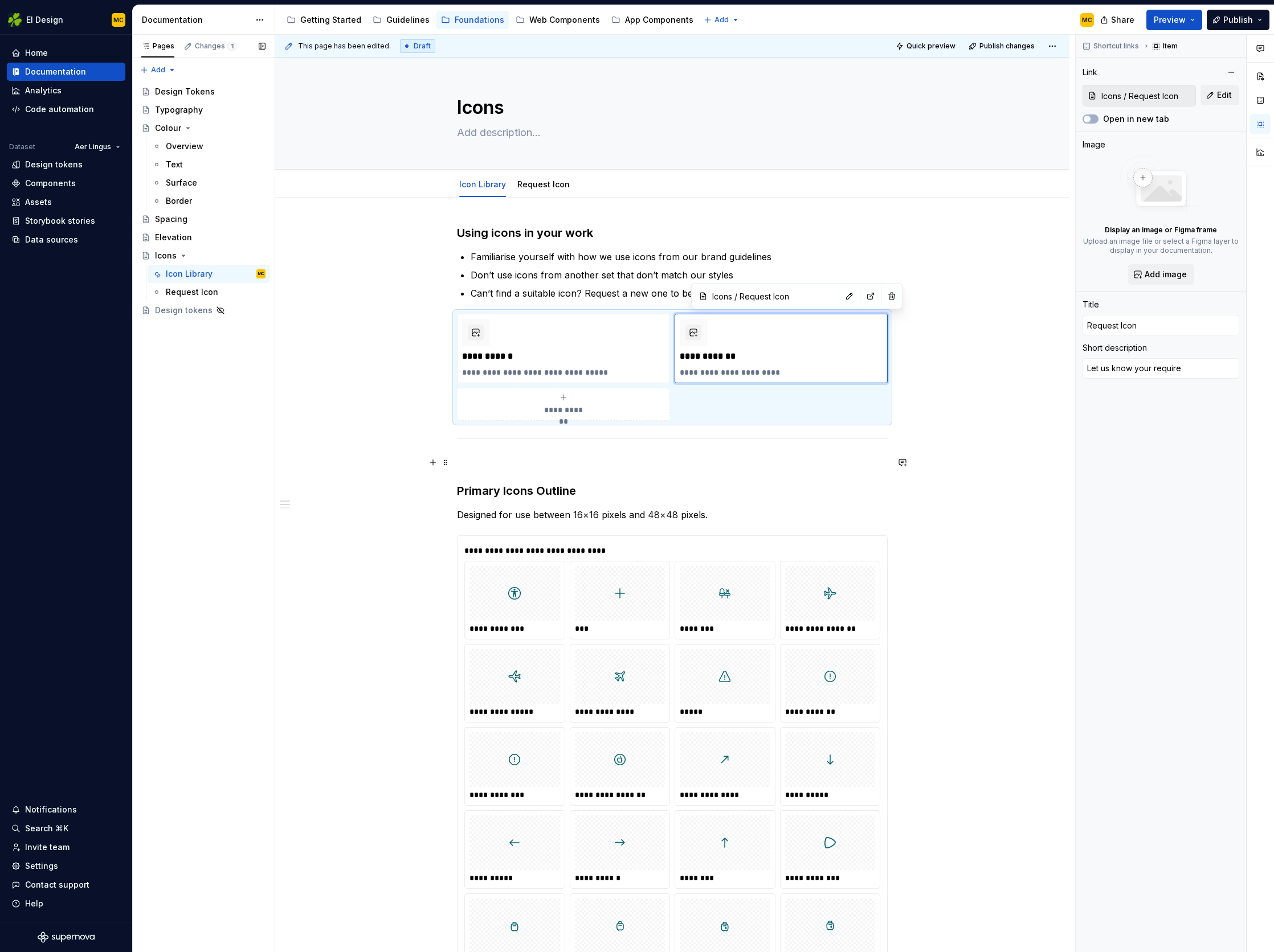
type textarea "*"
type textarea "Let us know your requirem"
type textarea "*"
type textarea "Let us know your requireme"
type textarea "*"
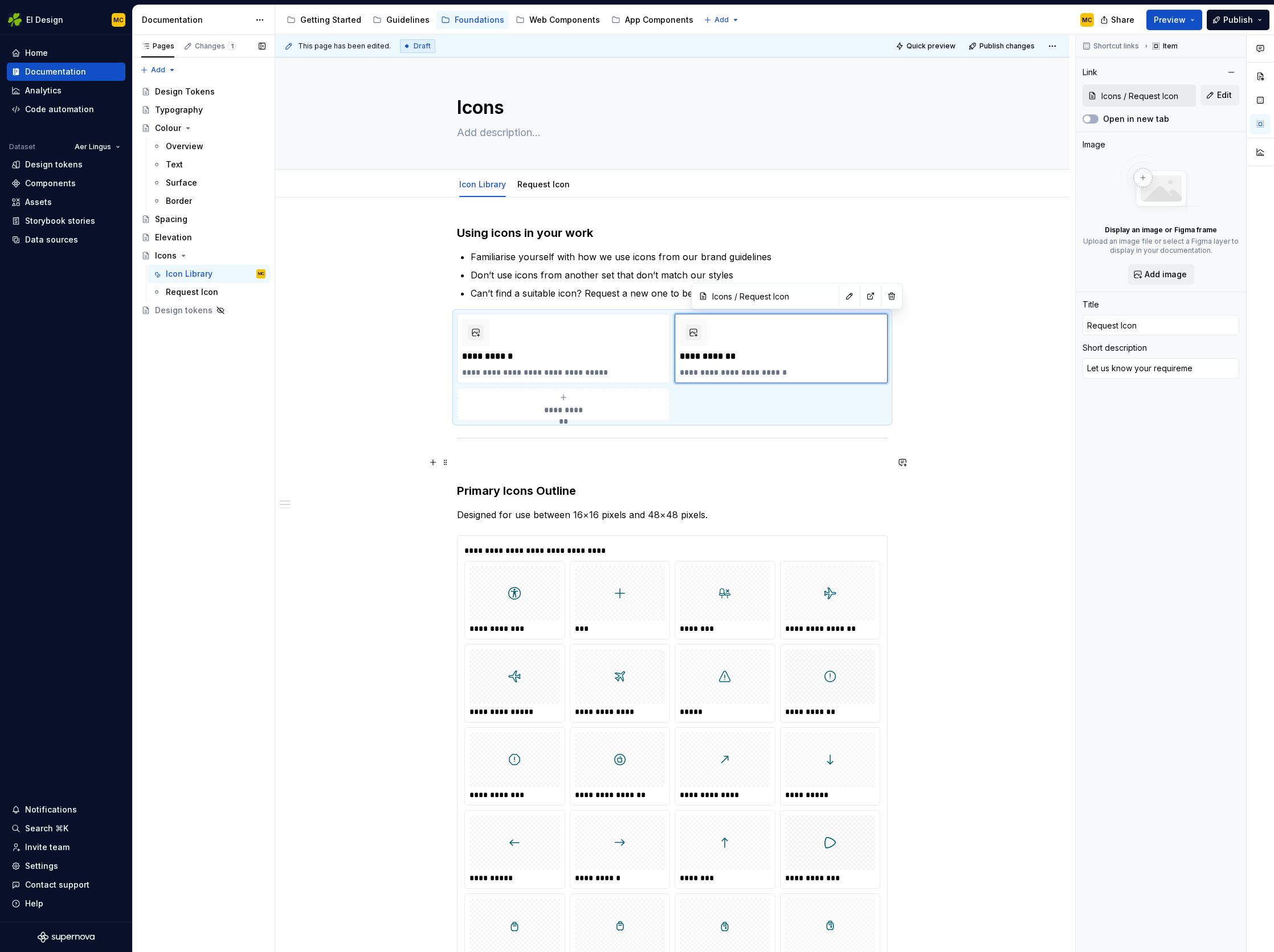
type textarea "Let us know your requiremen"
type textarea "*"
type textarea "Let us know your requirement"
type textarea "*"
type textarea "Let us know your requirements"
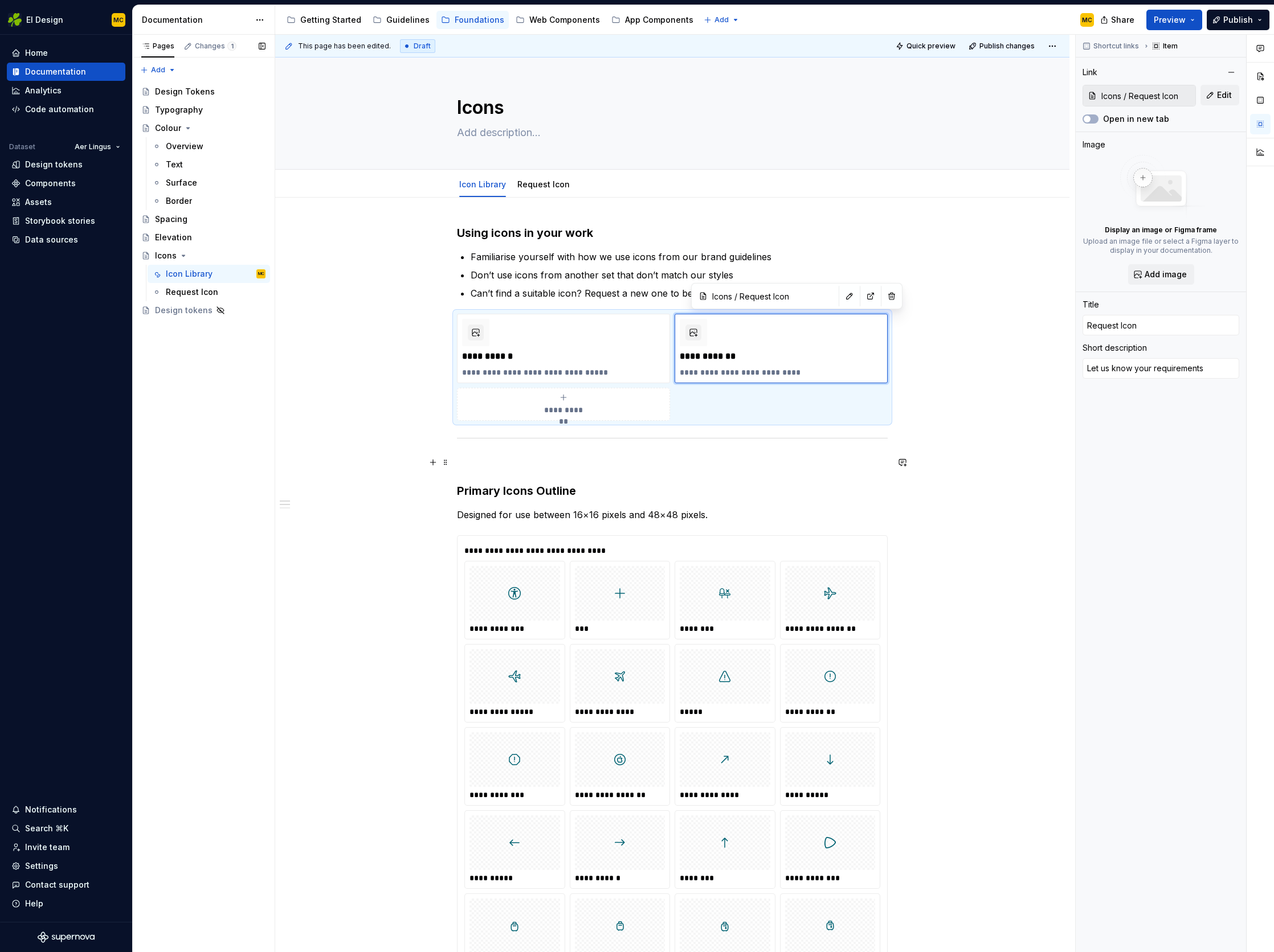
type textarea "*"
type textarea "Let us know your requirements"
type textarea "*"
type textarea "Let us know your requirements a"
type textarea "*"
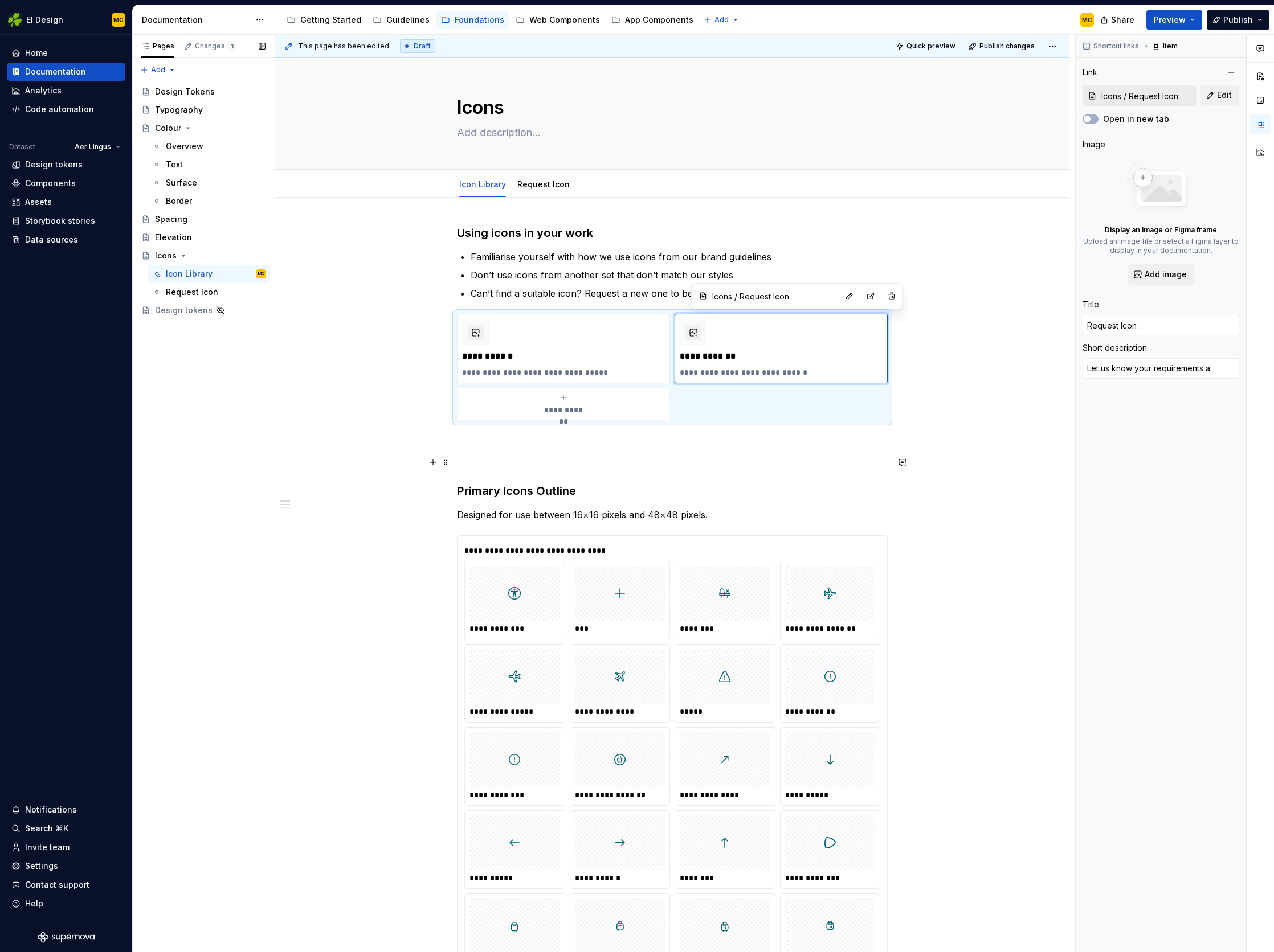
type textarea "Let us know your requirements"
type textarea "*"
type textarea "Let us know your requirements f"
type textarea "*"
type textarea "Let us know your requirements fo"
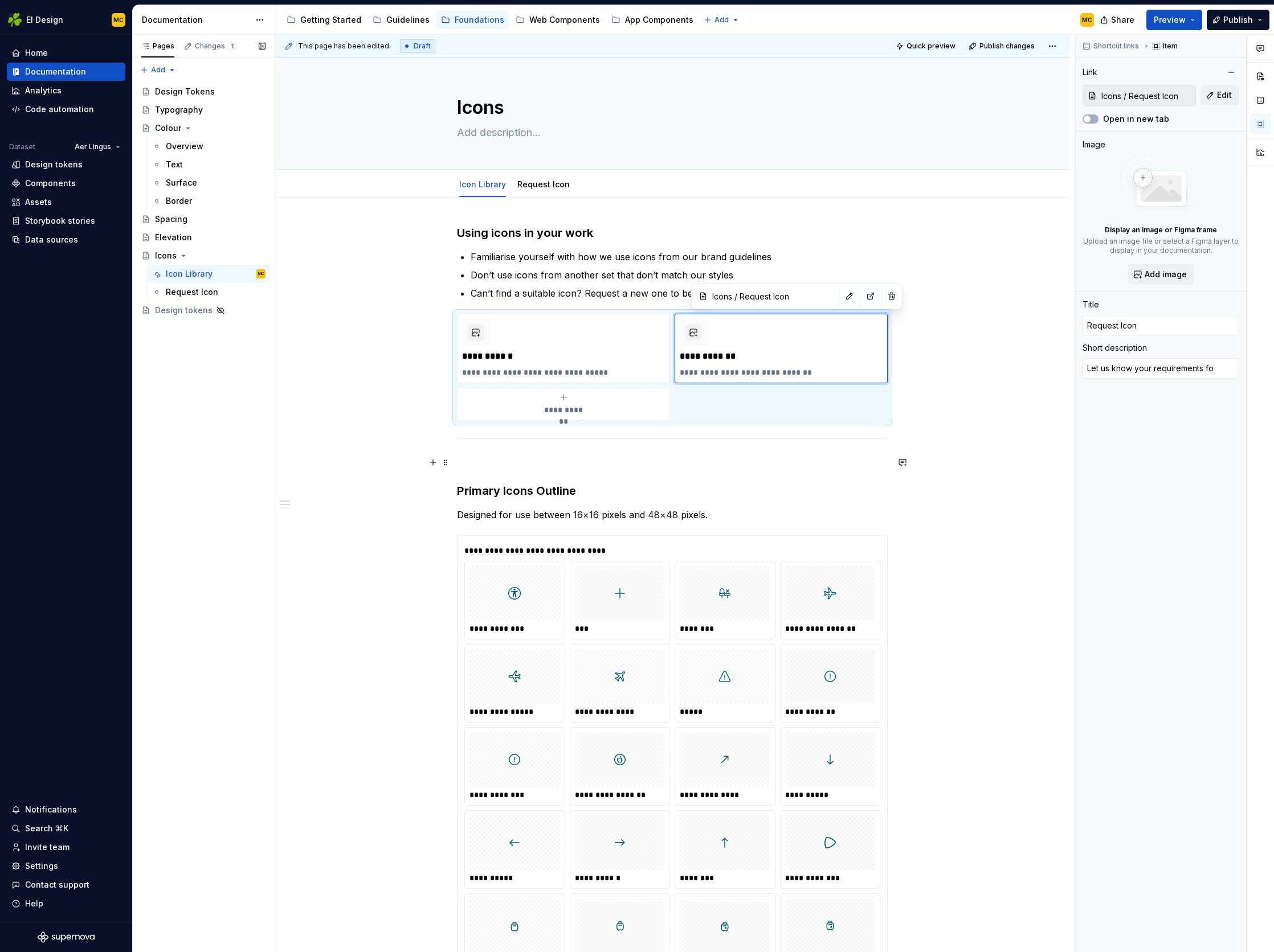
type textarea "*"
type textarea "Let us know your requirements for"
type textarea "*"
type textarea "Let us know your requirements for"
type textarea "*"
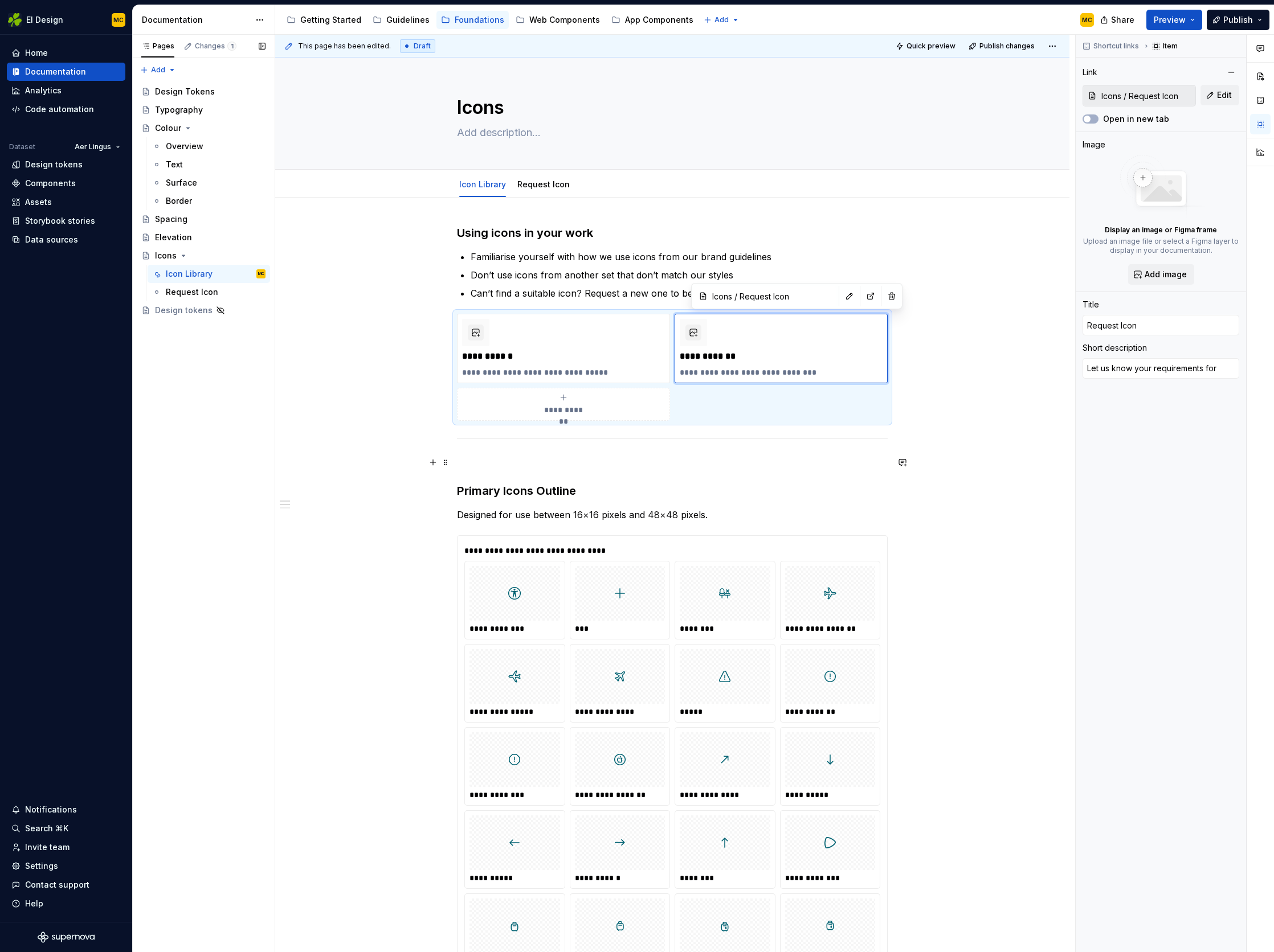
type textarea "Let us know your requirements for a"
type textarea "*"
type textarea "Let us know your requirements for a"
type textarea "*"
type textarea "Let us know your requirements for a n"
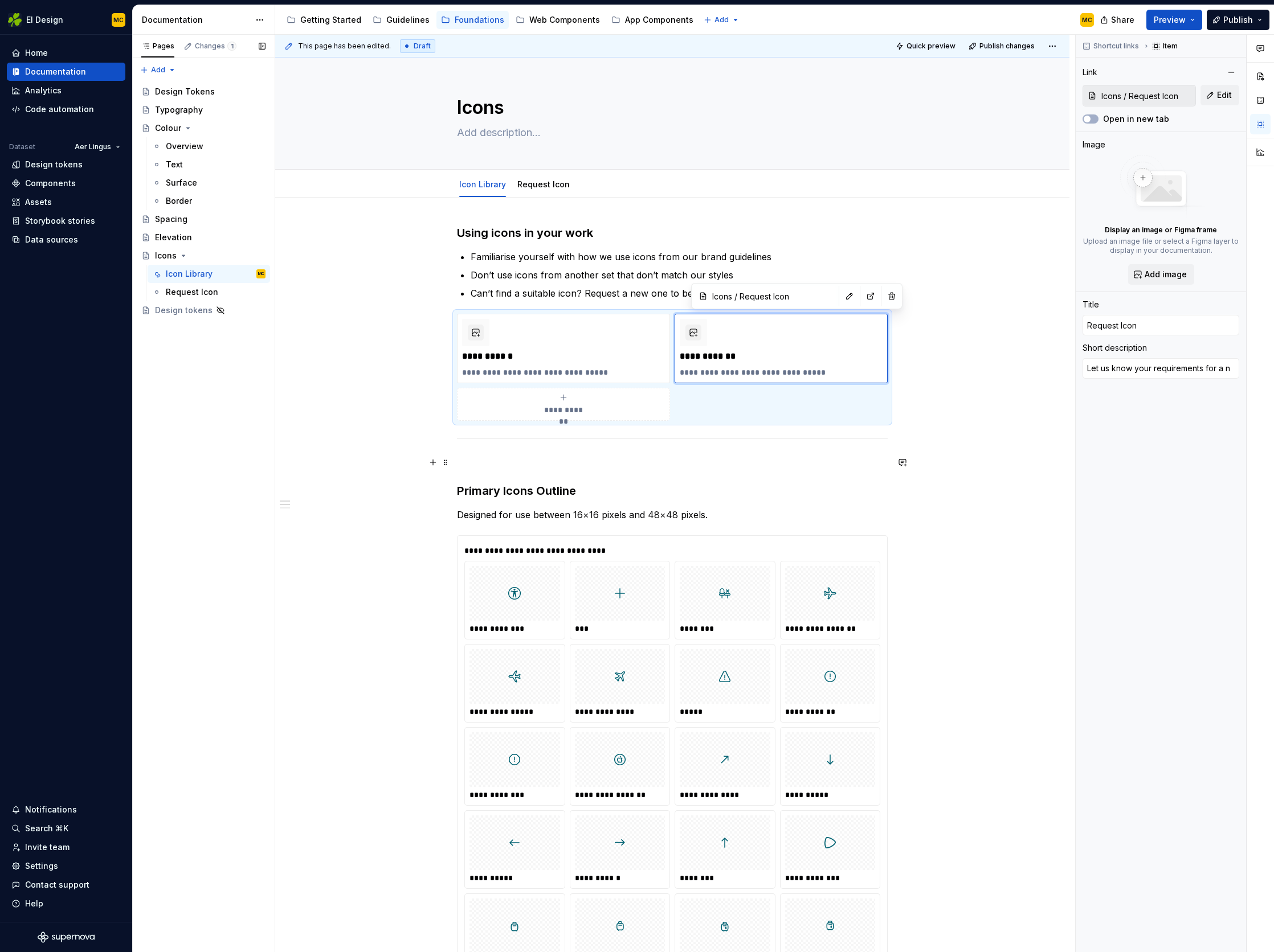
type textarea "*"
type textarea "Let us know your requirements for a ne"
type textarea "*"
type textarea "Let us know your requirements for a new"
type textarea "*"
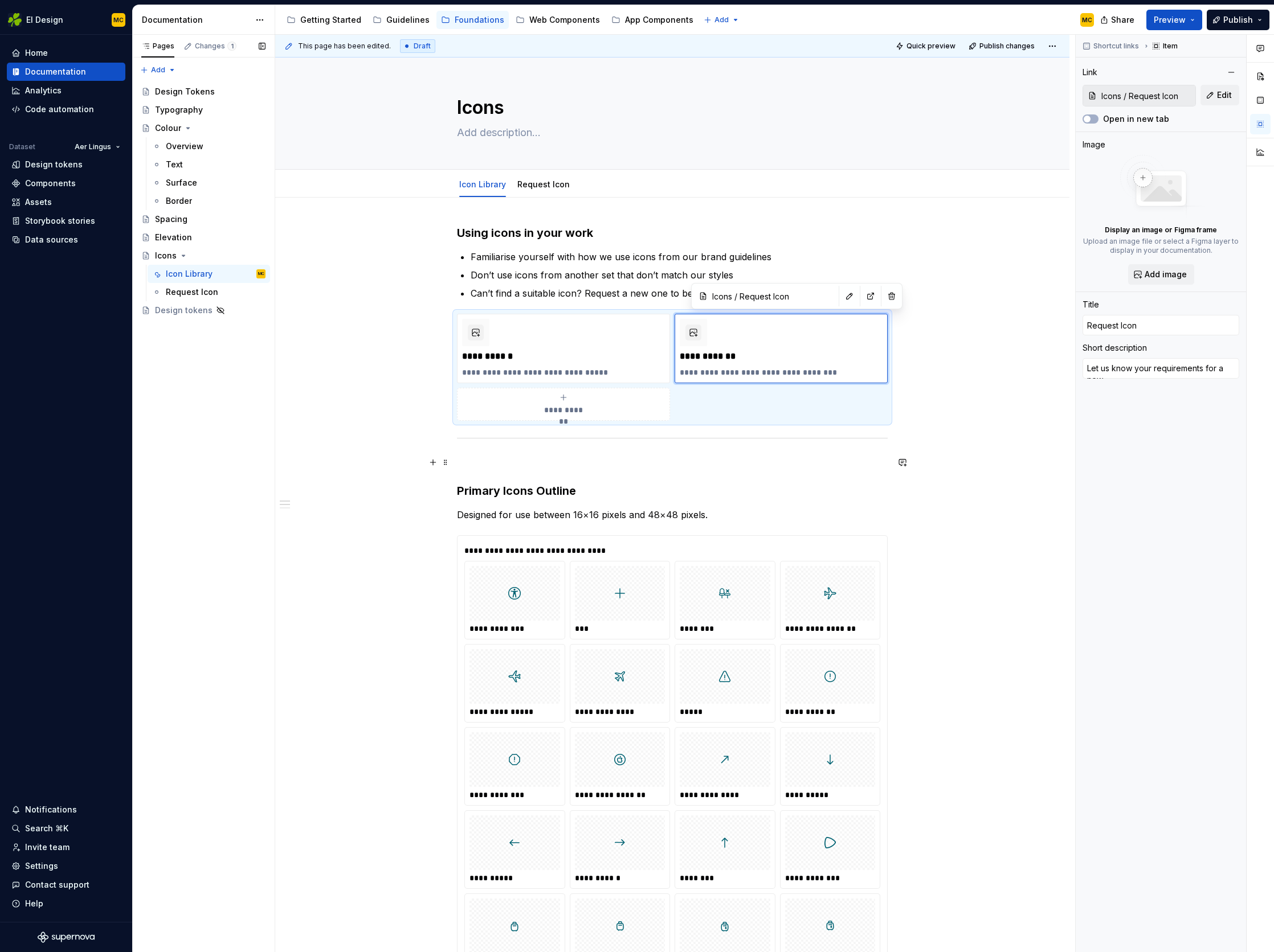
type textarea "Let us know your requirements for a new"
type textarea "*"
type textarea "Let us know your requirements for a new c"
type textarea "*"
type textarea "Let us know your requirements for a new"
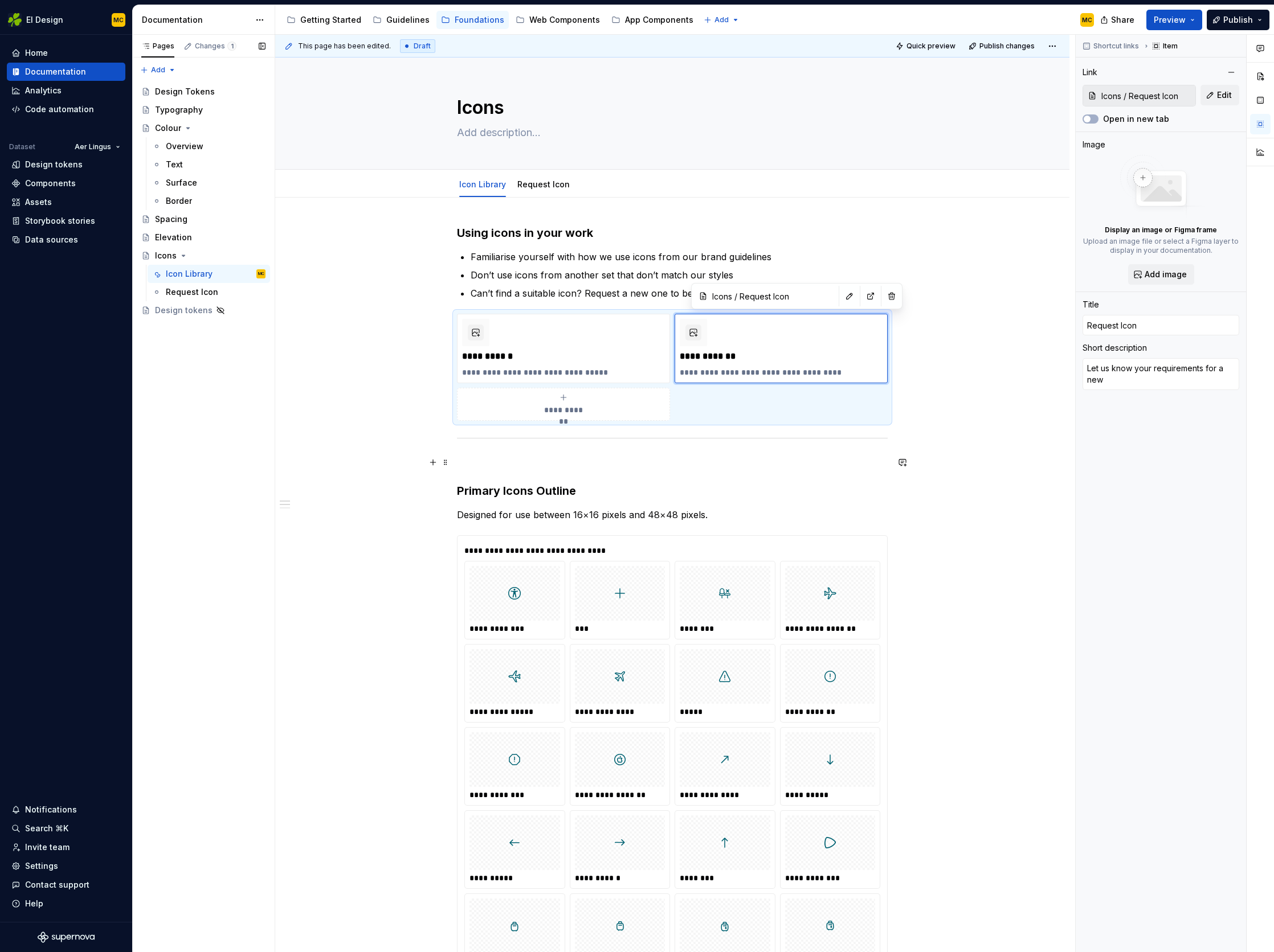
type textarea "*"
type textarea "Let us know your requirements for a new i"
type textarea "*"
type textarea "Let us know your requirements for a new ic"
type textarea "*"
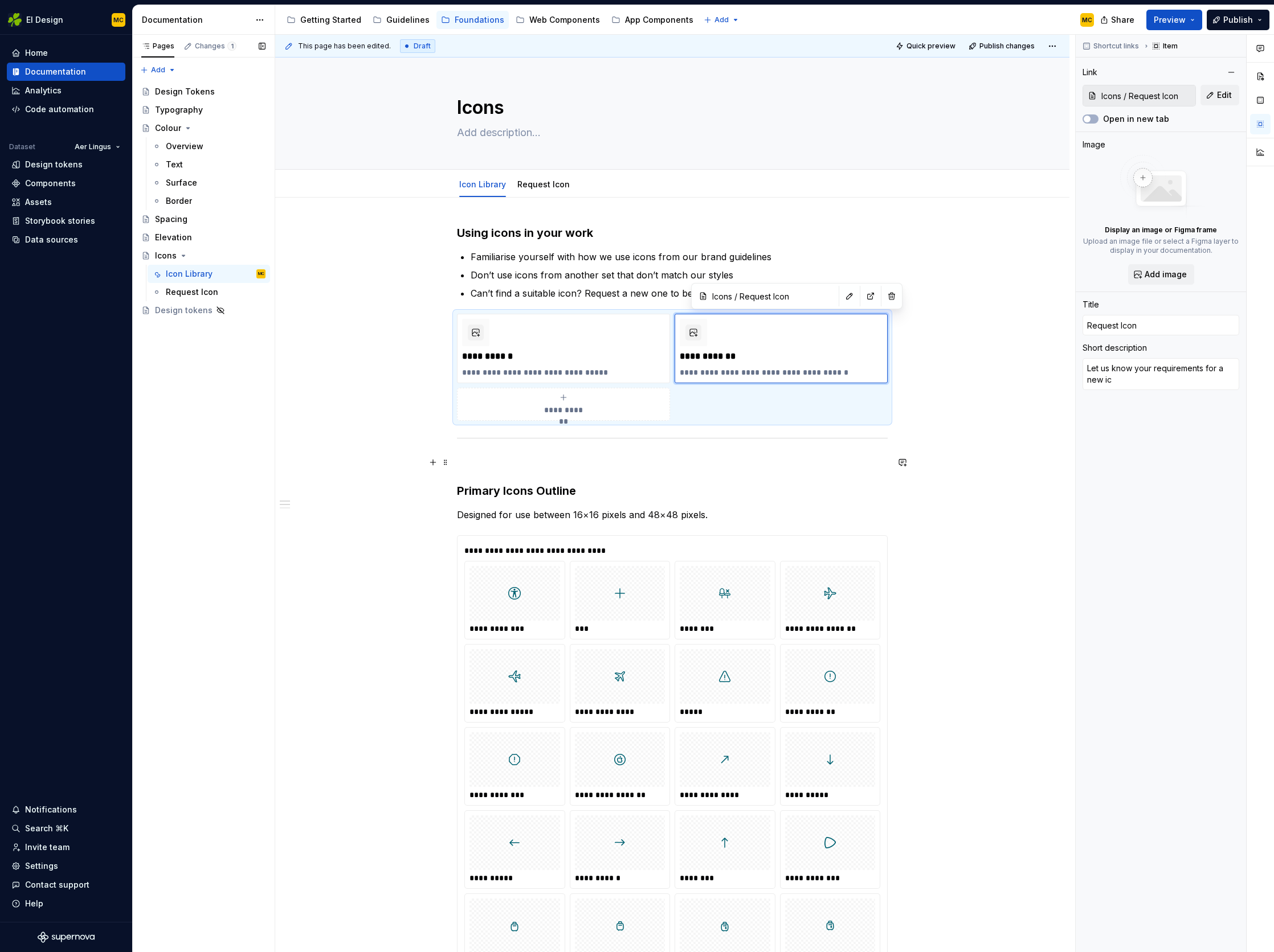
type textarea "Let us know your requirements for a new ico"
type textarea "*"
type textarea "Let us know your requirements for a new icon"
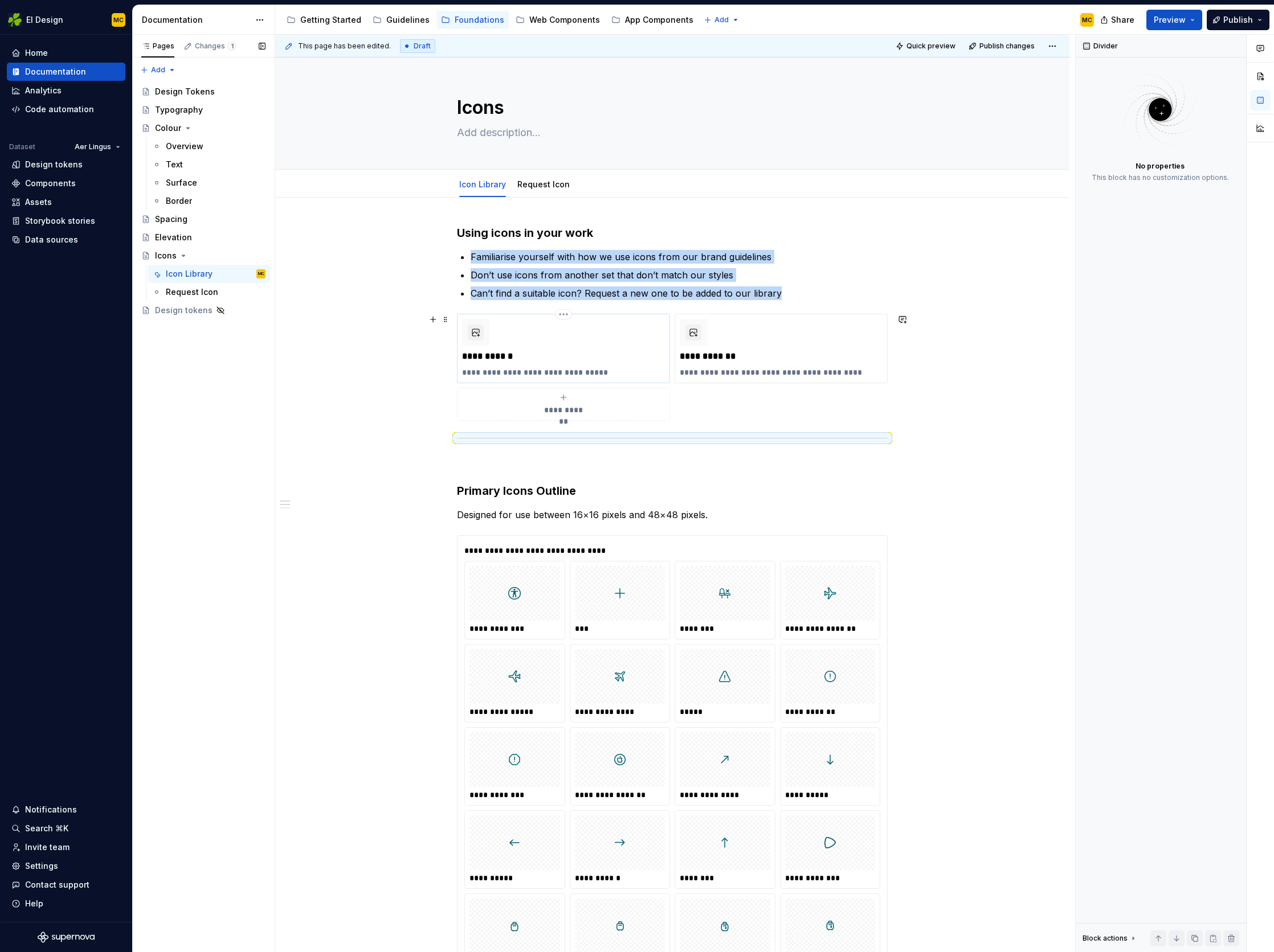
click at [556, 341] on div "**********" at bounding box center [563, 349] width 203 height 59
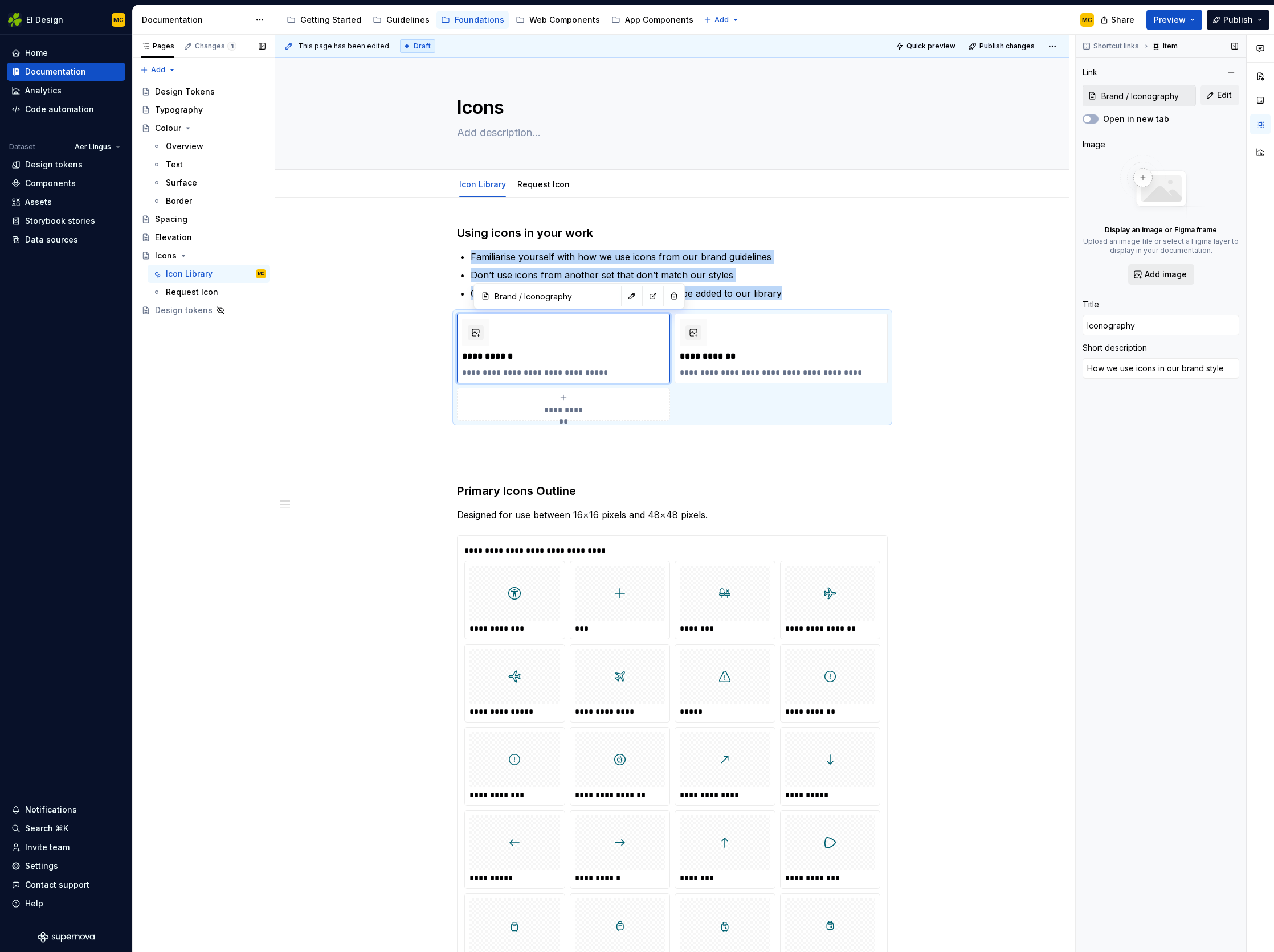
click at [1184, 269] on span "Add image" at bounding box center [1165, 275] width 42 height 12
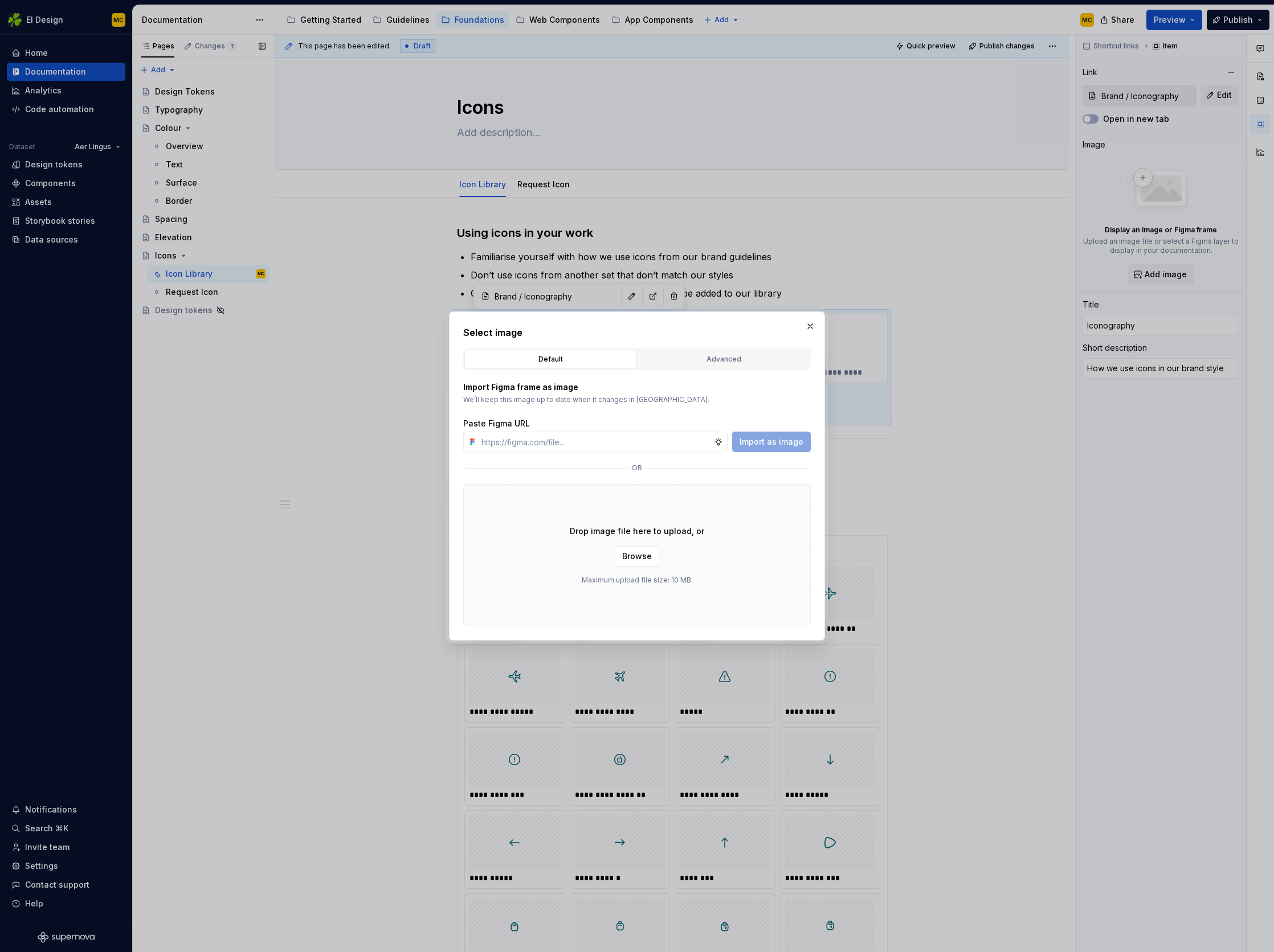
type textarea "*"
type input "[URL][DOMAIN_NAME]"
click at [784, 442] on span "Import as image" at bounding box center [771, 441] width 64 height 12
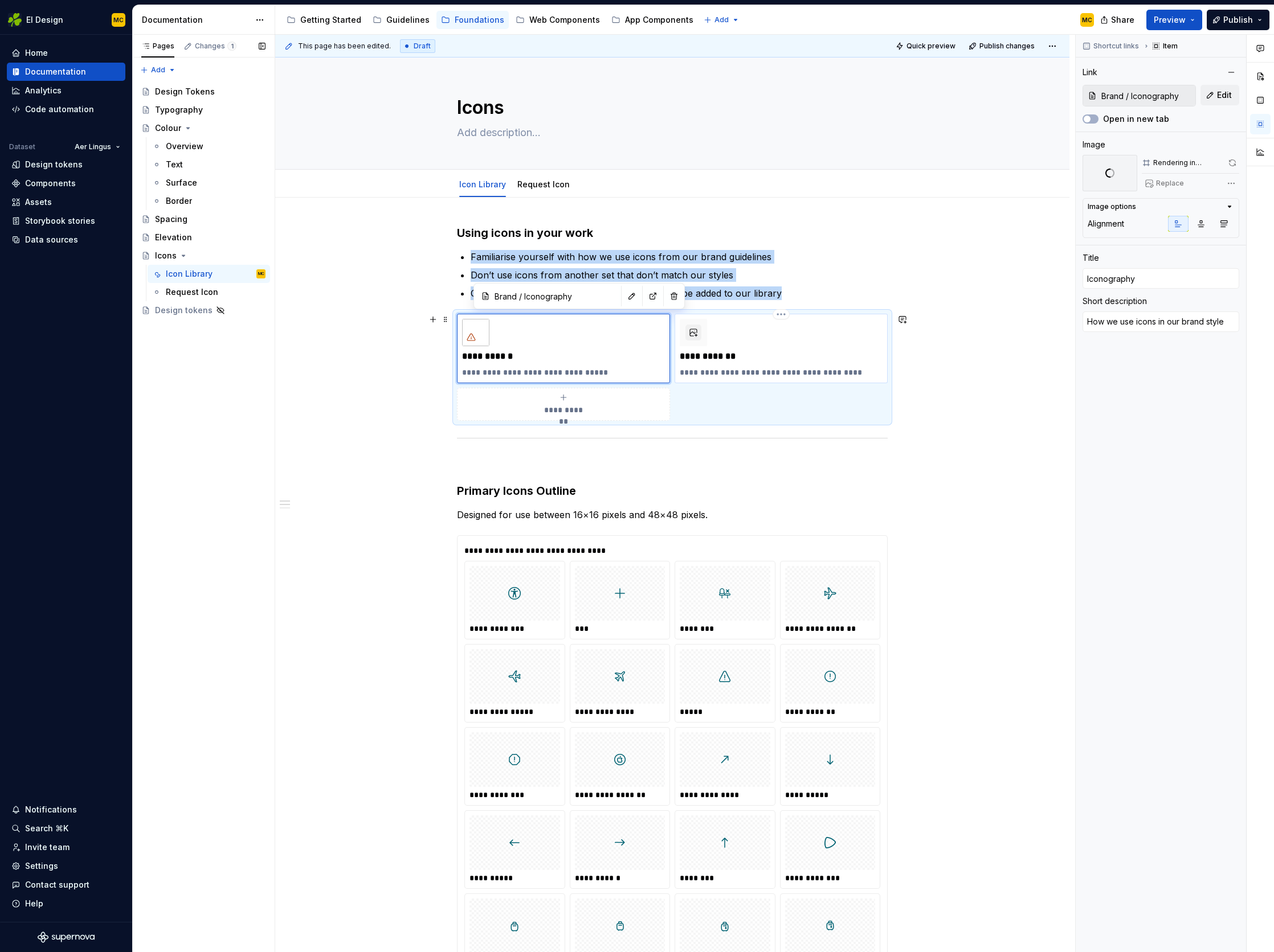
type textarea "*"
type input "Icons / Request Icon"
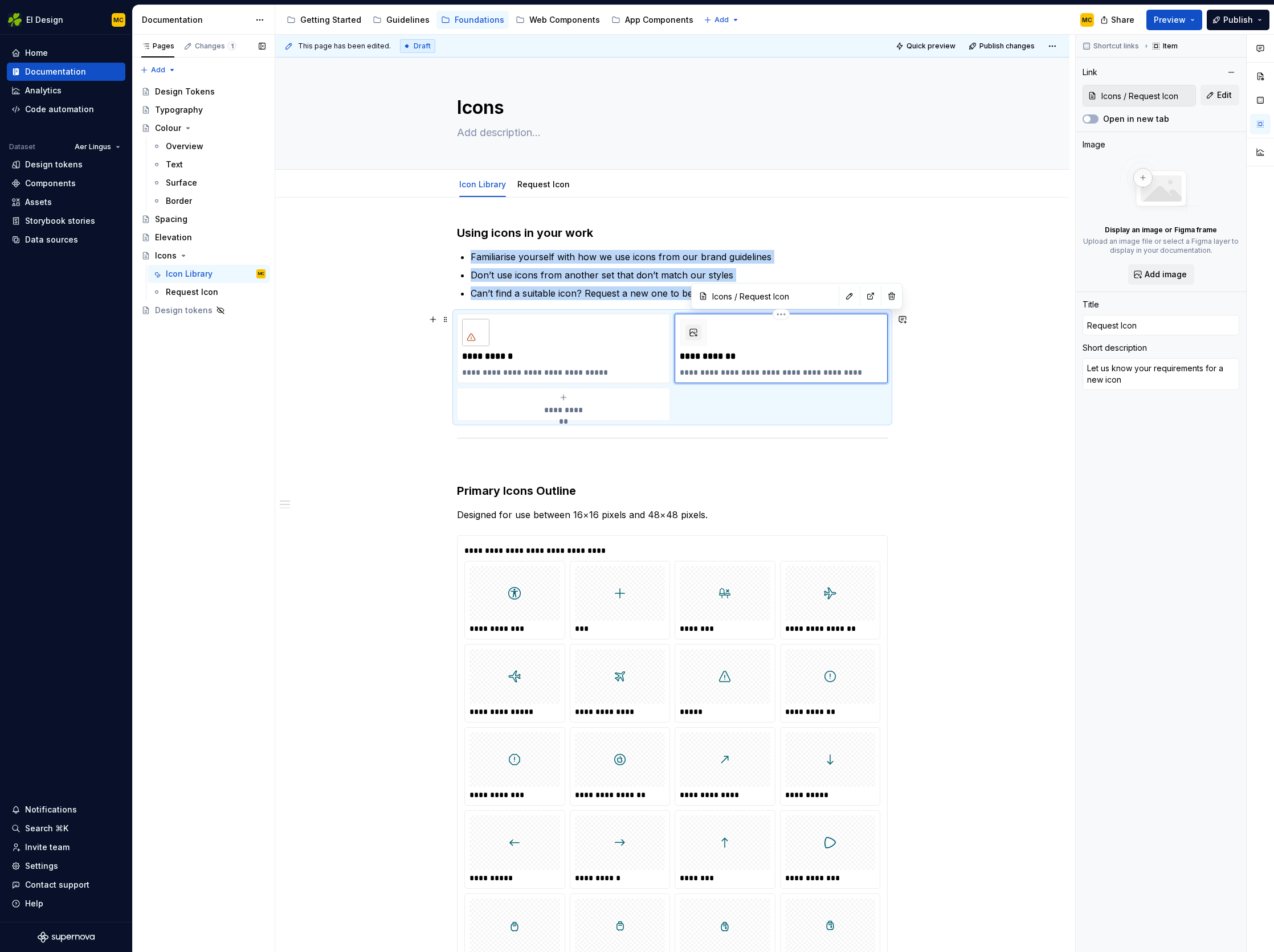
click at [758, 349] on div "**********" at bounding box center [781, 349] width 203 height 59
click at [1157, 272] on span "Add image" at bounding box center [1165, 275] width 42 height 12
type textarea "*"
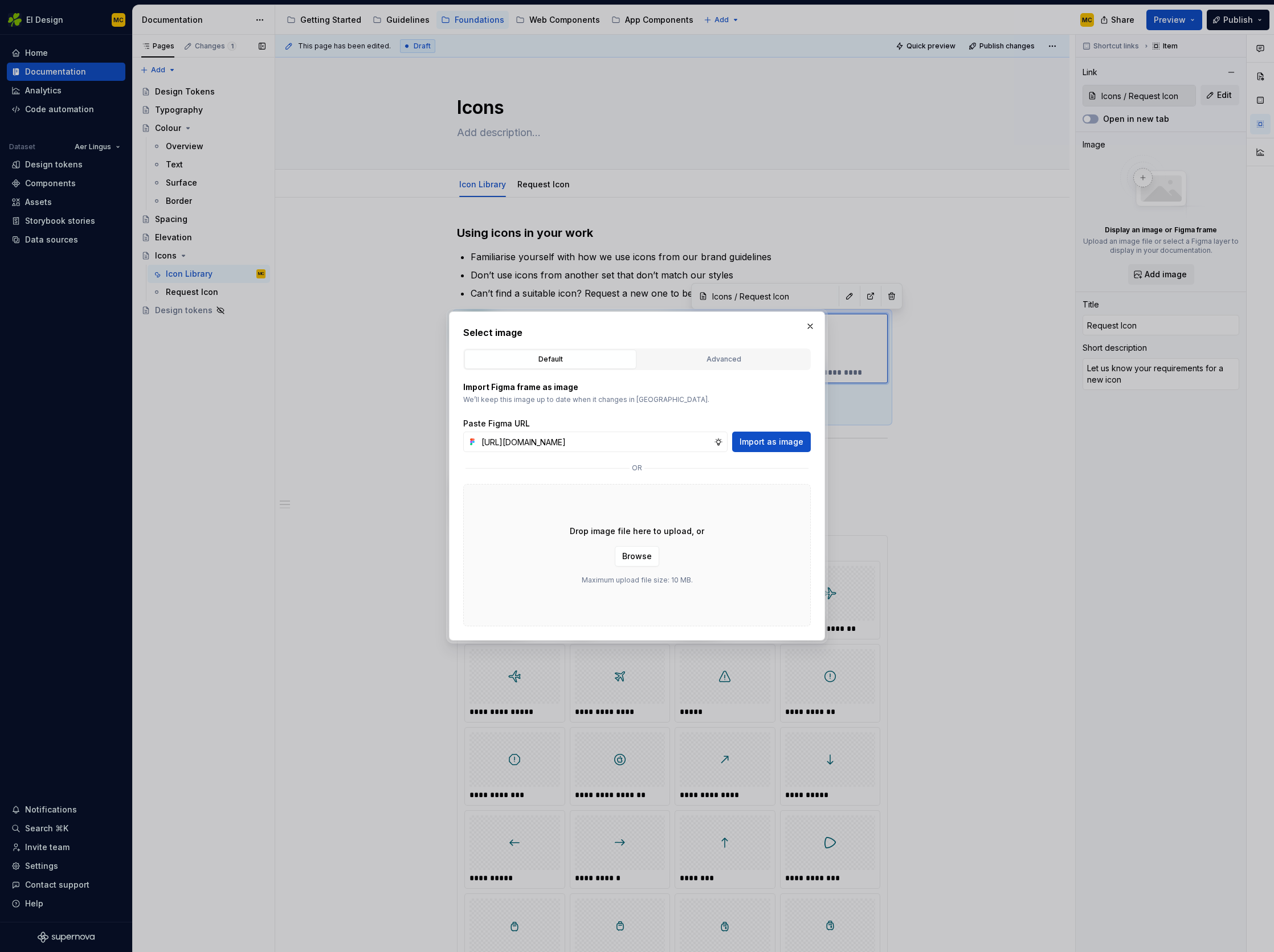
scroll to position [0, 257]
type input "[URL][DOMAIN_NAME]"
click at [773, 443] on span "Import as image" at bounding box center [771, 441] width 64 height 12
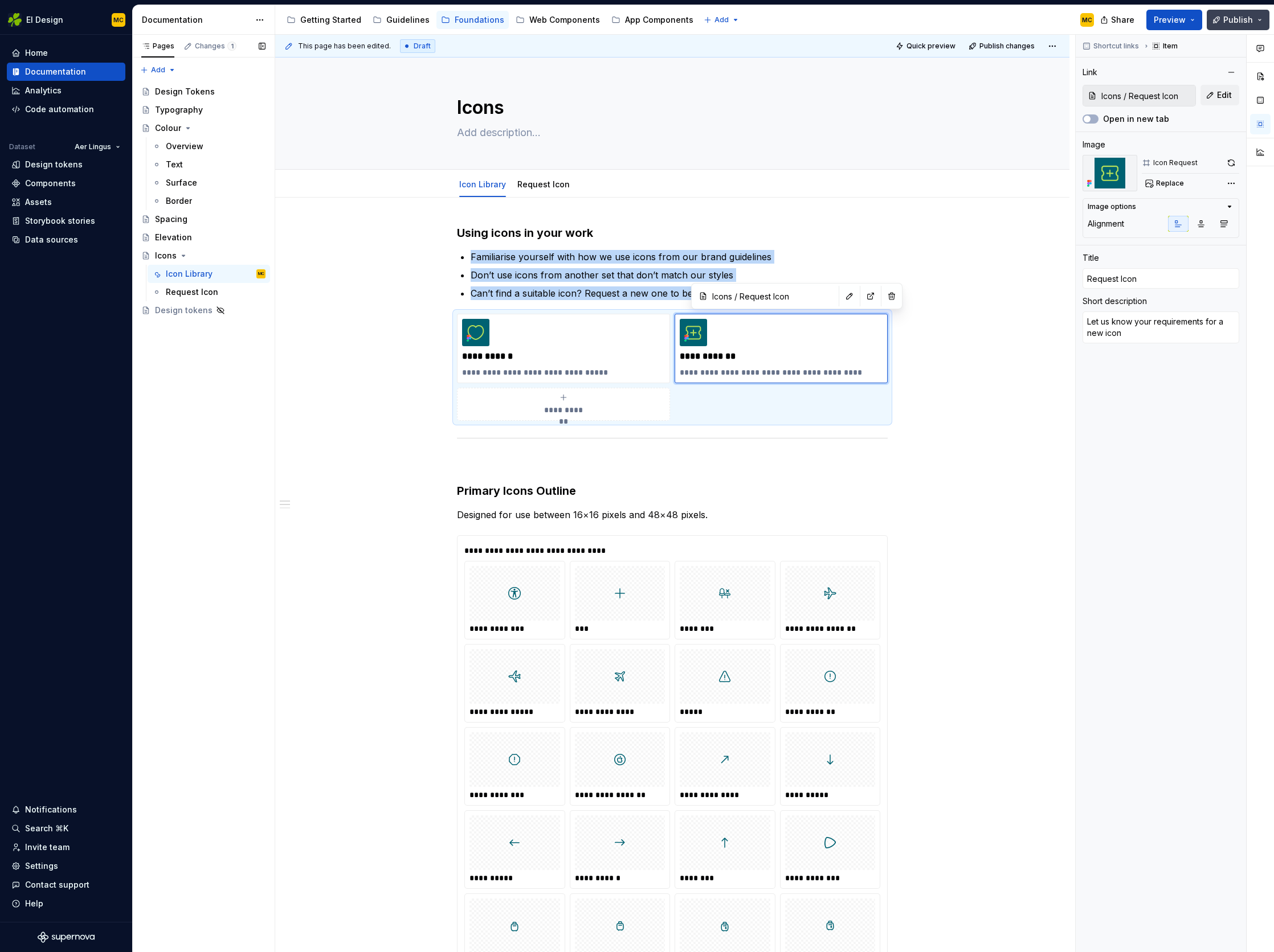
click at [1244, 20] on span "Publish" at bounding box center [1237, 20] width 30 height 12
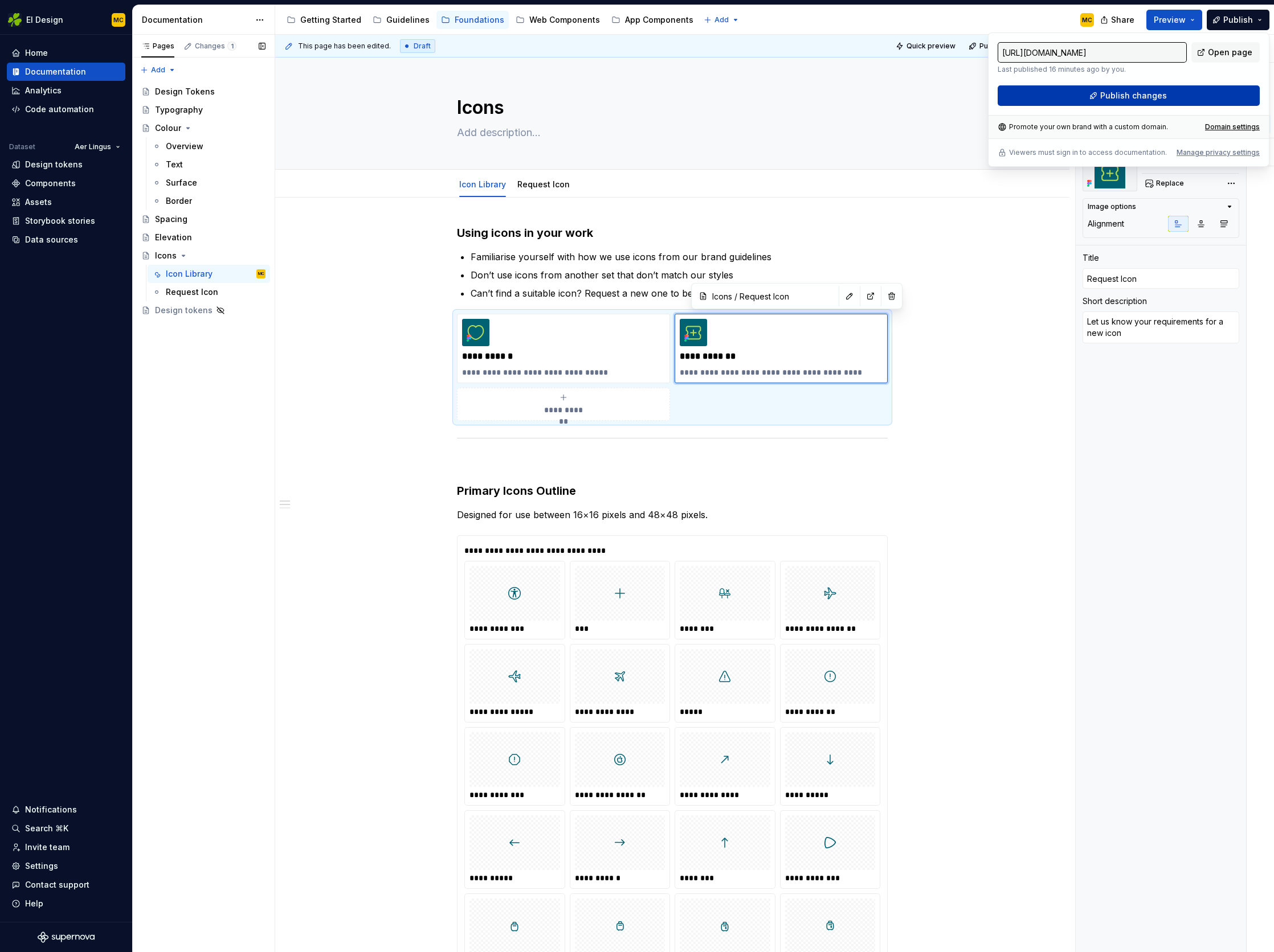
click at [1175, 92] on button "Publish changes" at bounding box center [1129, 95] width 262 height 21
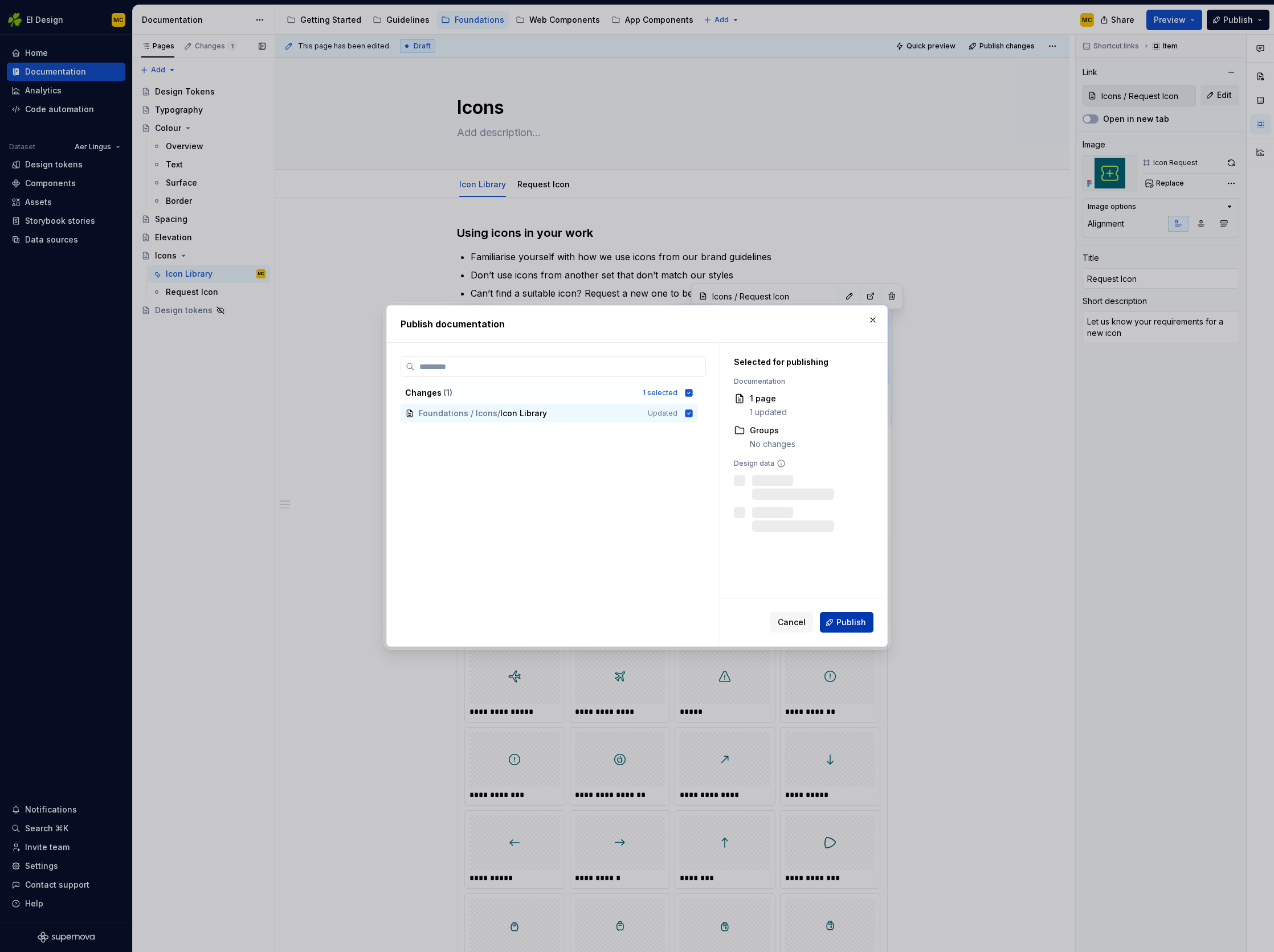
click at [851, 628] on button "Publish" at bounding box center [847, 622] width 54 height 21
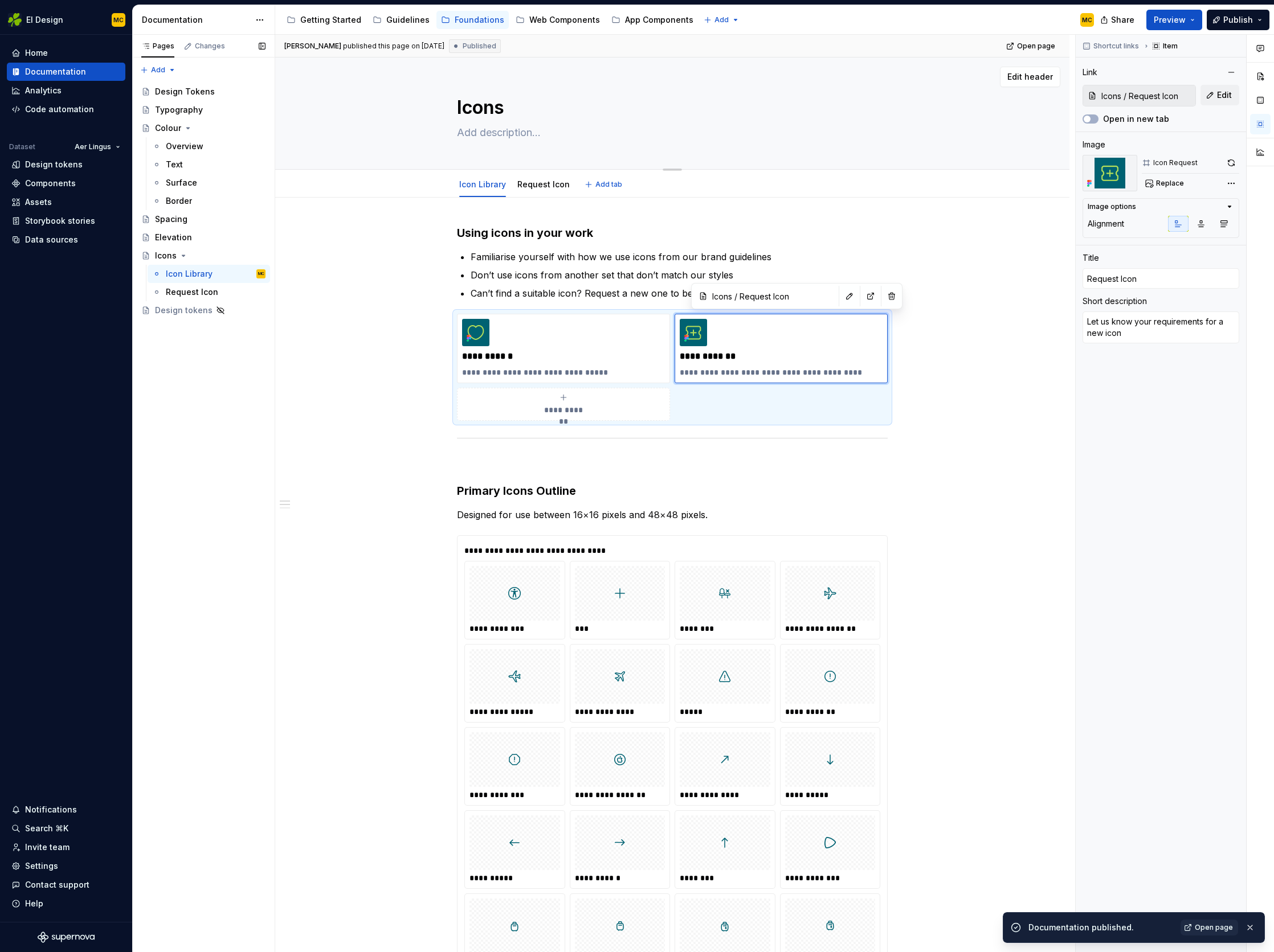
click at [469, 130] on textarea at bounding box center [670, 133] width 431 height 18
click at [334, 20] on div "Getting Started" at bounding box center [331, 20] width 61 height 12
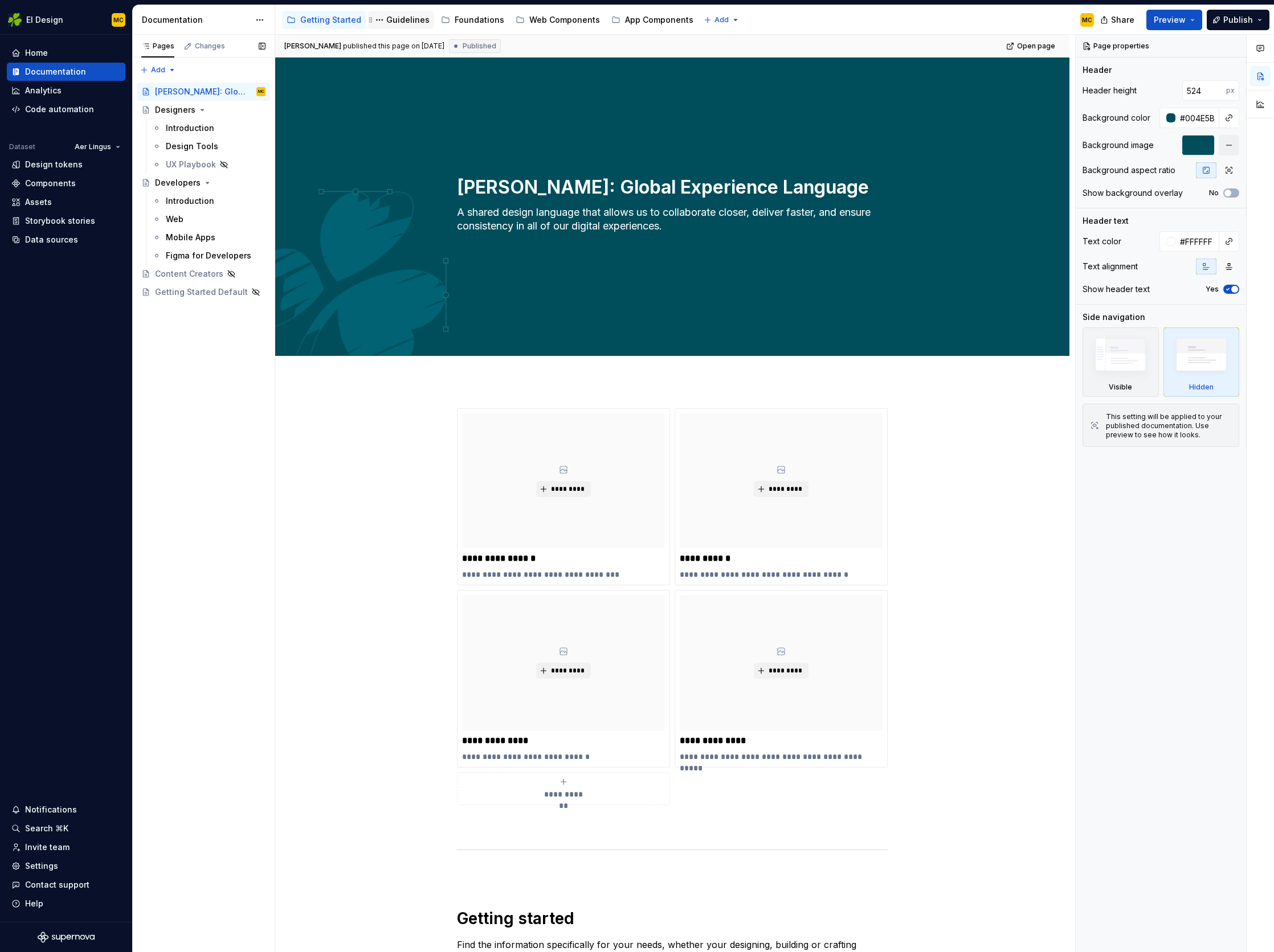
click at [397, 21] on div "Guidelines" at bounding box center [407, 20] width 43 height 12
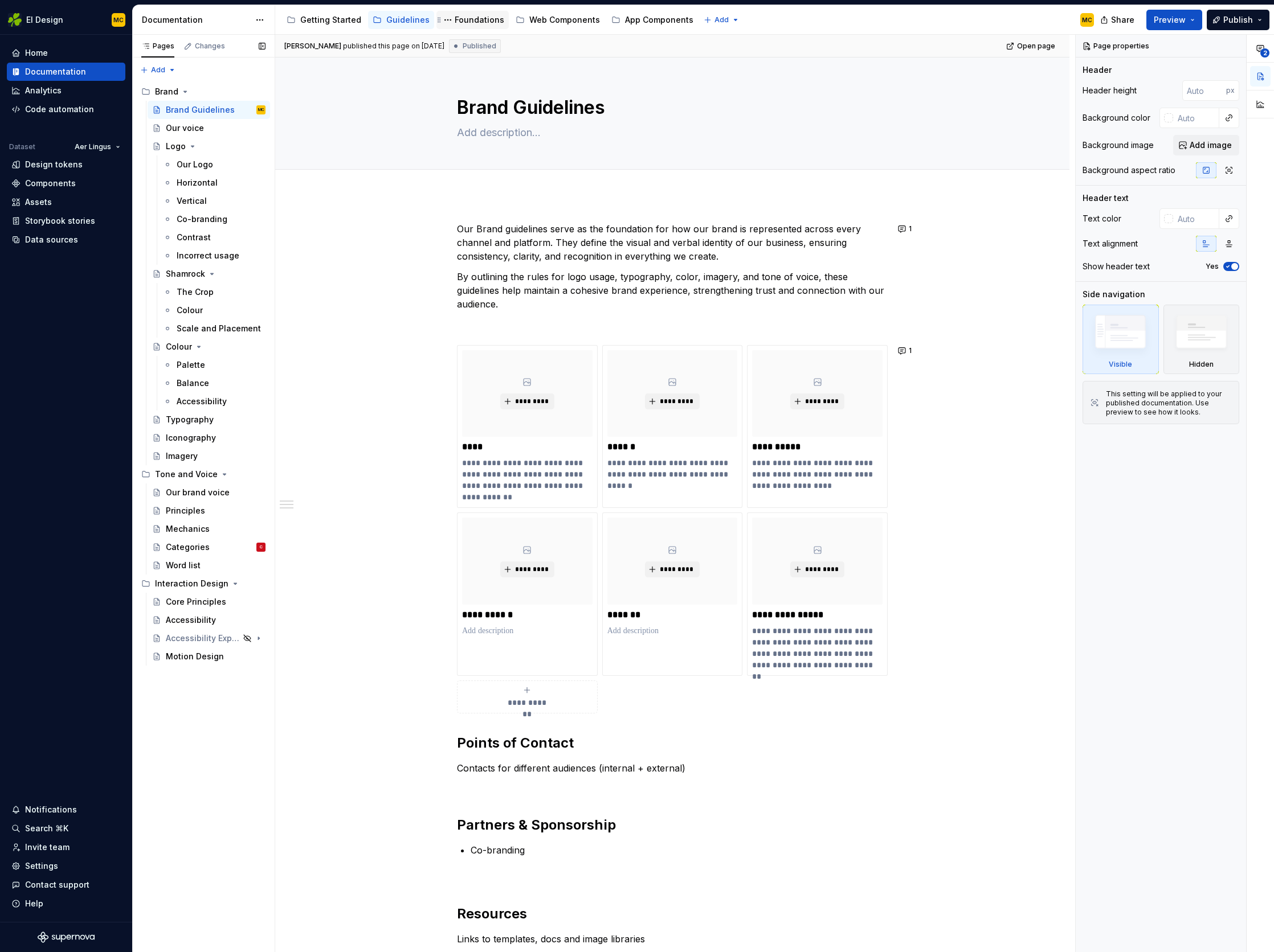
click at [464, 21] on div "Foundations" at bounding box center [479, 20] width 49 height 12
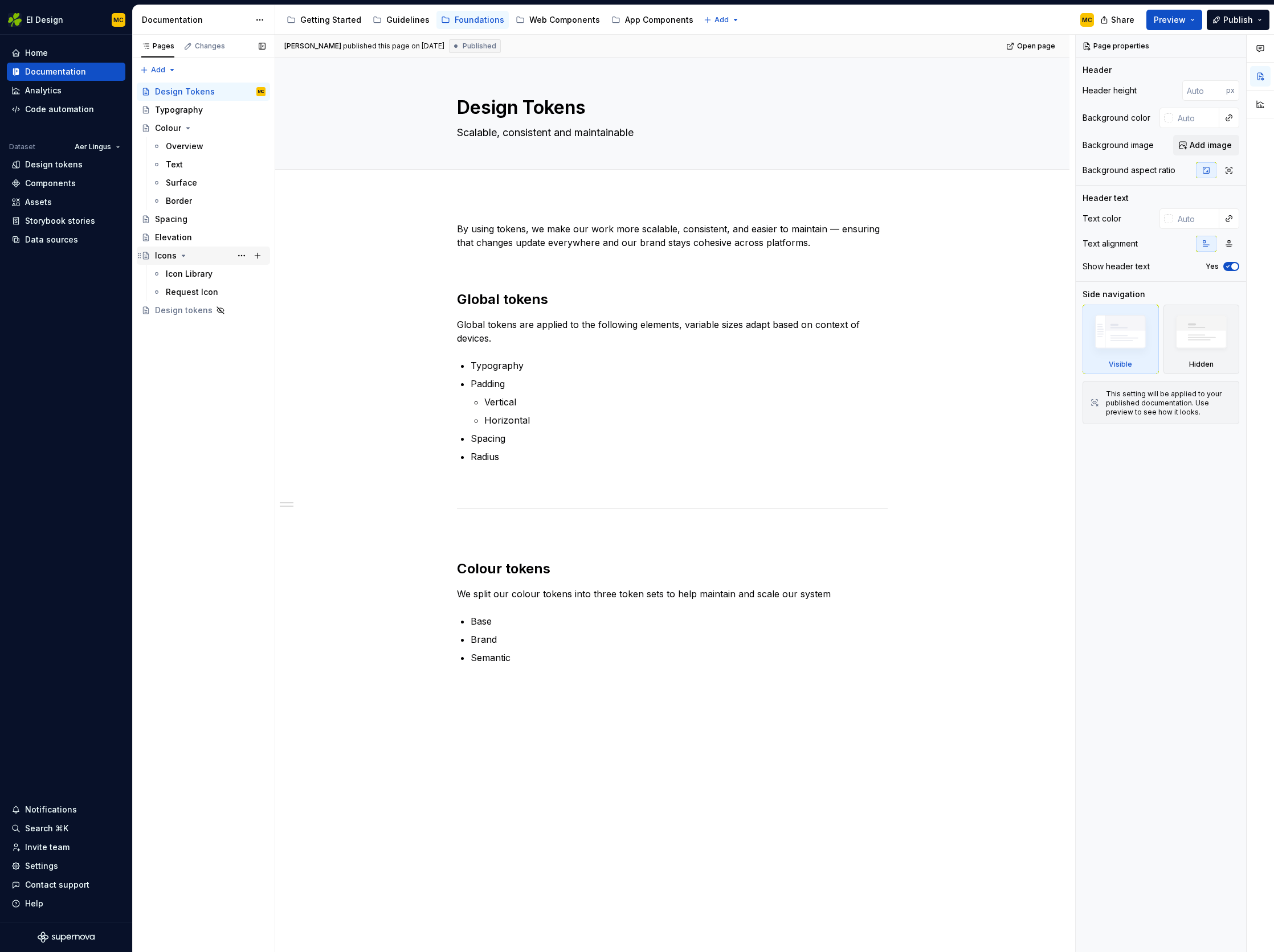
click at [168, 257] on div "Icons" at bounding box center [166, 256] width 22 height 12
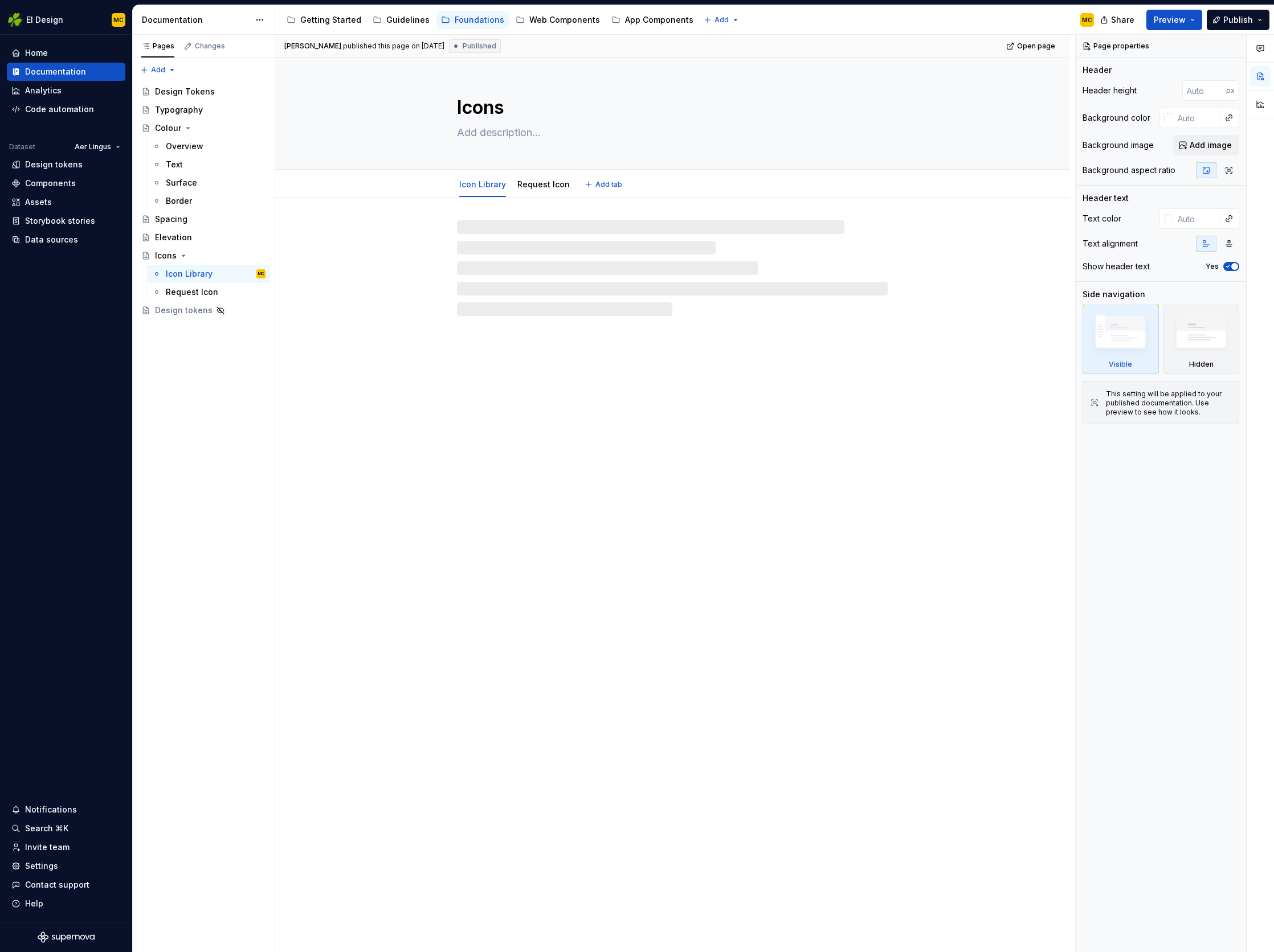
click at [495, 132] on textarea at bounding box center [670, 133] width 431 height 18
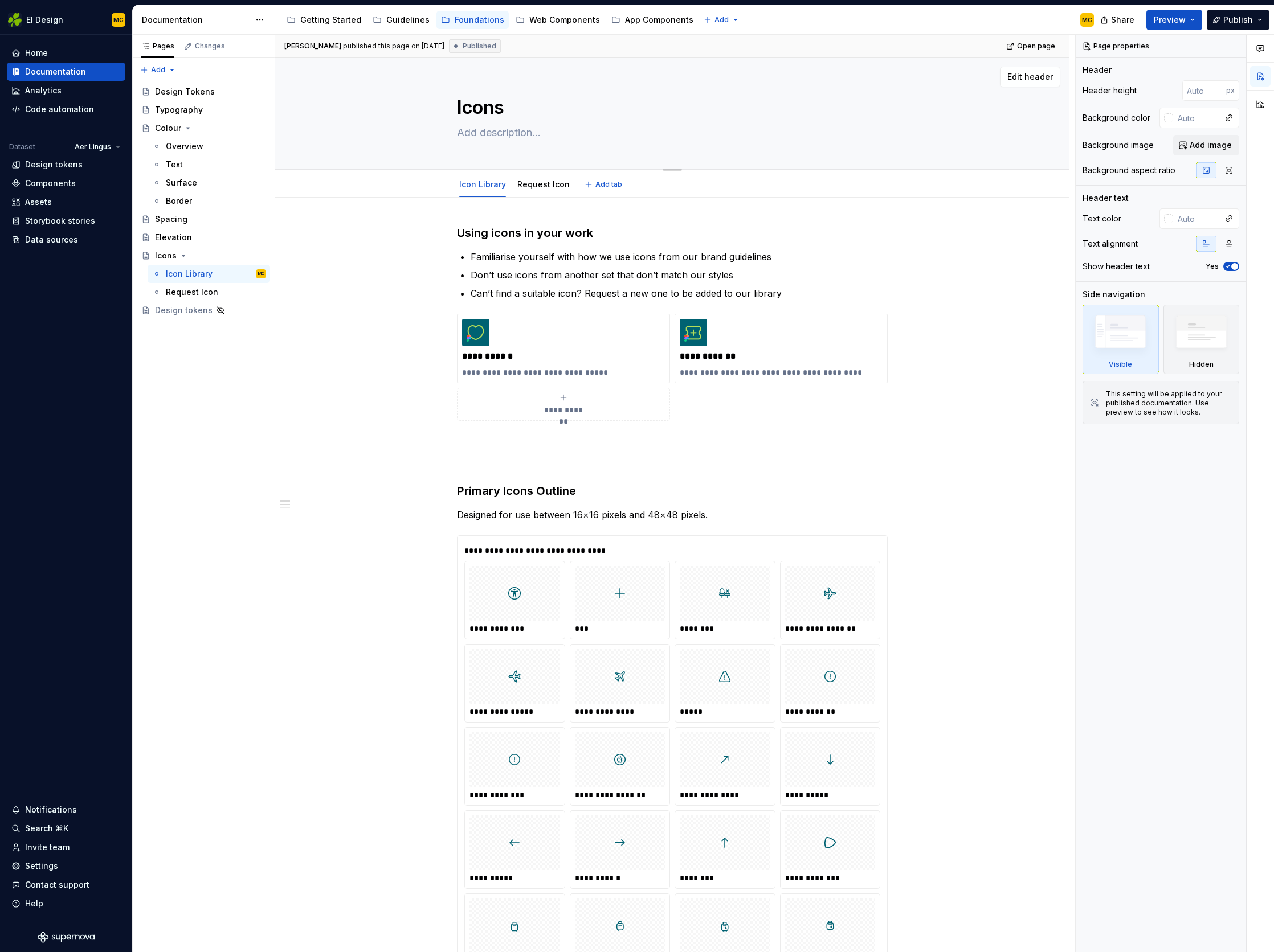
type textarea "*"
type textarea "V"
type textarea "*"
type textarea "Vi"
type textarea "*"
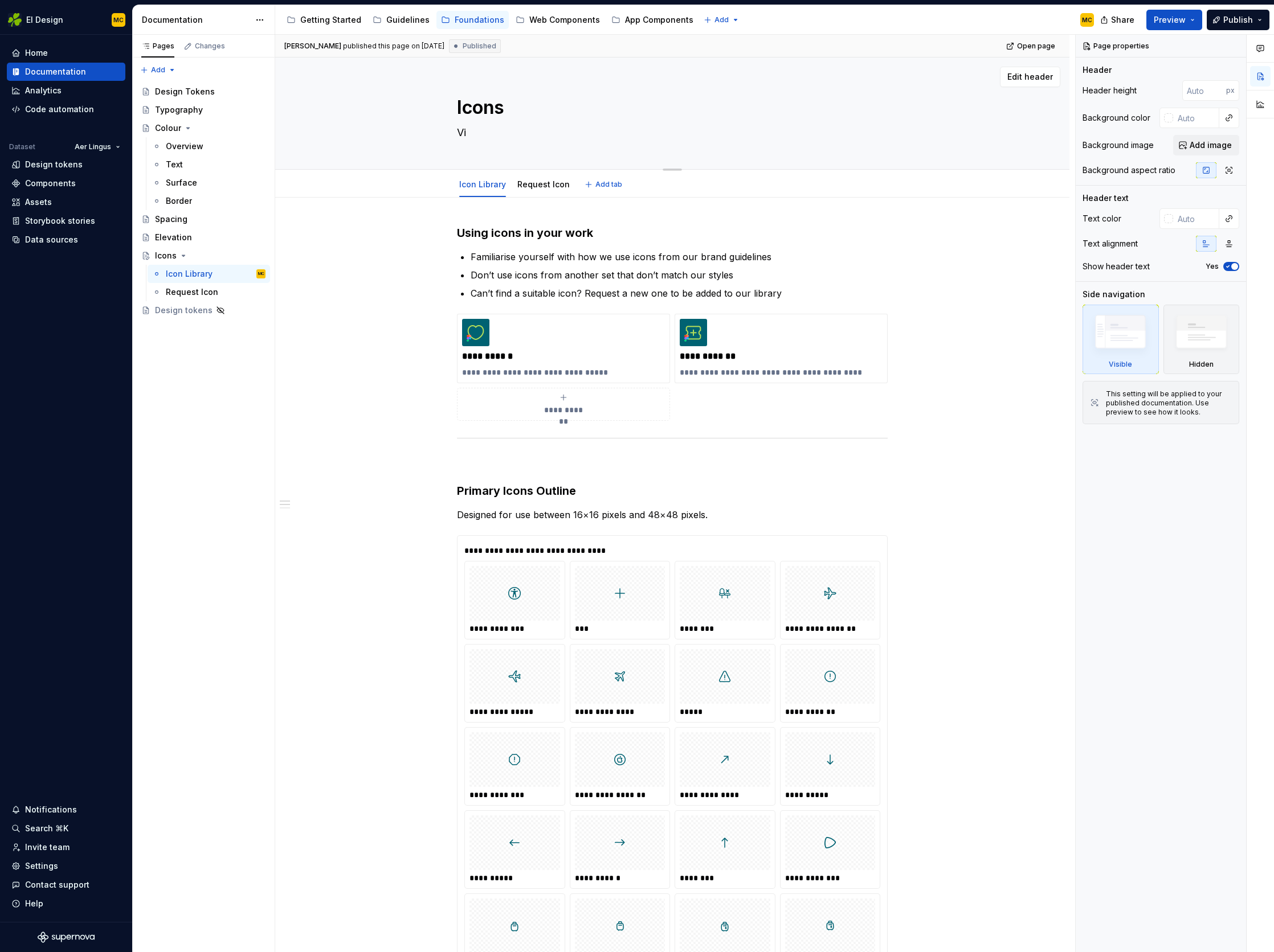
type textarea "Vie"
type textarea "*"
type textarea "View"
type textarea "*"
type textarea "View"
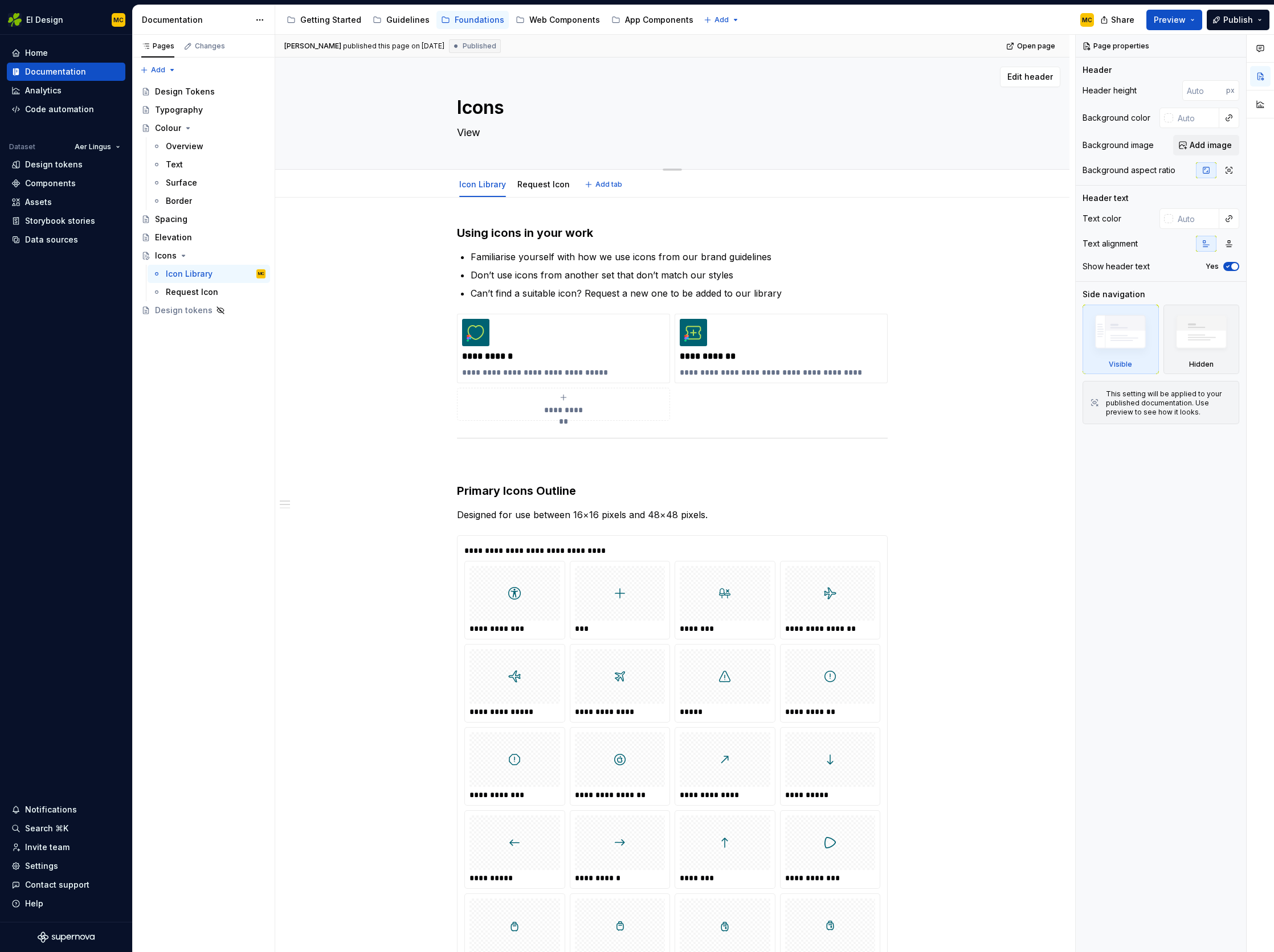
type textarea "*"
type textarea "View o"
type textarea "*"
type textarea "View our"
type textarea "*"
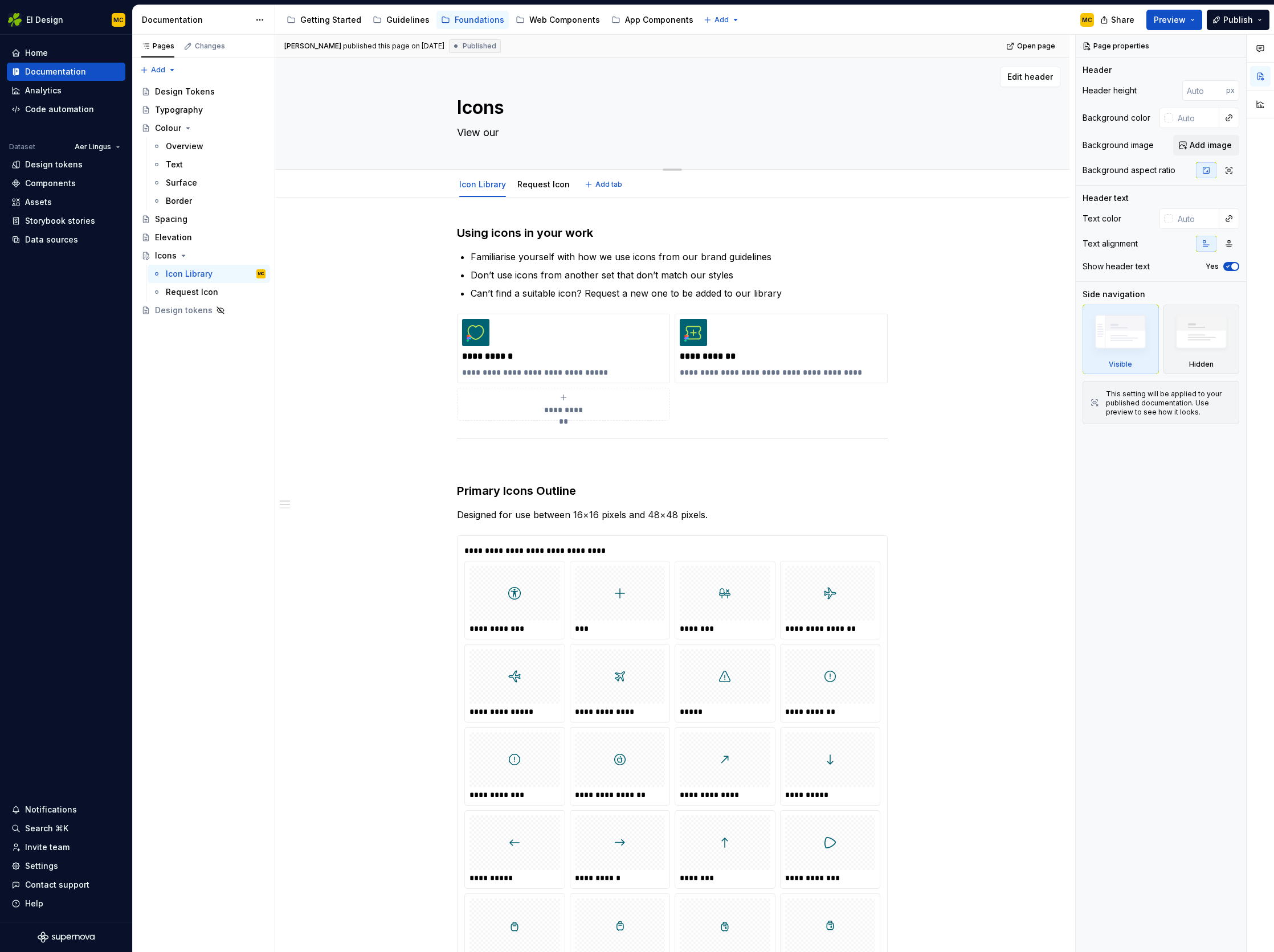
type textarea "View our"
type textarea "*"
type textarea "View our i"
type textarea "*"
type textarea "View our ic"
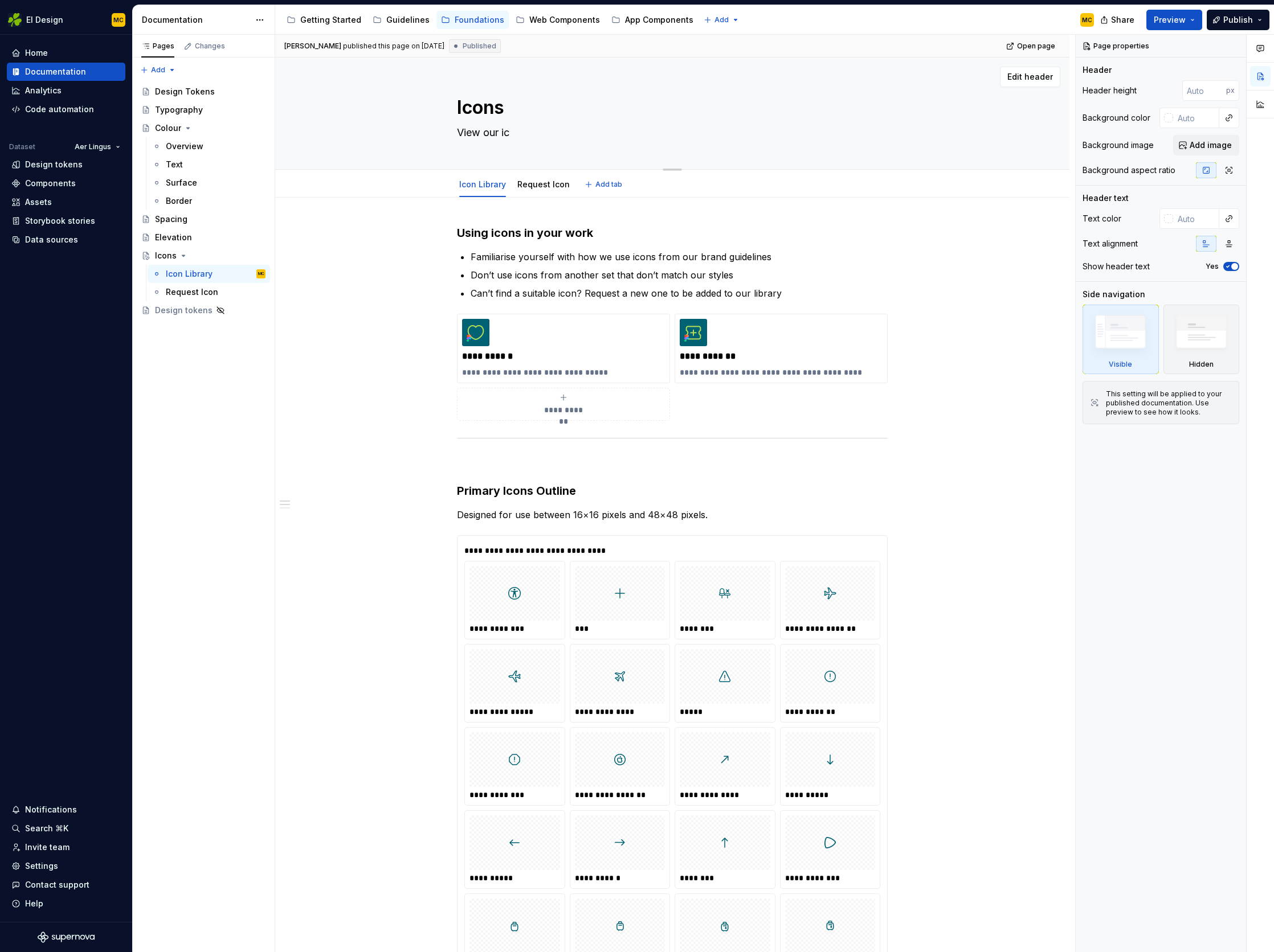
type textarea "*"
type textarea "View our ico"
type textarea "*"
click at [1230, 21] on span "Publish" at bounding box center [1237, 20] width 30 height 12
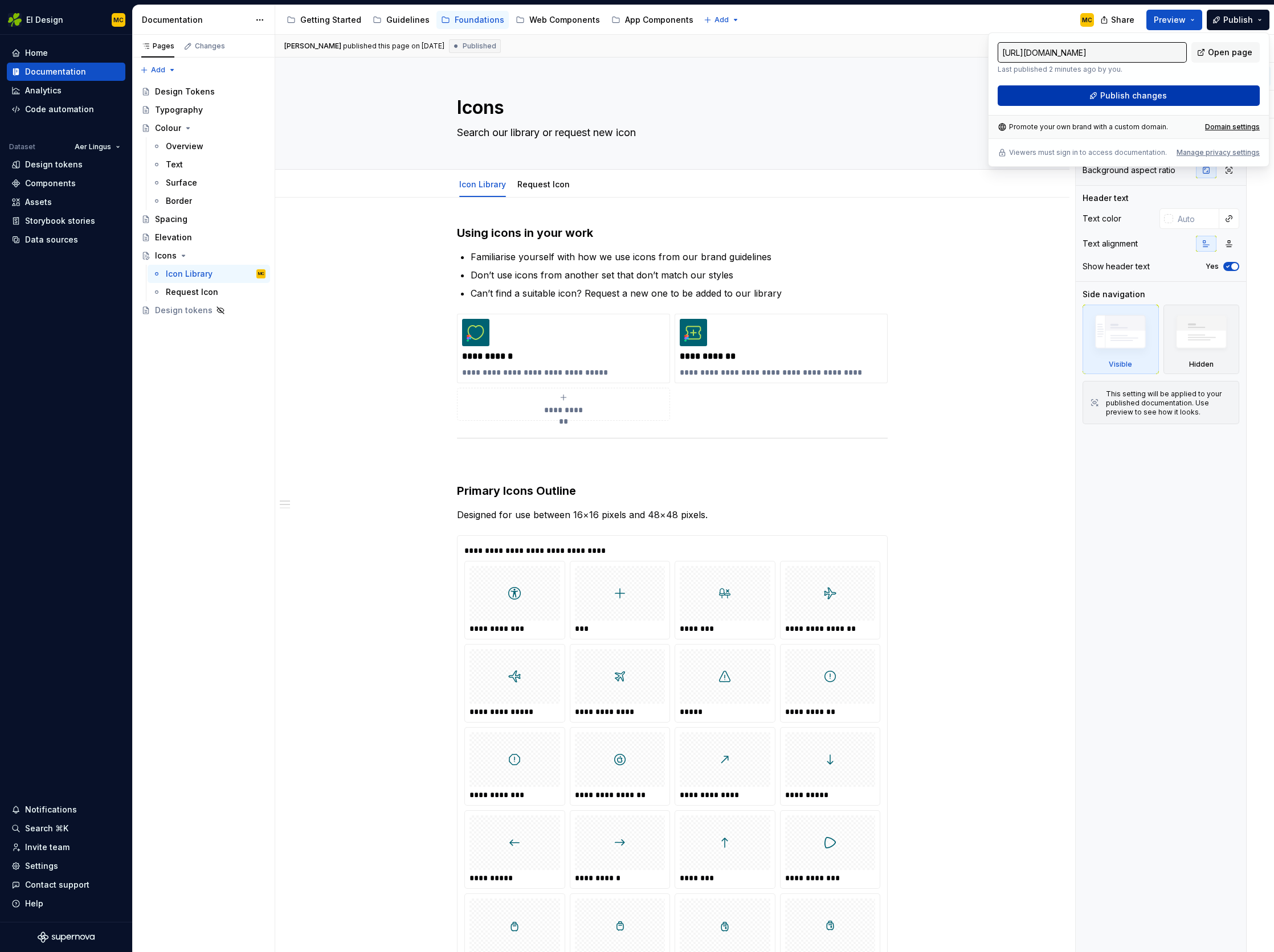
click at [1139, 92] on span "Publish changes" at bounding box center [1133, 95] width 66 height 12
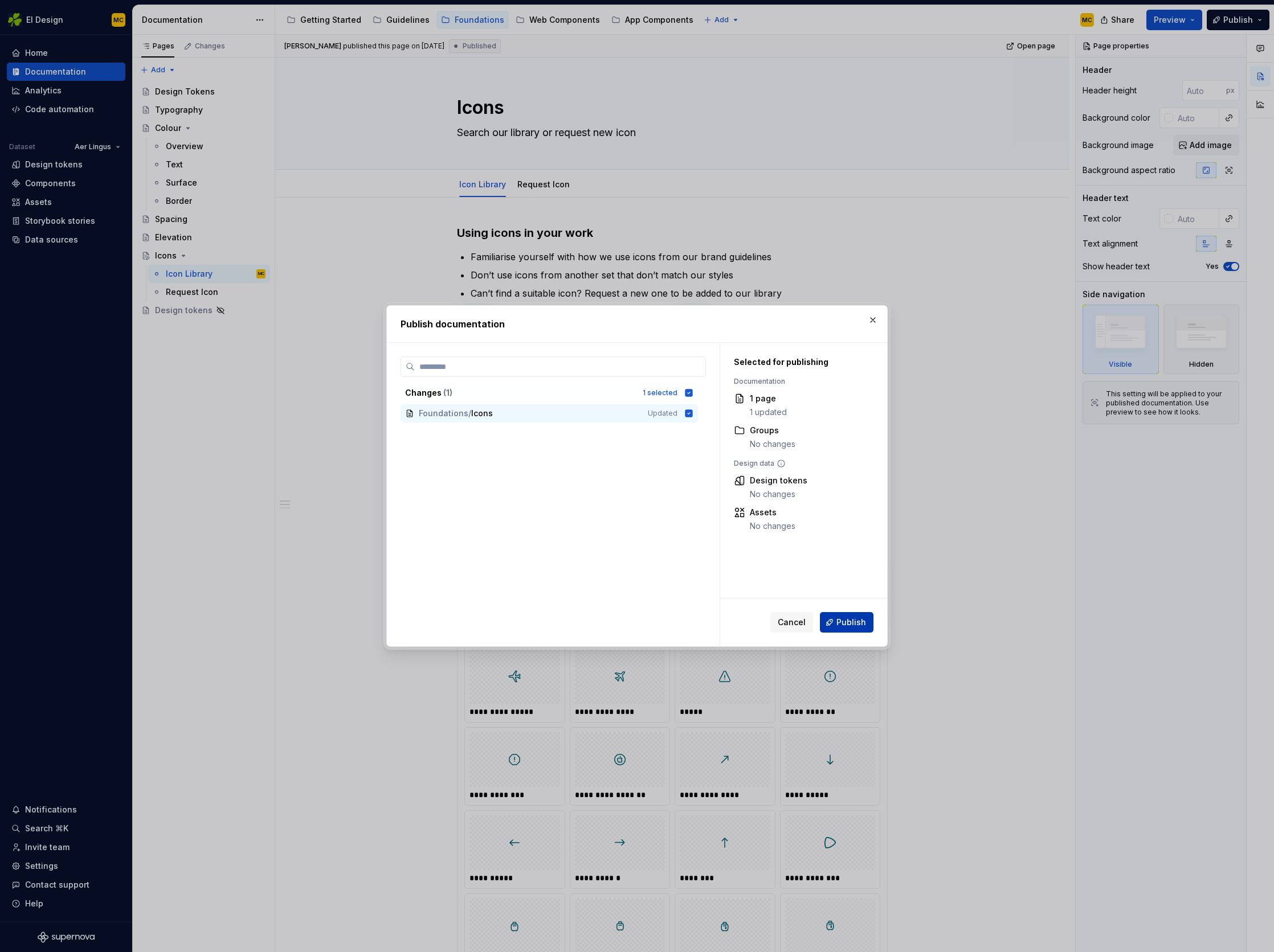
click at [859, 622] on span "Publish" at bounding box center [851, 623] width 30 height 12
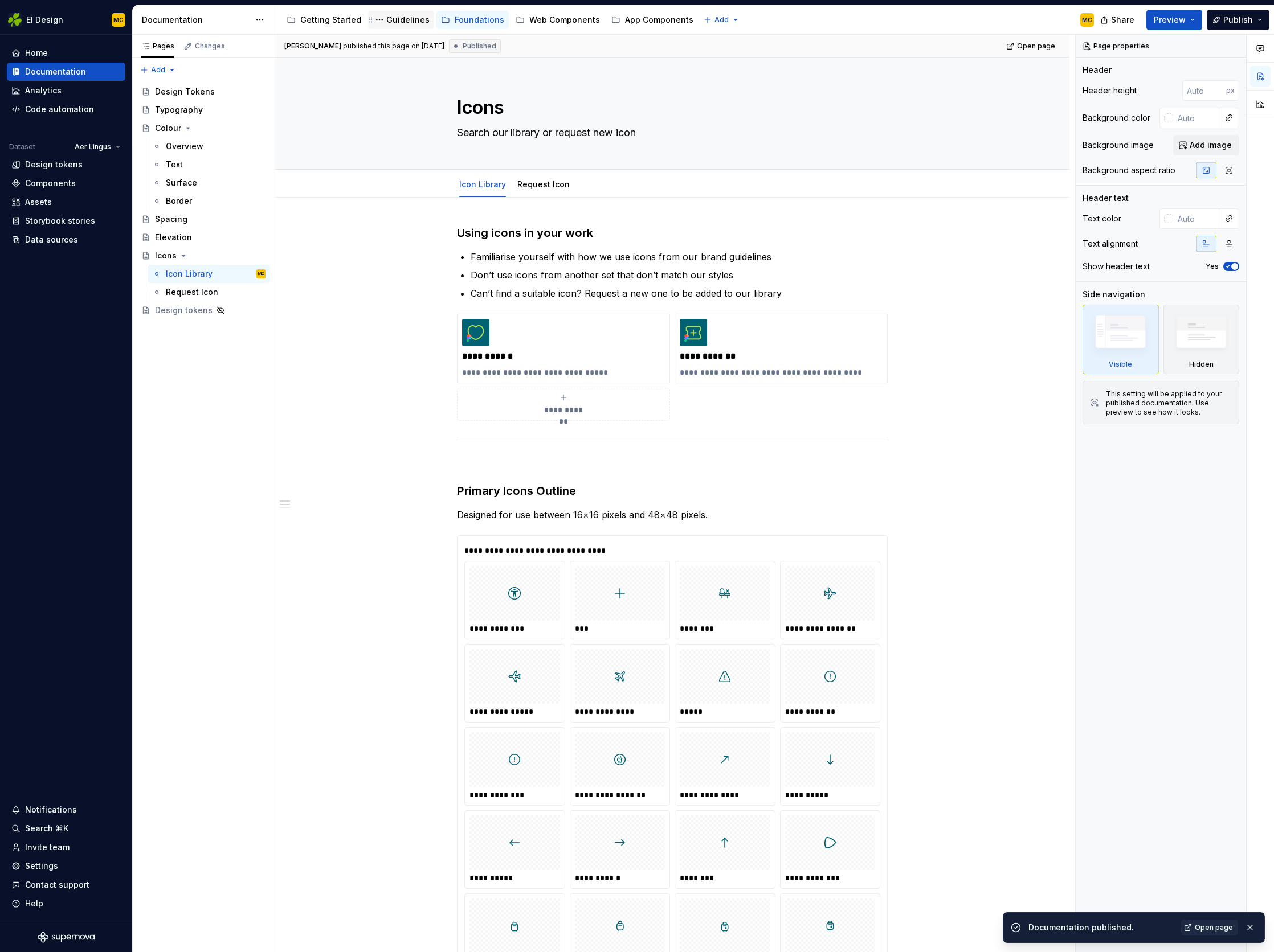
click at [414, 18] on div "Guidelines" at bounding box center [407, 20] width 43 height 12
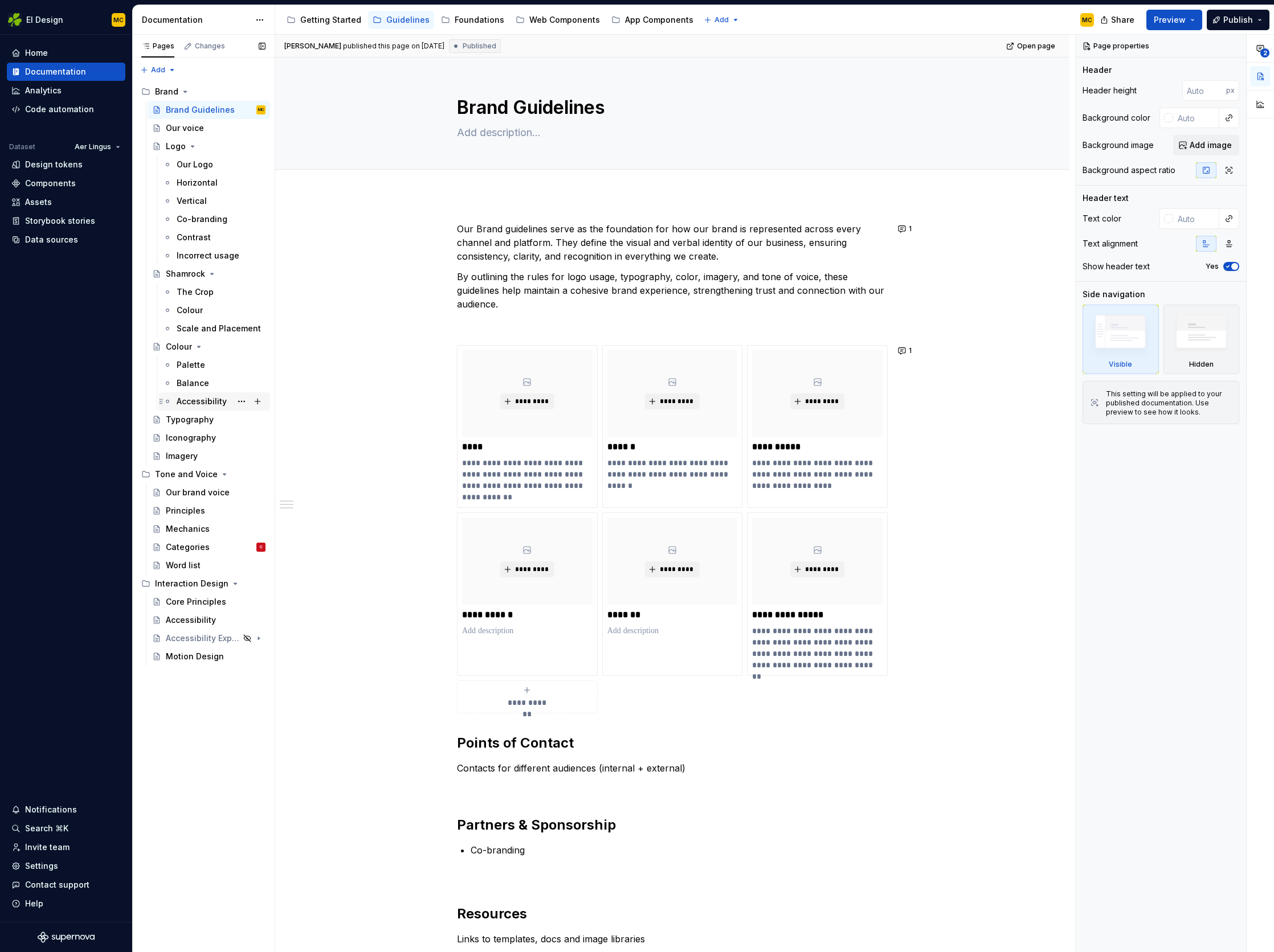
click at [205, 397] on div "Accessibility" at bounding box center [202, 401] width 50 height 12
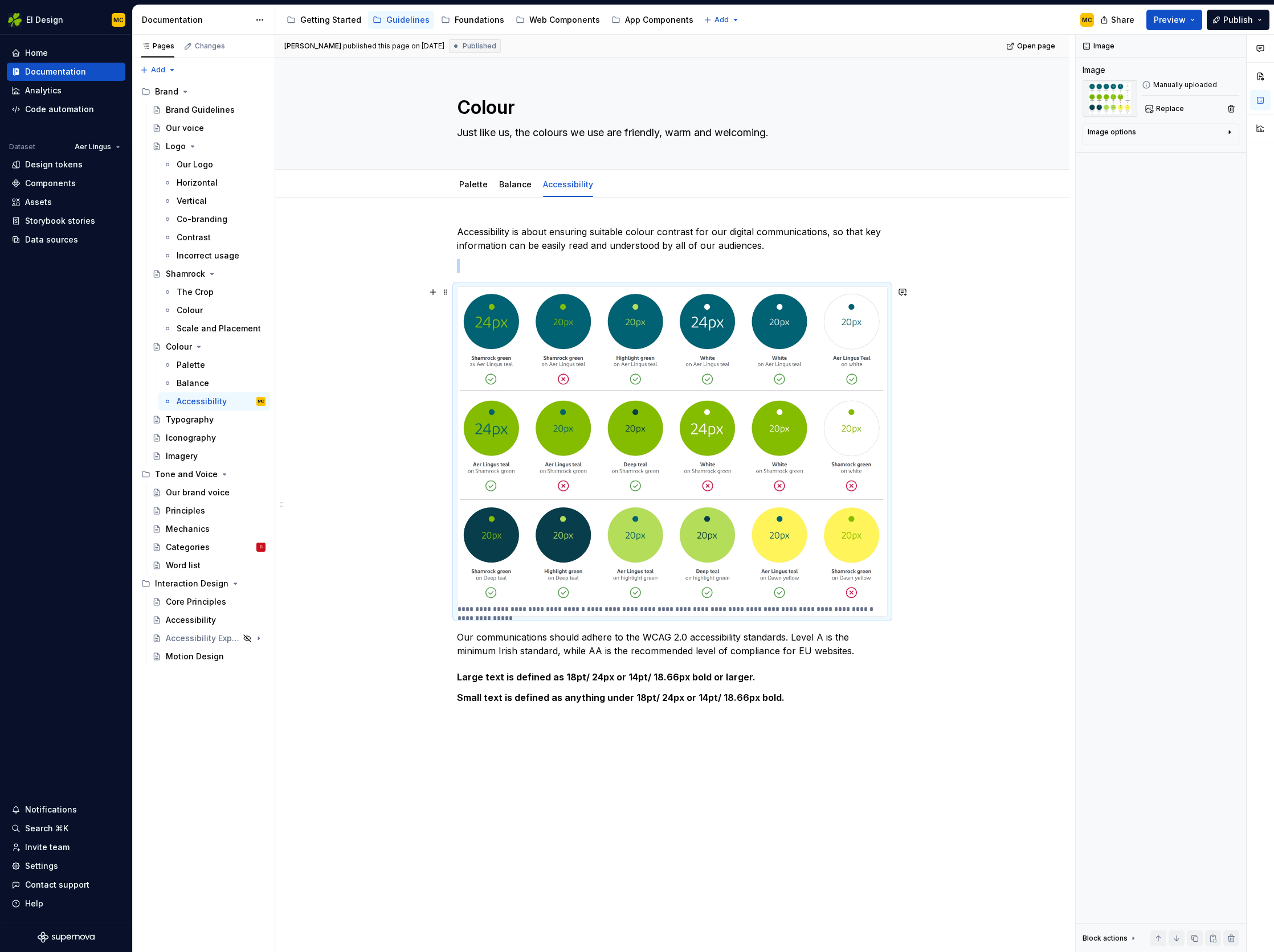
click at [503, 389] on img at bounding box center [672, 445] width 430 height 316
click at [1228, 130] on icon "button" at bounding box center [1229, 132] width 9 height 9
click at [1225, 151] on icon "button" at bounding box center [1224, 149] width 9 height 9
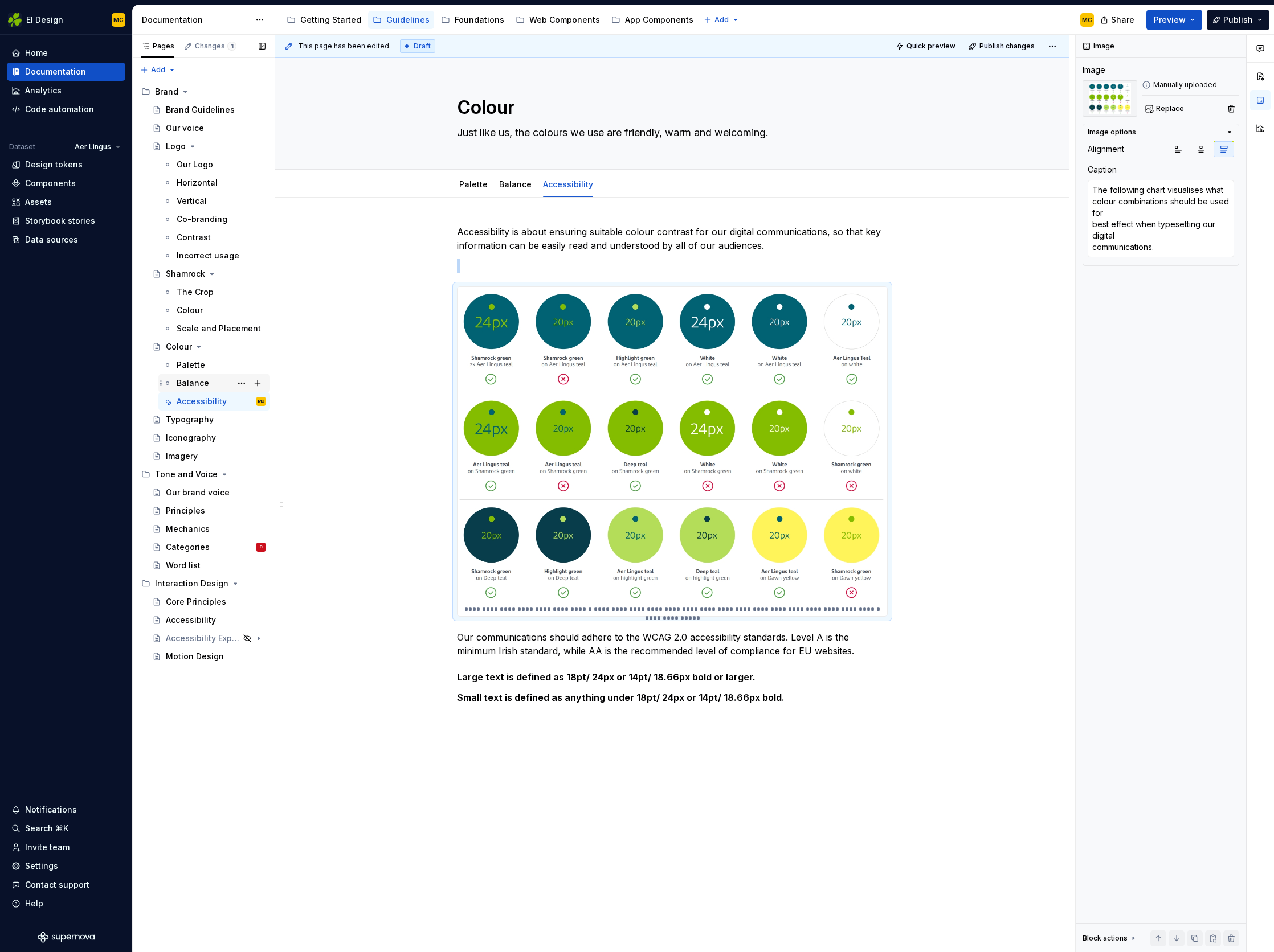
click at [214, 377] on div "Balance" at bounding box center [221, 383] width 89 height 16
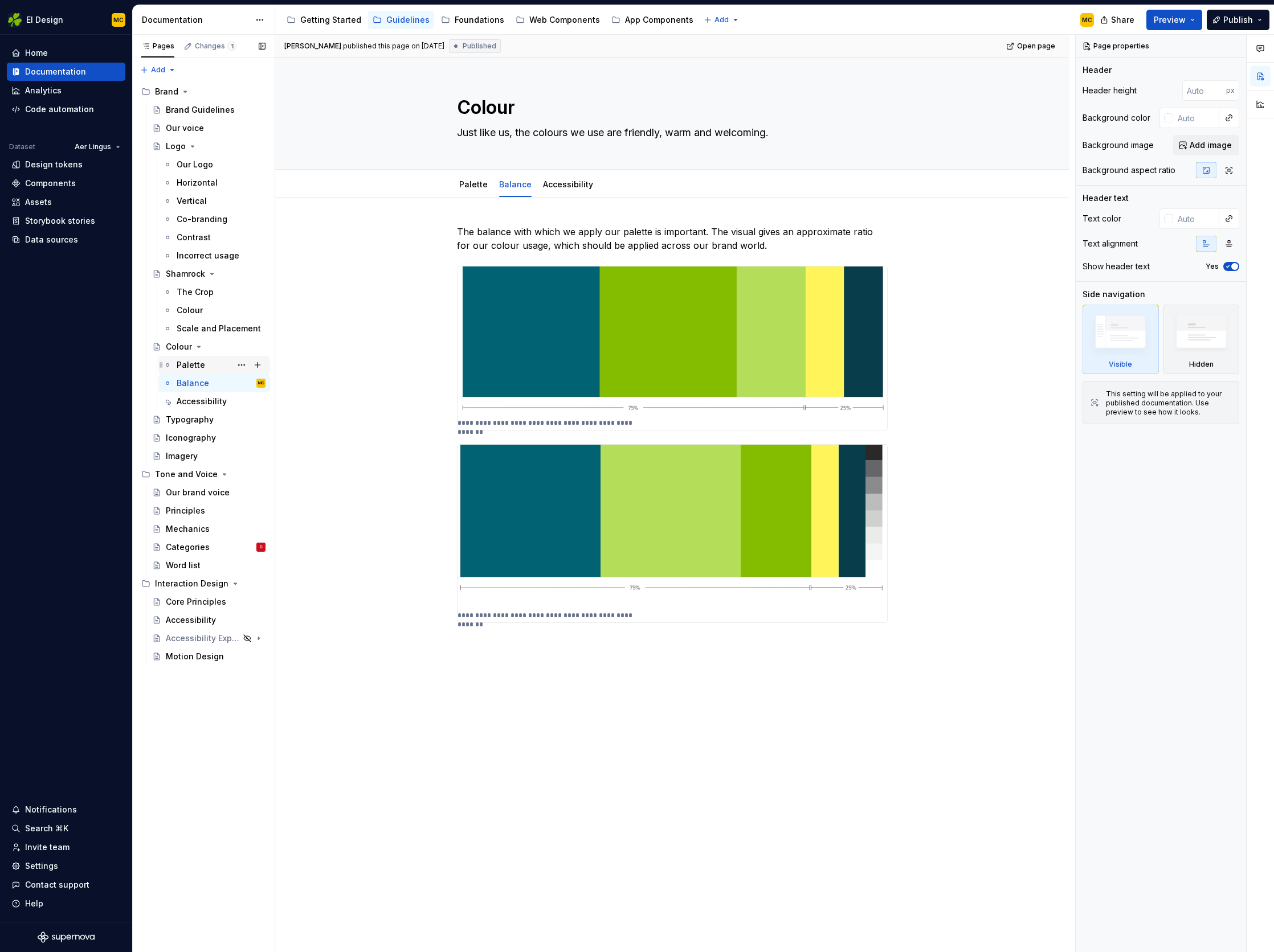
click at [208, 362] on div "Palette" at bounding box center [221, 365] width 89 height 16
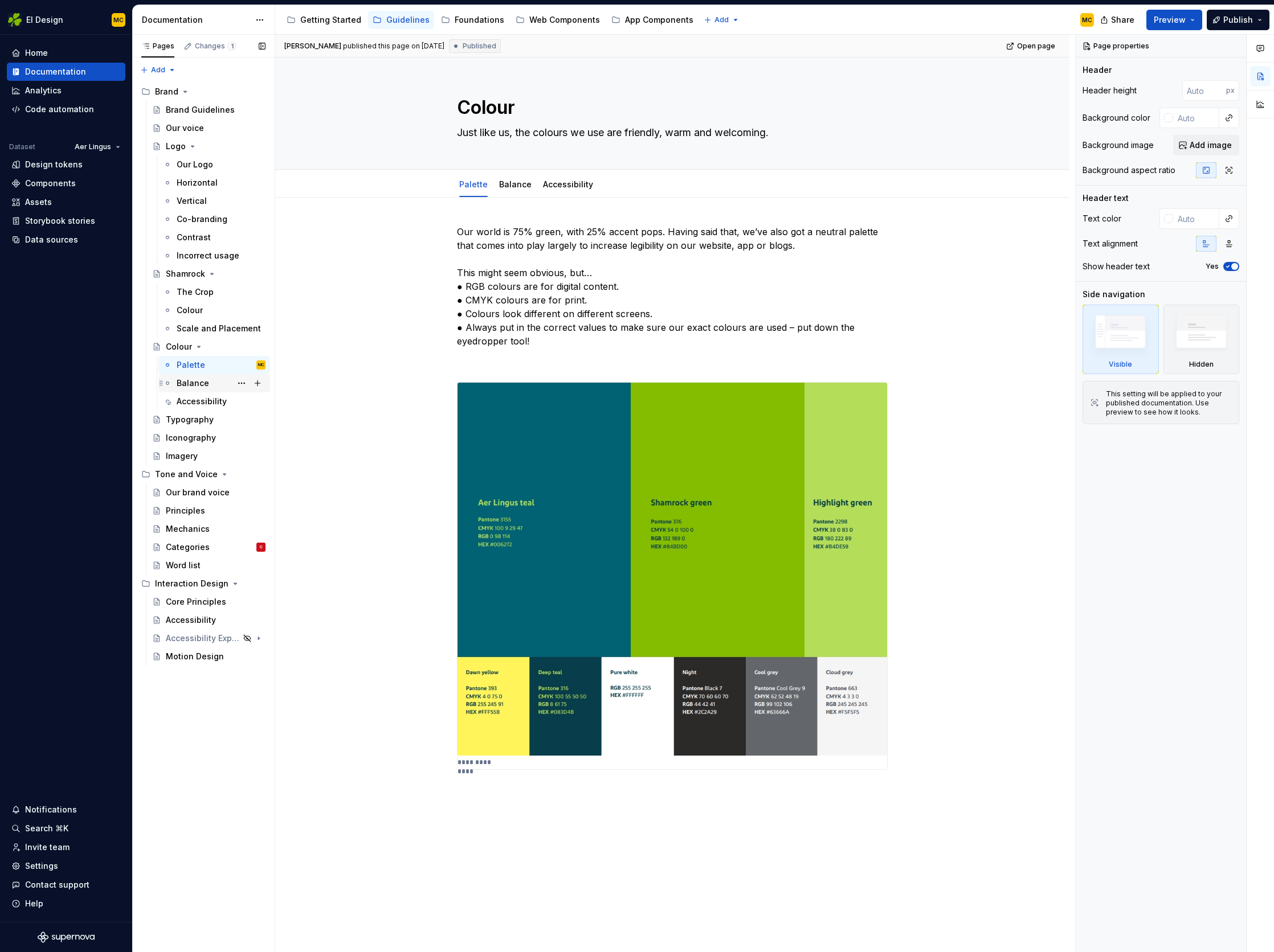
click at [204, 385] on div "Balance" at bounding box center [193, 383] width 32 height 12
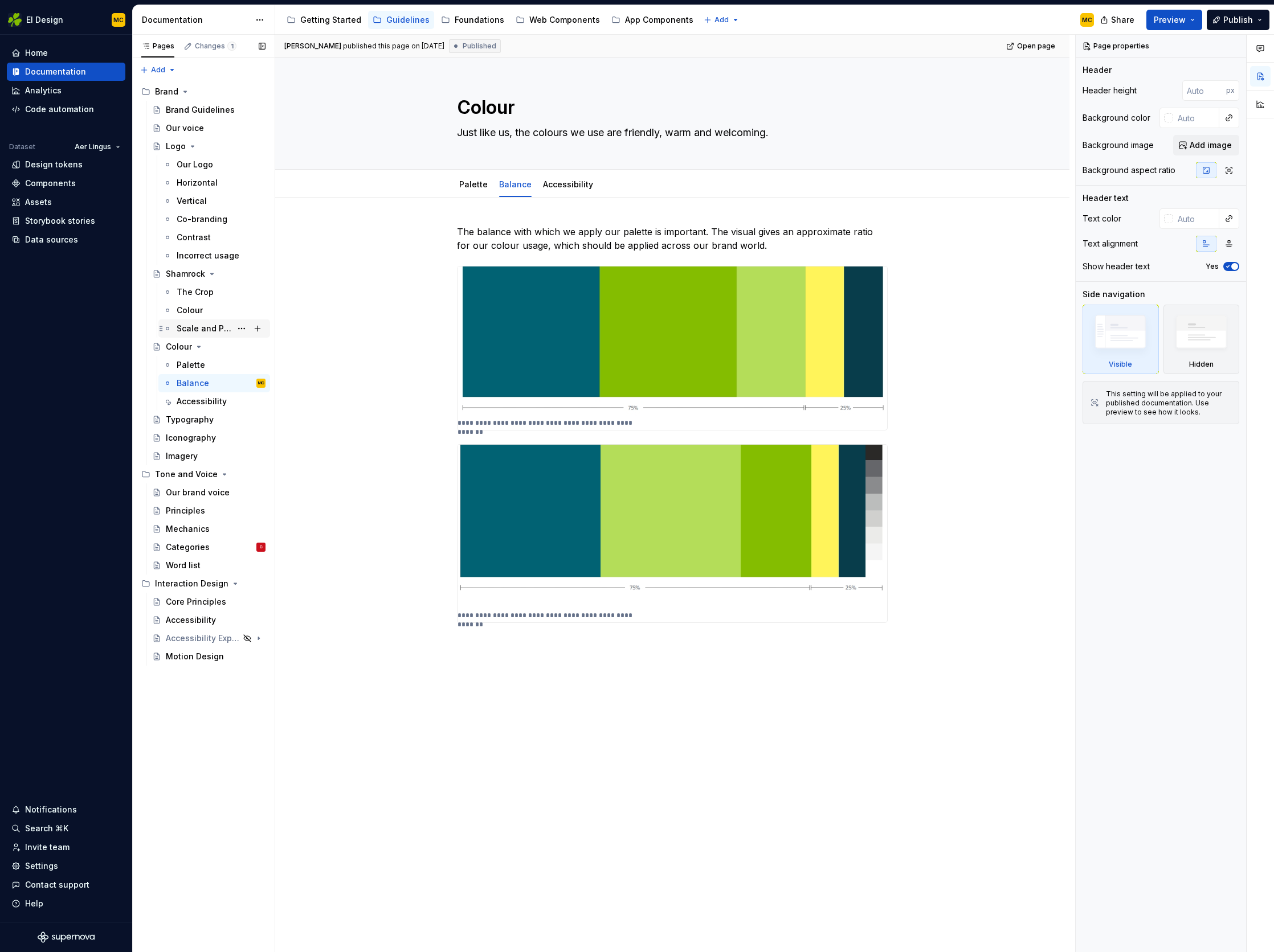
click at [199, 330] on div "Scale and Placement" at bounding box center [204, 328] width 55 height 12
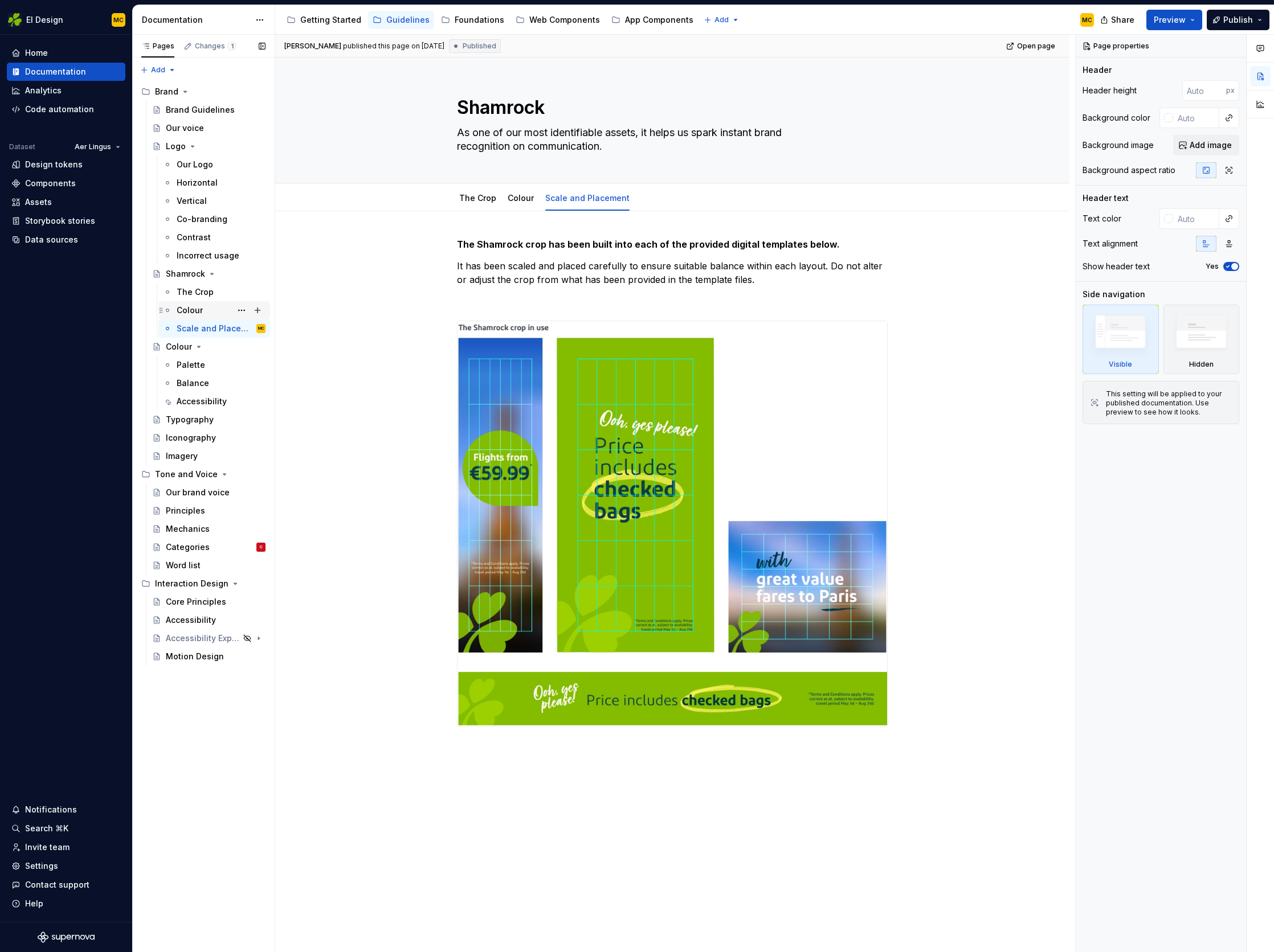
click at [197, 313] on div "Colour" at bounding box center [189, 310] width 26 height 12
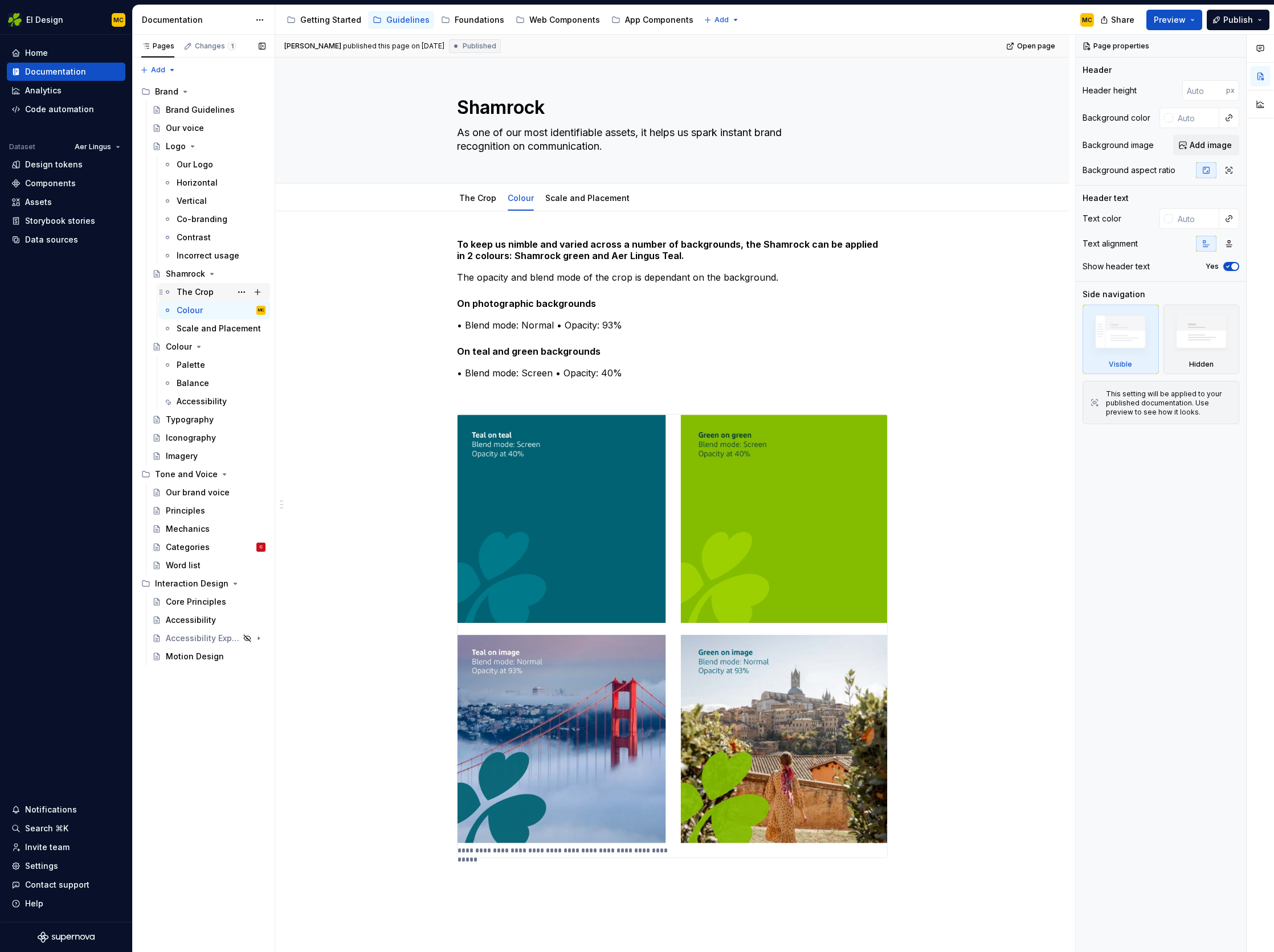
click at [193, 294] on div "The Crop" at bounding box center [195, 292] width 37 height 12
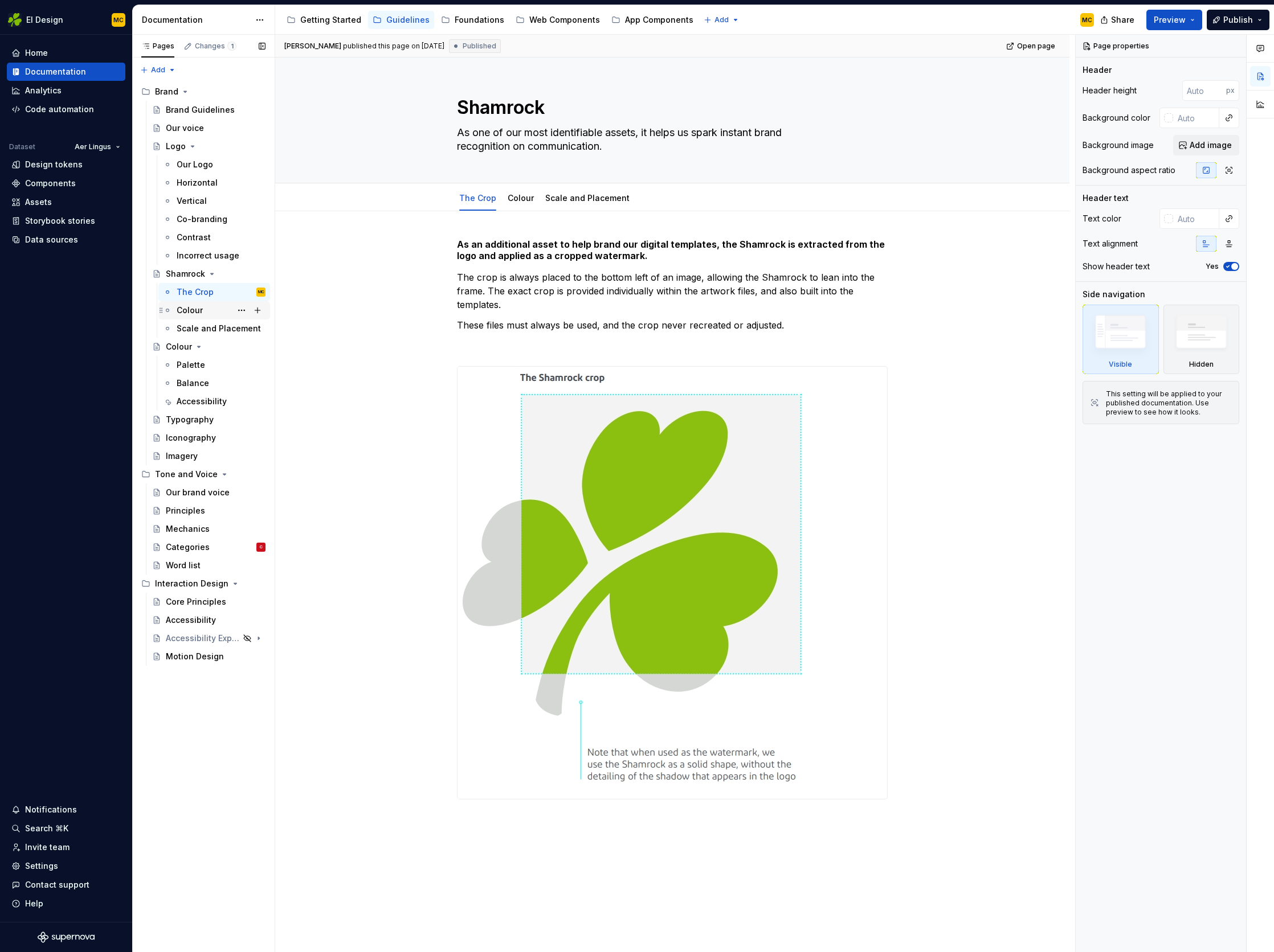
click at [192, 308] on div "Colour" at bounding box center [189, 310] width 26 height 12
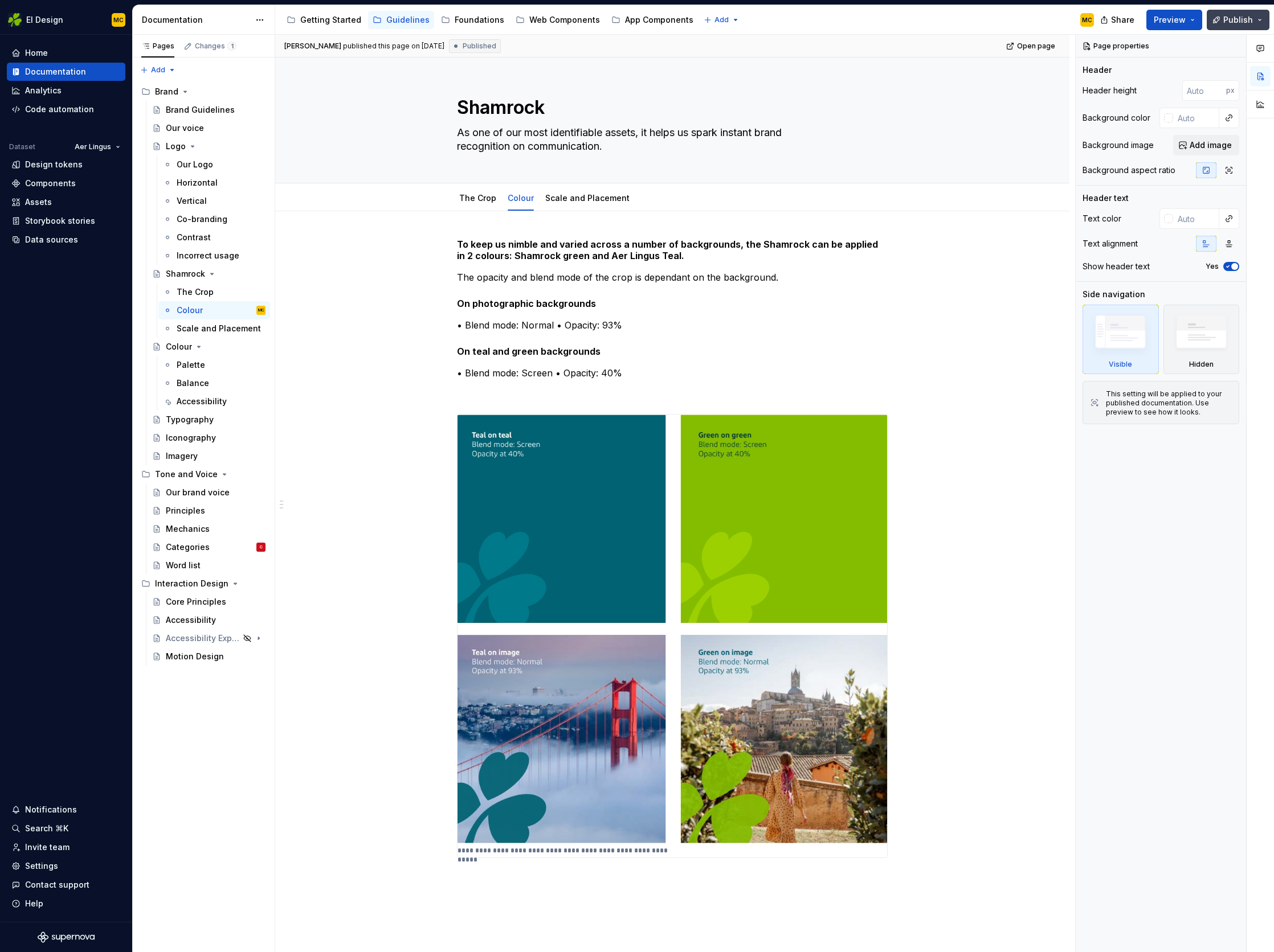
click at [1222, 19] on button "Publish" at bounding box center [1238, 20] width 63 height 21
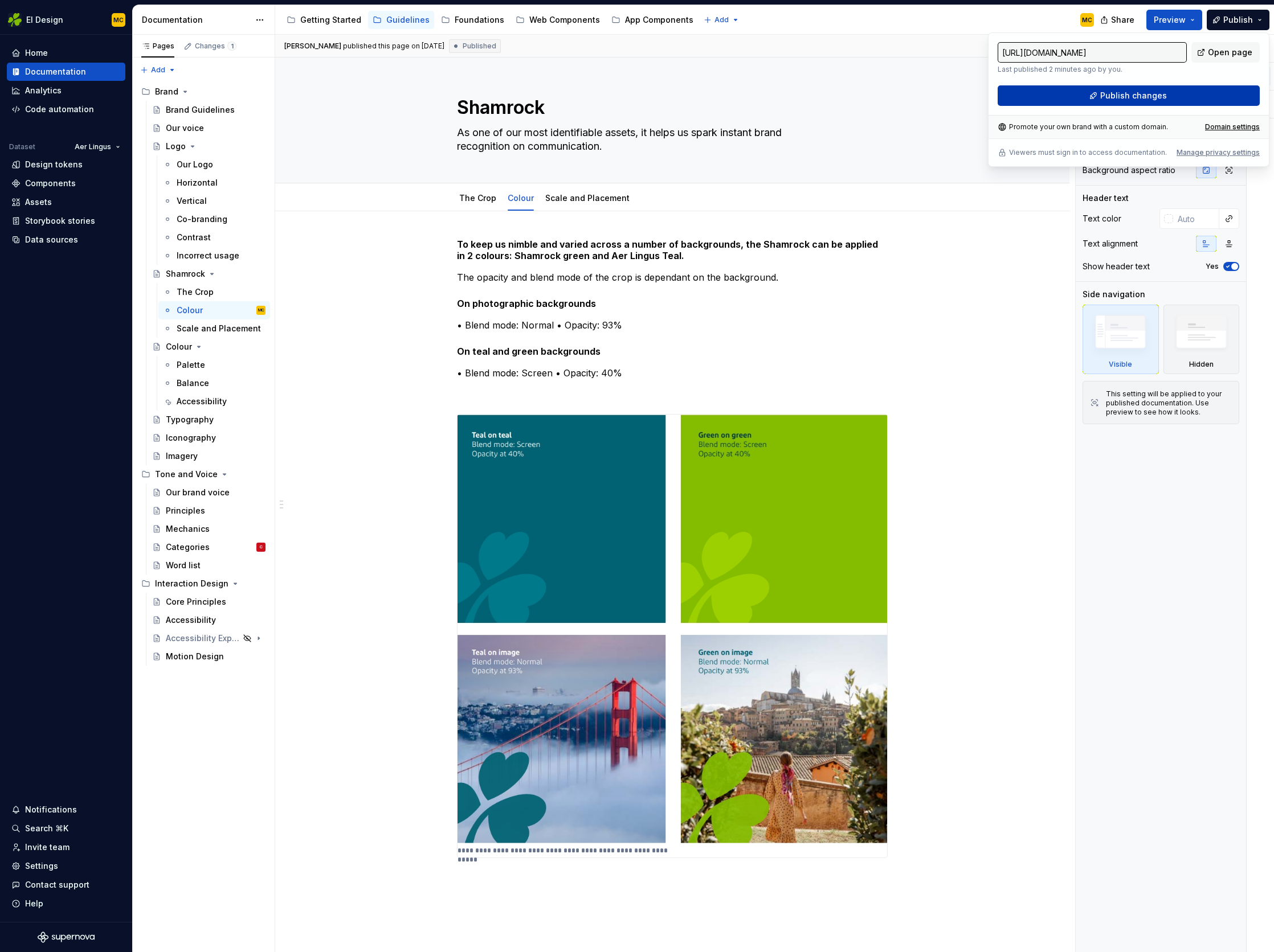
click at [1156, 94] on span "Publish changes" at bounding box center [1133, 95] width 66 height 12
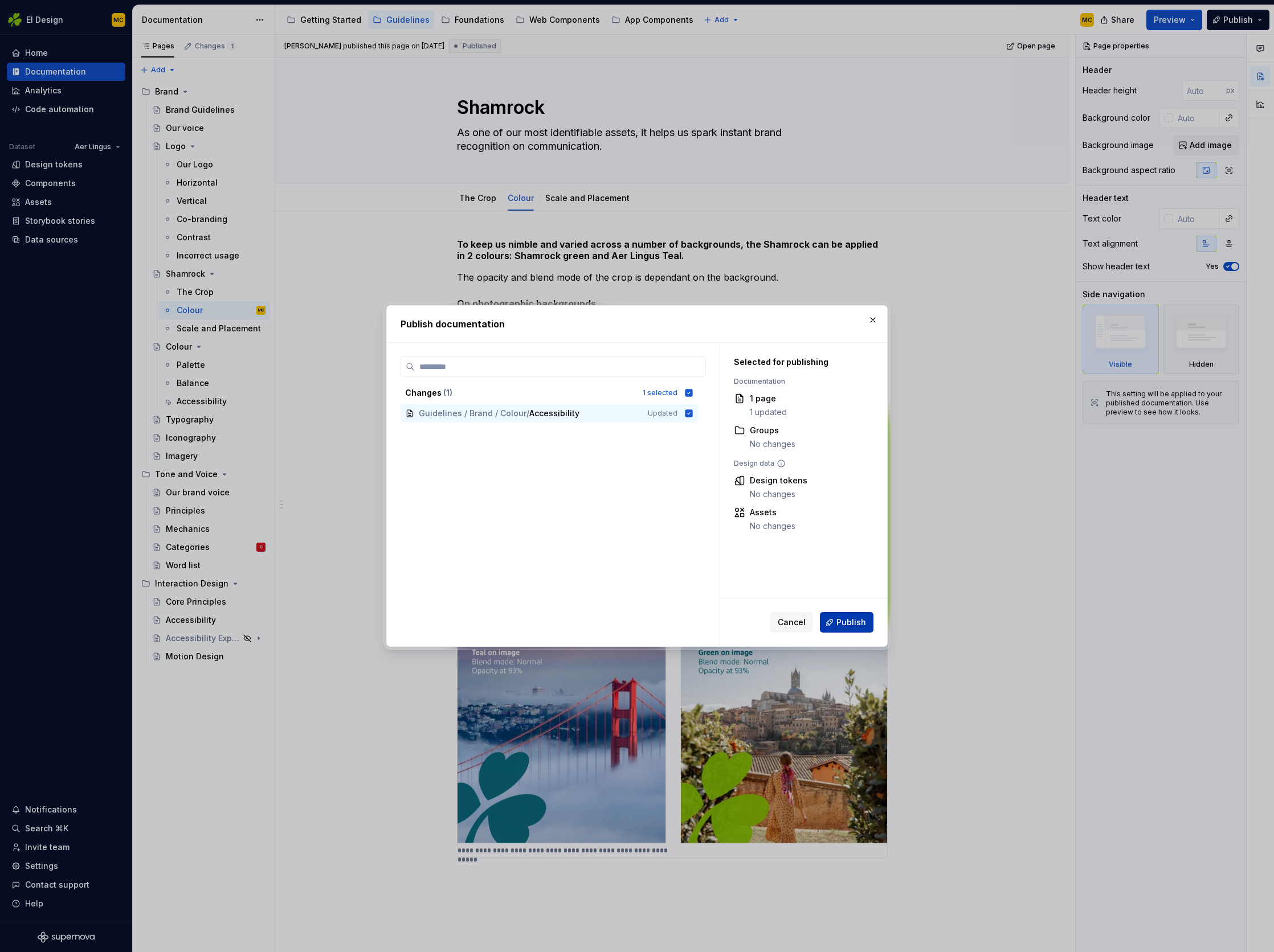
click at [868, 619] on button "Publish" at bounding box center [847, 622] width 54 height 21
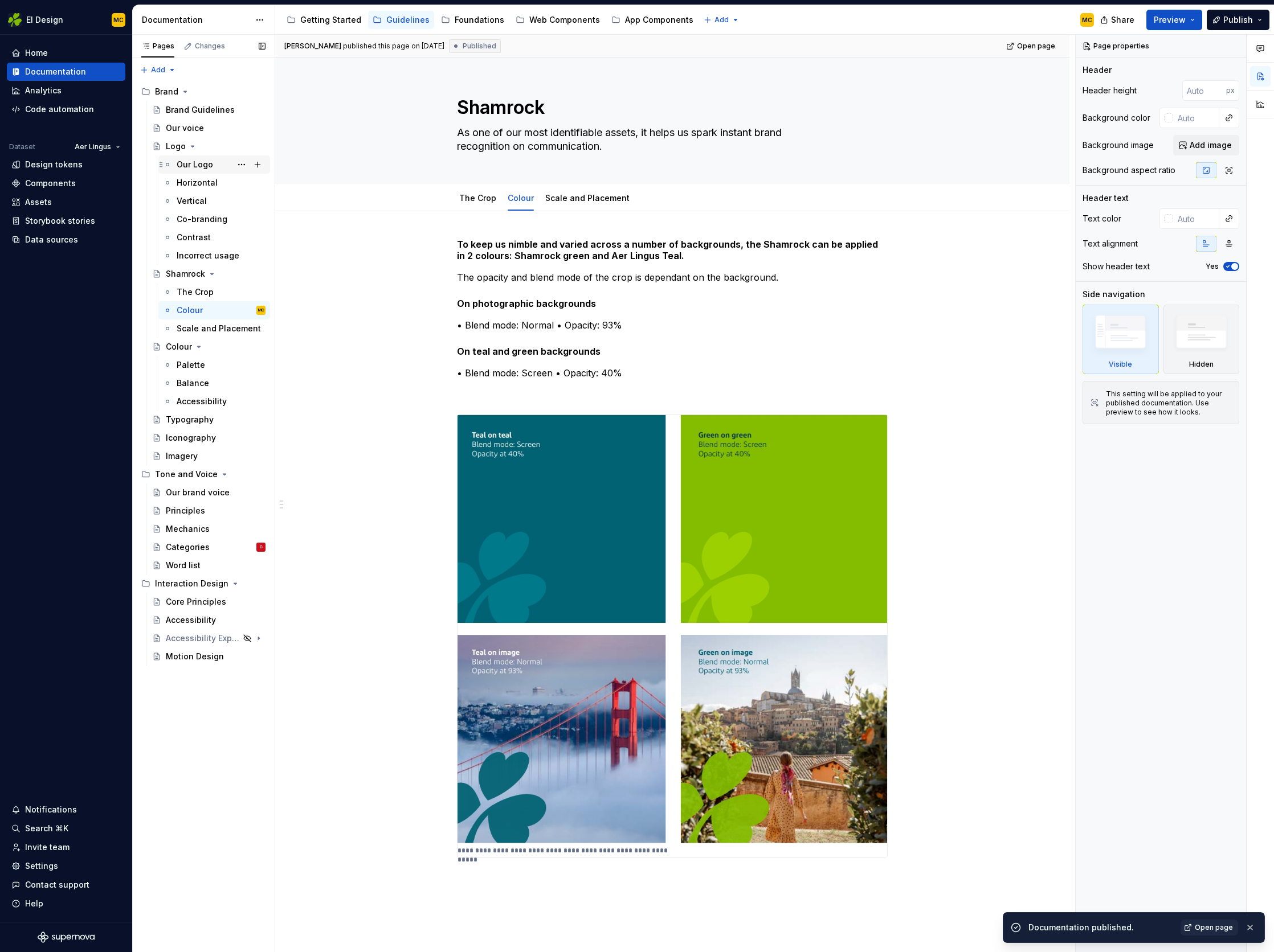
click at [185, 162] on div "Our Logo" at bounding box center [195, 164] width 37 height 12
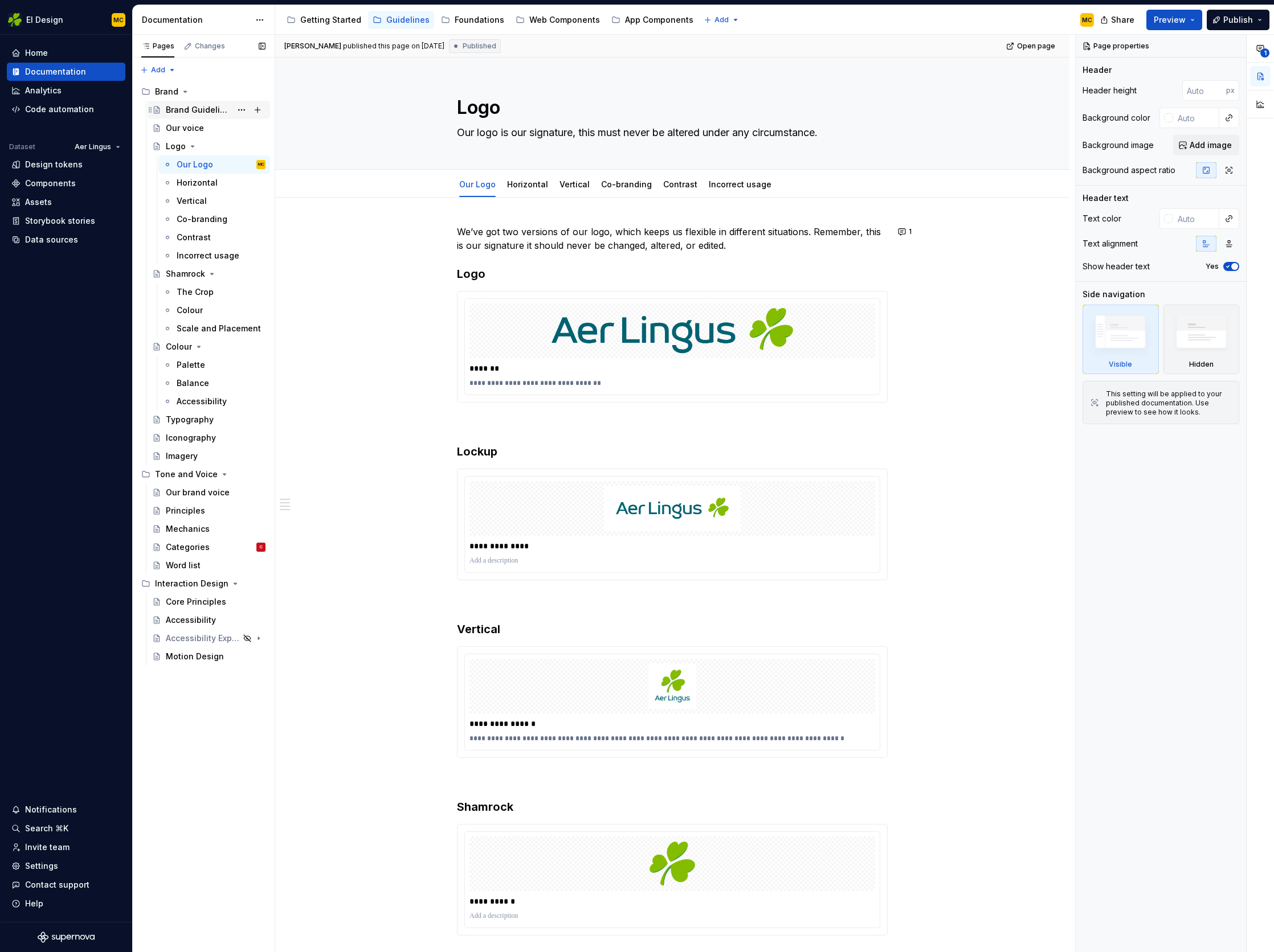
click at [179, 107] on div "Brand Guidelines" at bounding box center [198, 109] width 65 height 12
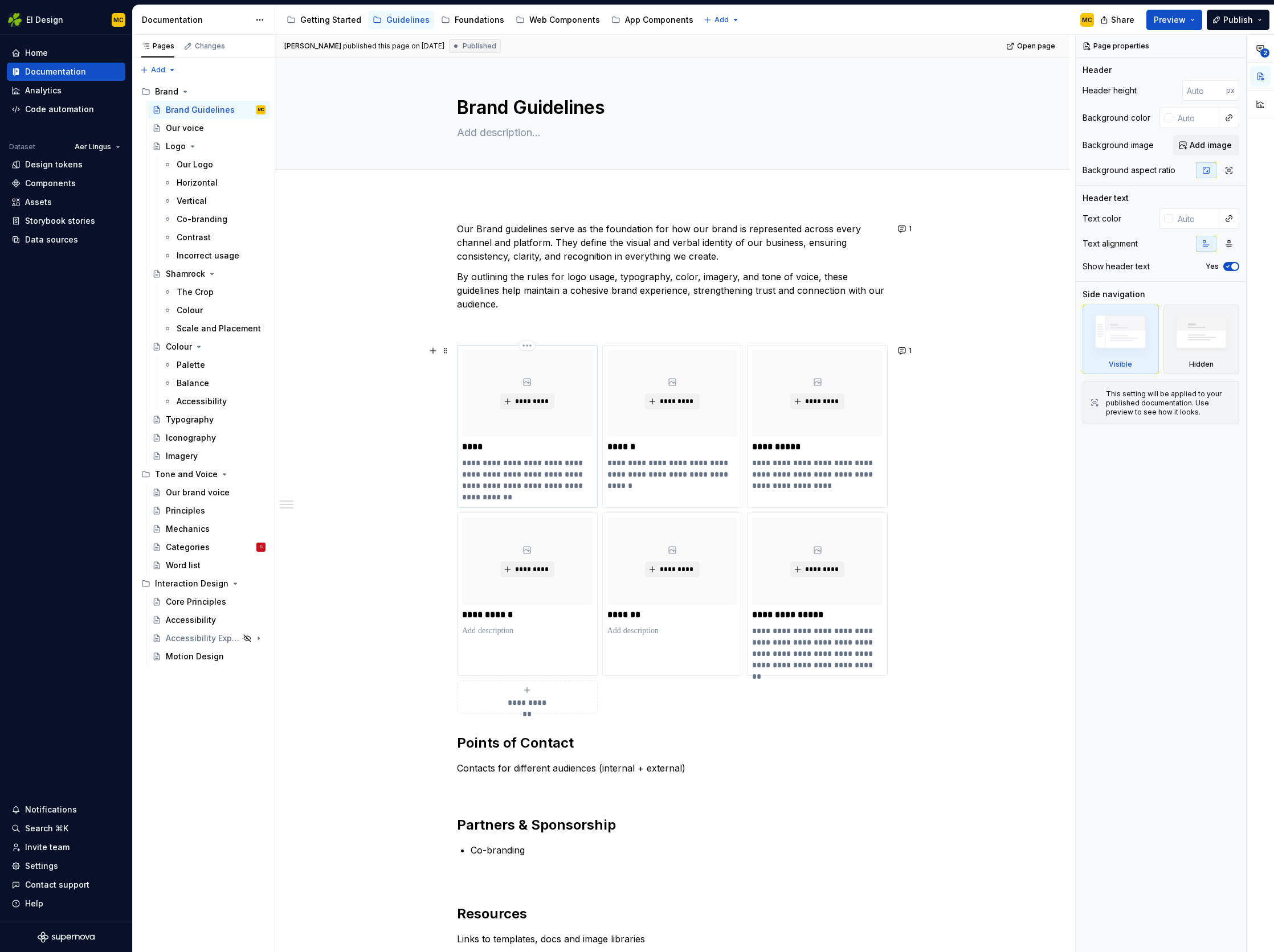
click at [562, 480] on p "**********" at bounding box center [527, 480] width 130 height 46
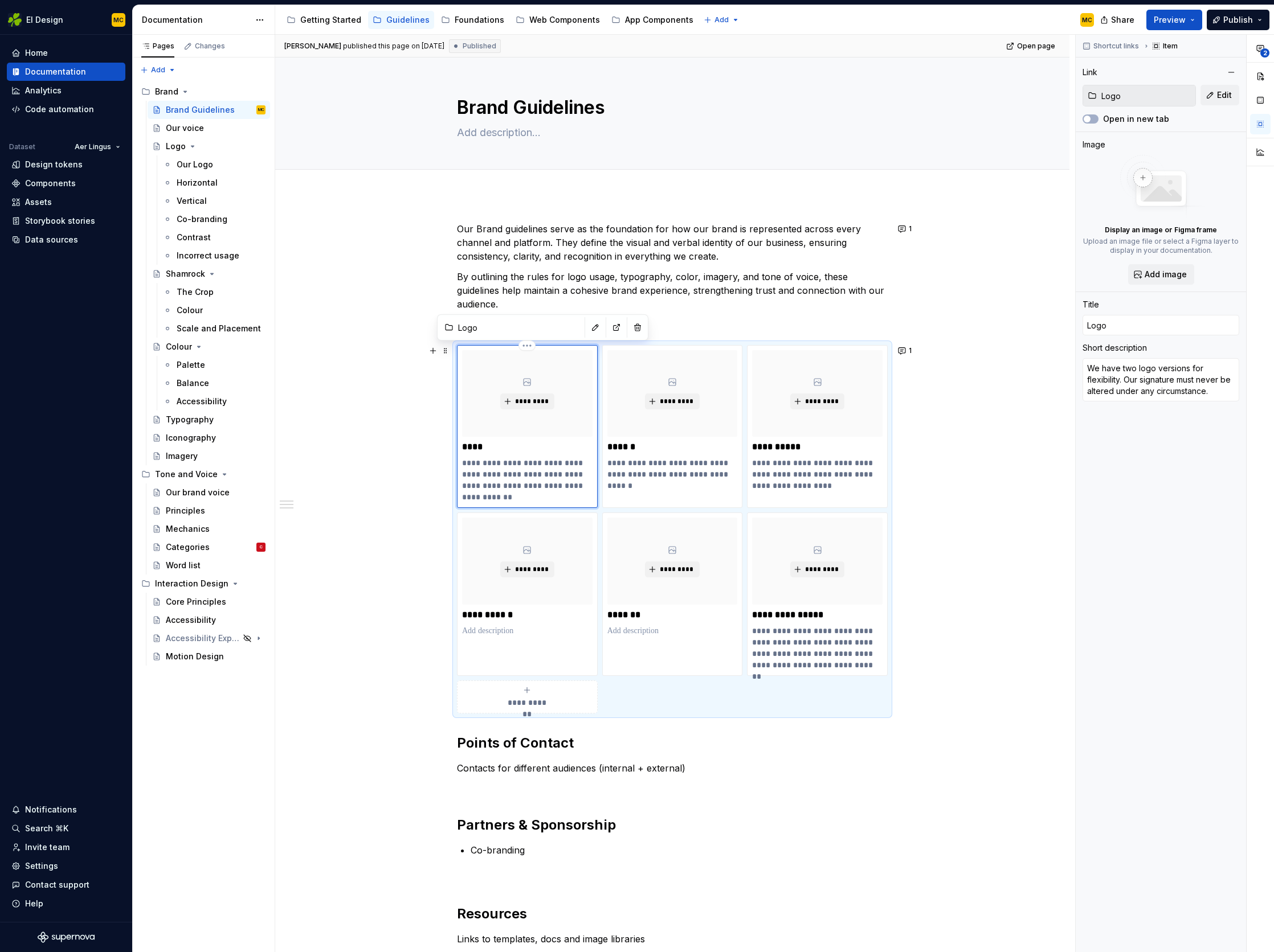
click at [537, 497] on p "**********" at bounding box center [527, 480] width 130 height 46
click at [590, 498] on p "**********" at bounding box center [527, 480] width 130 height 46
click at [1212, 389] on textarea "We have two logo versions for flexibility. Our signature must never be altered …" at bounding box center [1160, 380] width 157 height 43
paste textarea "Our logo is our signature, this"
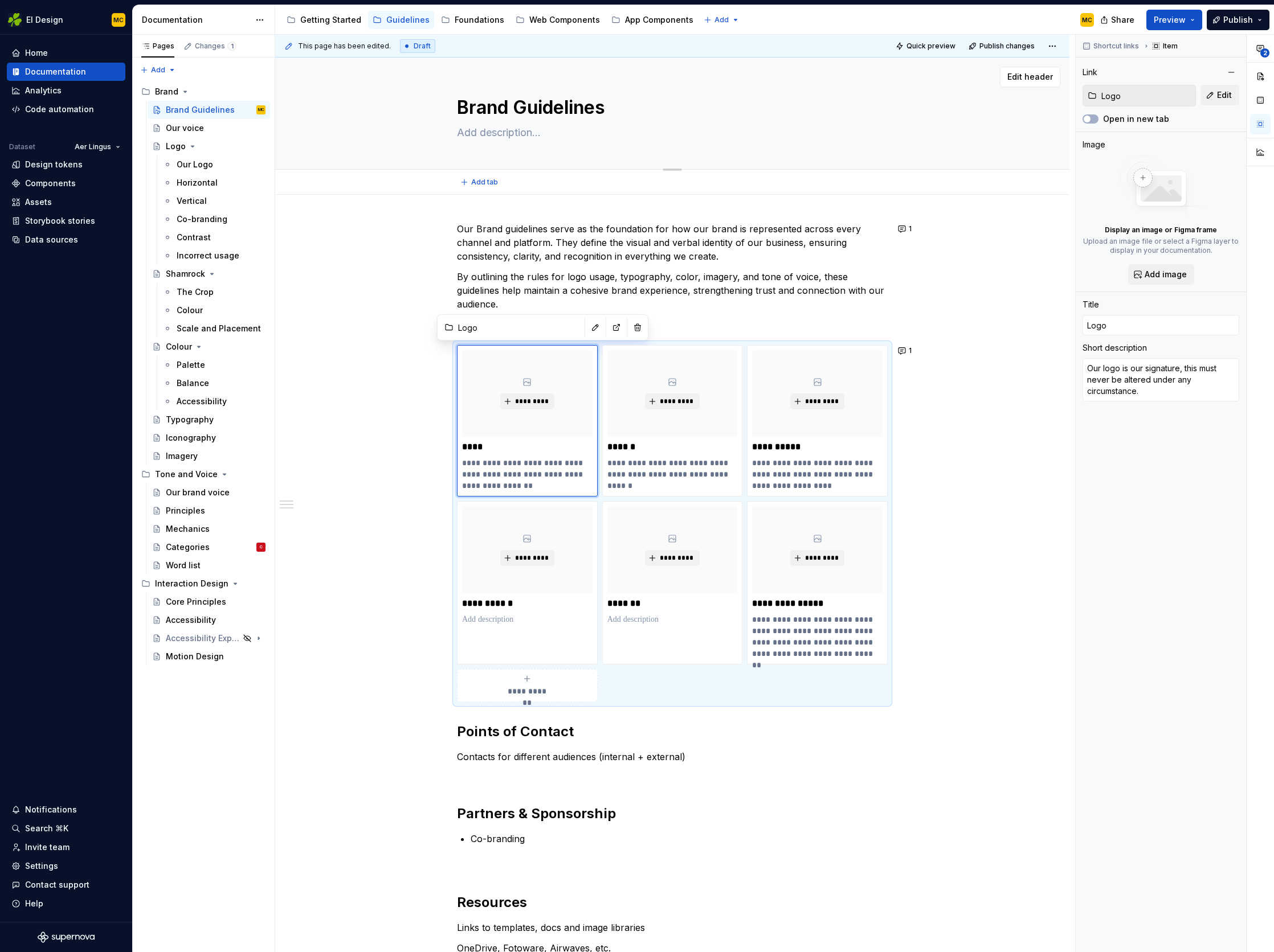
click at [524, 109] on textarea "Brand Guidelines" at bounding box center [670, 108] width 431 height 27
click at [527, 109] on textarea "Brand Guidelines" at bounding box center [670, 108] width 431 height 27
click at [464, 110] on textarea "Brand guidelines" at bounding box center [670, 108] width 431 height 27
click at [1007, 252] on div "**********" at bounding box center [672, 745] width 794 height 1101
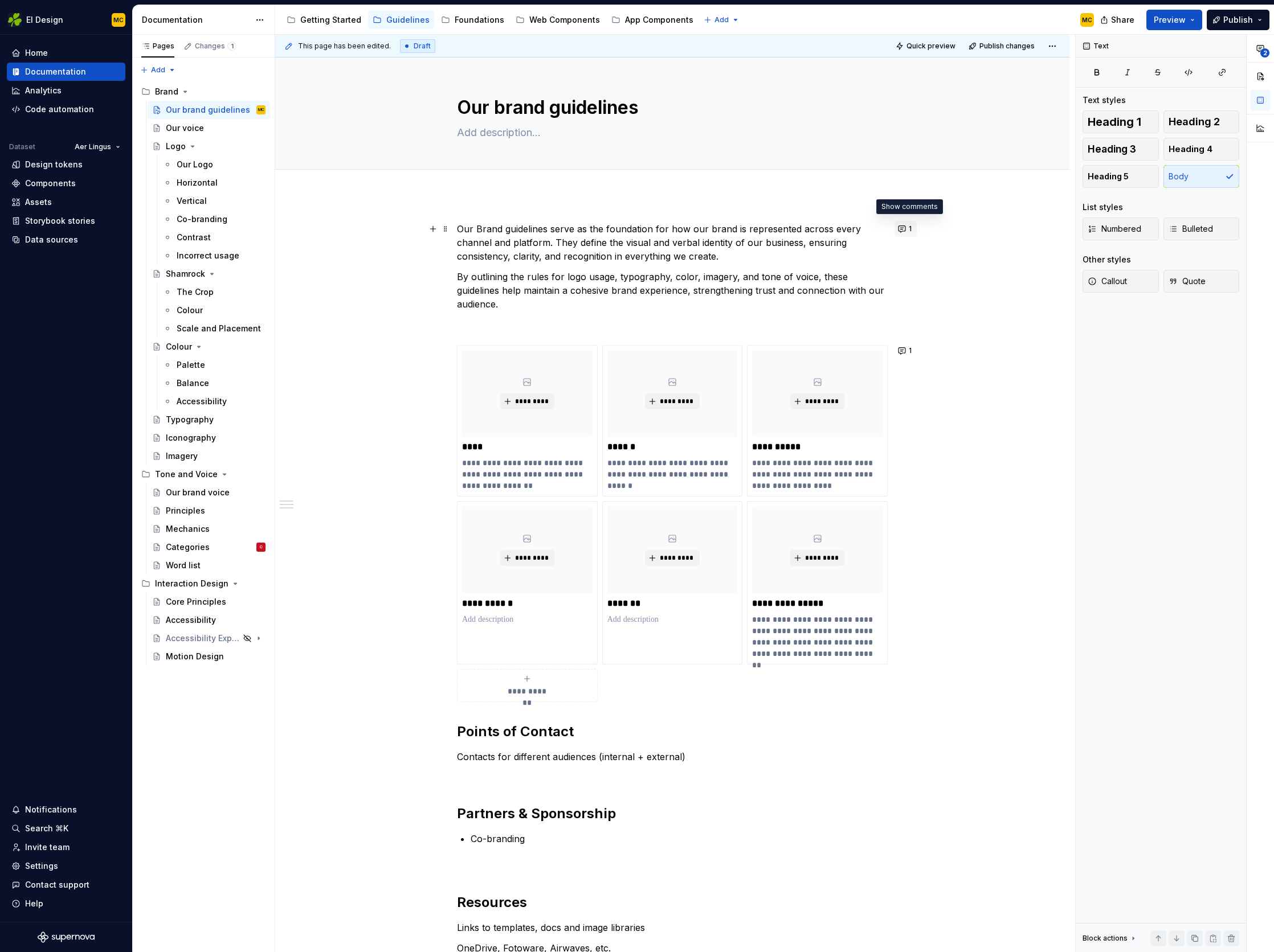
click at [912, 229] on span "1" at bounding box center [910, 229] width 3 height 9
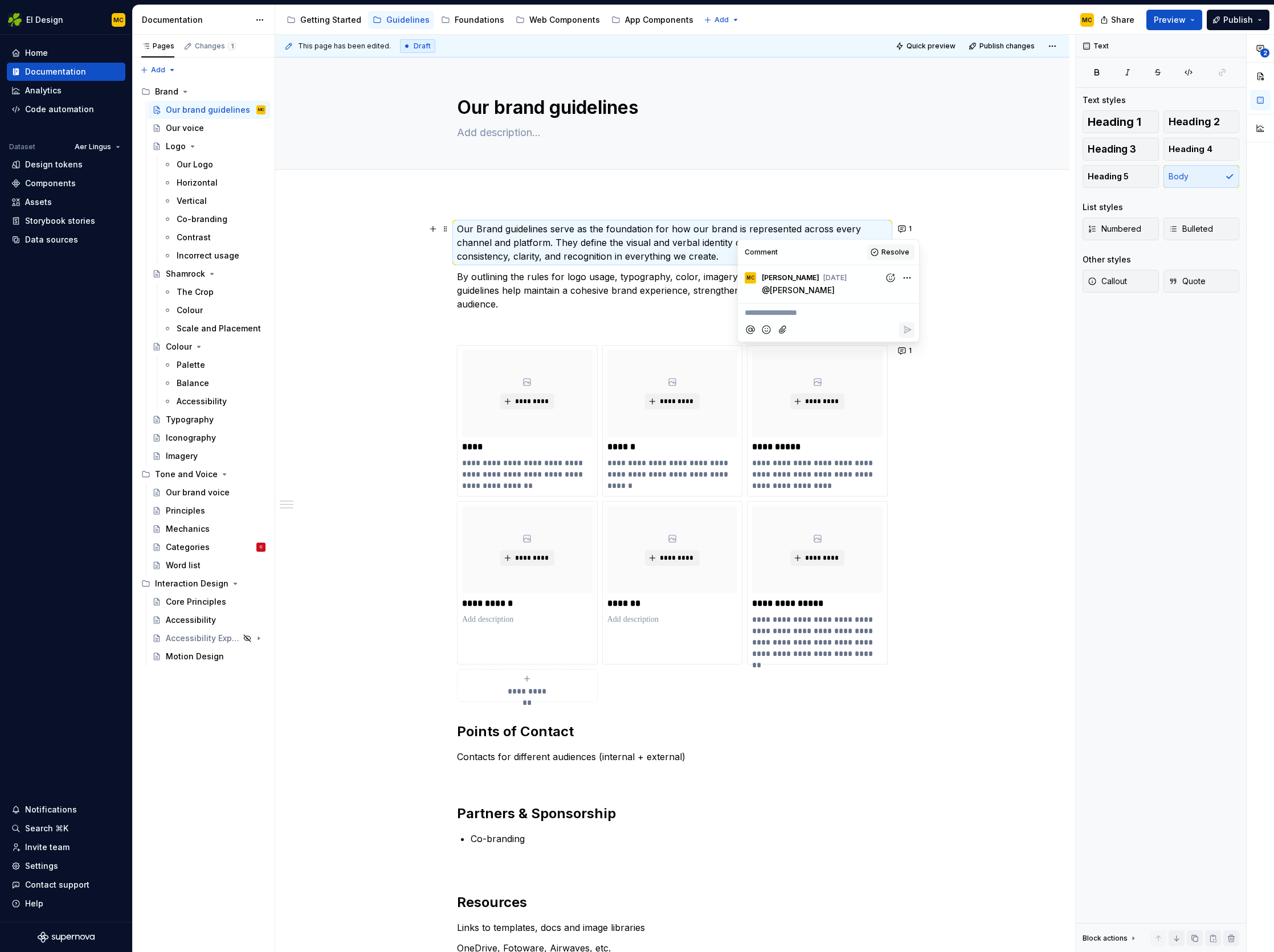
click at [903, 248] on span "Resolve" at bounding box center [894, 252] width 28 height 9
click at [745, 291] on p "By outlining the rules for logo usage, typography, color, imagery, and tone of …" at bounding box center [672, 291] width 431 height 41
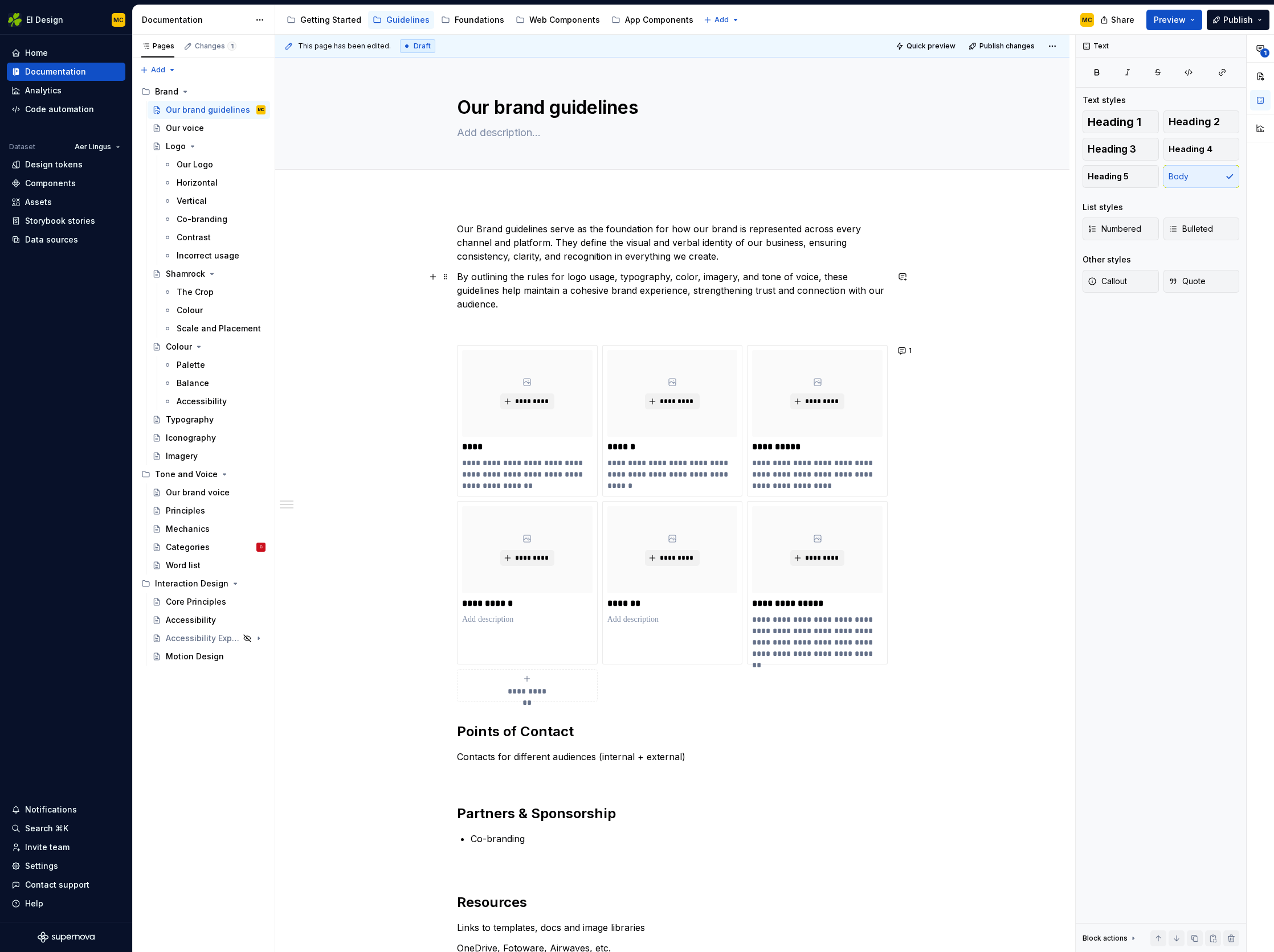
drag, startPoint x: 692, startPoint y: 278, endPoint x: 694, endPoint y: 288, distance: 10.2
click at [692, 278] on p "By outlining the rules for logo usage, typography, color, imagery, and tone of …" at bounding box center [672, 291] width 431 height 41
click at [981, 293] on div "**********" at bounding box center [672, 745] width 794 height 1101
click at [537, 481] on p "**********" at bounding box center [527, 475] width 130 height 34
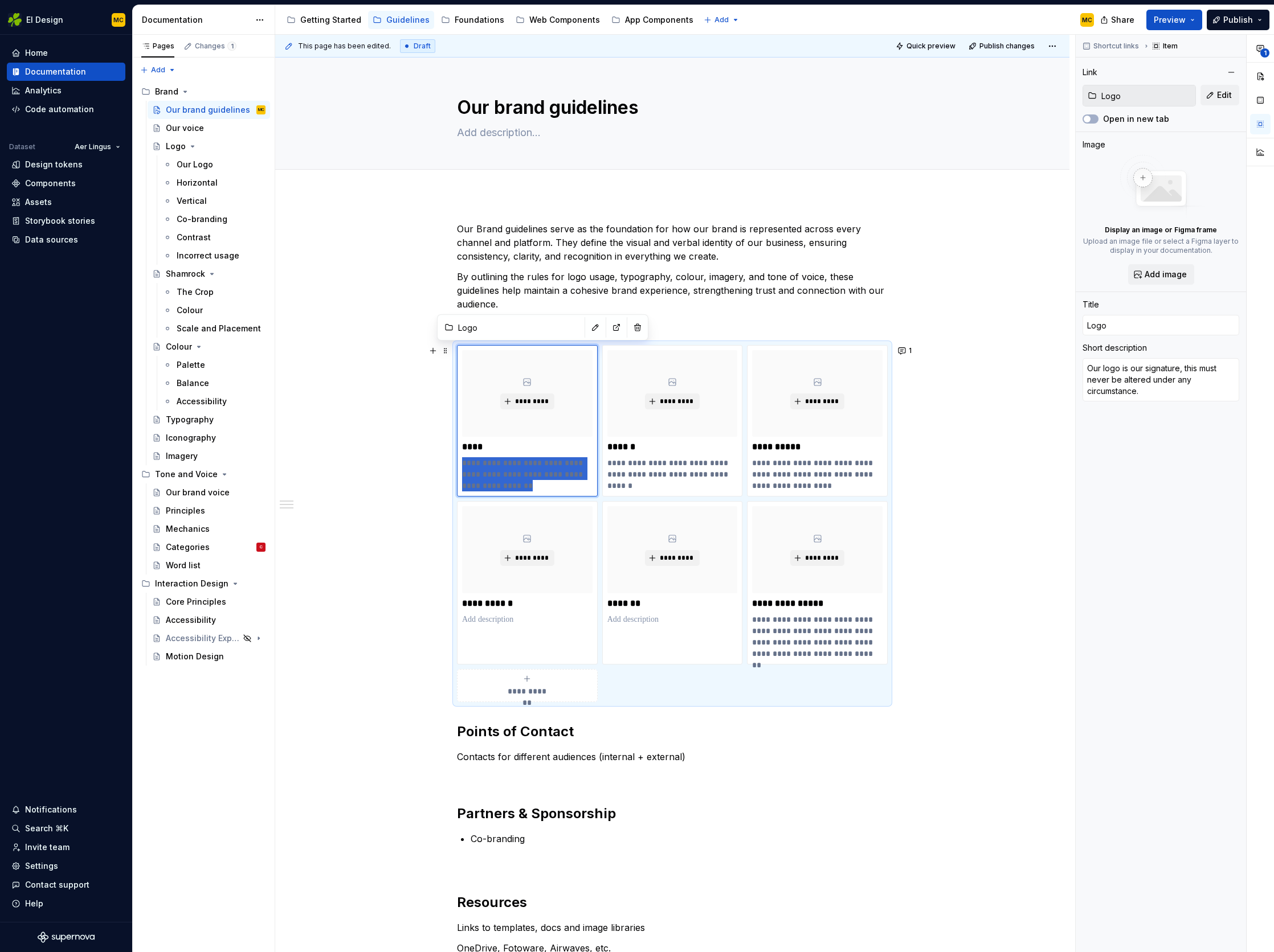
drag, startPoint x: 511, startPoint y: 480, endPoint x: 440, endPoint y: 459, distance: 74.0
click at [440, 459] on div "**********" at bounding box center [672, 745] width 794 height 1101
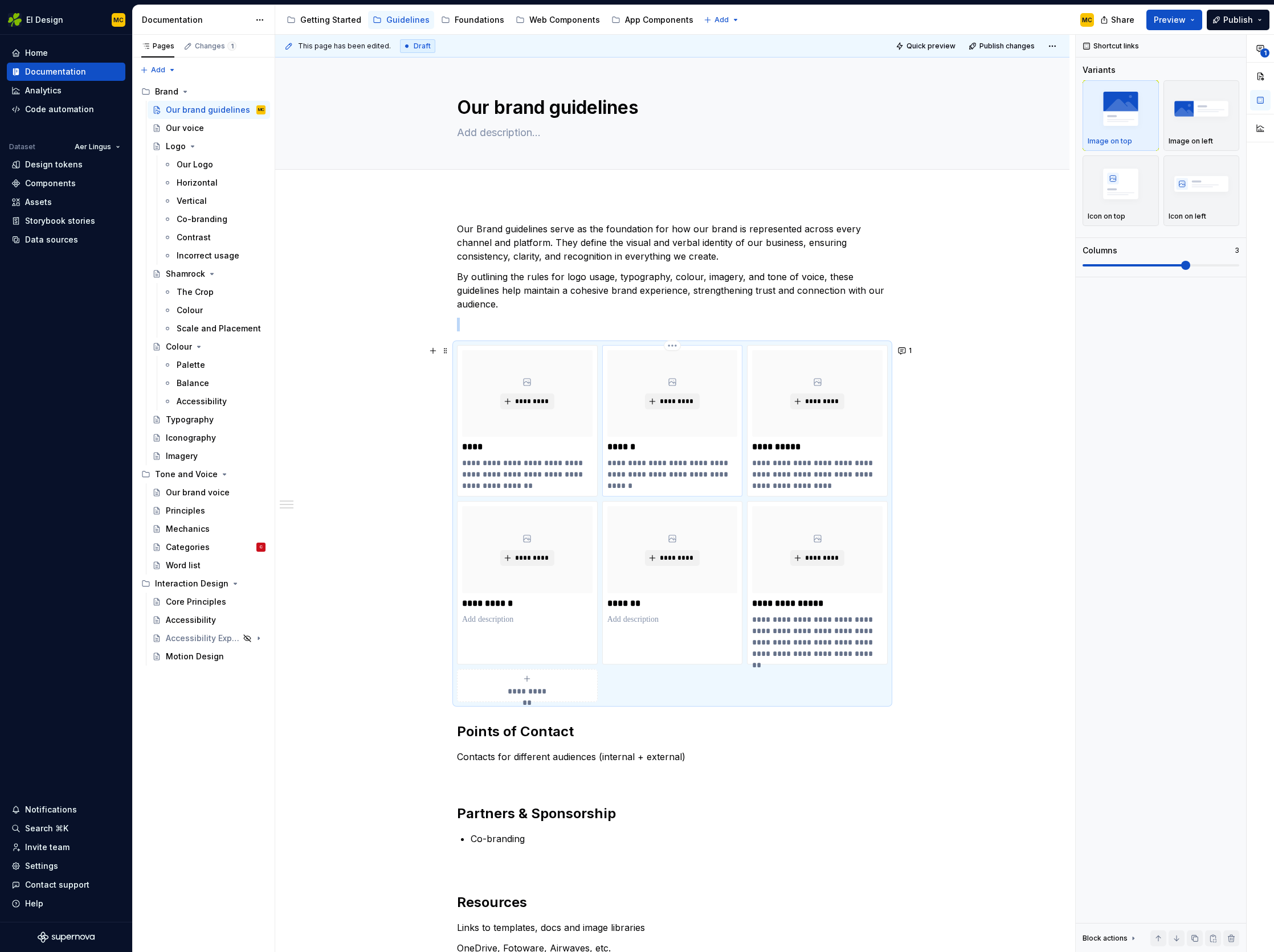
click at [666, 479] on p "**********" at bounding box center [672, 468] width 130 height 22
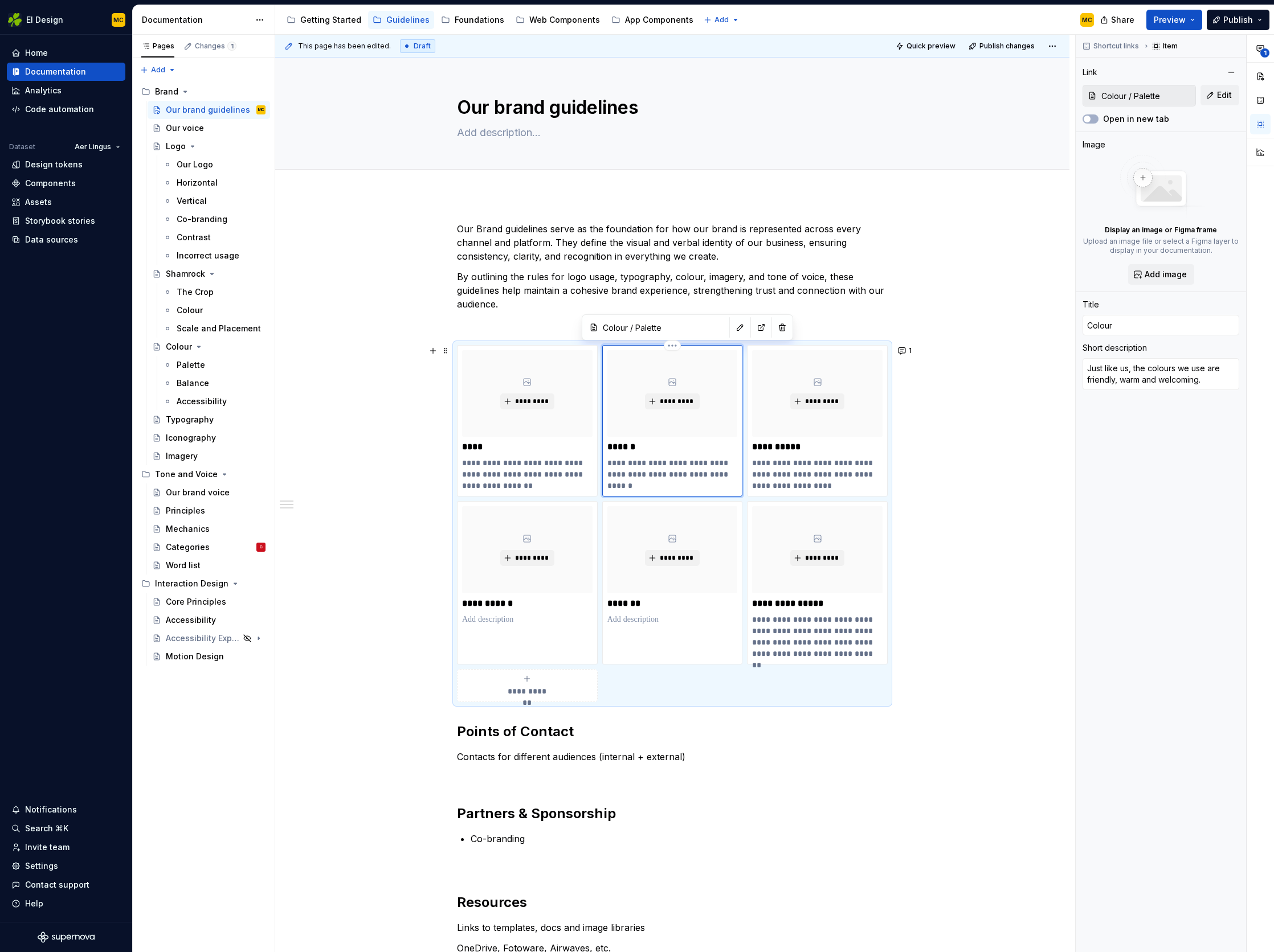
click at [670, 472] on p "**********" at bounding box center [672, 468] width 130 height 22
click at [793, 481] on p "**********" at bounding box center [816, 475] width 130 height 34
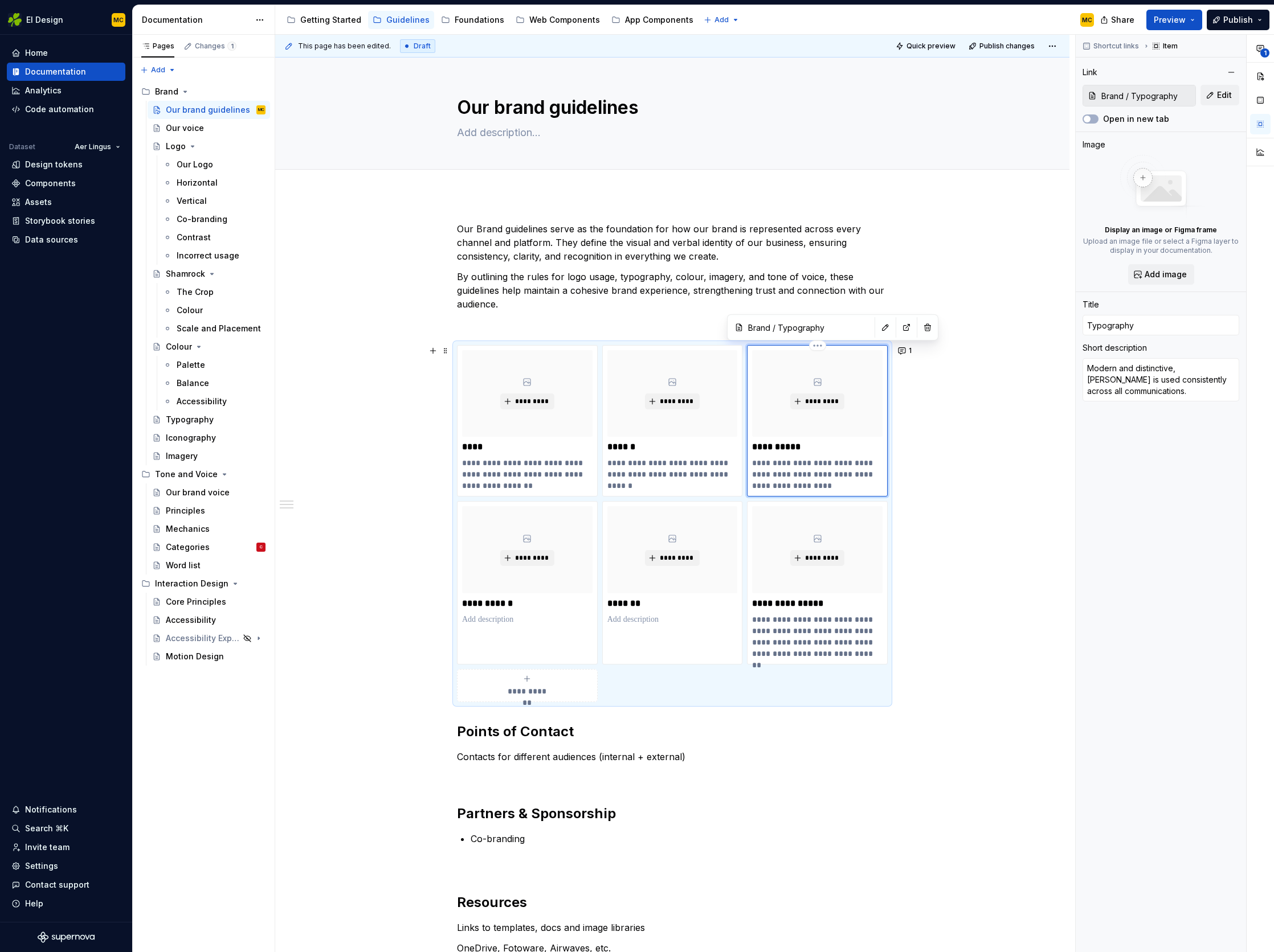
click at [832, 486] on p "**********" at bounding box center [816, 475] width 130 height 34
click at [970, 485] on div "**********" at bounding box center [672, 745] width 794 height 1101
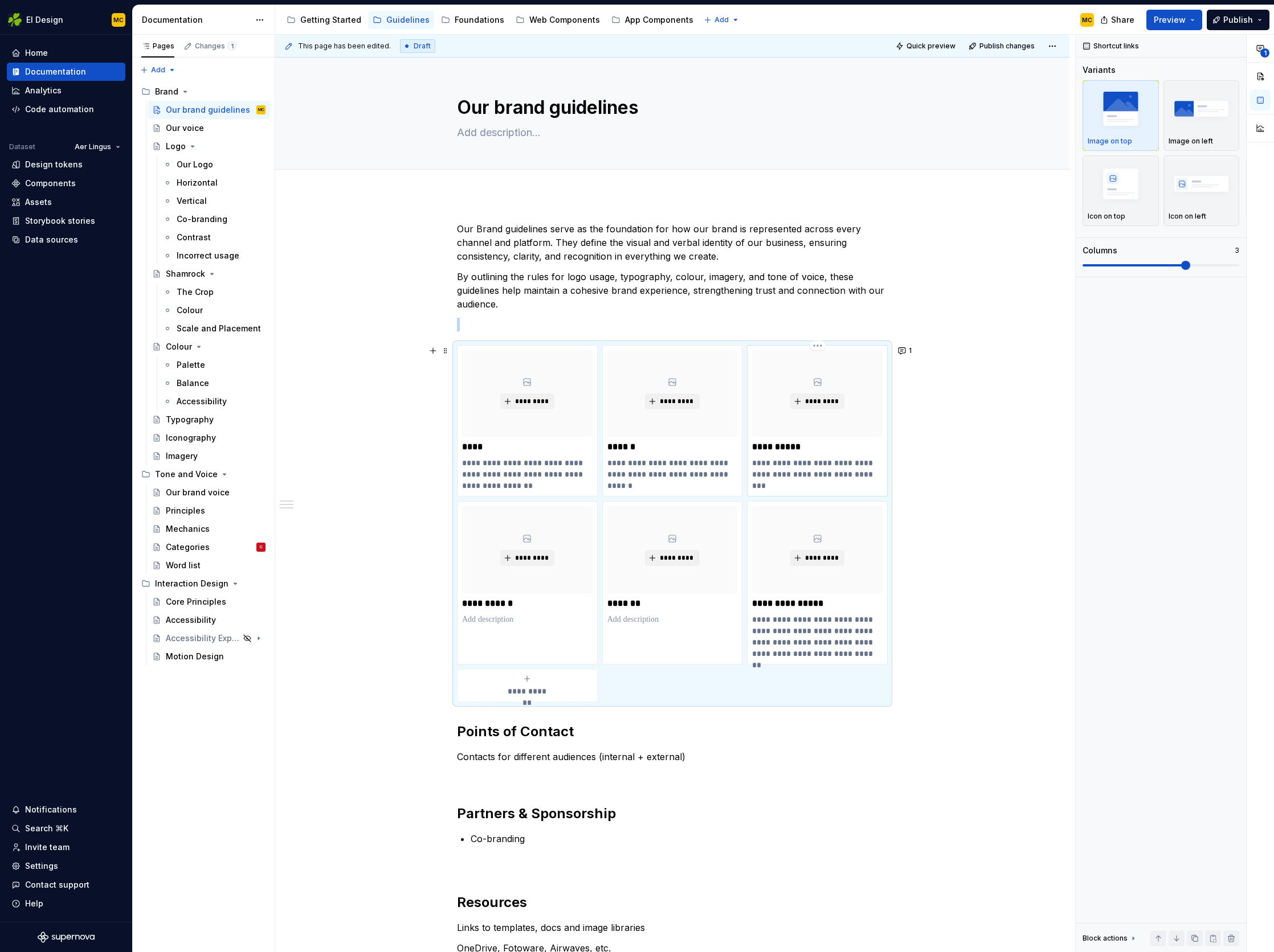
click at [848, 483] on p "**********" at bounding box center [816, 475] width 130 height 34
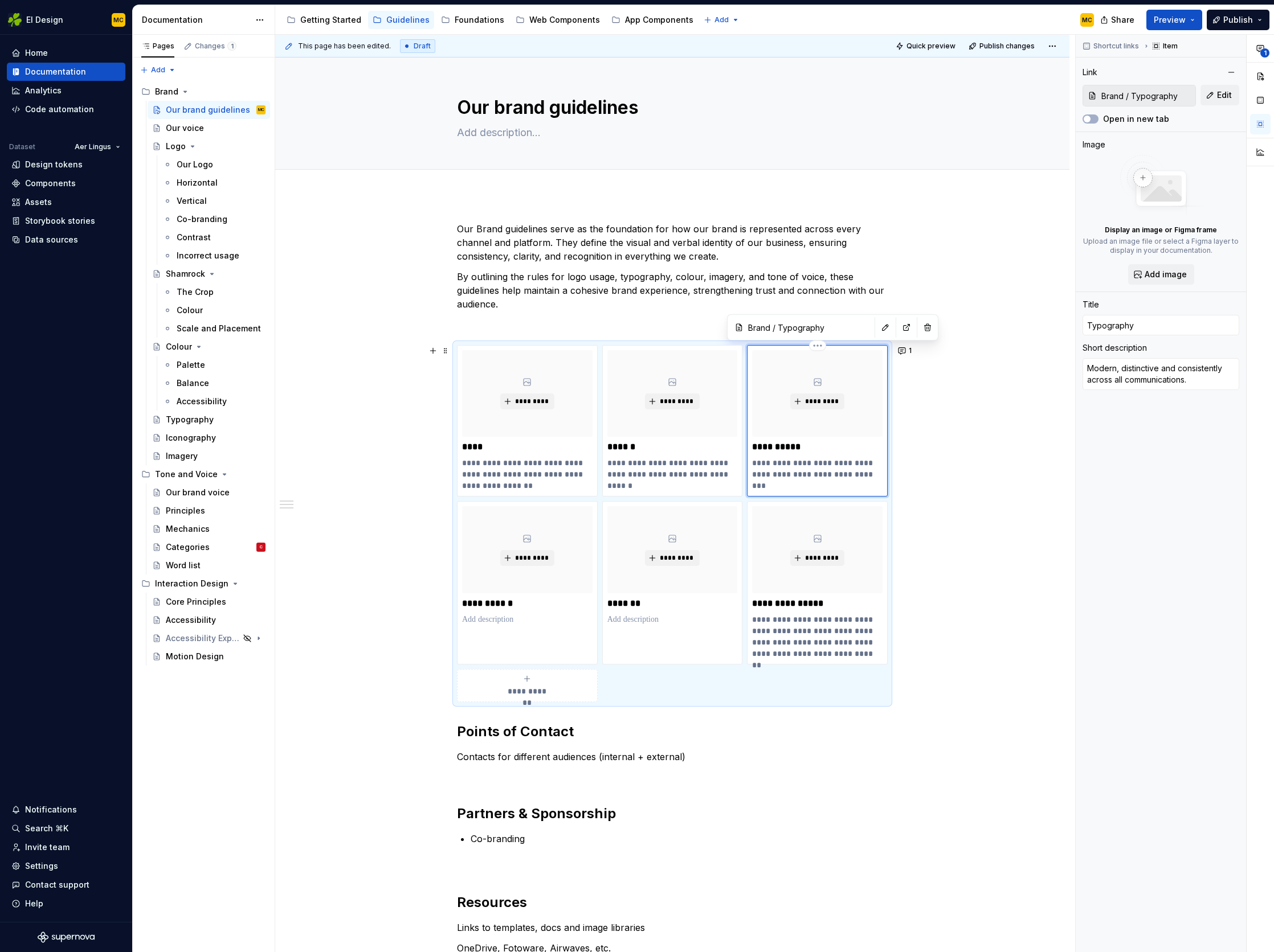
click at [803, 478] on p "**********" at bounding box center [816, 475] width 130 height 34
click at [967, 486] on div "**********" at bounding box center [672, 745] width 794 height 1101
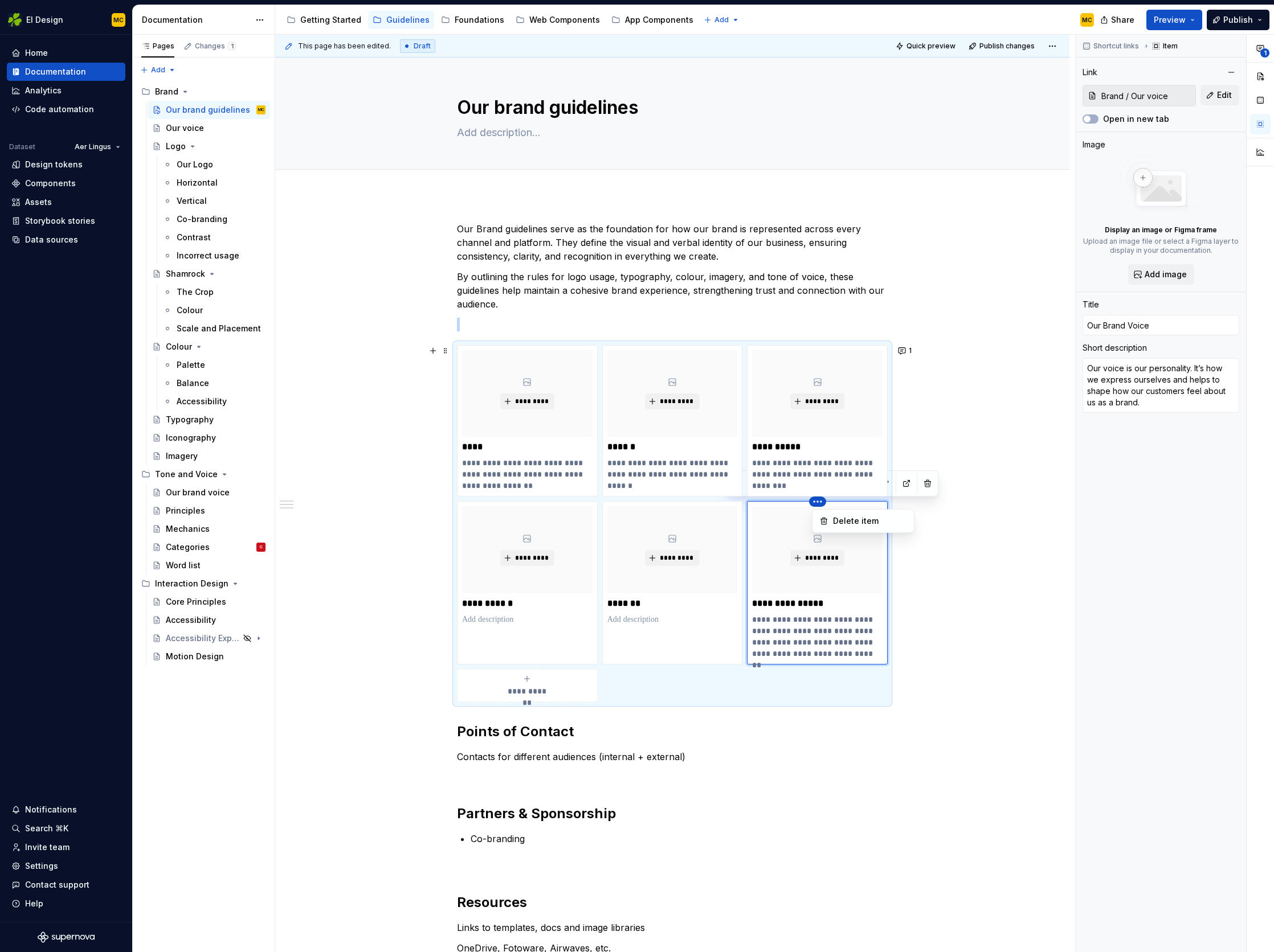
click at [790, 522] on html "EI Design MC Home Documentation Analytics Code automation Dataset Aer Lingus De…" at bounding box center [637, 476] width 1274 height 952
drag, startPoint x: 773, startPoint y: 518, endPoint x: 764, endPoint y: 527, distance: 12.7
click at [764, 527] on html "EI Design MC Home Documentation Analytics Code automation Dataset Aer Lingus De…" at bounding box center [637, 476] width 1274 height 952
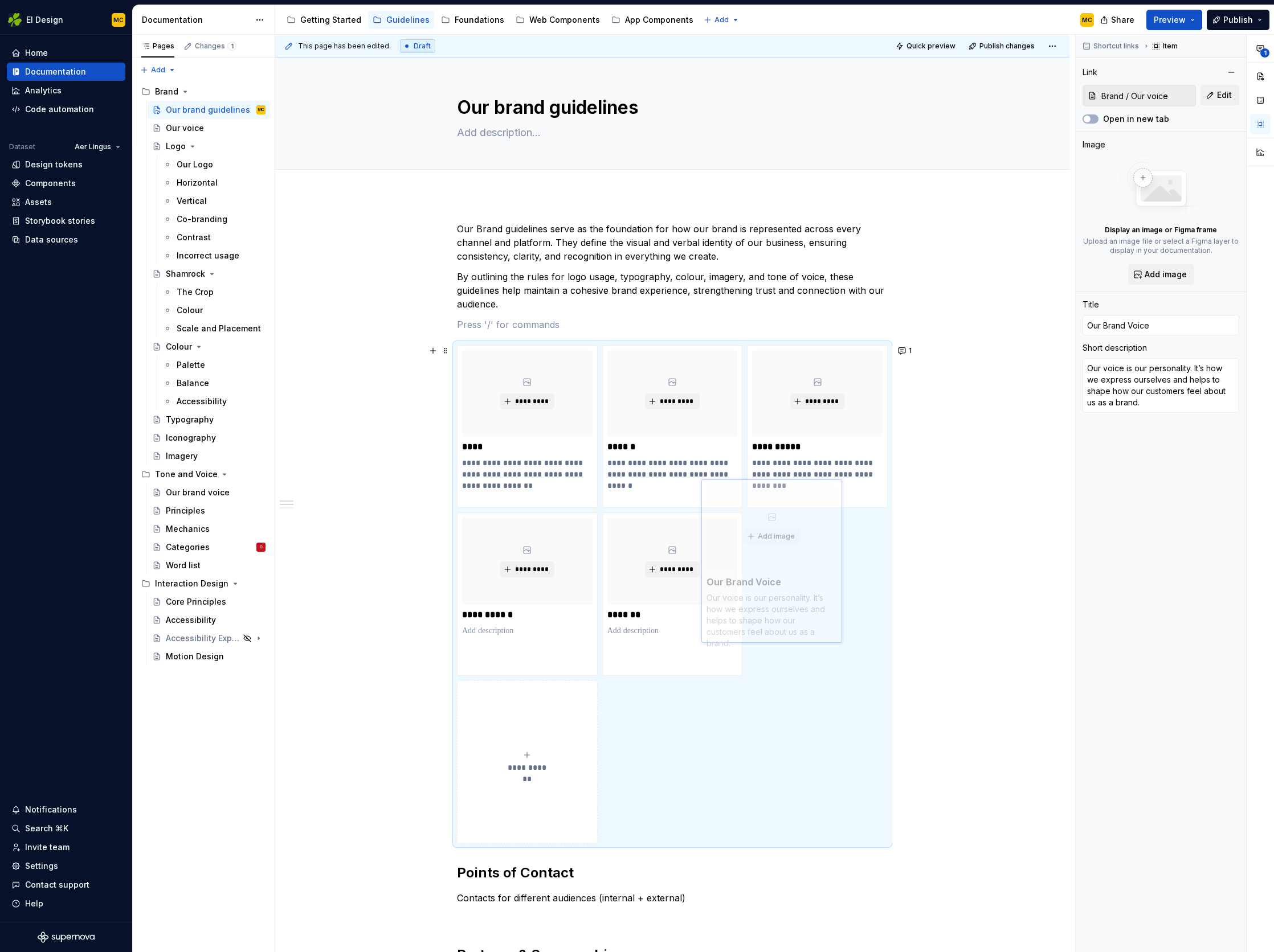
scroll to position [12, 0]
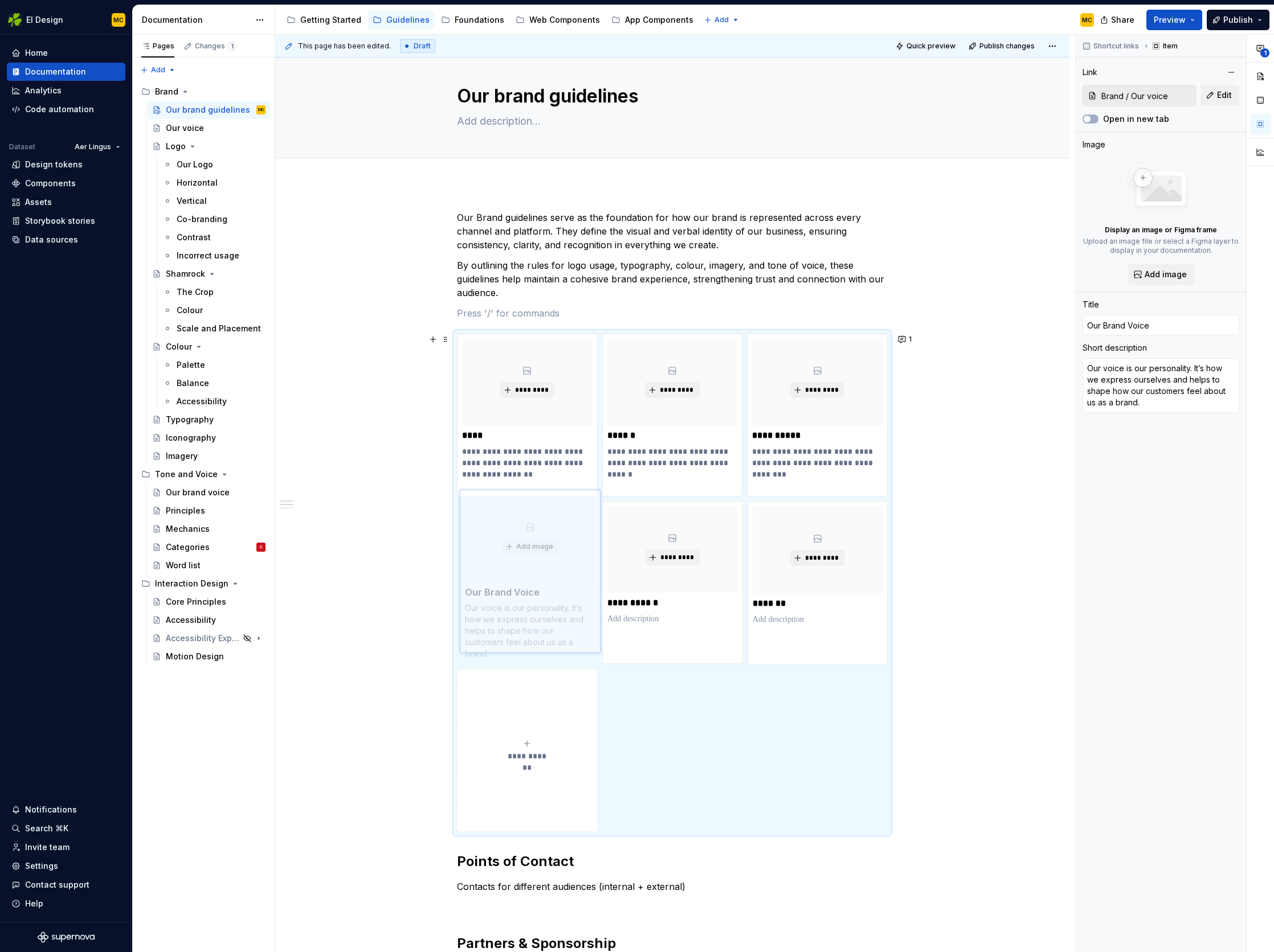
drag, startPoint x: 792, startPoint y: 520, endPoint x: 520, endPoint y: 521, distance: 272.0
click at [520, 521] on body "EI Design MC Home Documentation Analytics Code automation Dataset Aer Lingus De…" at bounding box center [637, 476] width 1274 height 952
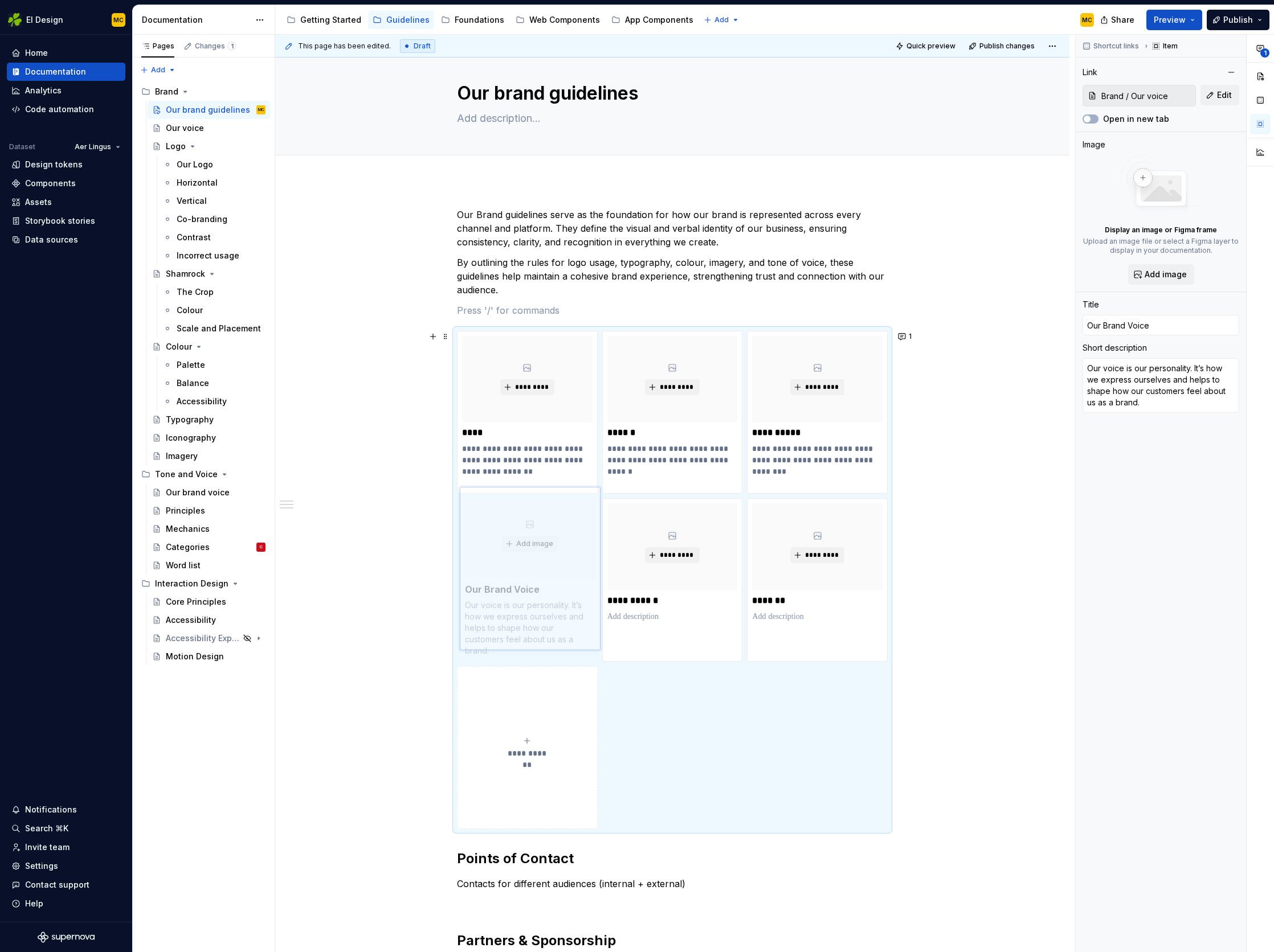
scroll to position [26, 0]
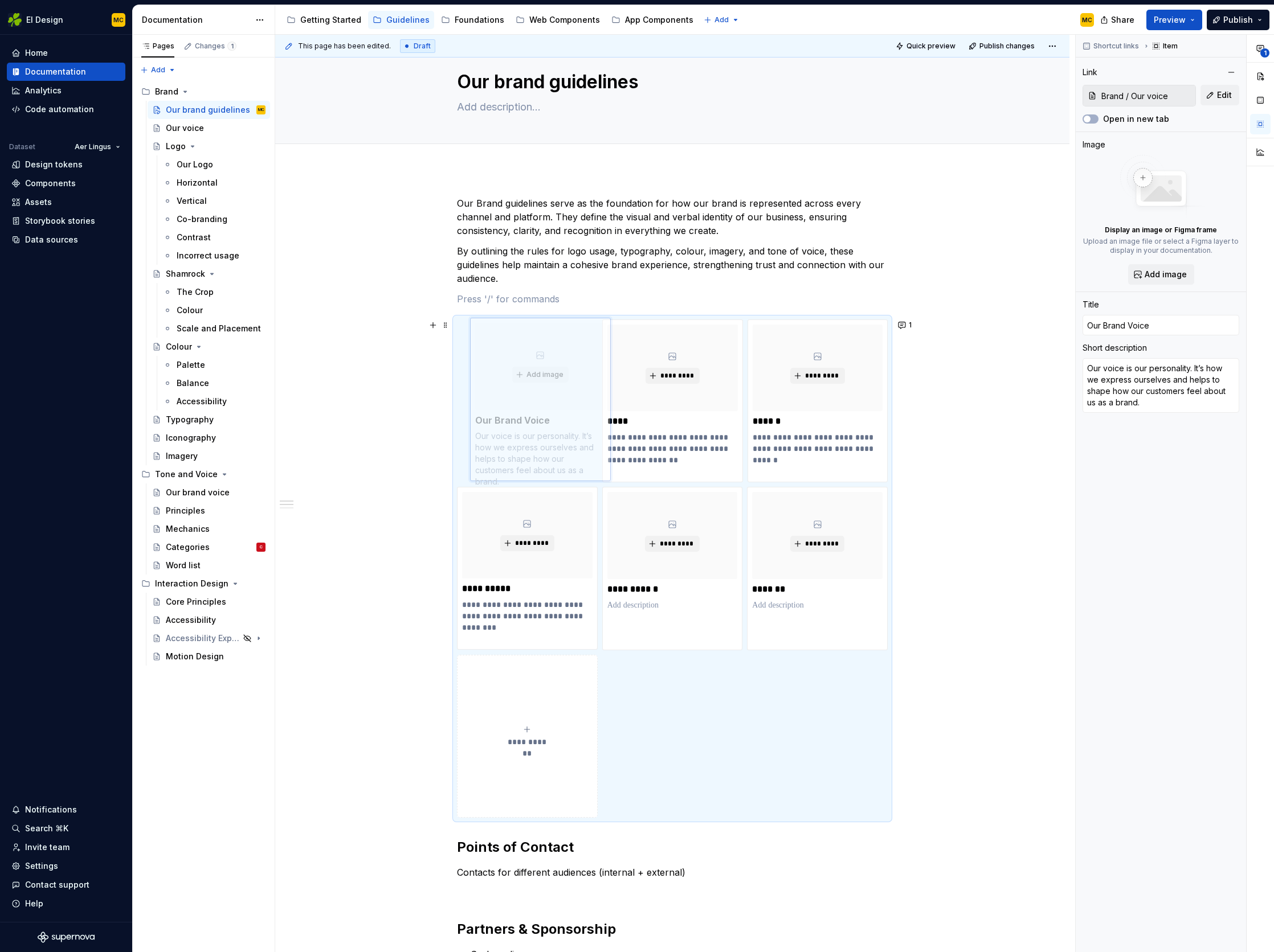
drag, startPoint x: 490, startPoint y: 527, endPoint x: 500, endPoint y: 357, distance: 170.3
click at [500, 357] on body "EI Design MC Home Documentation Analytics Code automation Dataset Aer Lingus De…" at bounding box center [637, 476] width 1274 height 952
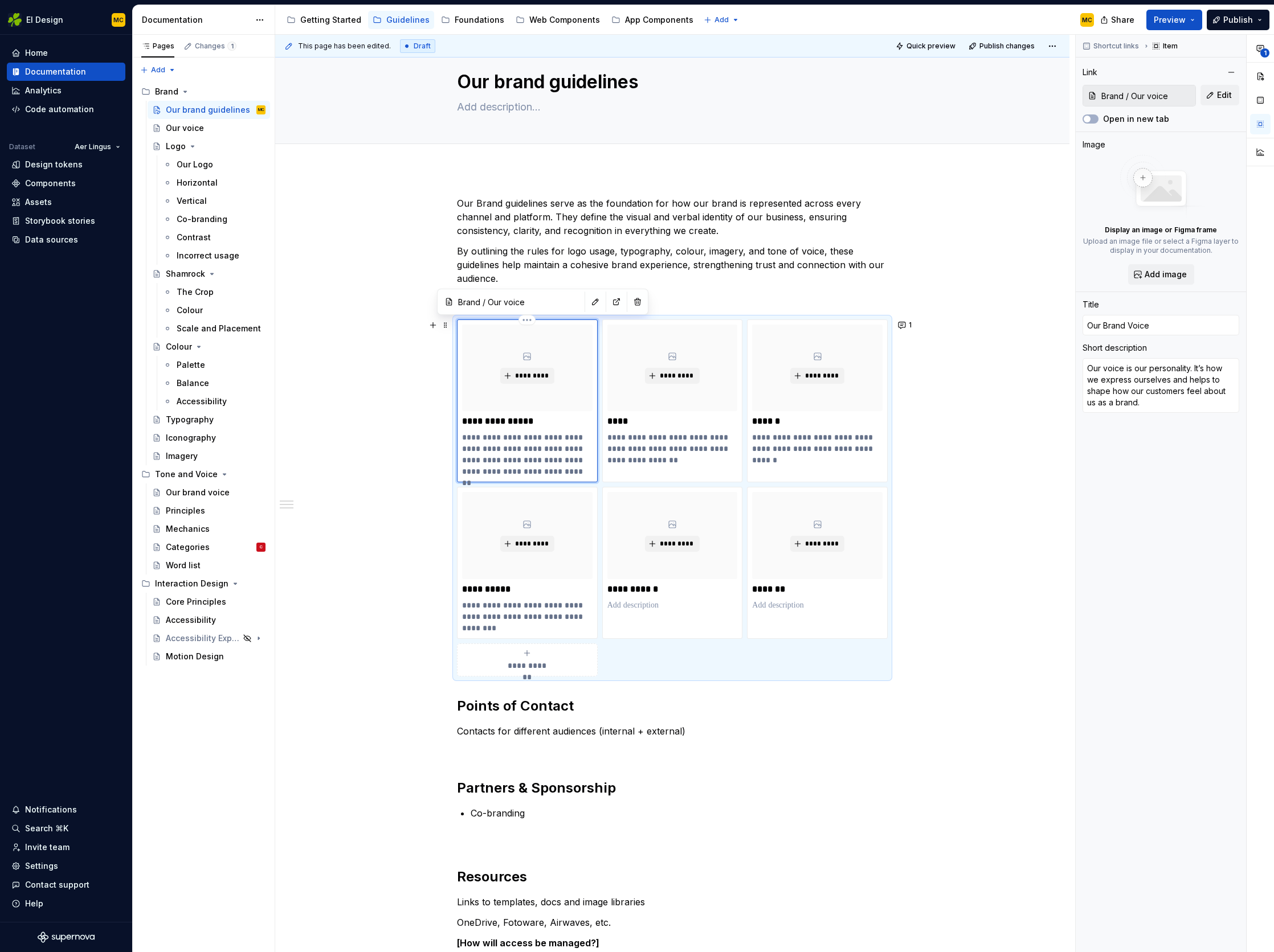
click at [528, 422] on p "**********" at bounding box center [527, 421] width 130 height 12
click at [1011, 434] on div "**********" at bounding box center [672, 720] width 794 height 1101
drag, startPoint x: 564, startPoint y: 469, endPoint x: 464, endPoint y: 441, distance: 103.8
click at [464, 441] on p "**********" at bounding box center [527, 454] width 130 height 46
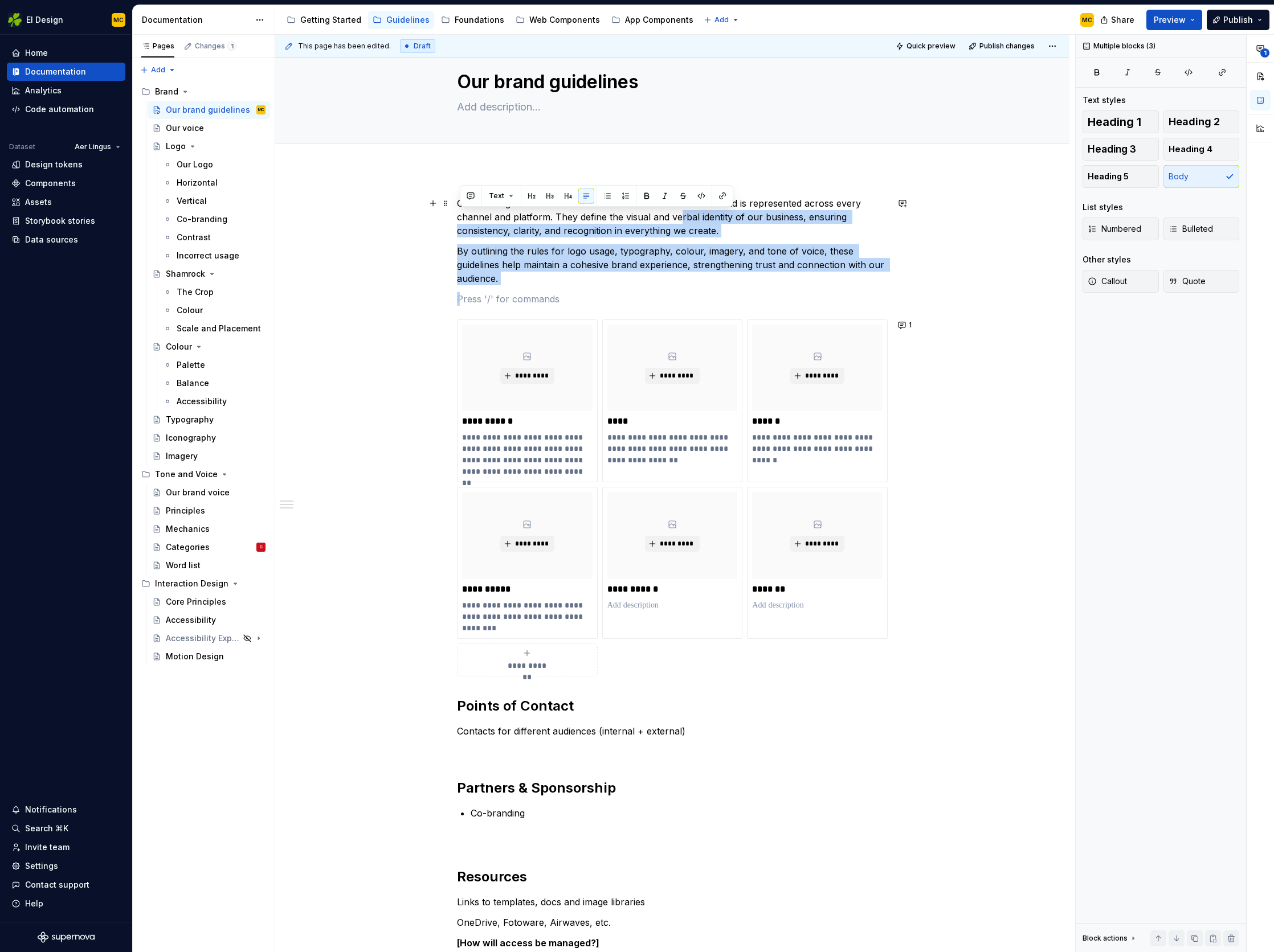
drag, startPoint x: 580, startPoint y: 219, endPoint x: 682, endPoint y: 221, distance: 102.0
click at [682, 221] on p "Our Brand guidelines serve as the foundation for how our brand is represented a…" at bounding box center [672, 217] width 431 height 41
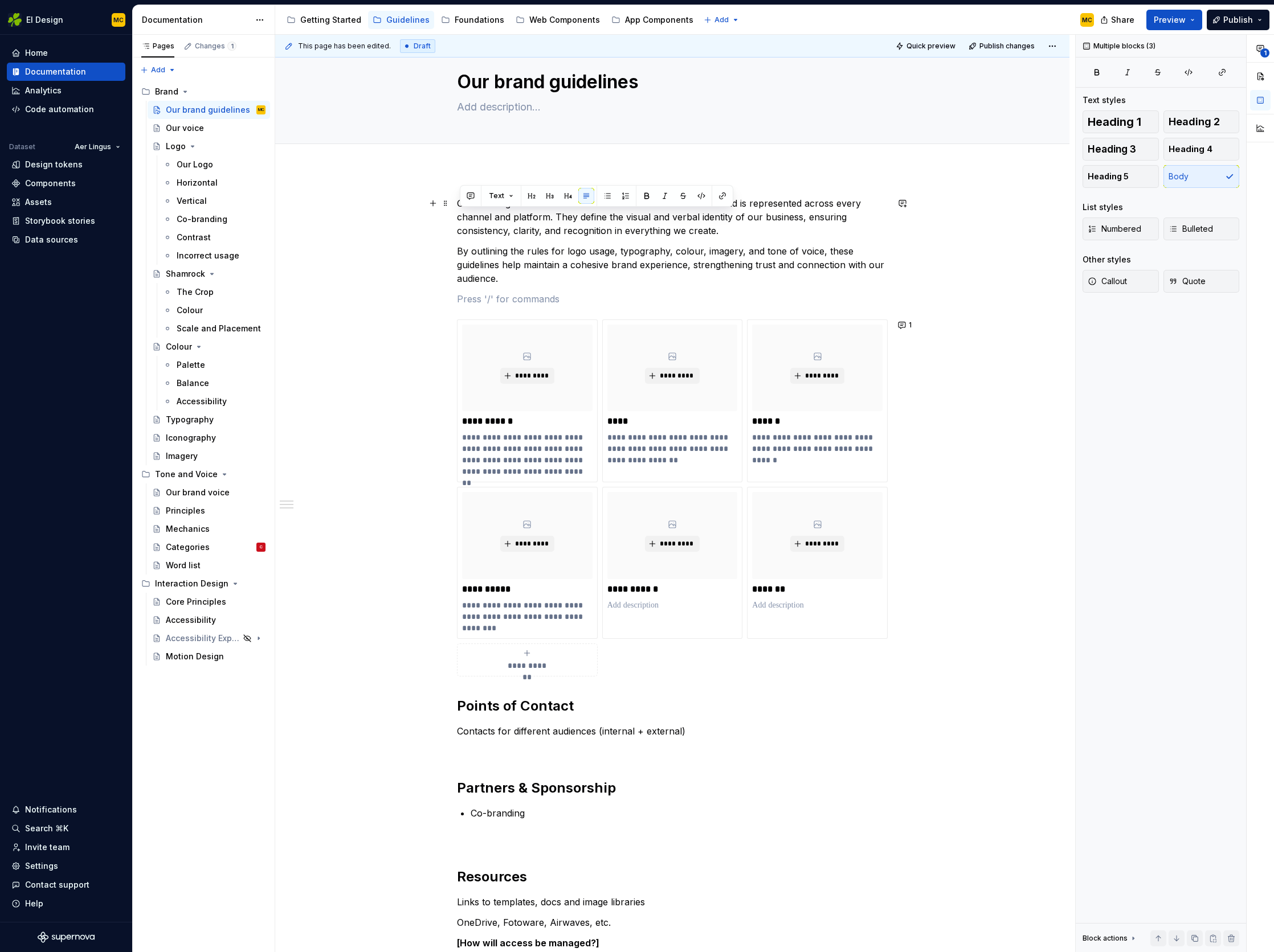
drag, startPoint x: 681, startPoint y: 221, endPoint x: 653, endPoint y: 220, distance: 28.0
click at [681, 221] on p "Our Brand guidelines serve as the foundation for how our brand is represented a…" at bounding box center [672, 217] width 431 height 41
drag, startPoint x: 580, startPoint y: 218, endPoint x: 803, endPoint y: 258, distance: 226.6
click at [802, 219] on p "Our Brand guidelines serve as the foundation for how our brand is represented a…" at bounding box center [672, 217] width 431 height 41
copy p "define the visual and verbal identity of our business"
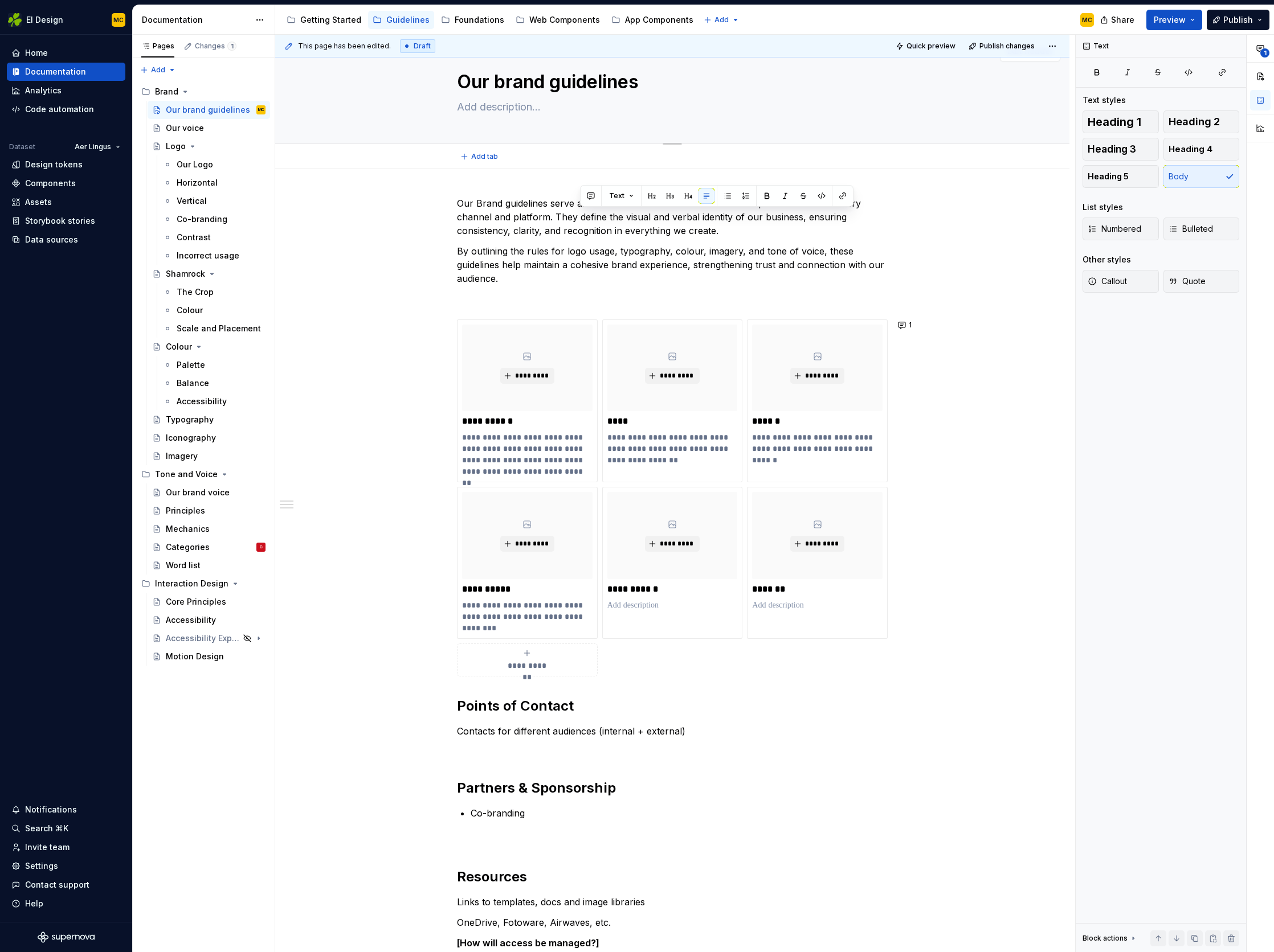
click at [491, 106] on textarea at bounding box center [670, 107] width 431 height 18
paste textarea "define the visual and verbal identity of our business"
click at [982, 315] on div "**********" at bounding box center [672, 720] width 794 height 1101
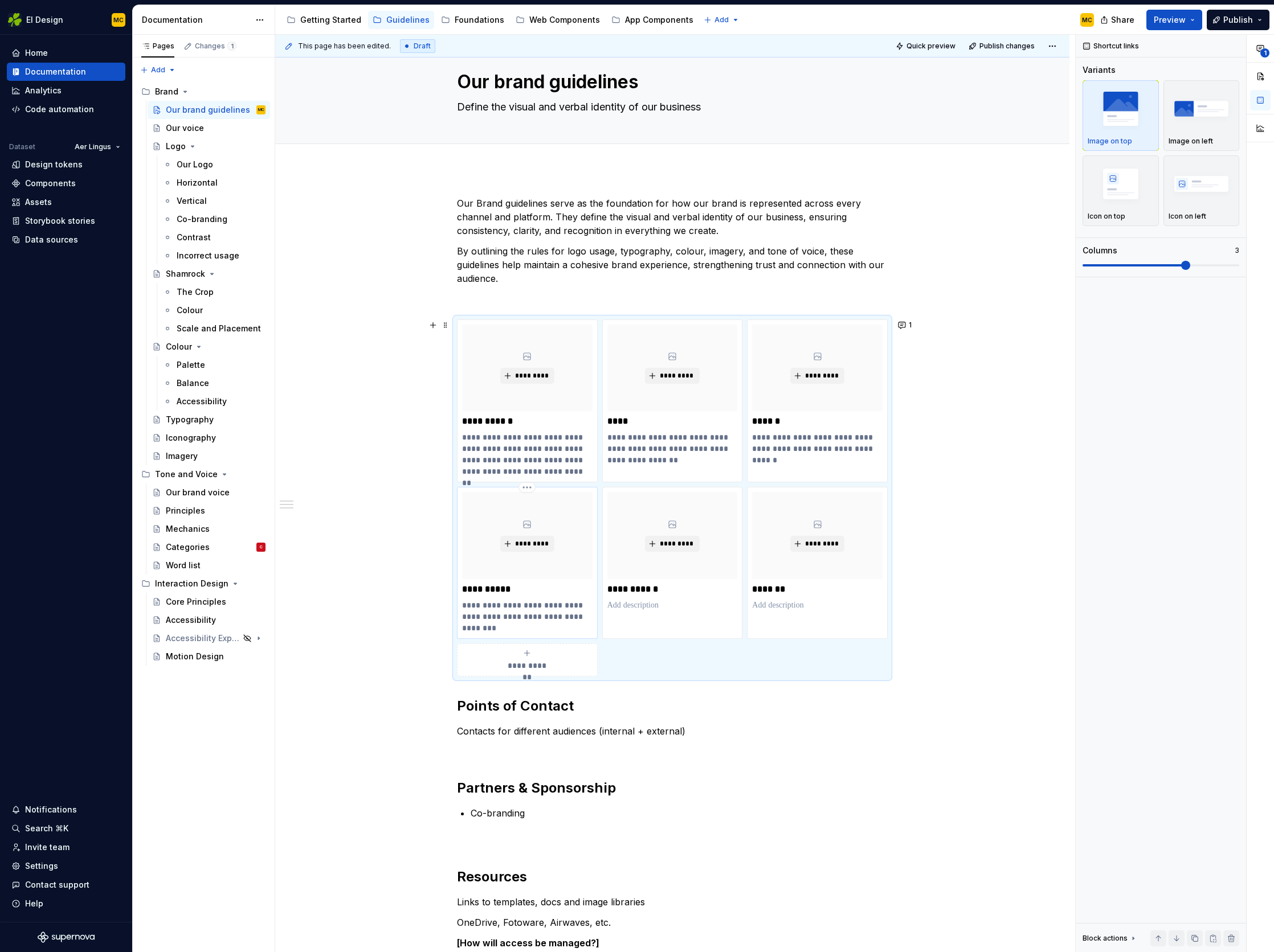
click at [527, 624] on p "**********" at bounding box center [527, 616] width 130 height 34
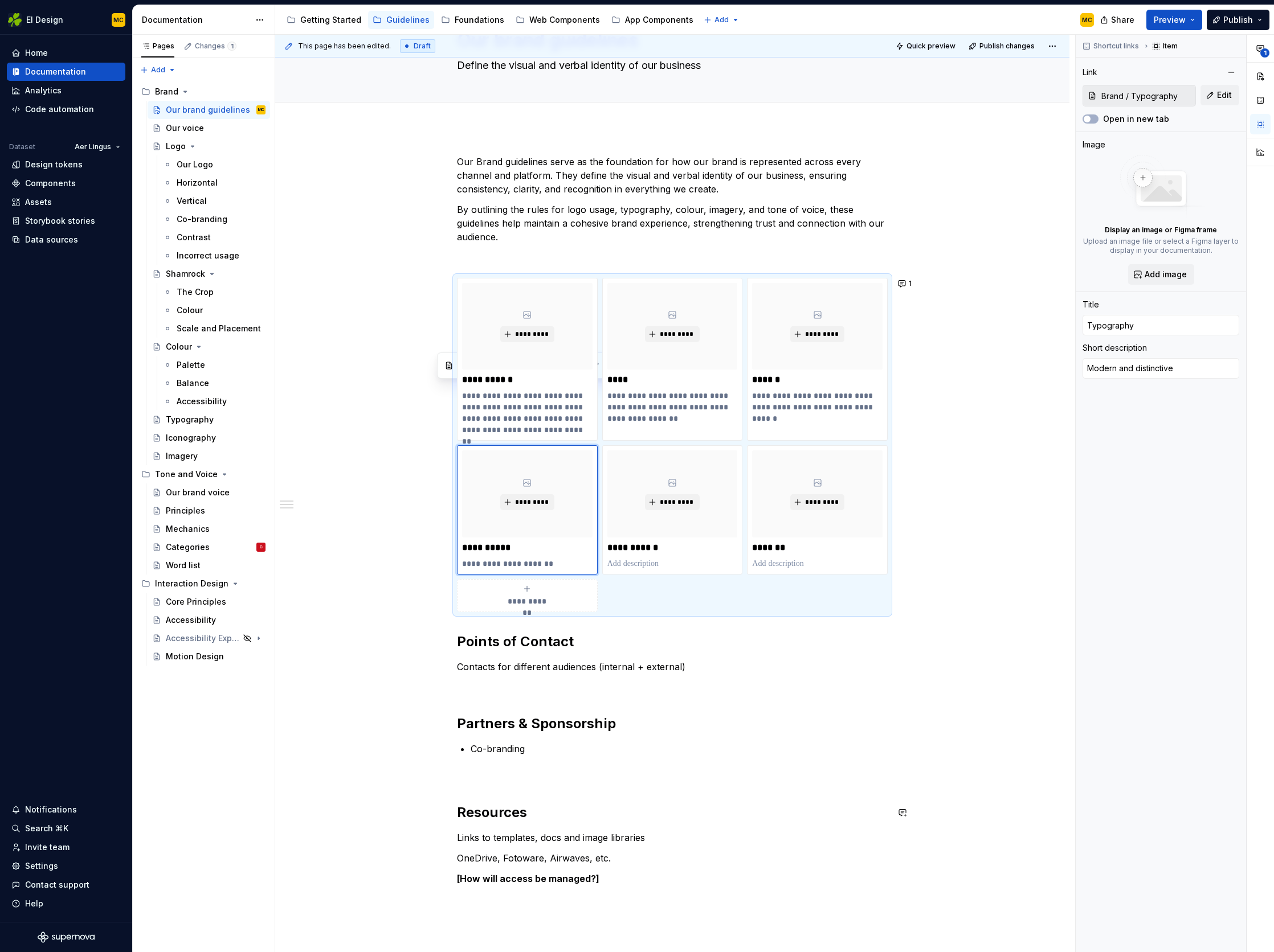
scroll to position [60, 0]
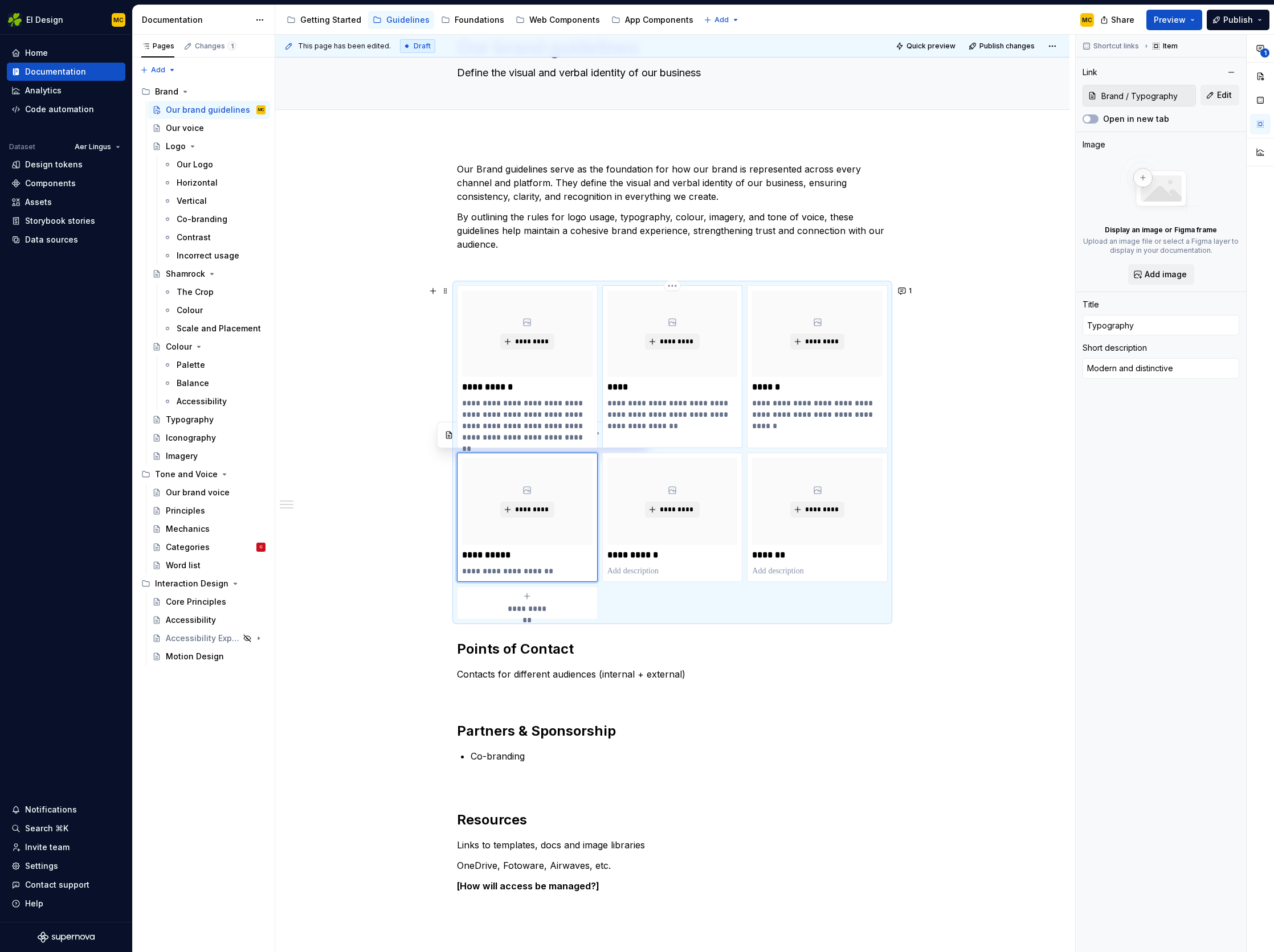
click at [660, 426] on p "**********" at bounding box center [672, 415] width 130 height 34
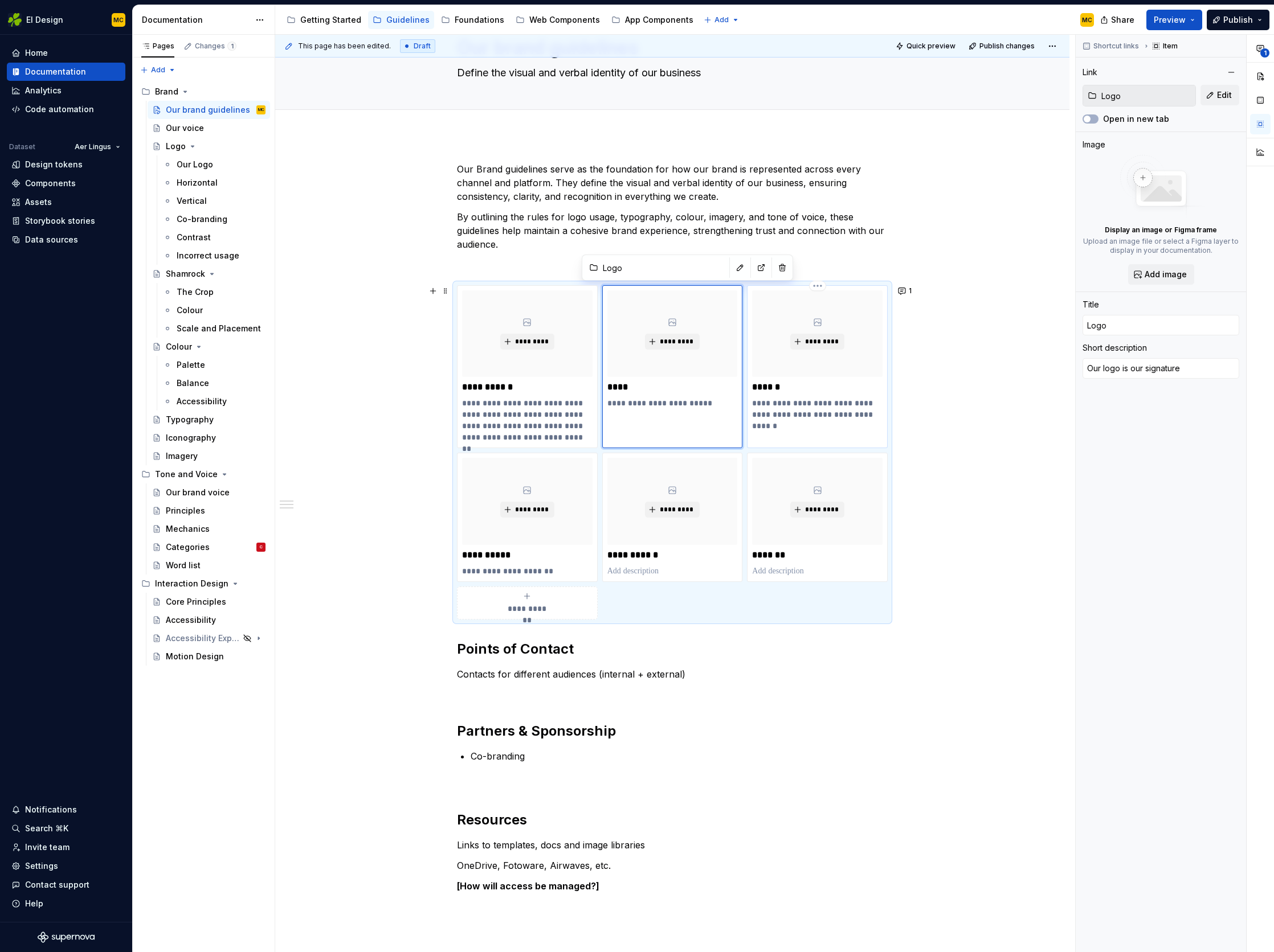
click at [791, 412] on p "**********" at bounding box center [816, 408] width 130 height 22
click at [550, 432] on p "**********" at bounding box center [527, 420] width 130 height 46
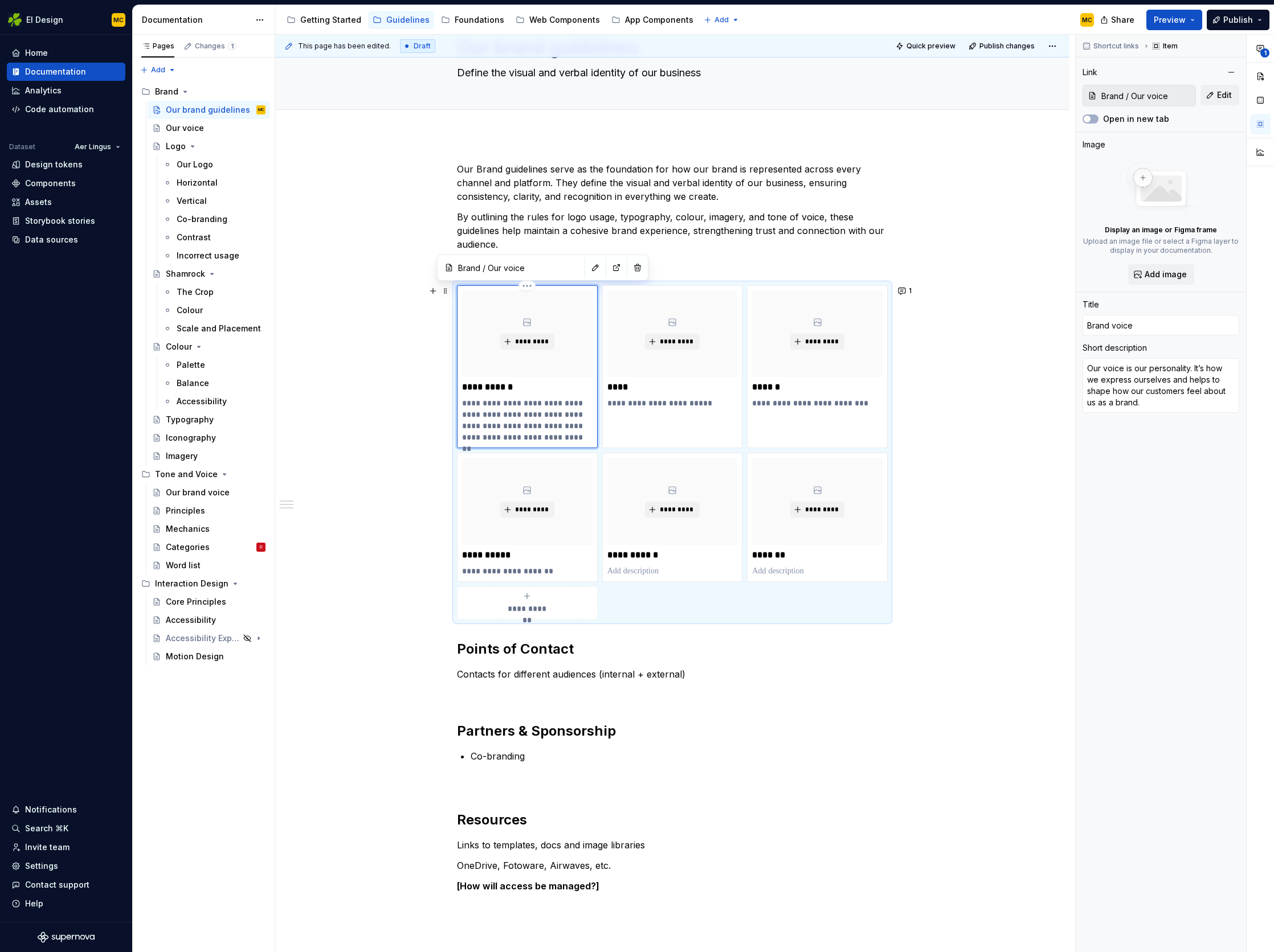
click at [563, 439] on p "**********" at bounding box center [527, 420] width 130 height 46
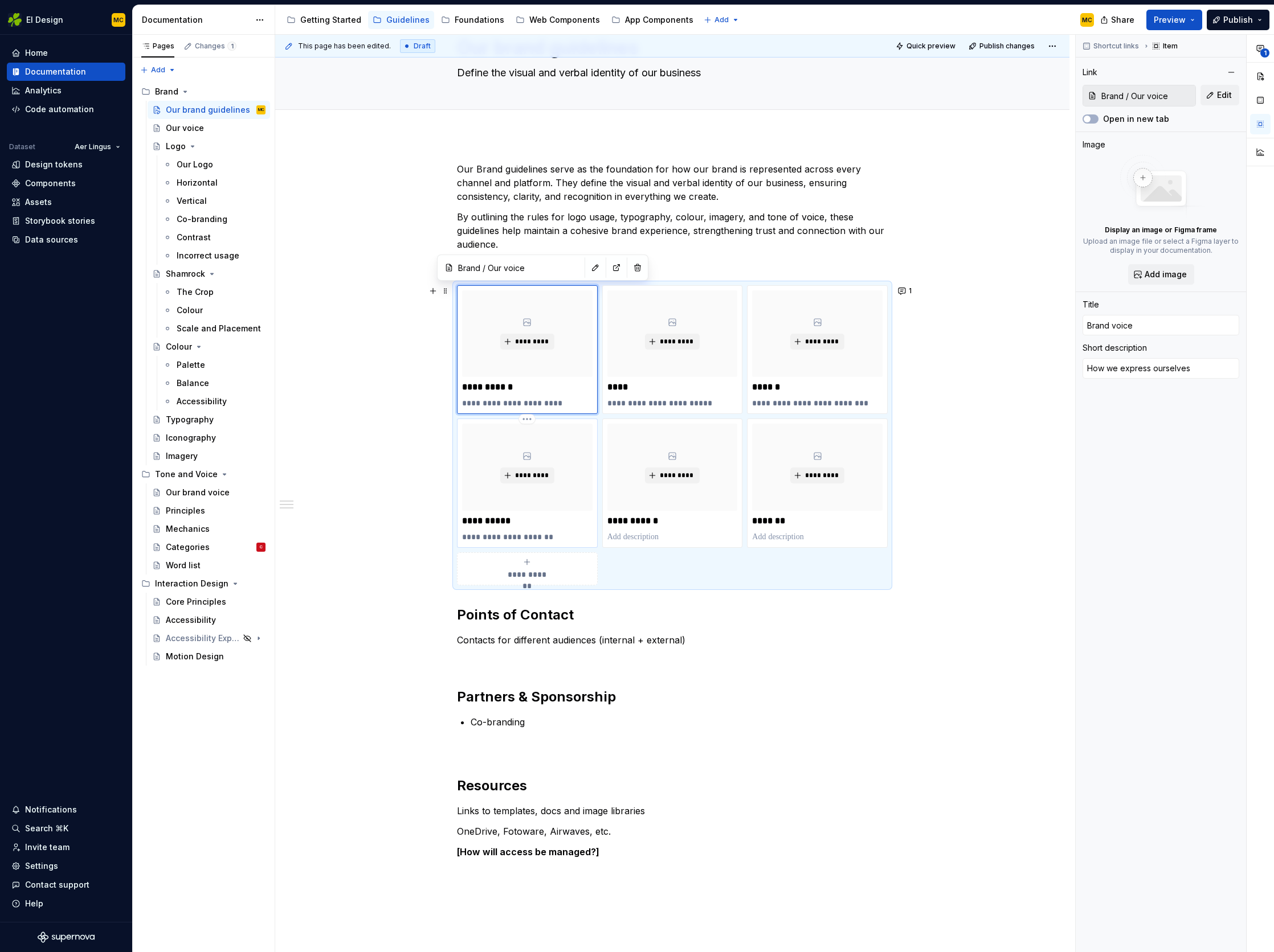
click at [549, 536] on p "**********" at bounding box center [527, 537] width 130 height 12
click at [640, 537] on p at bounding box center [672, 537] width 130 height 12
click at [877, 579] on div "**********" at bounding box center [672, 435] width 431 height 301
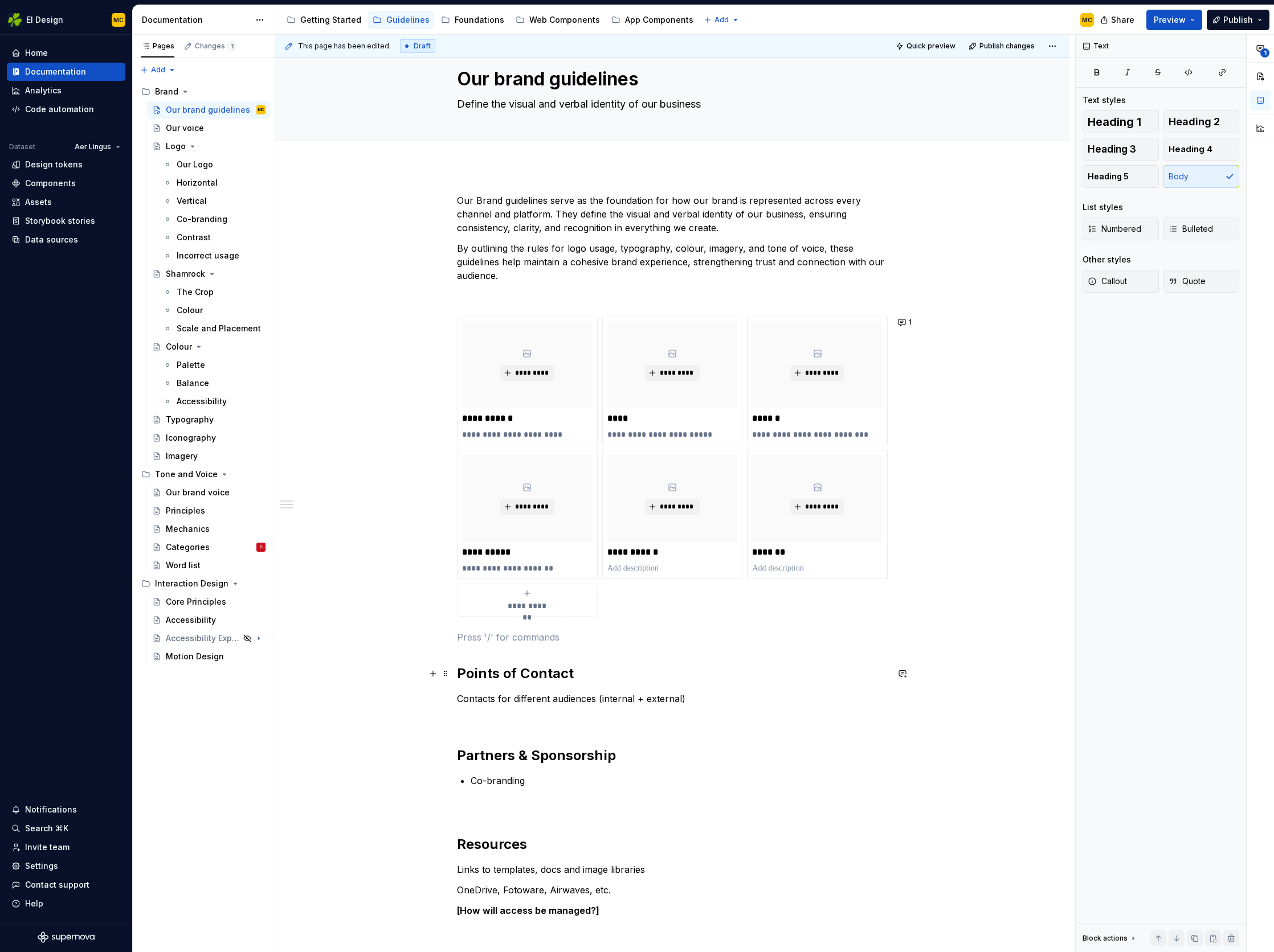
scroll to position [0, 0]
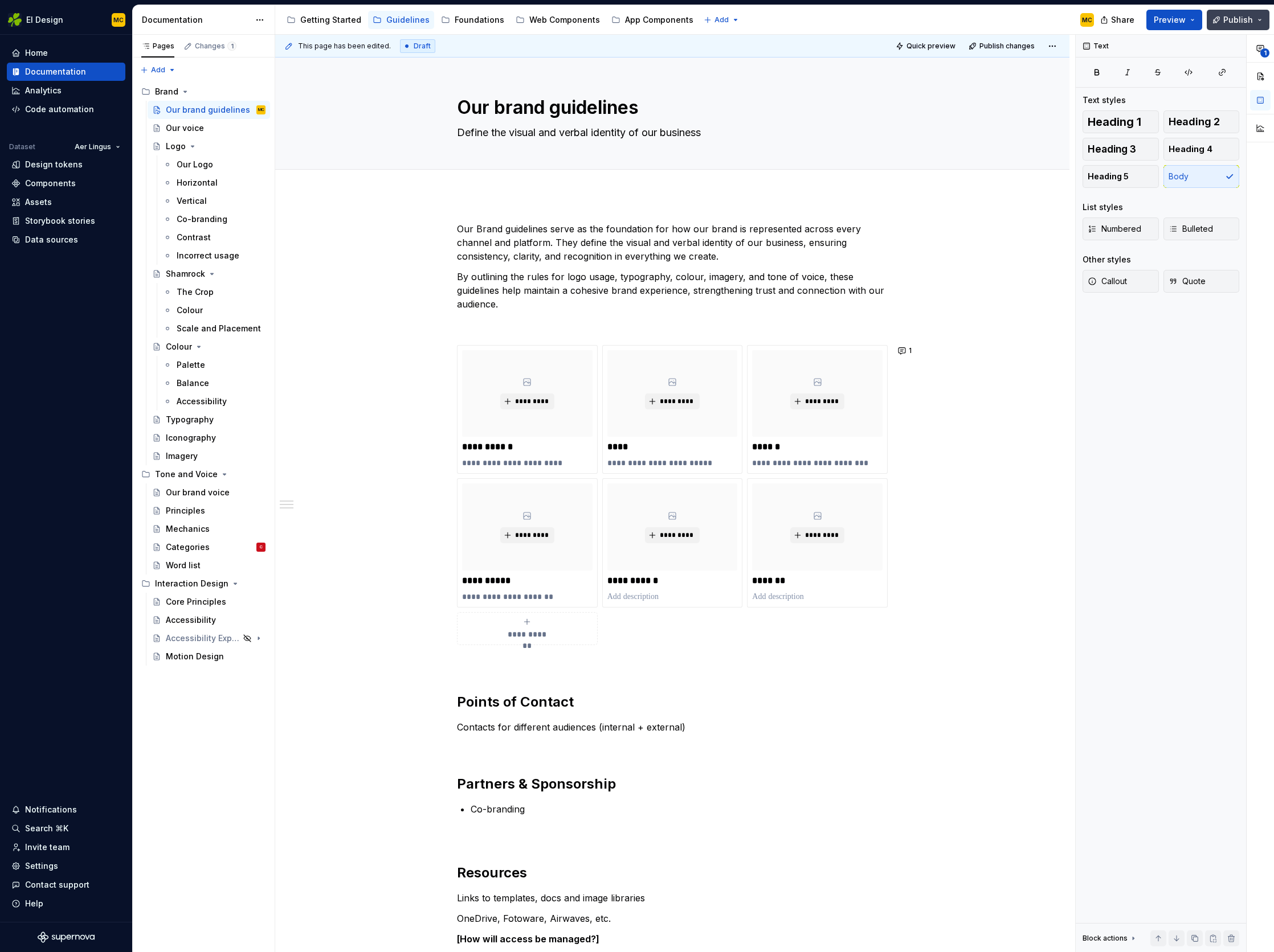
click at [1230, 20] on span "Publish" at bounding box center [1237, 20] width 30 height 12
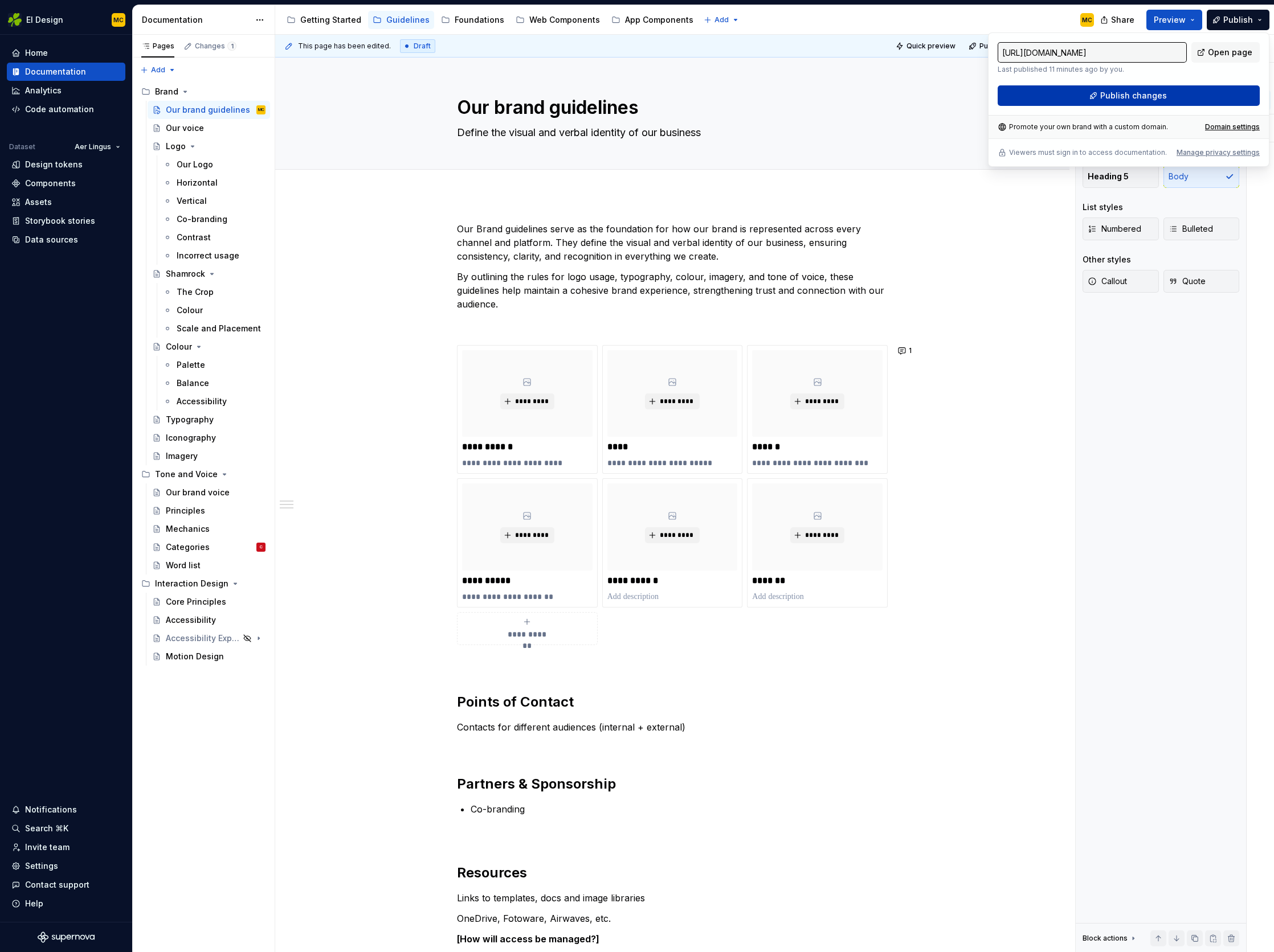
click at [1173, 91] on button "Publish changes" at bounding box center [1129, 95] width 262 height 21
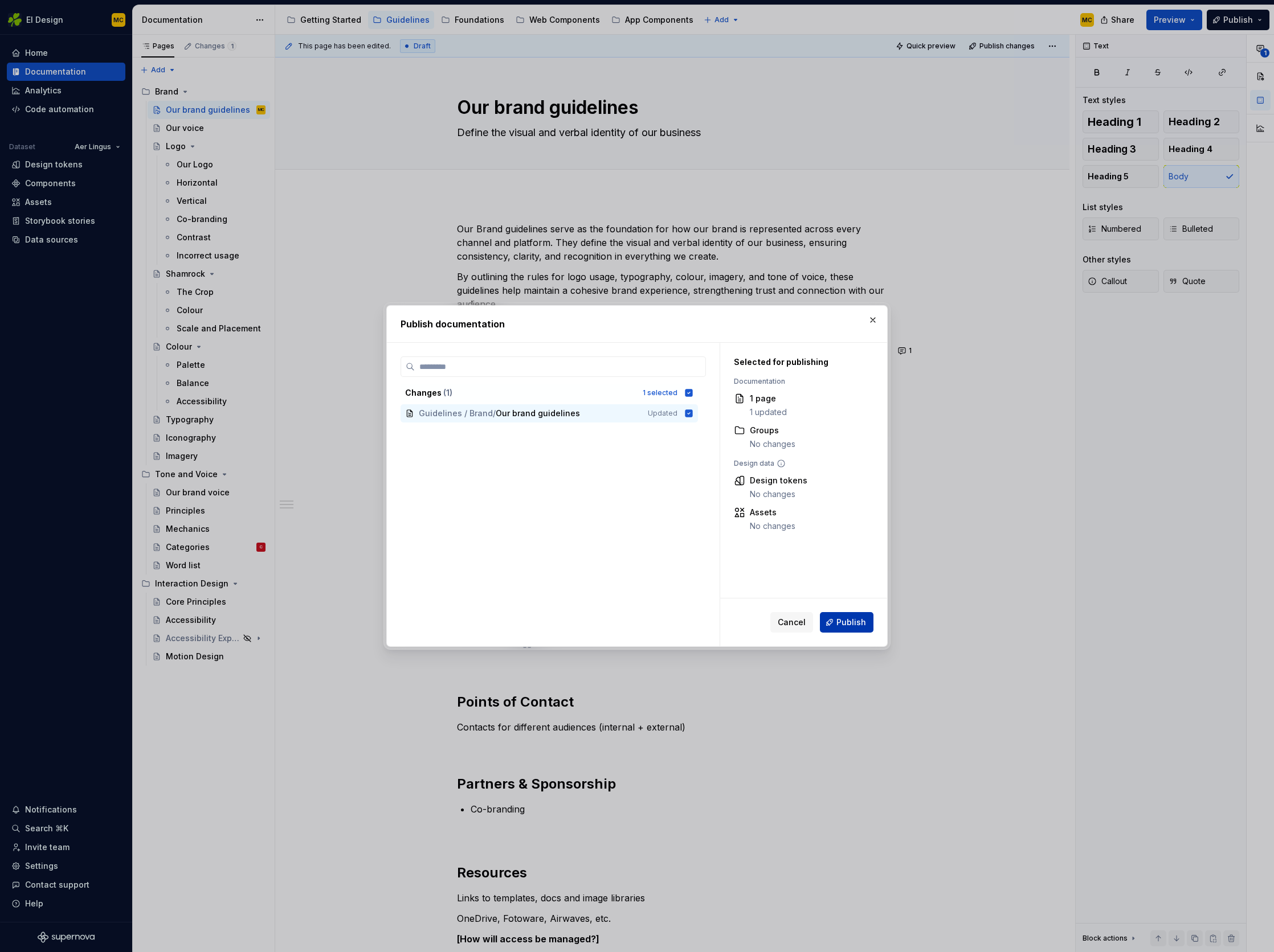
click at [854, 618] on span "Publish" at bounding box center [851, 623] width 30 height 12
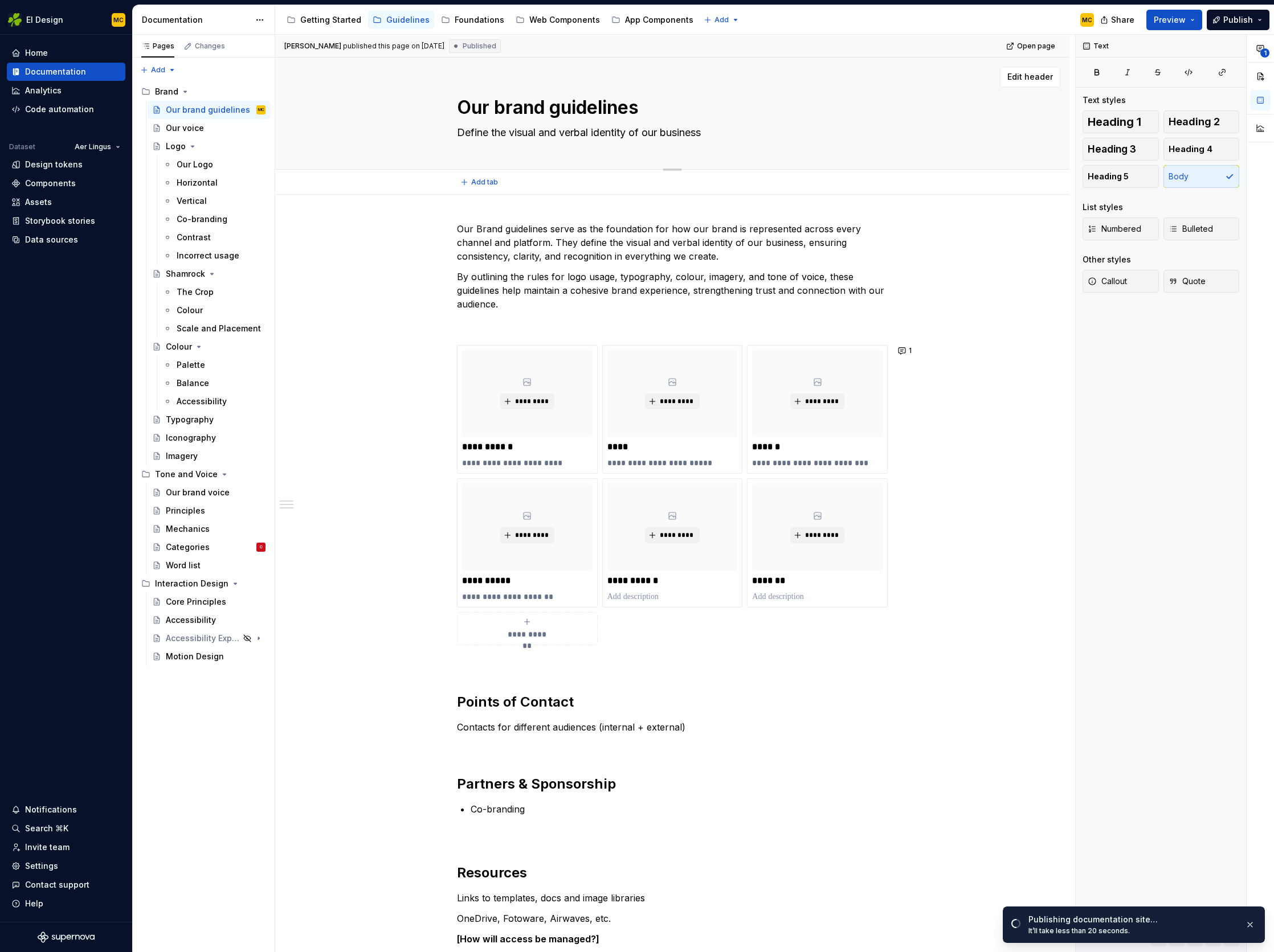
click at [491, 135] on textarea "Define the visual and verbal identity of our business" at bounding box center [670, 133] width 431 height 18
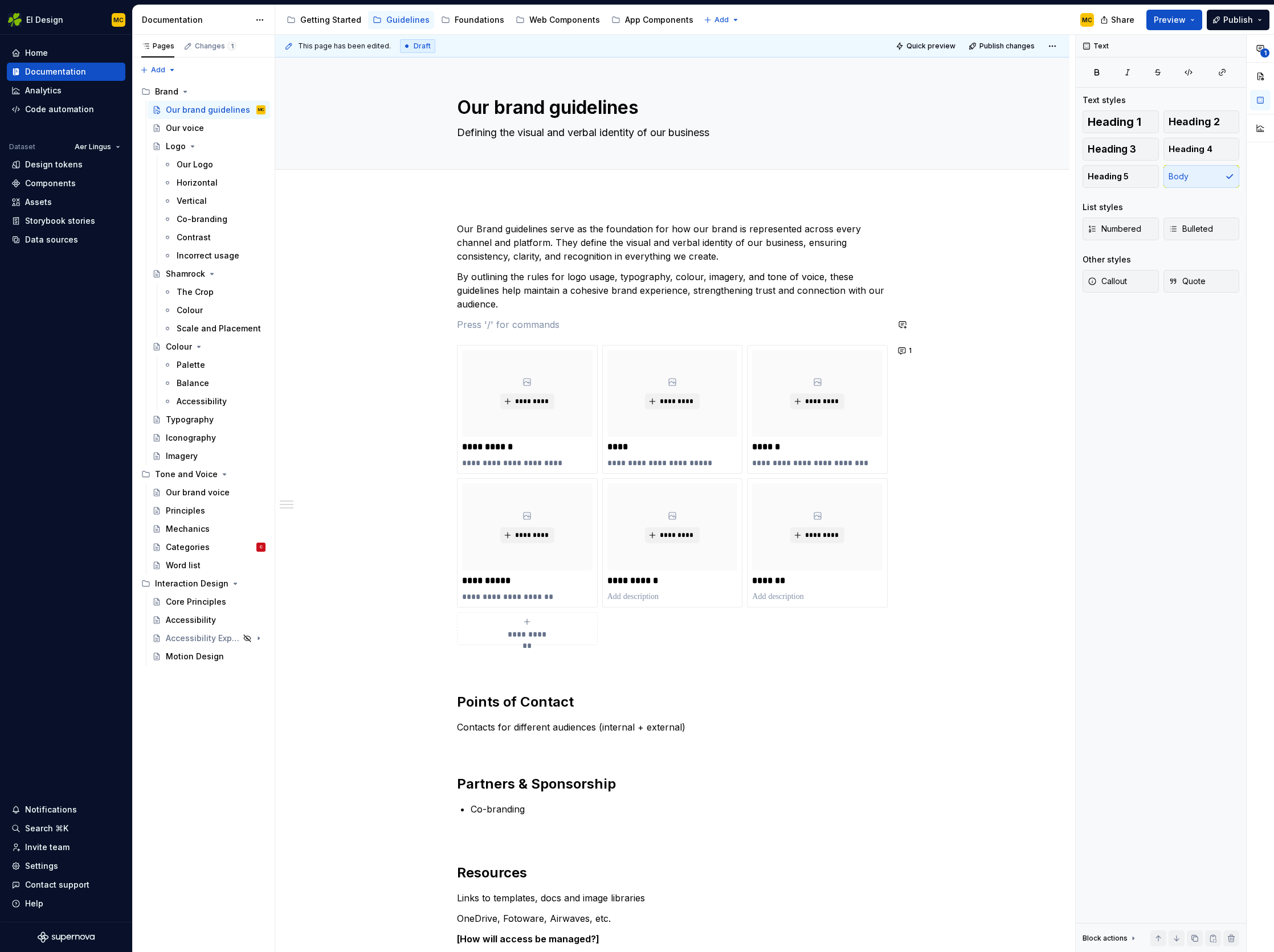
click at [476, 334] on div "**********" at bounding box center [672, 595] width 431 height 745
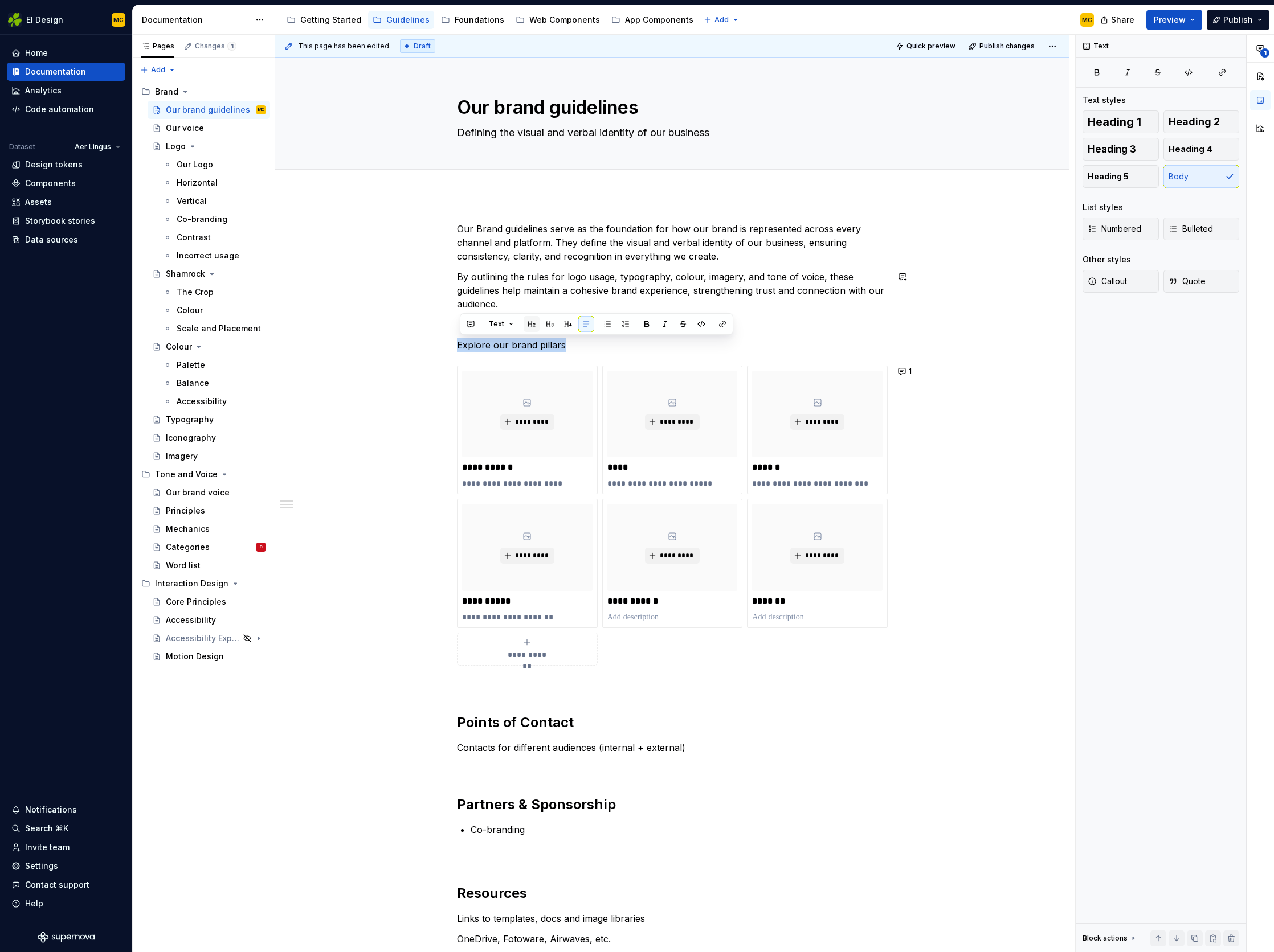
click at [533, 321] on button "button" at bounding box center [531, 324] width 16 height 16
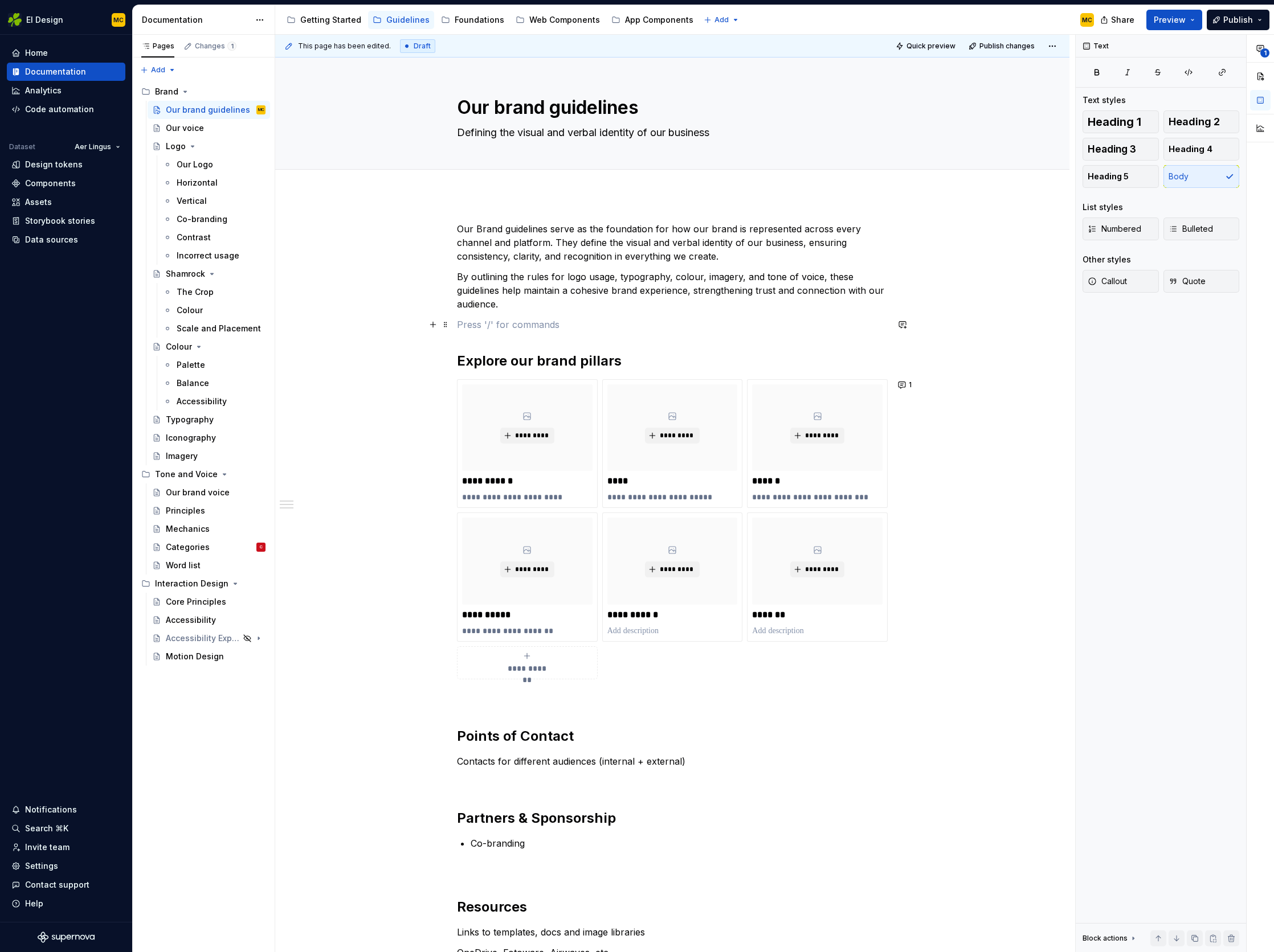
click at [620, 330] on p at bounding box center [672, 324] width 431 height 13
click at [1232, 17] on span "Publish" at bounding box center [1237, 20] width 30 height 12
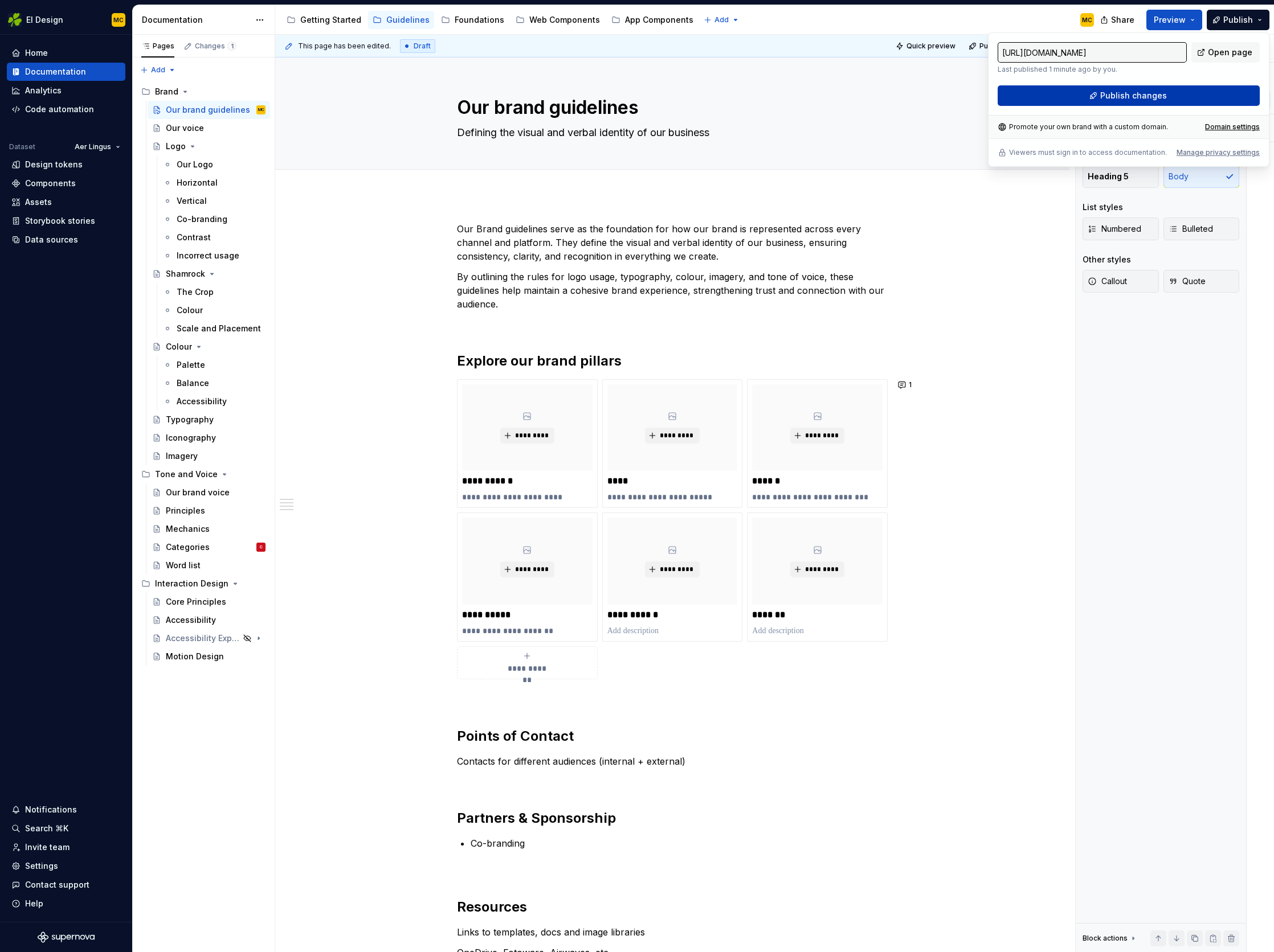
click at [1166, 92] on button "Publish changes" at bounding box center [1129, 95] width 262 height 21
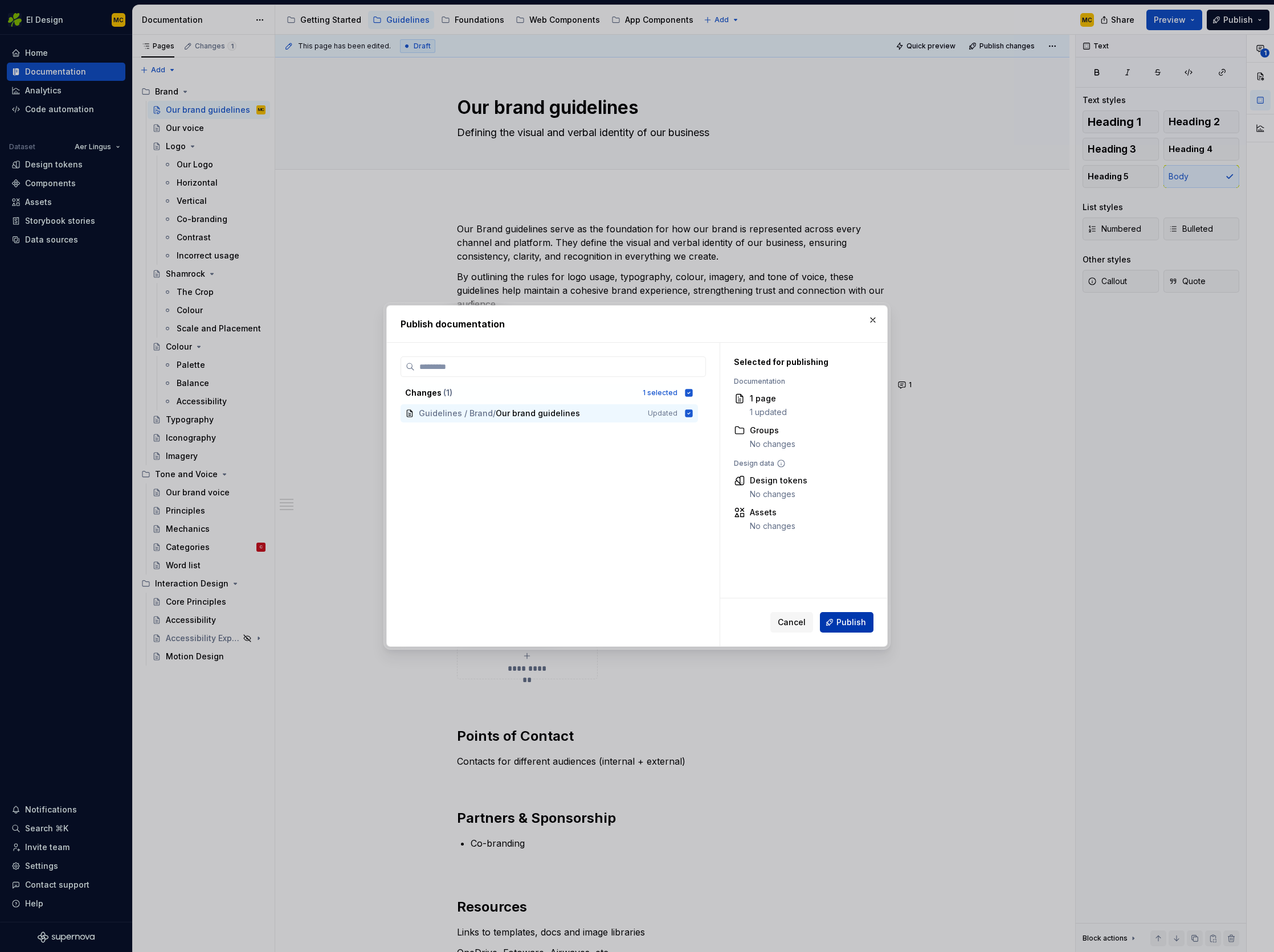
click at [856, 631] on button "Publish" at bounding box center [847, 622] width 54 height 21
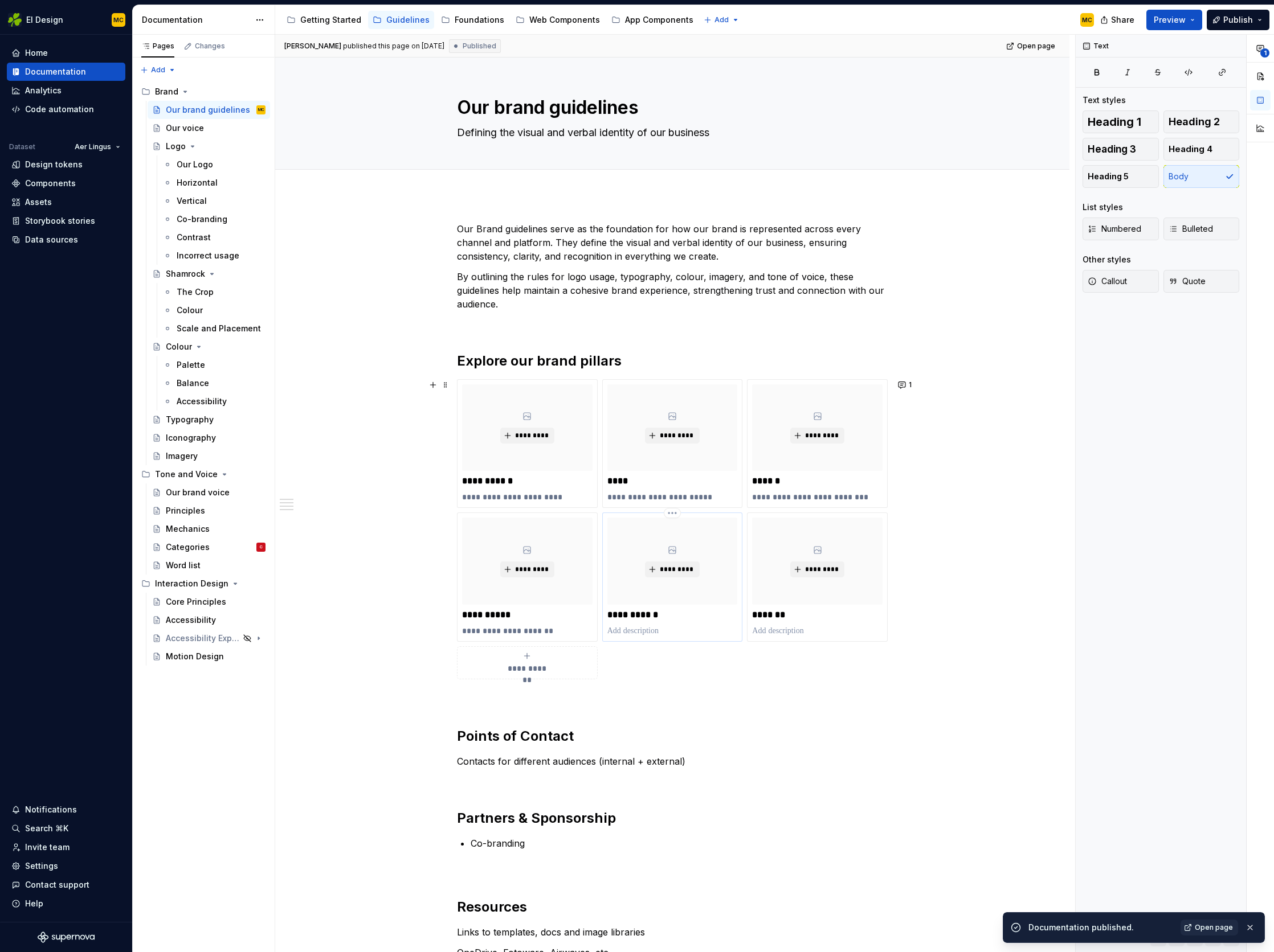
click at [656, 629] on p at bounding box center [672, 631] width 130 height 12
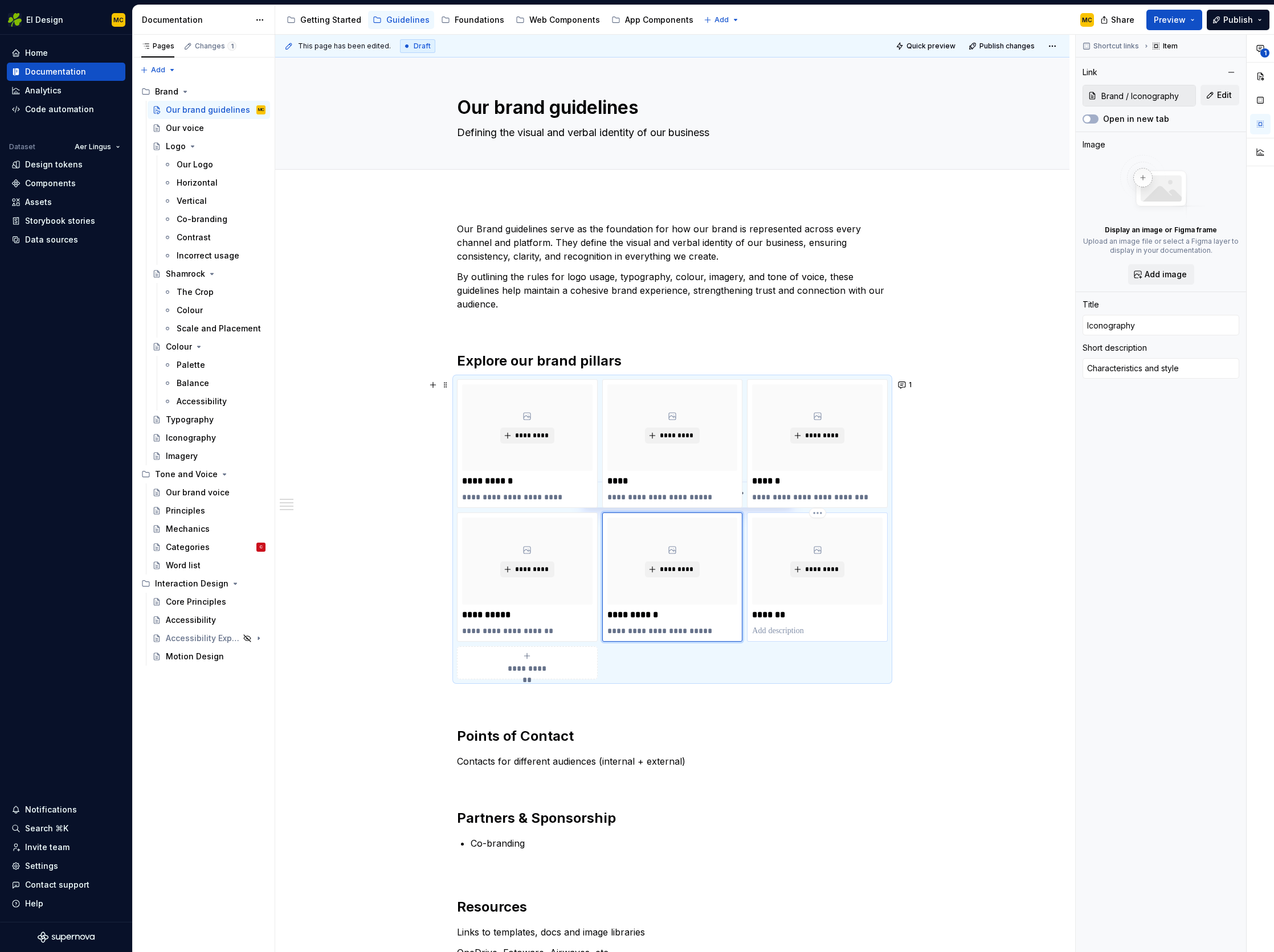
click at [781, 629] on p at bounding box center [816, 631] width 130 height 12
click at [1033, 506] on div "**********" at bounding box center [672, 747] width 794 height 1105
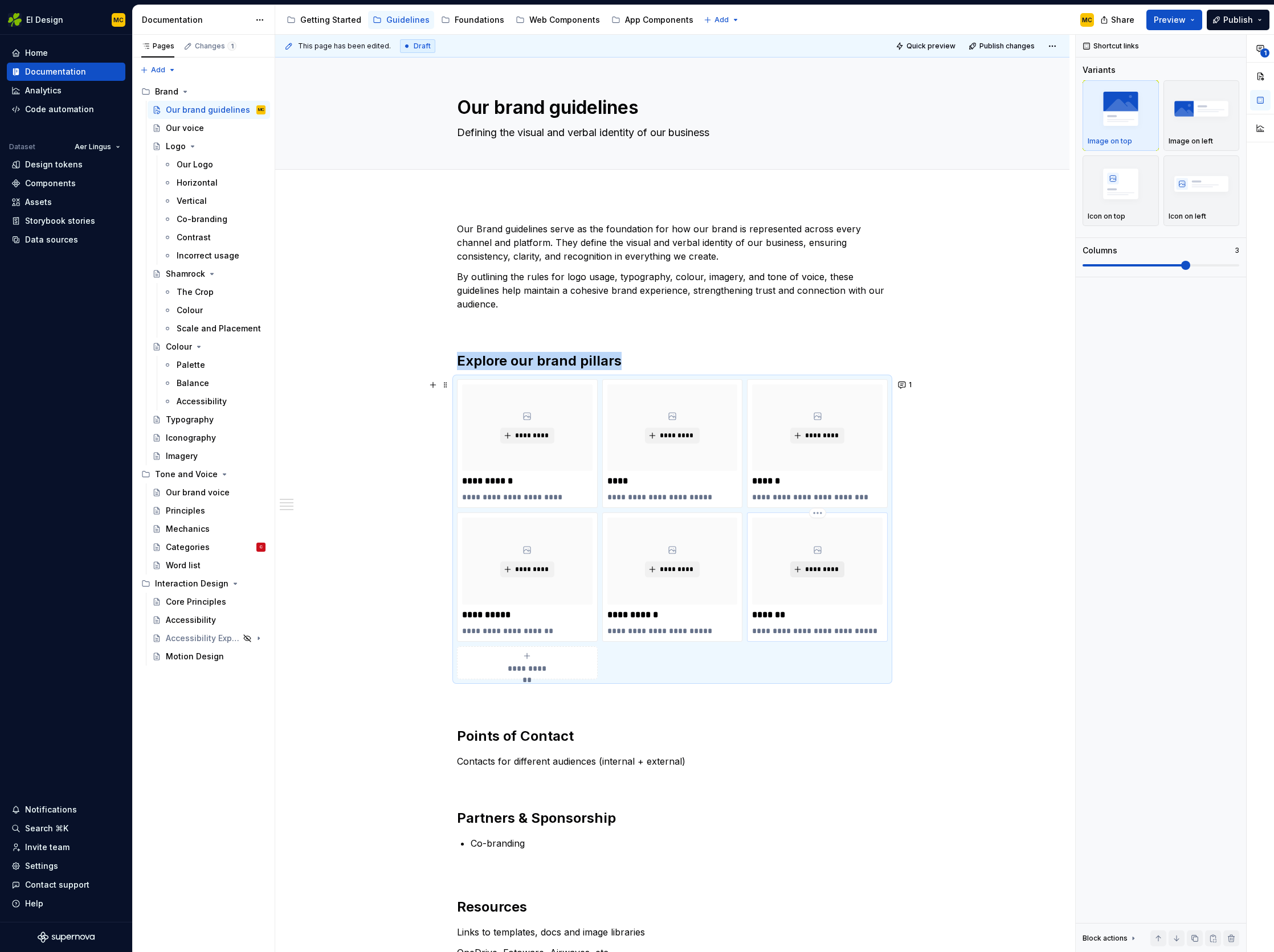
click at [811, 572] on span "*********" at bounding box center [821, 570] width 35 height 9
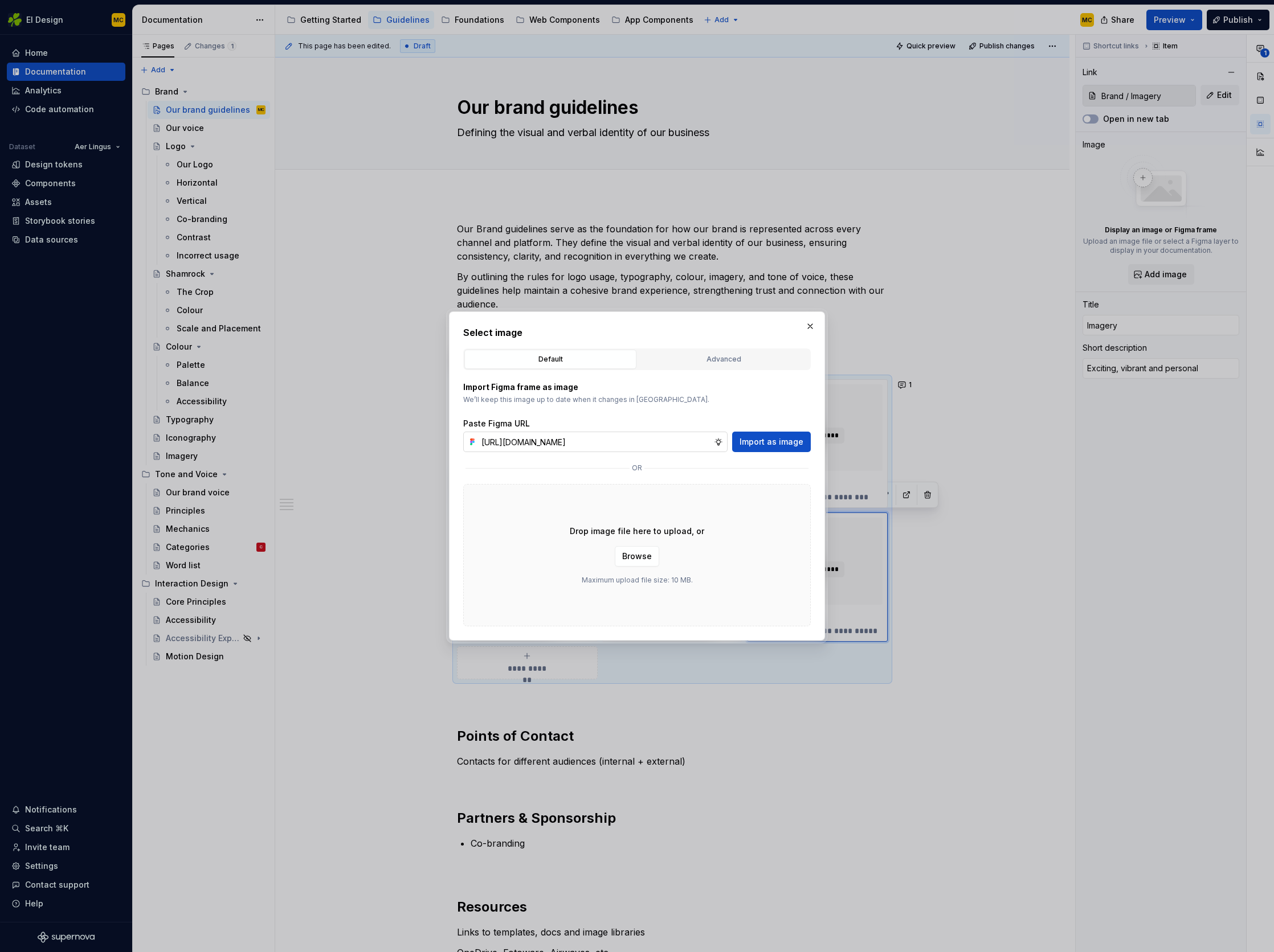
scroll to position [0, 257]
click at [766, 442] on span "Import as image" at bounding box center [771, 441] width 64 height 12
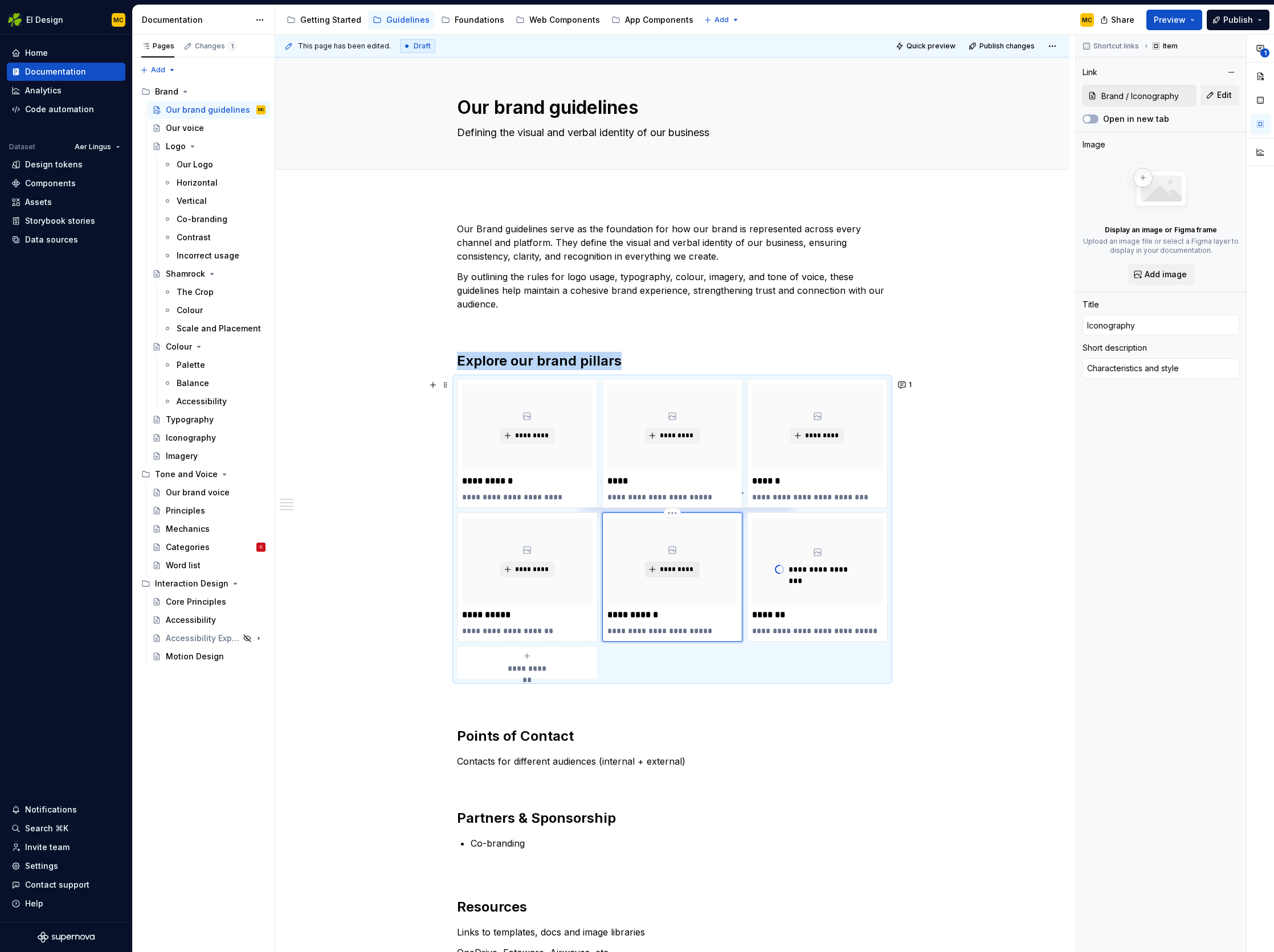
click at [683, 572] on span "*********" at bounding box center [676, 570] width 35 height 9
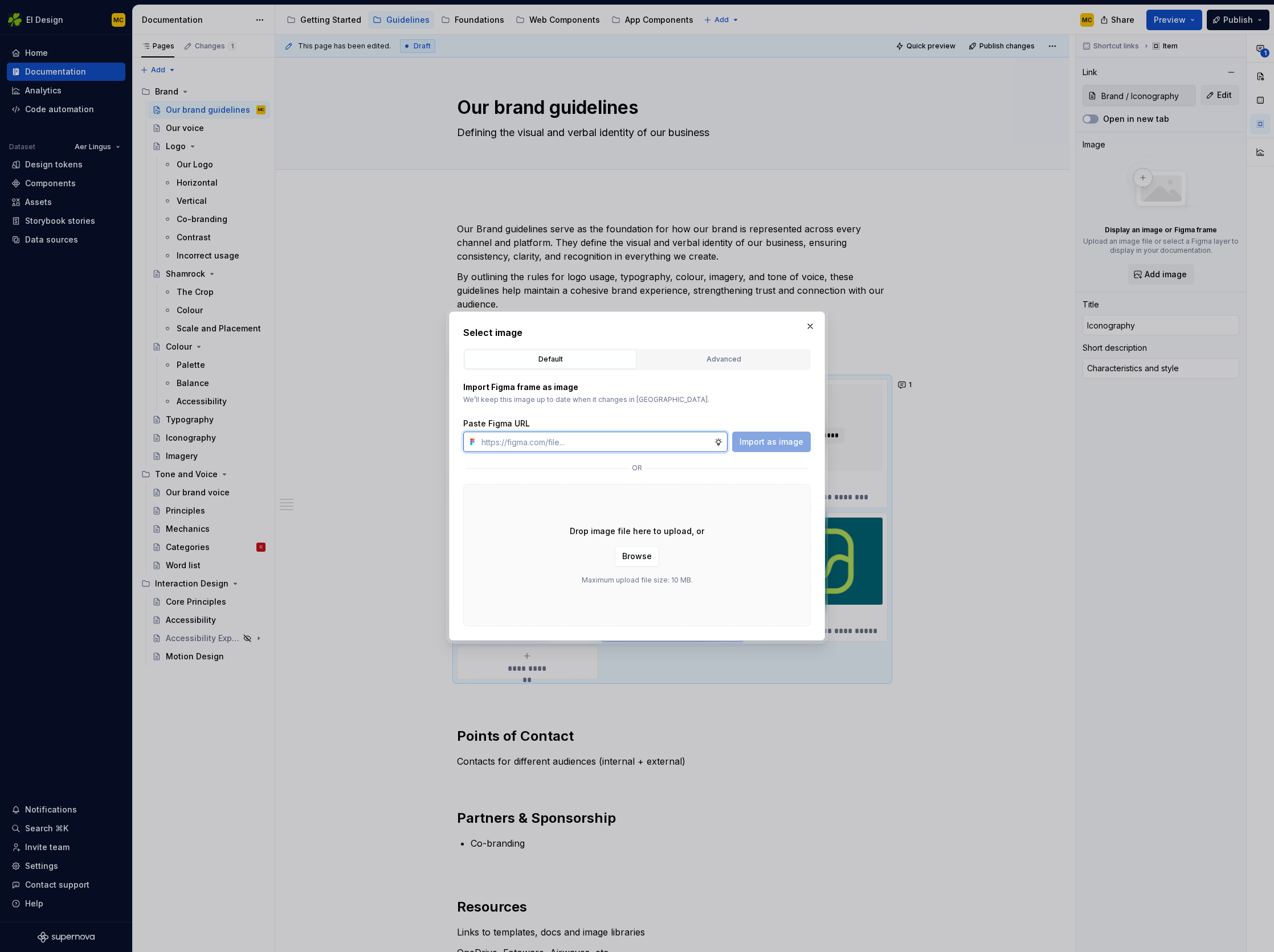
paste input "[URL][DOMAIN_NAME]"
click at [784, 447] on span "Import as image" at bounding box center [771, 441] width 64 height 12
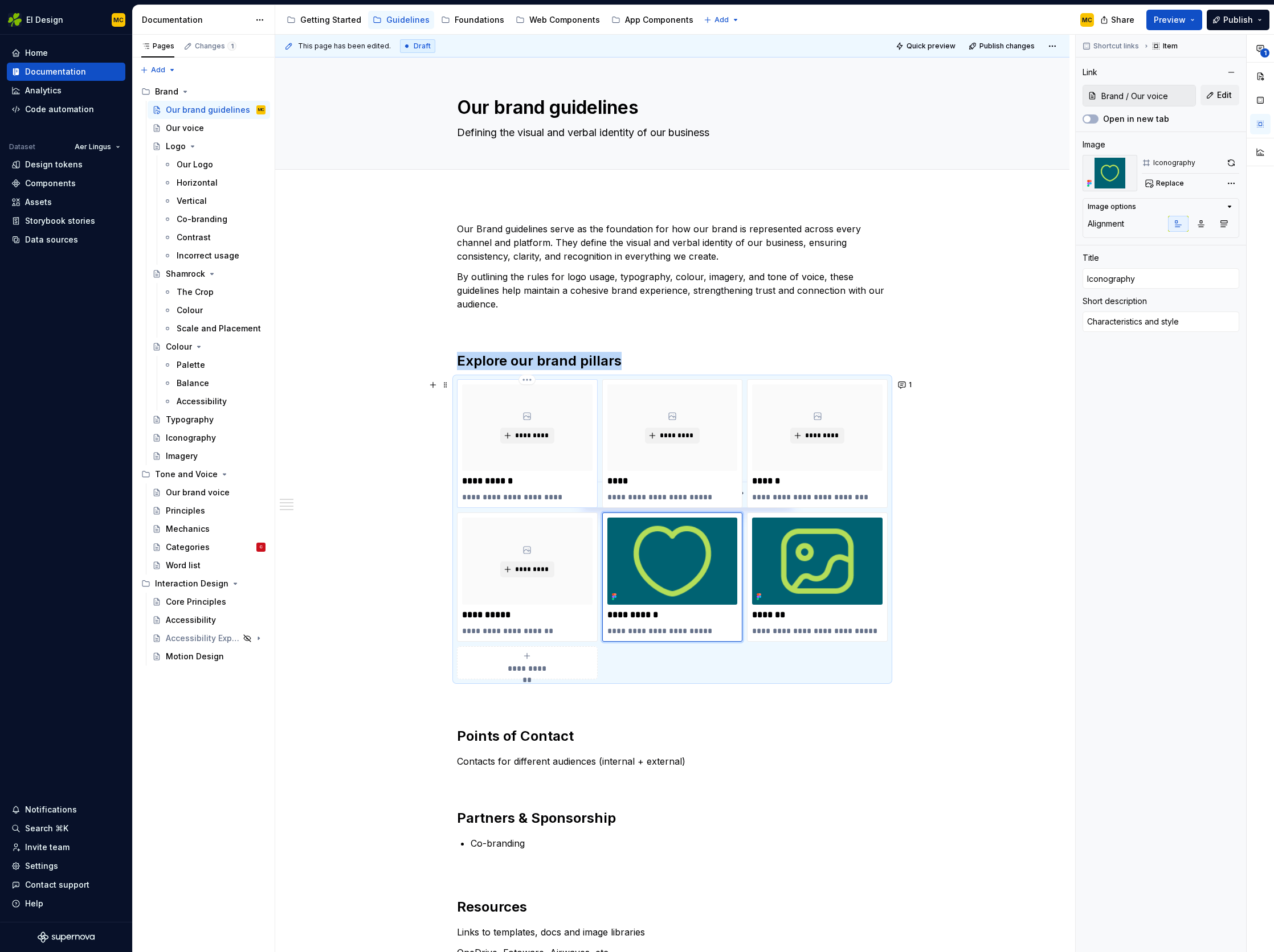
click at [561, 462] on div "*********" at bounding box center [527, 428] width 130 height 86
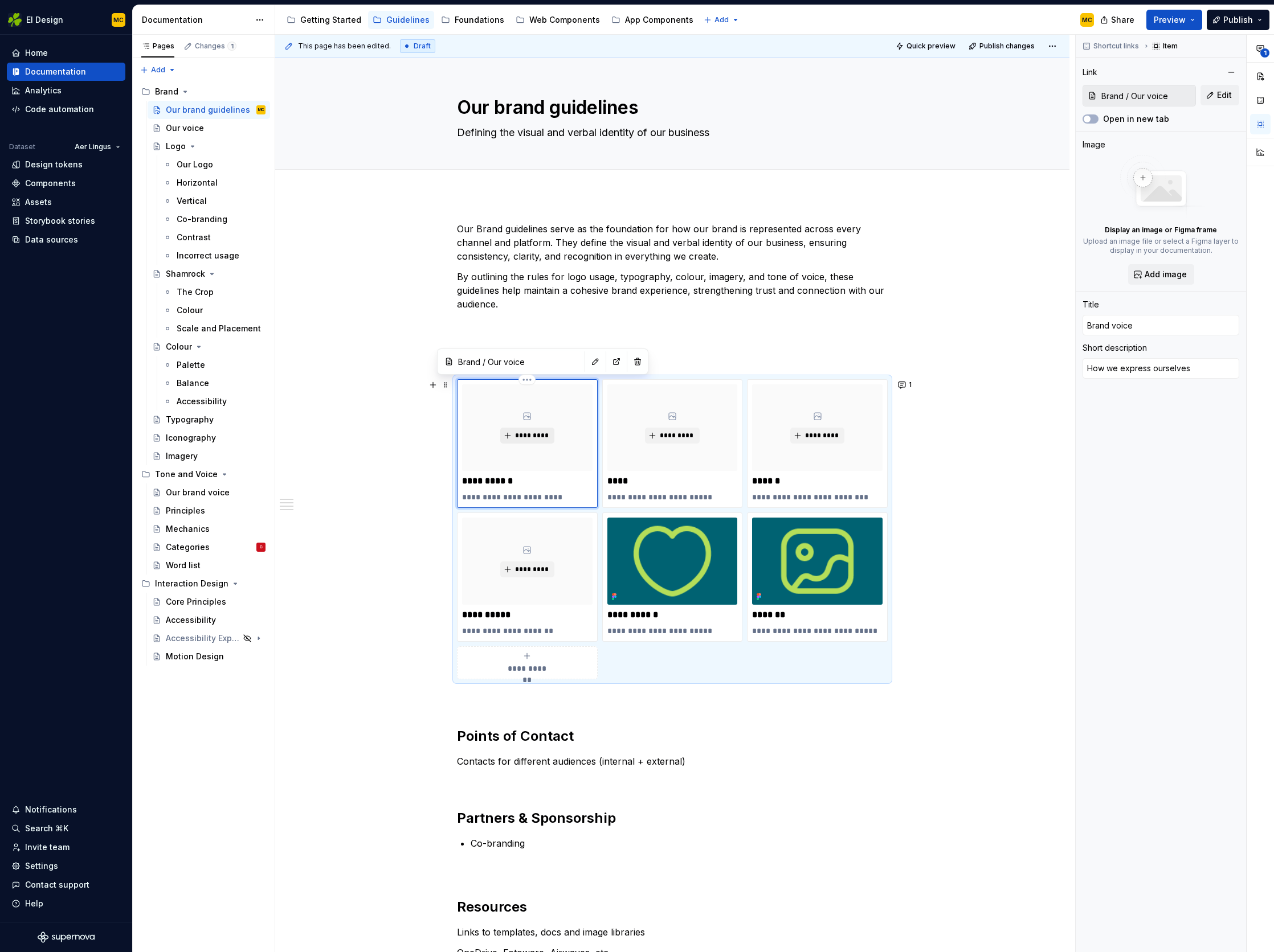
click at [536, 432] on span "*********" at bounding box center [531, 436] width 35 height 9
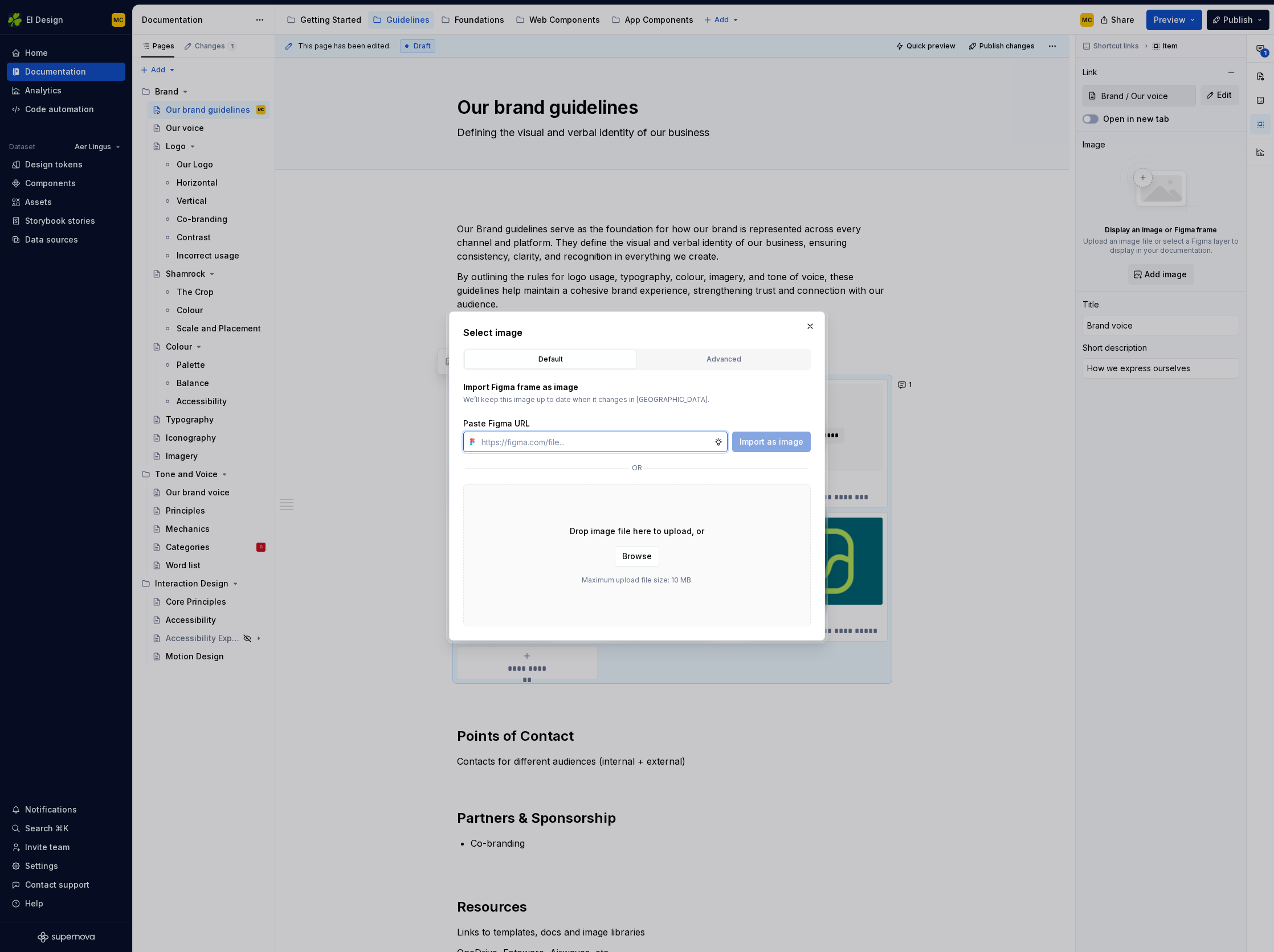
paste input "[URL][DOMAIN_NAME]"
click at [760, 441] on span "Import as image" at bounding box center [771, 441] width 64 height 12
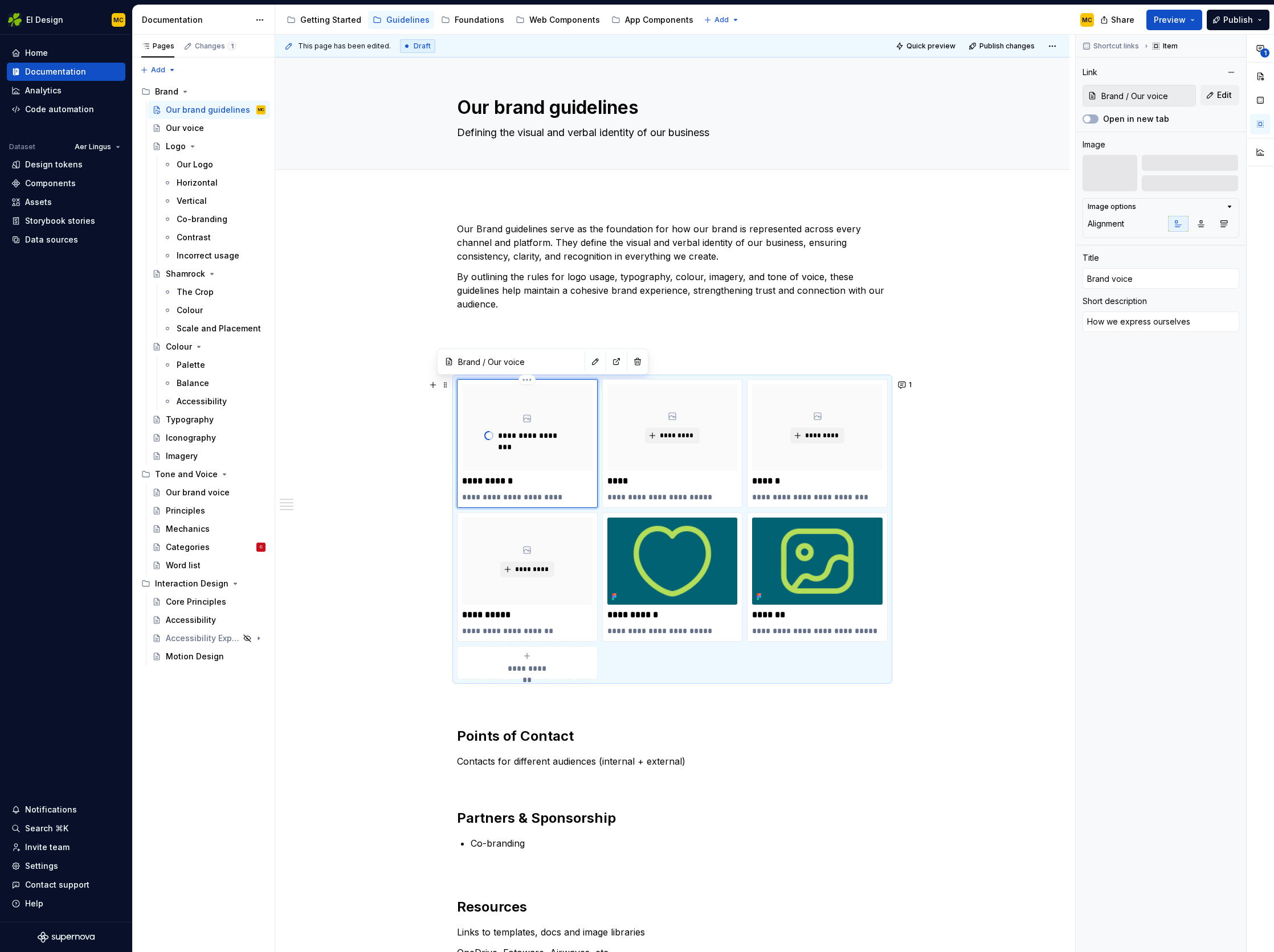
click at [877, 667] on div "**********" at bounding box center [672, 529] width 431 height 301
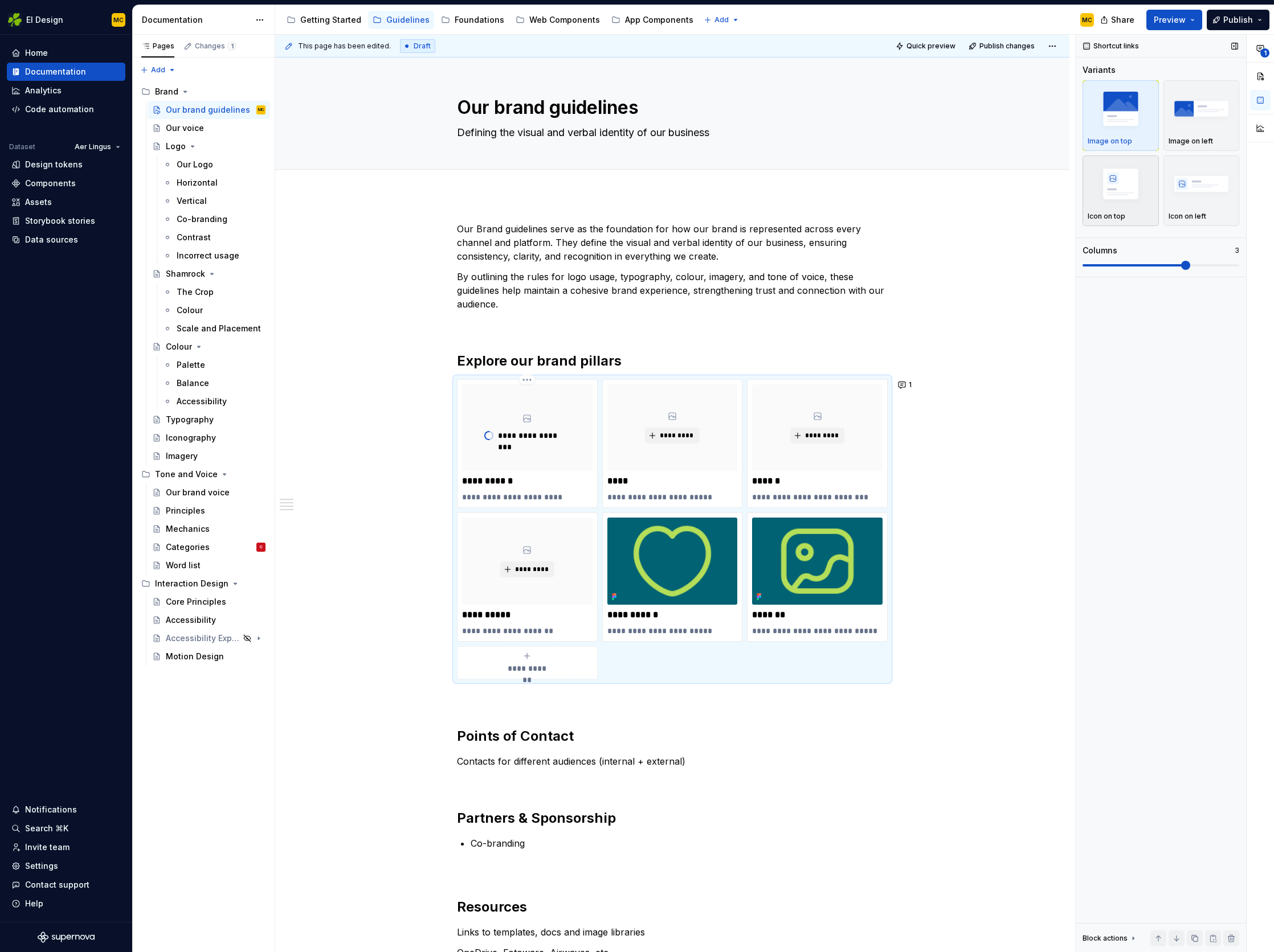
click at [1139, 185] on img "button" at bounding box center [1121, 184] width 66 height 41
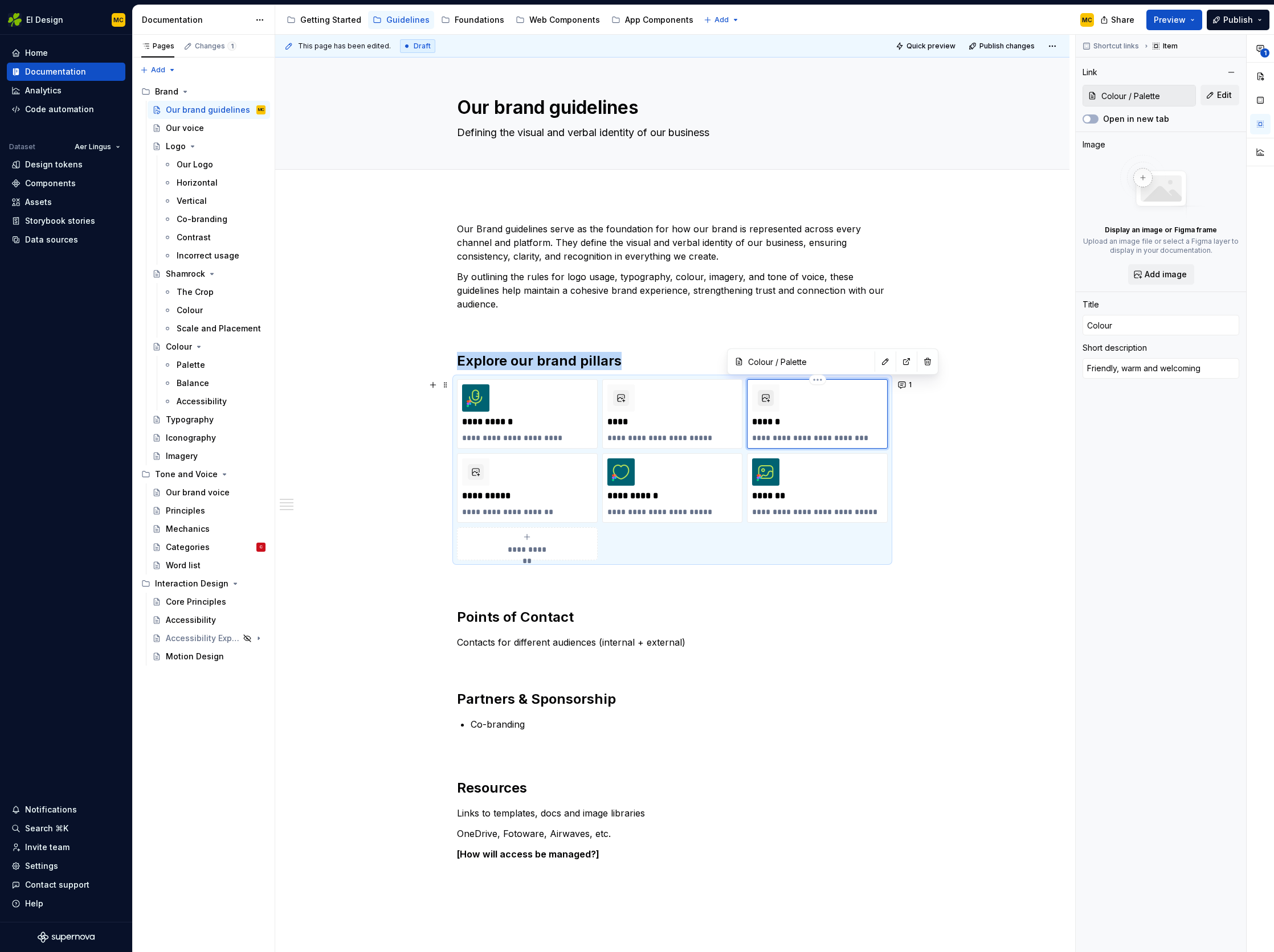
click at [769, 403] on button "button" at bounding box center [765, 398] width 16 height 16
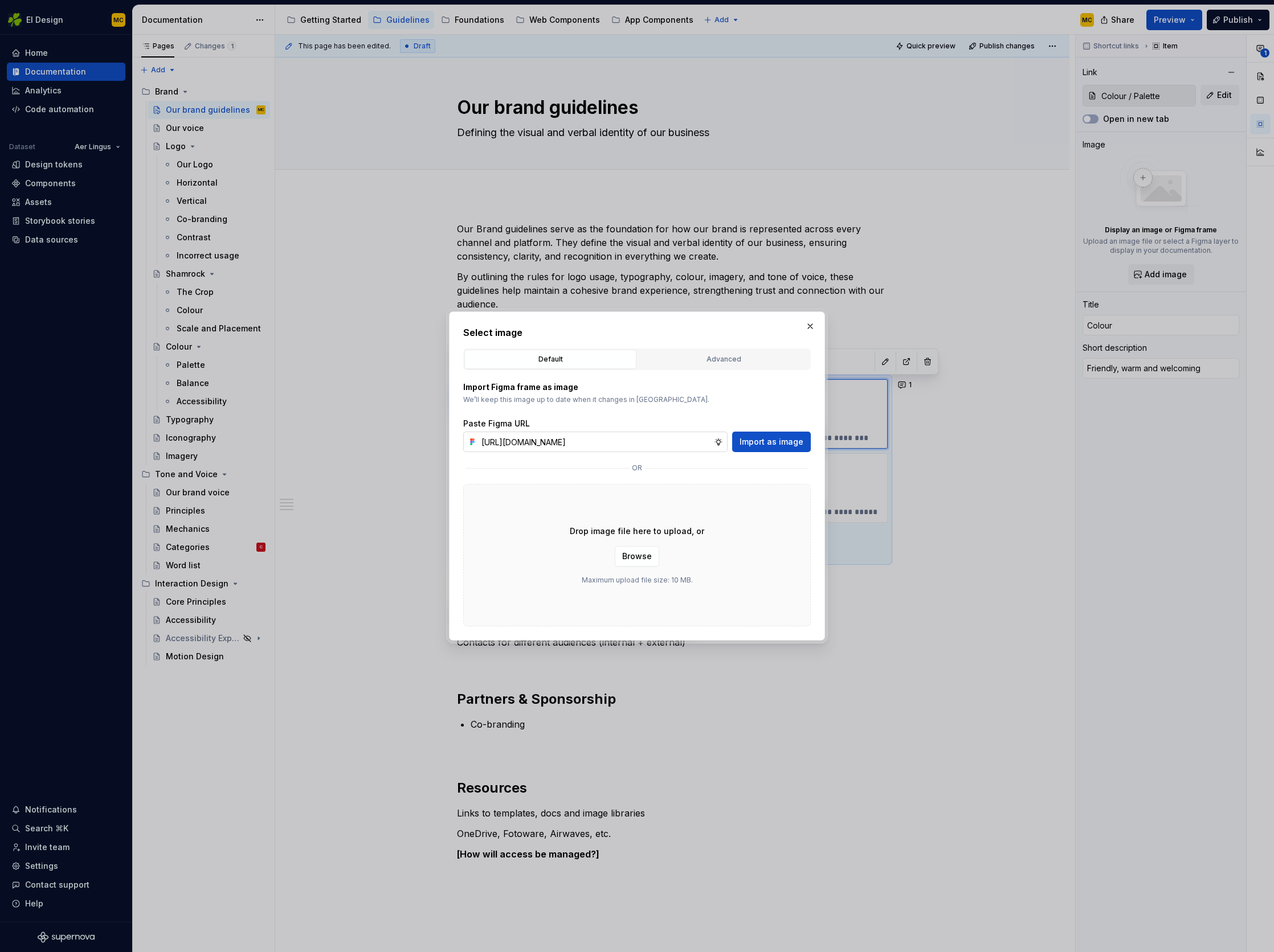
scroll to position [0, 256]
click at [767, 445] on span "Import as image" at bounding box center [771, 441] width 64 height 12
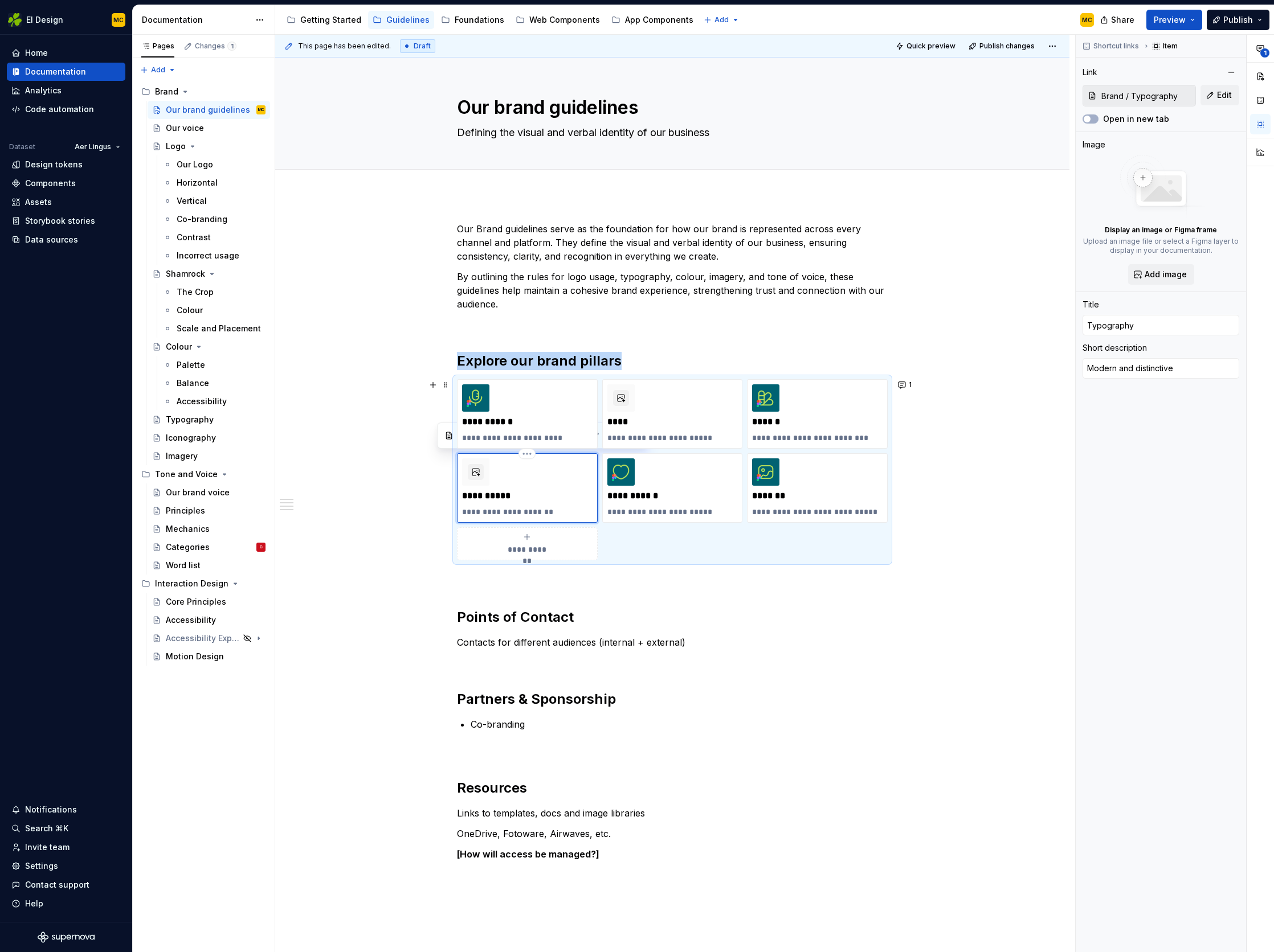
click at [483, 483] on div at bounding box center [476, 472] width 27 height 27
click at [1156, 277] on span "Add image" at bounding box center [1165, 275] width 42 height 12
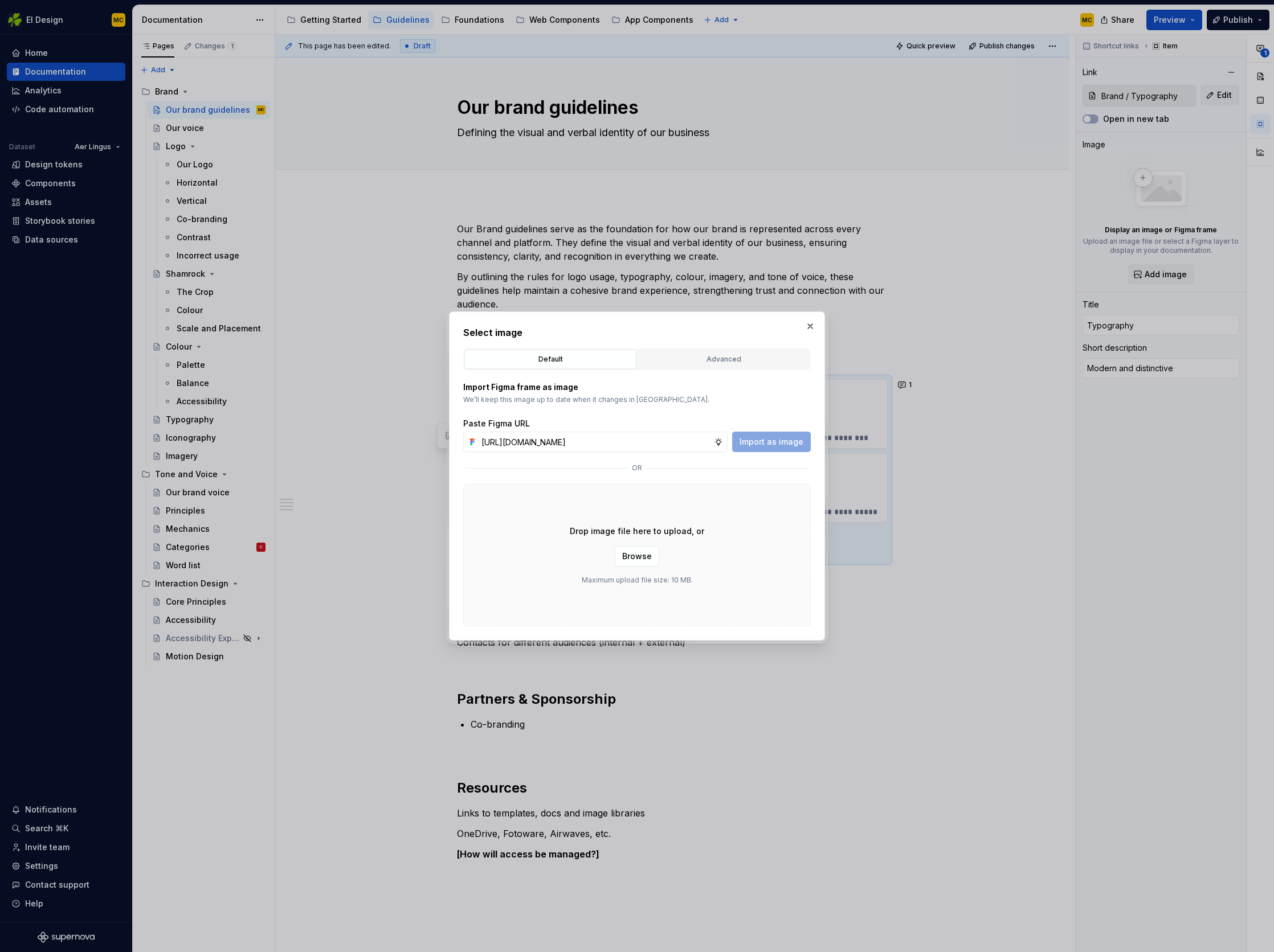
scroll to position [0, 255]
click at [778, 441] on span "Import as image" at bounding box center [771, 441] width 64 height 12
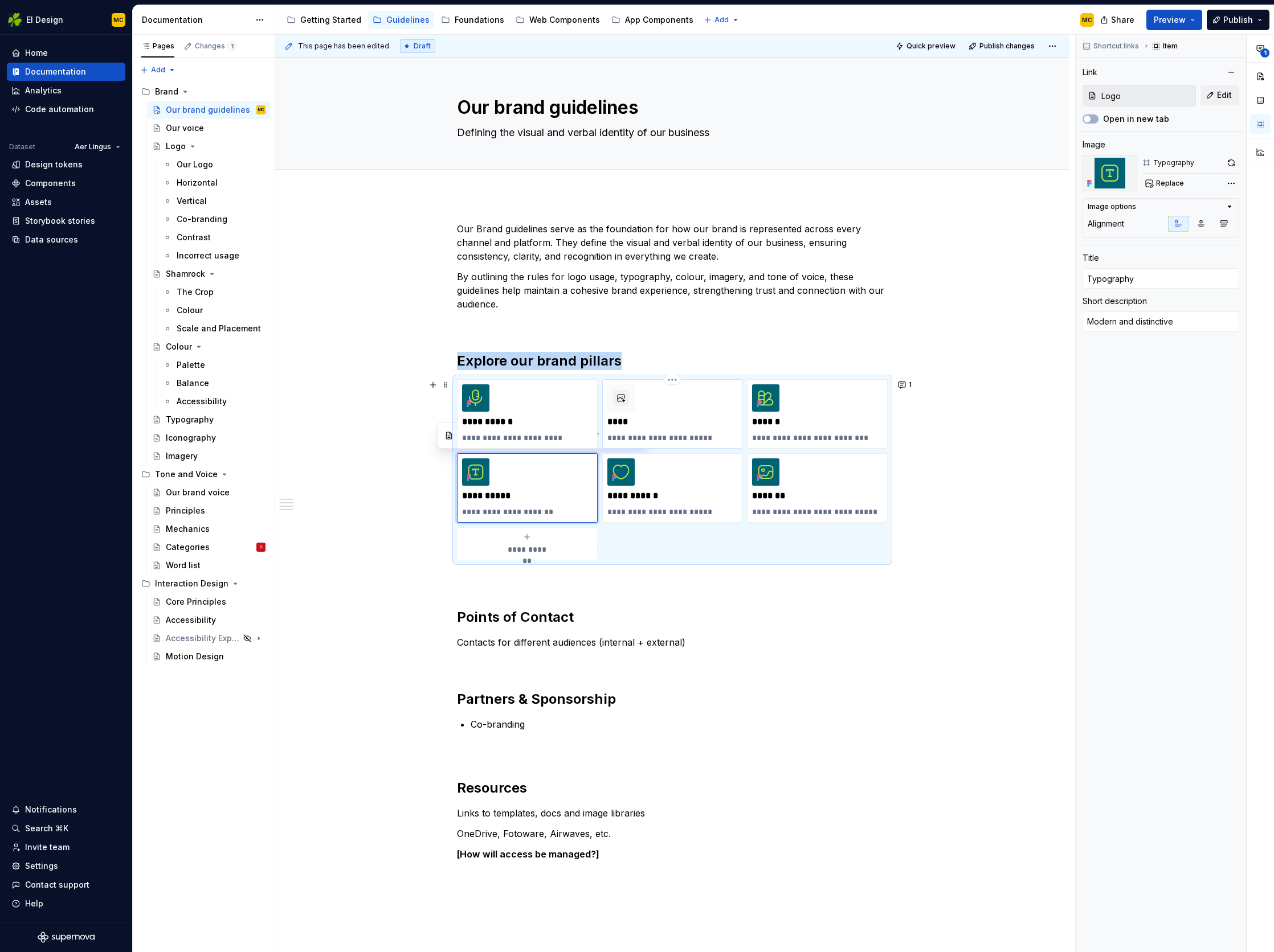
click at [667, 407] on div "**********" at bounding box center [672, 415] width 130 height 59
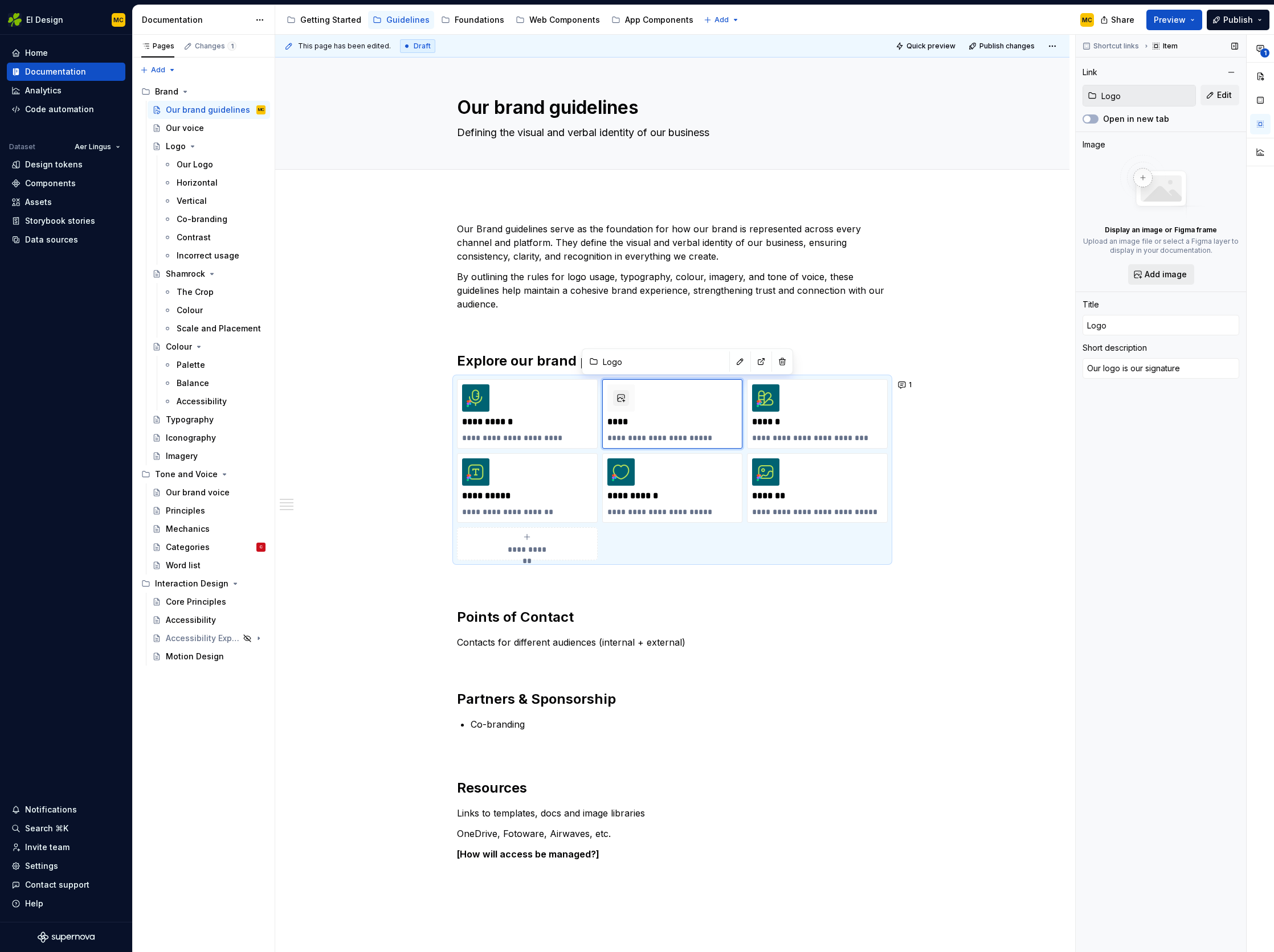
click at [1162, 274] on span "Add image" at bounding box center [1165, 275] width 42 height 12
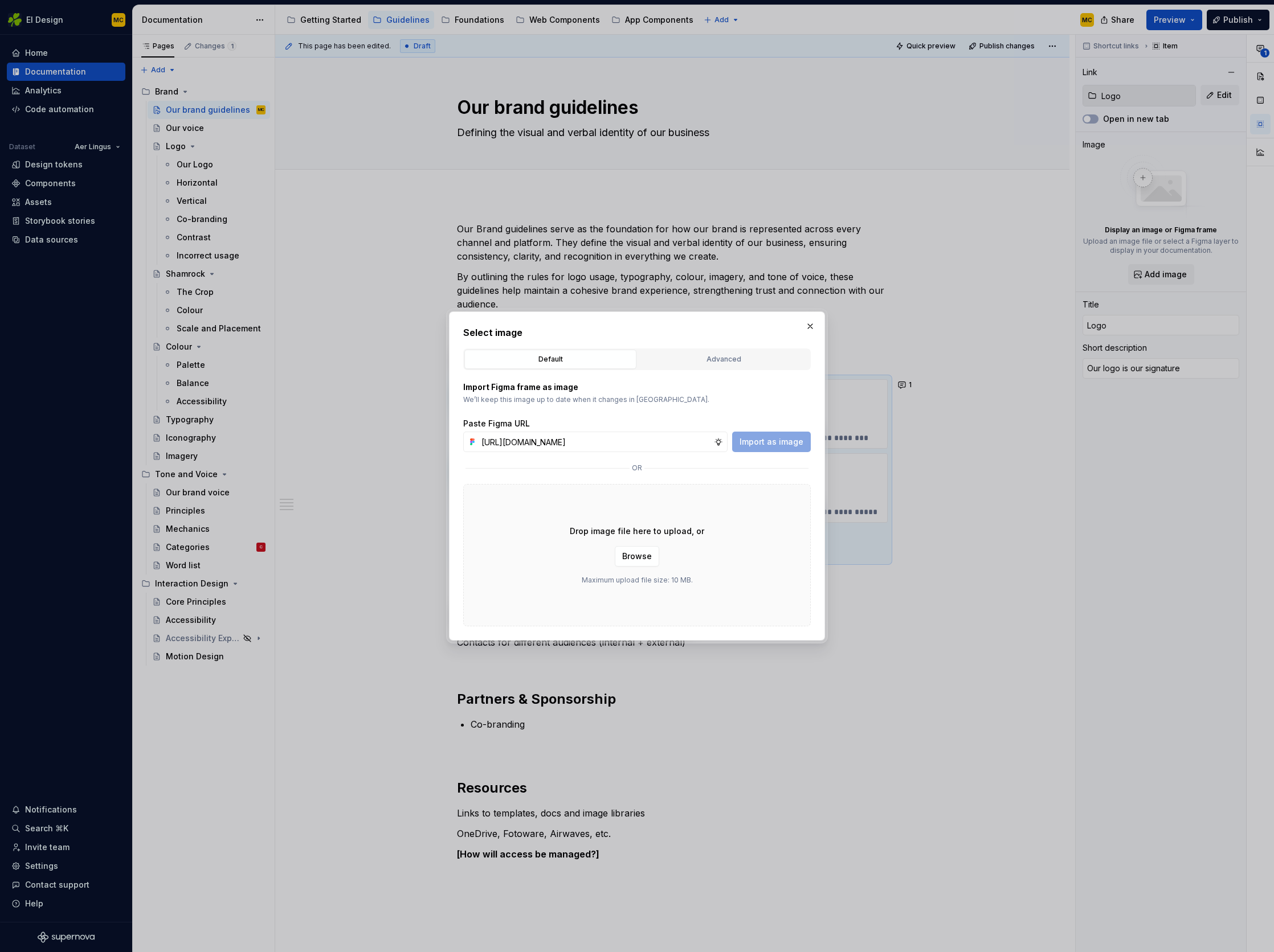
scroll to position [0, 257]
click at [790, 441] on span "Import as image" at bounding box center [771, 441] width 64 height 12
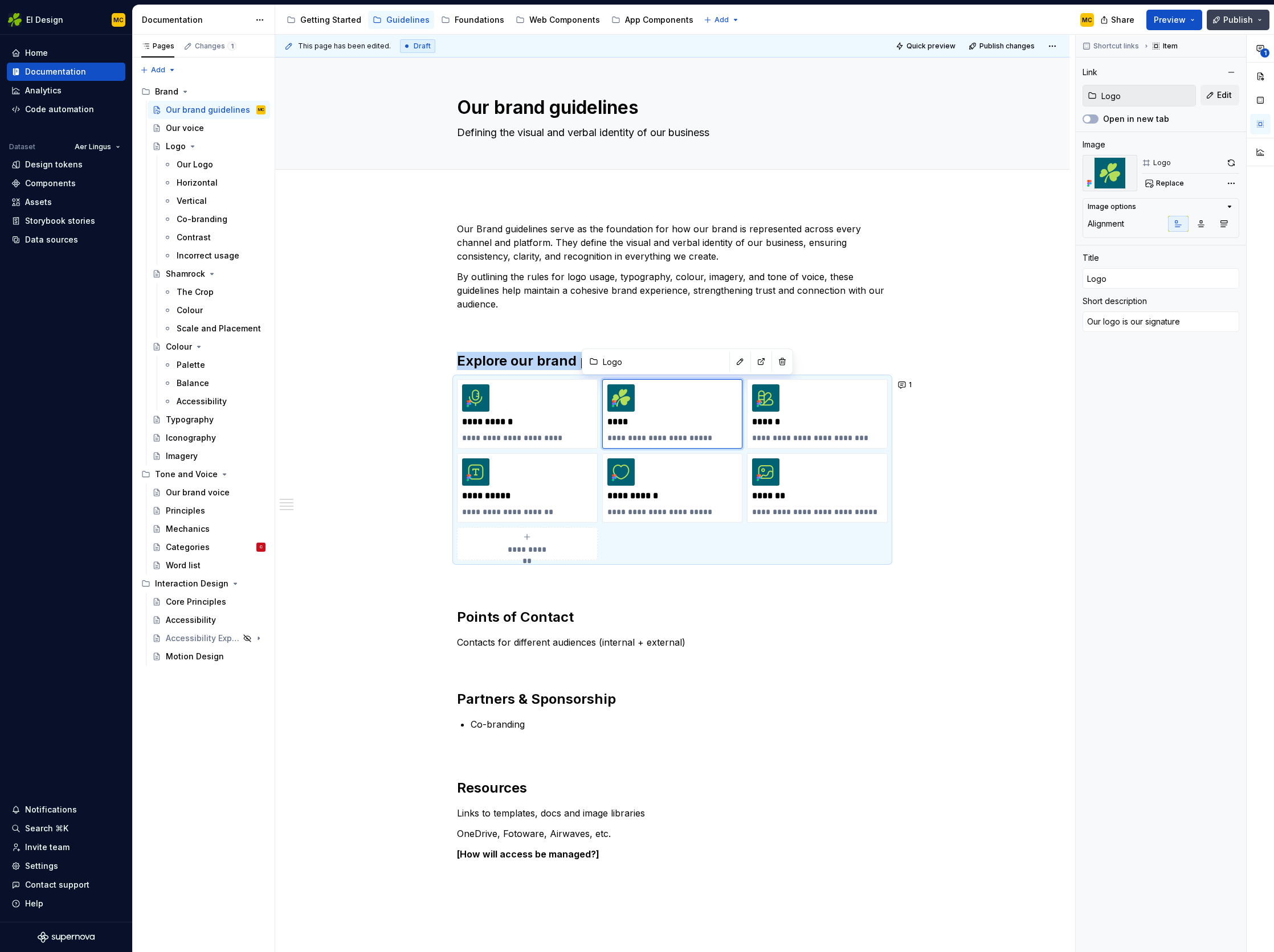
click at [1239, 21] on span "Publish" at bounding box center [1237, 20] width 30 height 12
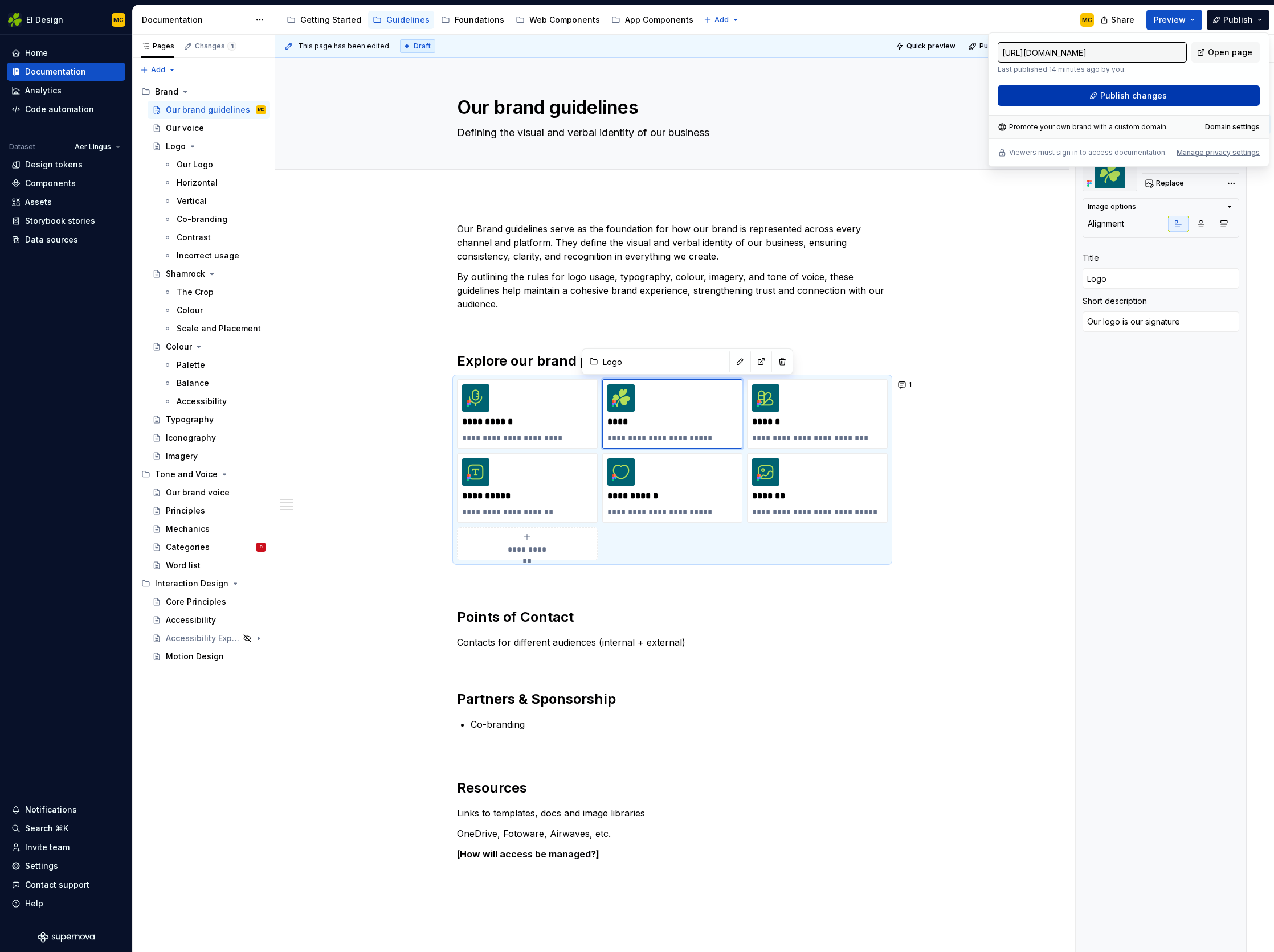
click at [1187, 96] on button "Publish changes" at bounding box center [1129, 95] width 262 height 21
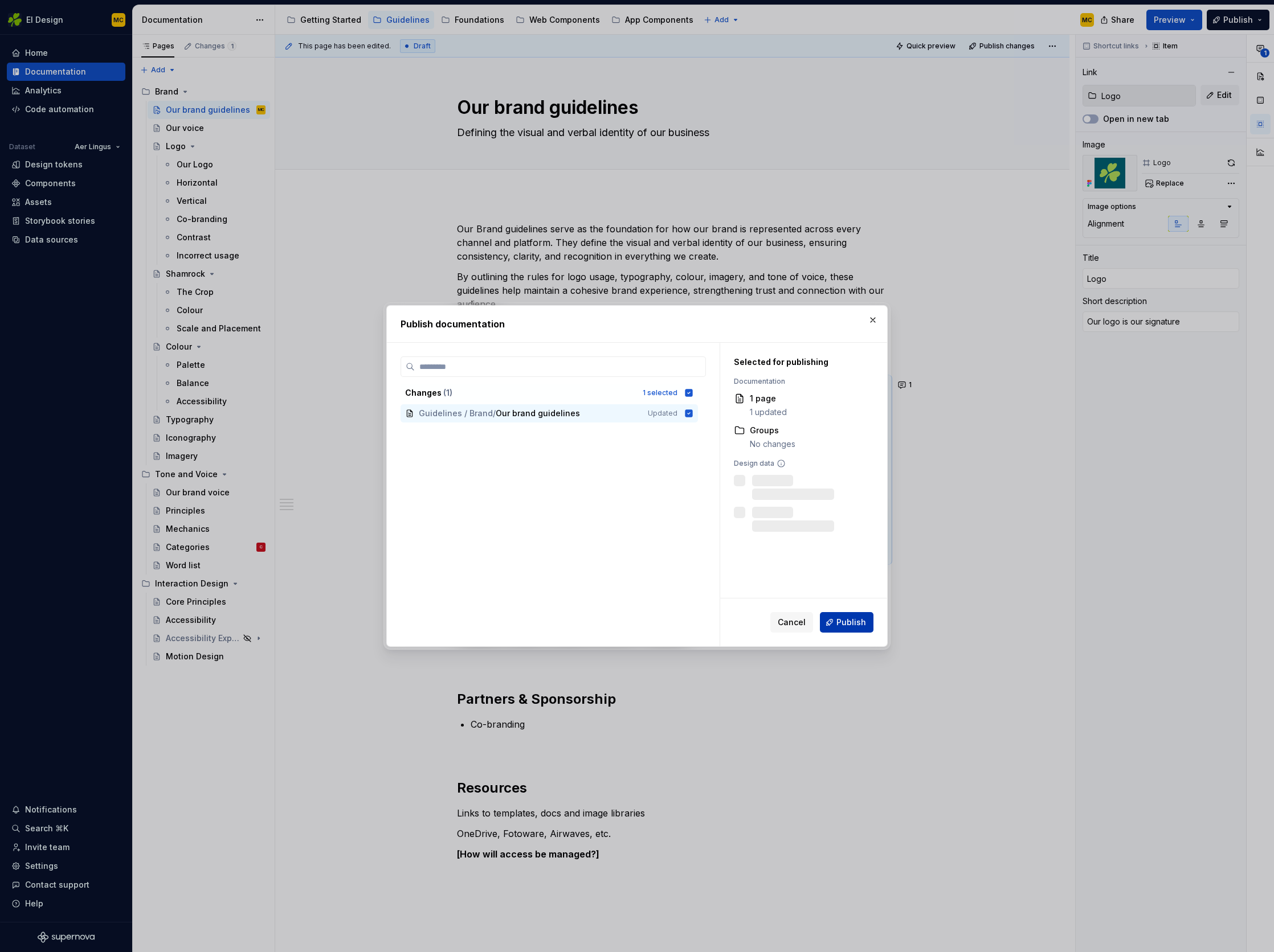
click at [859, 629] on button "Publish" at bounding box center [847, 622] width 54 height 21
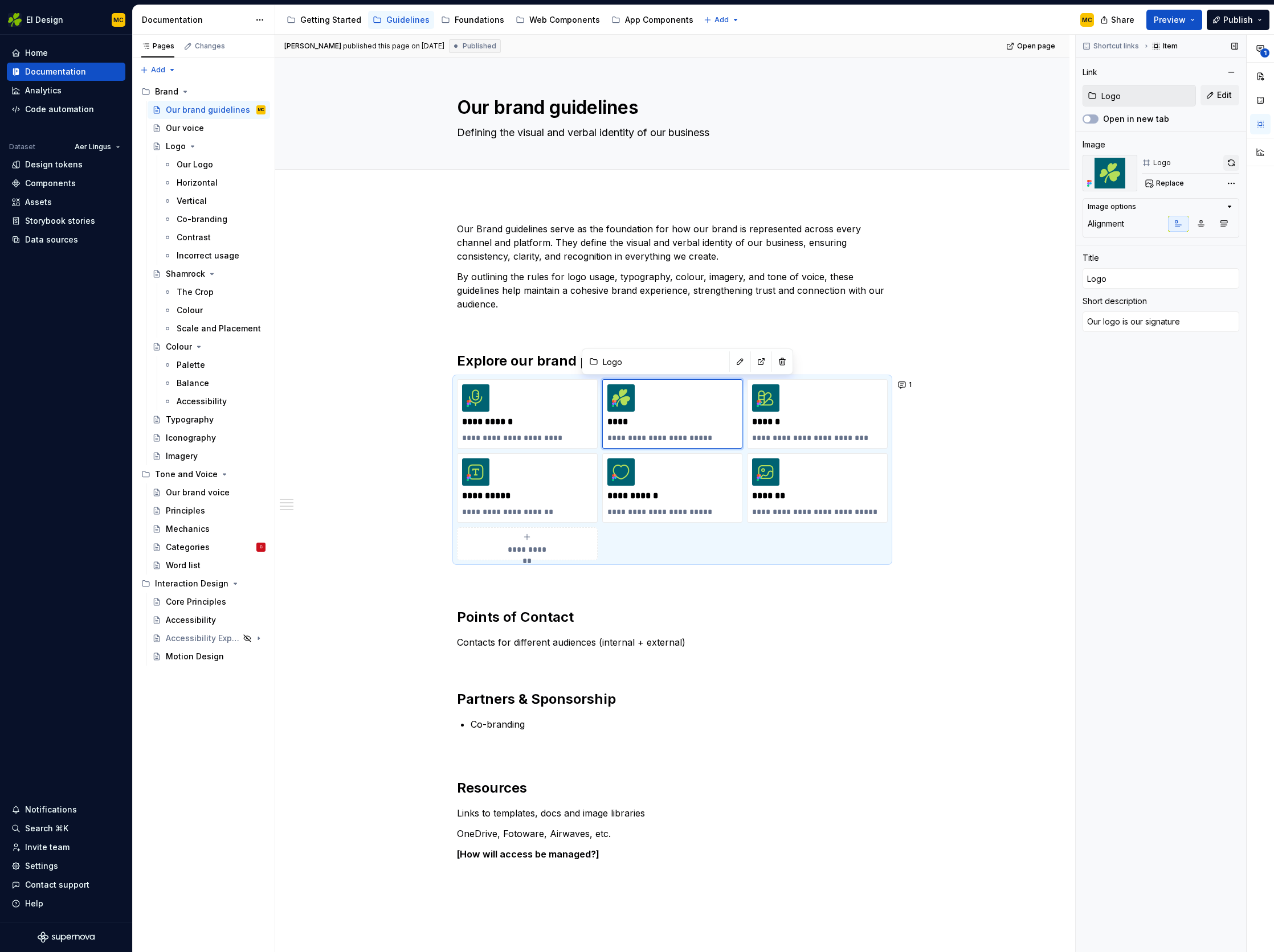
click at [1230, 163] on button "button" at bounding box center [1231, 163] width 16 height 16
click at [1233, 17] on span "Publish" at bounding box center [1237, 20] width 30 height 12
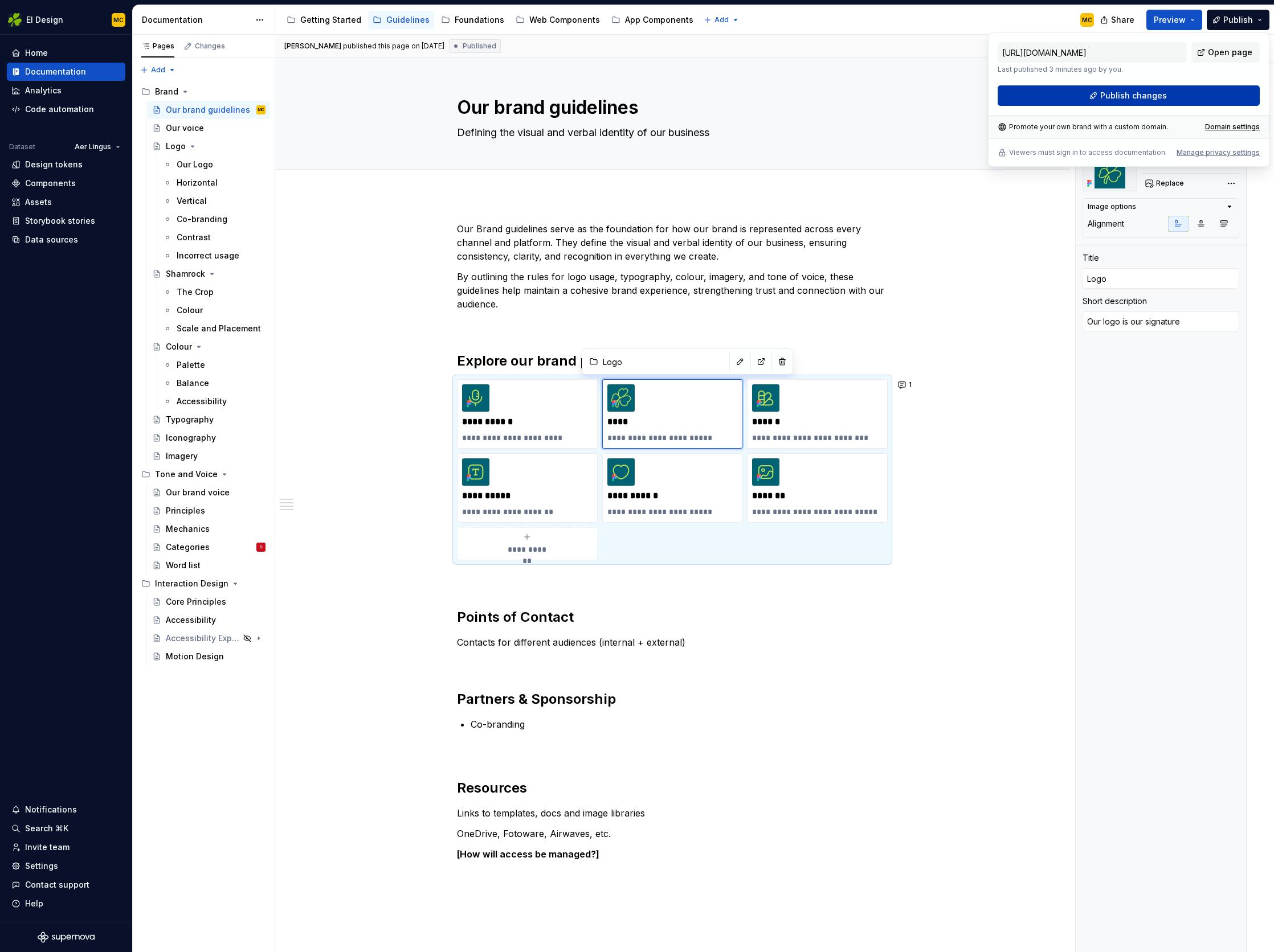
click at [1173, 94] on button "Publish changes" at bounding box center [1129, 95] width 262 height 21
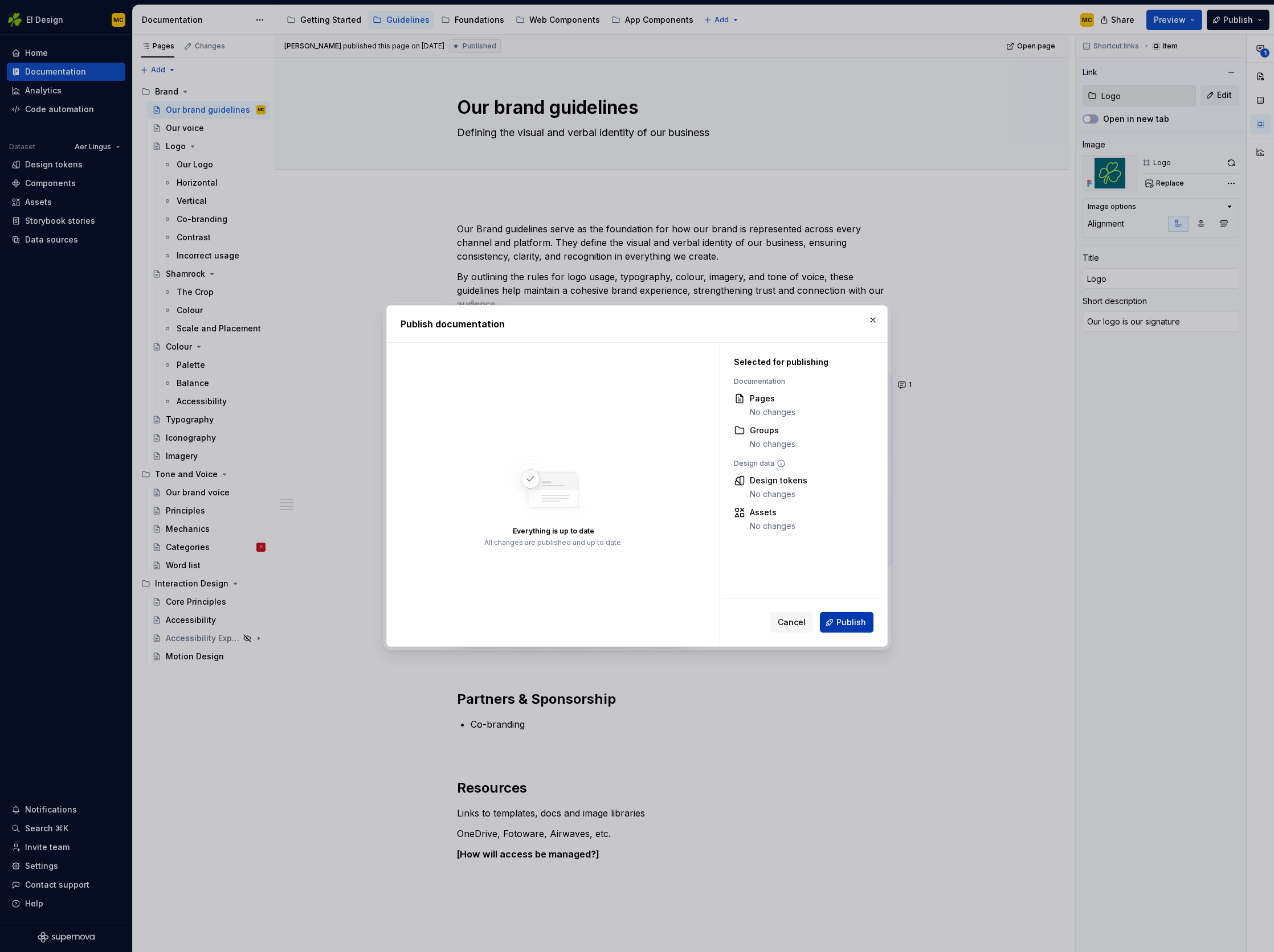
click at [854, 624] on span "Publish" at bounding box center [851, 623] width 30 height 12
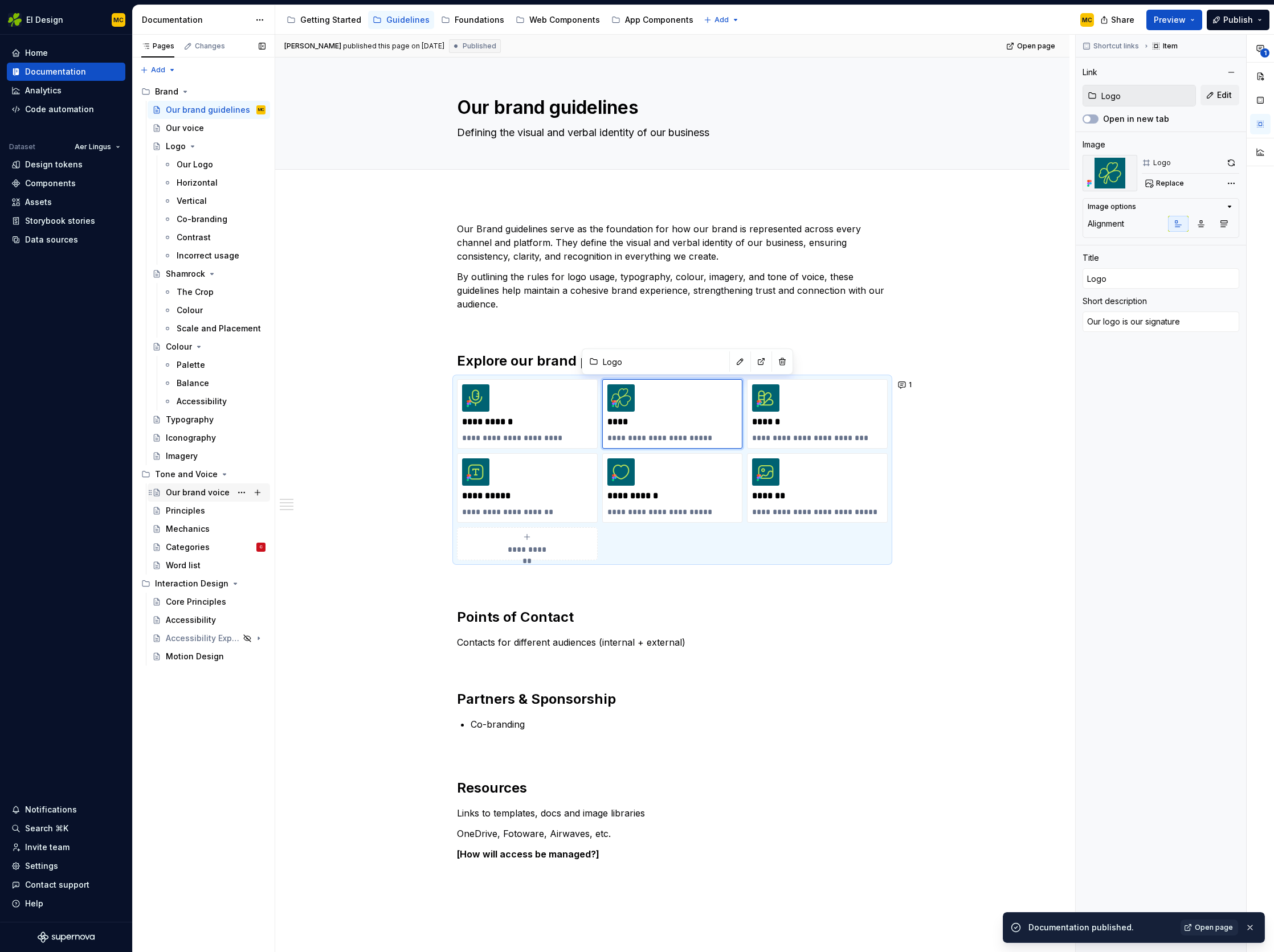
click at [191, 493] on div "Our brand voice" at bounding box center [197, 493] width 64 height 12
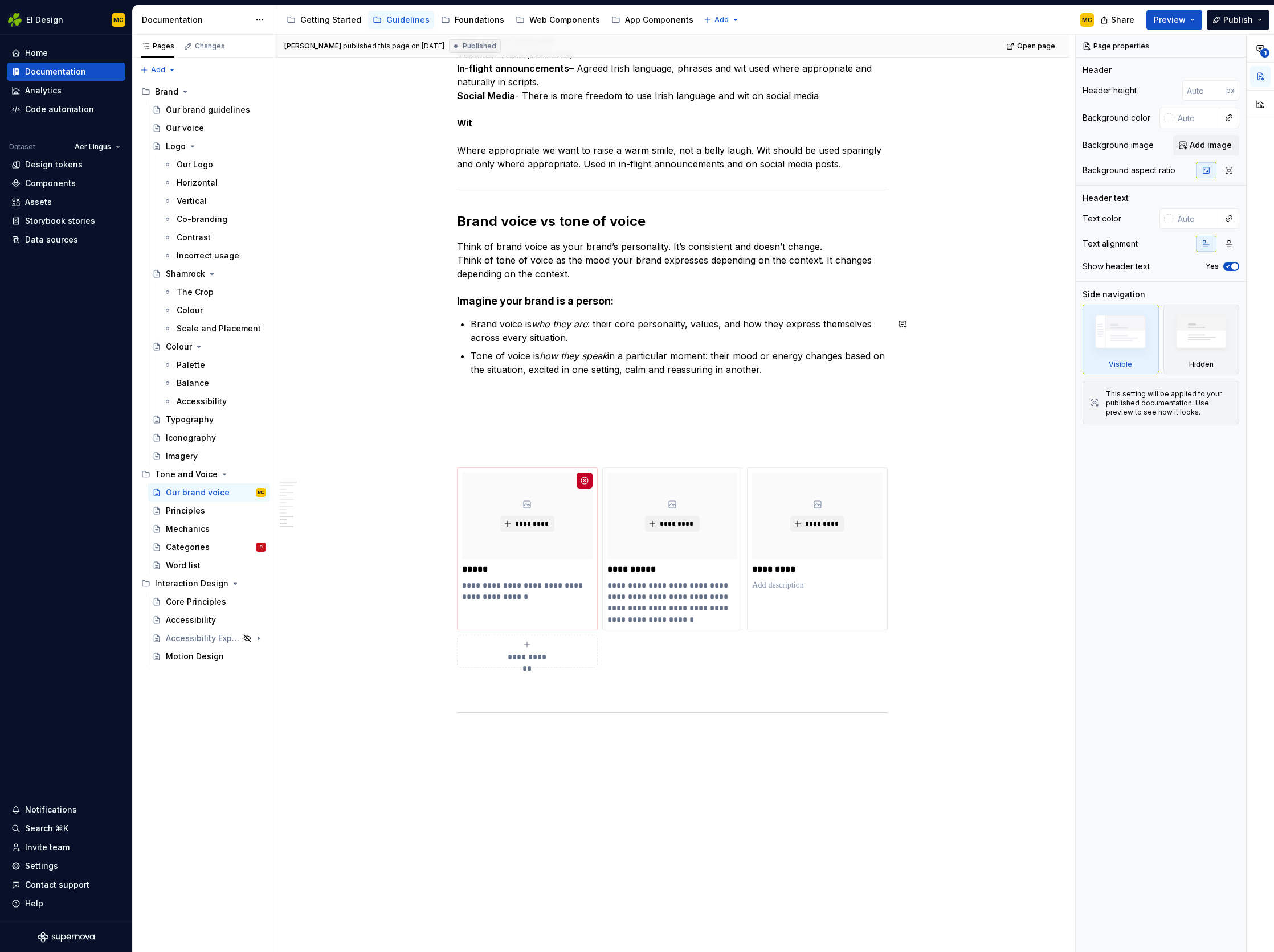
scroll to position [3673, 0]
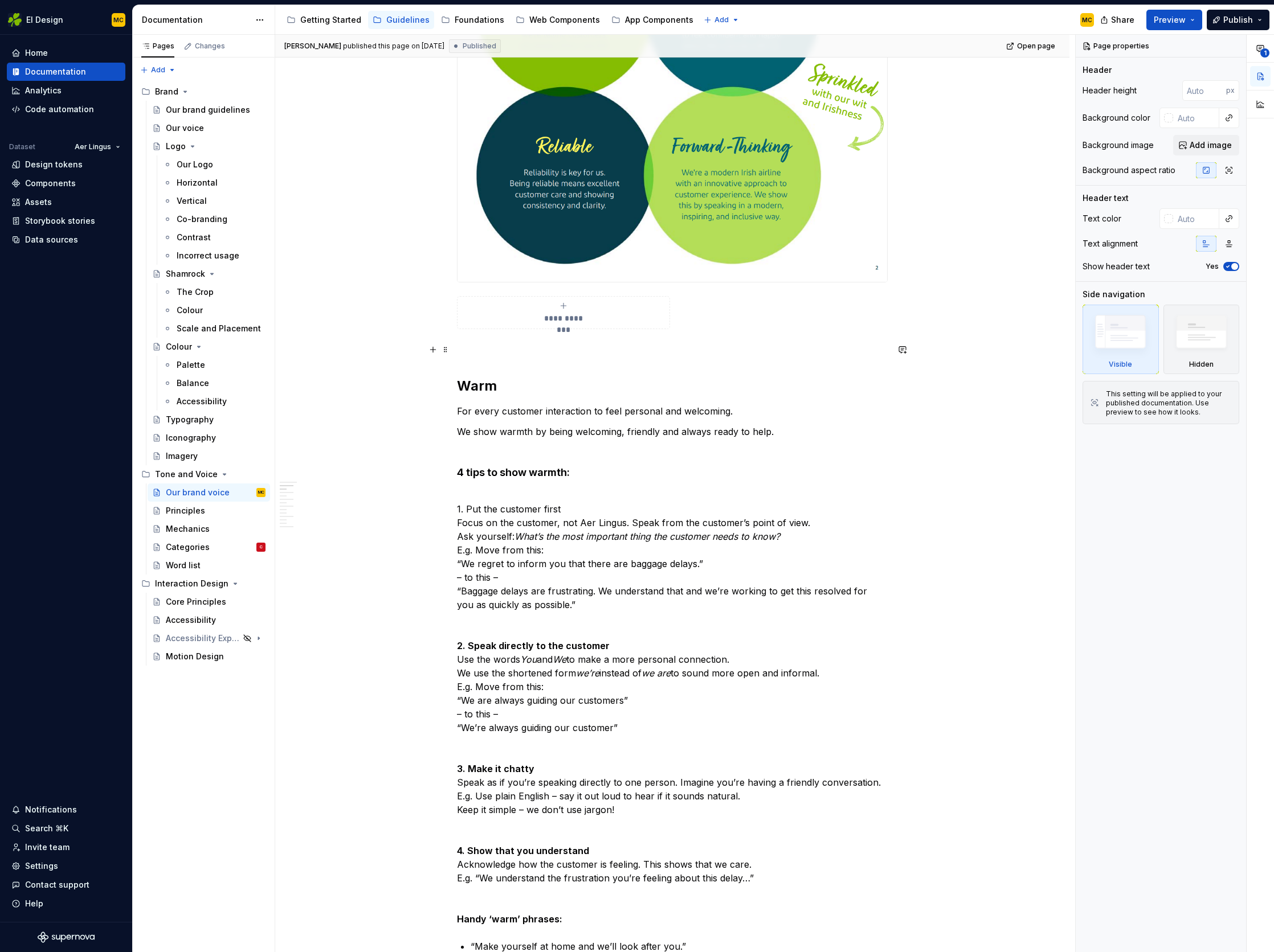
scroll to position [673, 0]
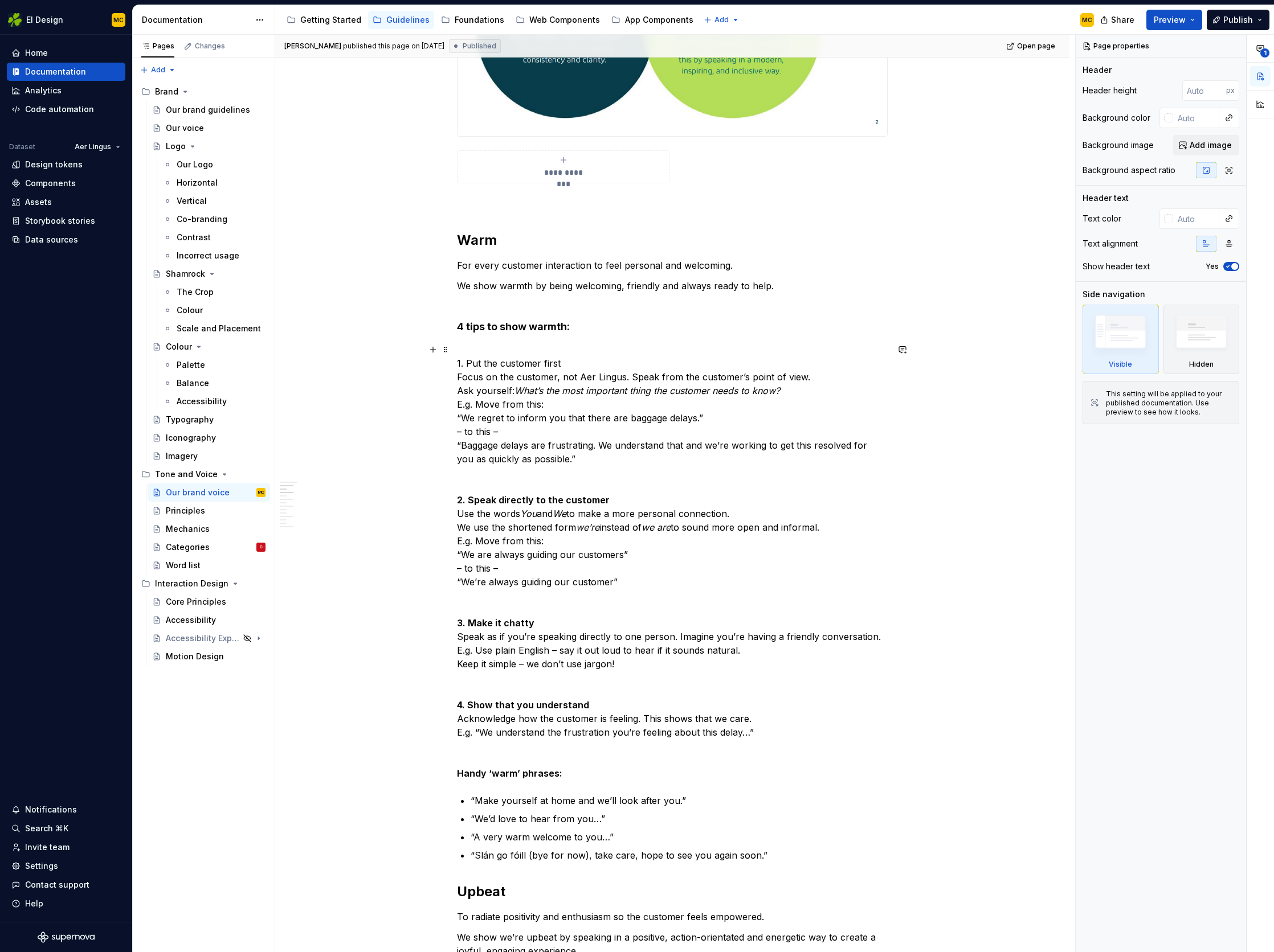
click at [572, 363] on p "1. Put the customer first Focus on the customer, not Aer Lingus. Speak from the…" at bounding box center [672, 404] width 431 height 123
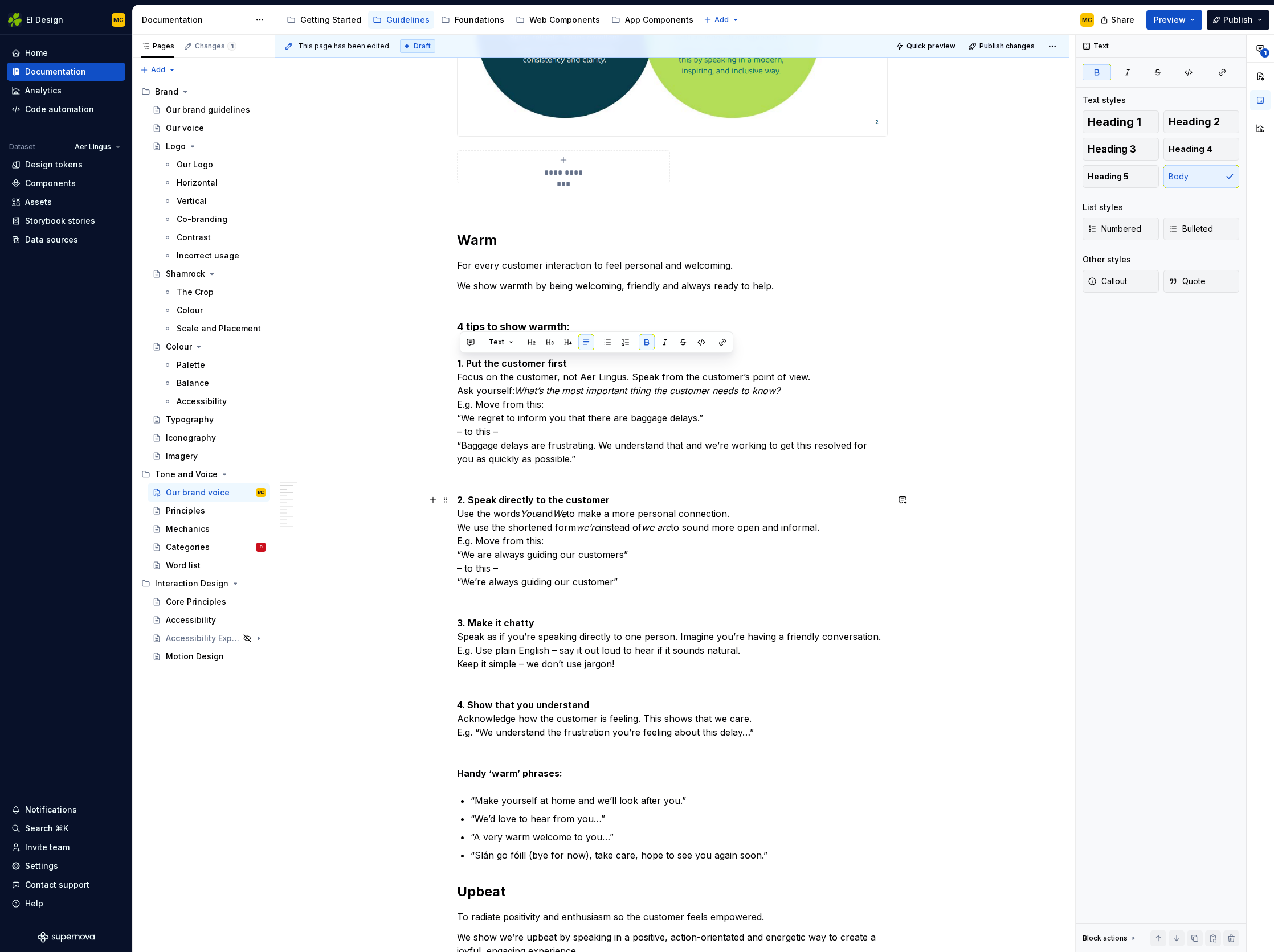
click at [593, 496] on strong "2. Speak directly to the customer" at bounding box center [533, 500] width 153 height 12
click at [528, 323] on strong "4 tips to show warmth:" at bounding box center [513, 326] width 113 height 12
click at [494, 234] on h2 "Warm" at bounding box center [672, 240] width 431 height 18
click at [506, 328] on strong "4 tips to show warmth:" at bounding box center [513, 326] width 113 height 12
click at [510, 363] on strong "1. Put the customer first" at bounding box center [511, 363] width 110 height 12
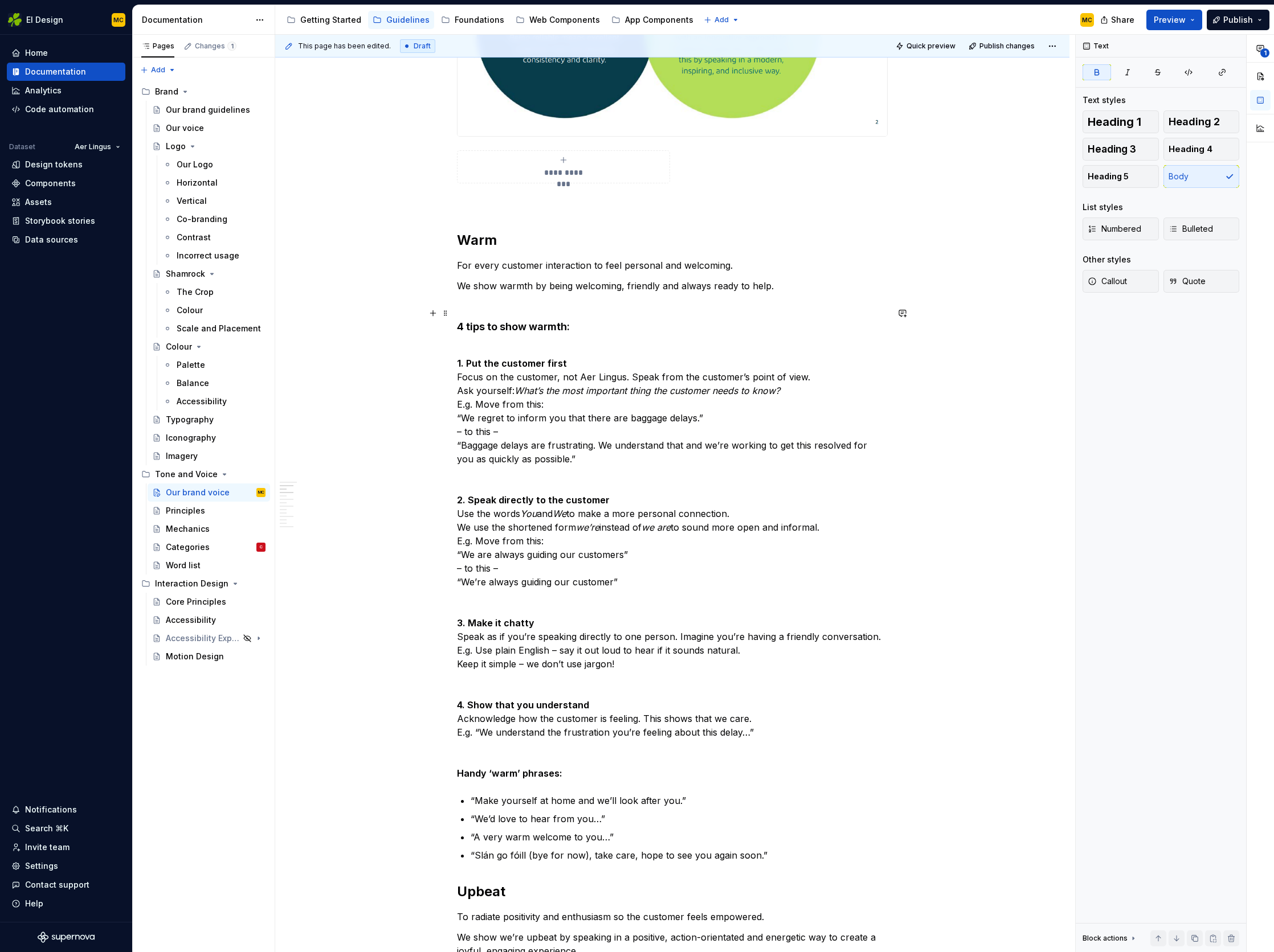
scroll to position [675, 0]
click at [188, 126] on div "Our voice" at bounding box center [185, 127] width 39 height 12
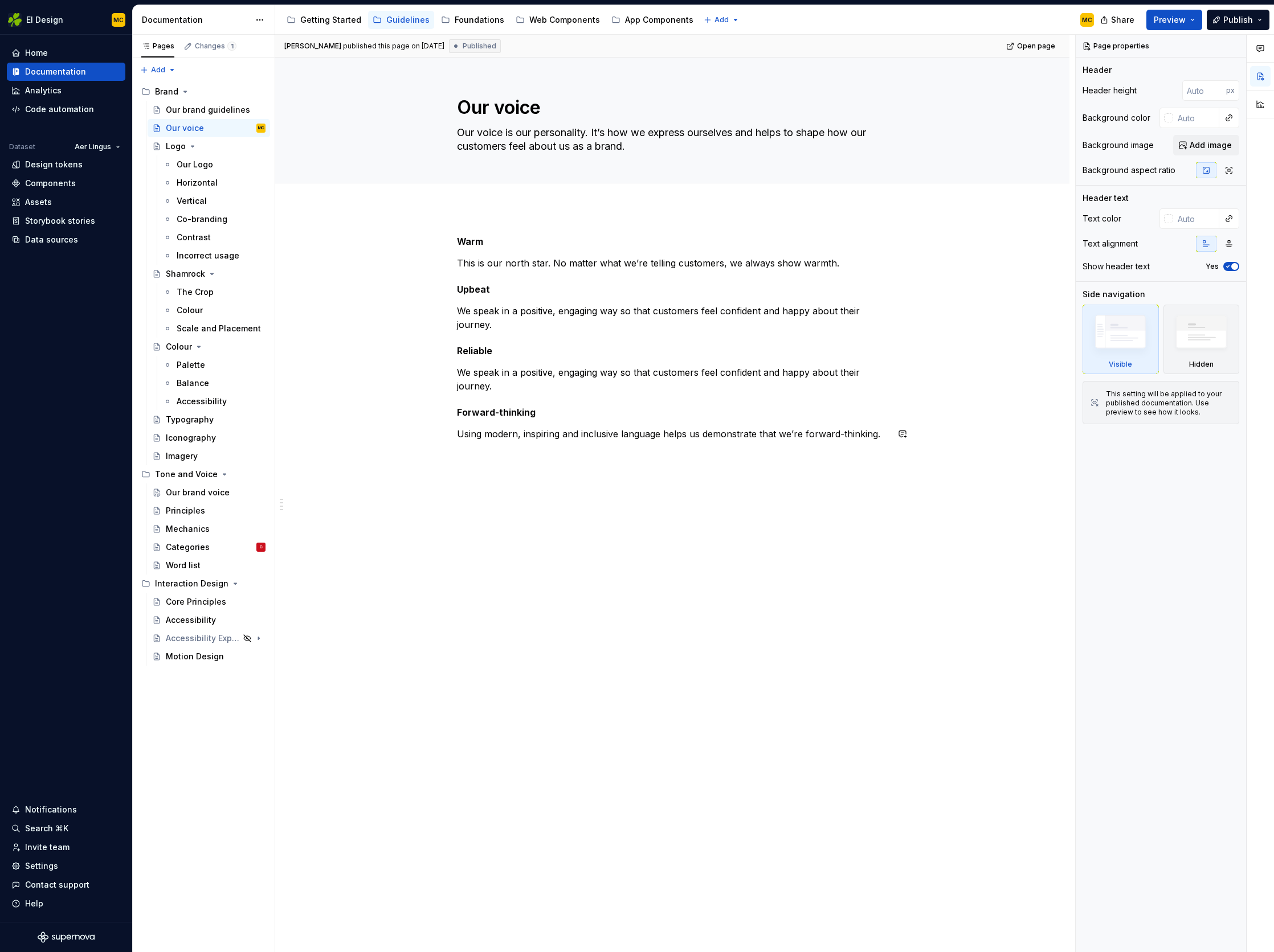
type textarea "*"
click at [542, 472] on div "Warm This is our north star. No matter what we’re telling customers, we always …" at bounding box center [672, 474] width 794 height 532
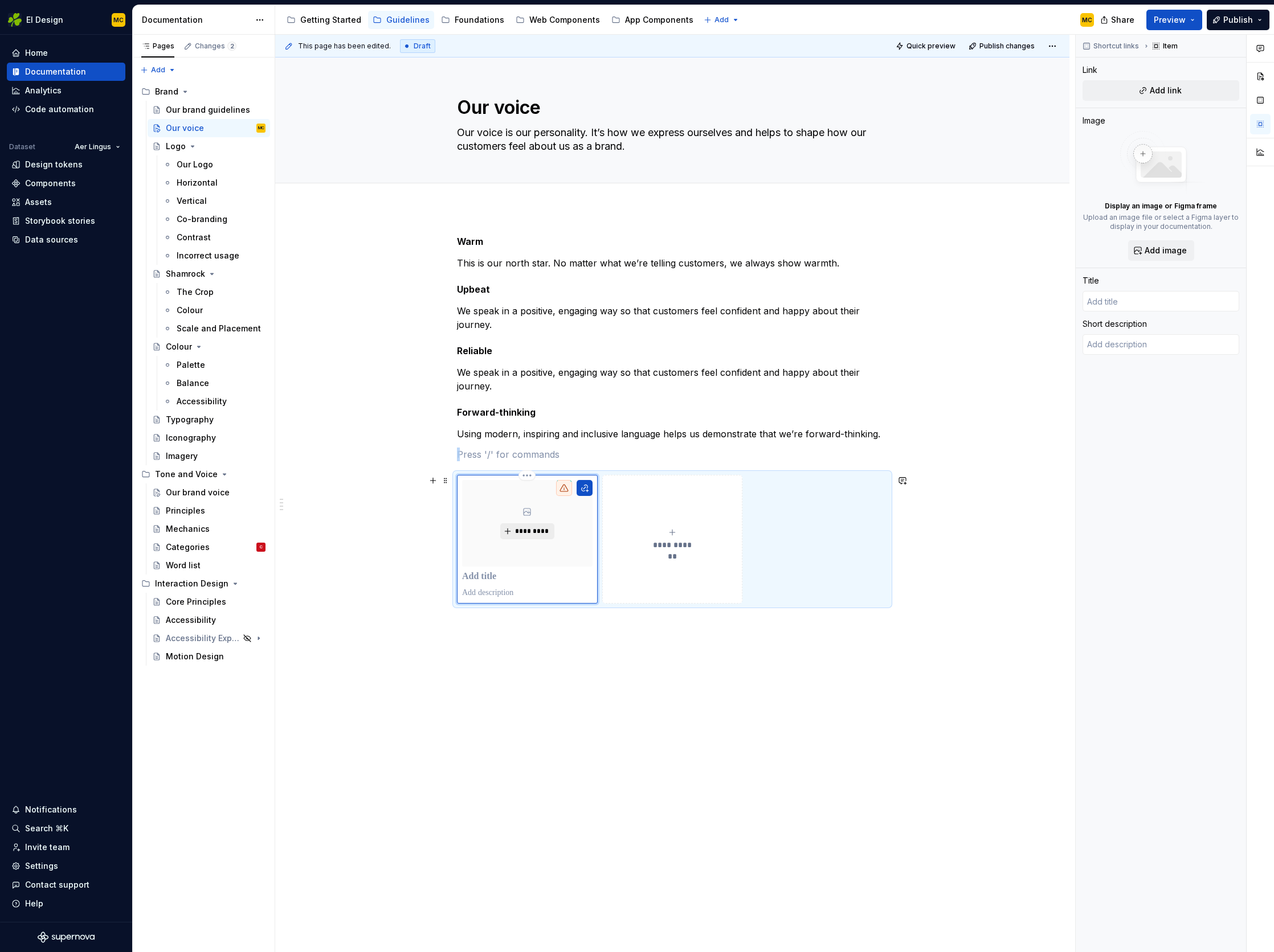
click at [544, 533] on span "*********" at bounding box center [531, 531] width 35 height 9
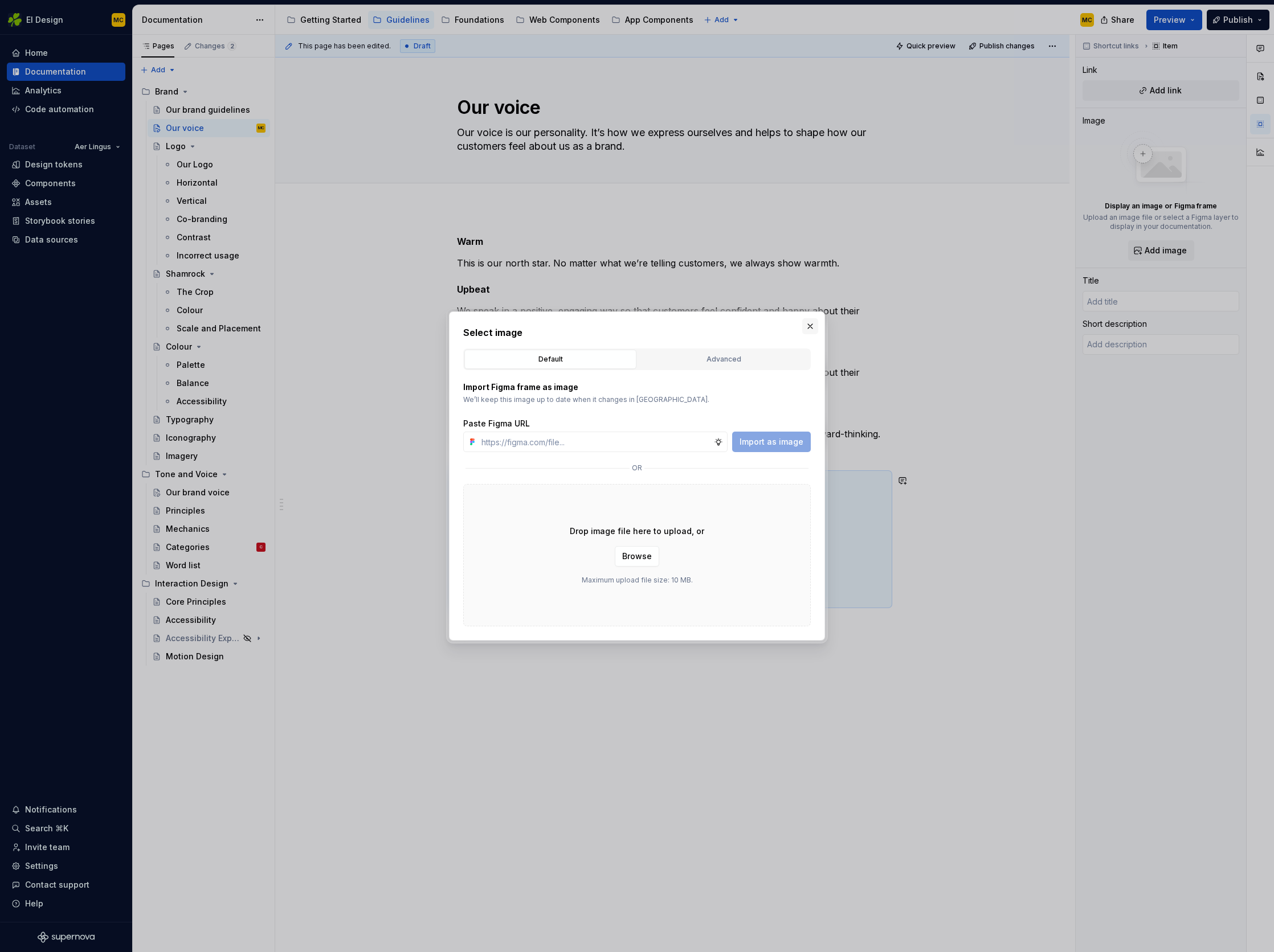
click at [807, 322] on button "button" at bounding box center [810, 327] width 16 height 16
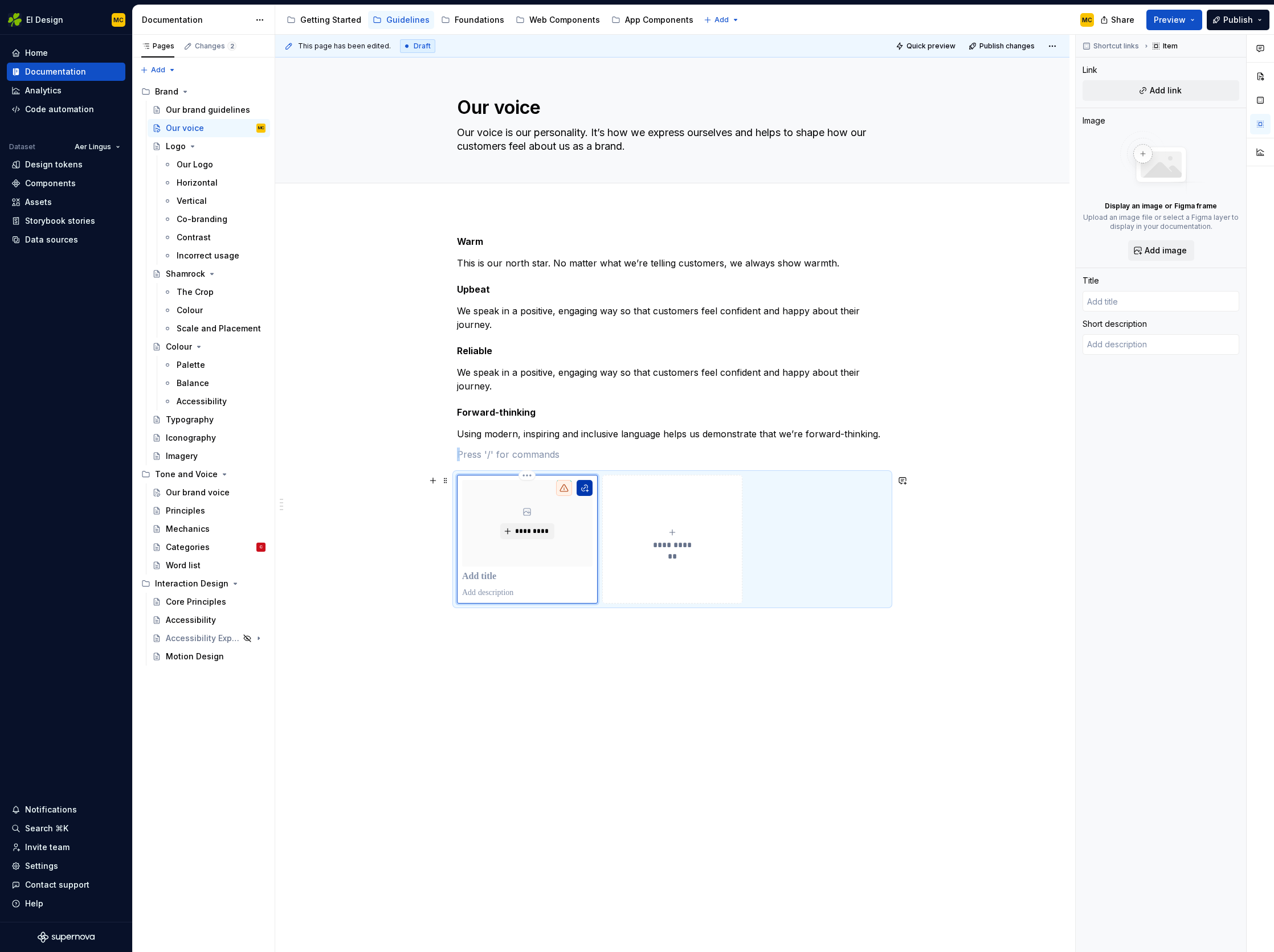
click at [590, 489] on button "button" at bounding box center [584, 488] width 16 height 16
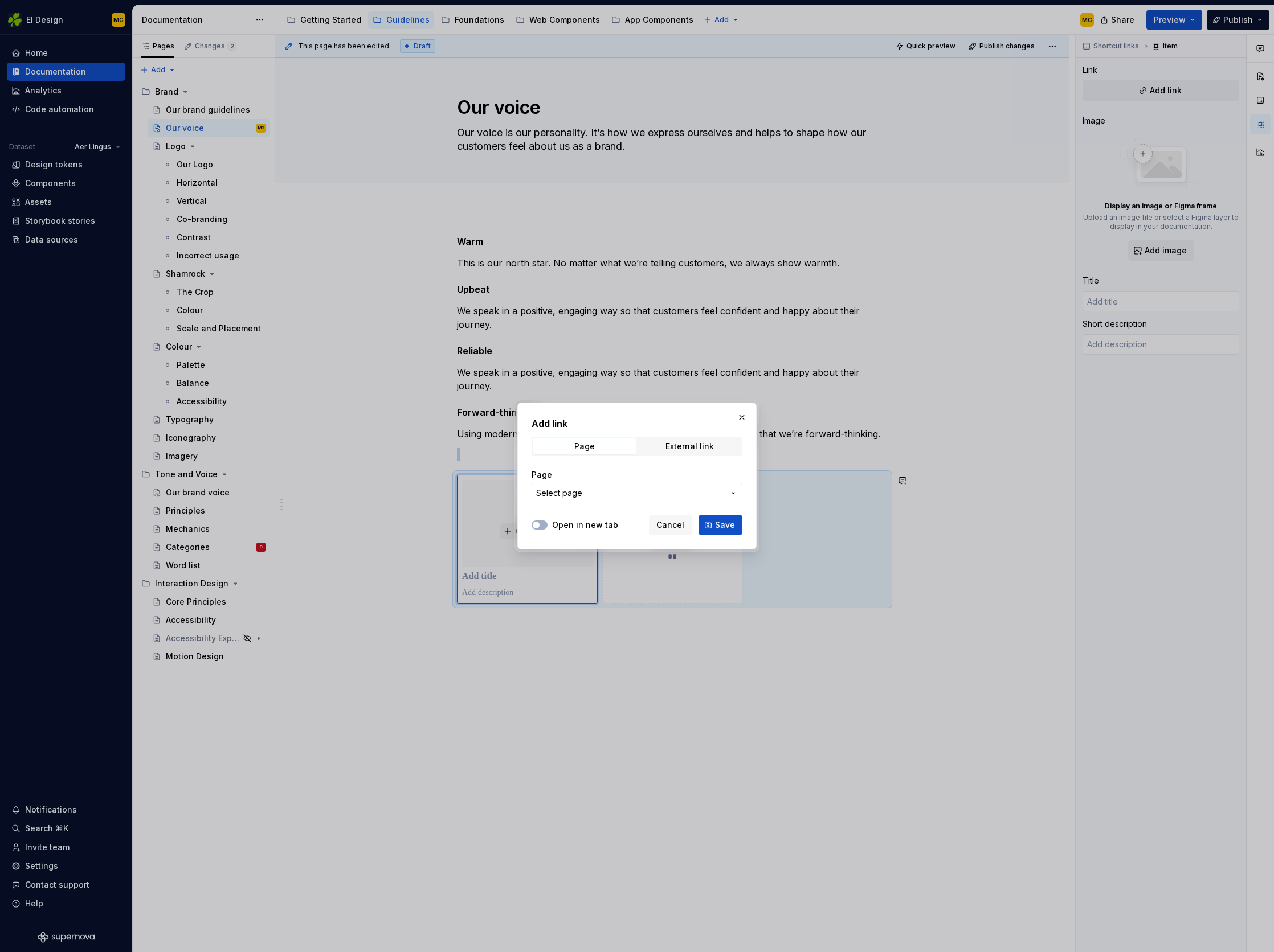
click at [651, 498] on span "Select page" at bounding box center [630, 493] width 188 height 12
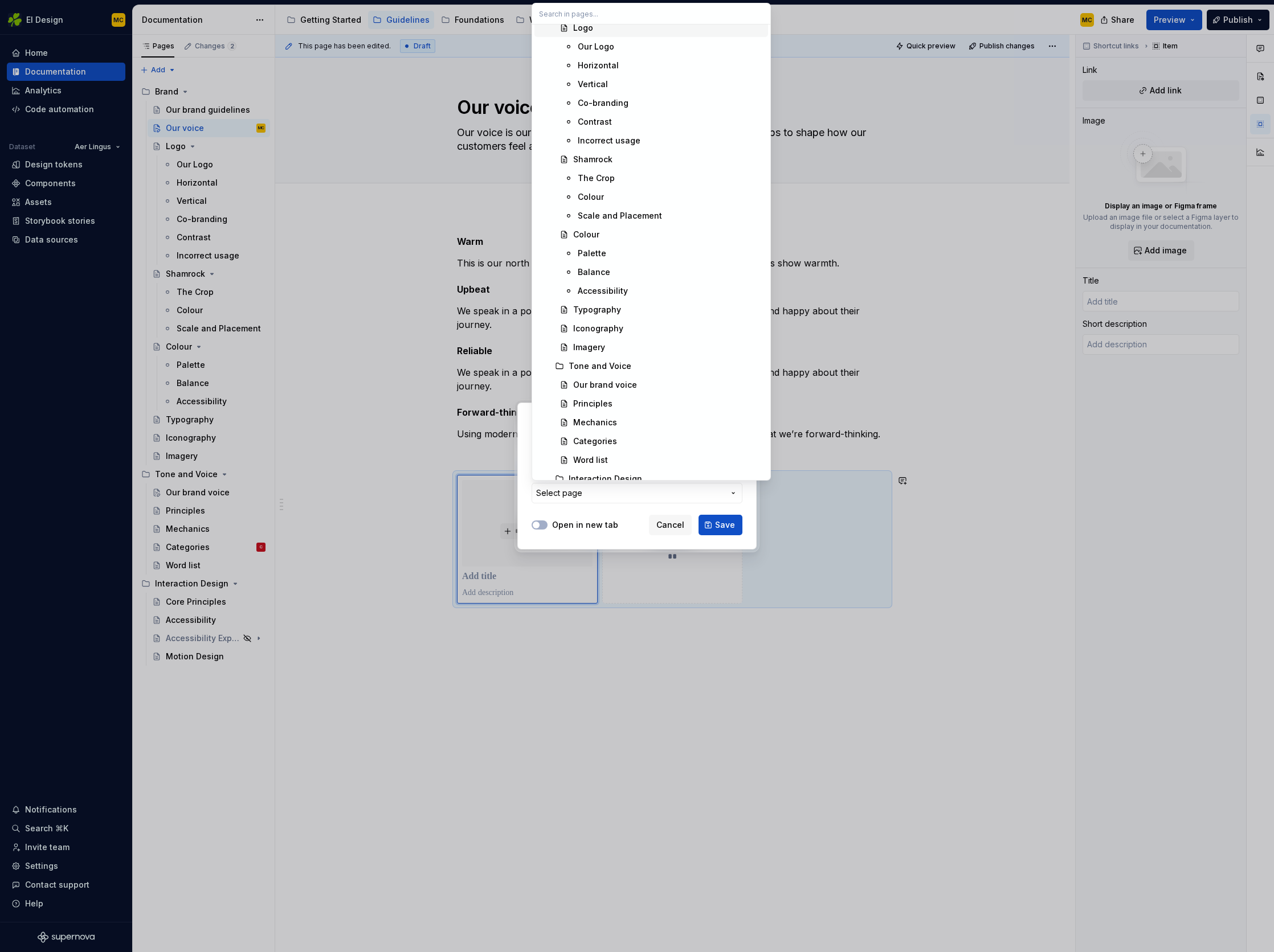
scroll to position [352, 0]
click at [659, 383] on div "Our brand voice" at bounding box center [668, 379] width 190 height 12
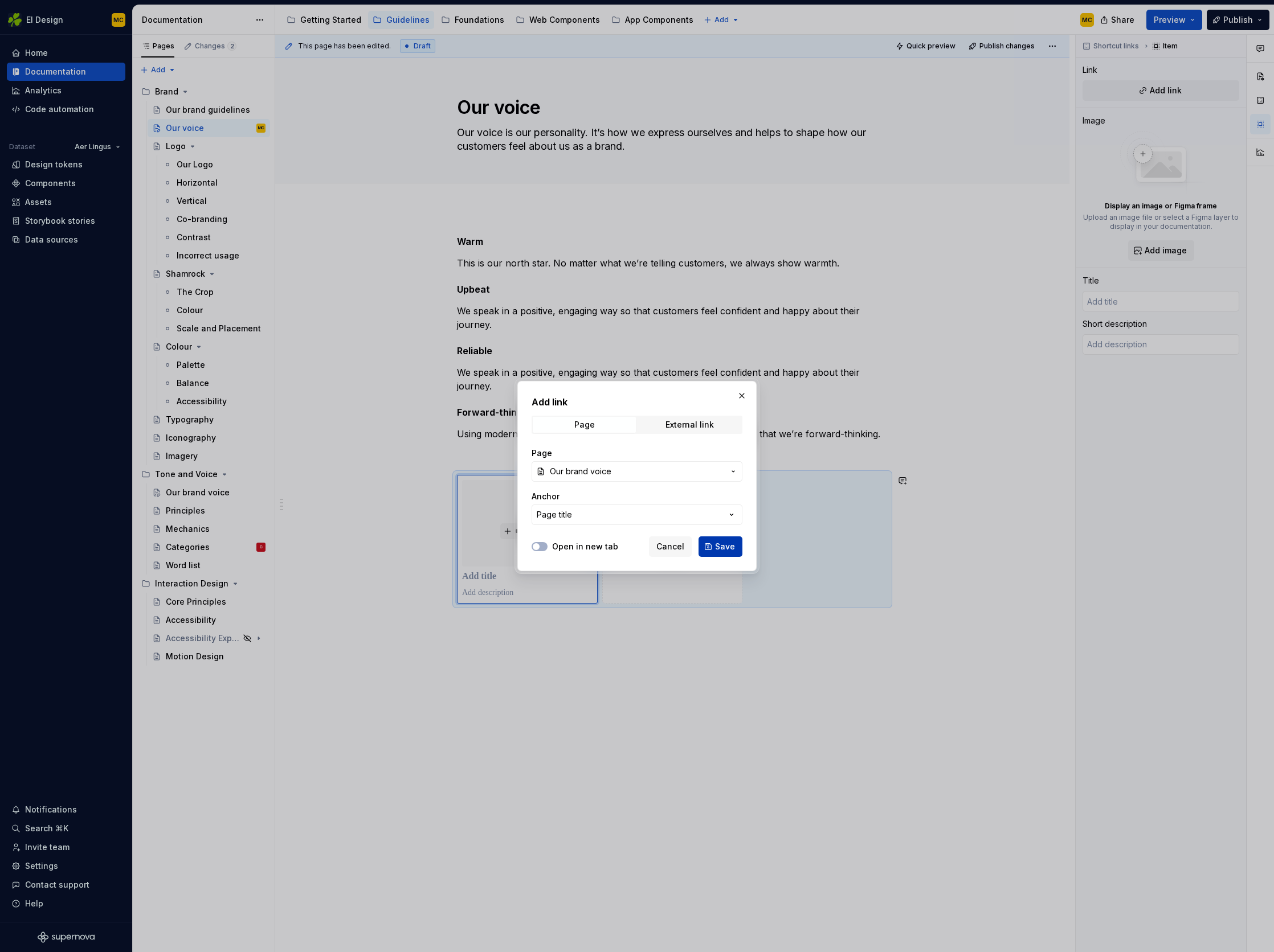
click at [727, 547] on span "Save" at bounding box center [725, 546] width 20 height 12
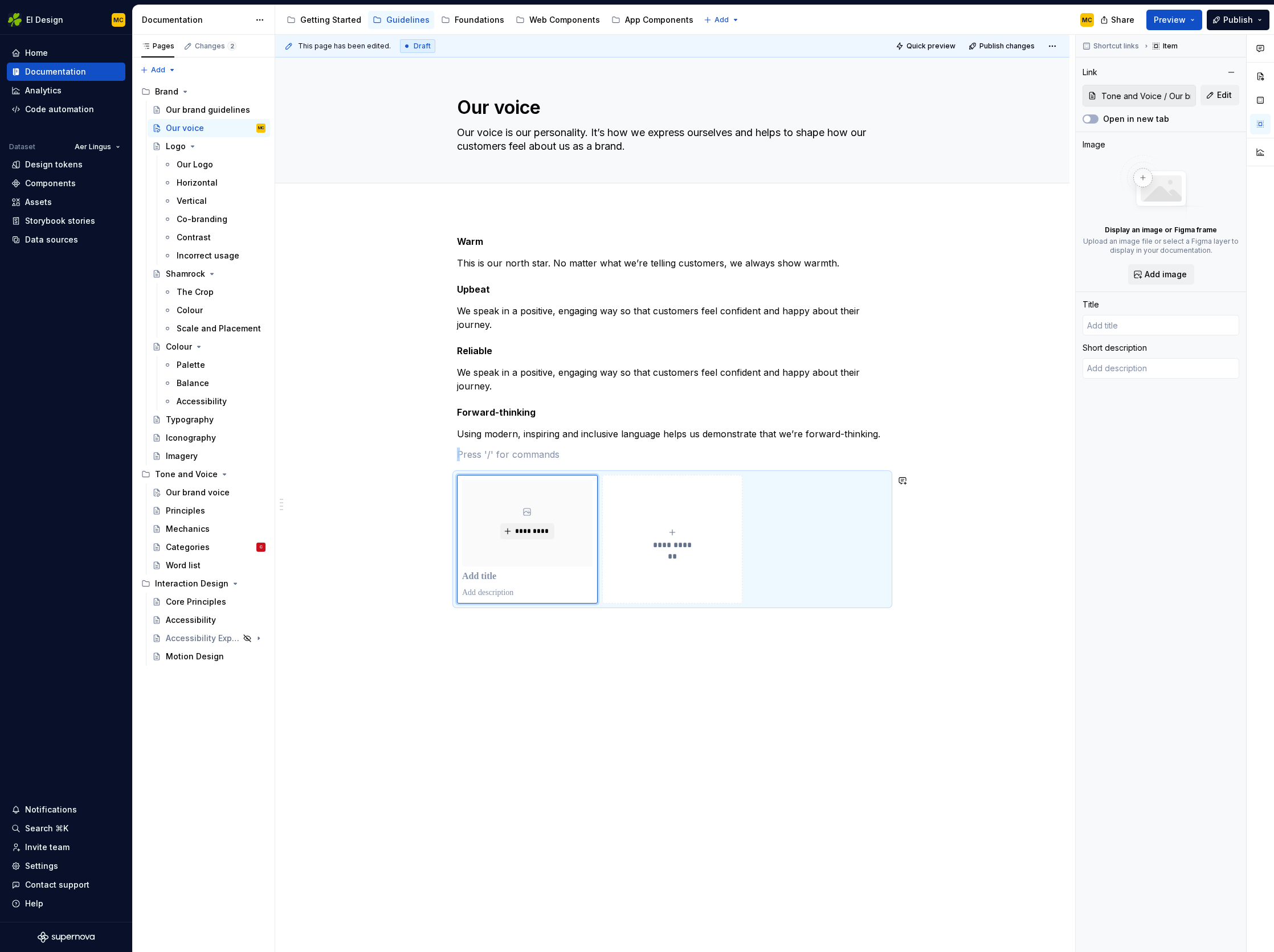
type textarea "*"
type input "Our brand voice"
type textarea "You’re very welcome to our brand voice. Our voice is our personality. It’s how …"
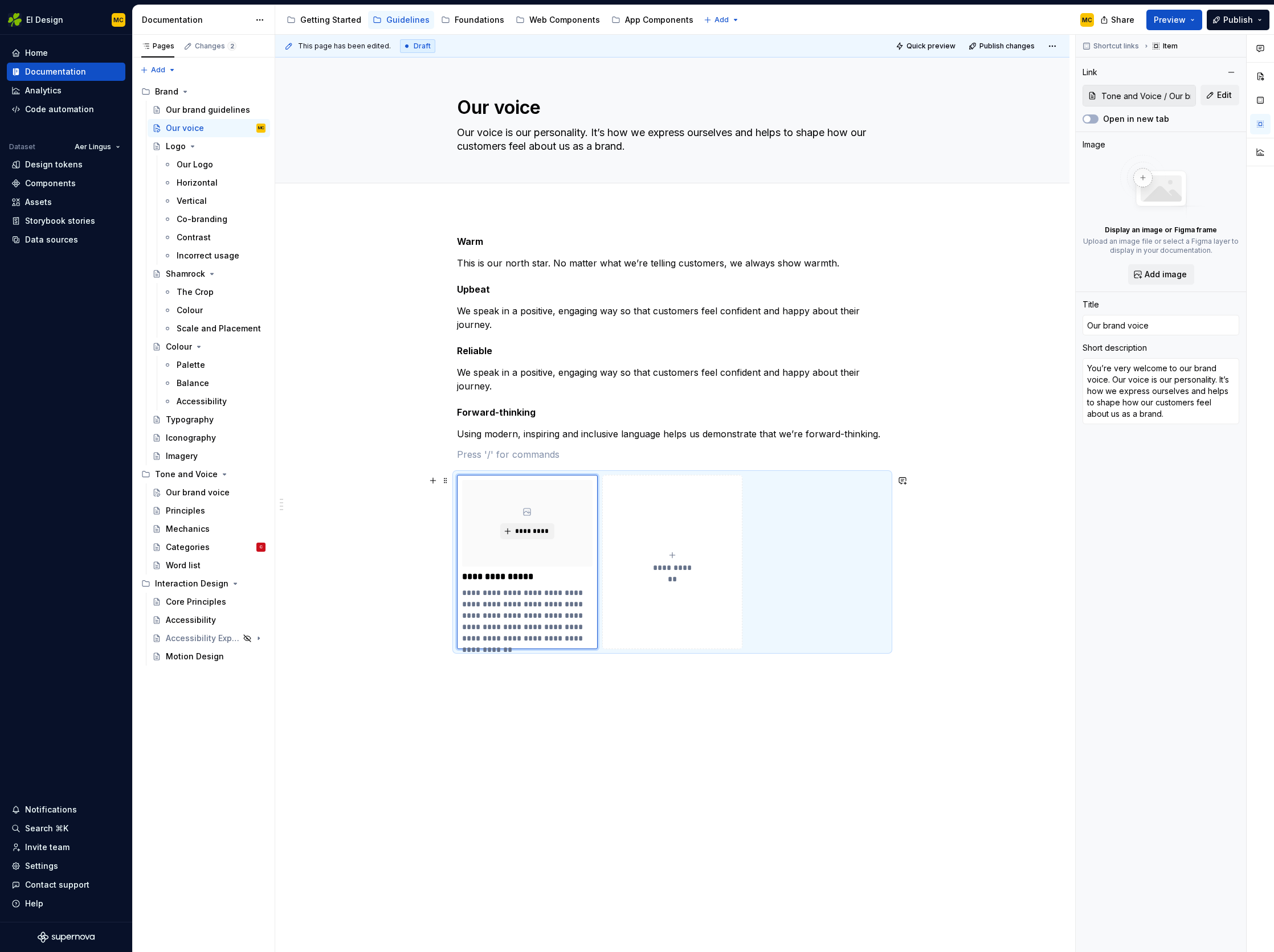
click at [835, 552] on div "**********" at bounding box center [672, 562] width 431 height 174
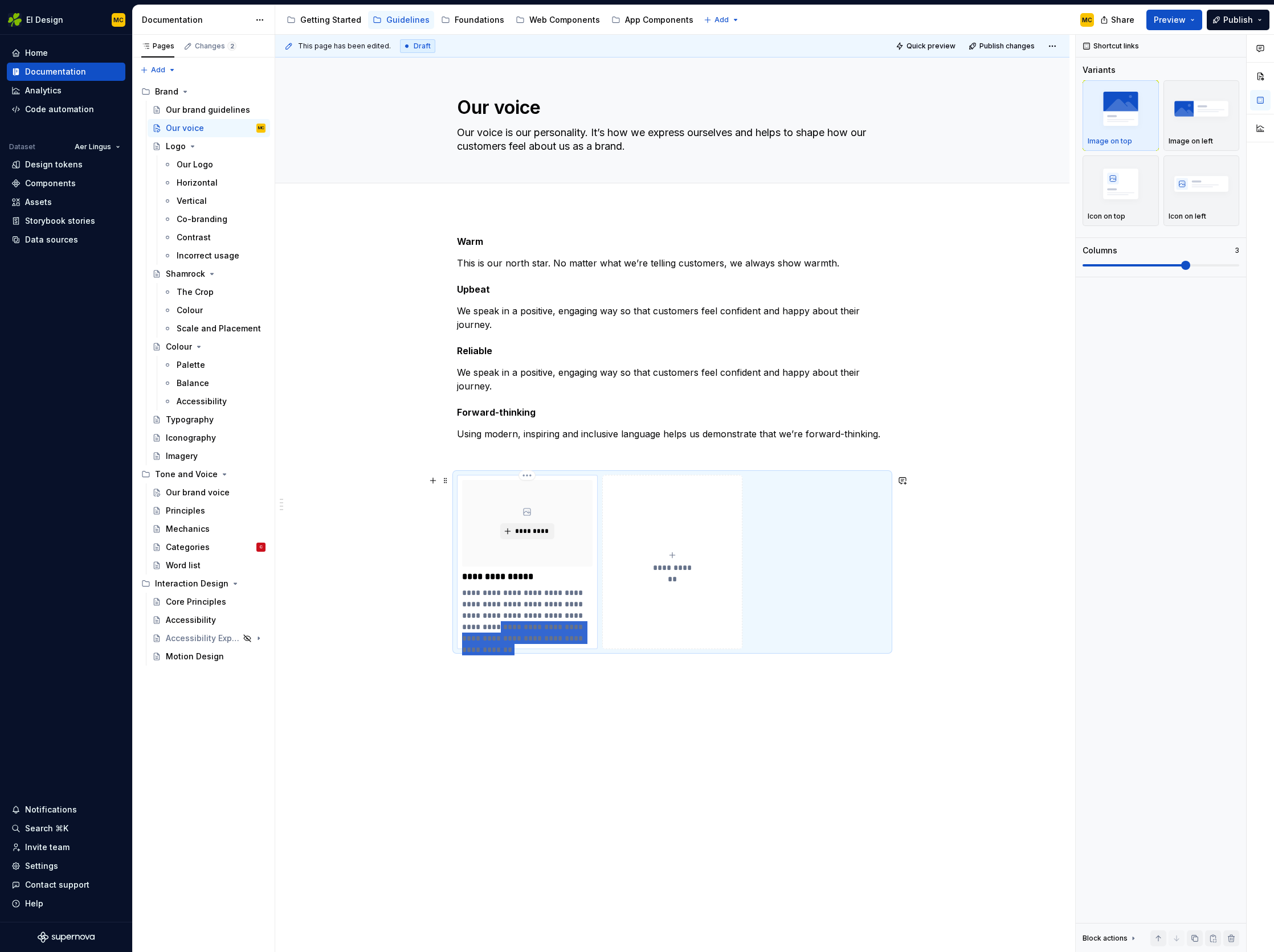
drag, startPoint x: 561, startPoint y: 636, endPoint x: 577, endPoint y: 612, distance: 28.8
click at [577, 612] on p "**********" at bounding box center [527, 616] width 130 height 57
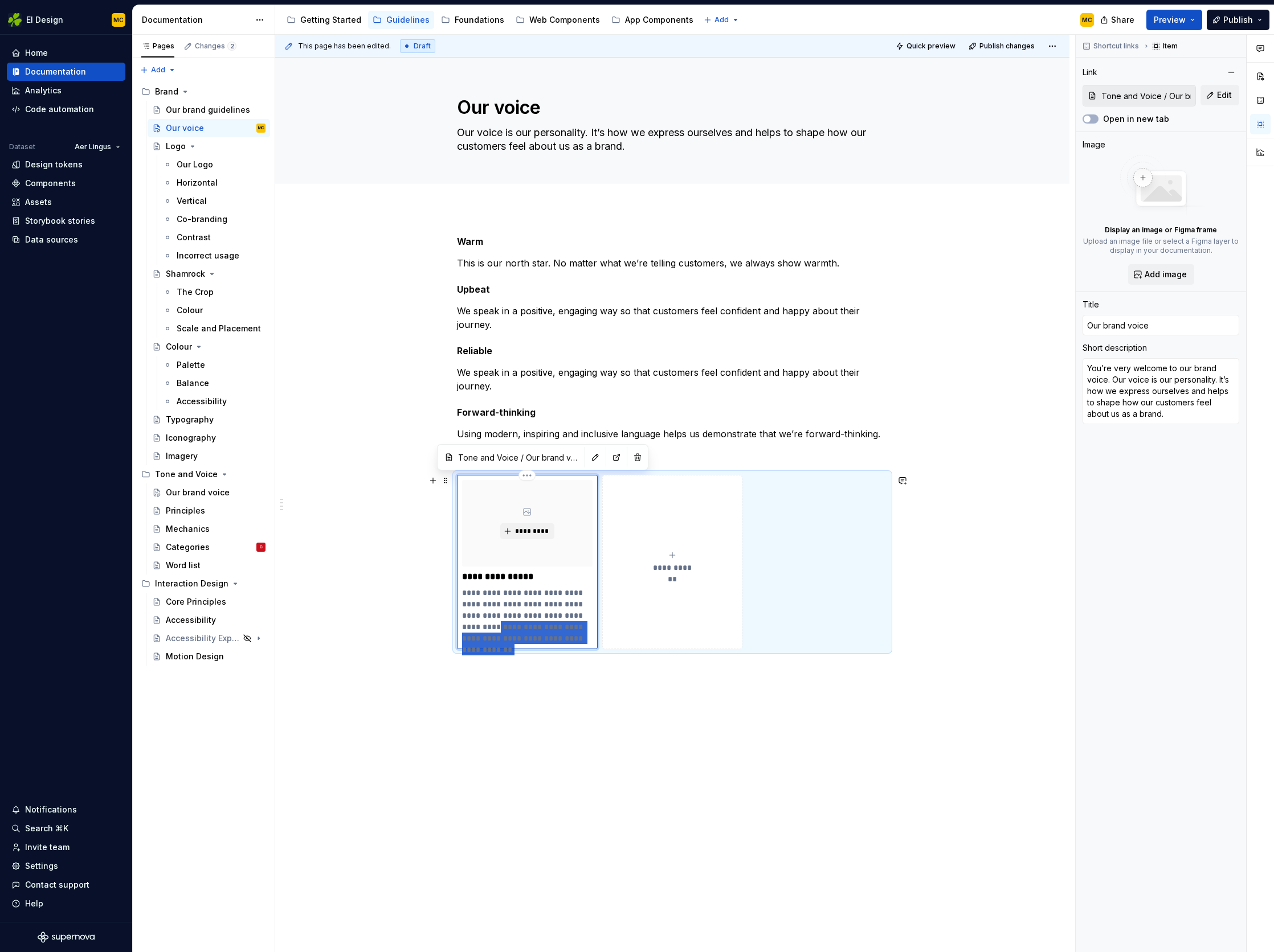
type textarea "*"
type textarea "You’re very welcome to our brand voice. Our voice is our personality. It’s how …"
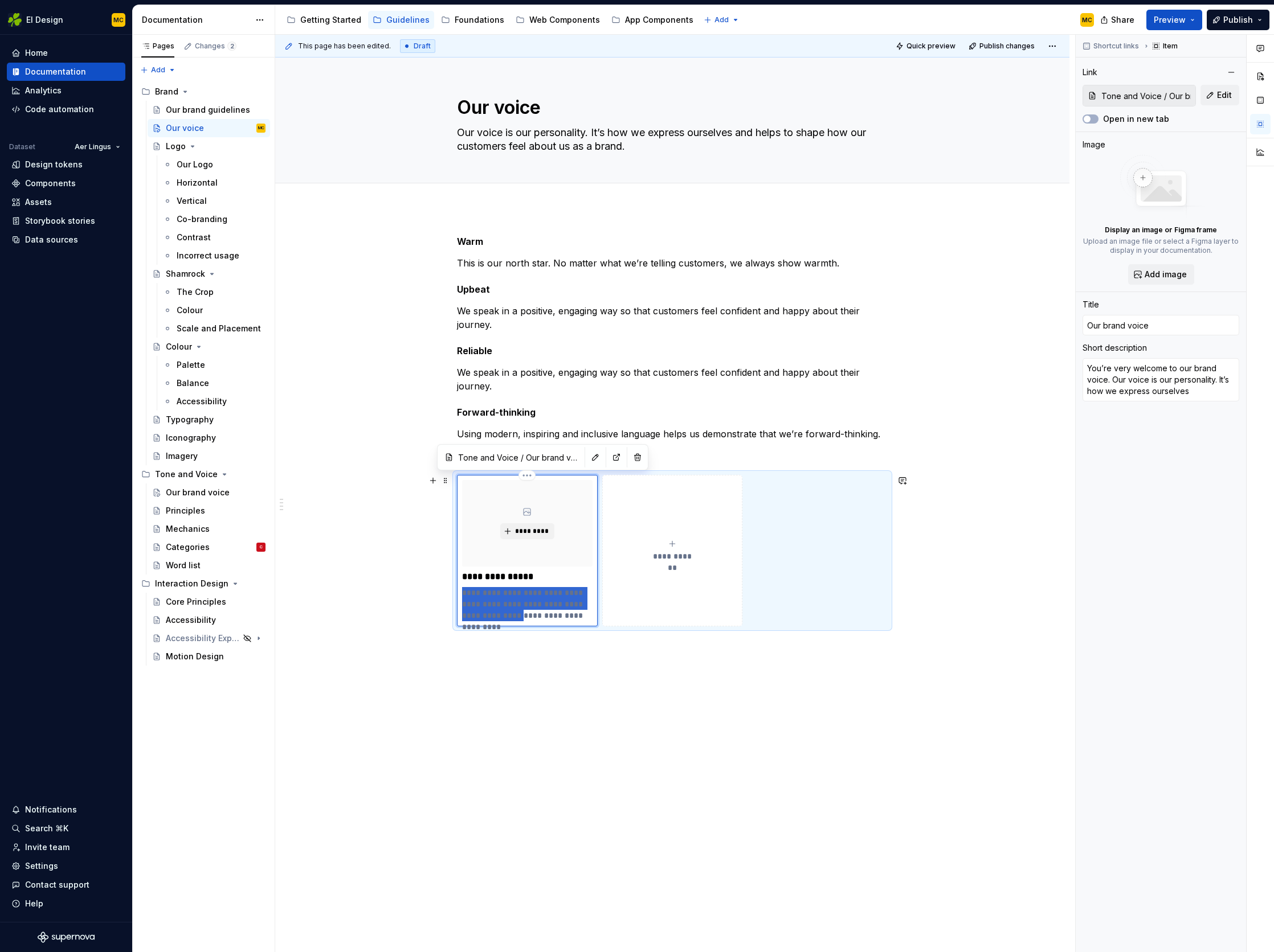
type textarea "*"
type textarea "how we express ourselves"
type textarea "*"
type textarea "How we express ourselves"
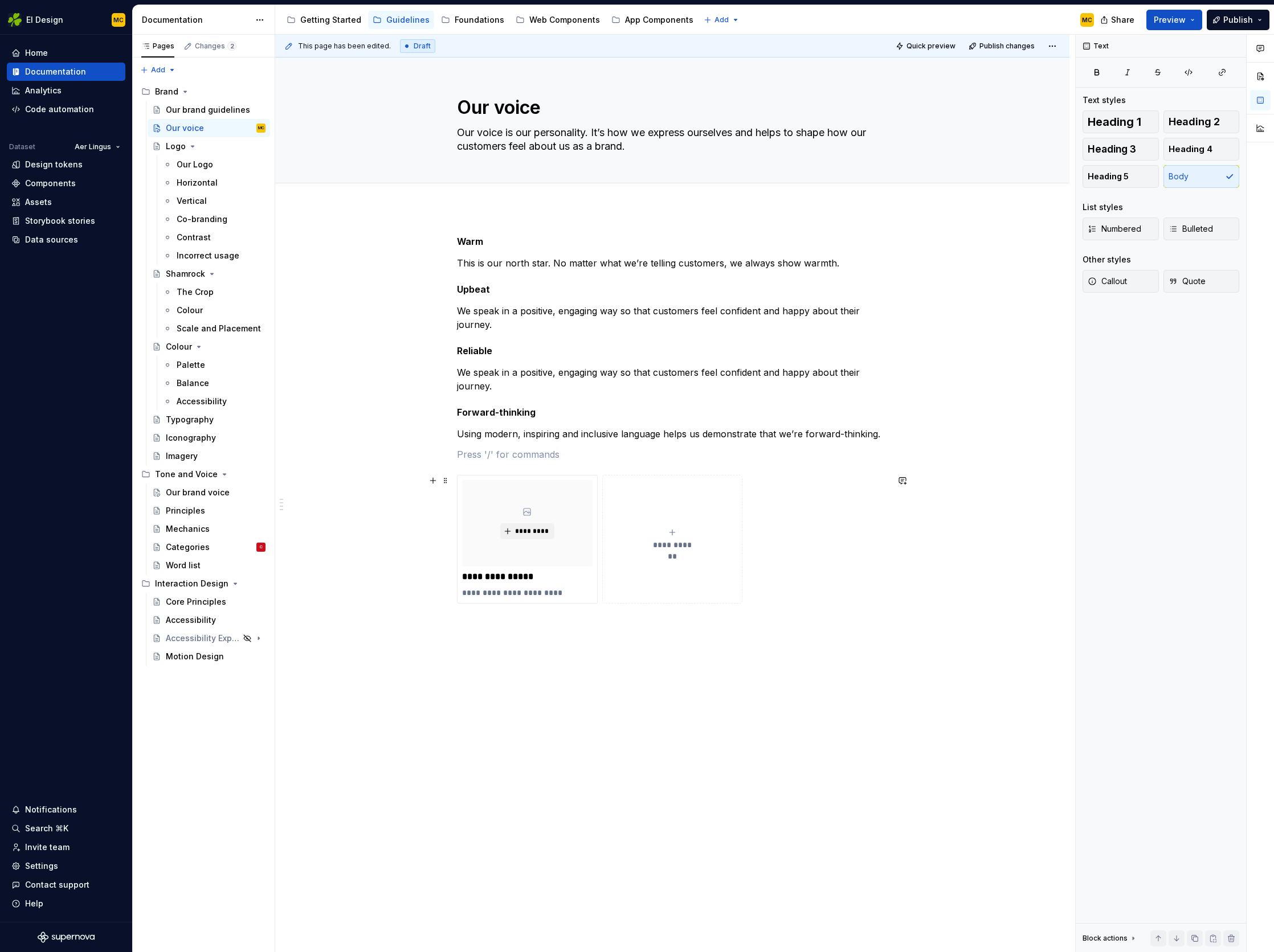
click at [791, 572] on div "**********" at bounding box center [672, 538] width 431 height 128
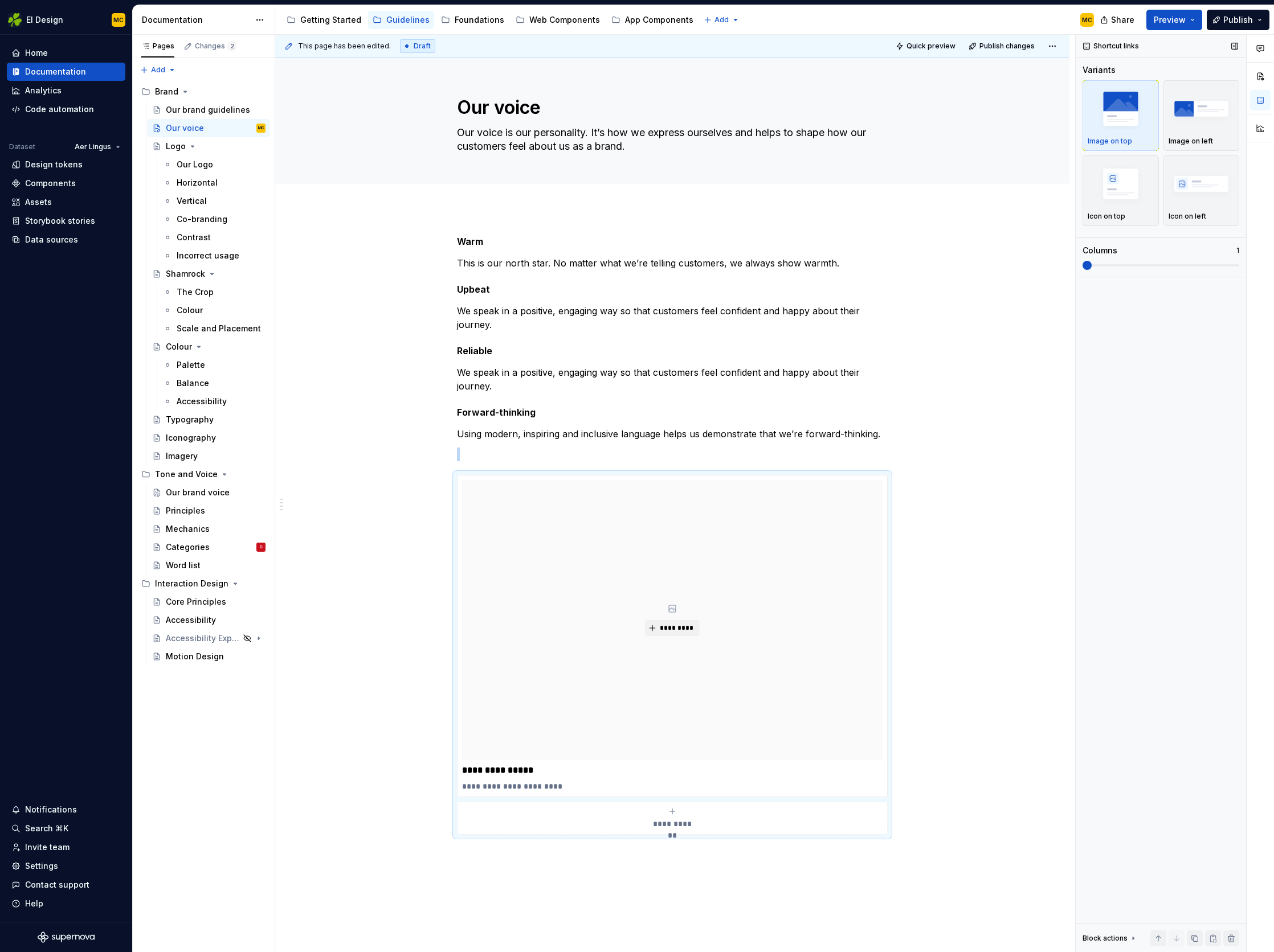
click at [1089, 266] on span at bounding box center [1086, 266] width 9 height 9
click at [1131, 261] on span at bounding box center [1136, 266] width 9 height 9
click at [1226, 21] on span "Publish" at bounding box center [1237, 20] width 30 height 12
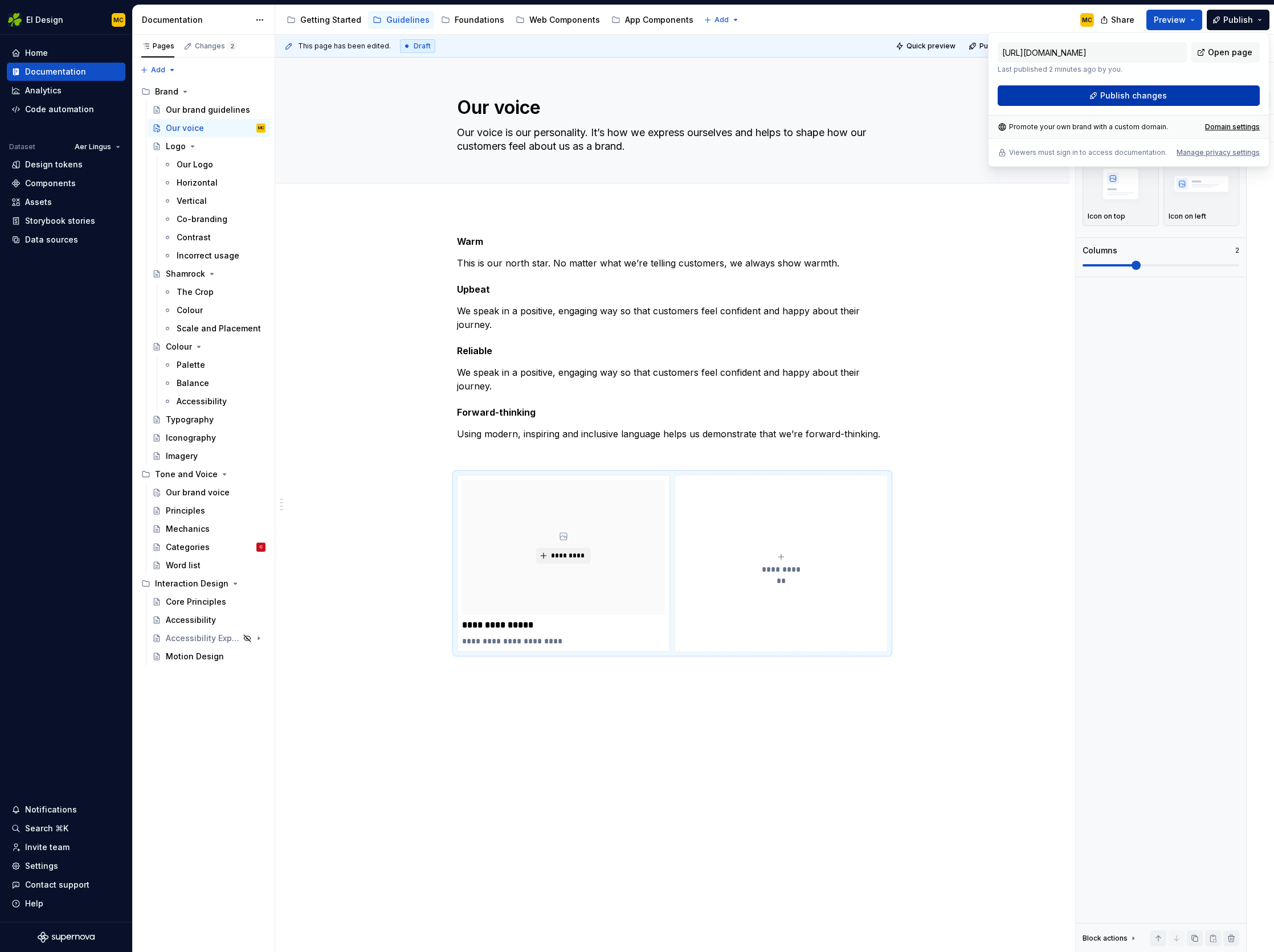
click at [1169, 100] on button "Publish changes" at bounding box center [1129, 95] width 262 height 21
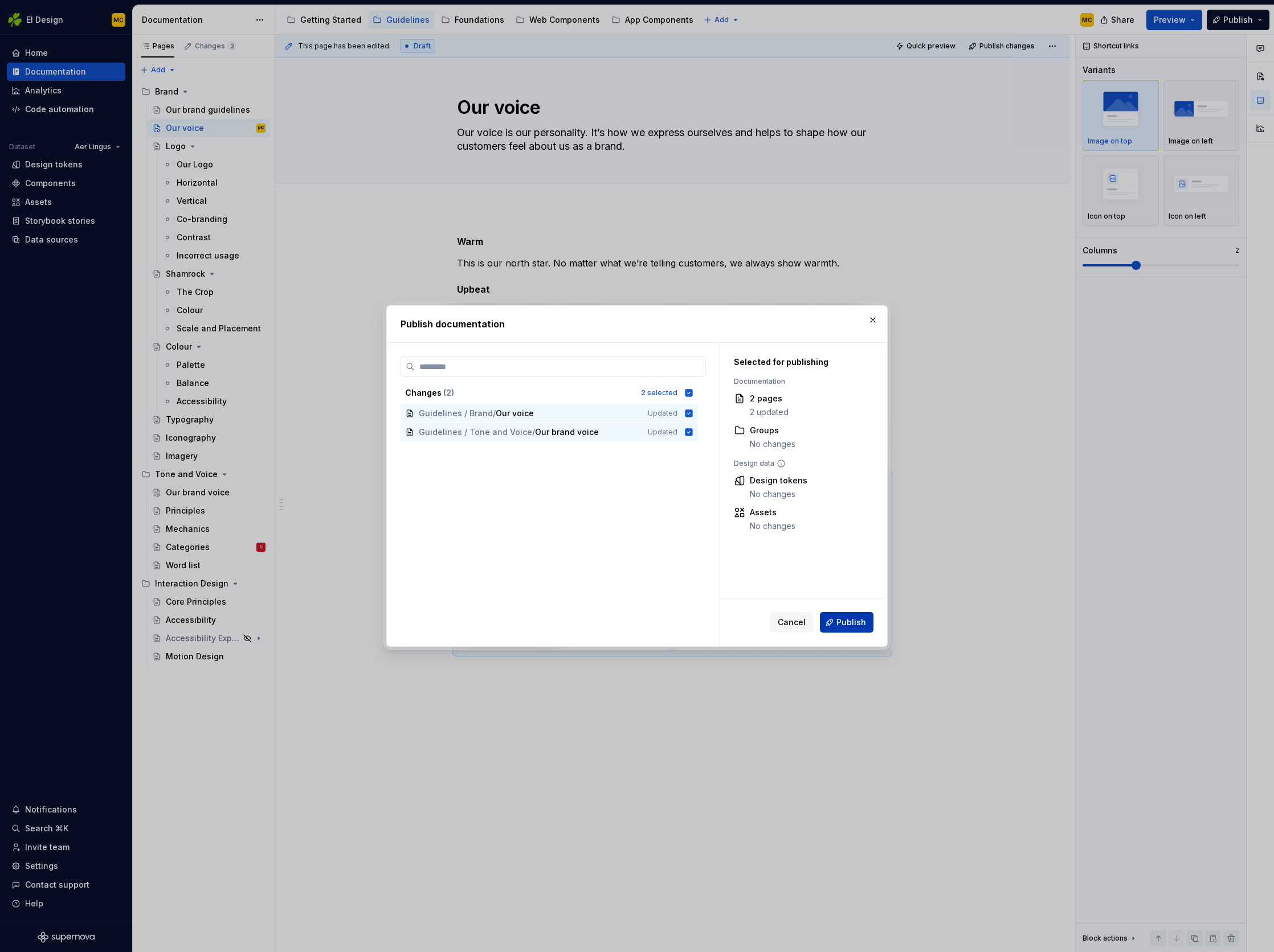
click at [848, 628] on button "Publish" at bounding box center [847, 622] width 54 height 21
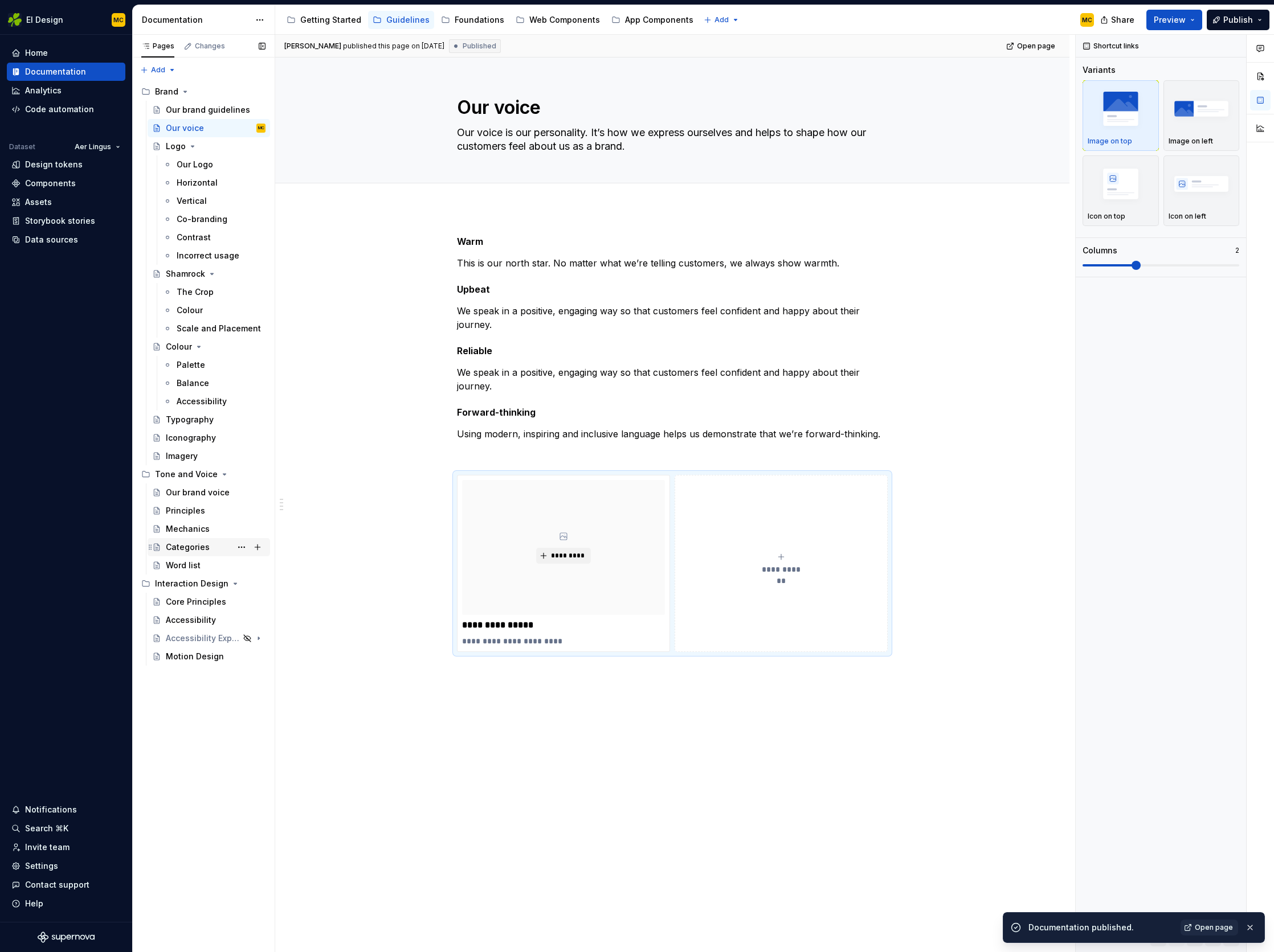
click at [194, 544] on div "Categories" at bounding box center [188, 547] width 44 height 12
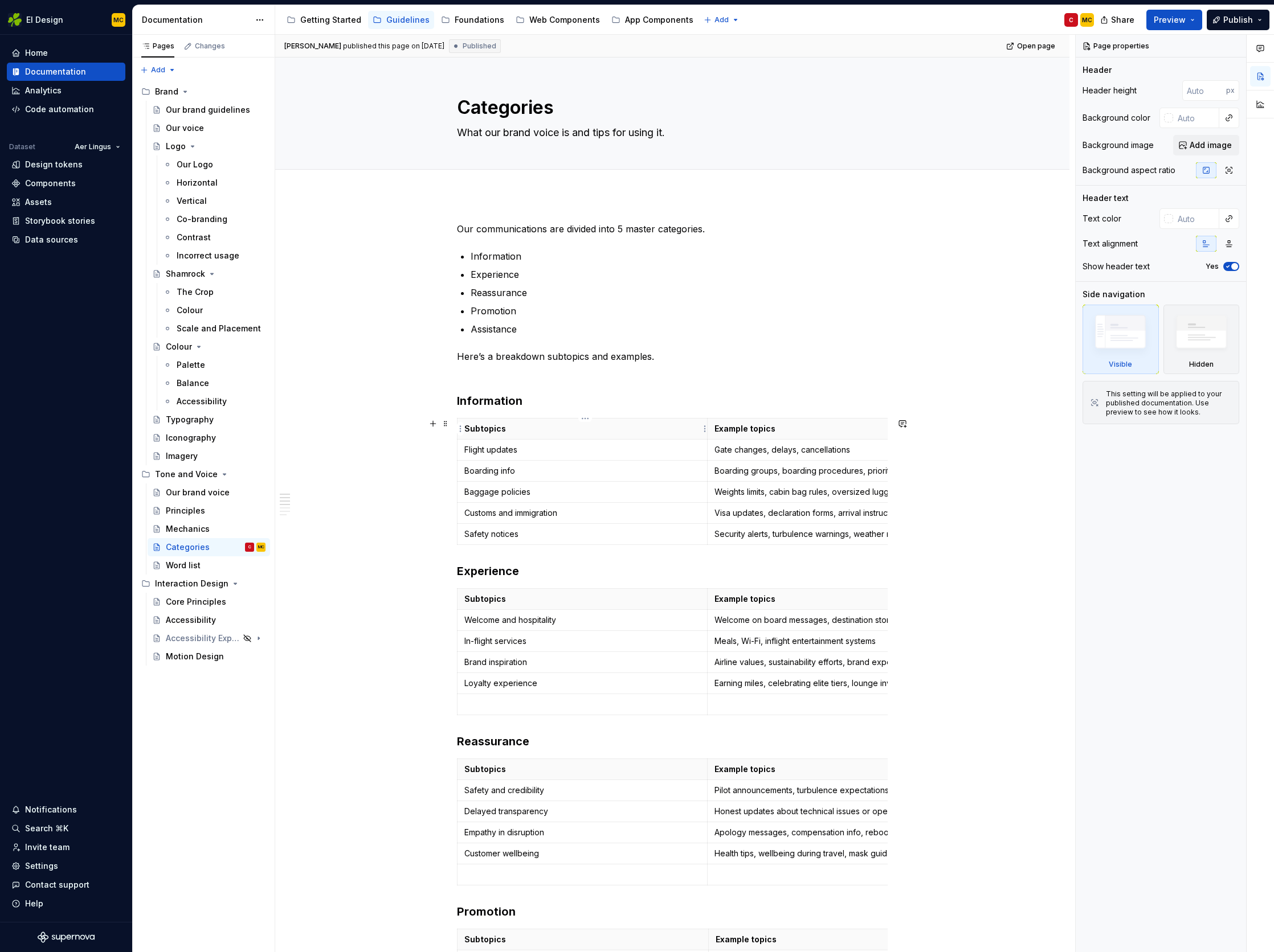
click at [541, 424] on p "Subtopics" at bounding box center [581, 429] width 236 height 12
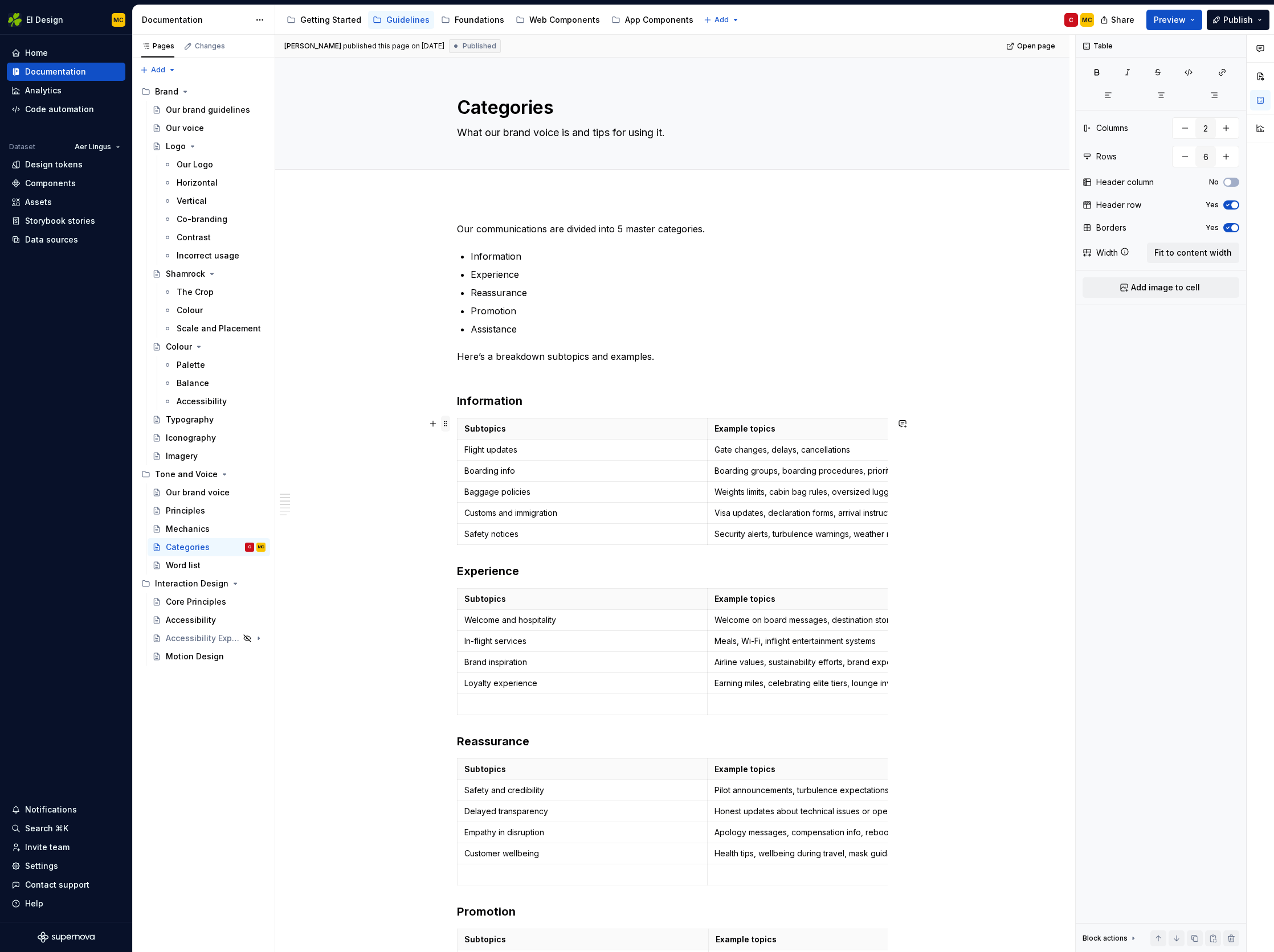
click at [450, 425] on span at bounding box center [445, 424] width 9 height 16
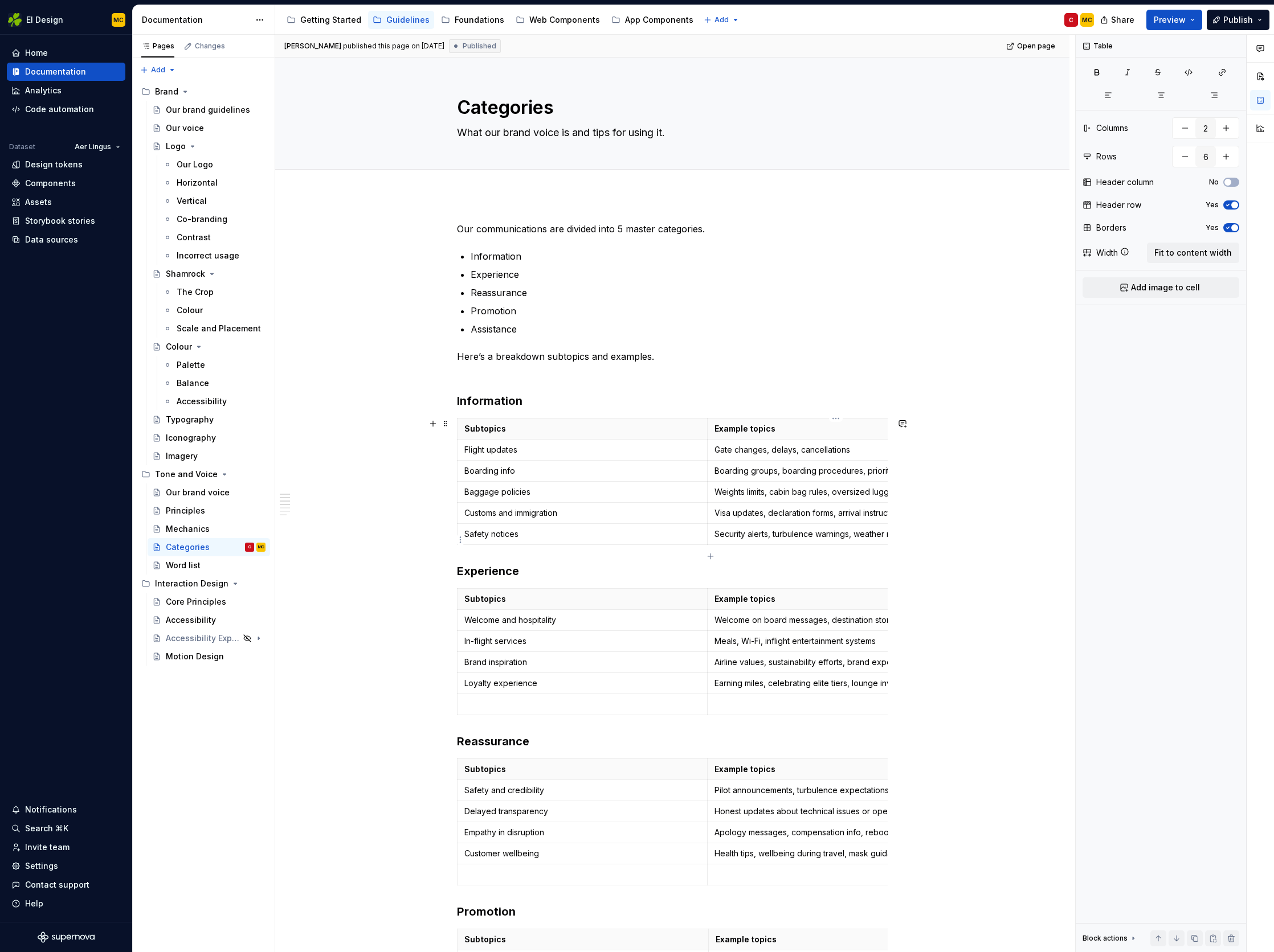
click at [862, 546] on td "Security alerts, turbulence warnings, weather related updates" at bounding box center [832, 534] width 250 height 21
click at [1183, 254] on span "Fit to content width" at bounding box center [1192, 253] width 77 height 12
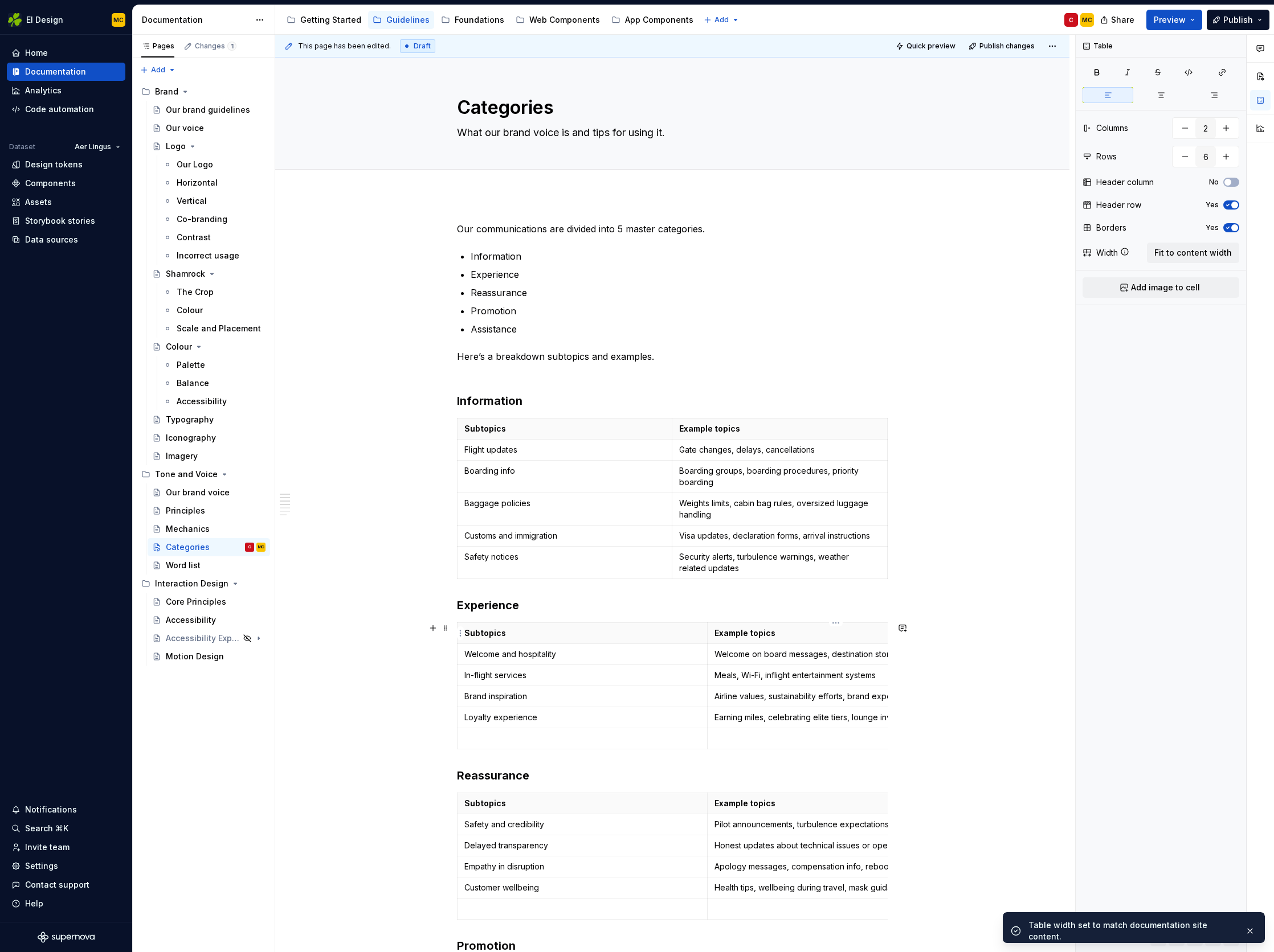
click at [839, 634] on p "Example topics" at bounding box center [832, 633] width 236 height 12
click at [1183, 255] on span "Fit to content width" at bounding box center [1192, 253] width 77 height 12
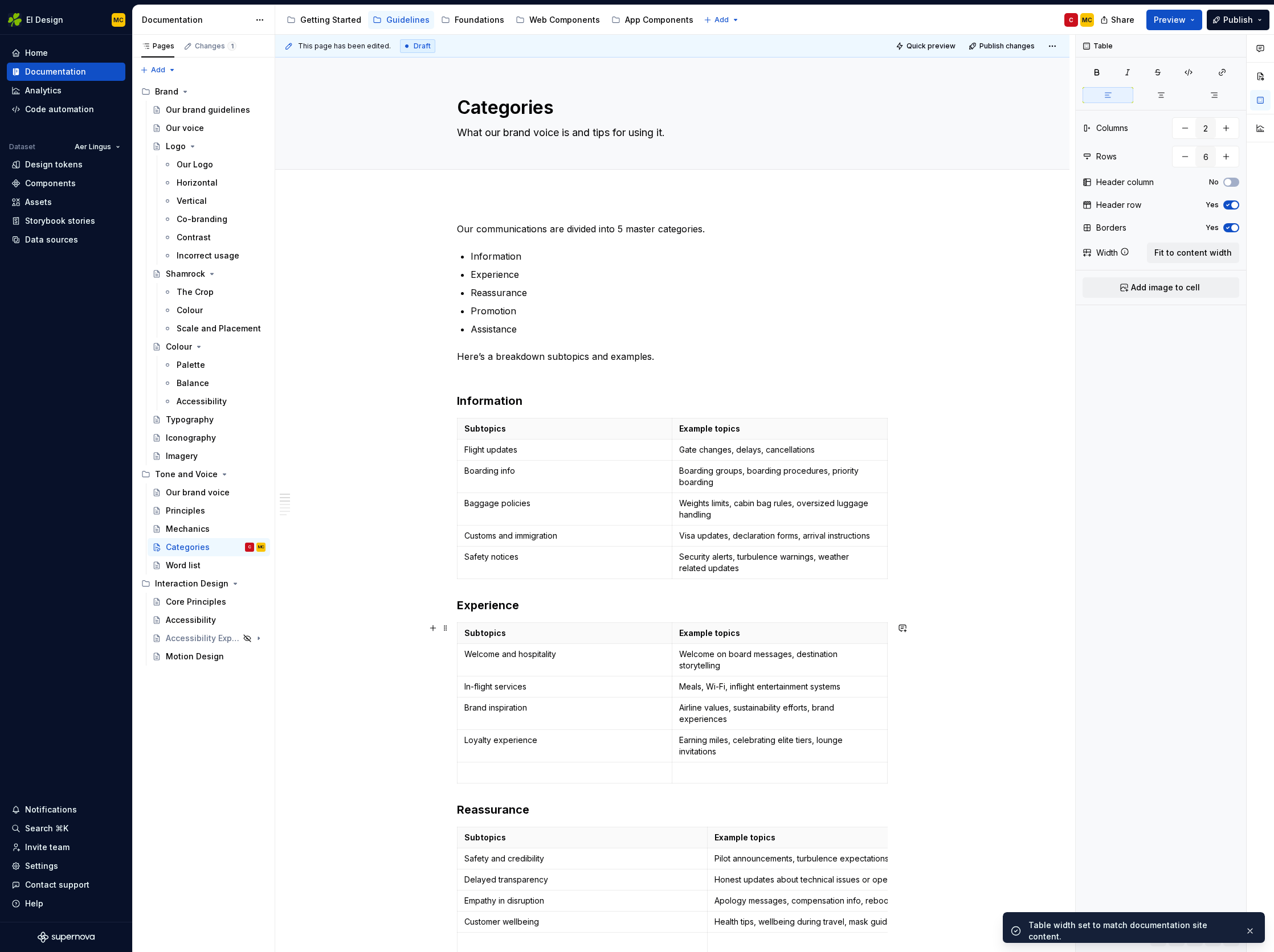
scroll to position [79, 0]
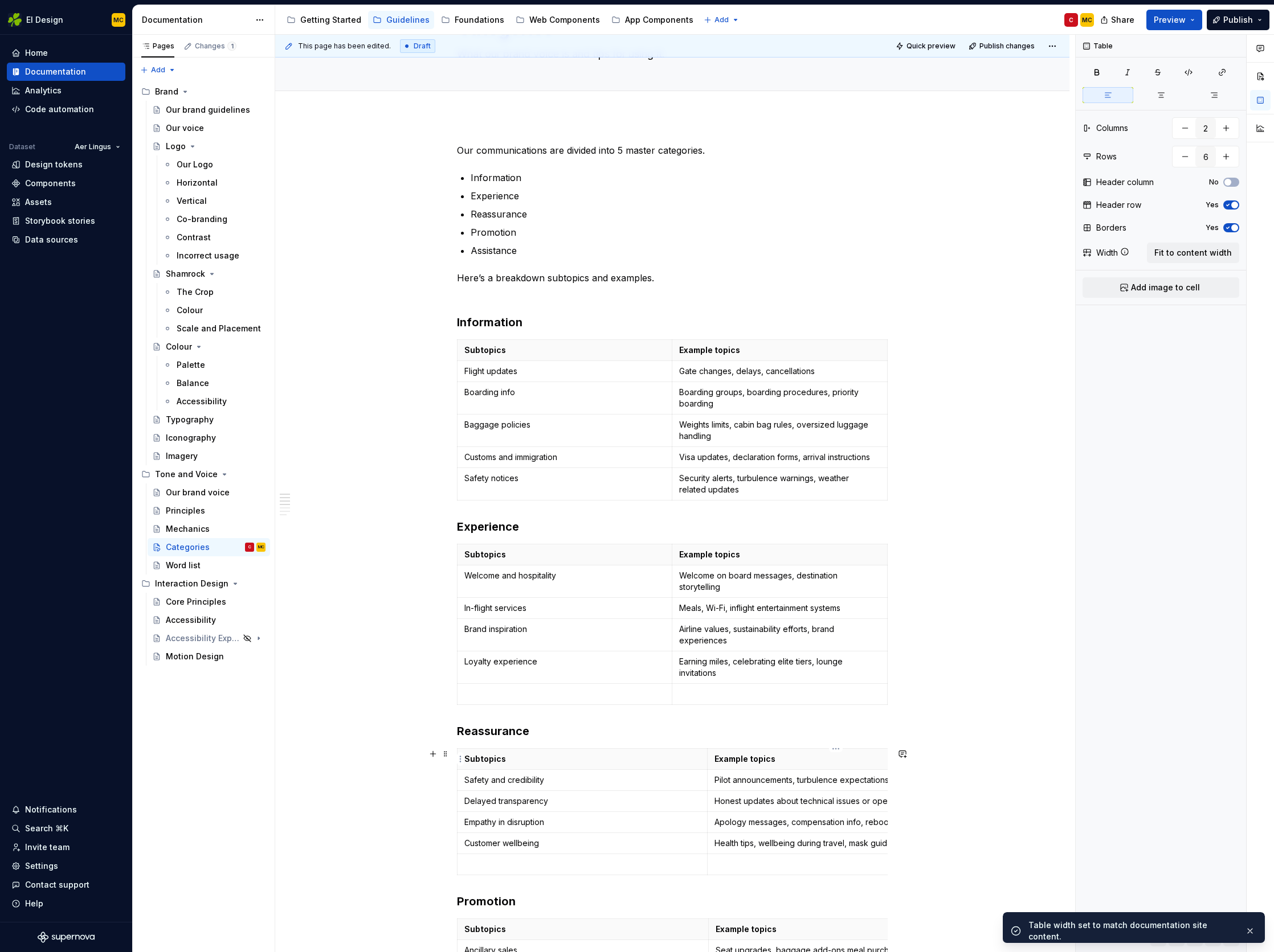
click at [828, 761] on p "Example topics" at bounding box center [832, 759] width 236 height 12
click at [1183, 254] on span "Fit to content width" at bounding box center [1192, 253] width 77 height 12
type textarea "*"
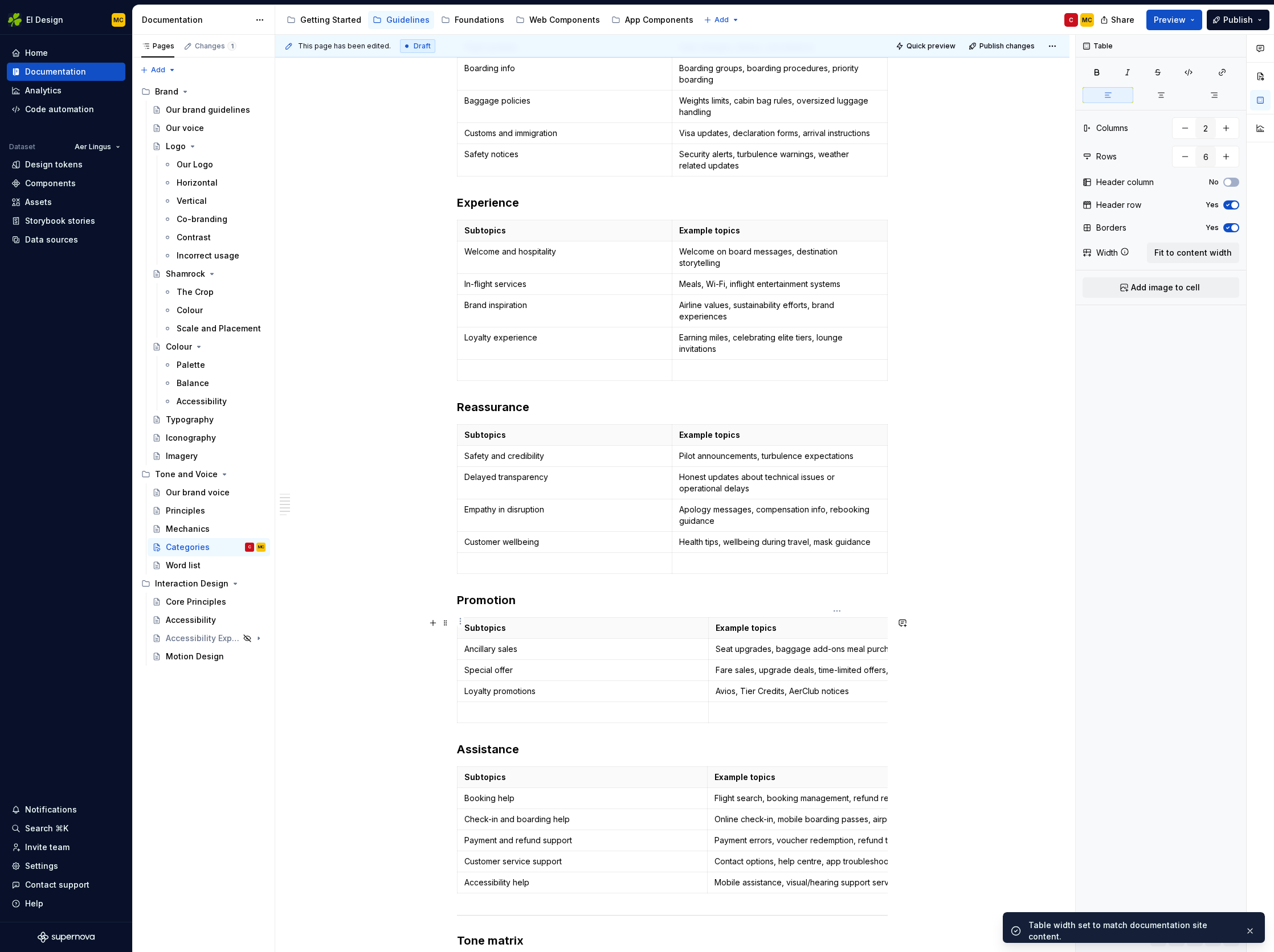
scroll to position [409, 0]
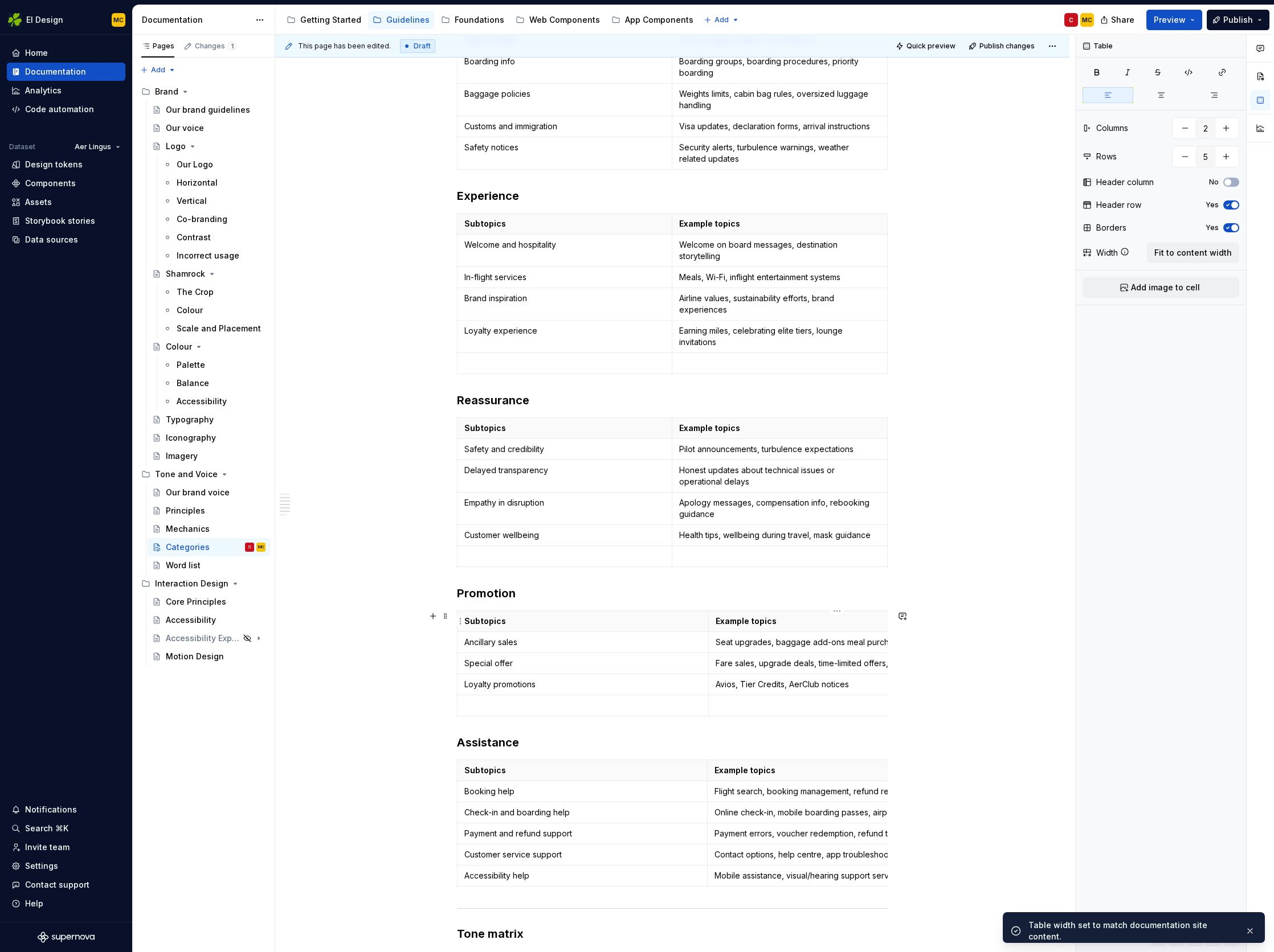
type input "5"
click at [815, 624] on p "Example topics" at bounding box center [833, 621] width 236 height 12
click at [1190, 255] on span "Fit to content width" at bounding box center [1192, 253] width 77 height 12
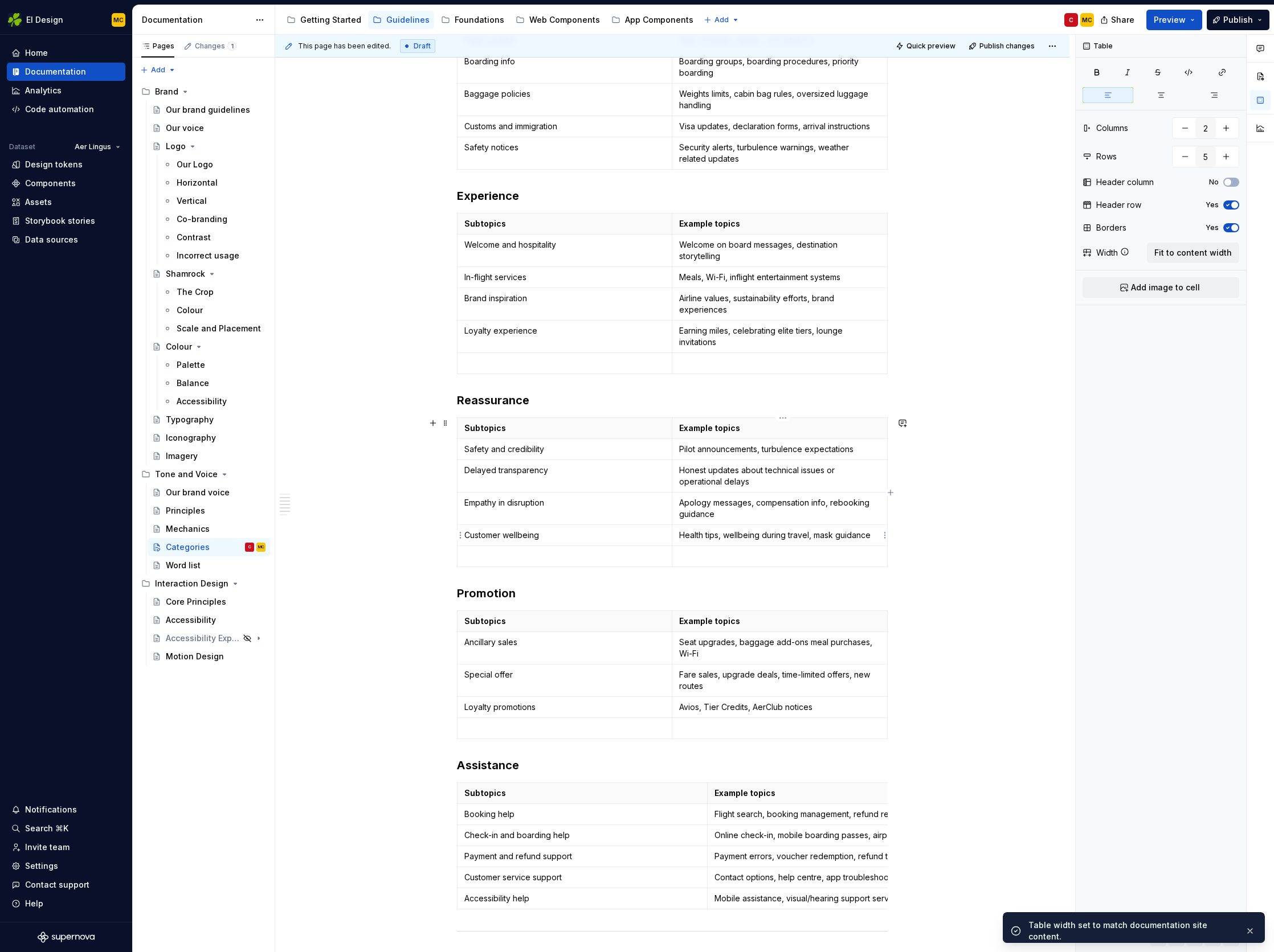
type textarea "*"
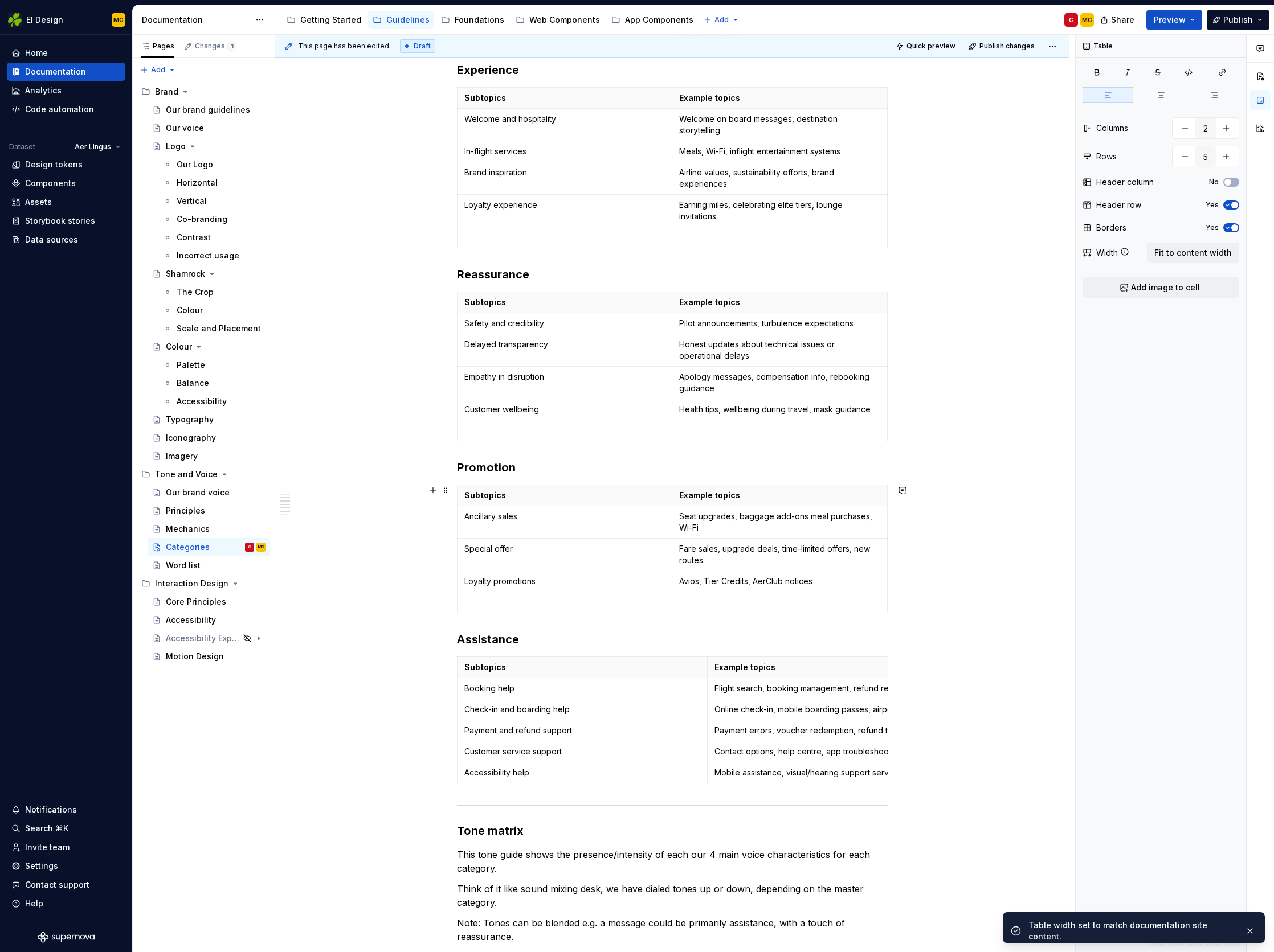
scroll to position [555, 0]
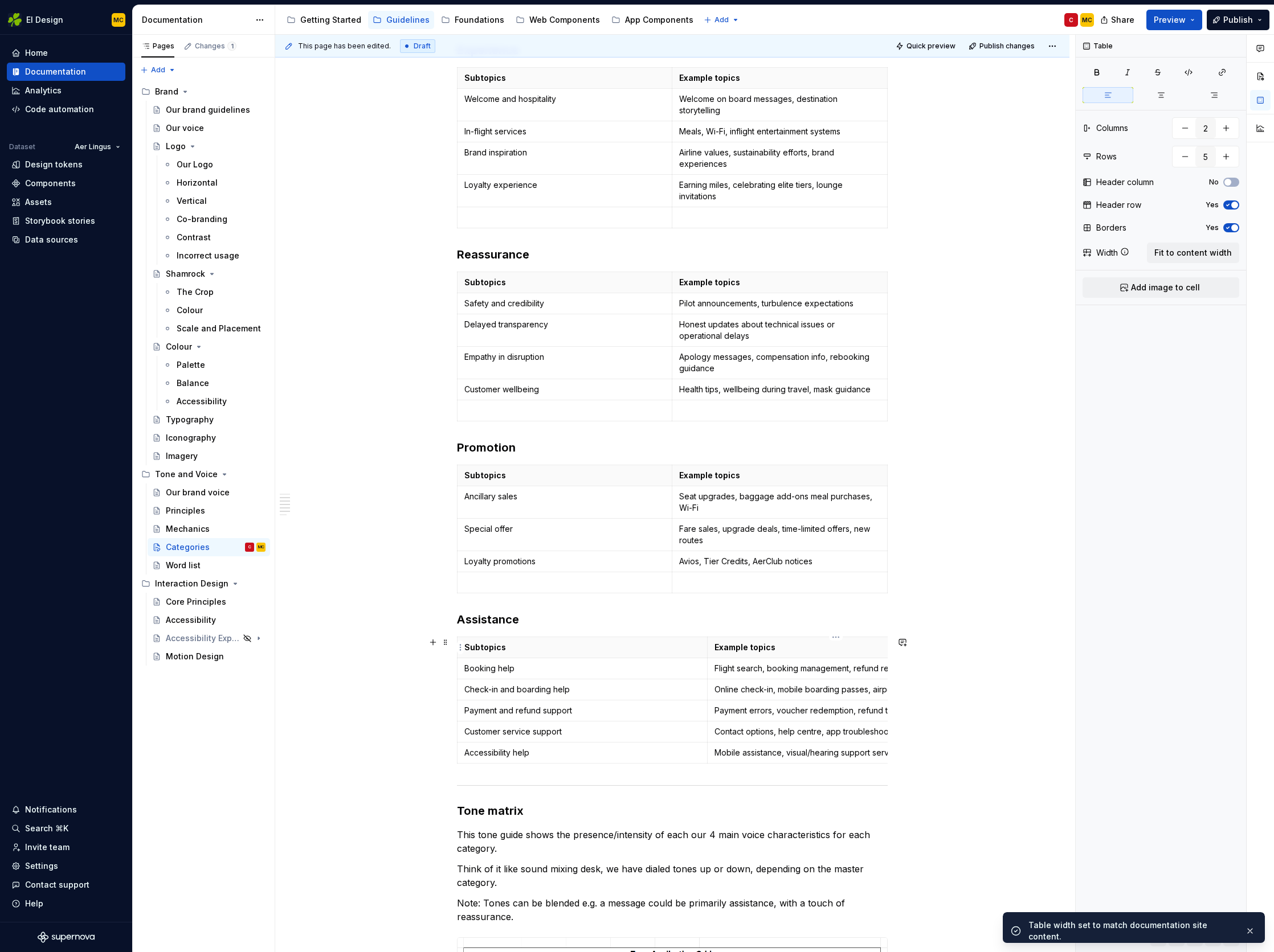
type input "6"
click at [811, 652] on p "Example topics" at bounding box center [832, 647] width 236 height 12
click at [1196, 250] on span "Fit to content width" at bounding box center [1192, 253] width 77 height 12
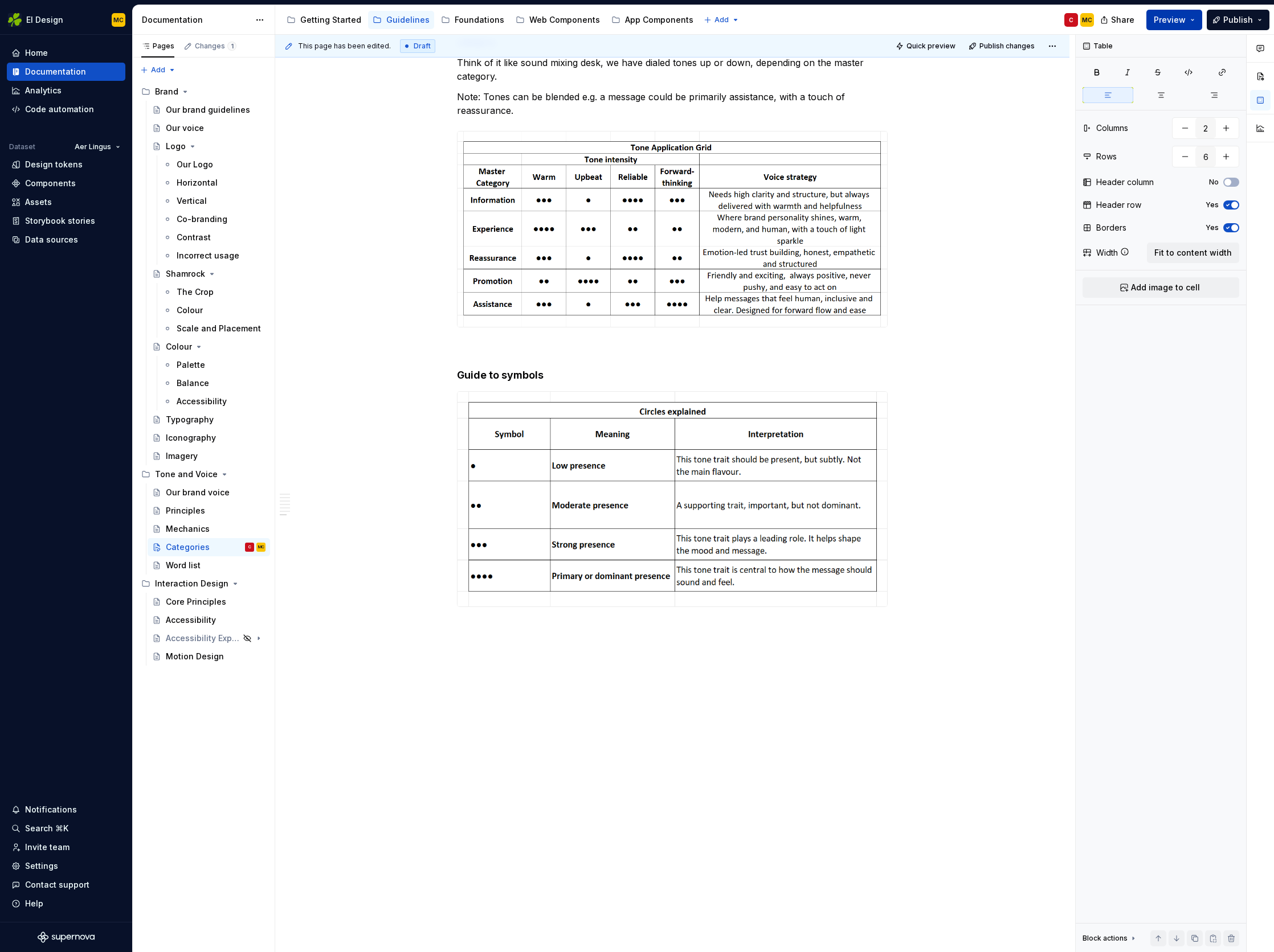
scroll to position [1385, 0]
click at [1220, 18] on button "Publish" at bounding box center [1238, 20] width 63 height 21
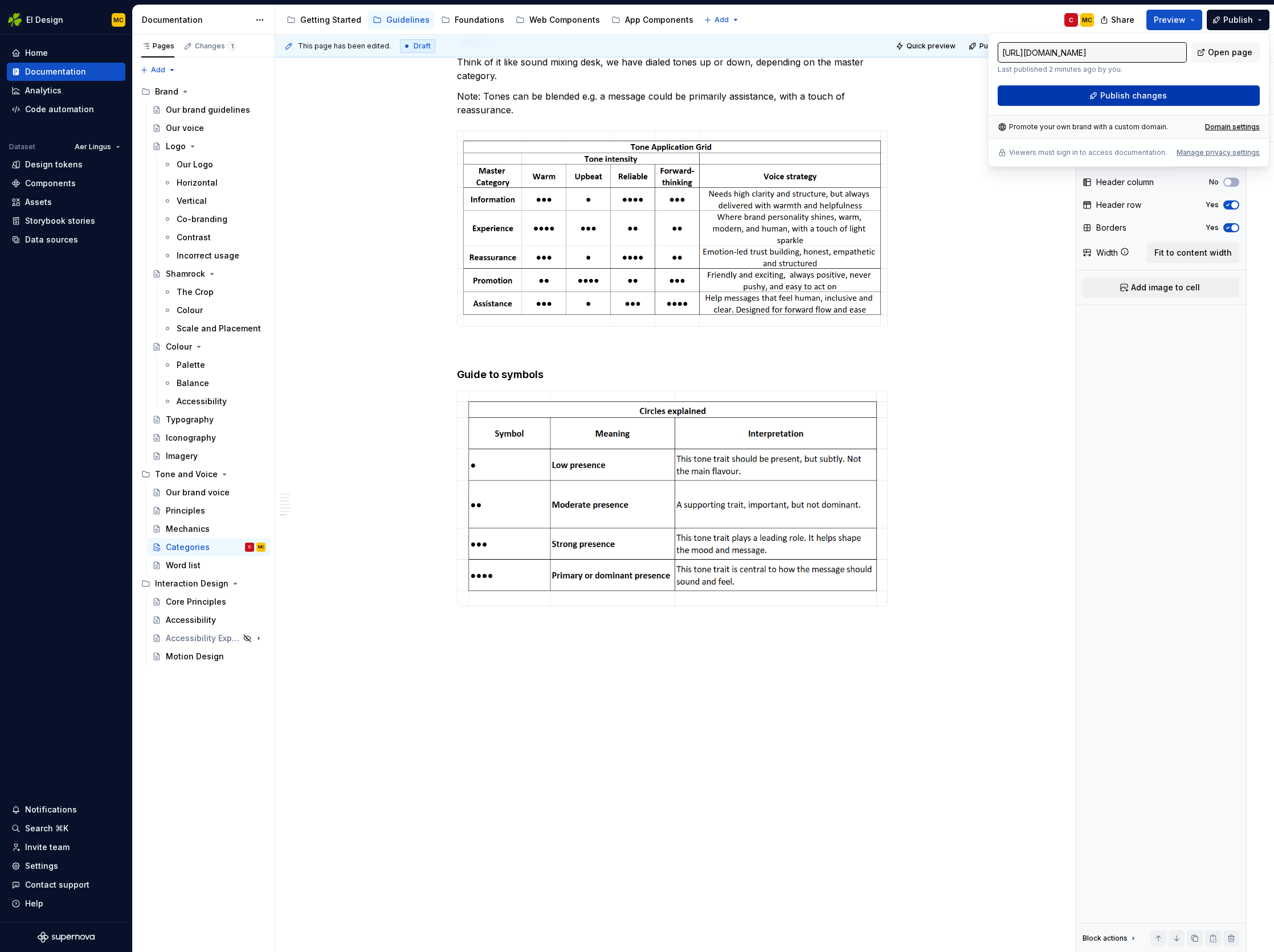
click at [1152, 94] on span "Publish changes" at bounding box center [1133, 95] width 66 height 12
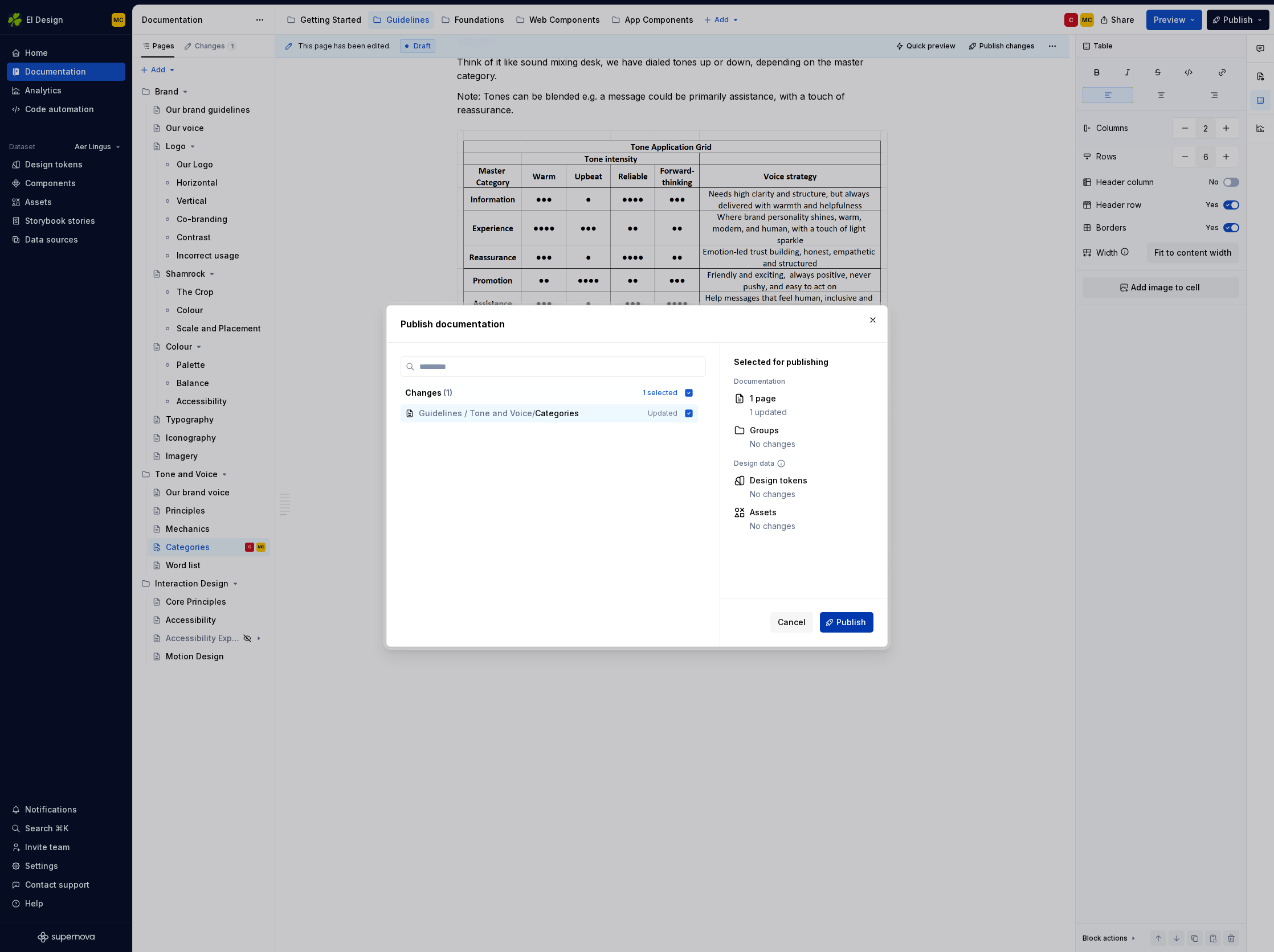
click at [857, 621] on span "Publish" at bounding box center [851, 623] width 30 height 12
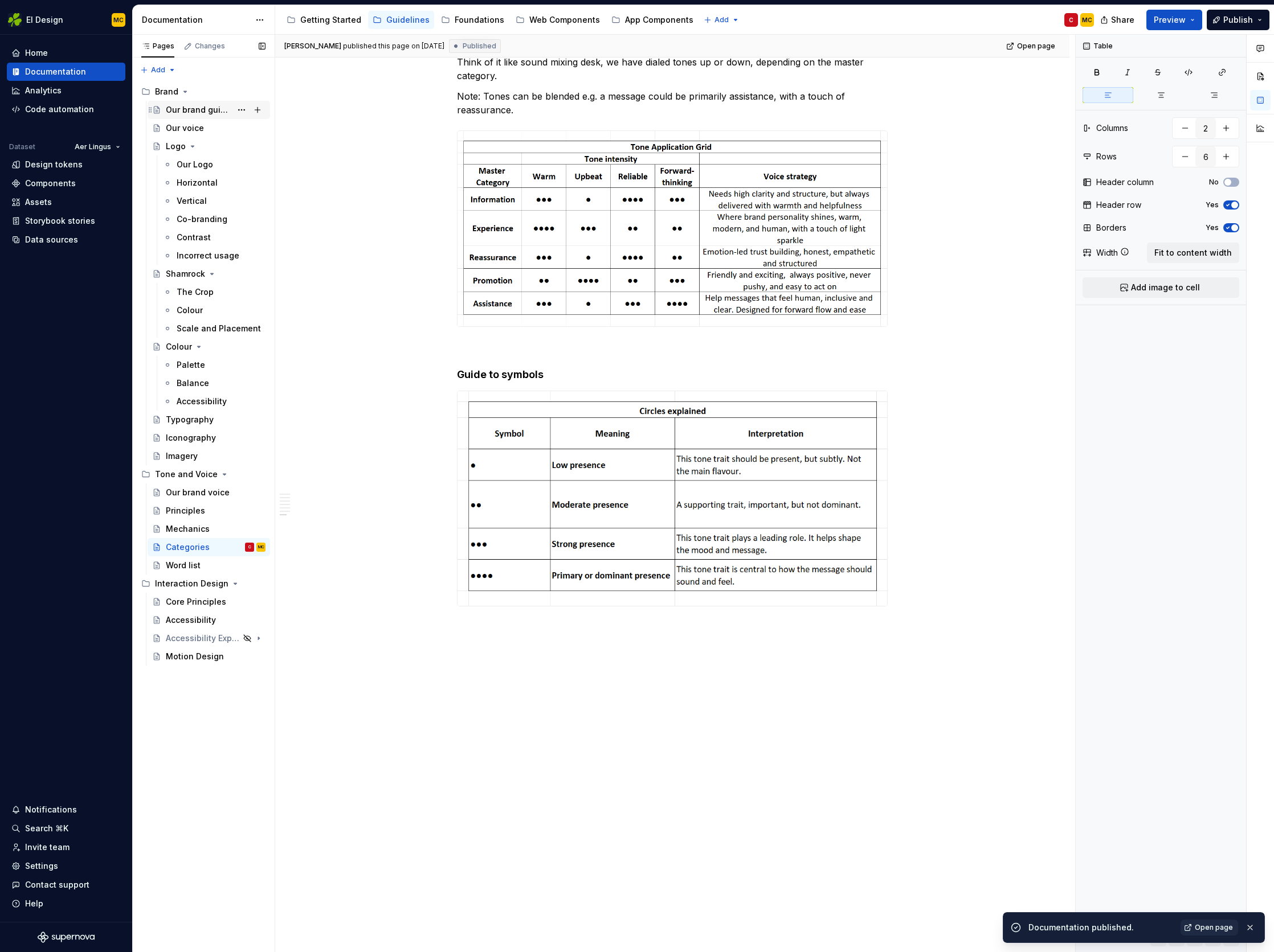
click at [183, 108] on div "Our brand guidelines" at bounding box center [198, 109] width 65 height 12
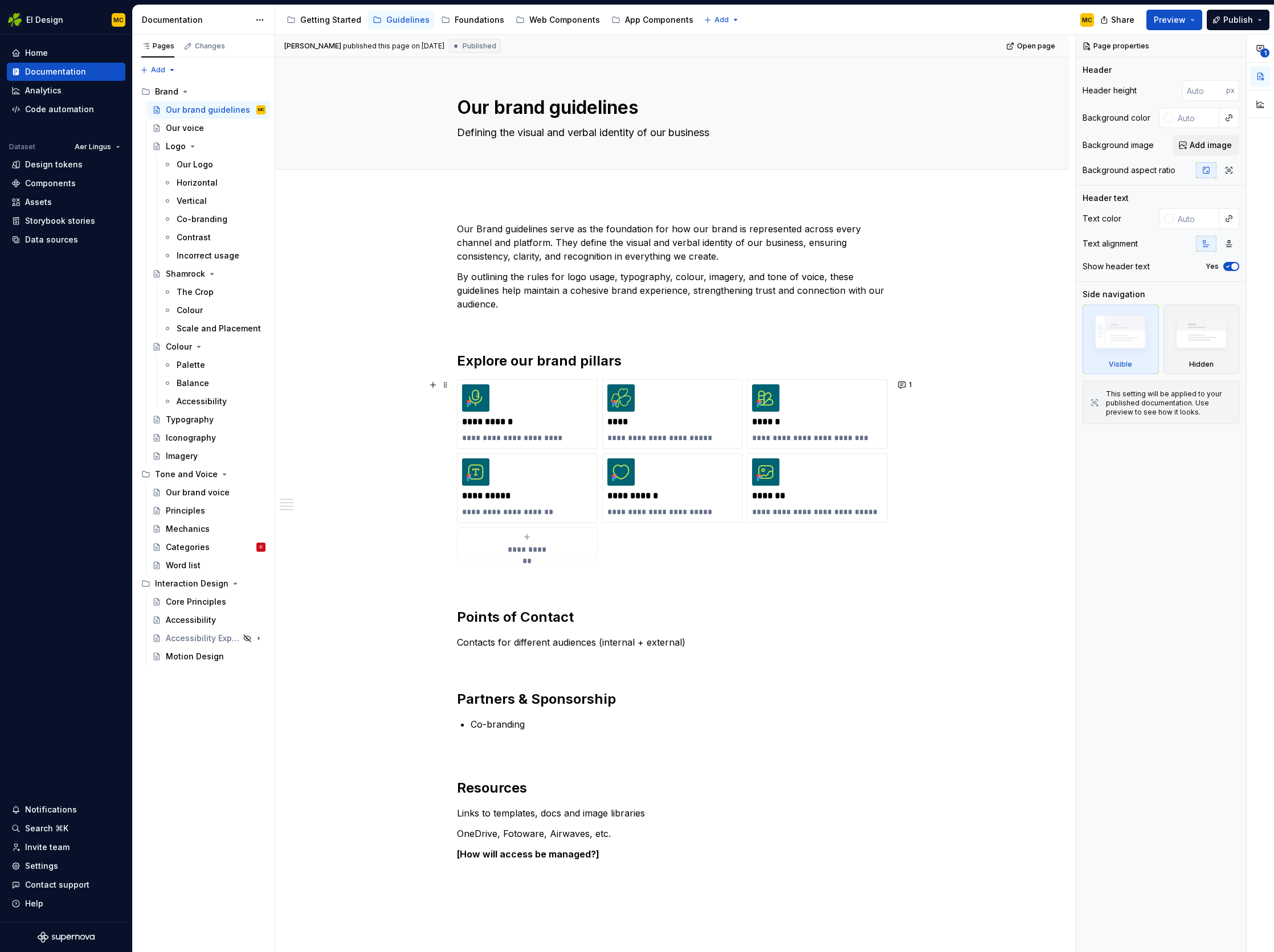
click at [860, 529] on div "**********" at bounding box center [672, 470] width 431 height 181
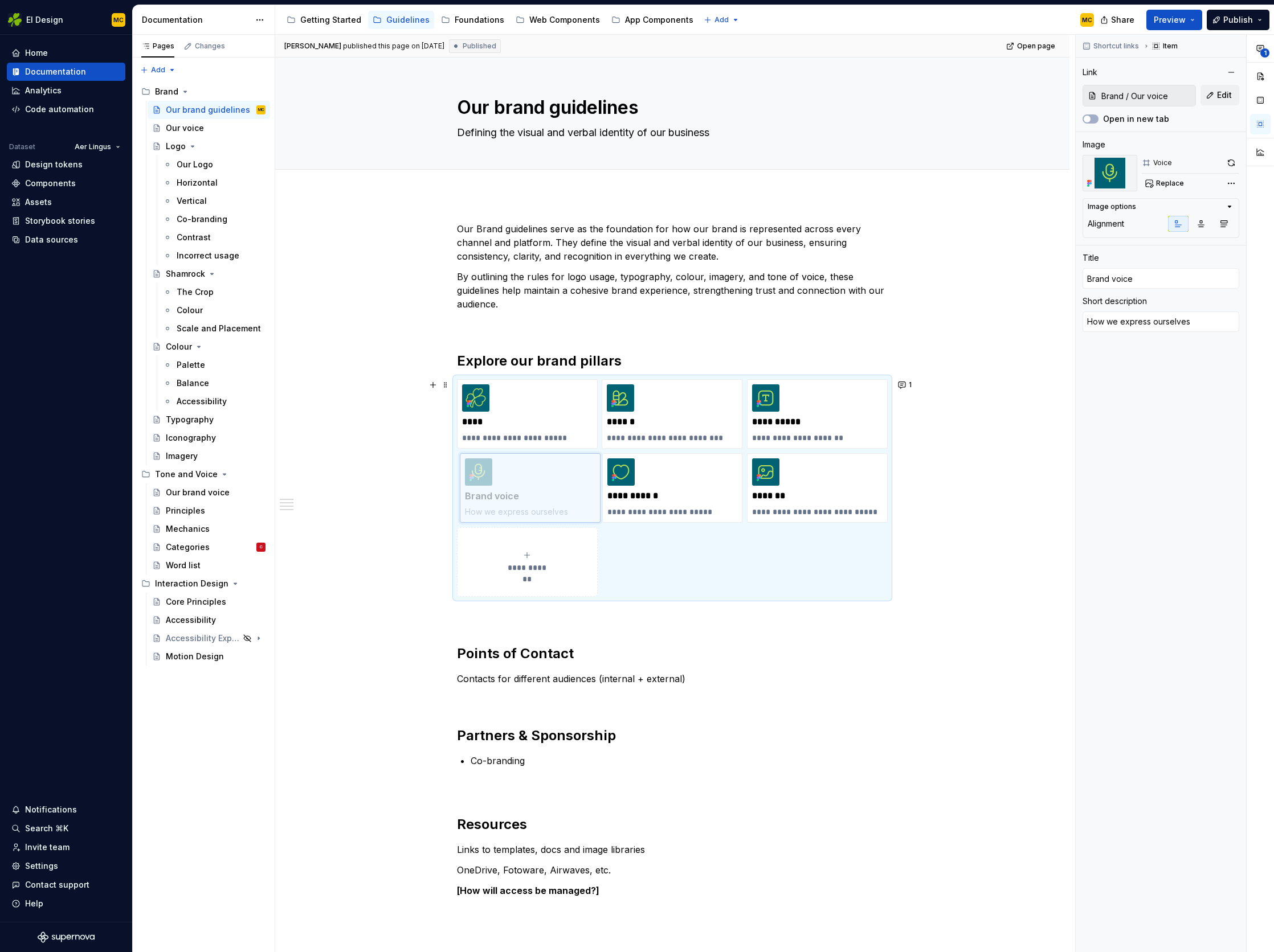
drag, startPoint x: 567, startPoint y: 415, endPoint x: 572, endPoint y: 490, distance: 75.2
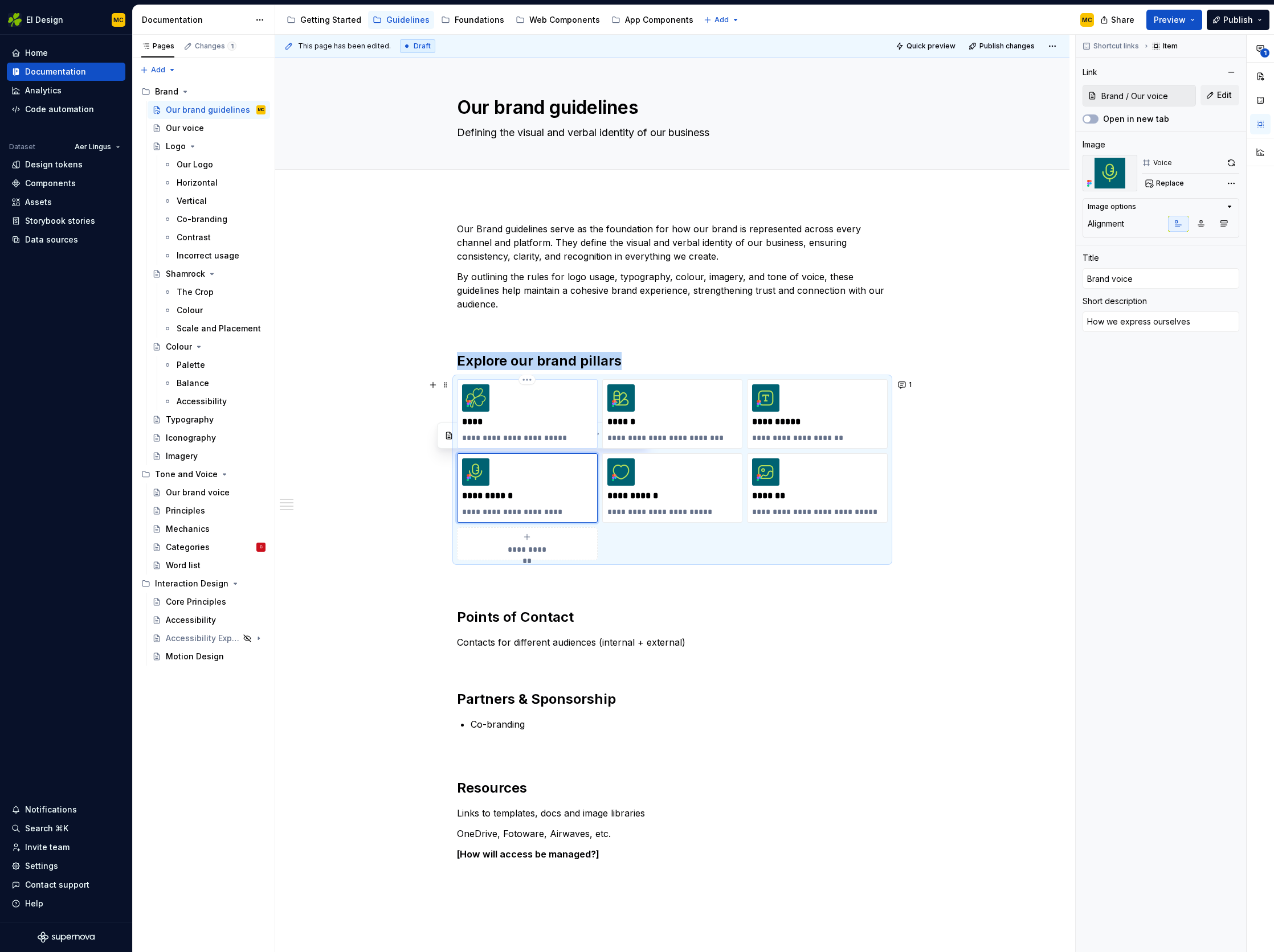
type textarea "*"
type input "Logo"
type textarea "Our logo is our signature"
type input "Logo"
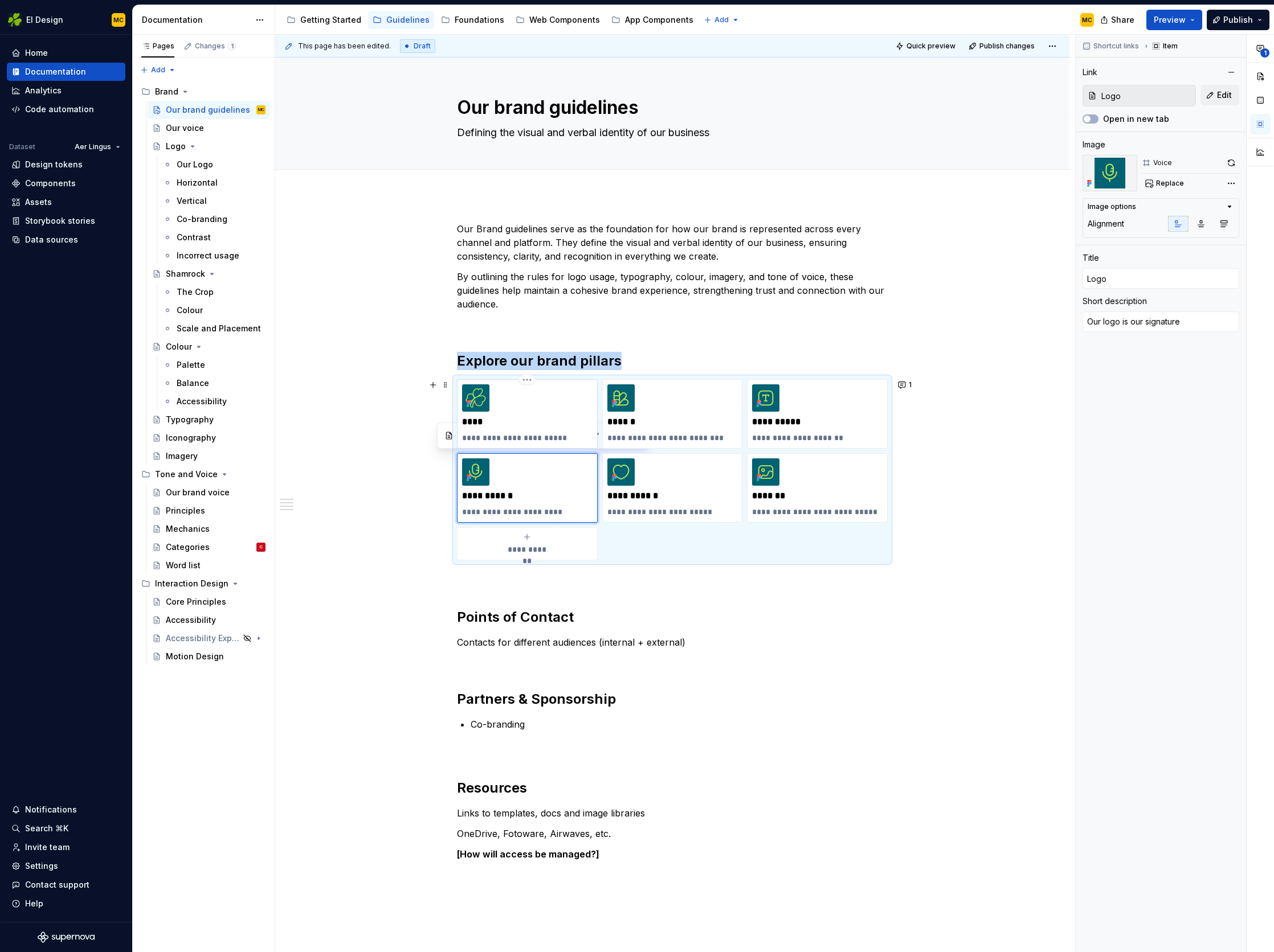
click at [539, 398] on div "**********" at bounding box center [527, 415] width 130 height 59
click at [1174, 181] on span "Replace" at bounding box center [1169, 183] width 28 height 9
type textarea "*"
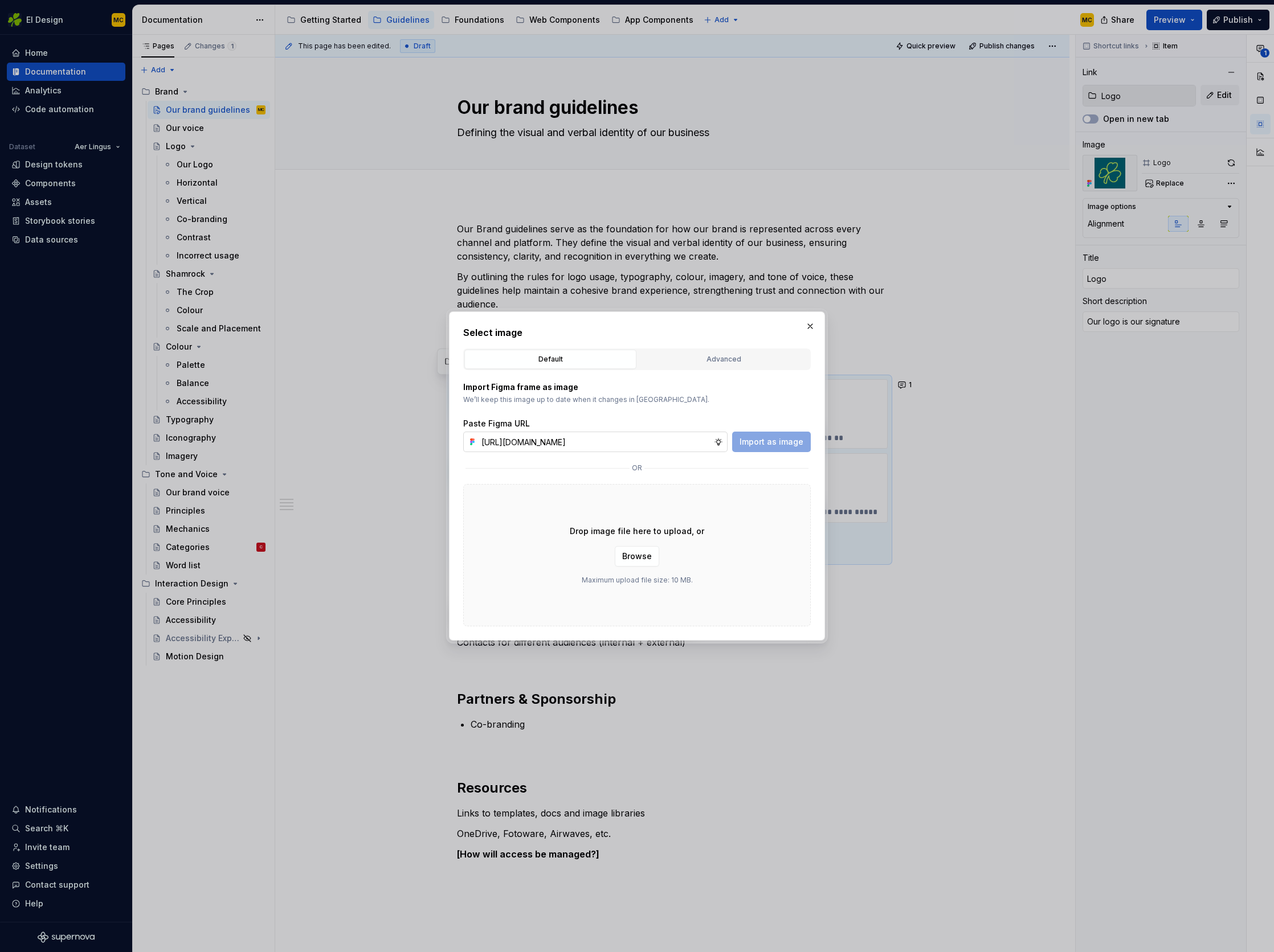
scroll to position [0, 258]
type input "https://www.figma.com/design/oWse5GFNay5D25WA7YViPS/Supernova-Images?node-id=59…"
click at [789, 433] on button "Import as image" at bounding box center [772, 441] width 79 height 21
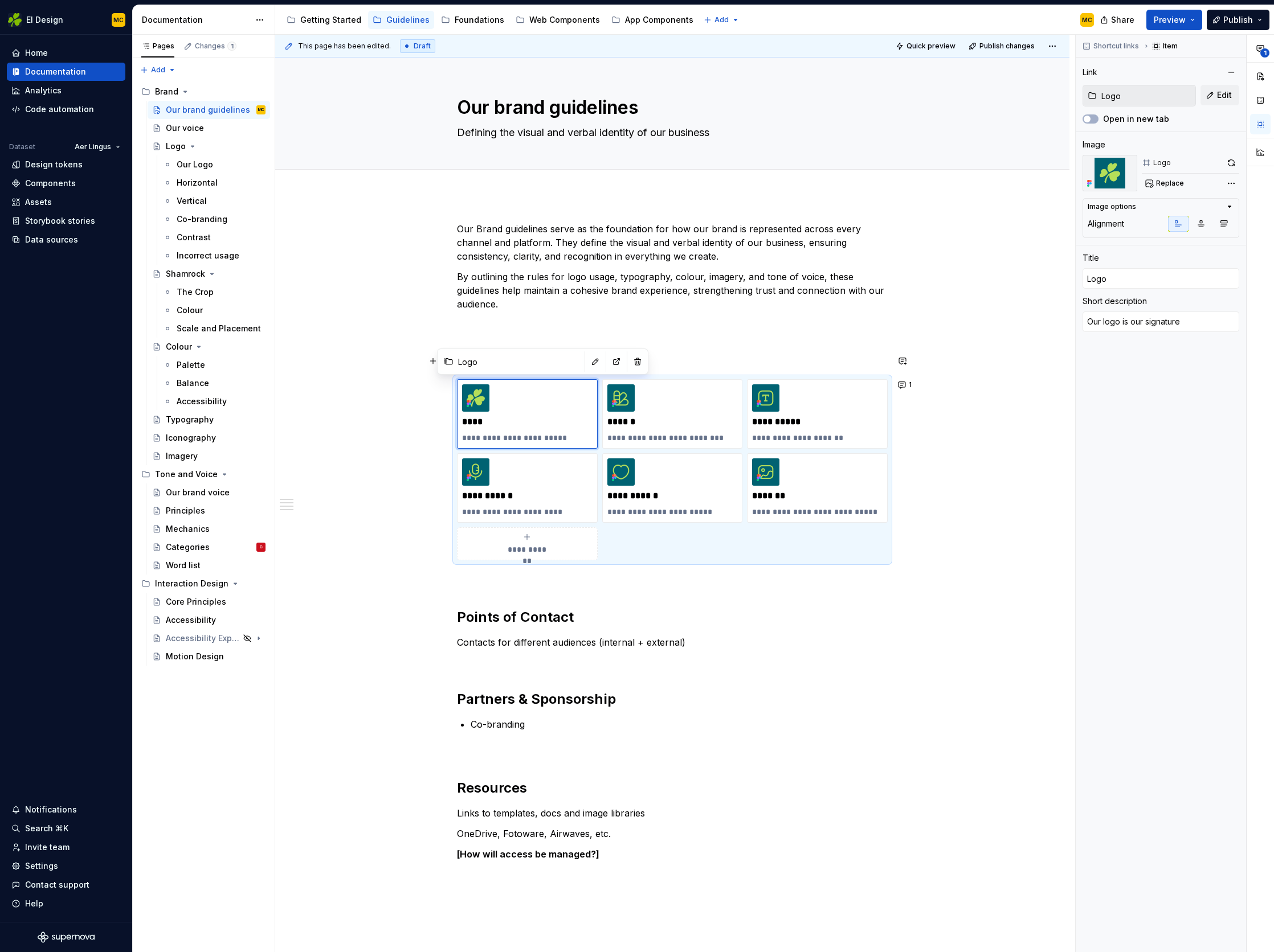
click at [985, 354] on div "**********" at bounding box center [672, 688] width 794 height 987
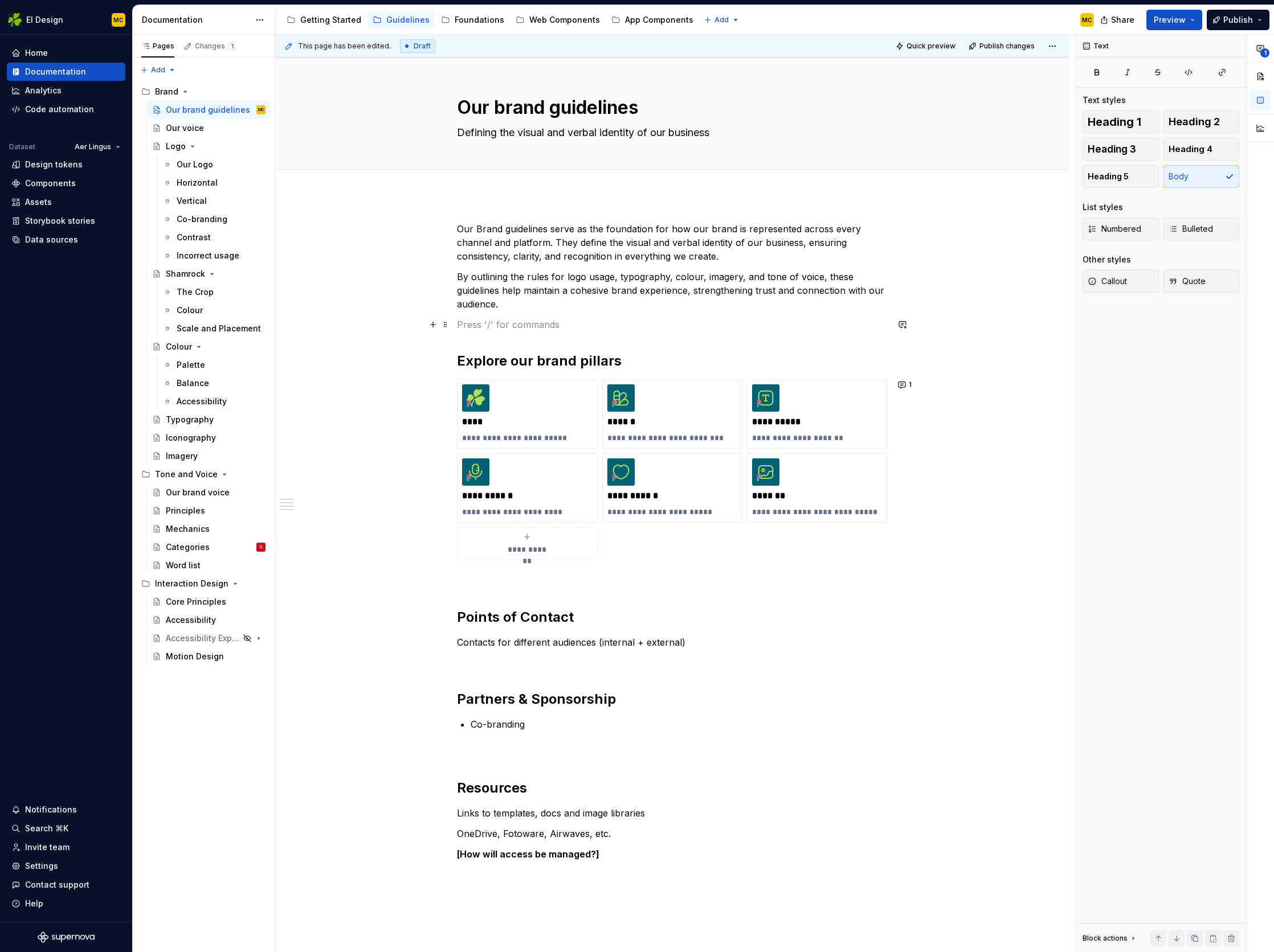
click at [772, 327] on p at bounding box center [672, 324] width 431 height 13
click at [1230, 23] on span "Publish" at bounding box center [1237, 20] width 30 height 12
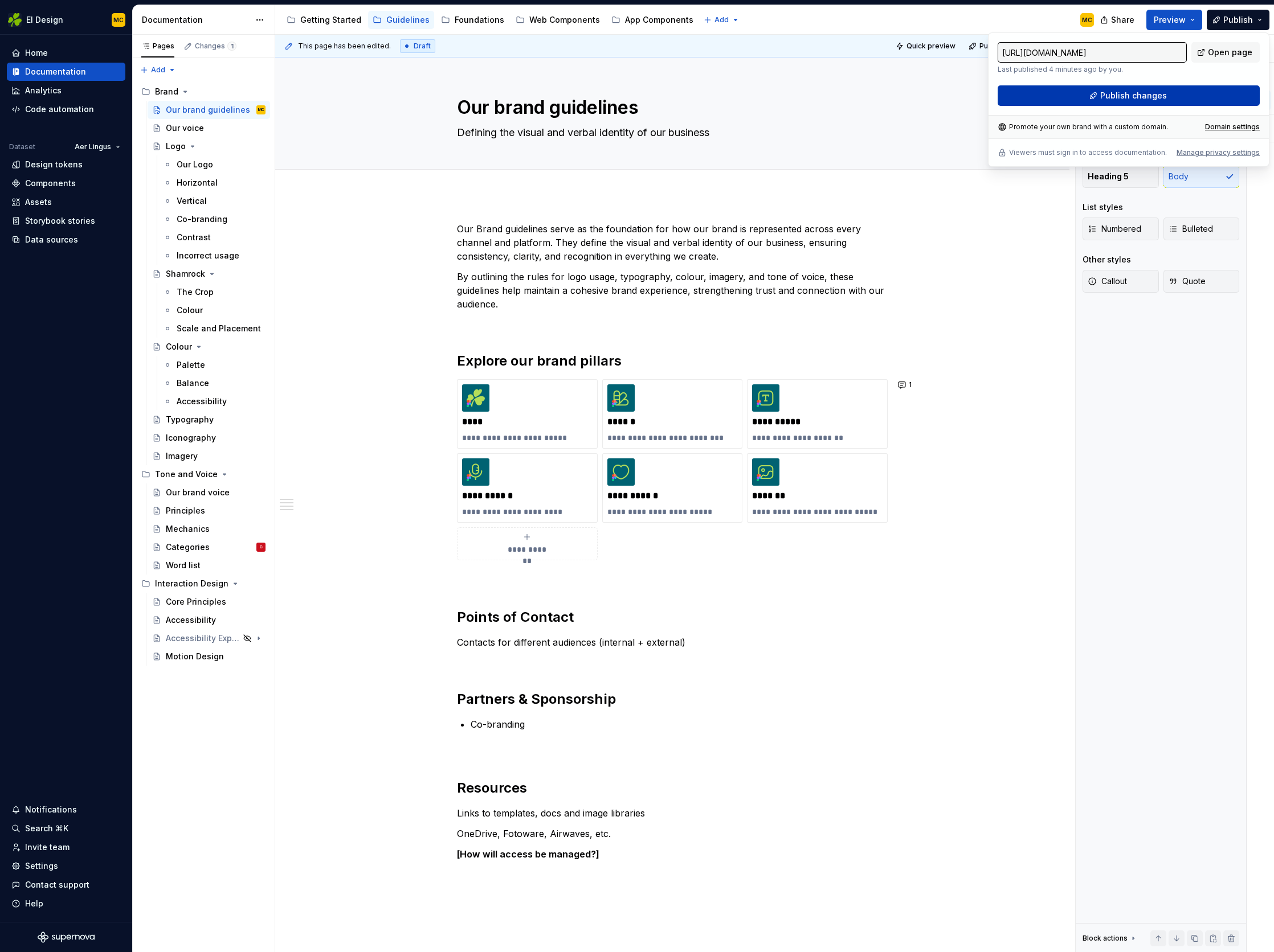
click at [1105, 91] on span "Publish changes" at bounding box center [1133, 95] width 66 height 12
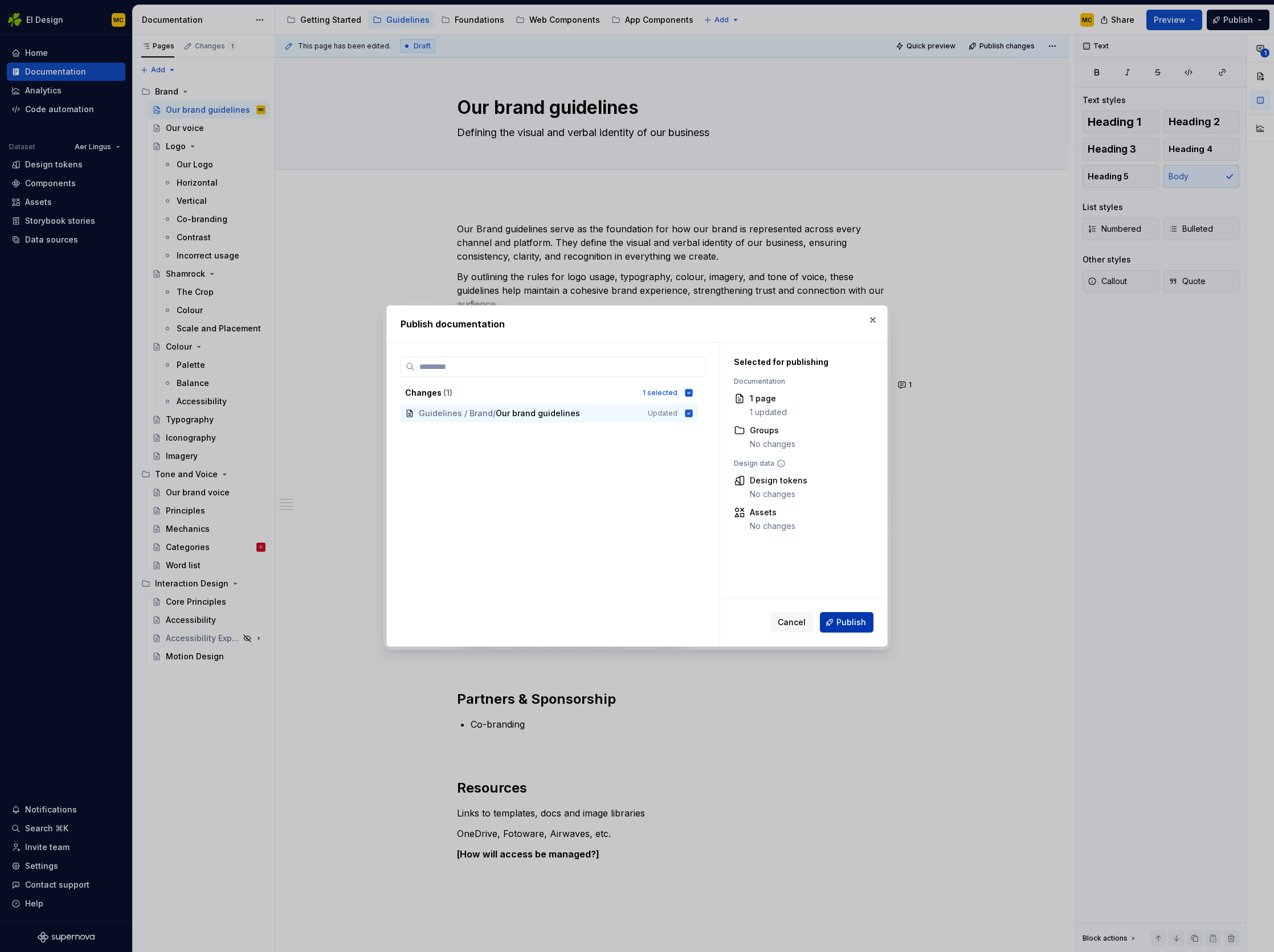
click at [852, 631] on button "Publish" at bounding box center [847, 622] width 54 height 21
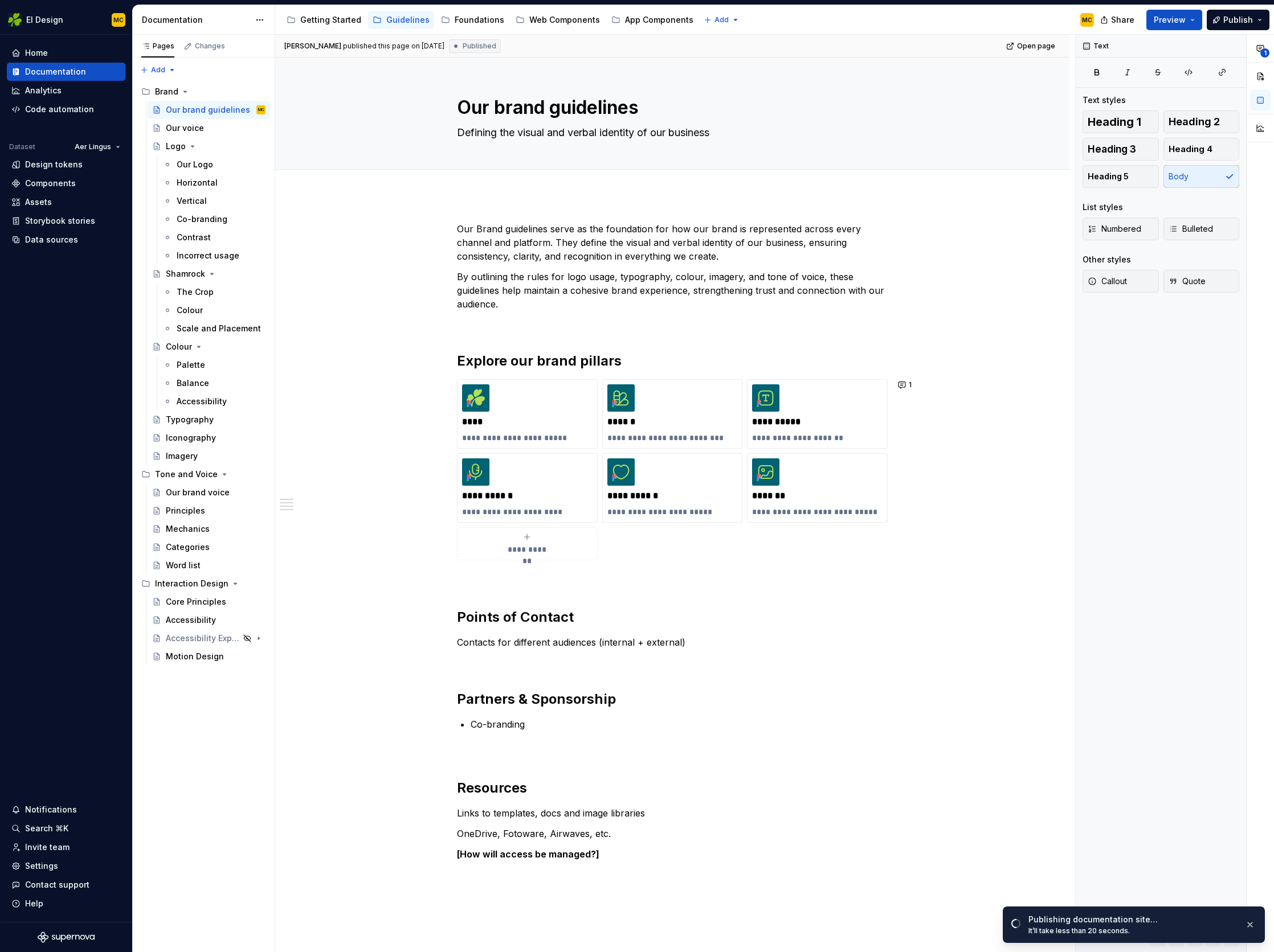
type textarea "*"
